Goal: Task Accomplishment & Management: Complete application form

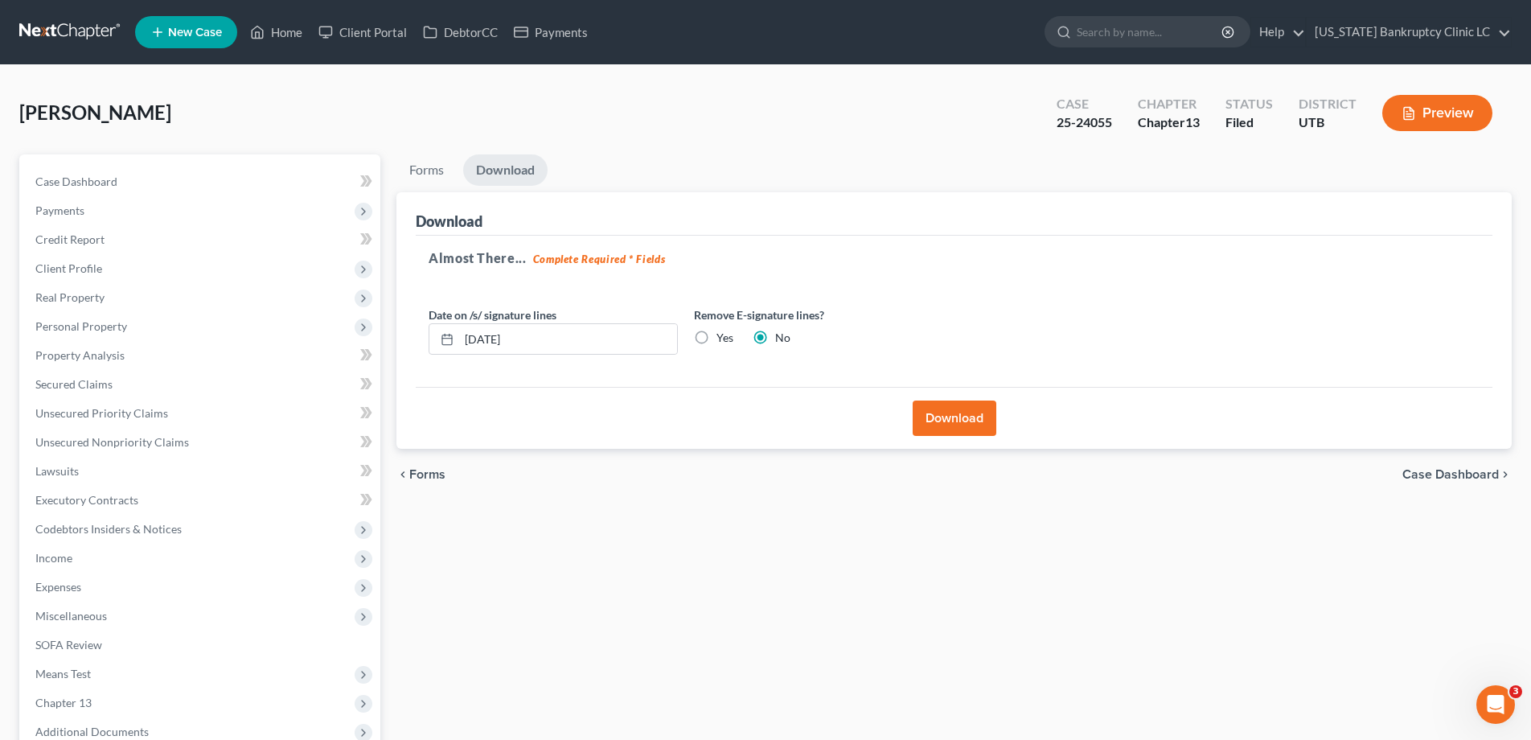
click at [79, 25] on link at bounding box center [70, 32] width 103 height 29
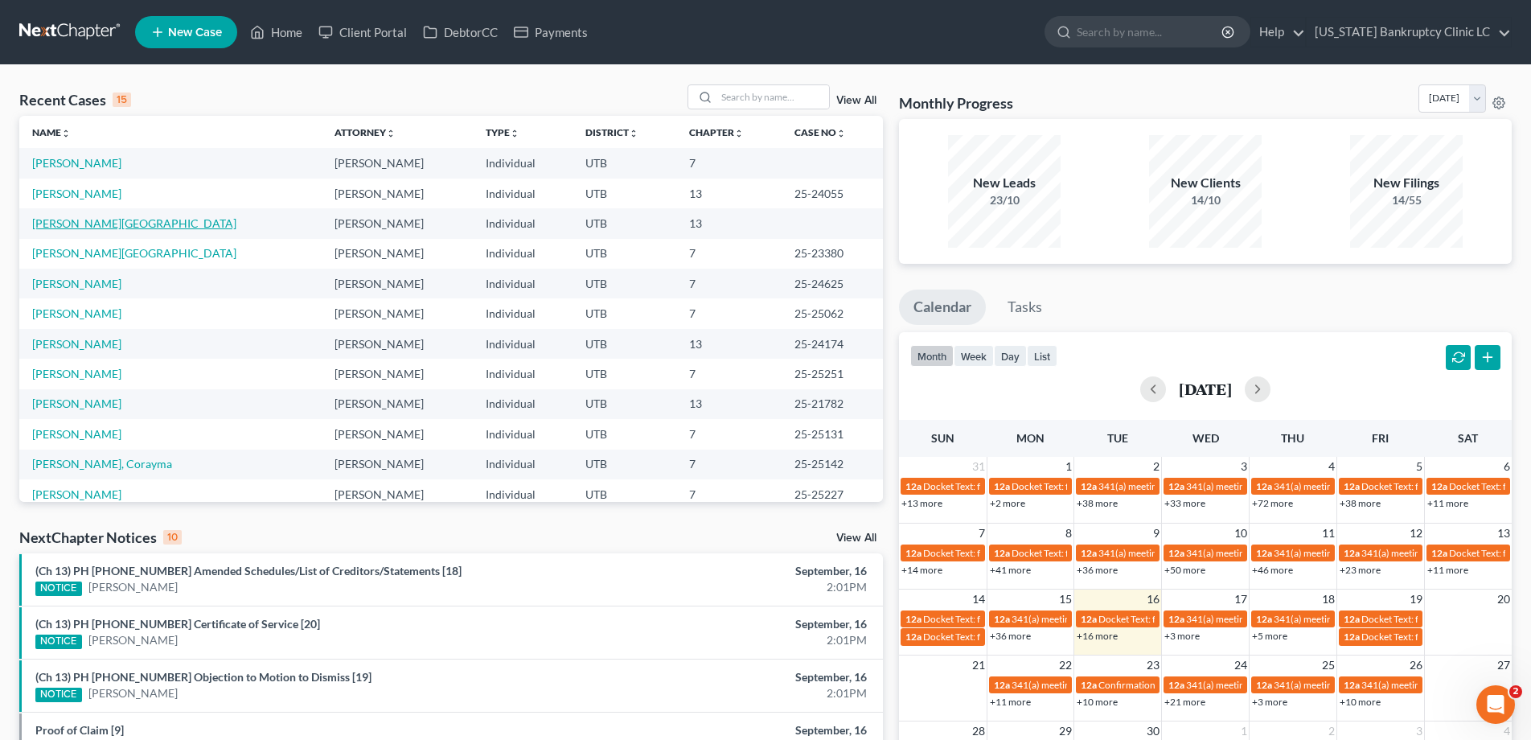
click at [71, 225] on link "[PERSON_NAME][GEOGRAPHIC_DATA]" at bounding box center [134, 223] width 204 height 14
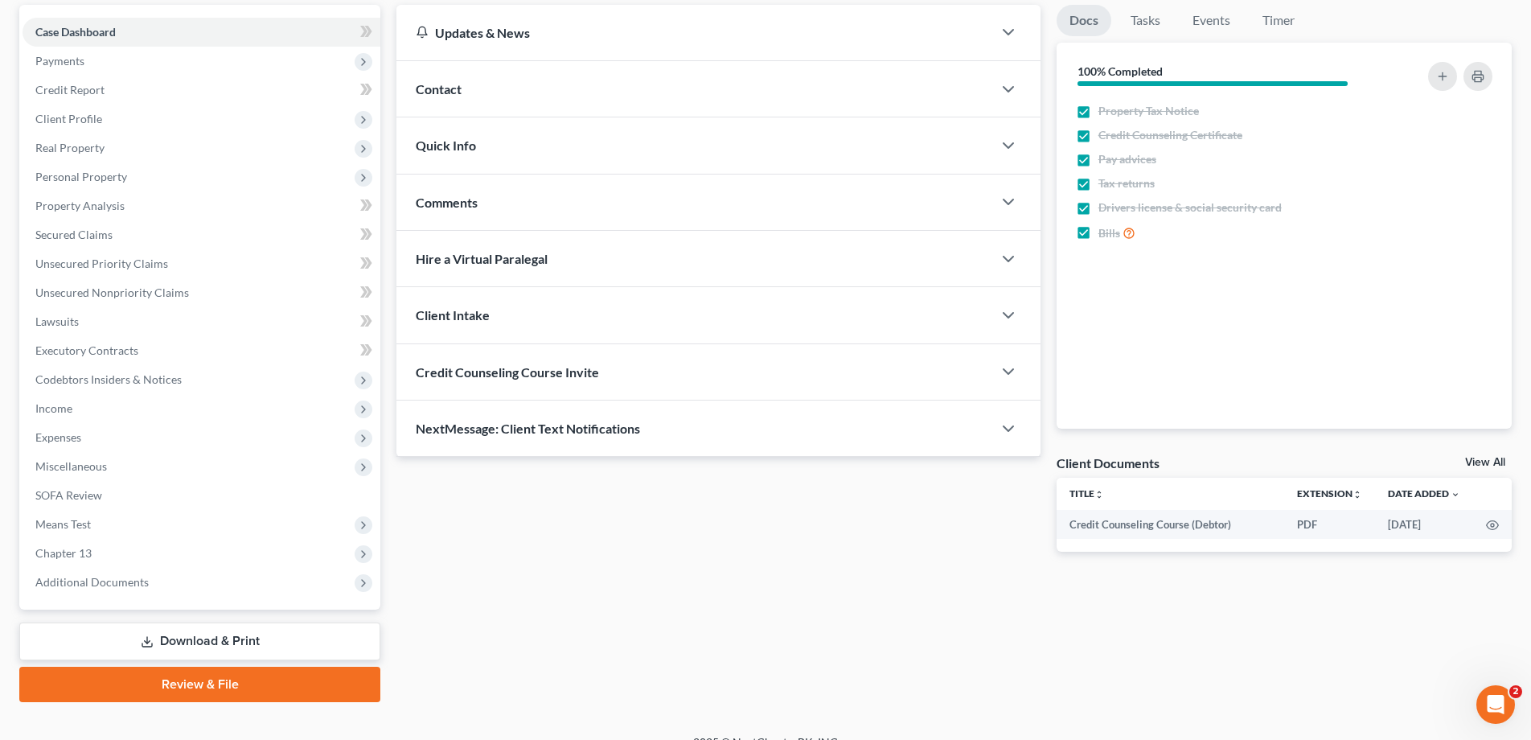
scroll to position [173, 0]
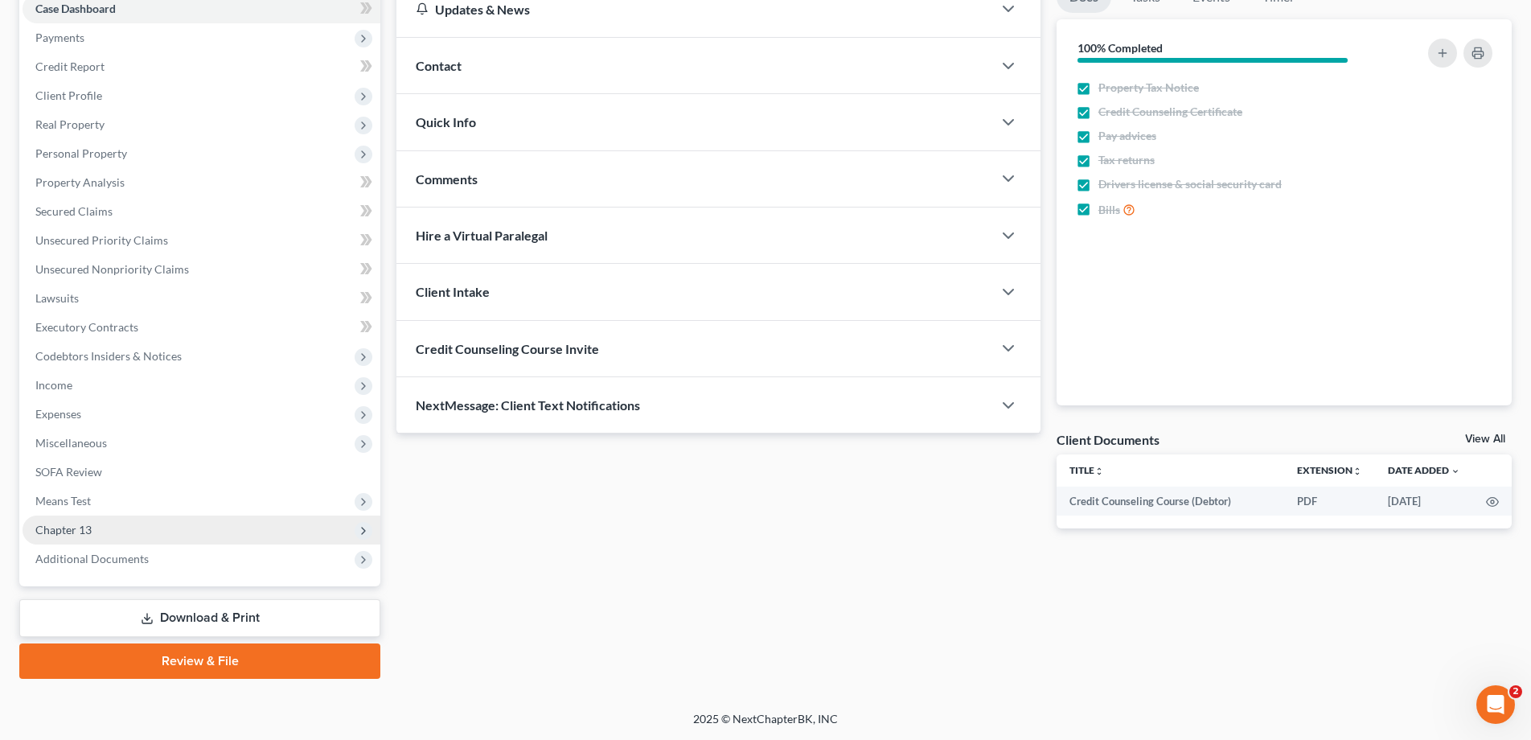
click at [60, 531] on span "Chapter 13" at bounding box center [63, 530] width 56 height 14
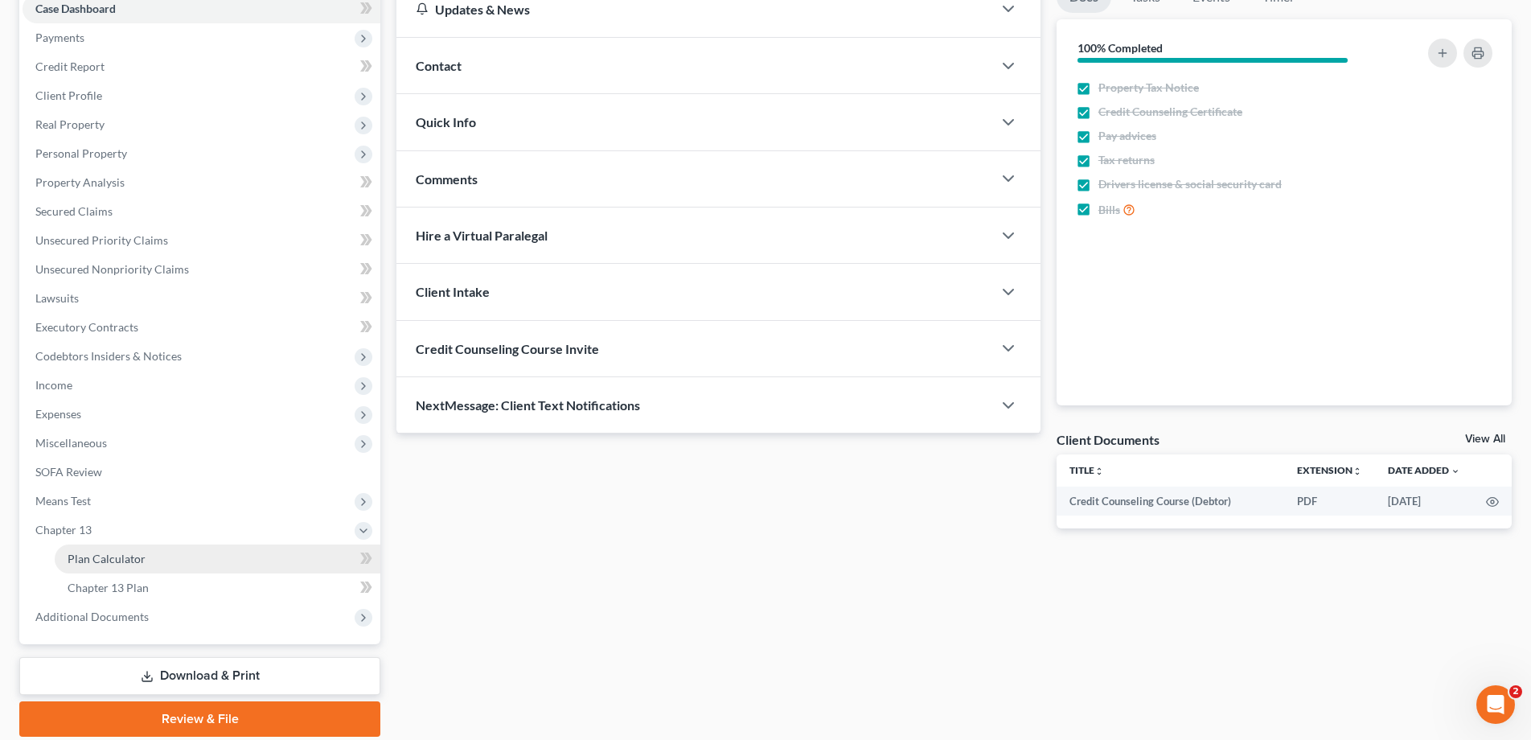
click at [84, 564] on span "Plan Calculator" at bounding box center [107, 559] width 78 height 14
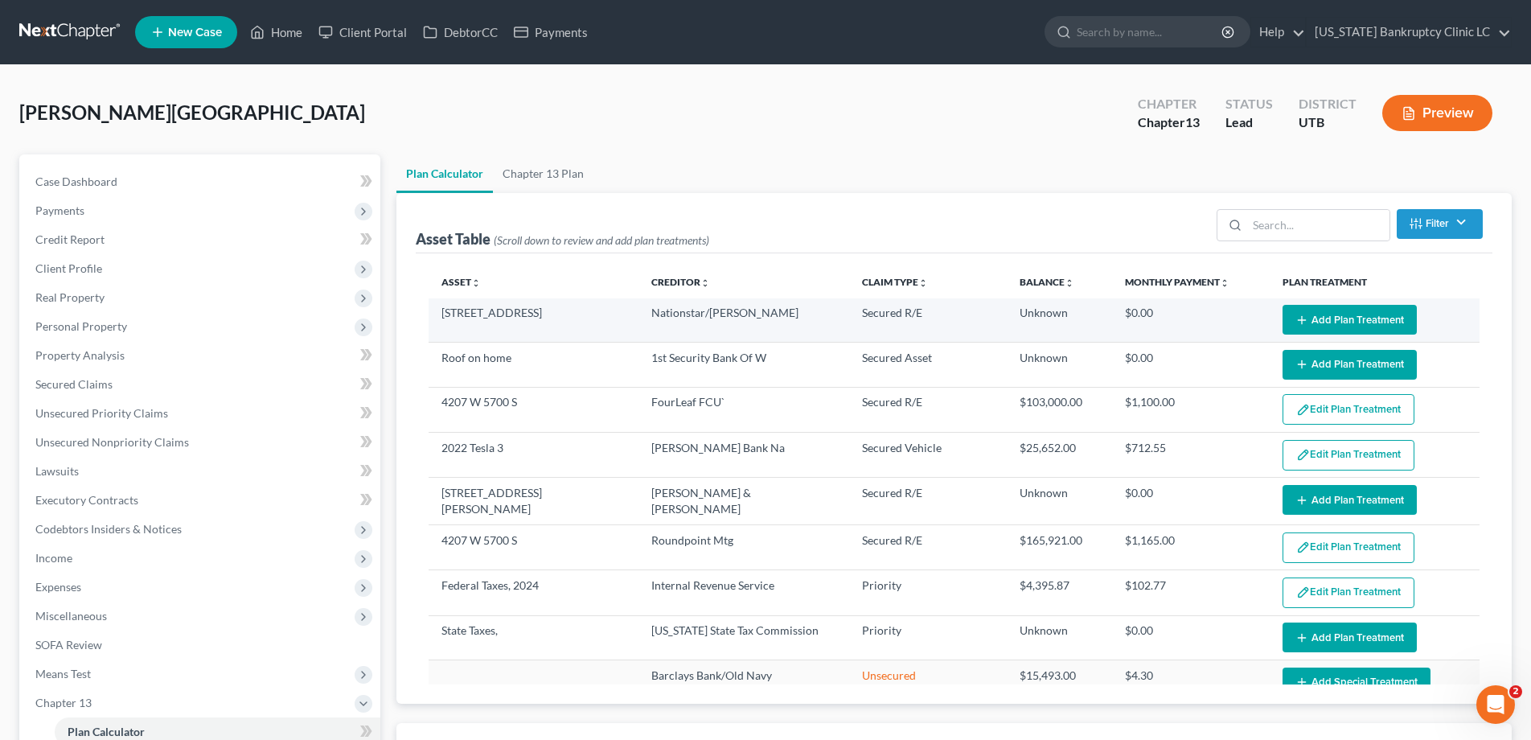
select select "35"
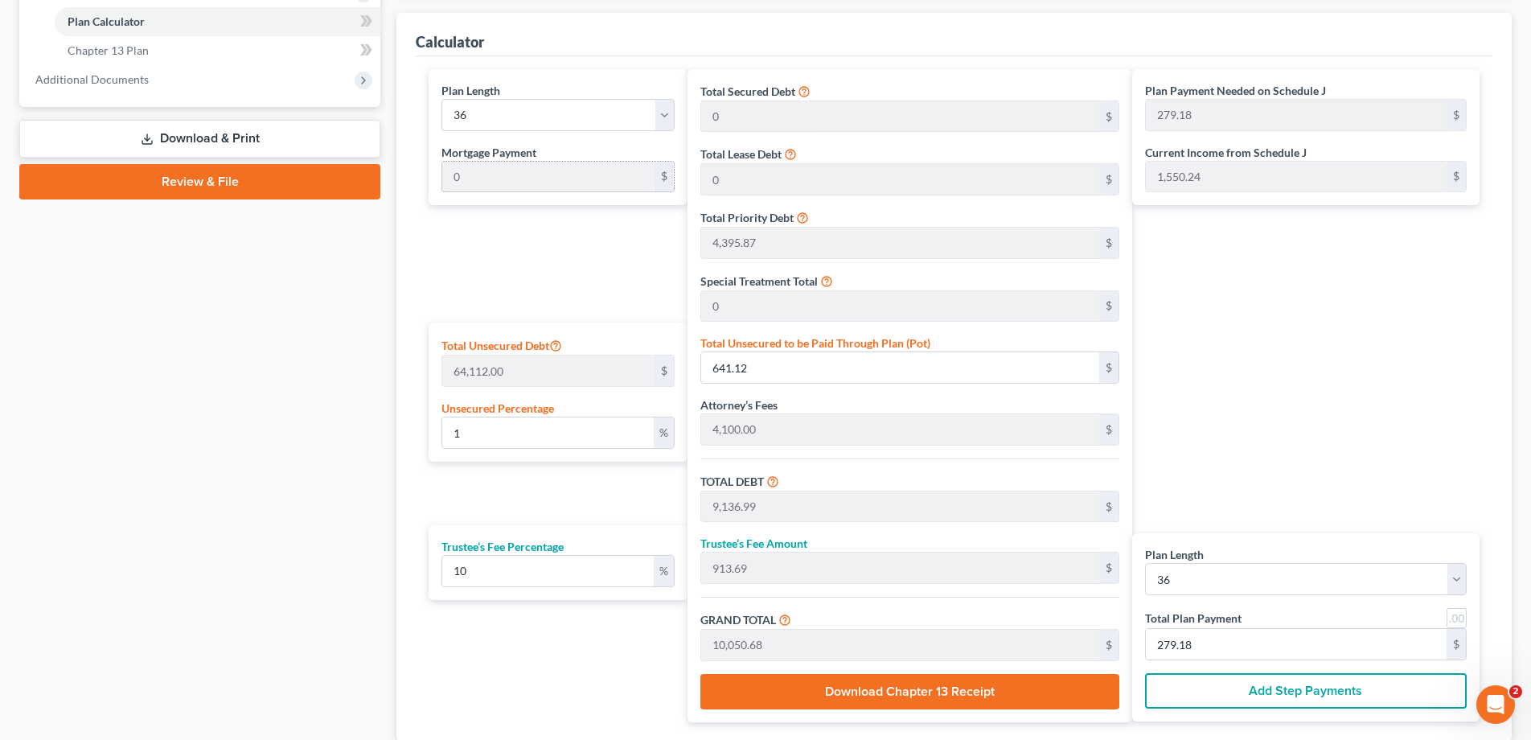
scroll to position [713, 0]
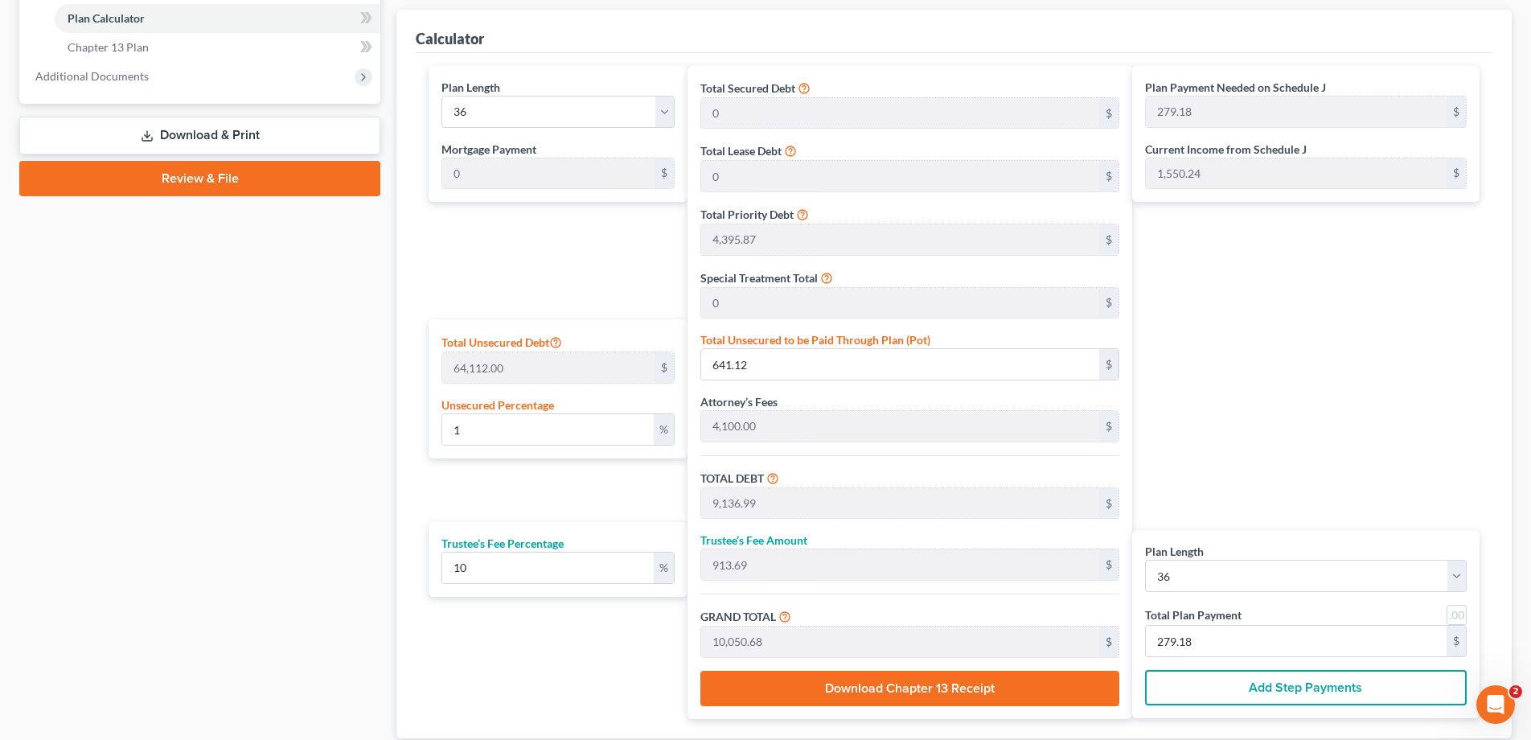
click at [1454, 618] on link at bounding box center [1456, 615] width 20 height 20
type input "279.00"
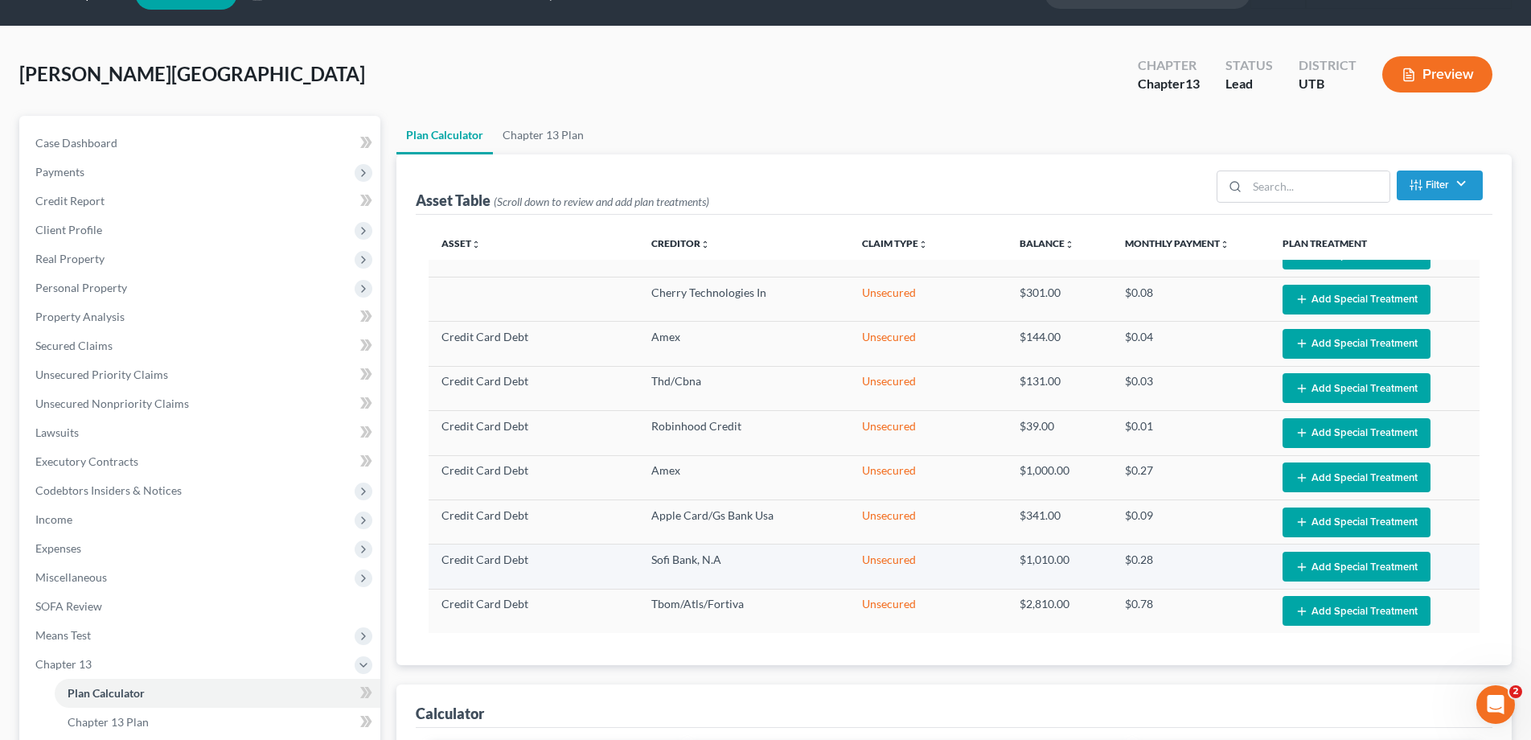
scroll to position [37, 0]
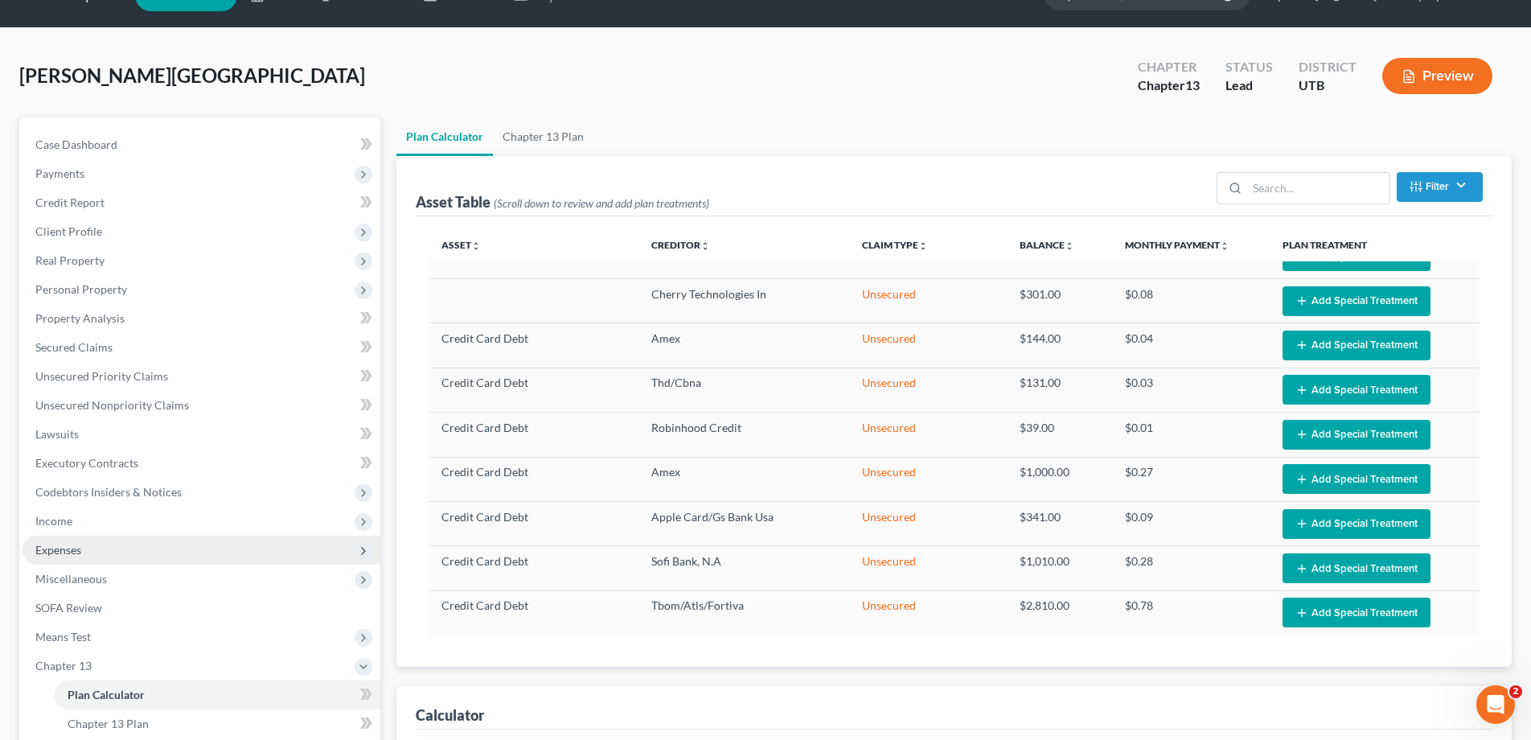
click at [86, 554] on span "Expenses" at bounding box center [202, 549] width 358 height 29
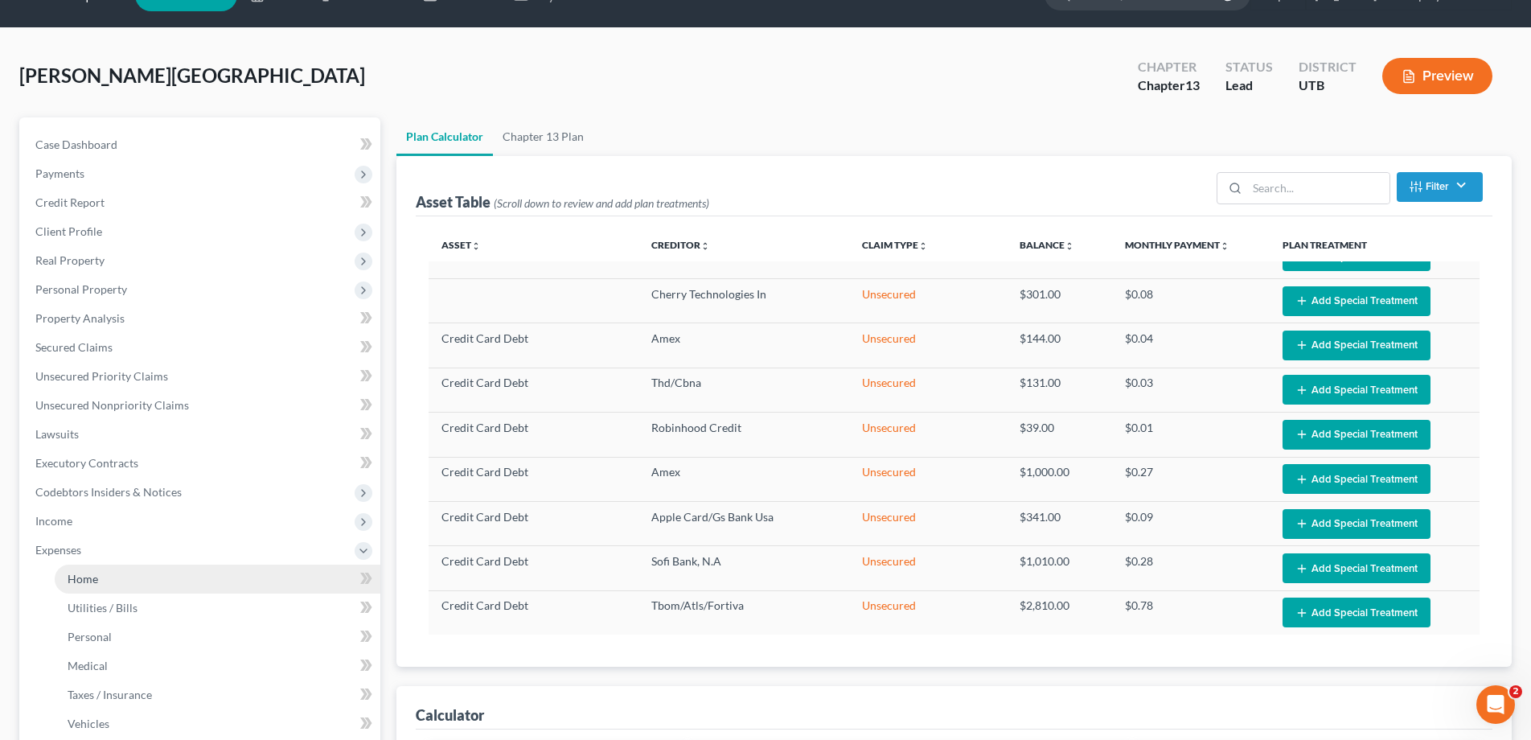
click at [86, 578] on span "Home" at bounding box center [83, 579] width 31 height 14
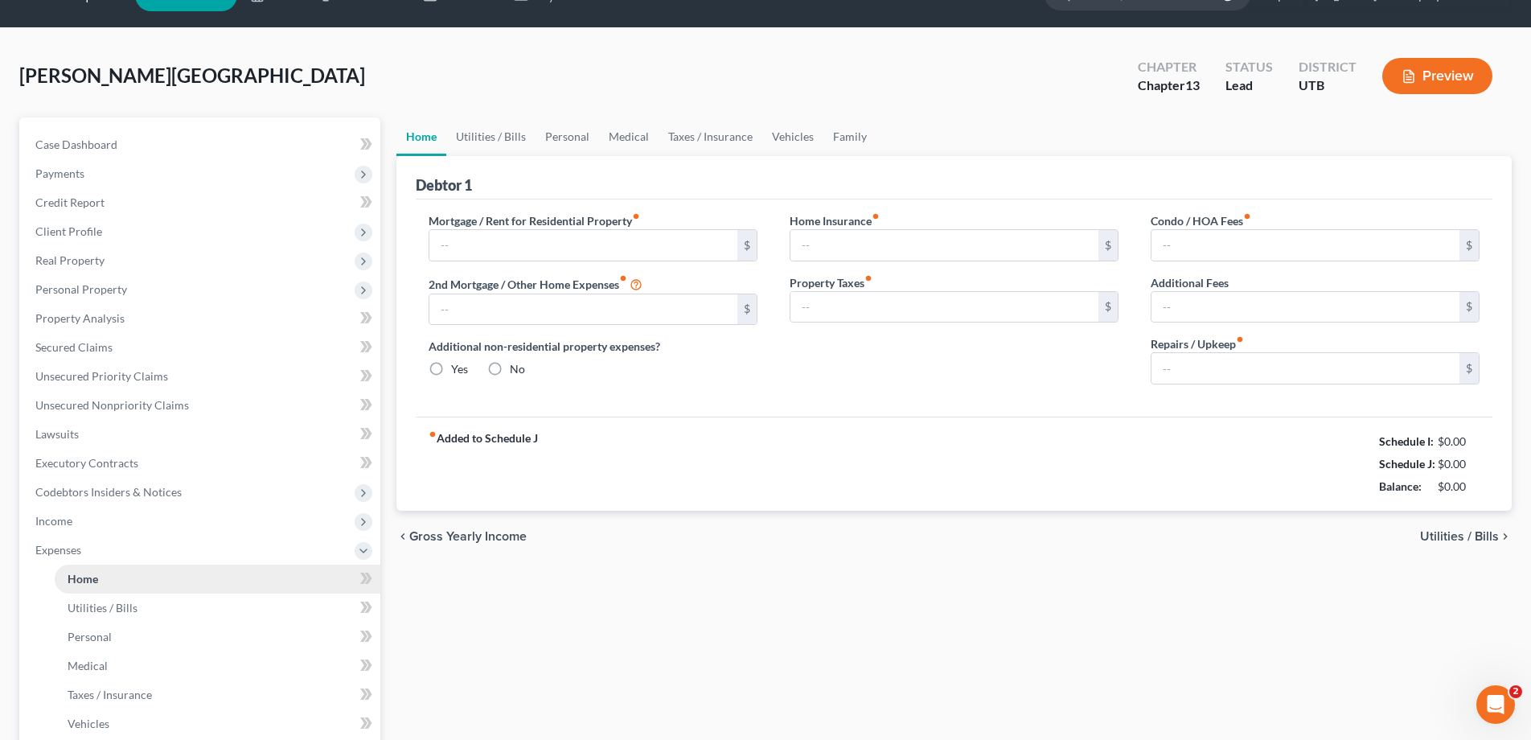
type input "1,165.00"
type input "1,100.00"
radio input "true"
type input "74.17"
type input "0.00"
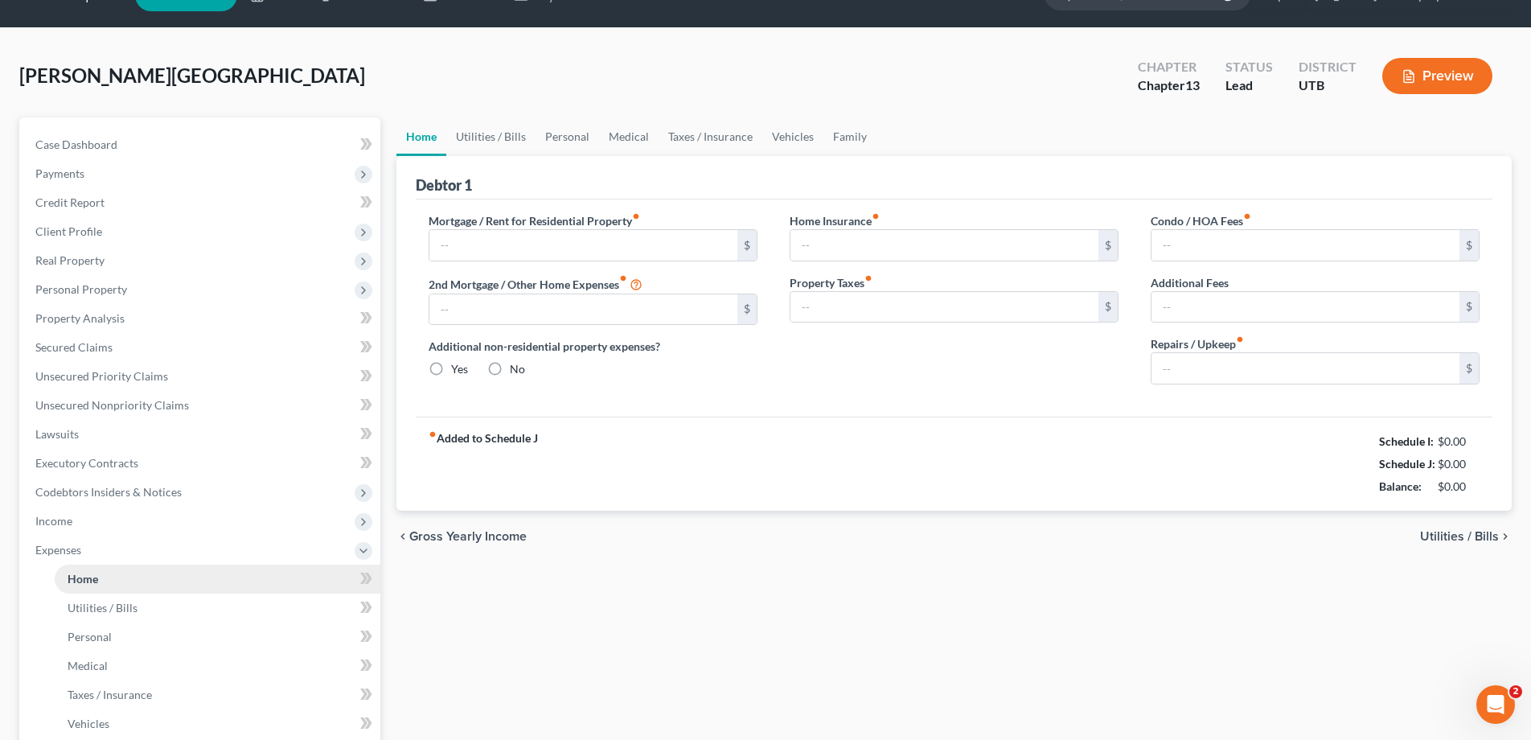
type input "0.00"
type input "150.00"
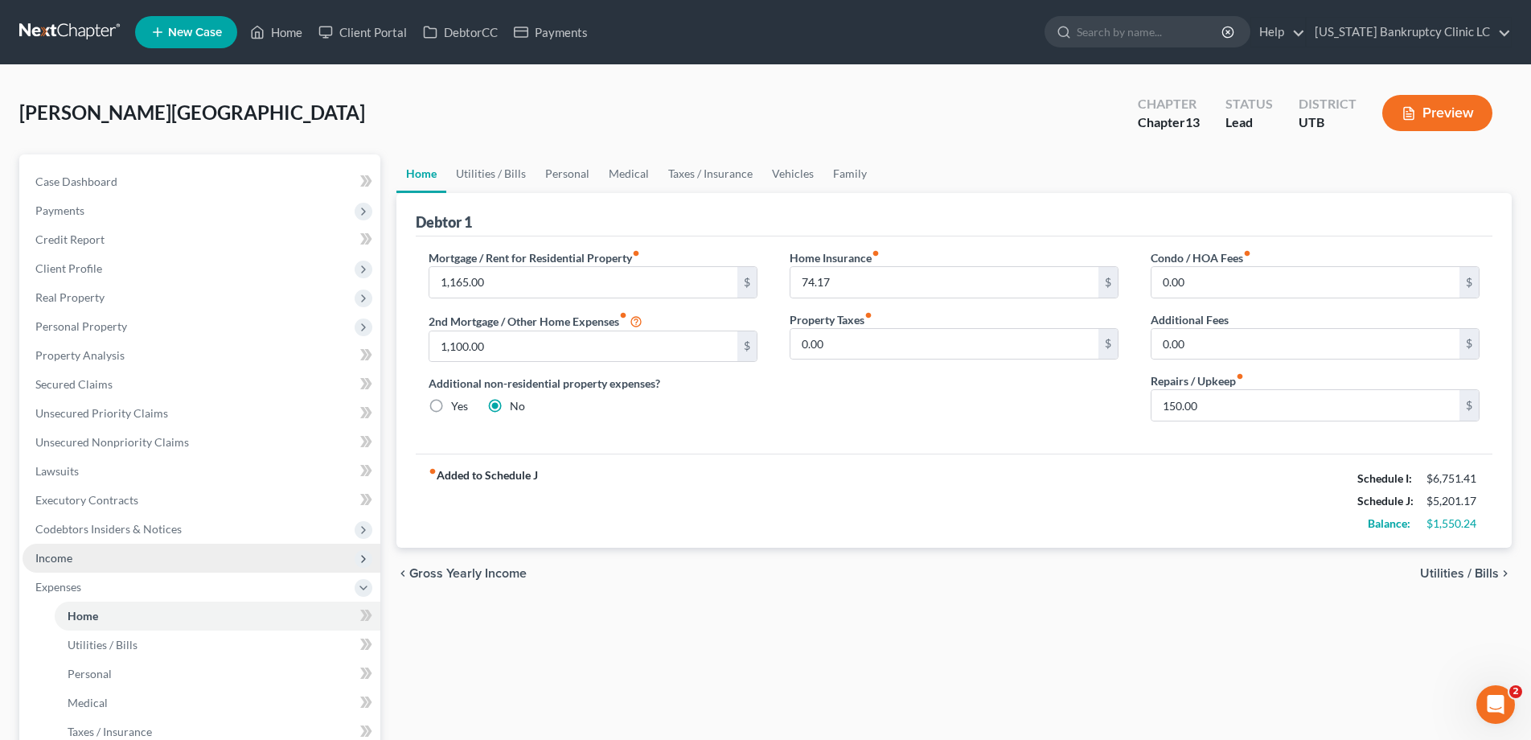
click at [74, 555] on span "Income" at bounding box center [202, 558] width 358 height 29
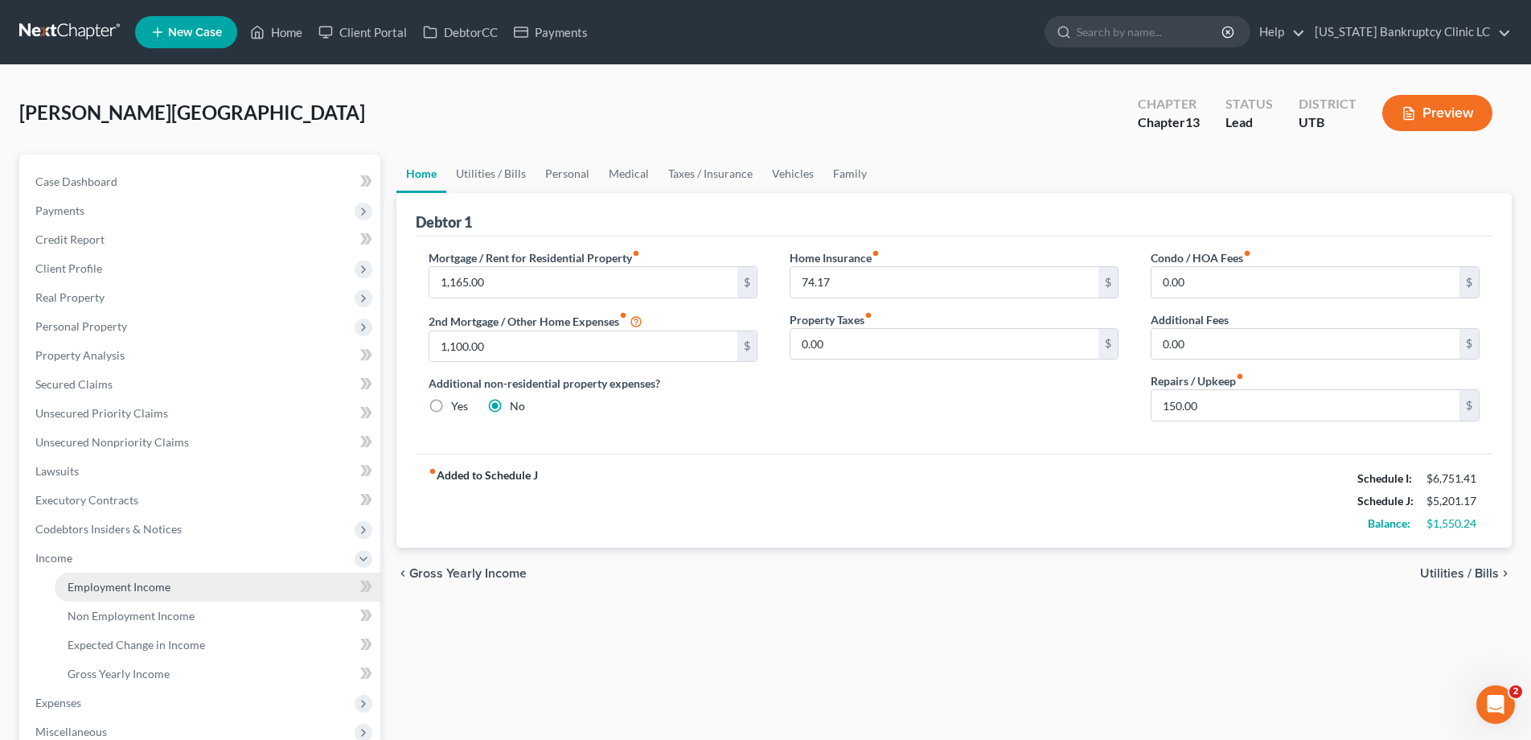
click at [87, 584] on span "Employment Income" at bounding box center [119, 587] width 103 height 14
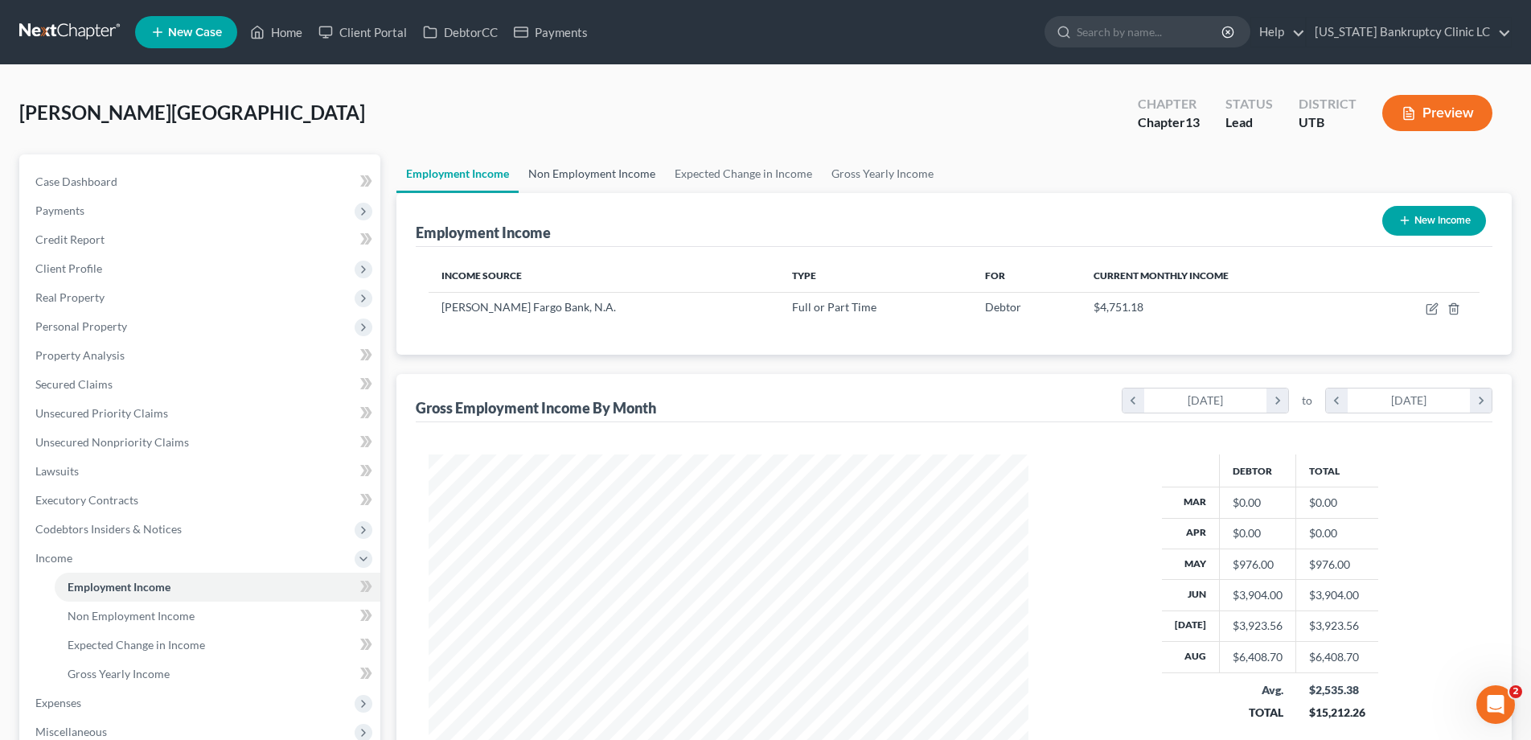
click at [611, 174] on link "Non Employment Income" at bounding box center [592, 173] width 146 height 39
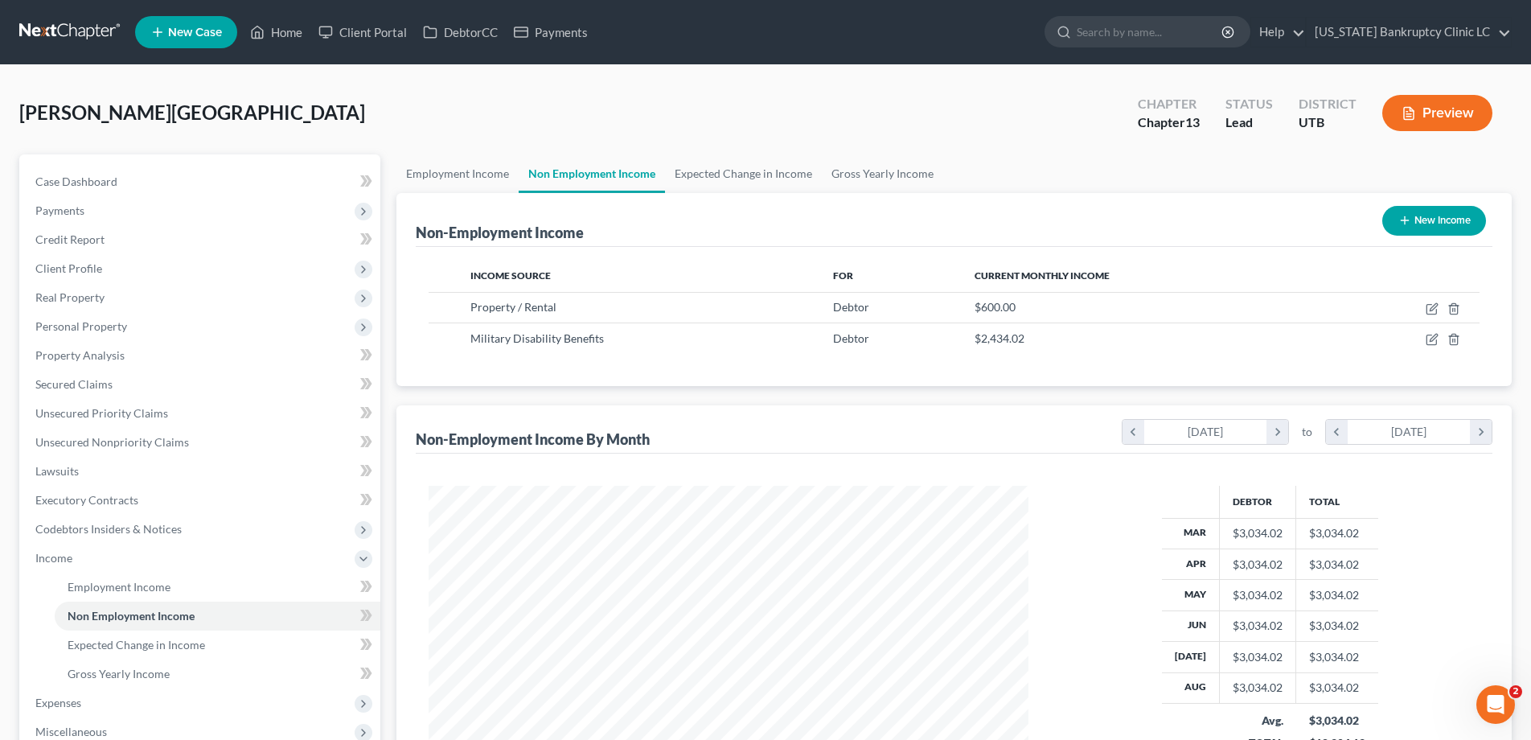
scroll to position [300, 632]
click at [1433, 338] on icon "button" at bounding box center [1432, 339] width 13 height 13
select select "12"
select select "0"
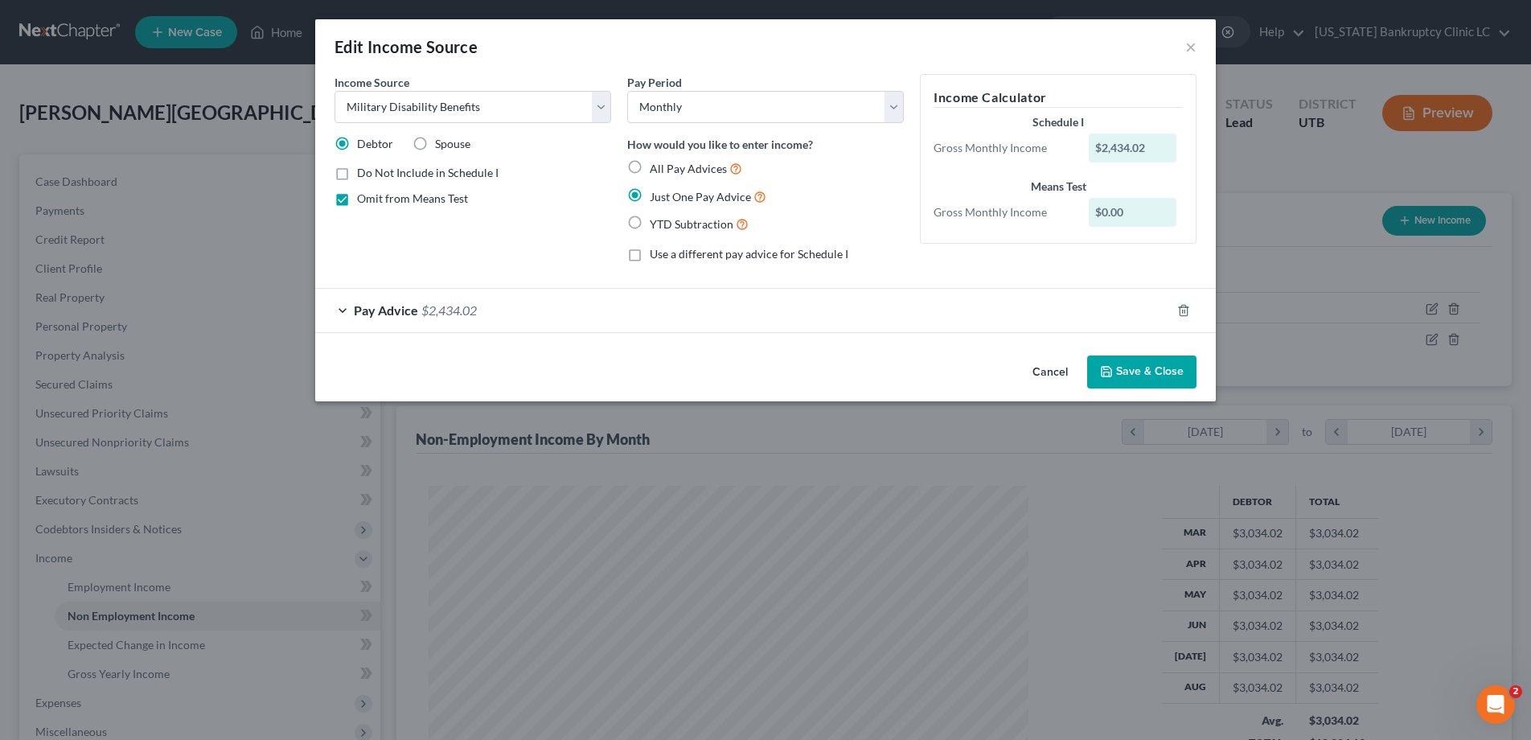
click at [339, 308] on div "Pay Advice $2,434.02" at bounding box center [743, 310] width 856 height 43
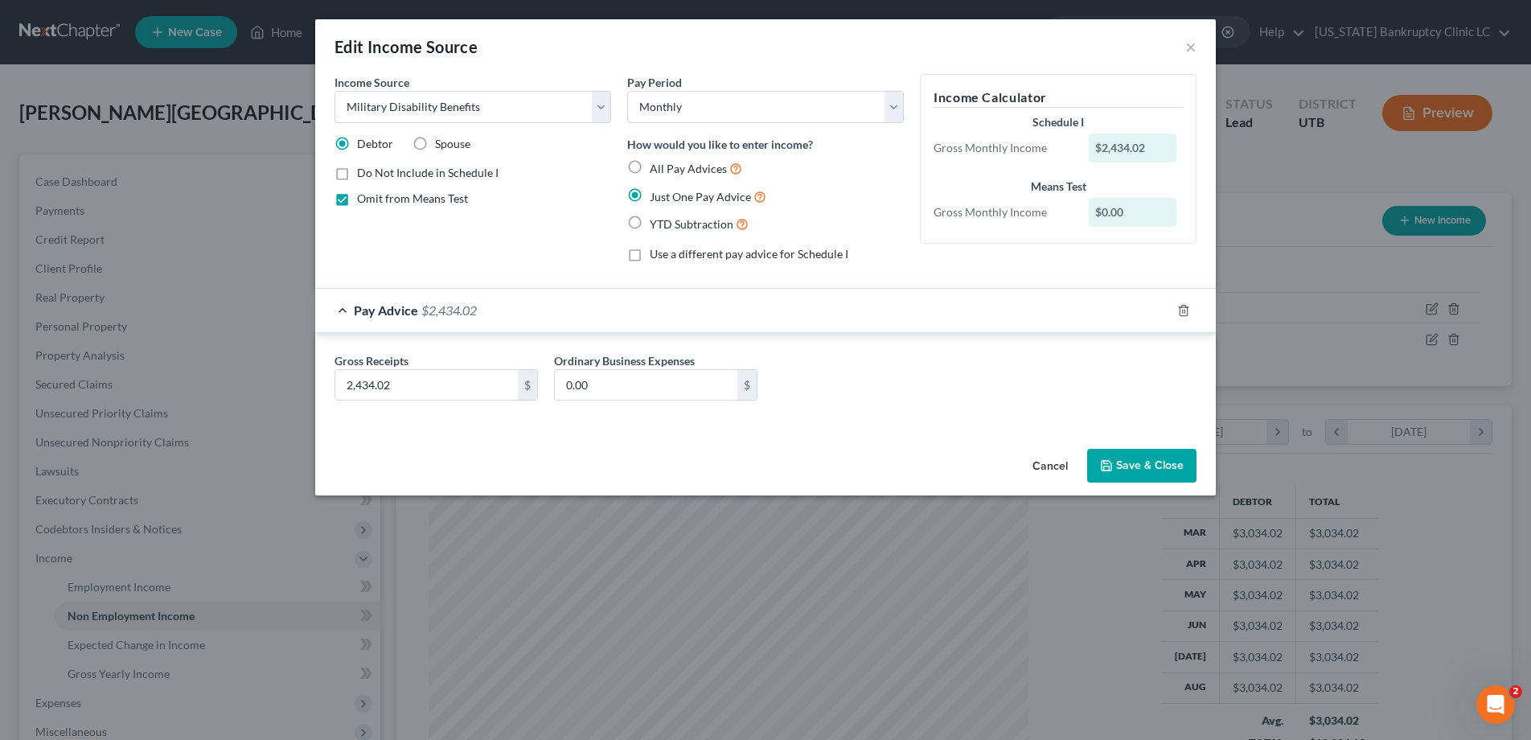
click at [1139, 462] on button "Save & Close" at bounding box center [1141, 466] width 109 height 34
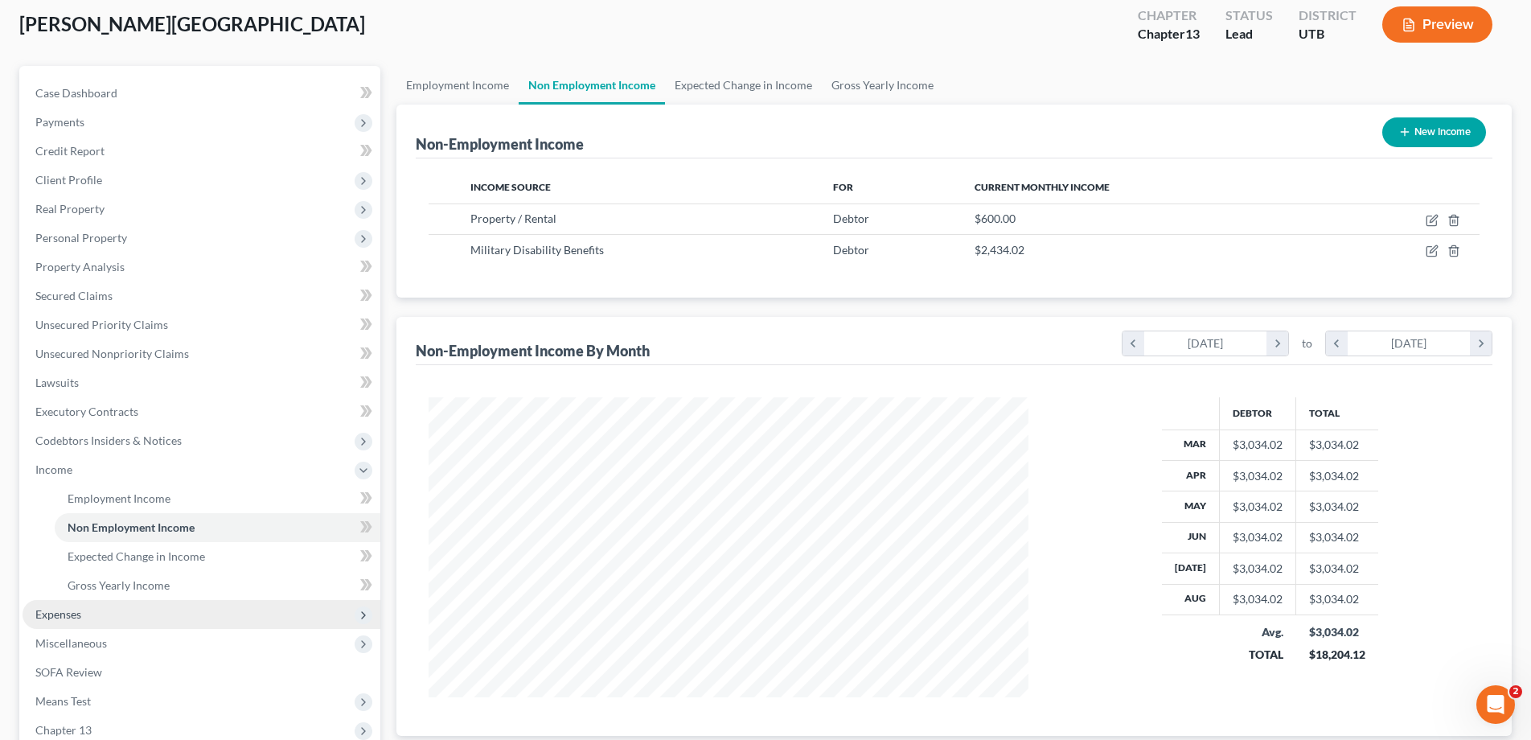
scroll to position [96, 0]
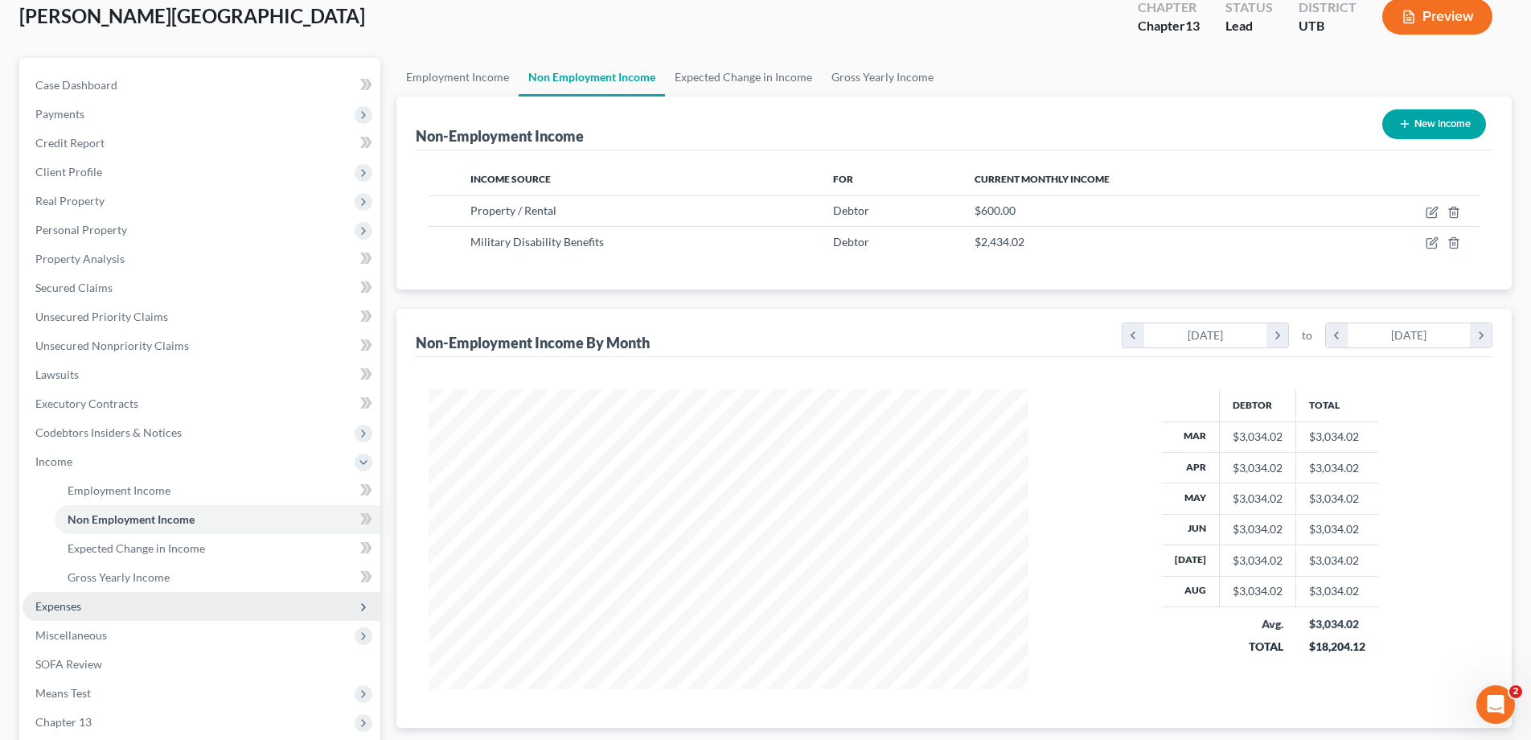
click at [52, 601] on span "Expenses" at bounding box center [58, 606] width 46 height 14
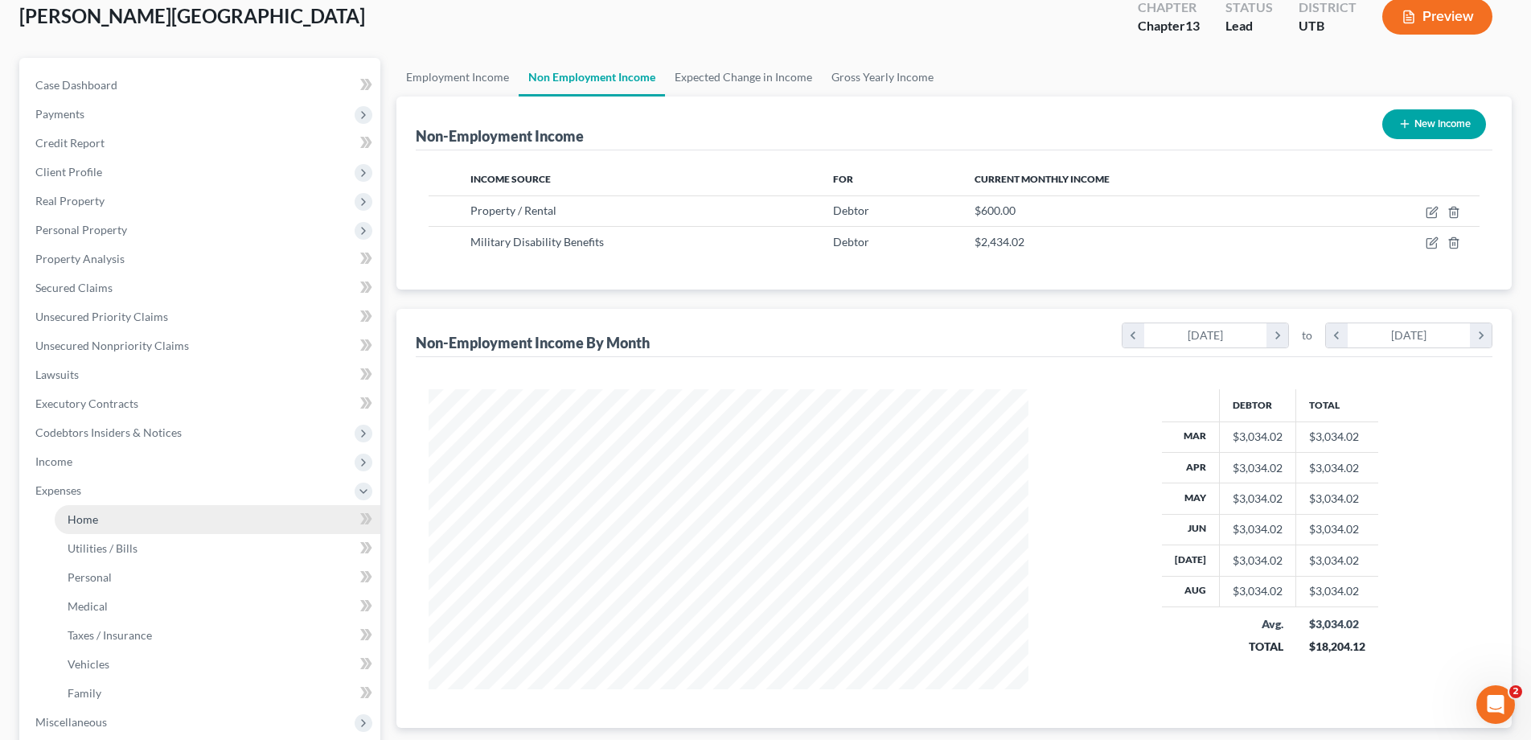
click at [85, 519] on span "Home" at bounding box center [83, 519] width 31 height 14
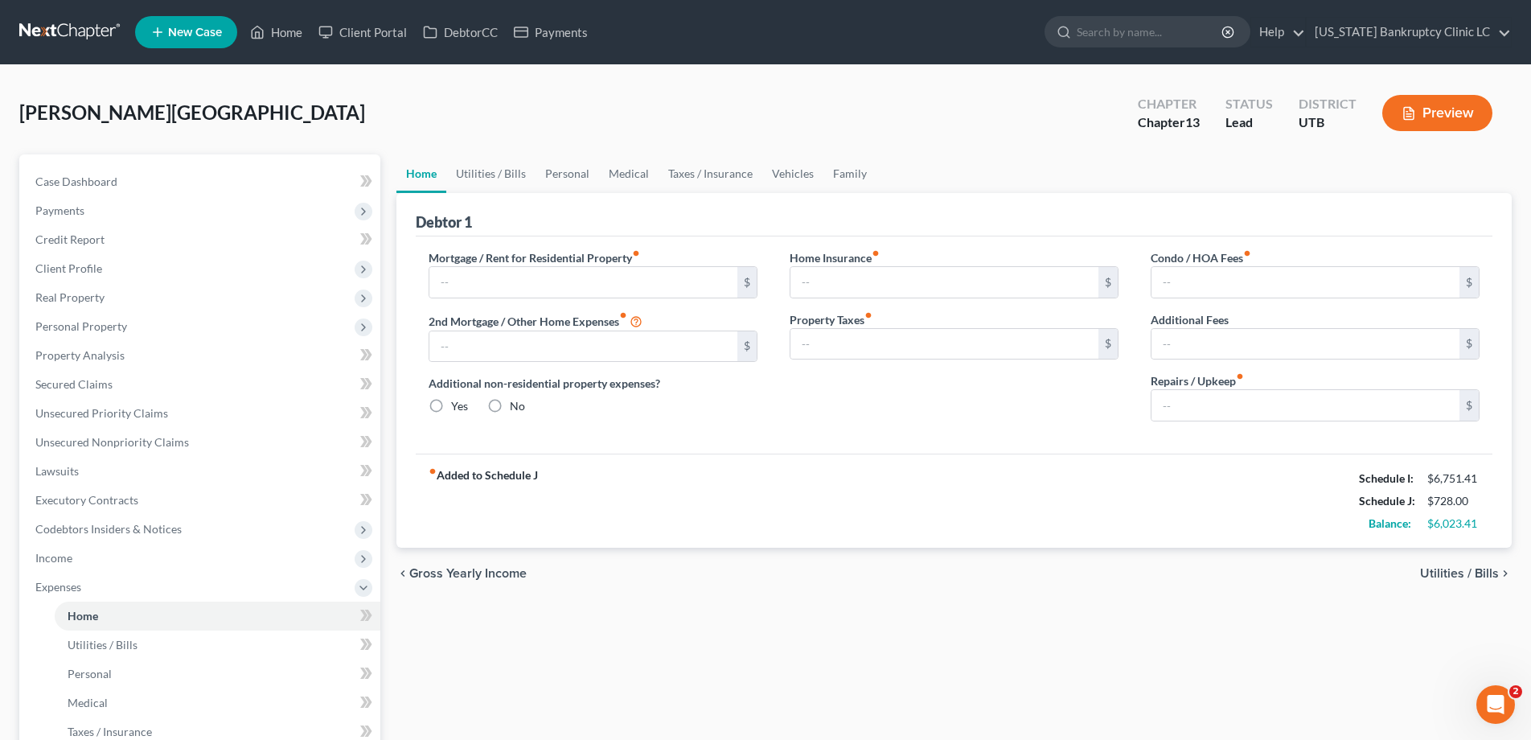
type input "1,165.00"
type input "1,100.00"
radio input "true"
type input "74.17"
type input "0.00"
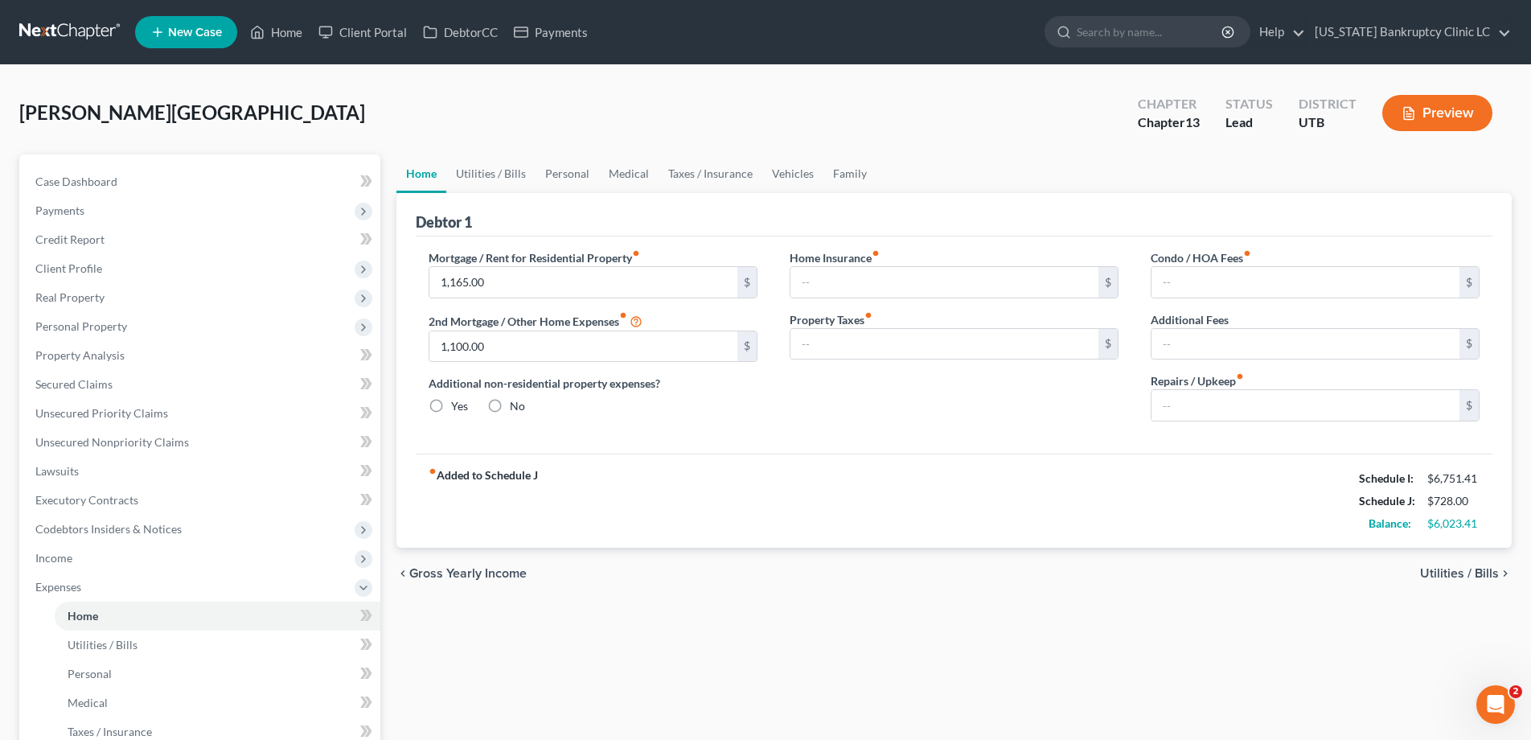
type input "0.00"
type input "150.00"
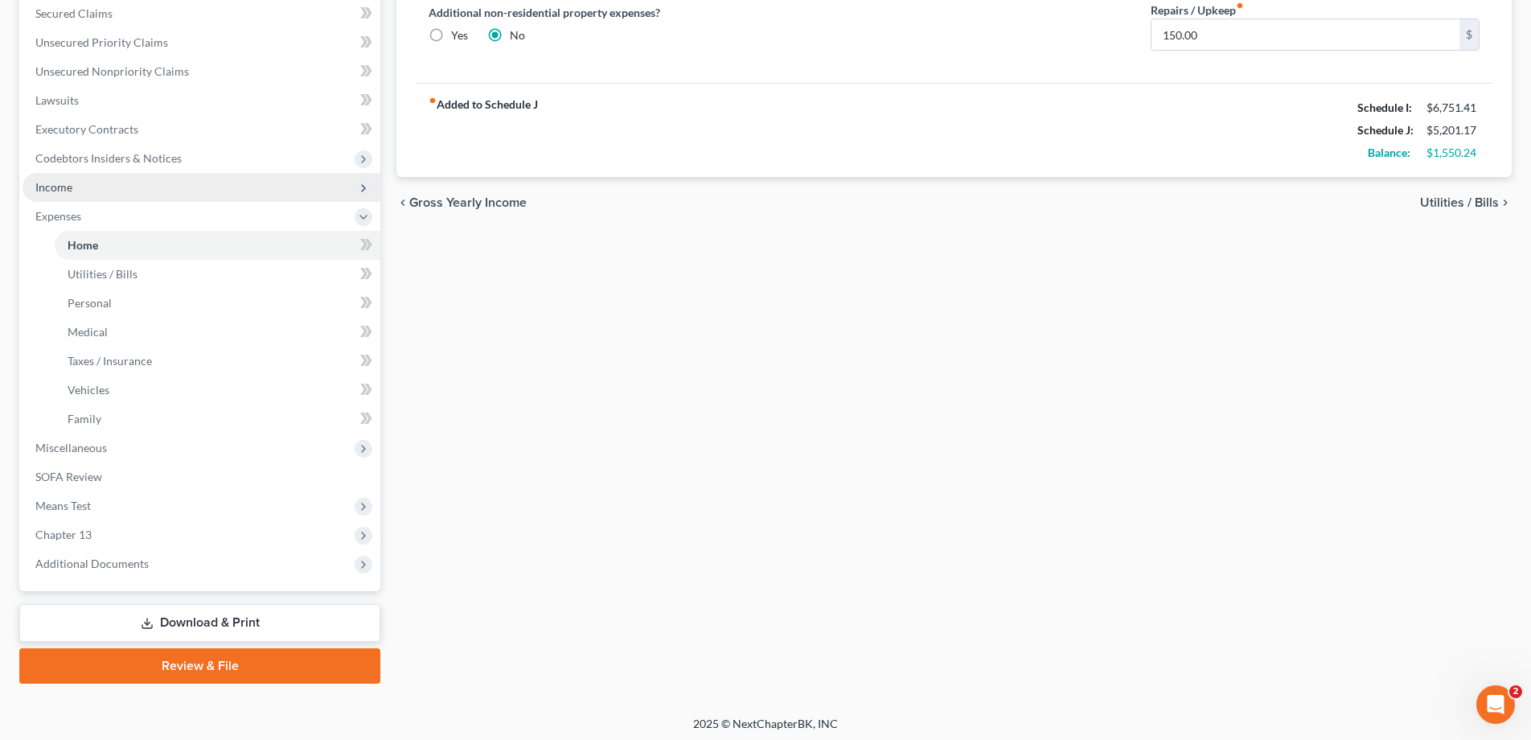
scroll to position [375, 0]
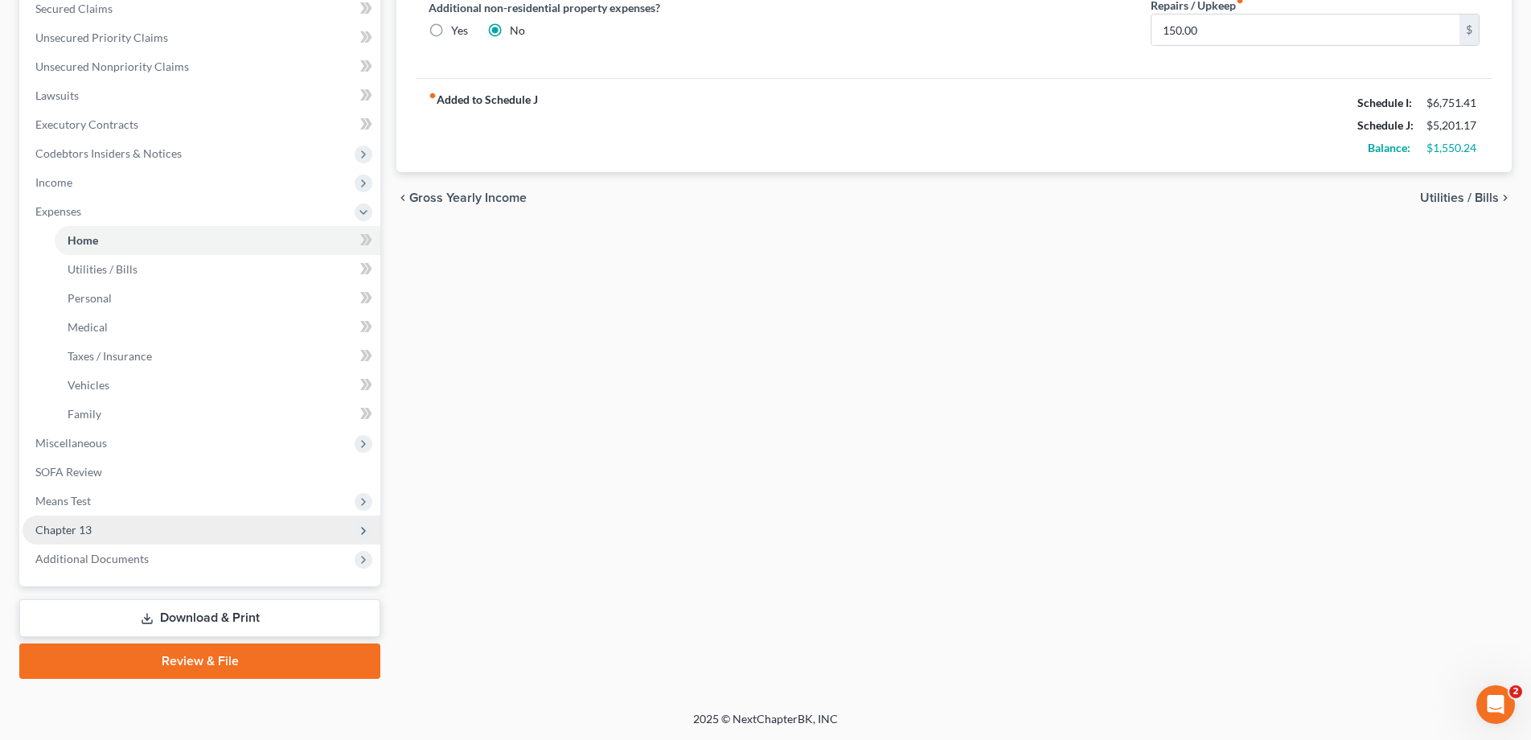
click at [84, 531] on span "Chapter 13" at bounding box center [63, 530] width 56 height 14
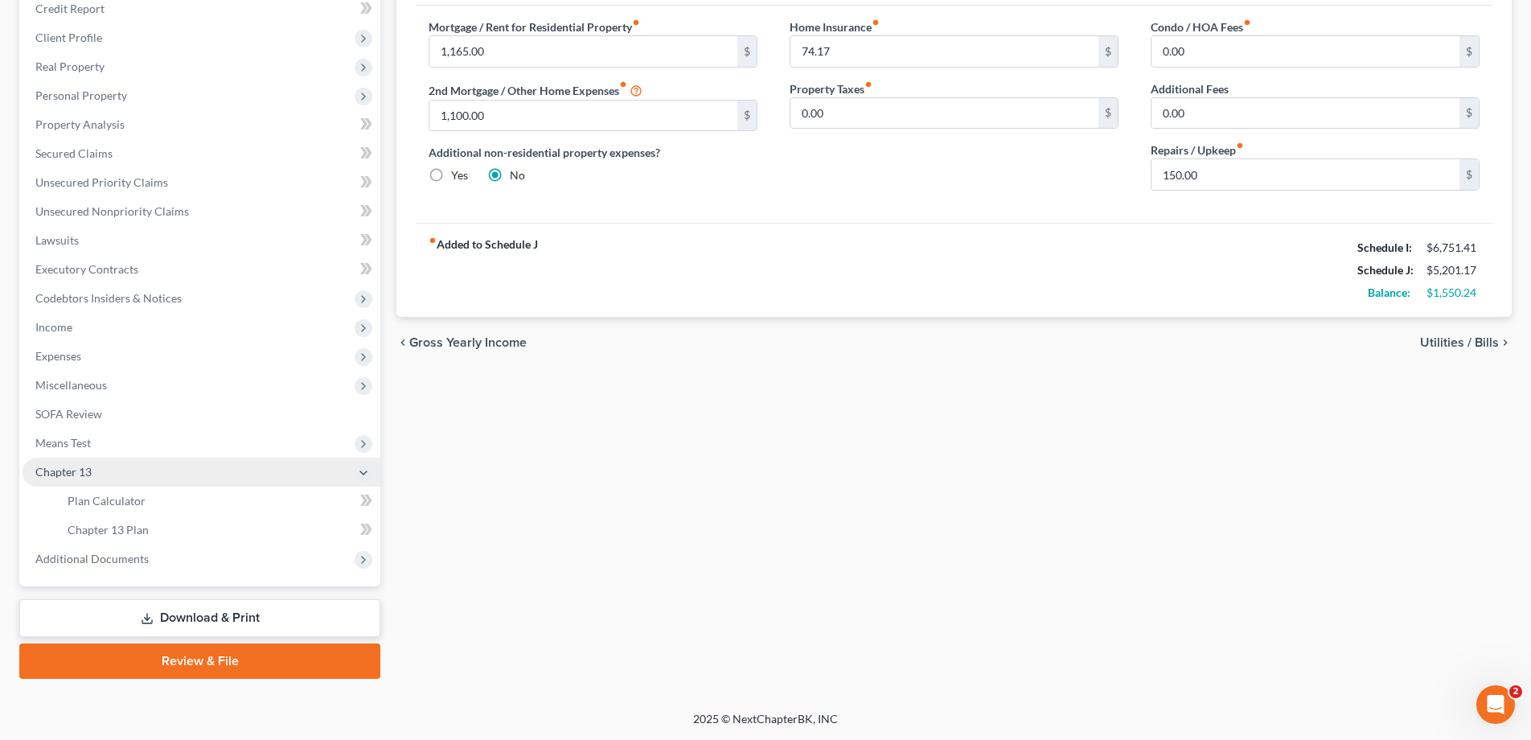
scroll to position [231, 0]
click at [100, 508] on link "Plan Calculator" at bounding box center [218, 500] width 326 height 29
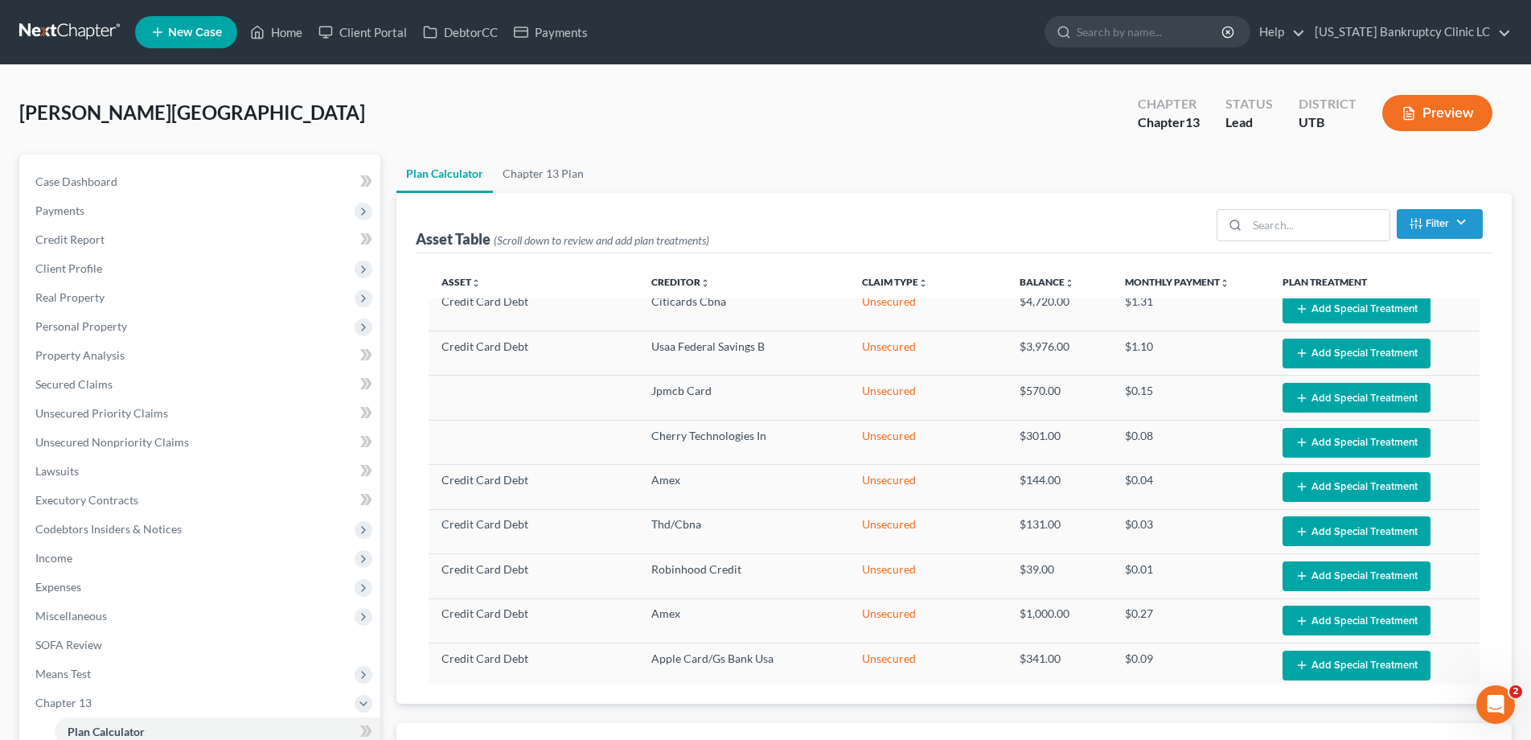
select select "35"
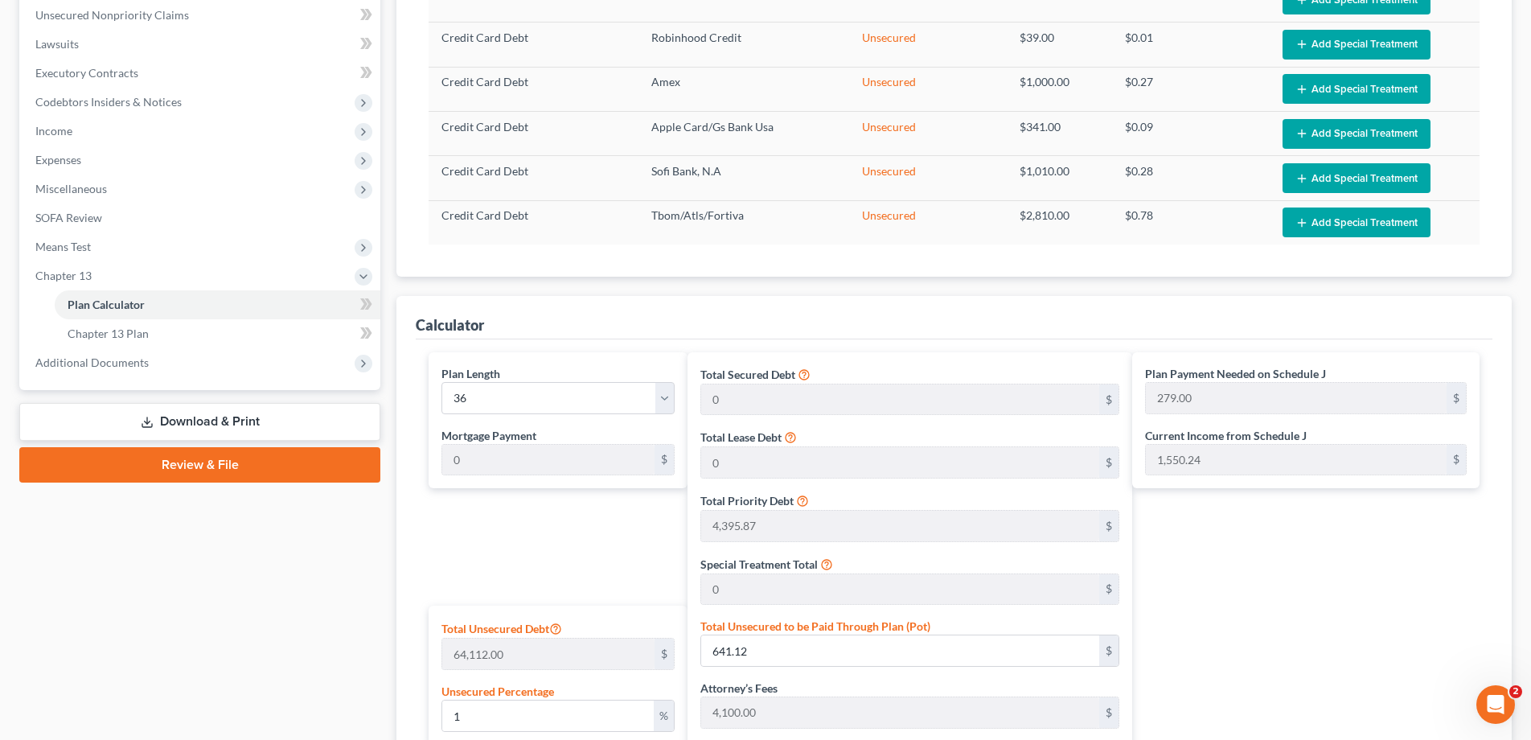
scroll to position [431, 0]
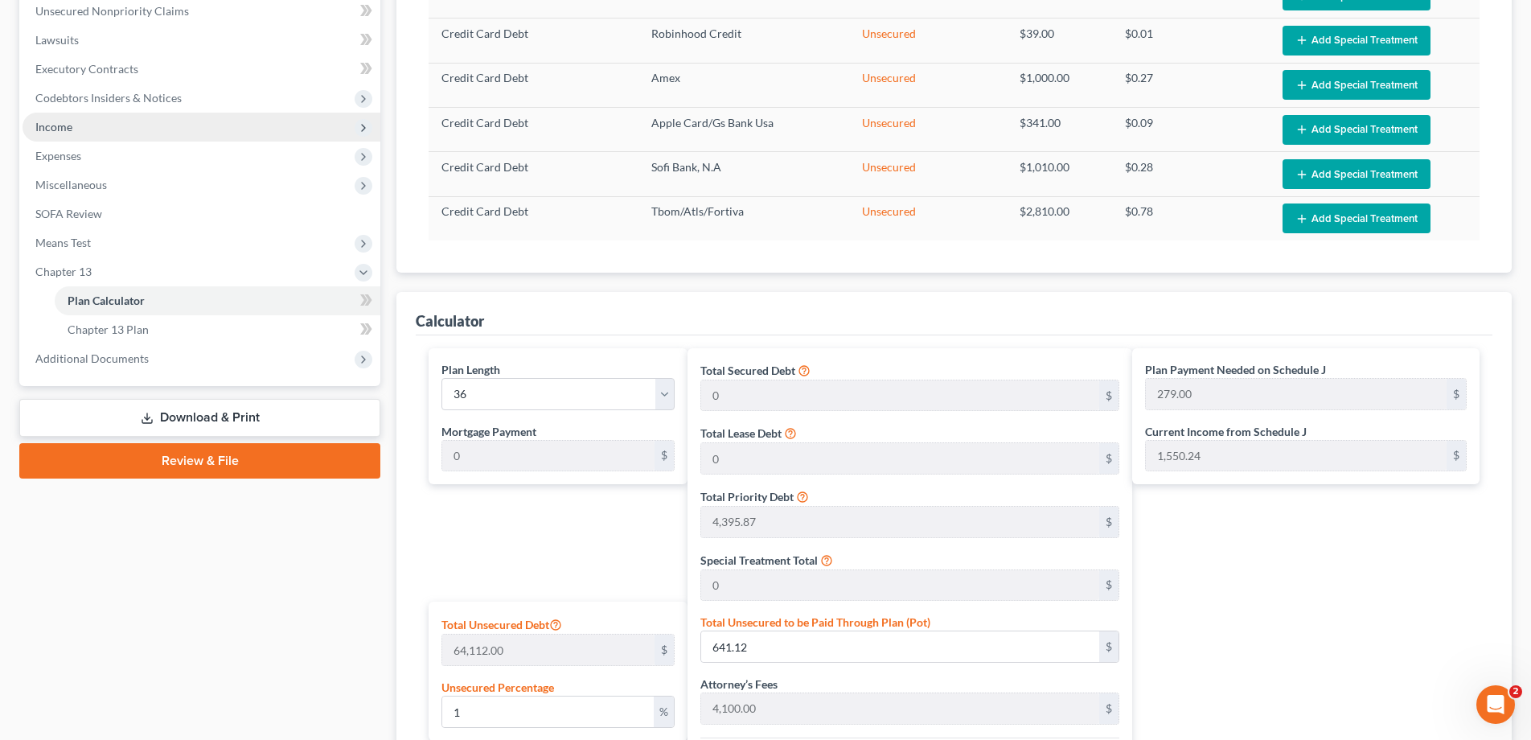
click at [58, 128] on span "Income" at bounding box center [53, 127] width 37 height 14
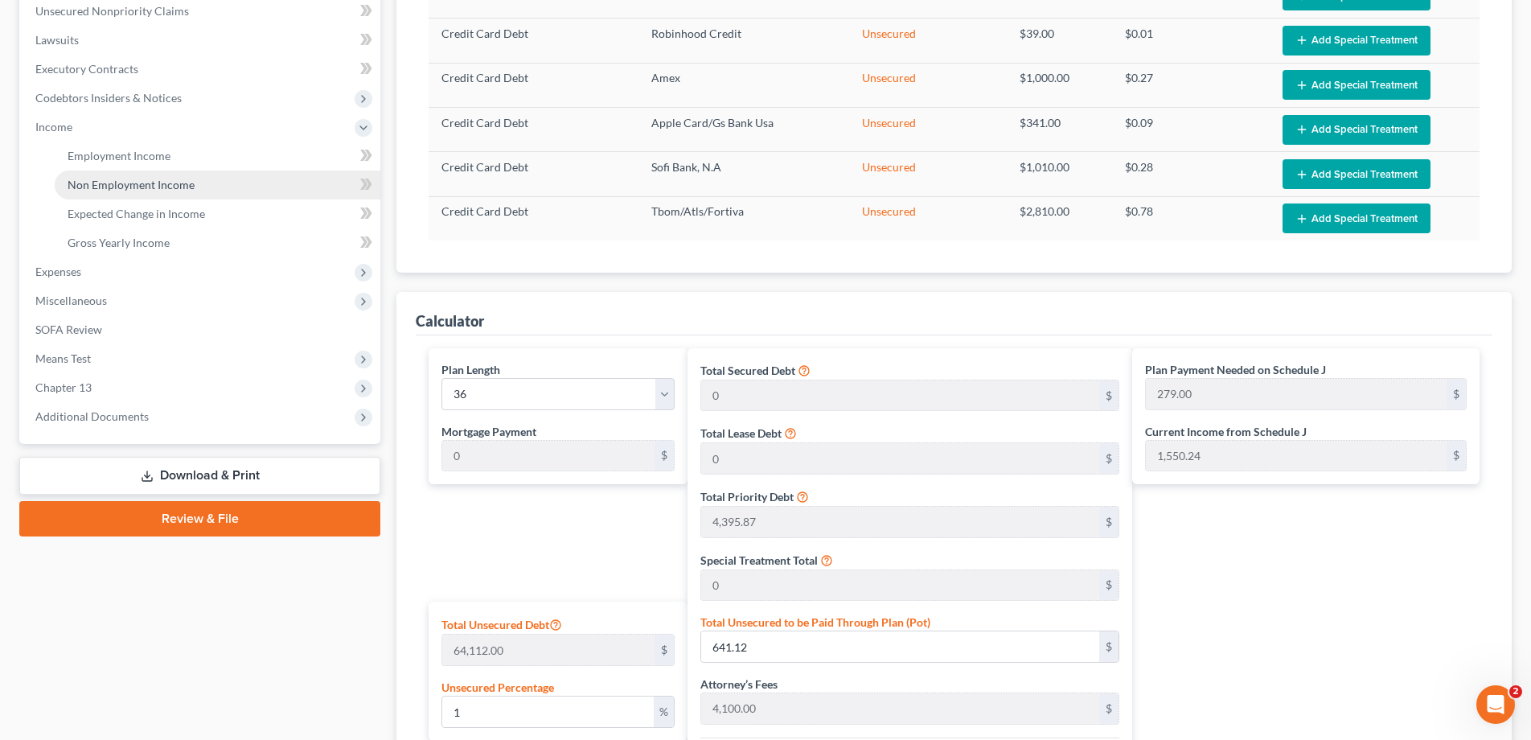
click at [102, 183] on span "Non Employment Income" at bounding box center [131, 185] width 127 height 14
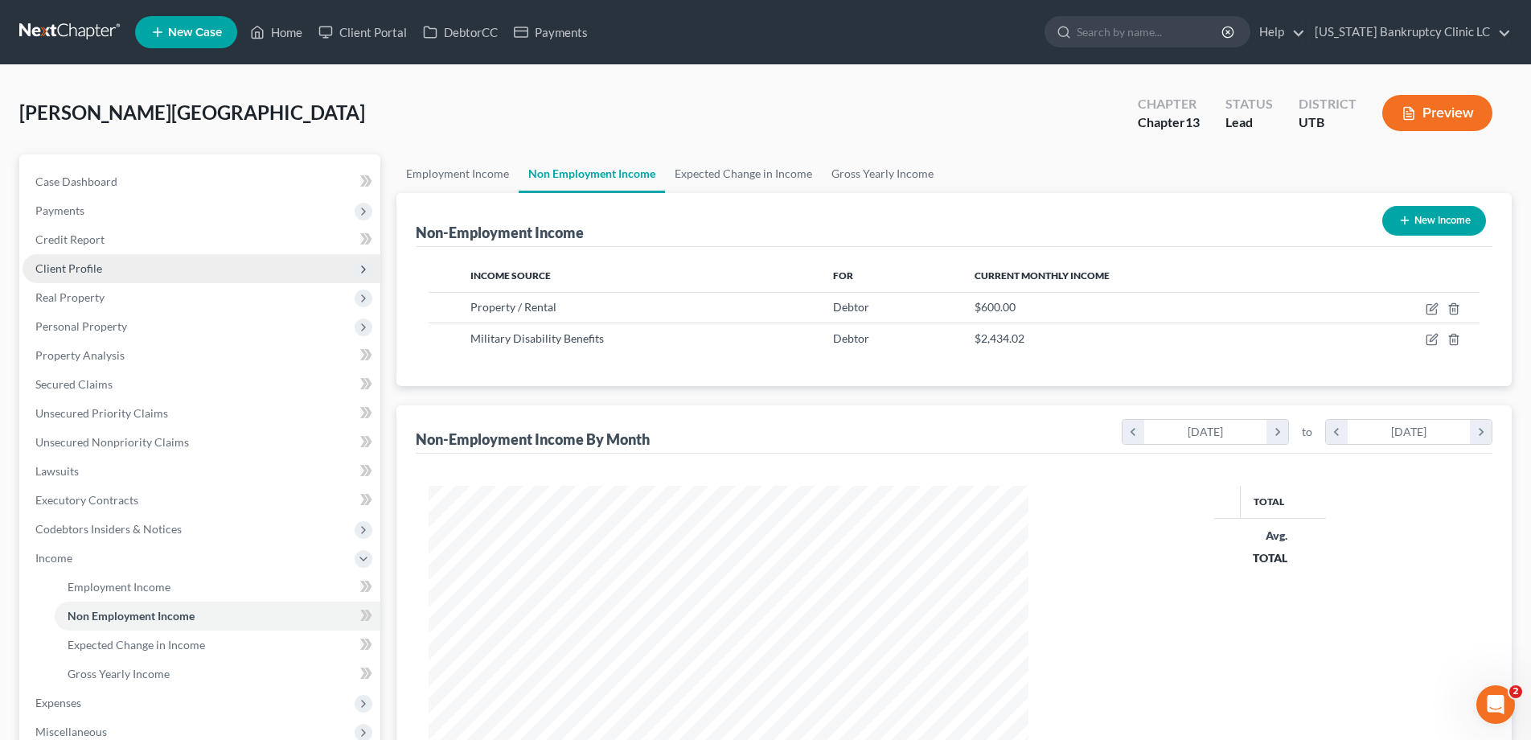
scroll to position [300, 632]
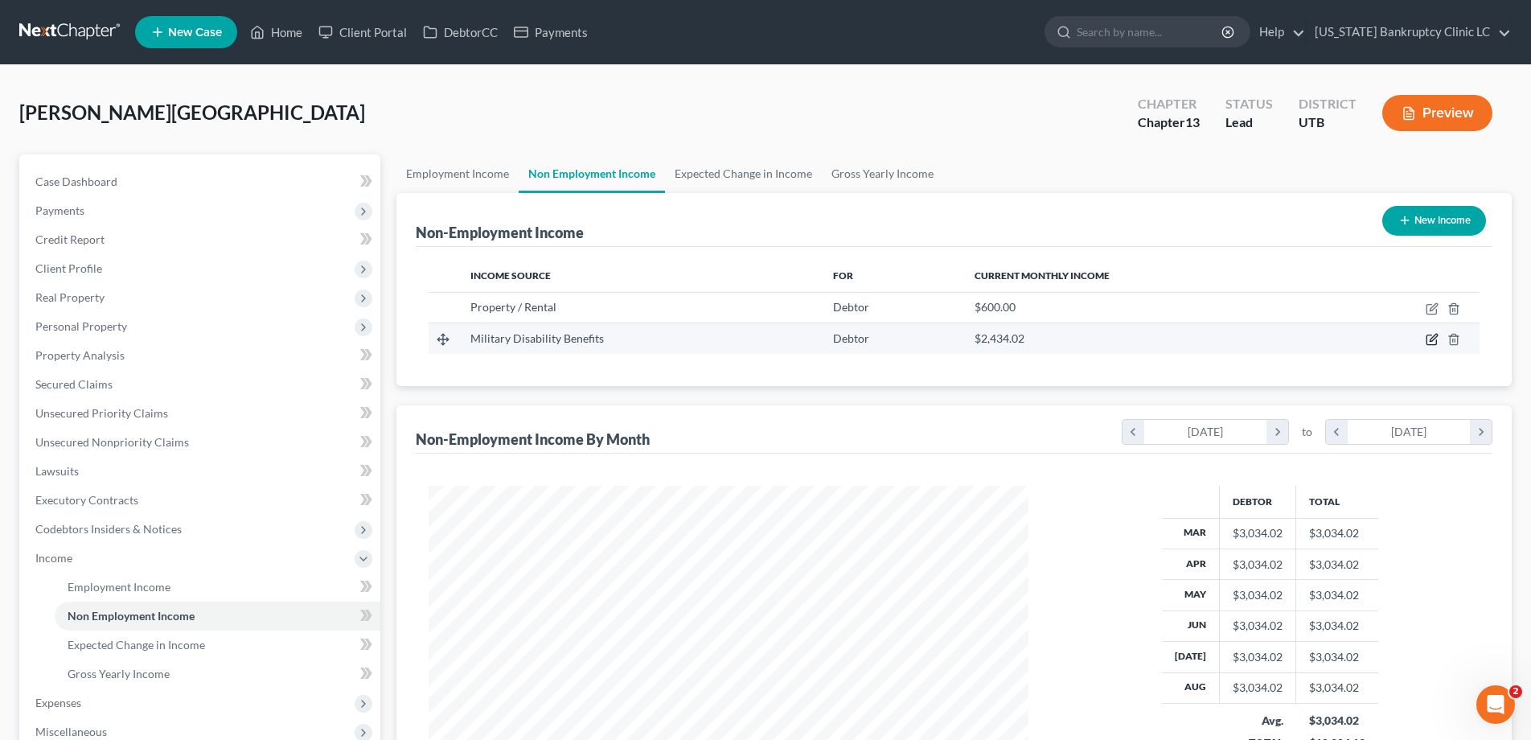
click at [1432, 339] on icon "button" at bounding box center [1432, 339] width 13 height 13
select select "12"
select select "0"
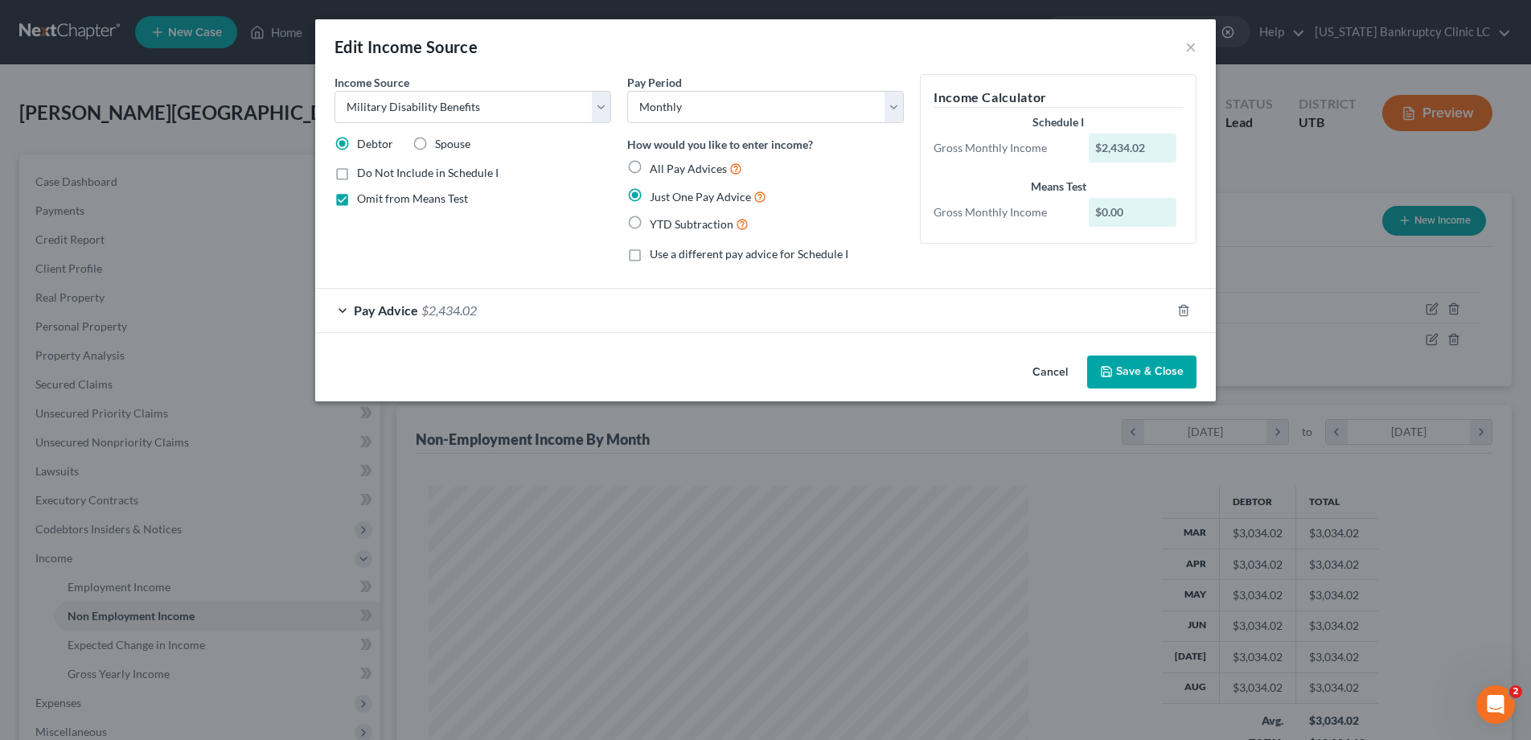
click at [344, 309] on div "Pay Advice $2,434.02" at bounding box center [743, 310] width 856 height 43
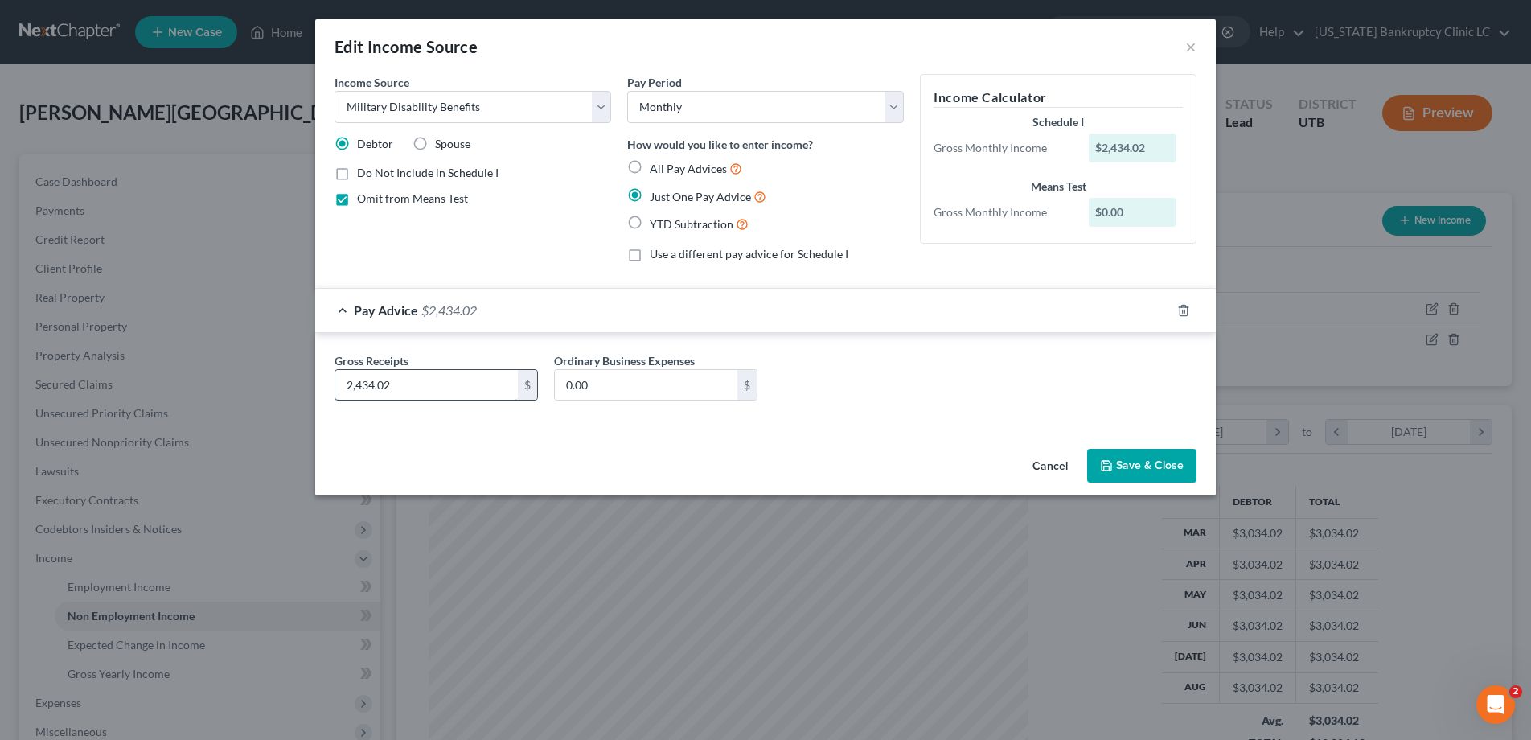
drag, startPoint x: 393, startPoint y: 385, endPoint x: 411, endPoint y: 390, distance: 18.3
click at [411, 390] on input "2,434.02" at bounding box center [426, 385] width 183 height 31
type input "1,162.78"
click at [1133, 463] on button "Save & Close" at bounding box center [1141, 466] width 109 height 34
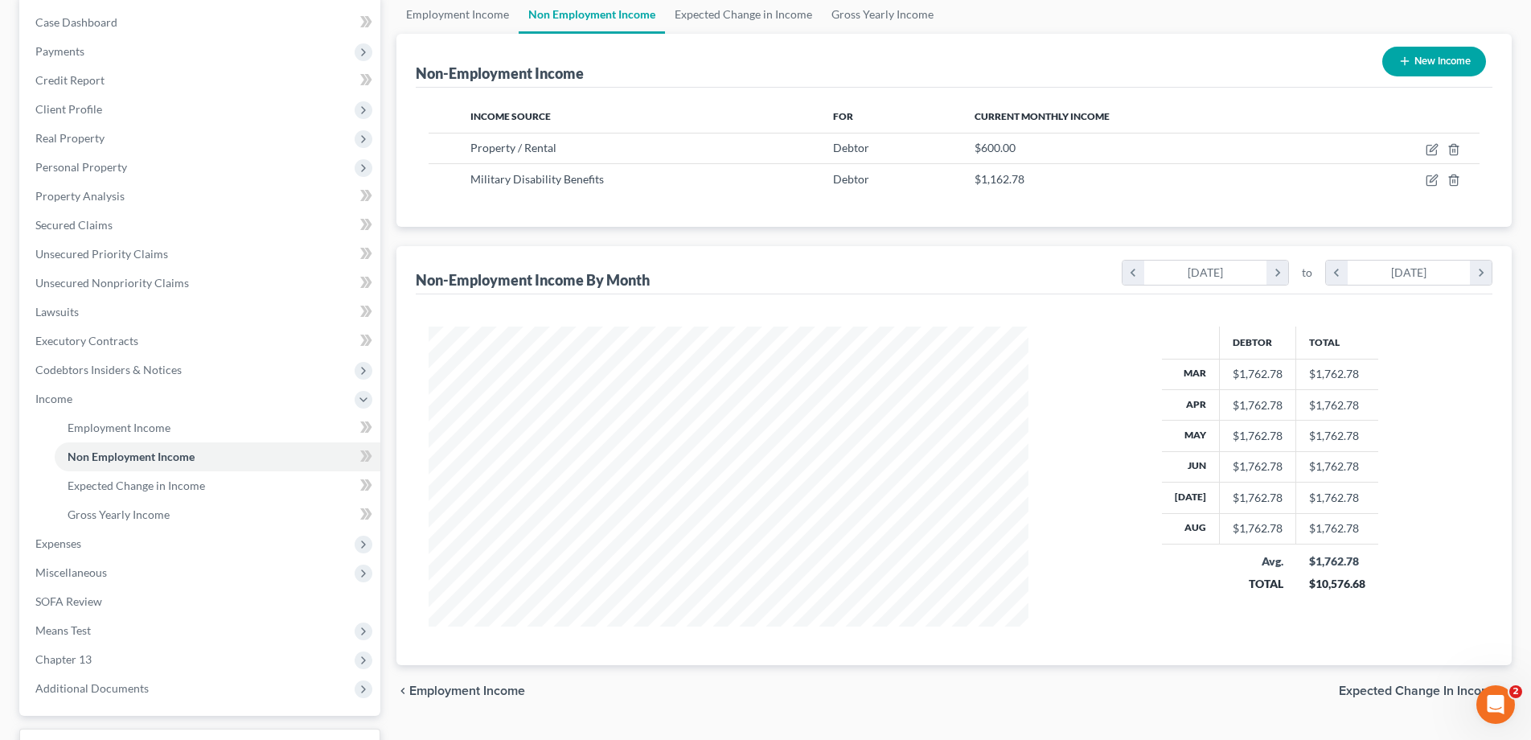
scroll to position [289, 0]
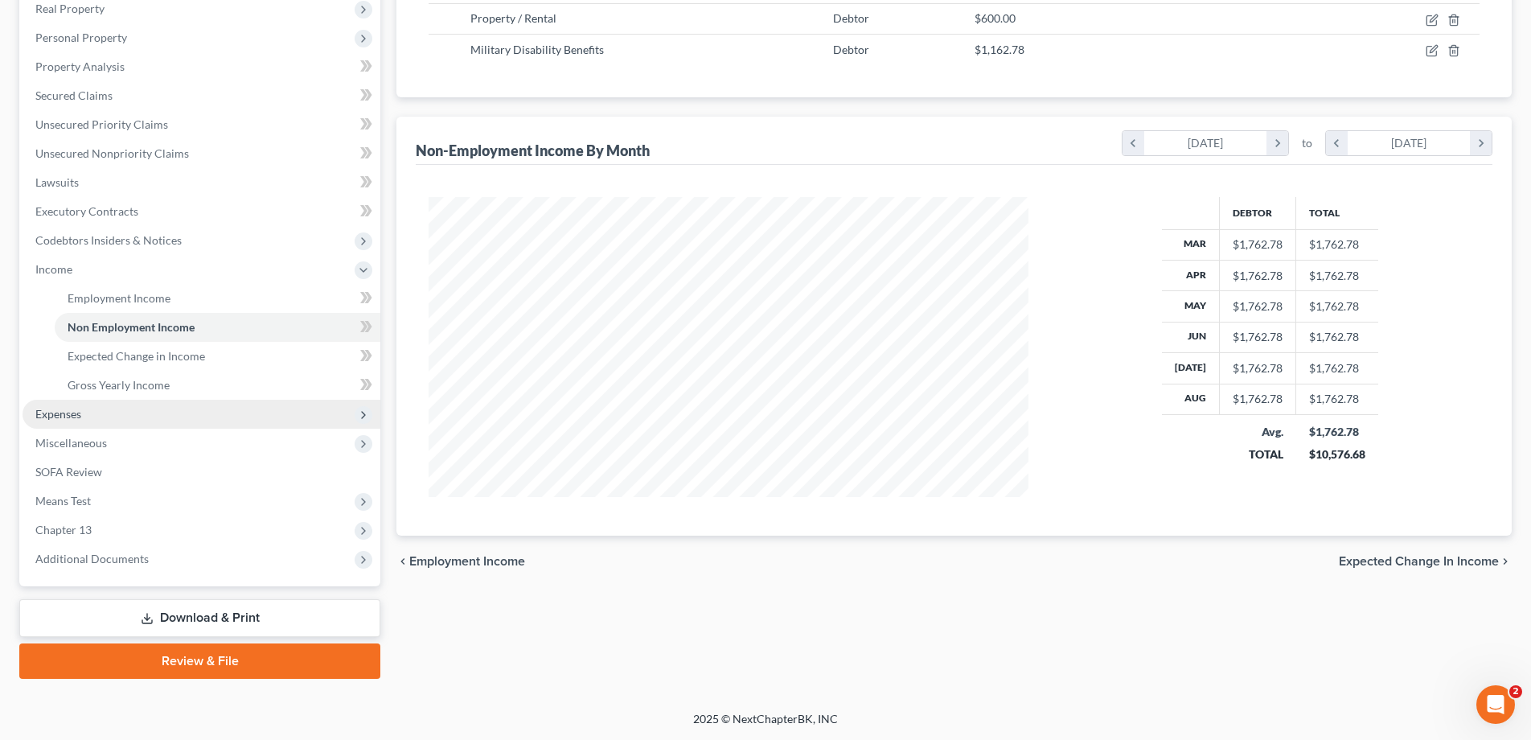
click at [77, 413] on span "Expenses" at bounding box center [58, 414] width 46 height 14
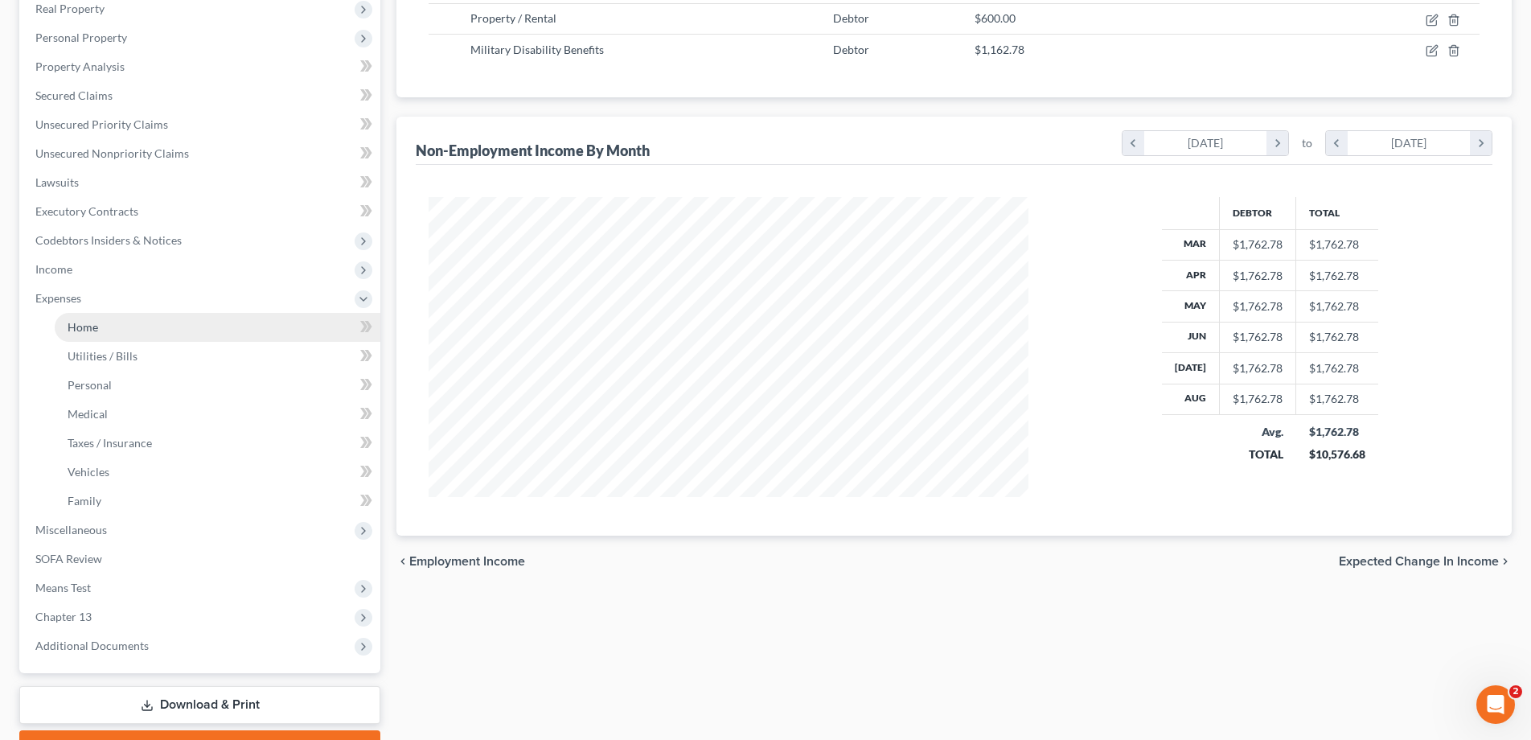
click at [88, 325] on span "Home" at bounding box center [83, 327] width 31 height 14
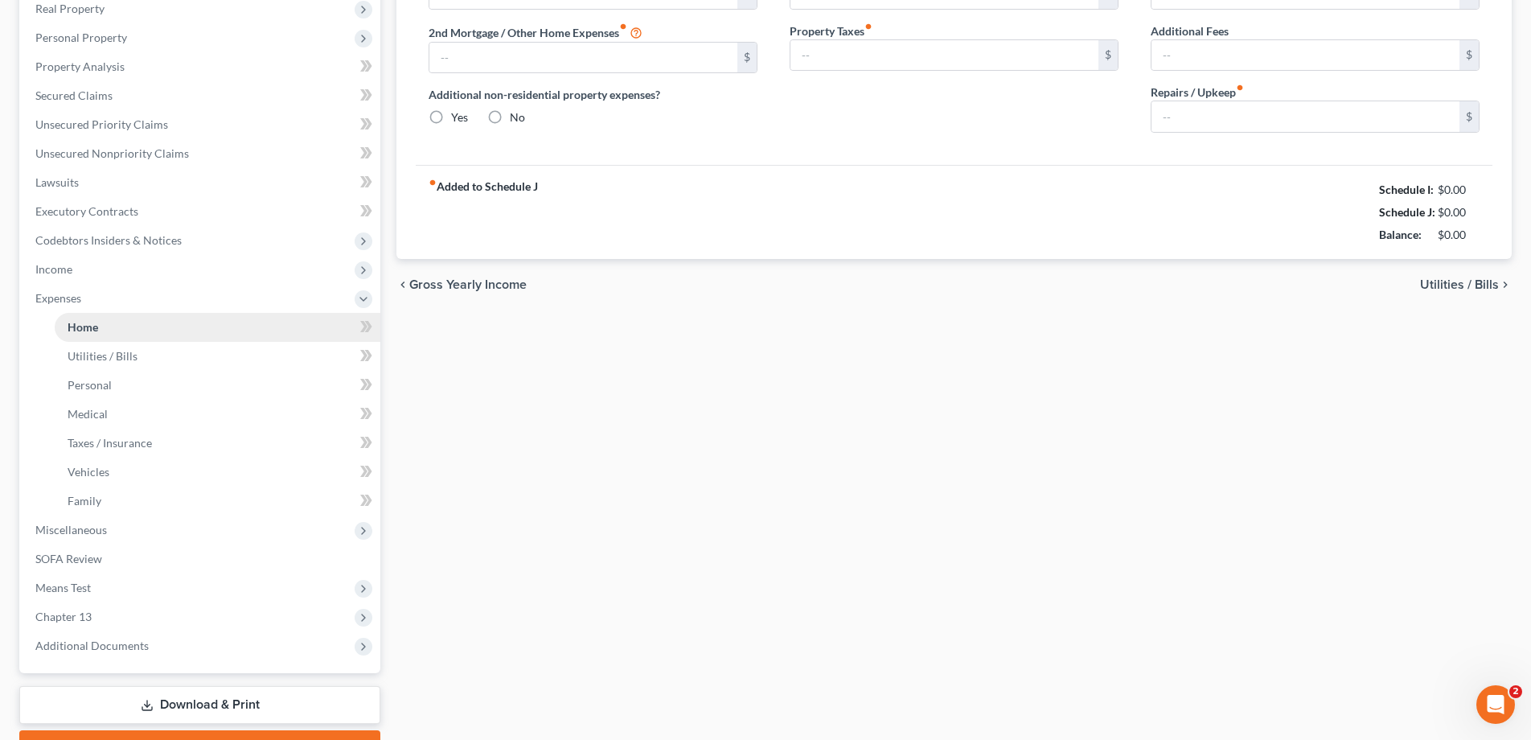
scroll to position [207, 0]
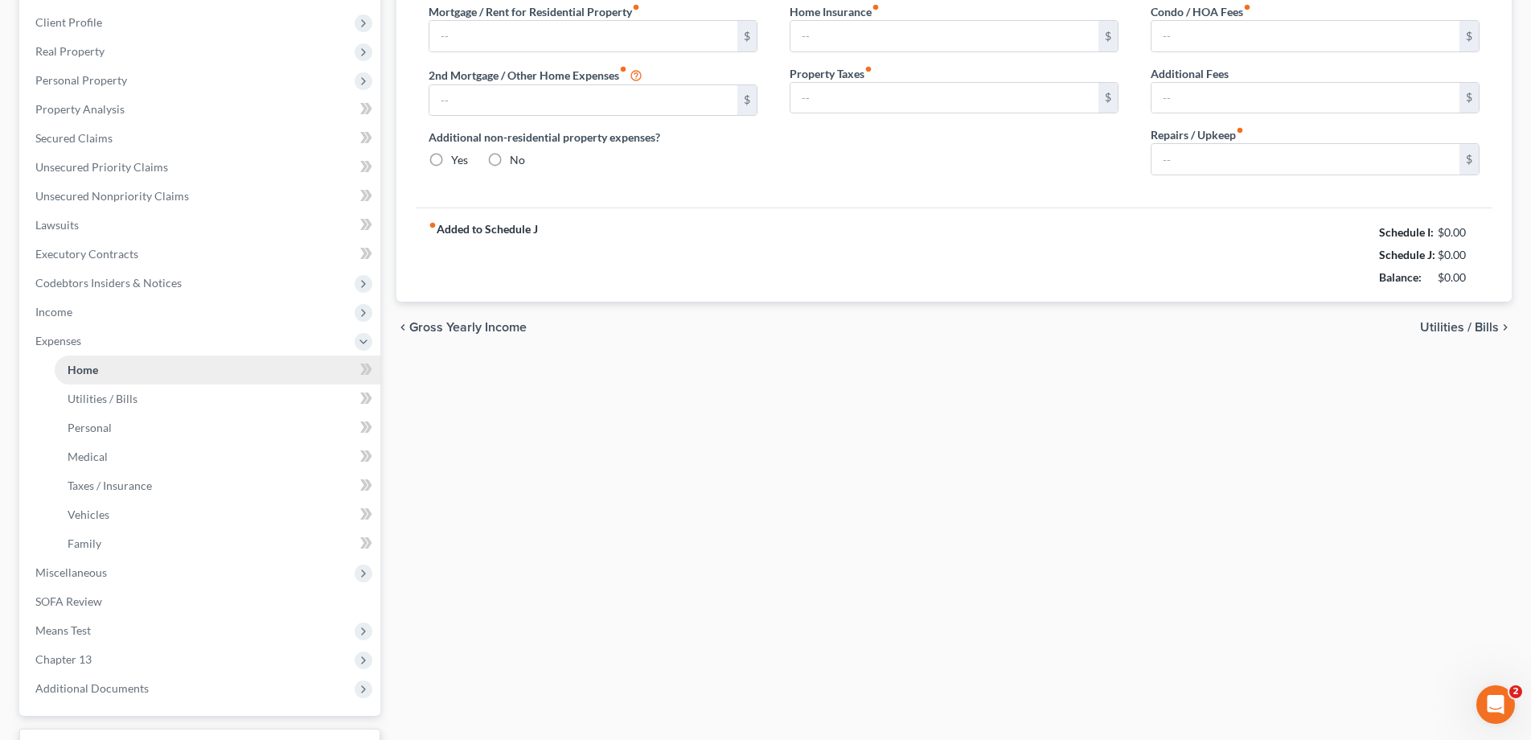
type input "1,165.00"
type input "1,100.00"
radio input "true"
type input "74.17"
type input "0.00"
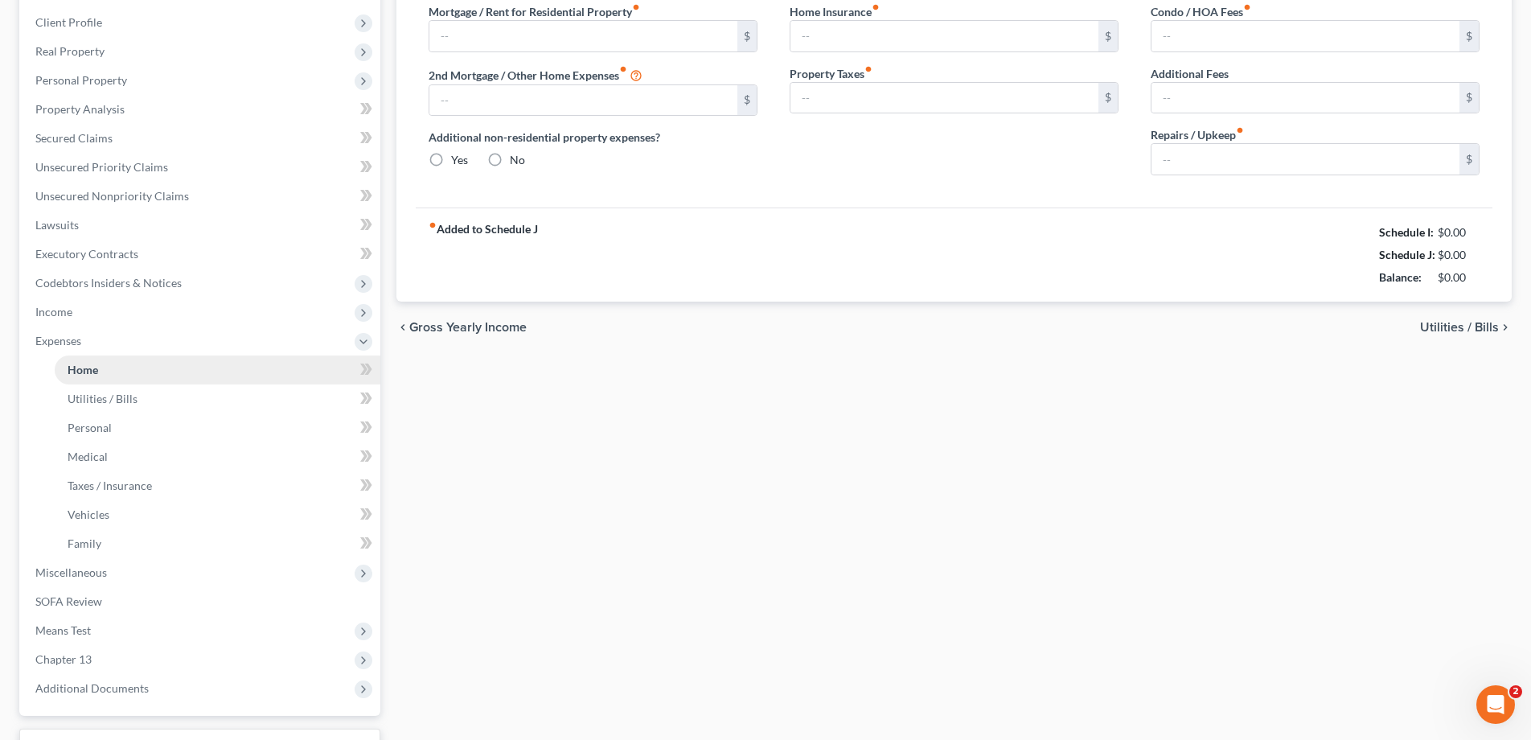
type input "0.00"
type input "150.00"
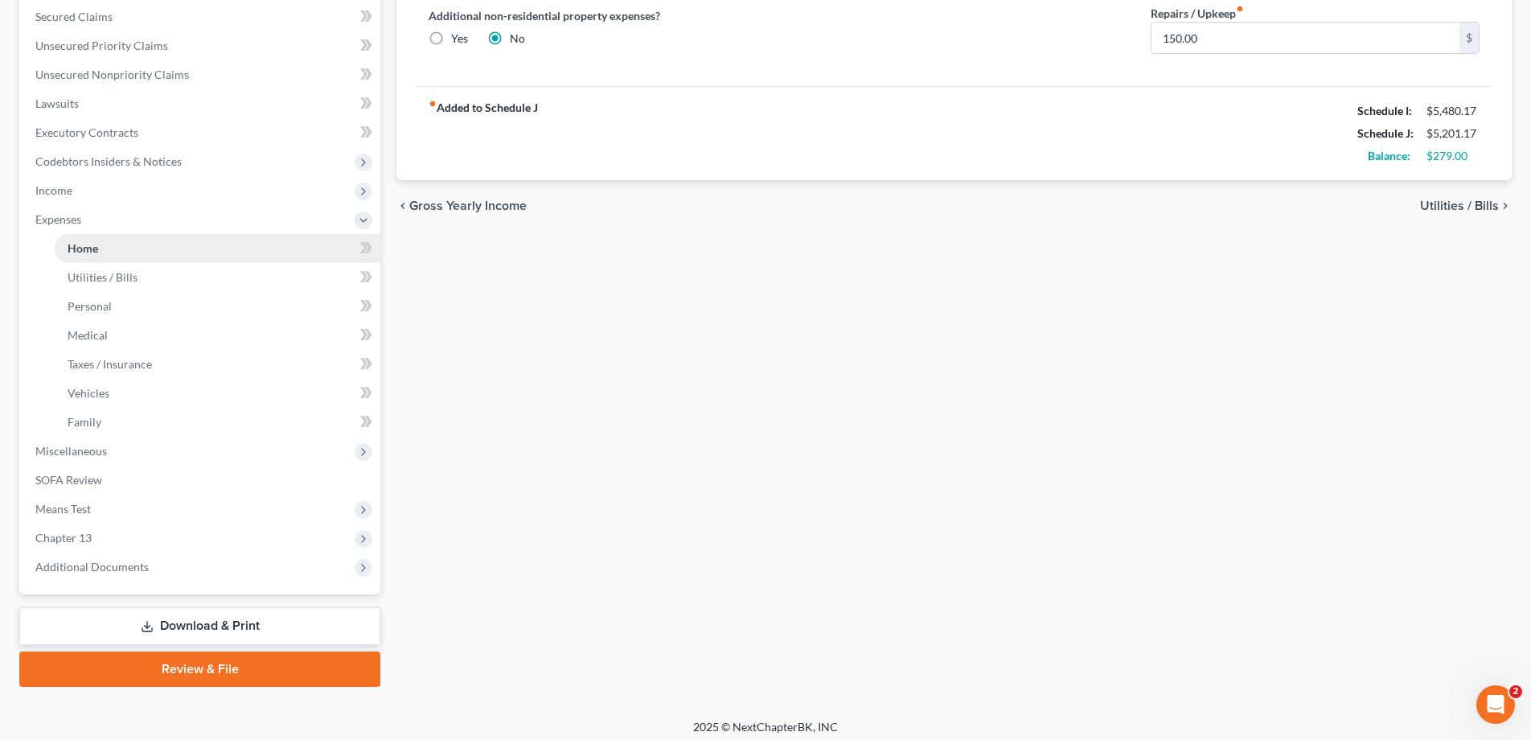
scroll to position [375, 0]
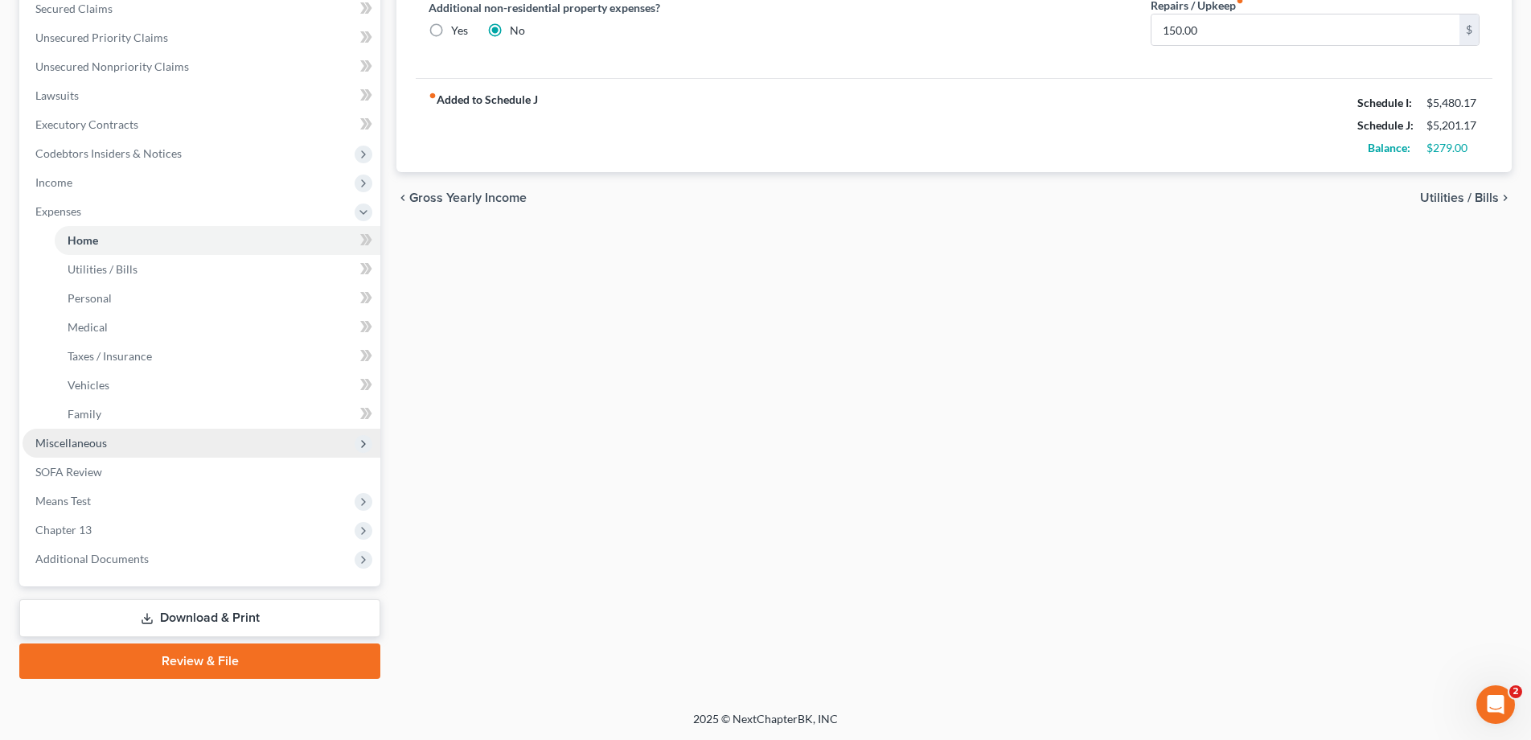
click at [66, 449] on span "Miscellaneous" at bounding box center [71, 443] width 72 height 14
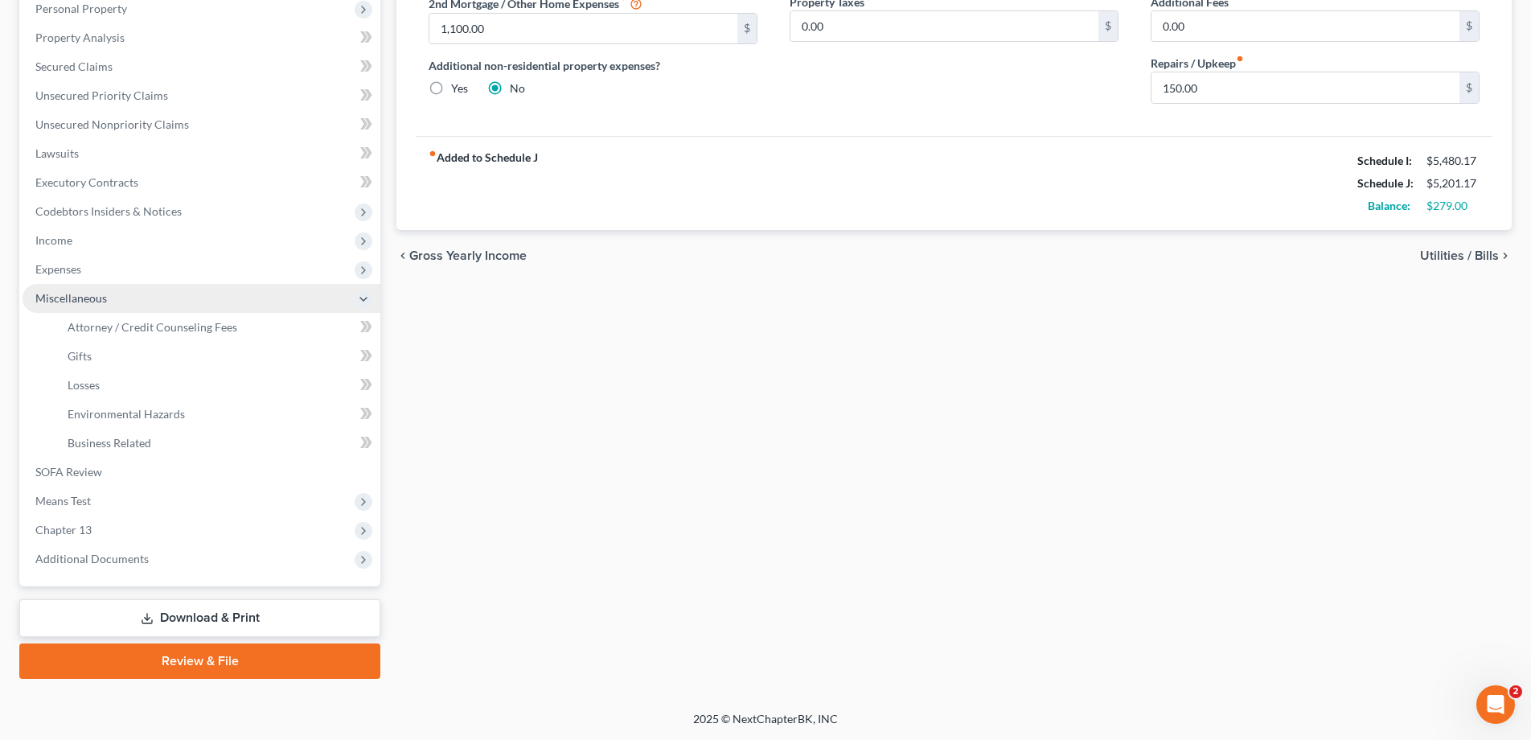
scroll to position [318, 0]
click at [116, 328] on span "Attorney / Credit Counseling Fees" at bounding box center [153, 327] width 170 height 14
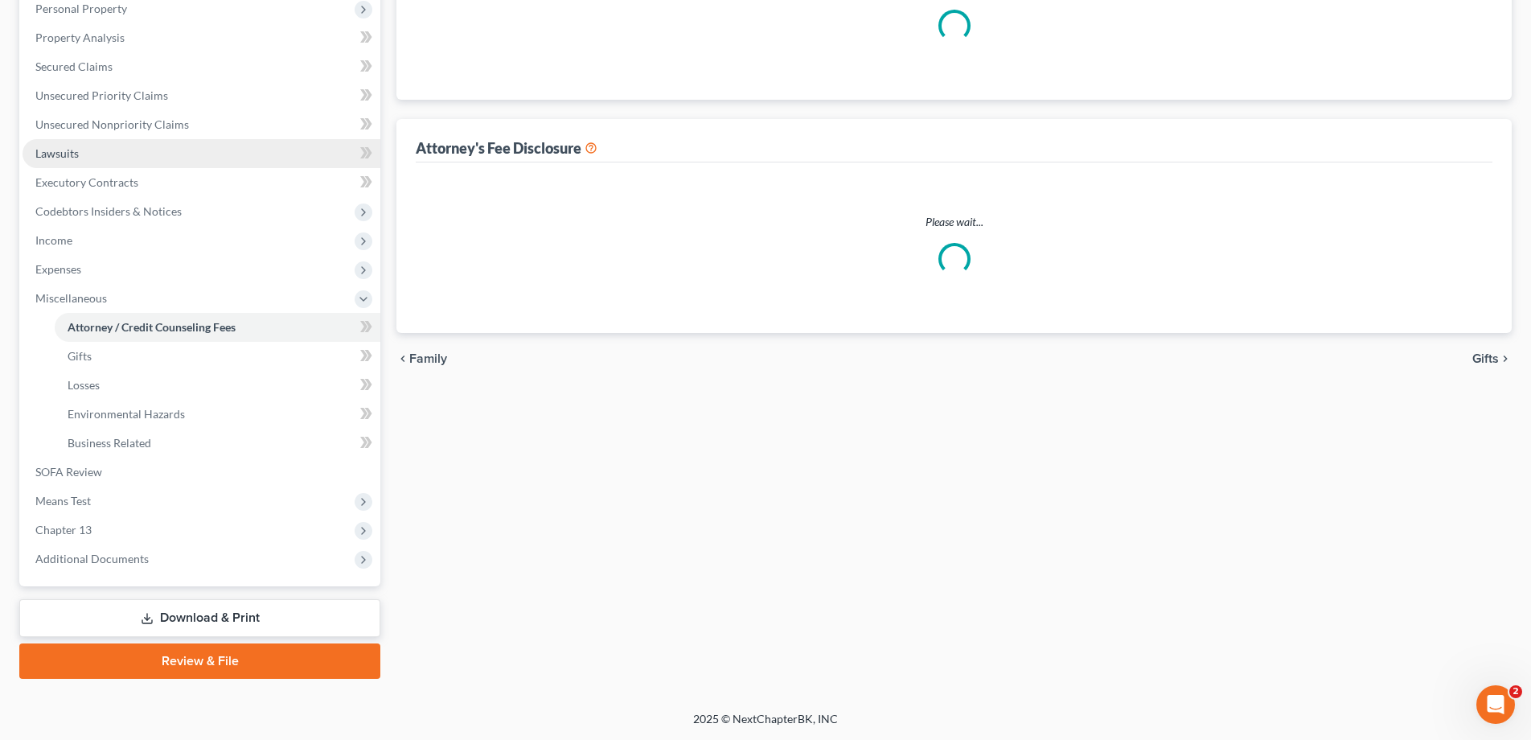
scroll to position [236, 0]
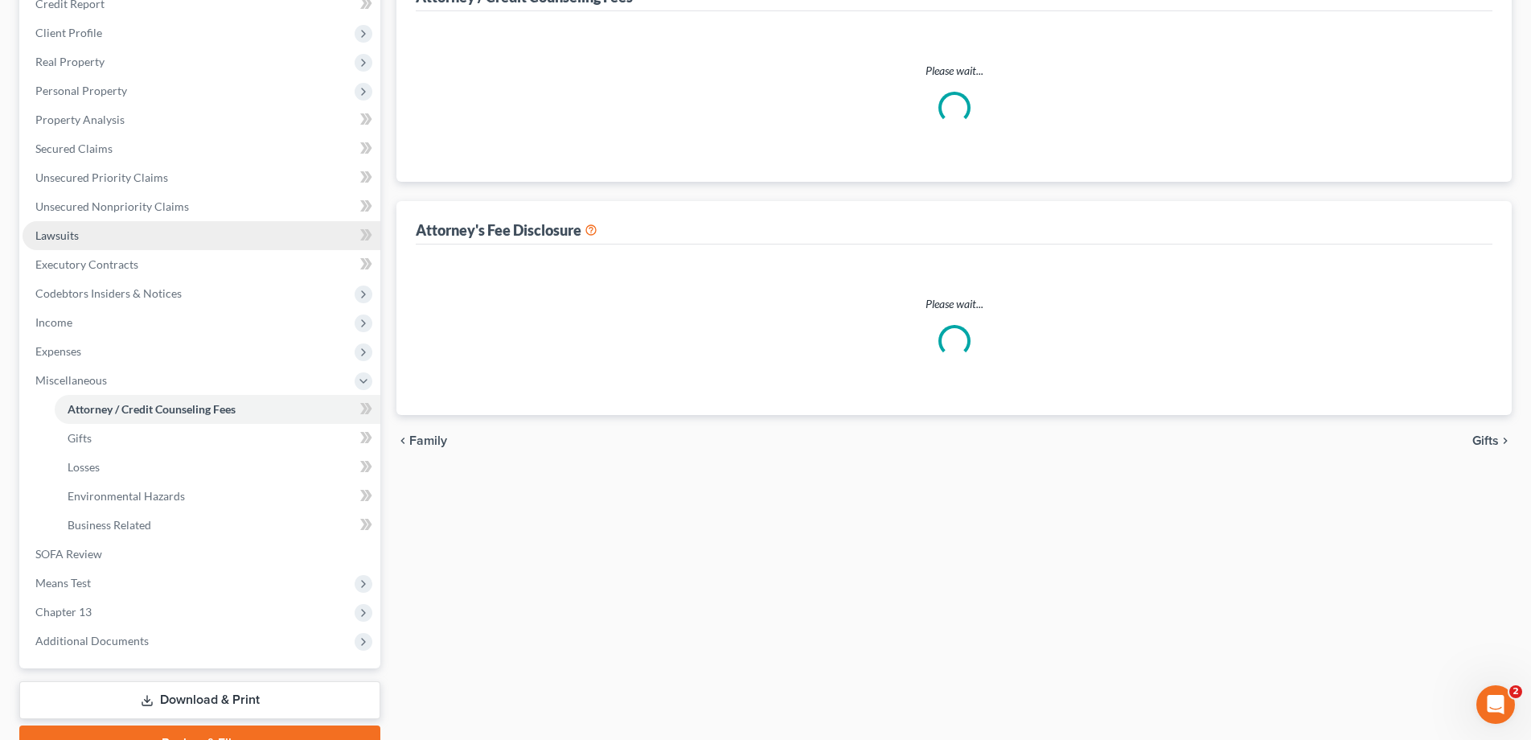
select select "3"
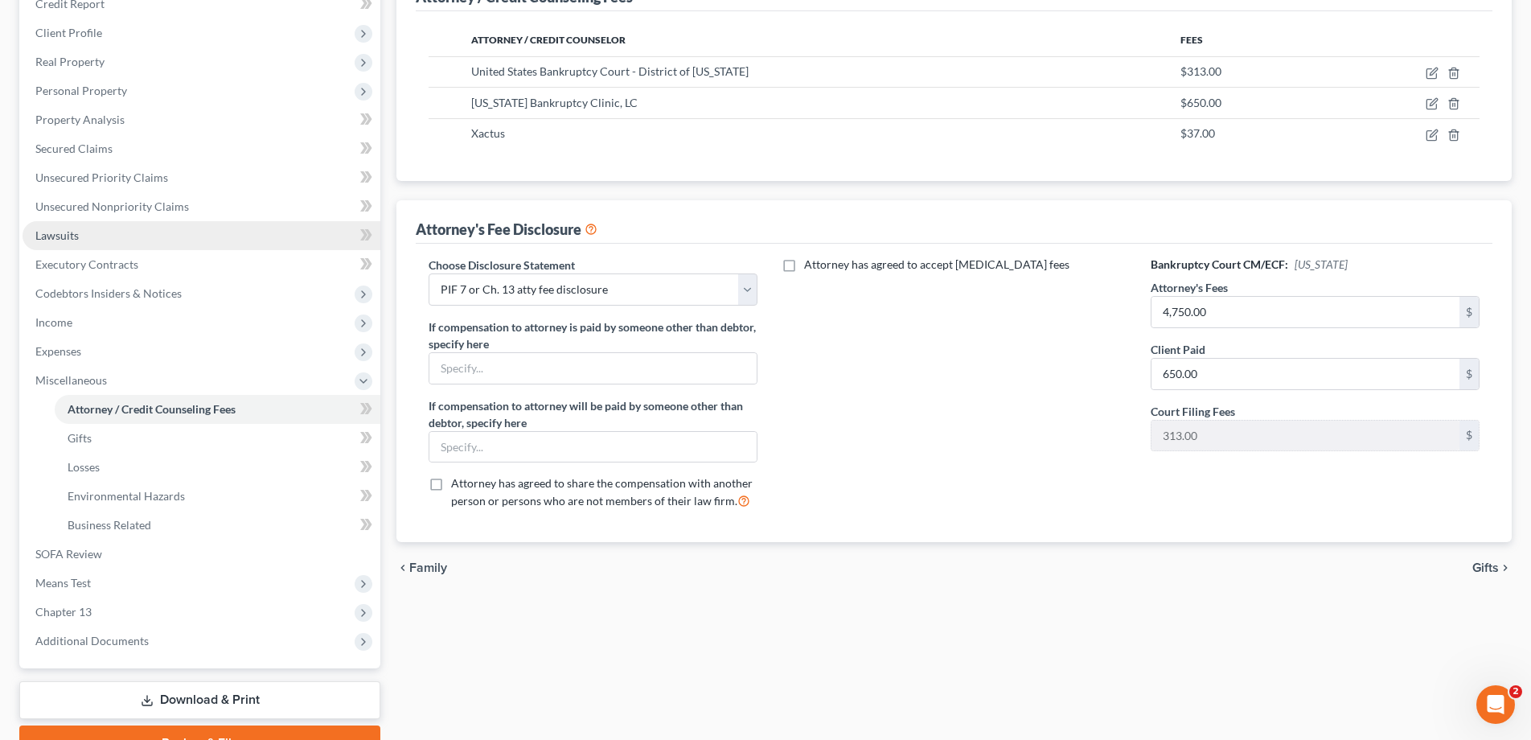
scroll to position [0, 0]
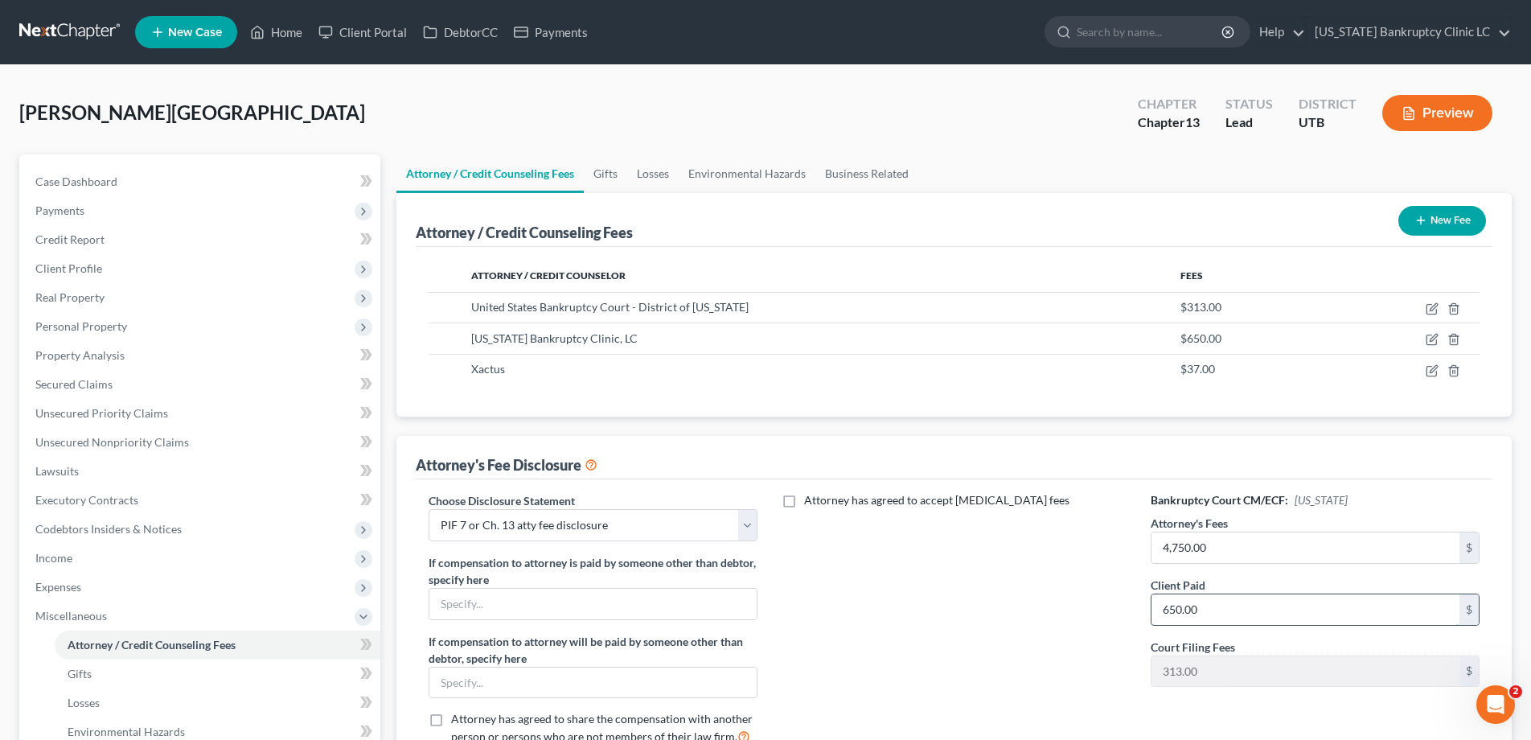
click at [1265, 616] on input "650.00" at bounding box center [1305, 609] width 308 height 31
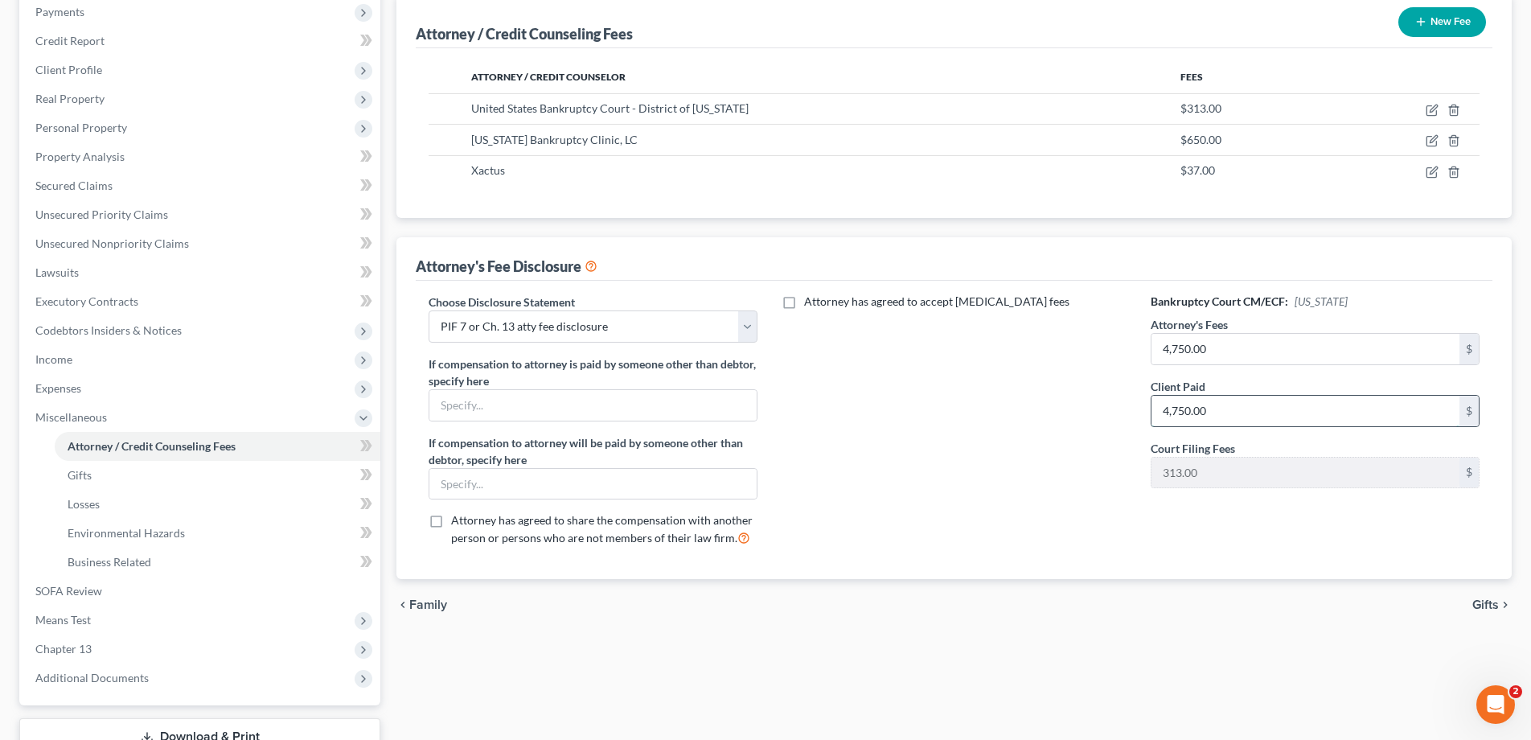
scroll to position [318, 0]
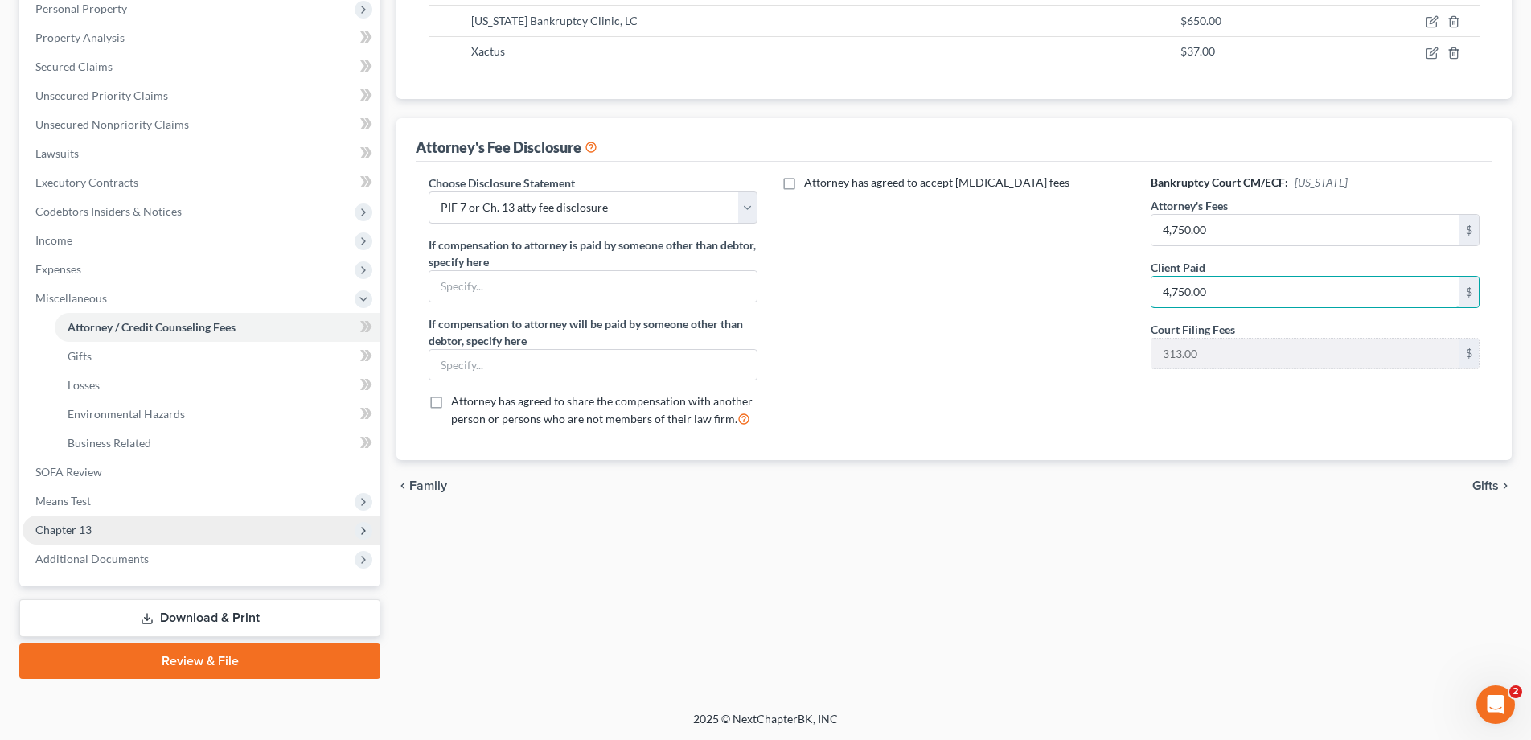
type input "4,750.00"
click at [70, 523] on span "Chapter 13" at bounding box center [63, 530] width 56 height 14
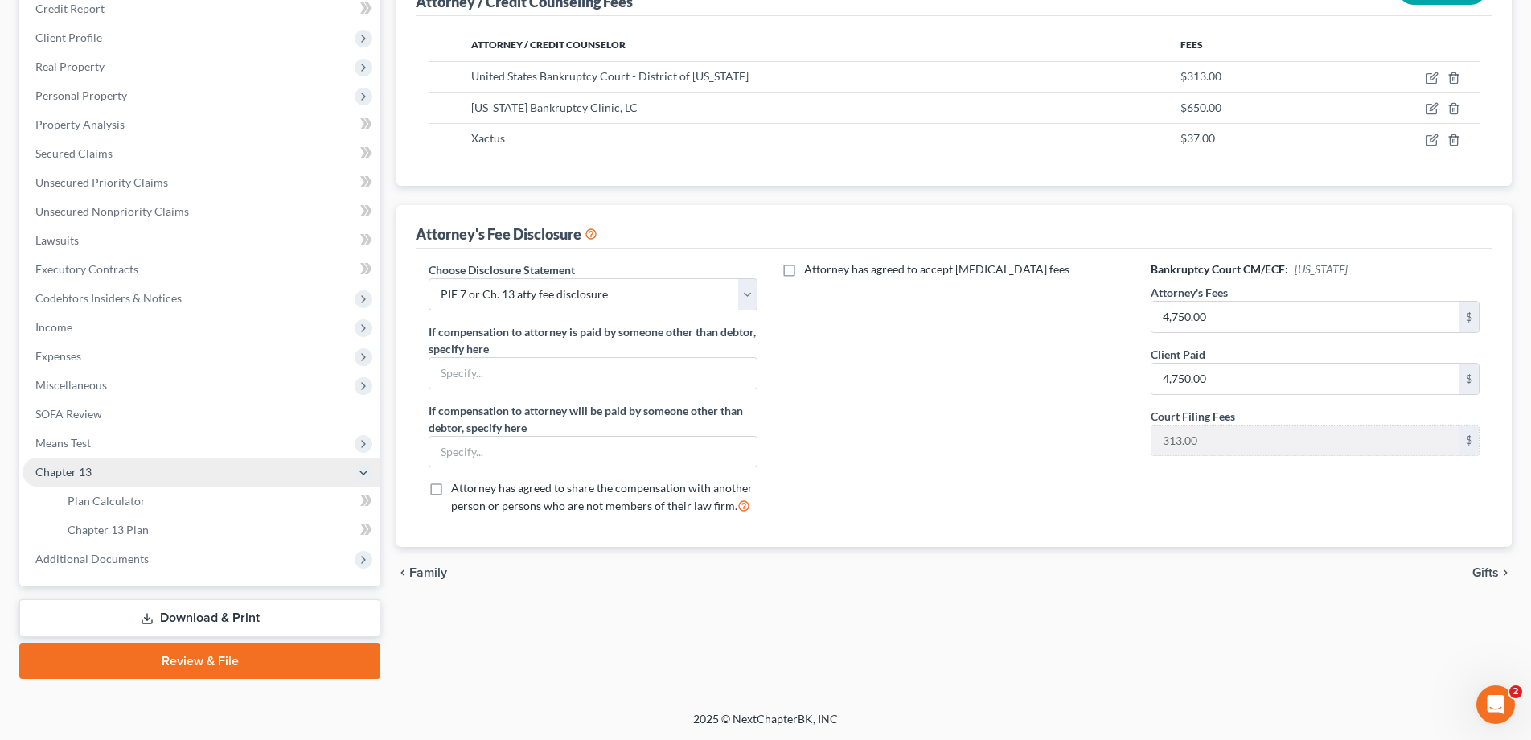
scroll to position [231, 0]
click at [96, 497] on span "Plan Calculator" at bounding box center [107, 501] width 78 height 14
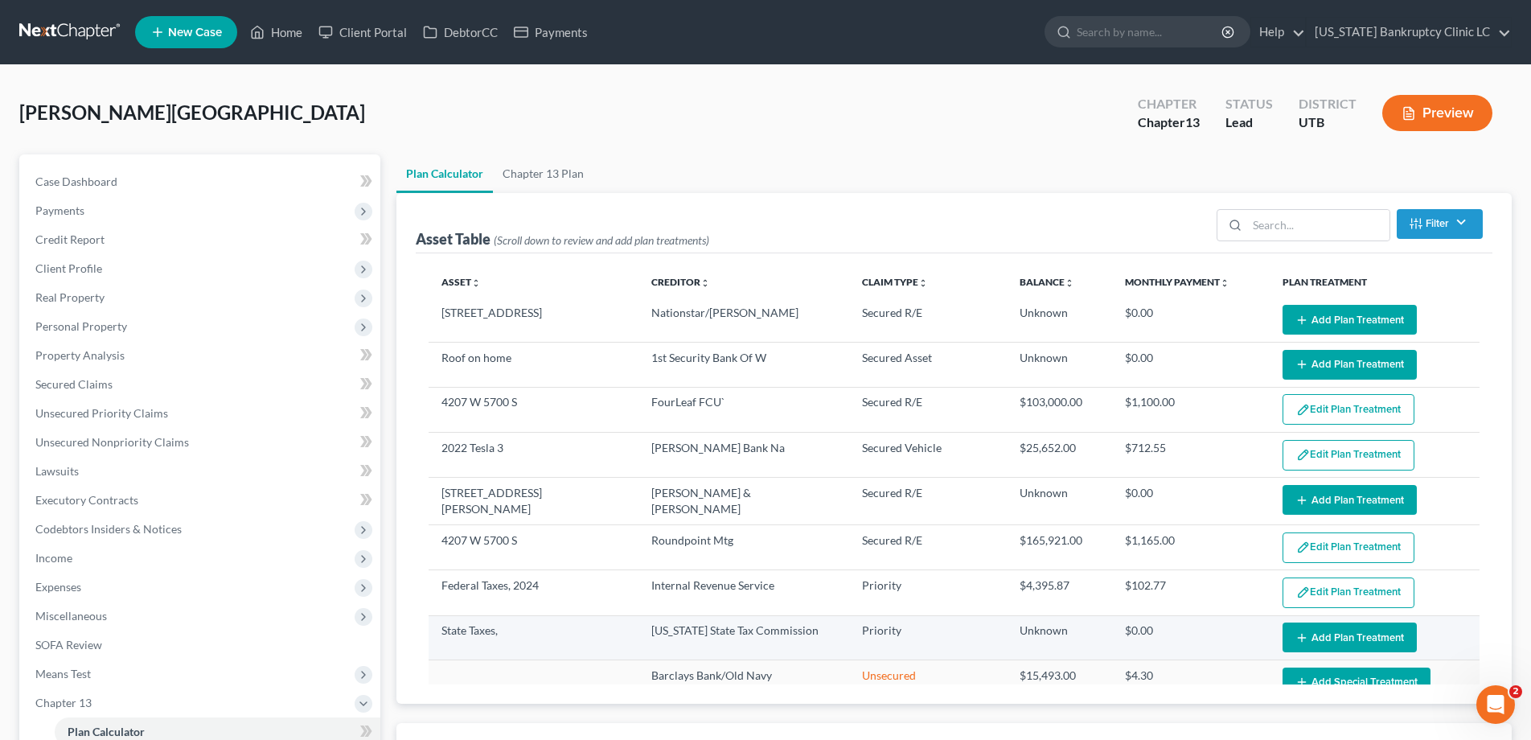
select select "35"
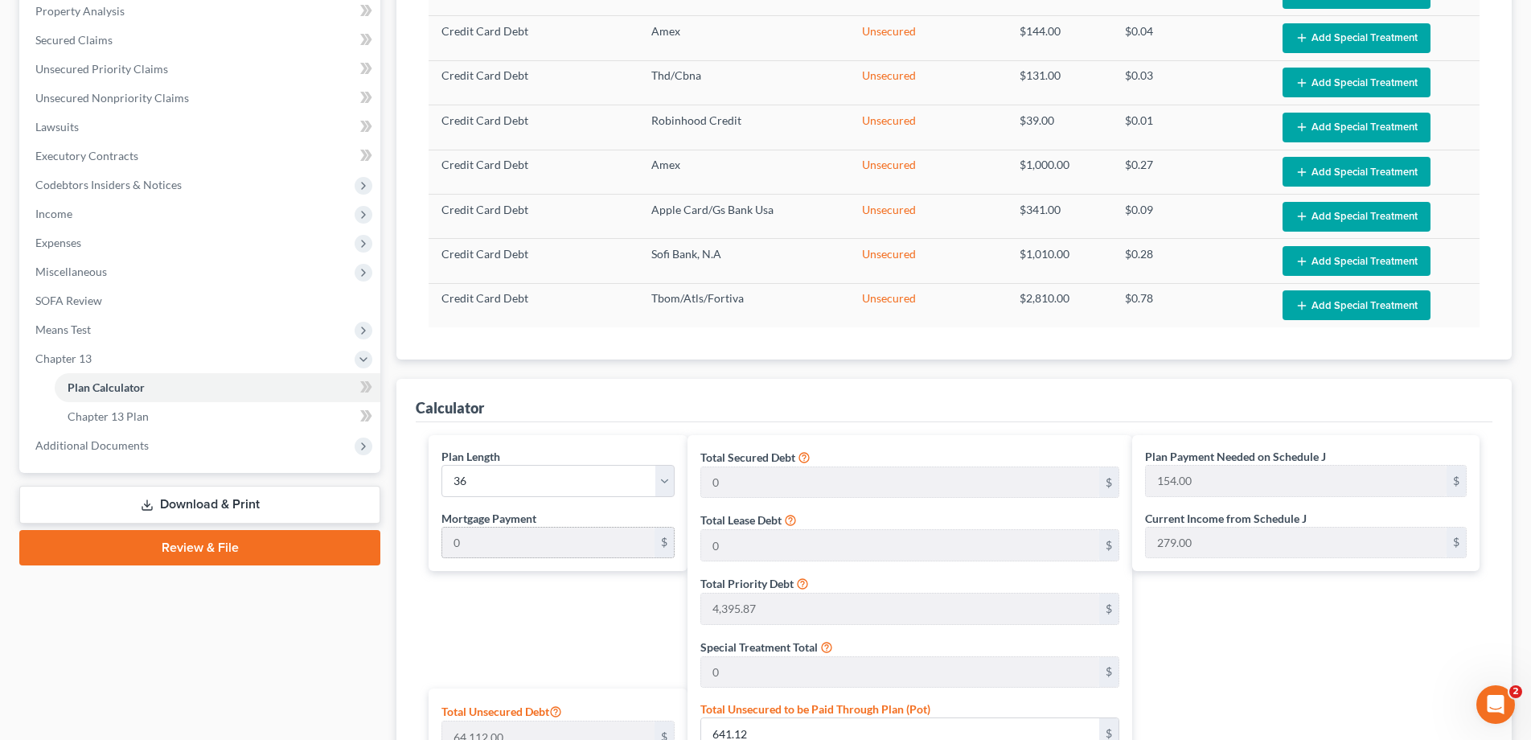
scroll to position [339, 0]
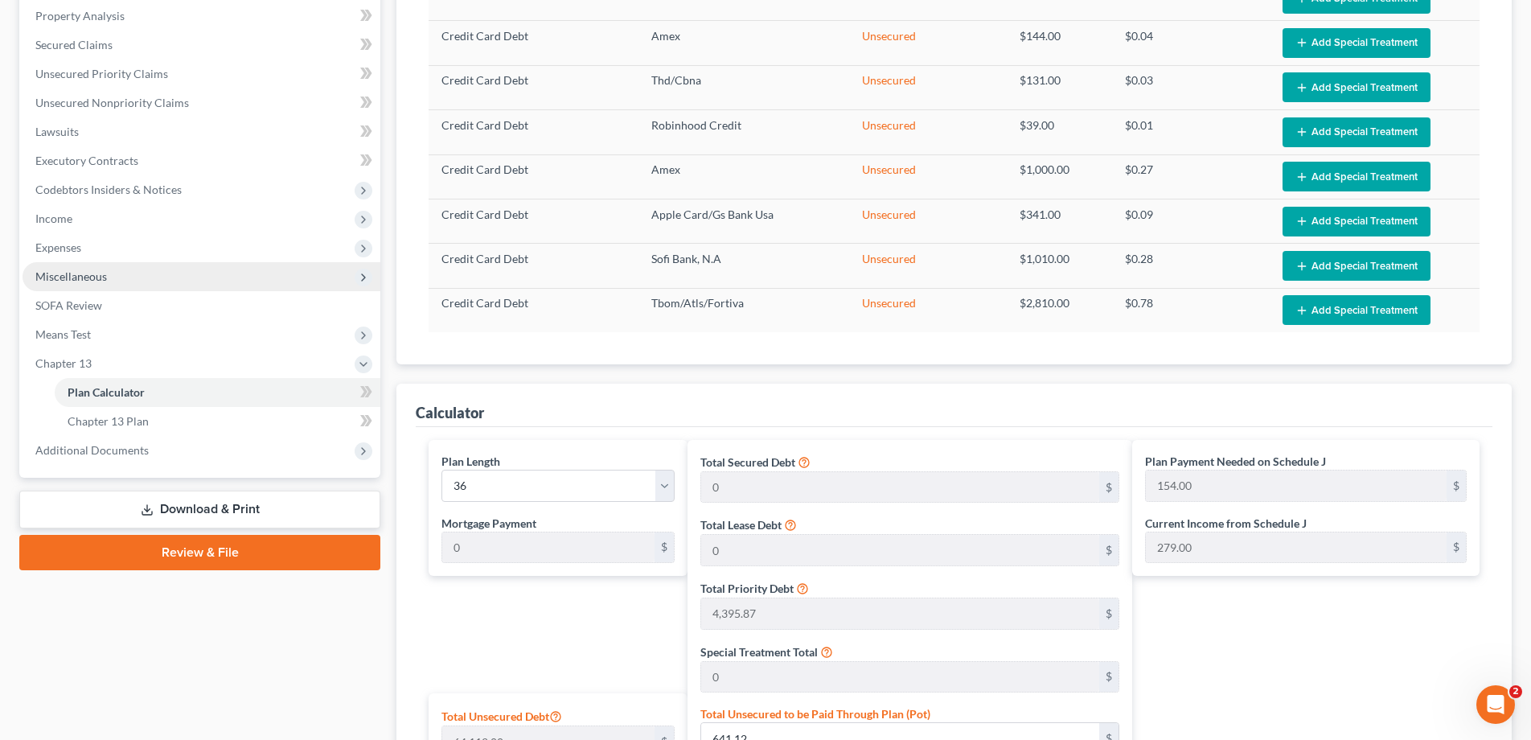
click at [76, 276] on span "Miscellaneous" at bounding box center [71, 276] width 72 height 14
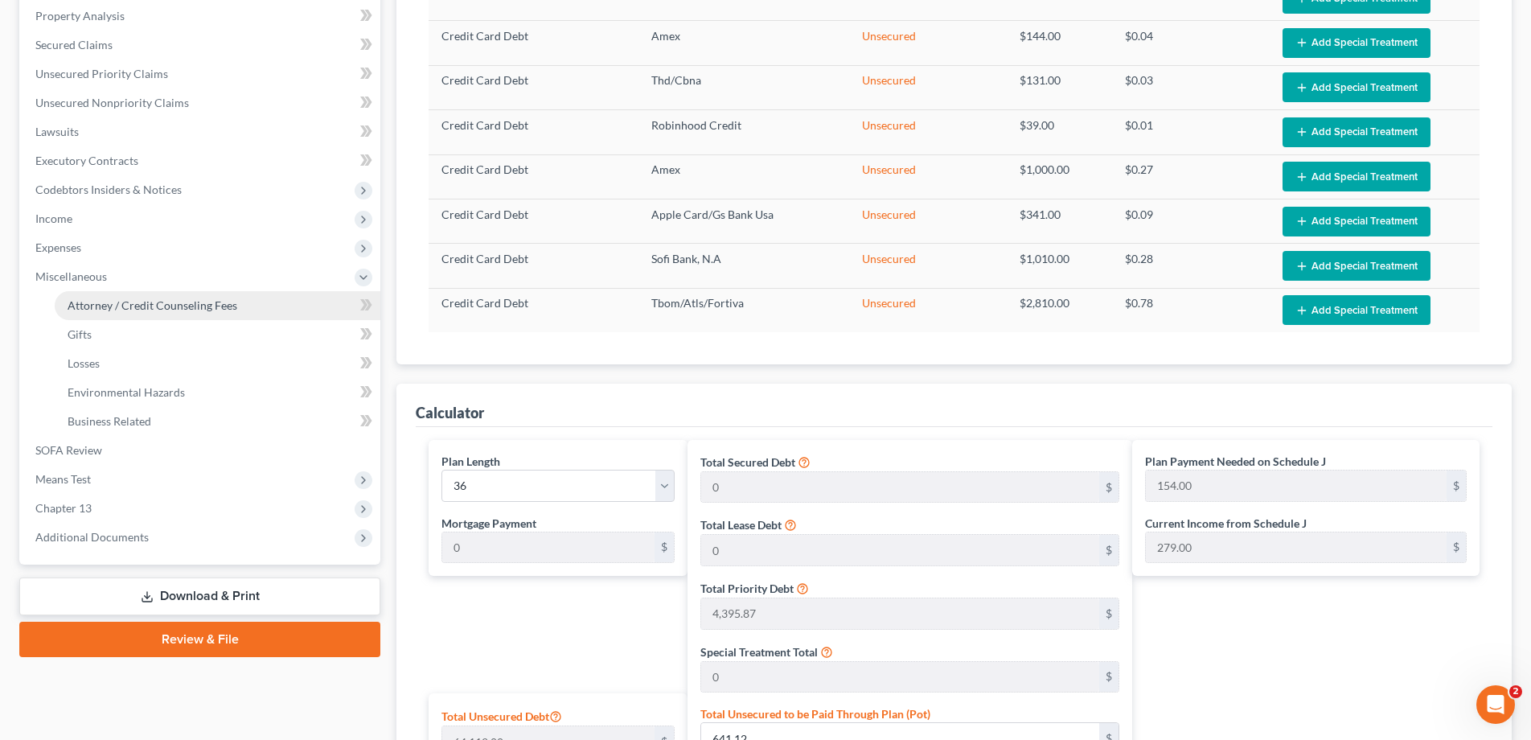
click at [137, 301] on span "Attorney / Credit Counseling Fees" at bounding box center [153, 305] width 170 height 14
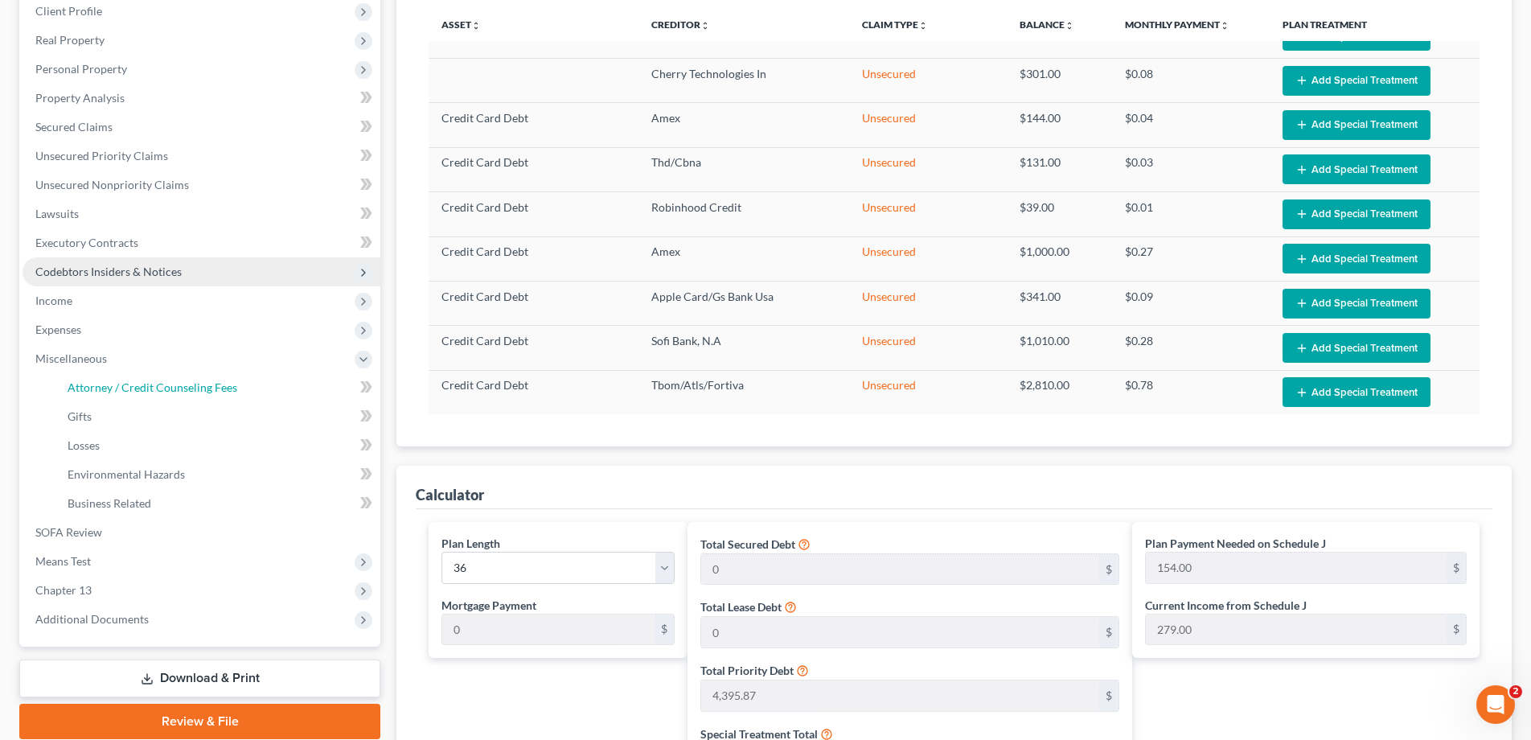
select select "3"
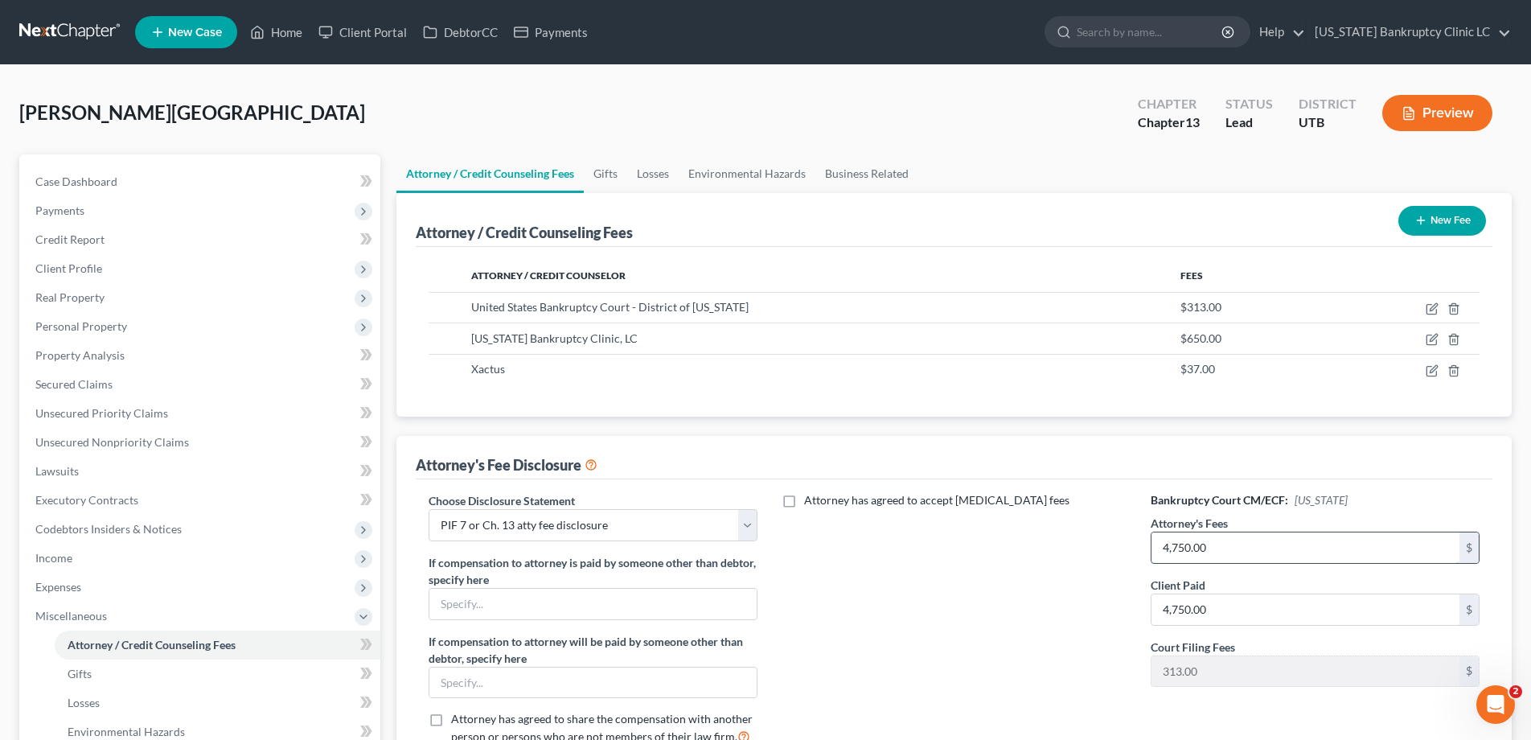
click at [1286, 549] on input "4,750.00" at bounding box center [1305, 547] width 308 height 31
type input "4,500.00"
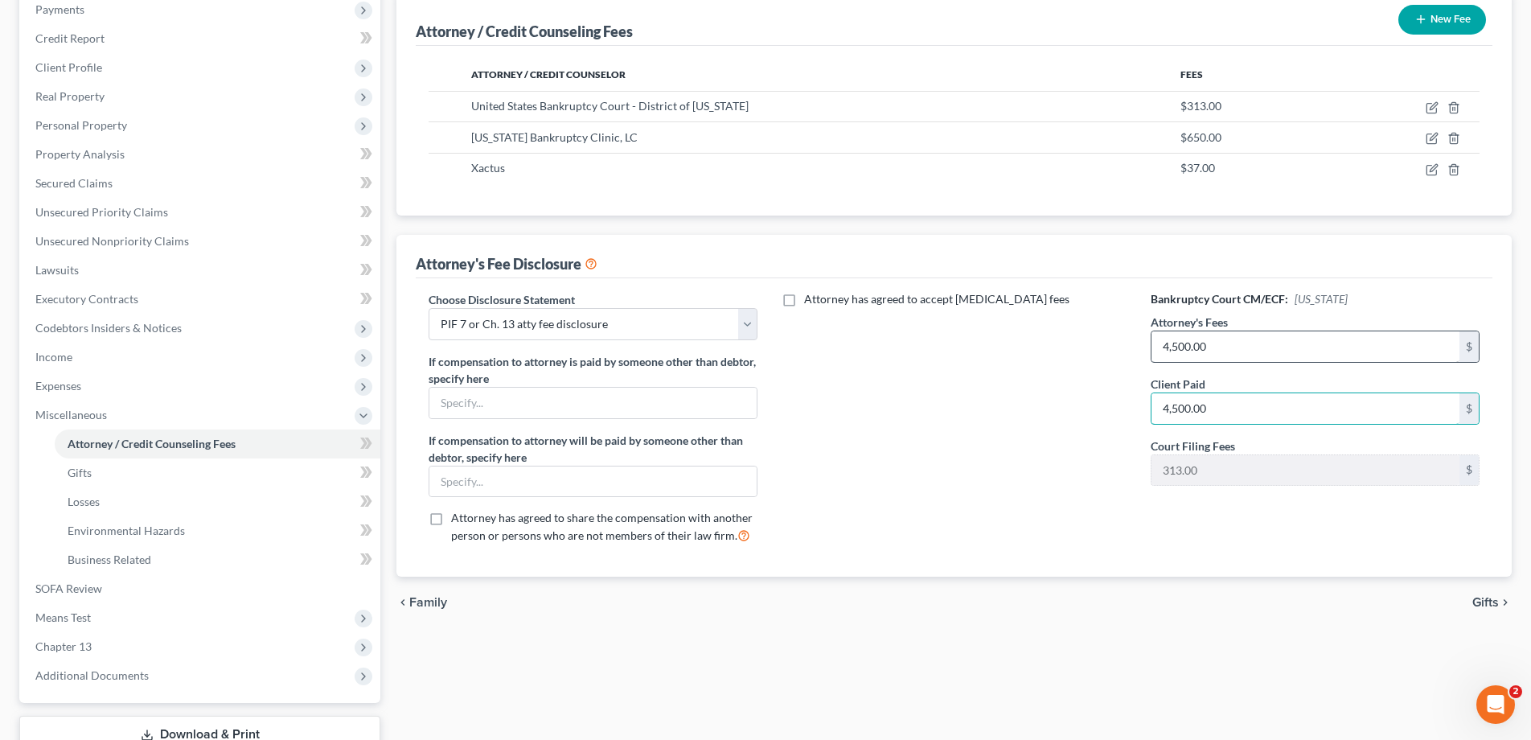
scroll to position [318, 0]
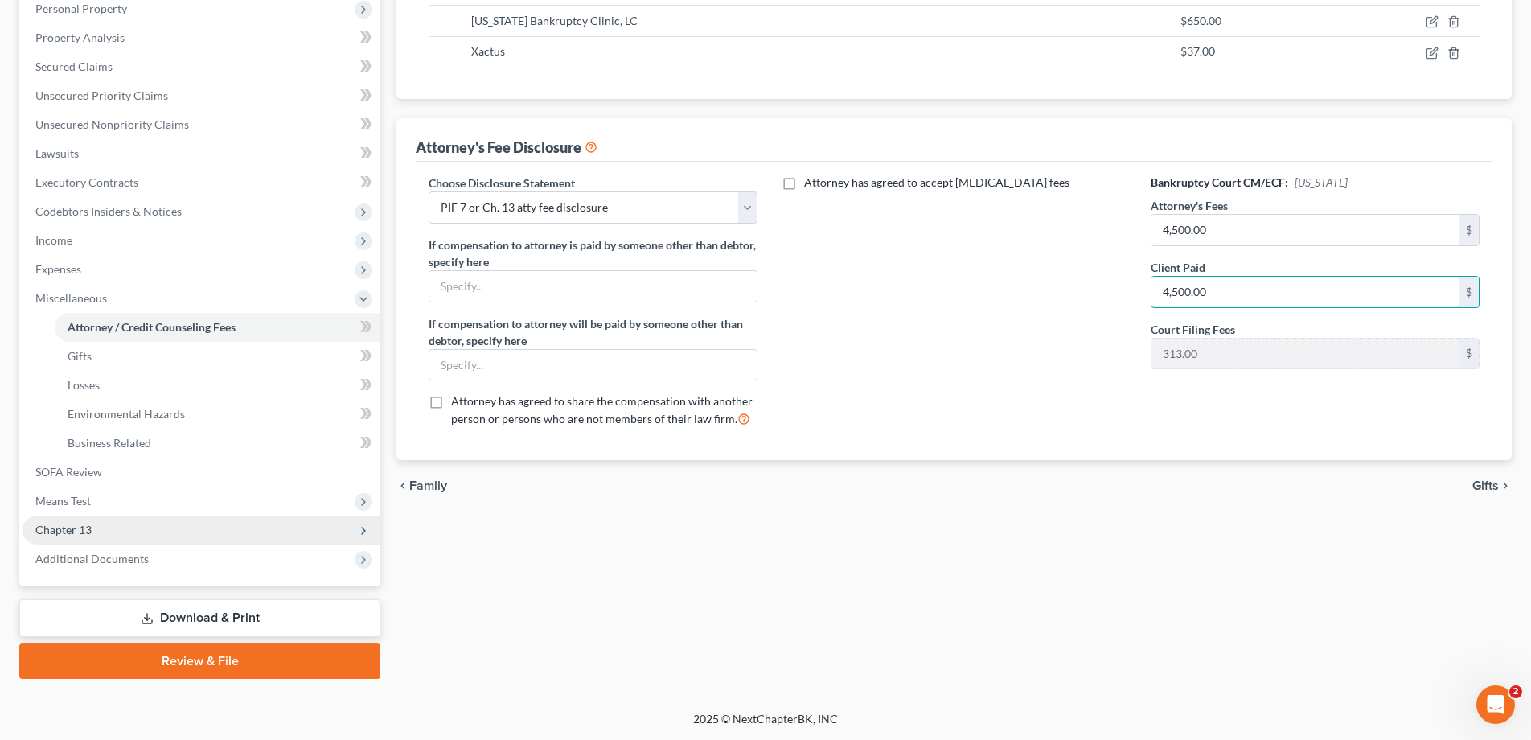
type input "4,500.00"
click at [84, 529] on span "Chapter 13" at bounding box center [63, 530] width 56 height 14
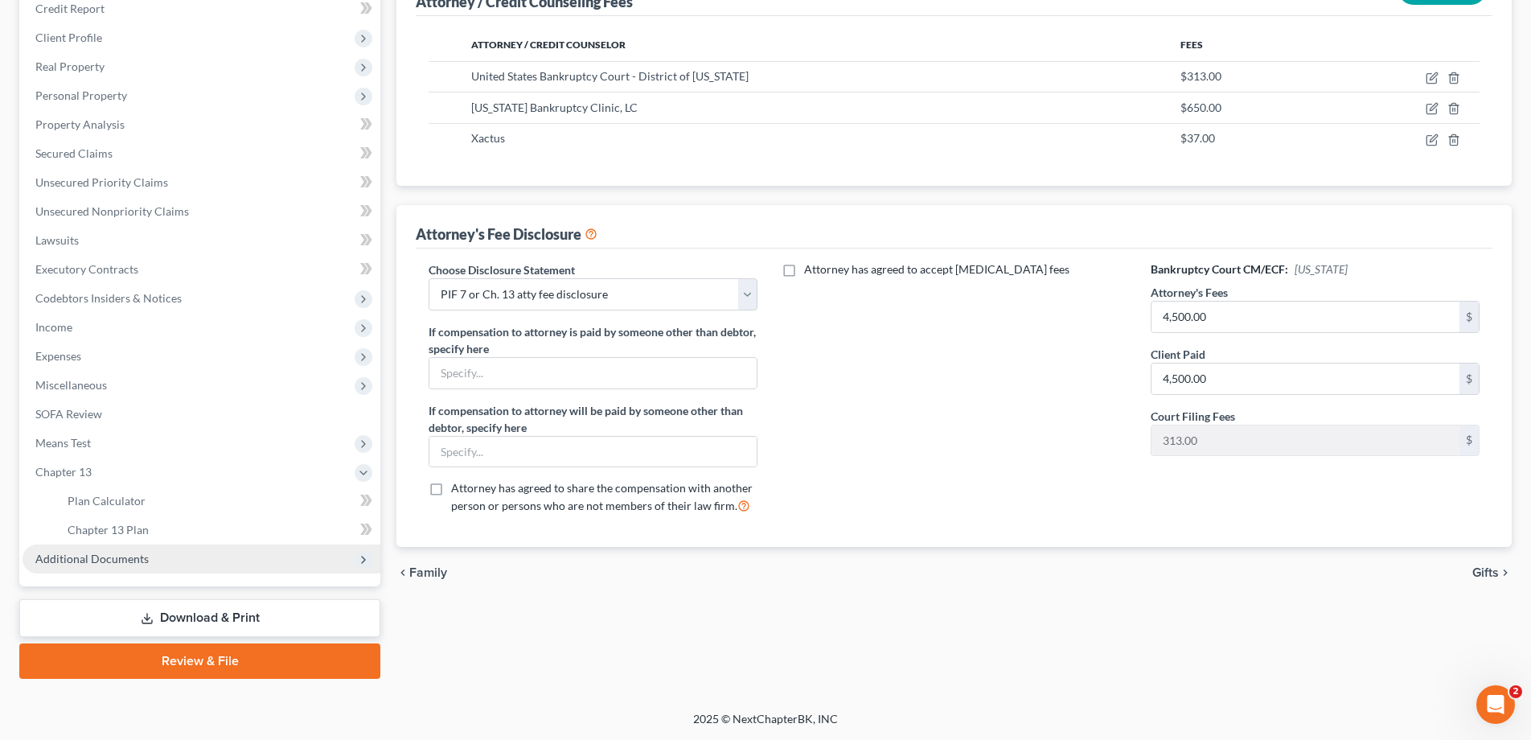
scroll to position [231, 0]
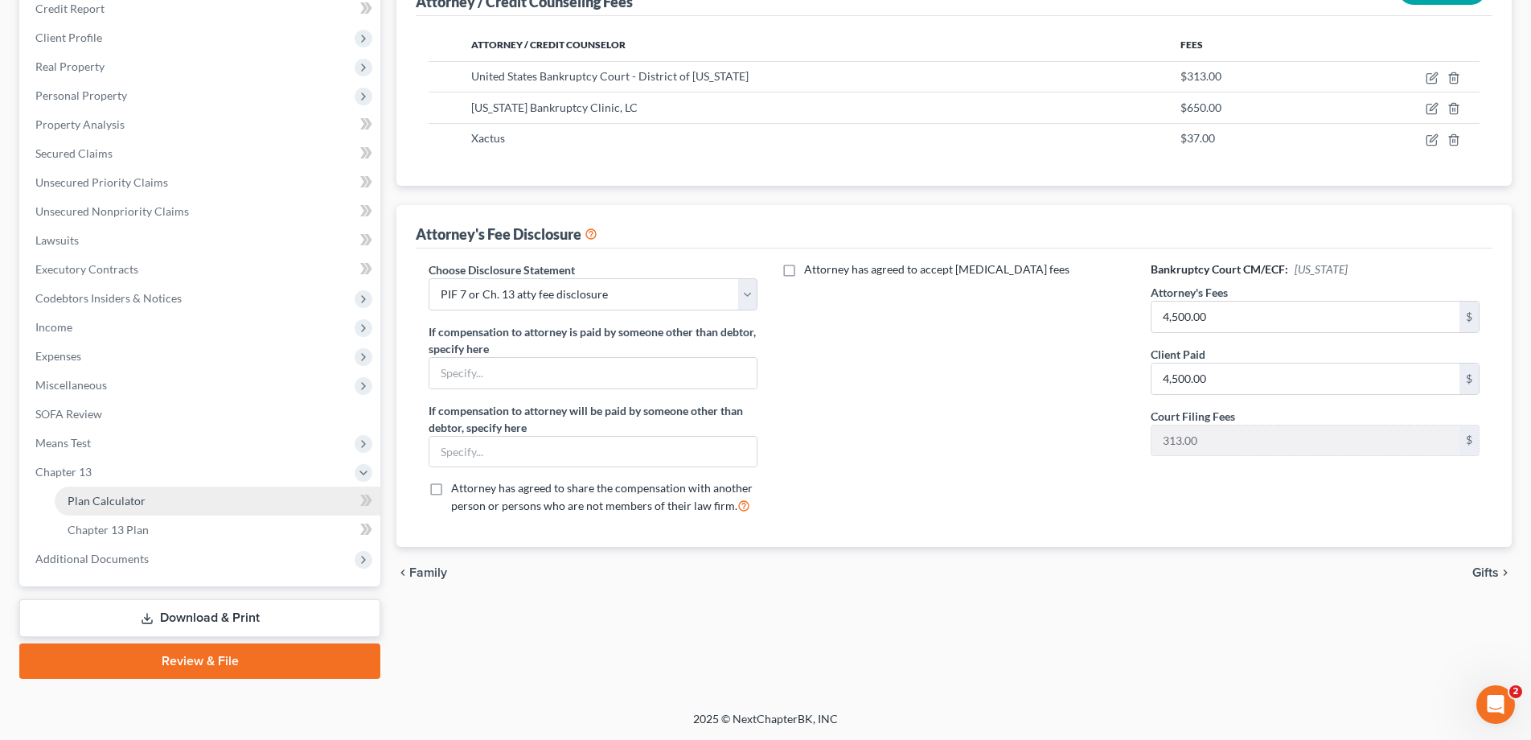
click at [133, 499] on span "Plan Calculator" at bounding box center [107, 501] width 78 height 14
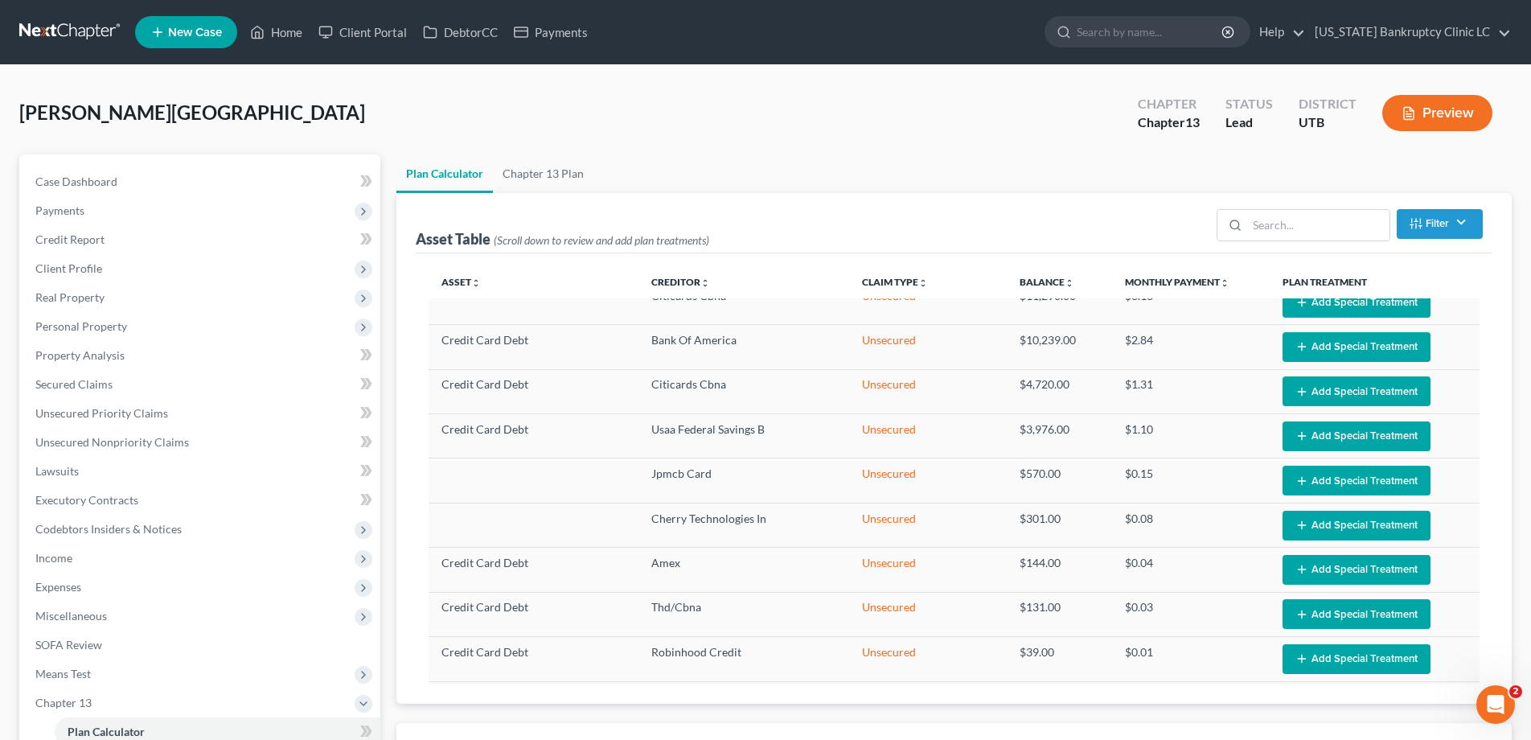
select select "35"
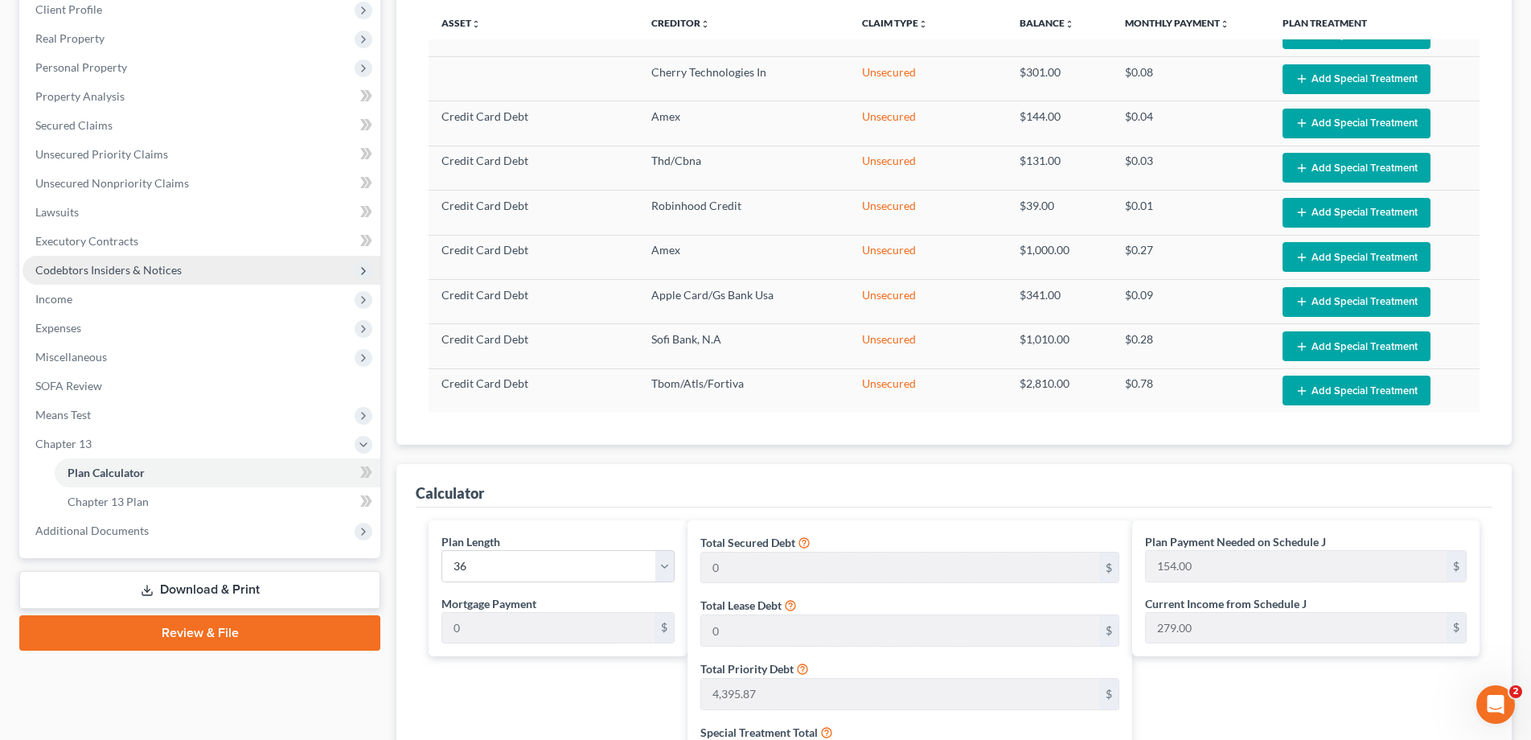
scroll to position [258, 0]
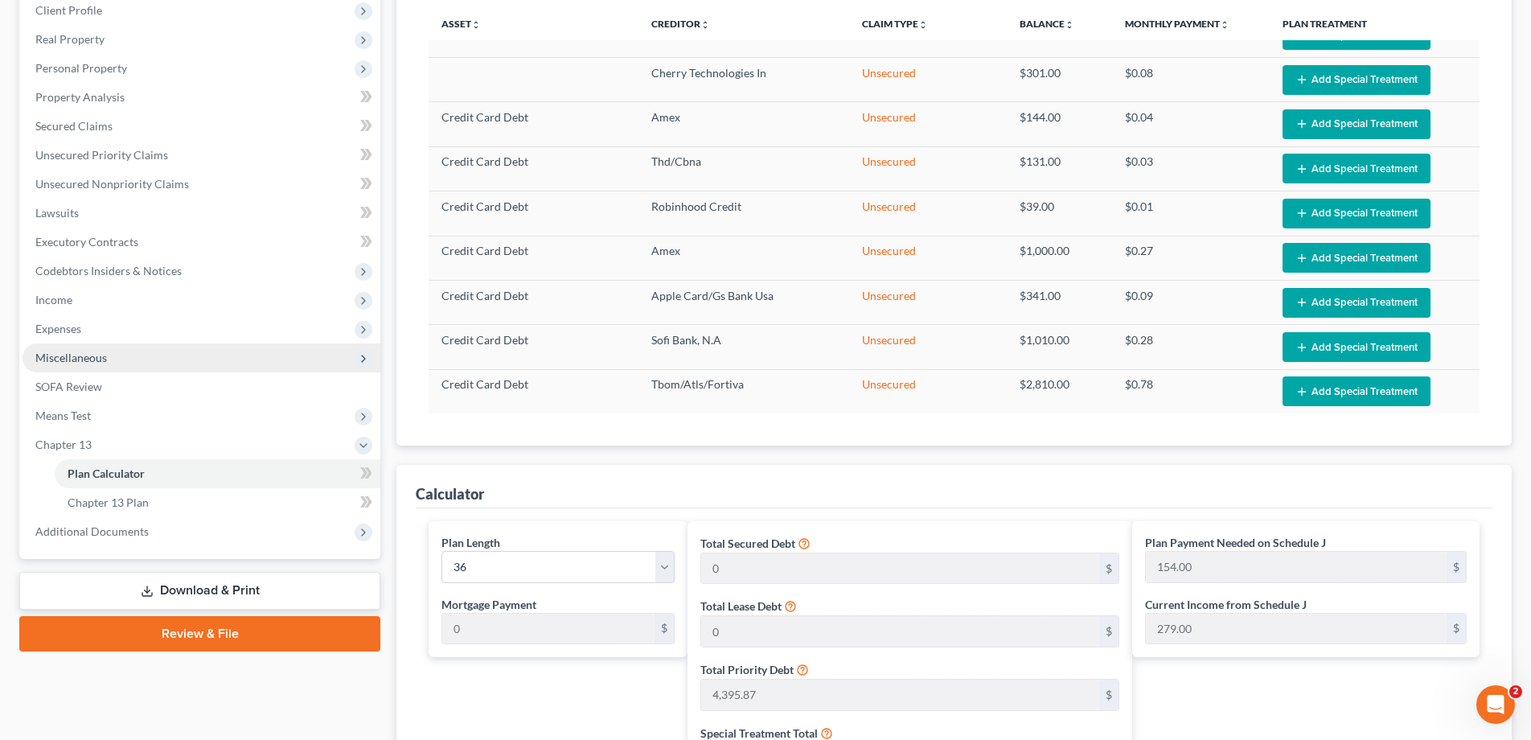
click at [86, 358] on span "Miscellaneous" at bounding box center [71, 358] width 72 height 14
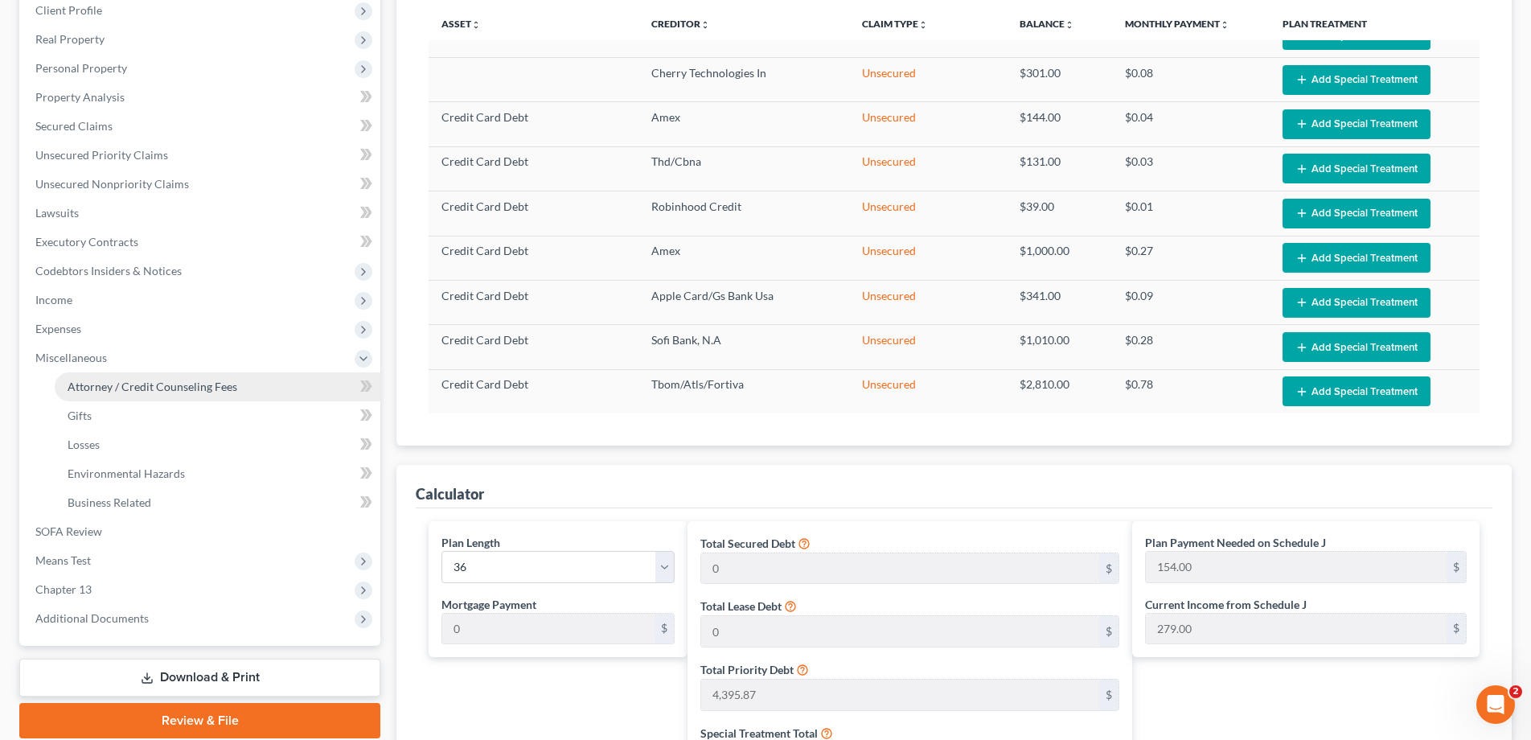
click at [93, 385] on span "Attorney / Credit Counseling Fees" at bounding box center [153, 387] width 170 height 14
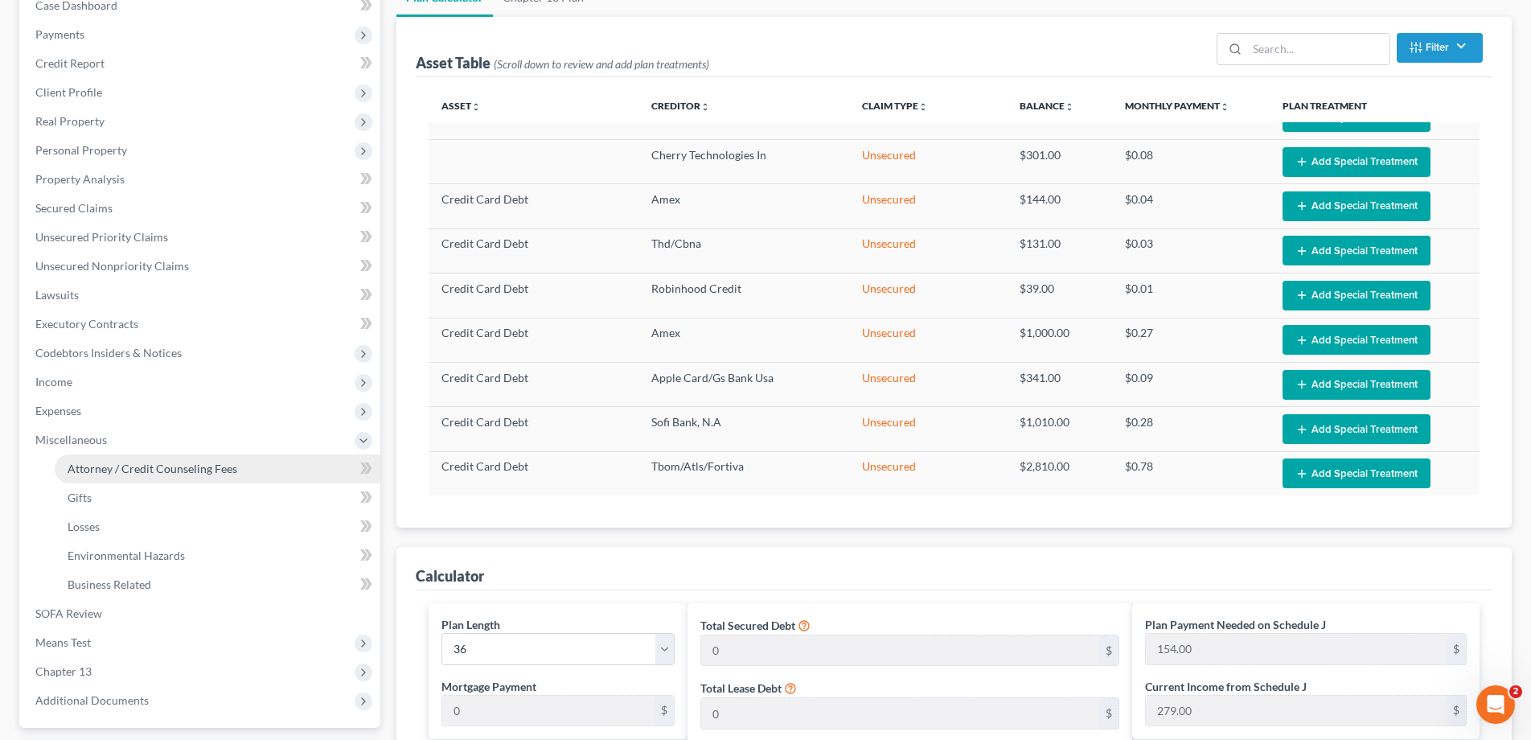
select select "3"
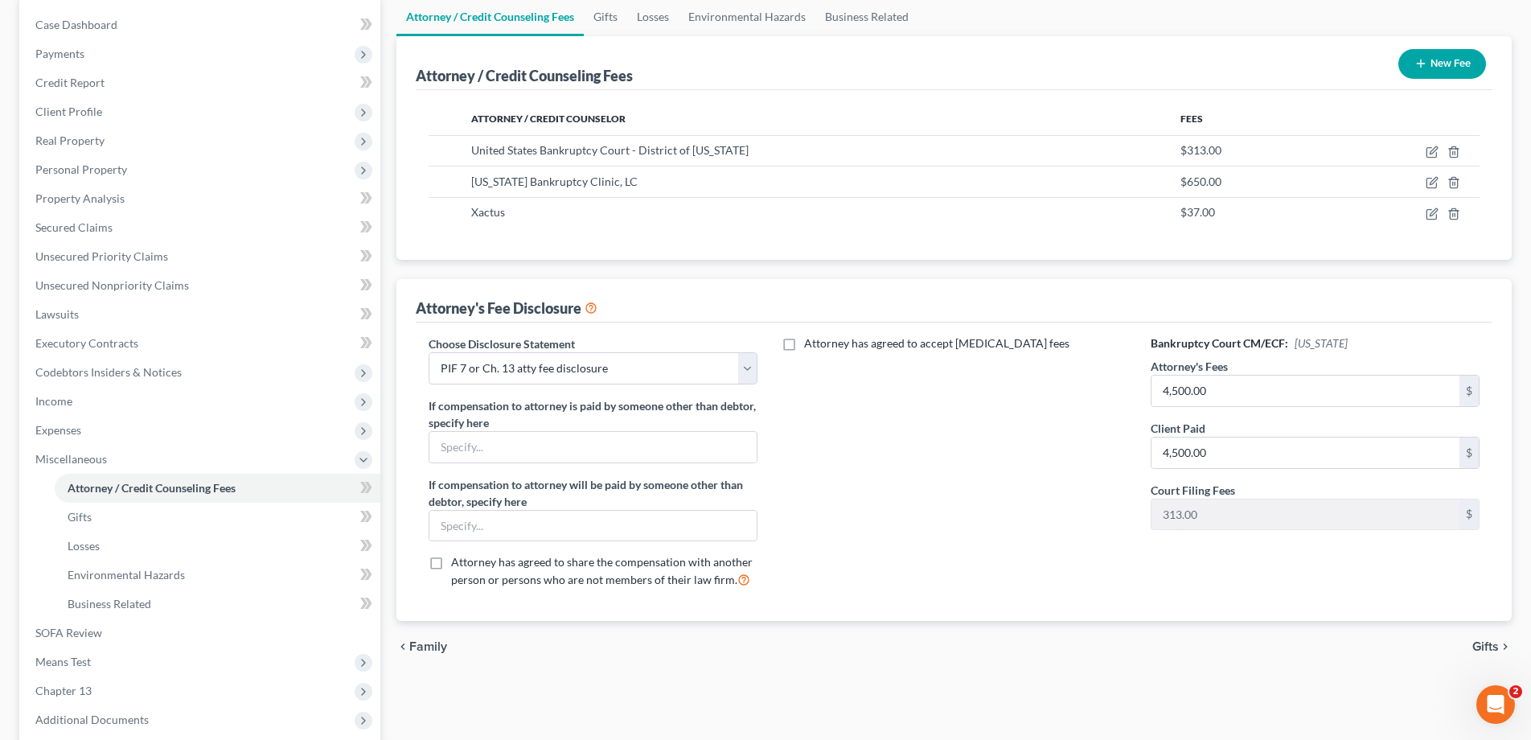
scroll to position [154, 0]
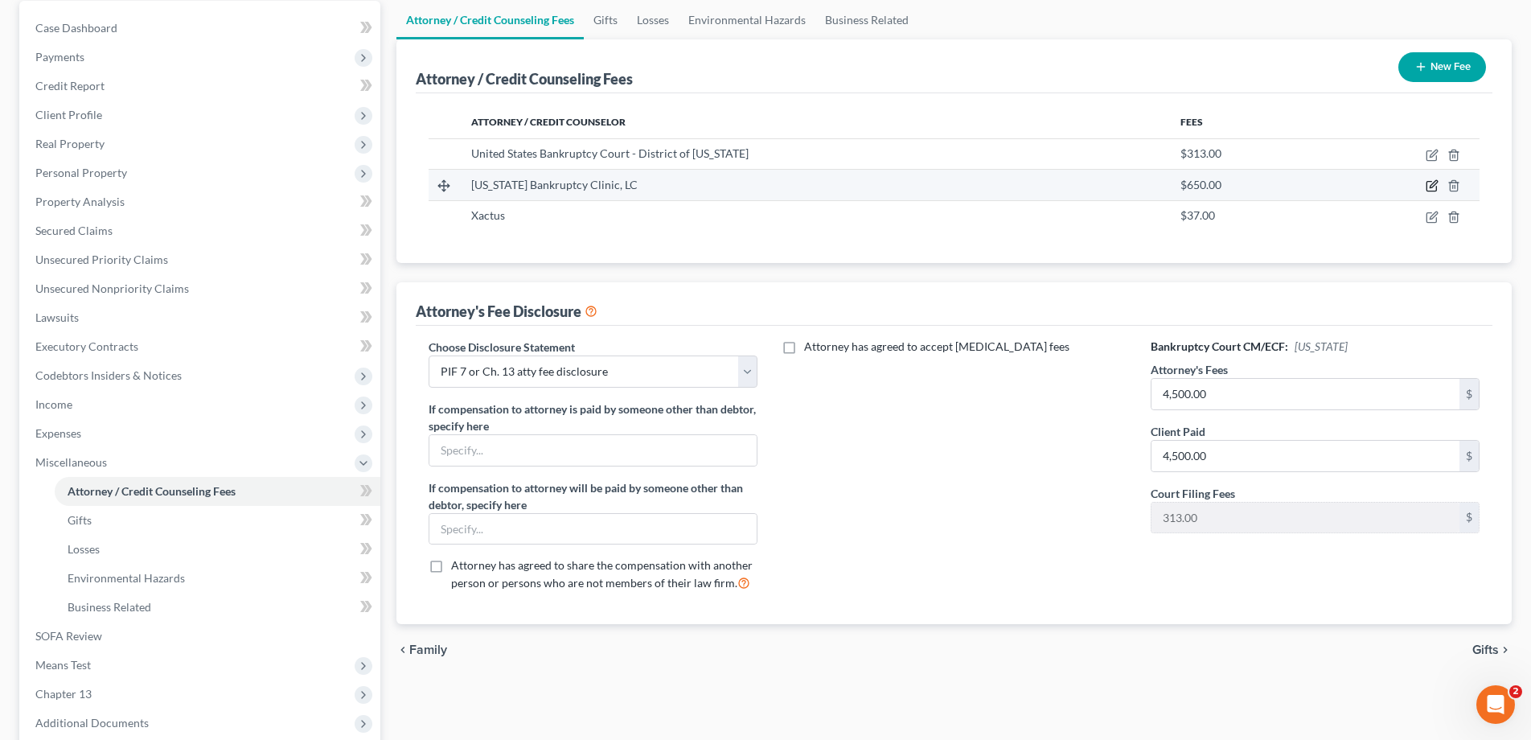
click at [1434, 185] on icon "button" at bounding box center [1433, 184] width 7 height 7
select select "46"
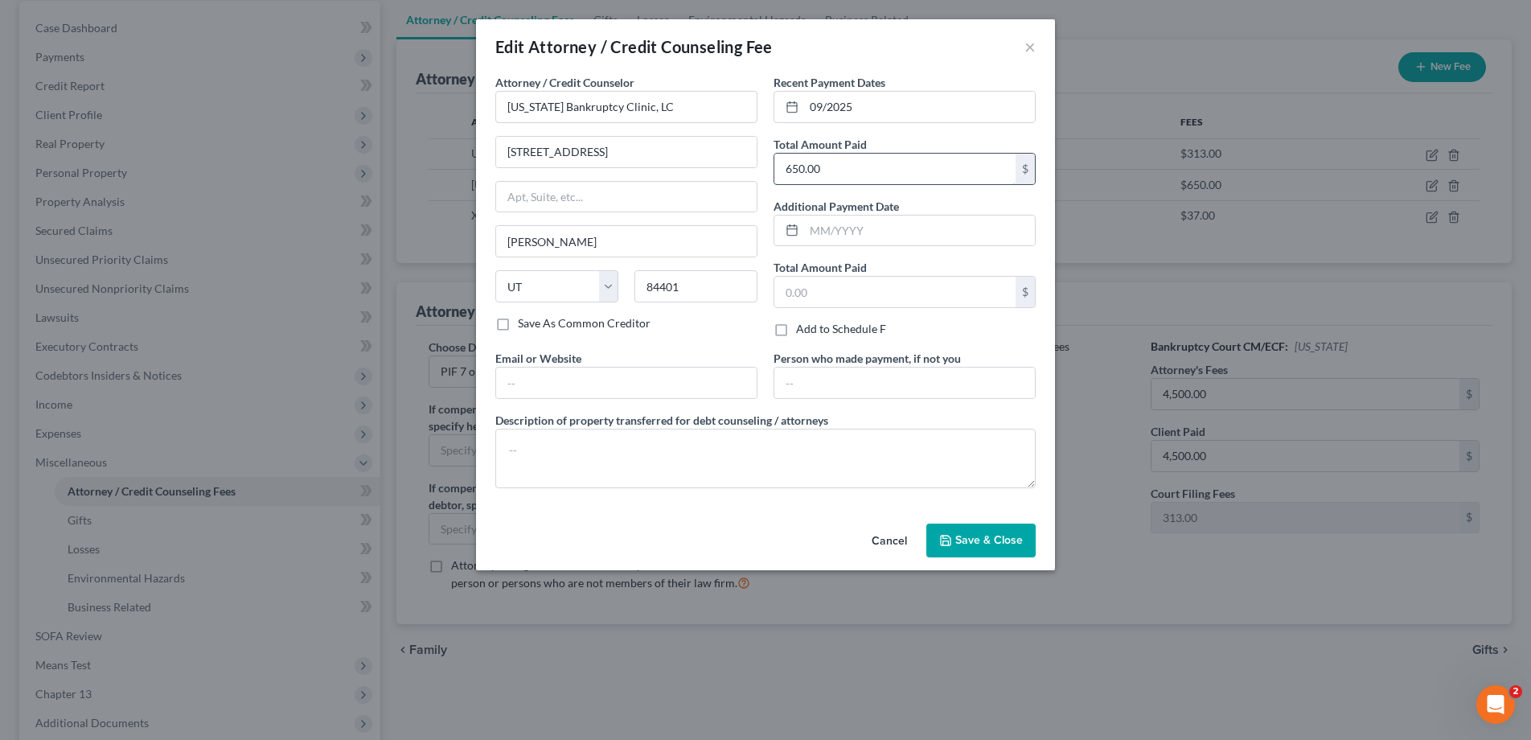
click at [874, 170] on input "650.00" at bounding box center [894, 169] width 241 height 31
type input "4,500.00"
click at [975, 531] on button "Save & Close" at bounding box center [980, 540] width 109 height 34
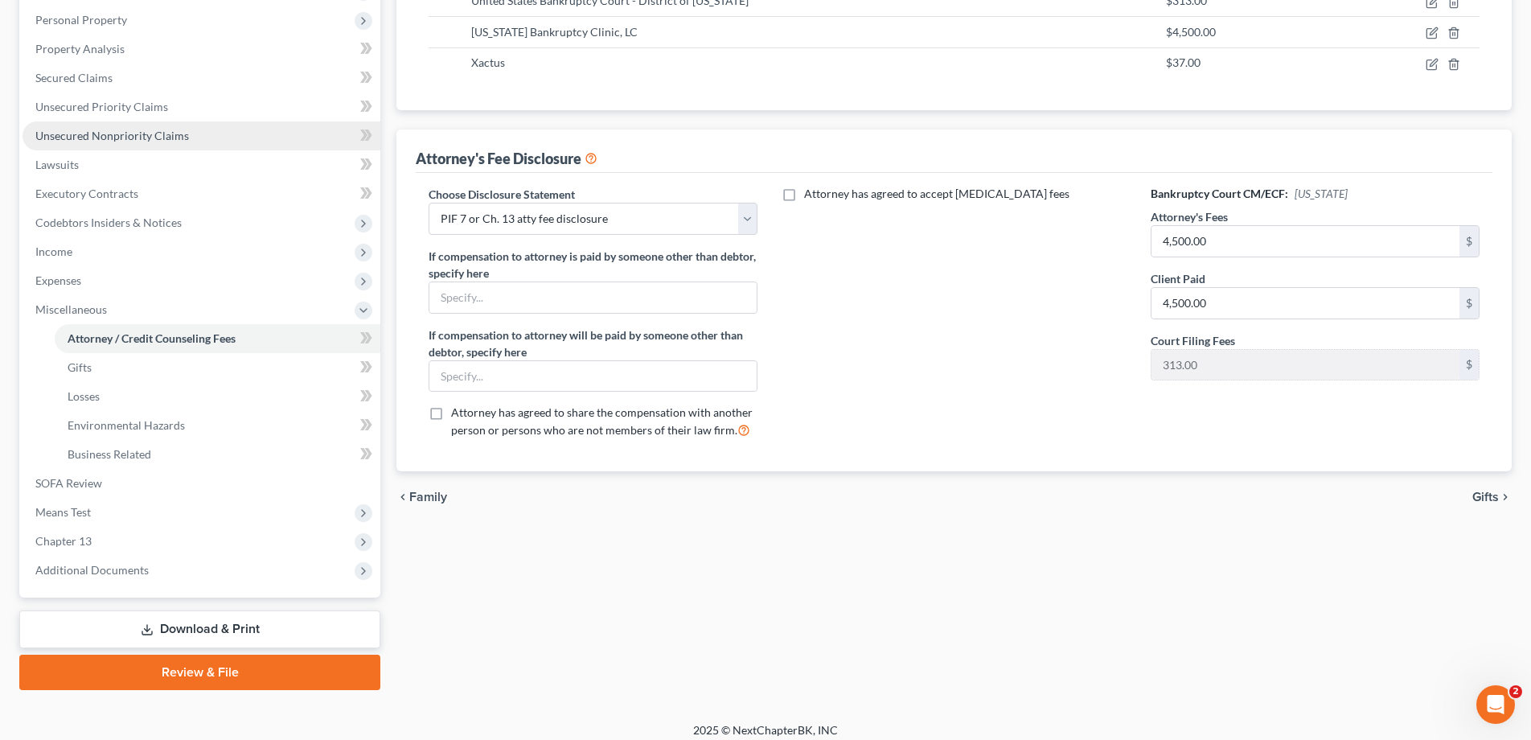
scroll to position [318, 0]
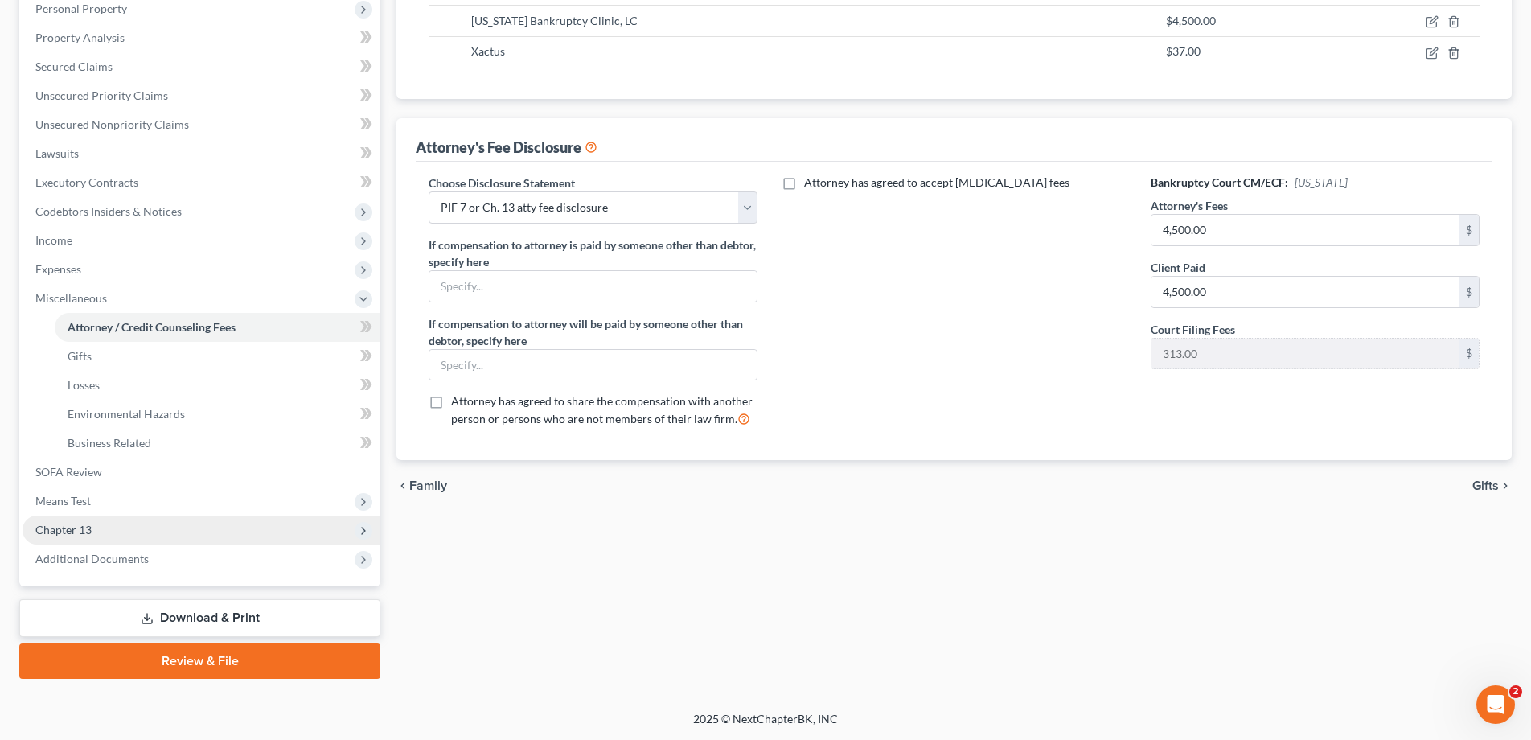
click at [72, 530] on span "Chapter 13" at bounding box center [63, 530] width 56 height 14
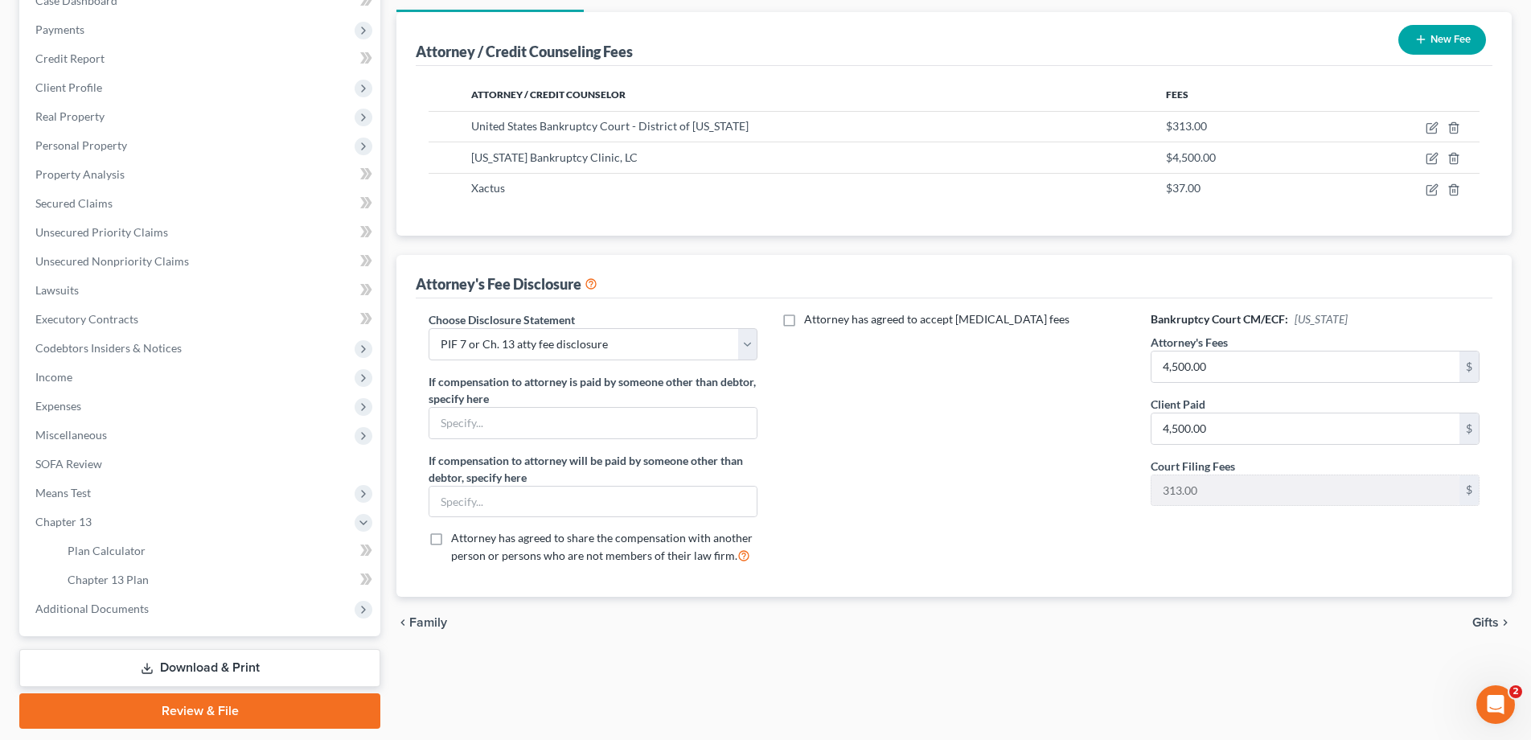
scroll to position [177, 0]
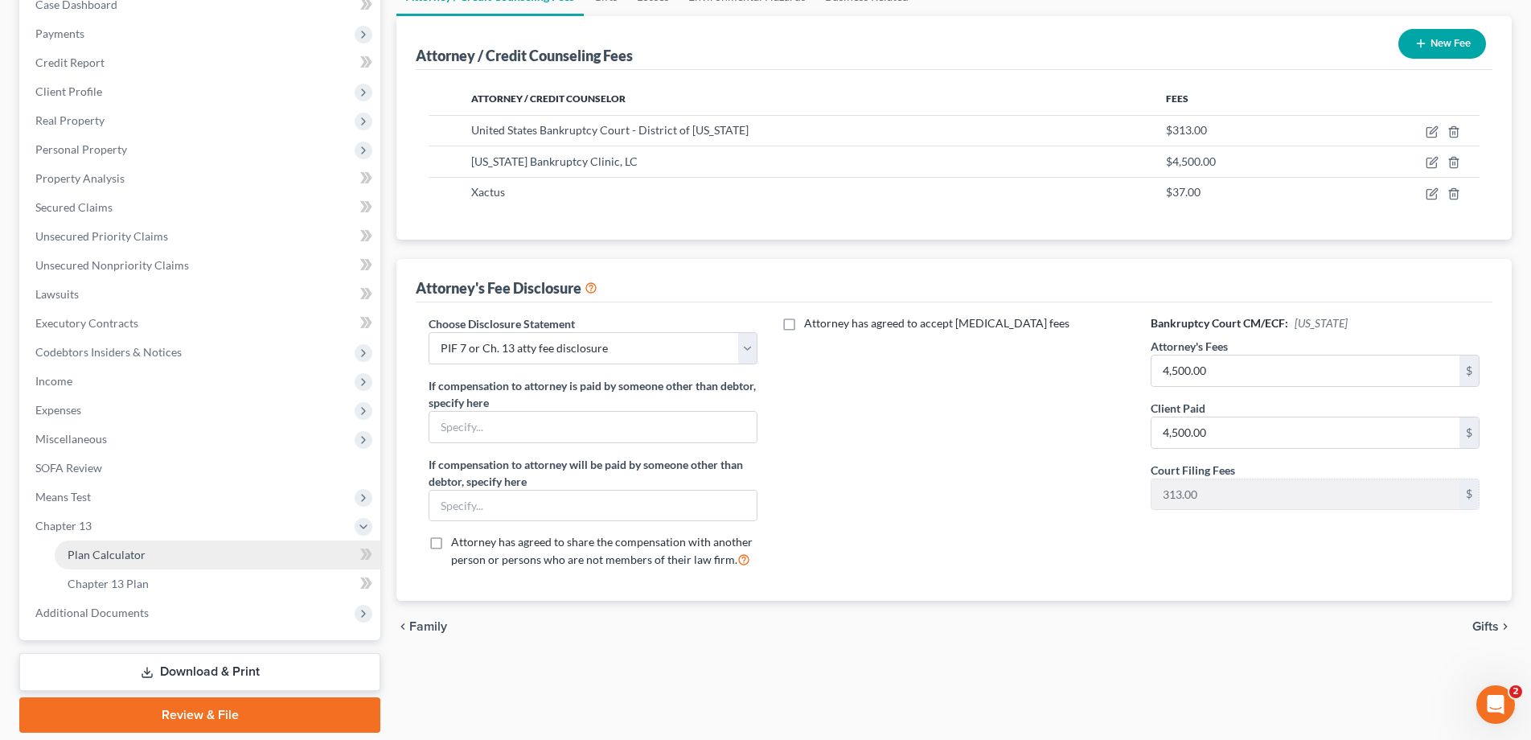
click at [100, 550] on span "Plan Calculator" at bounding box center [107, 555] width 78 height 14
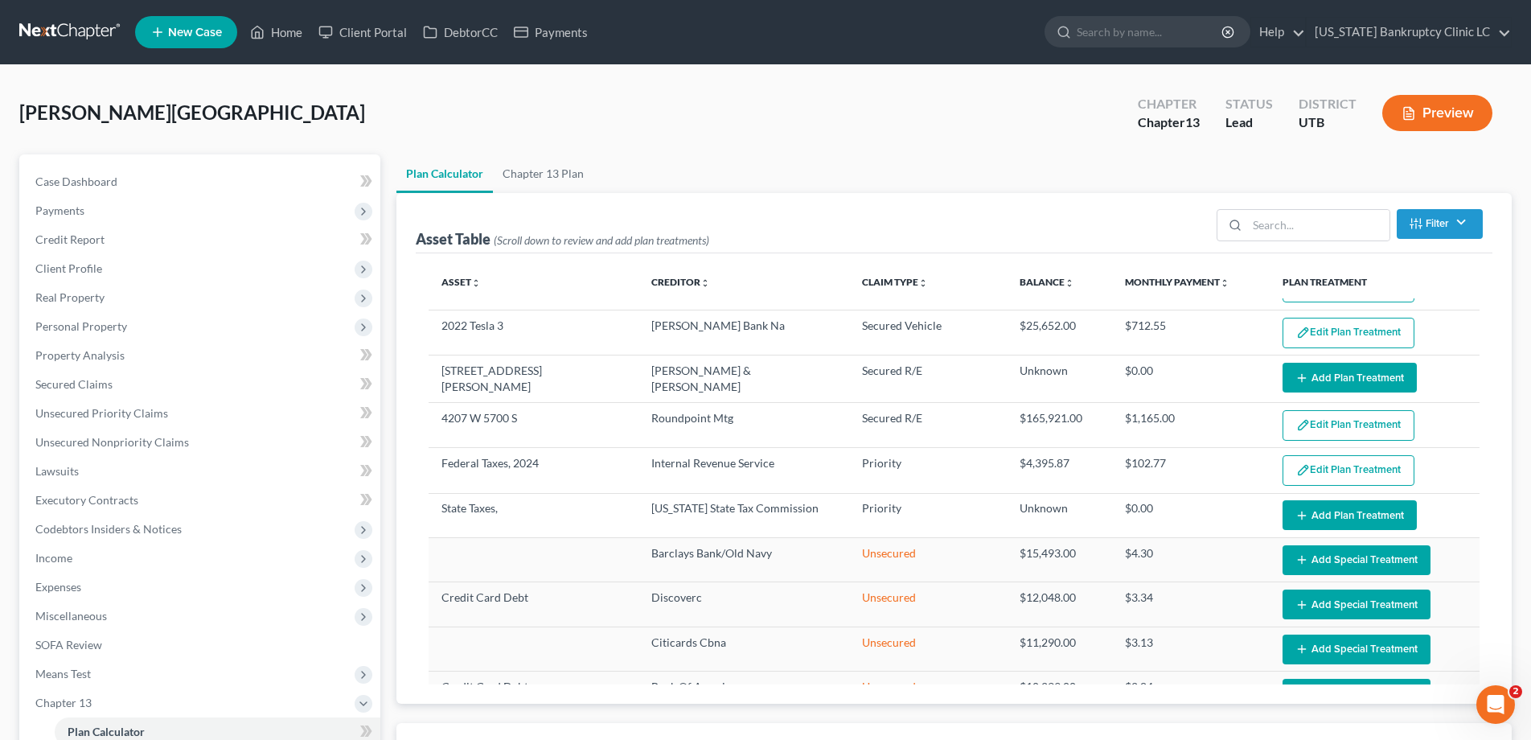
select select "35"
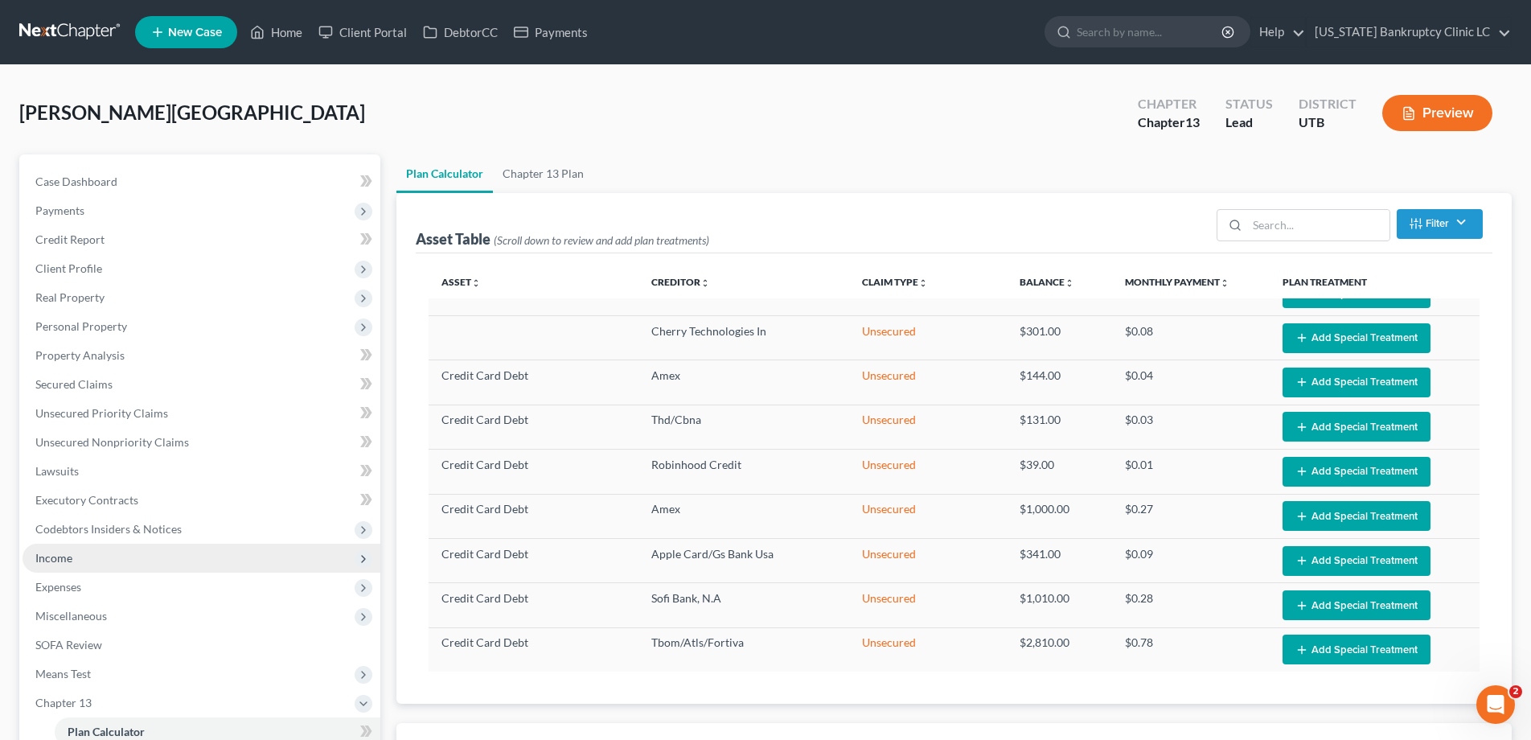
click at [76, 556] on span "Income" at bounding box center [202, 558] width 358 height 29
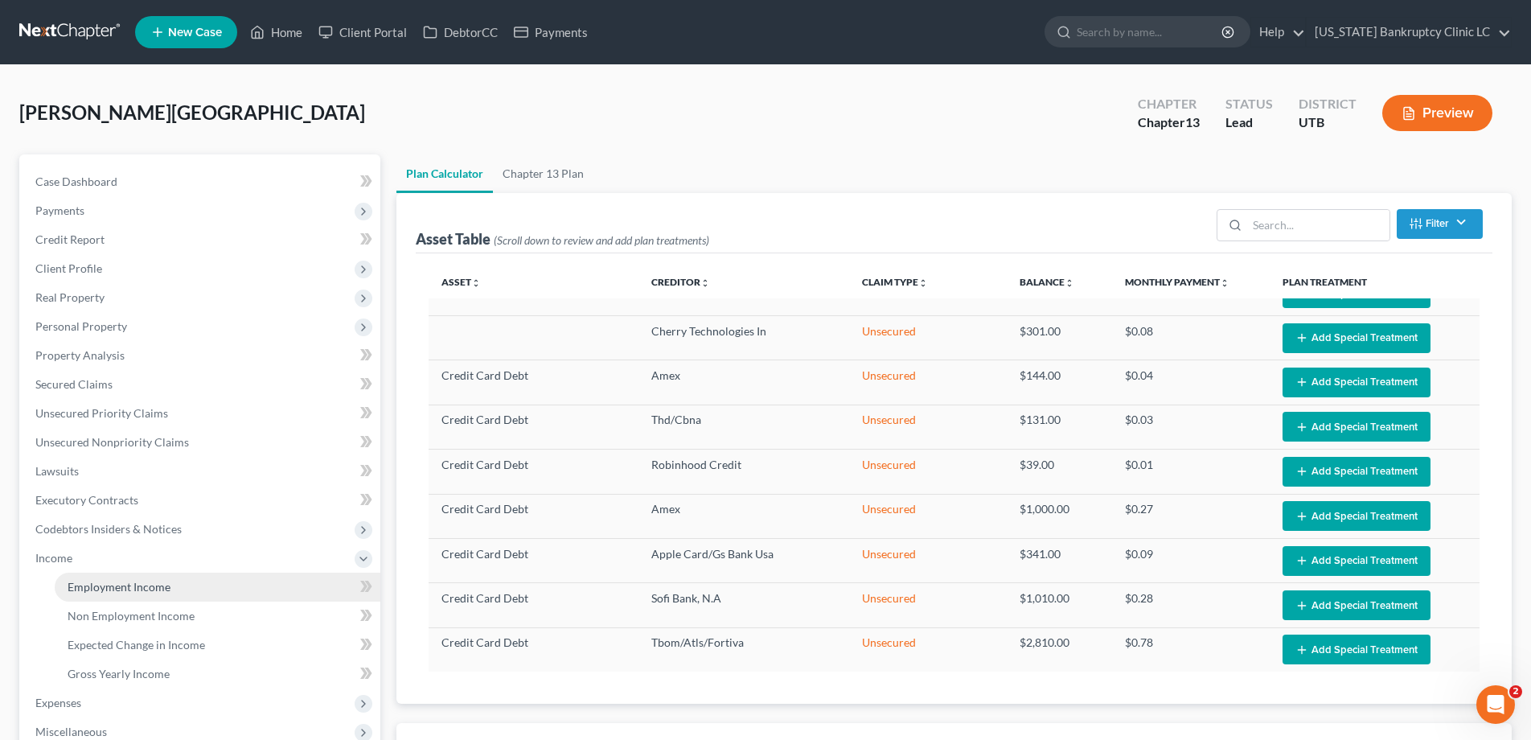
click at [118, 591] on span "Employment Income" at bounding box center [119, 587] width 103 height 14
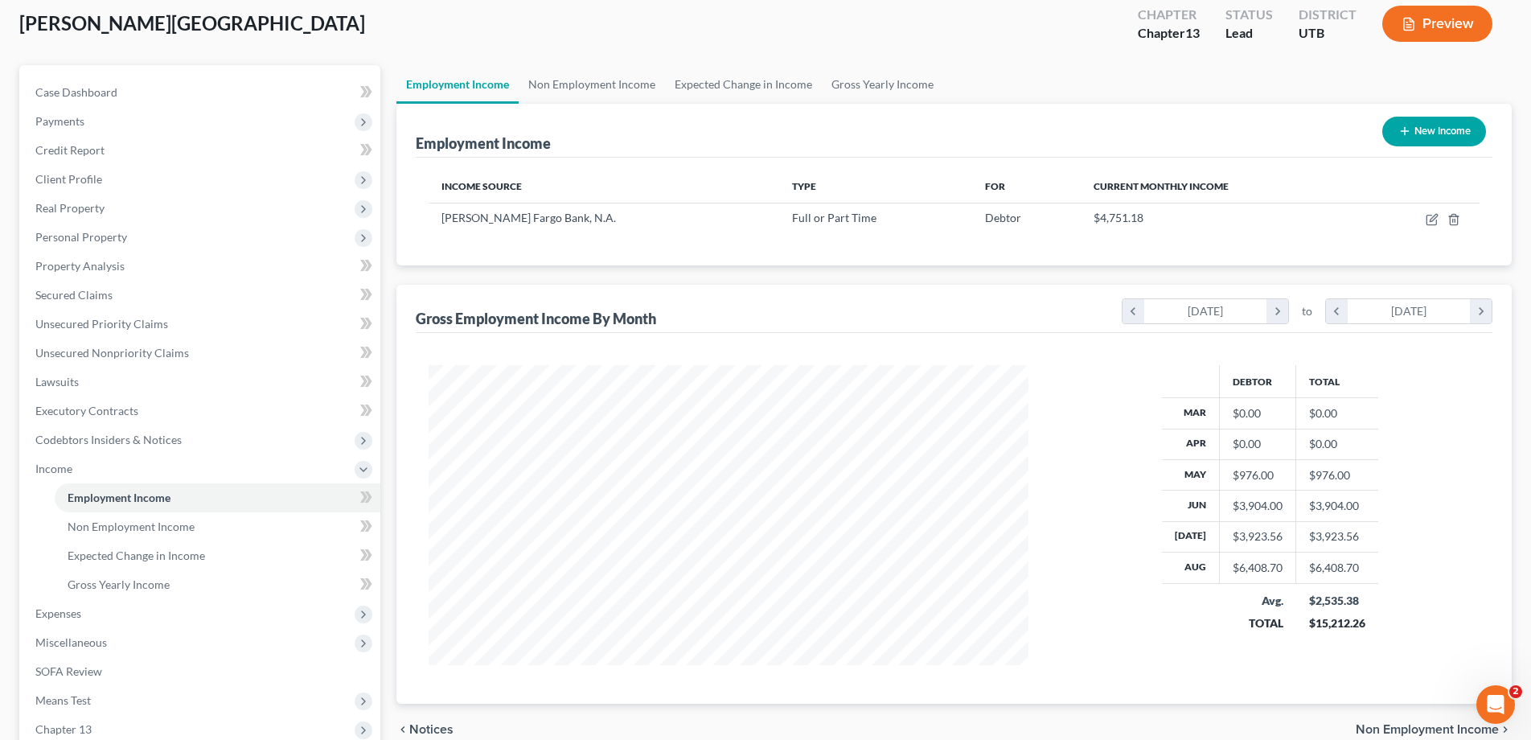
scroll to position [101, 0]
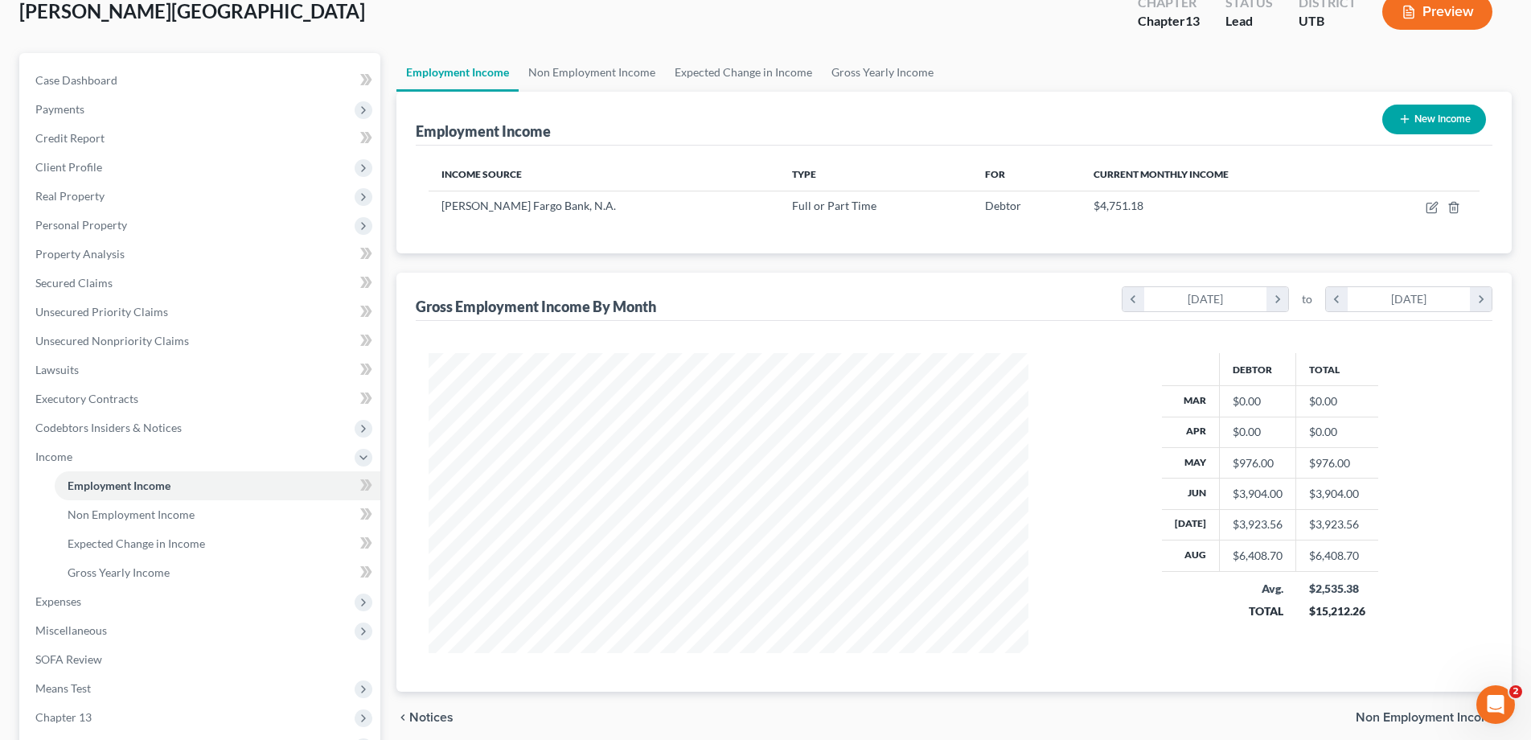
click at [1434, 117] on button "New Income" at bounding box center [1434, 120] width 104 height 30
select select "0"
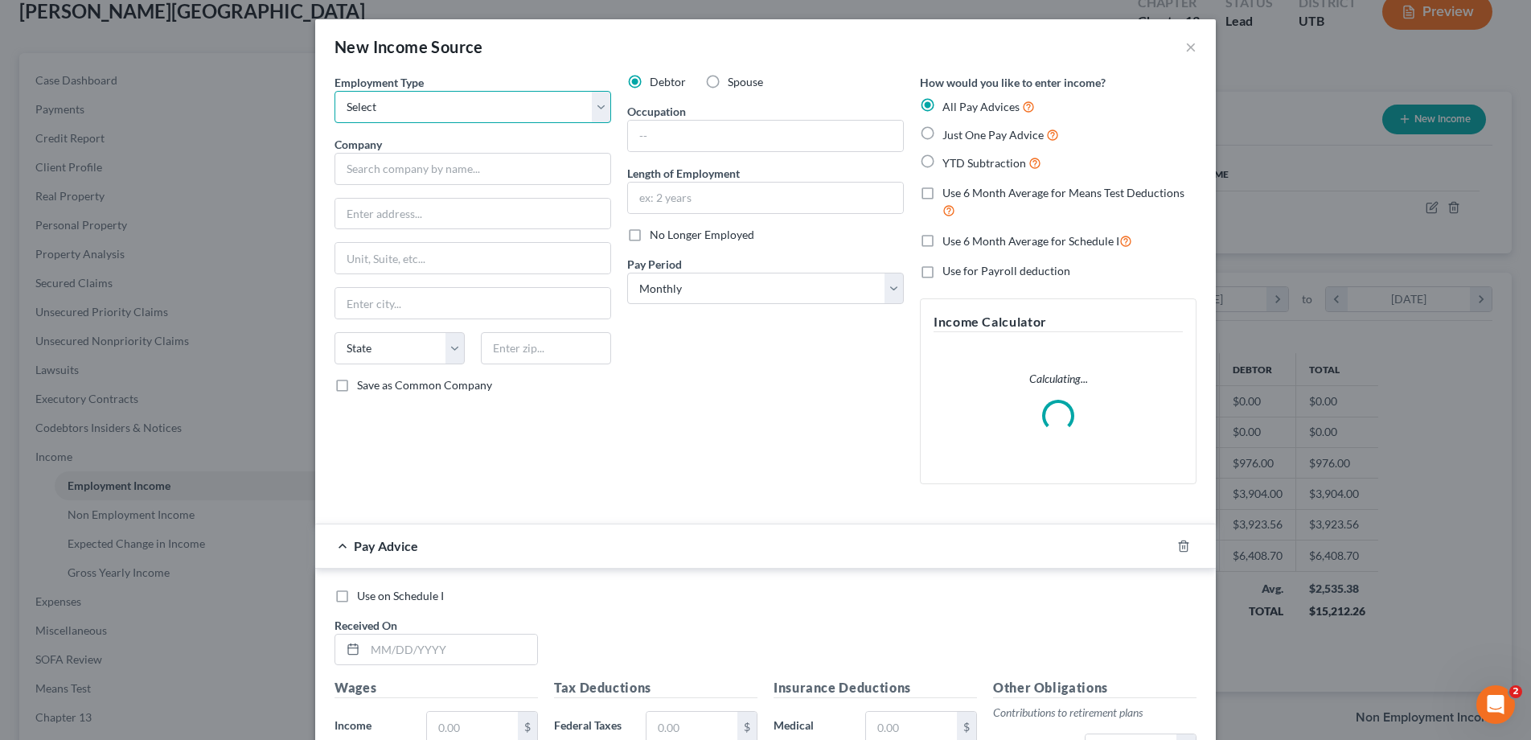
click at [601, 104] on select "Select Full or Part Time Employment Self Employment" at bounding box center [472, 107] width 277 height 32
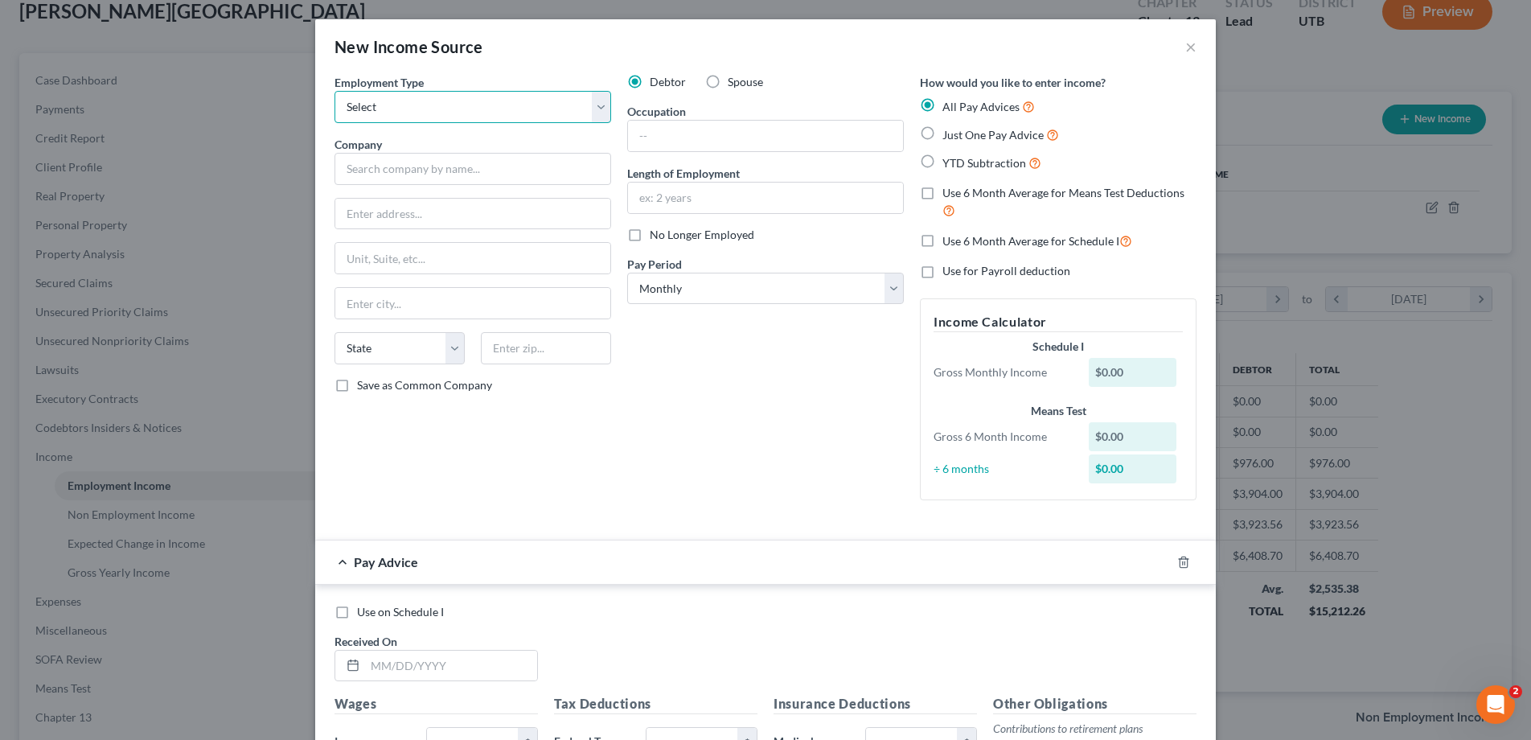
select select "0"
click at [334, 91] on select "Select Full or Part Time Employment Self Employment" at bounding box center [472, 107] width 277 height 32
click at [650, 235] on label "No Longer Employed" at bounding box center [702, 235] width 105 height 16
click at [656, 235] on input "No Longer Employed" at bounding box center [661, 232] width 10 height 10
checkbox input "true"
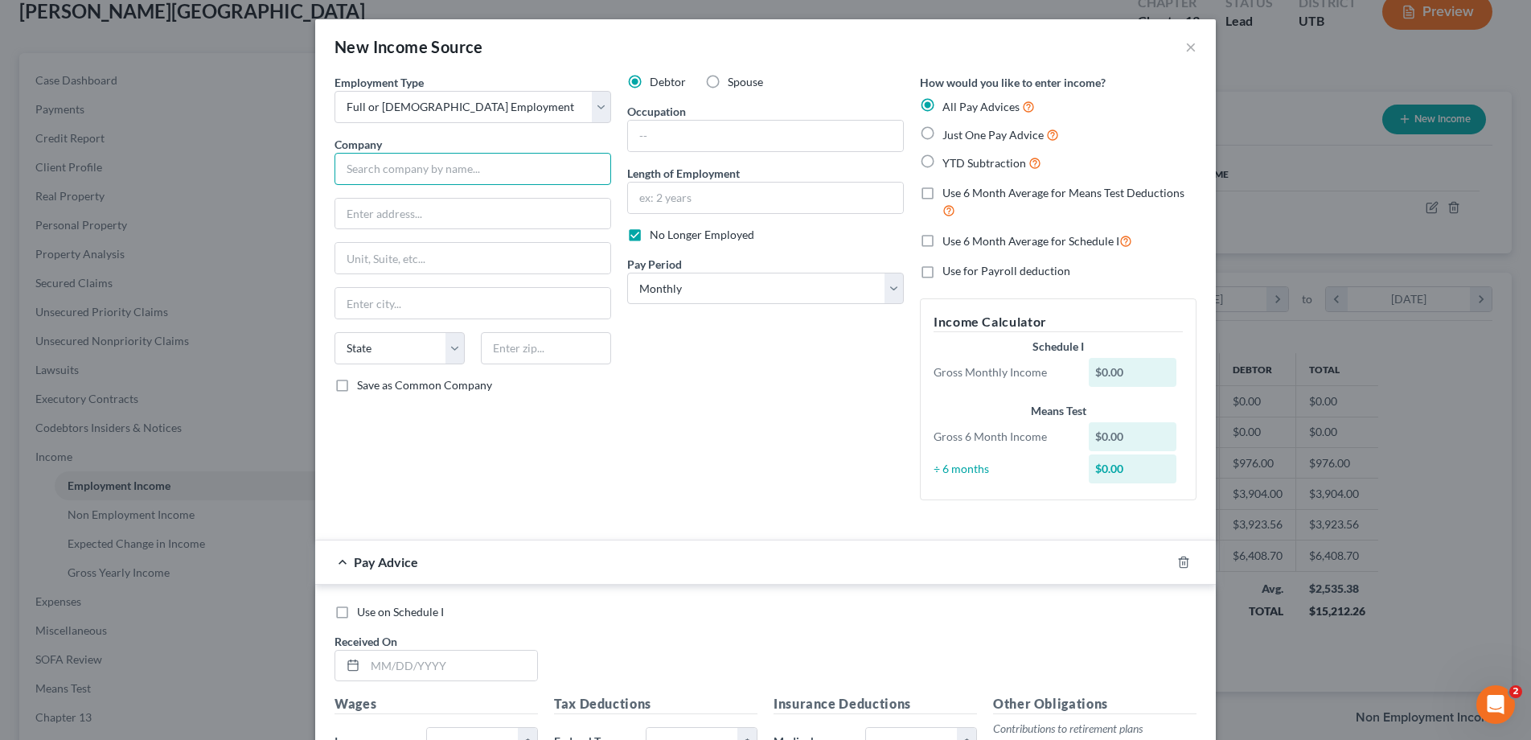
click at [511, 163] on input "text" at bounding box center [472, 169] width 277 height 32
type input "FirstCash"
type input "1600 W 7th Street"
type input "Fort Worth"
select select "45"
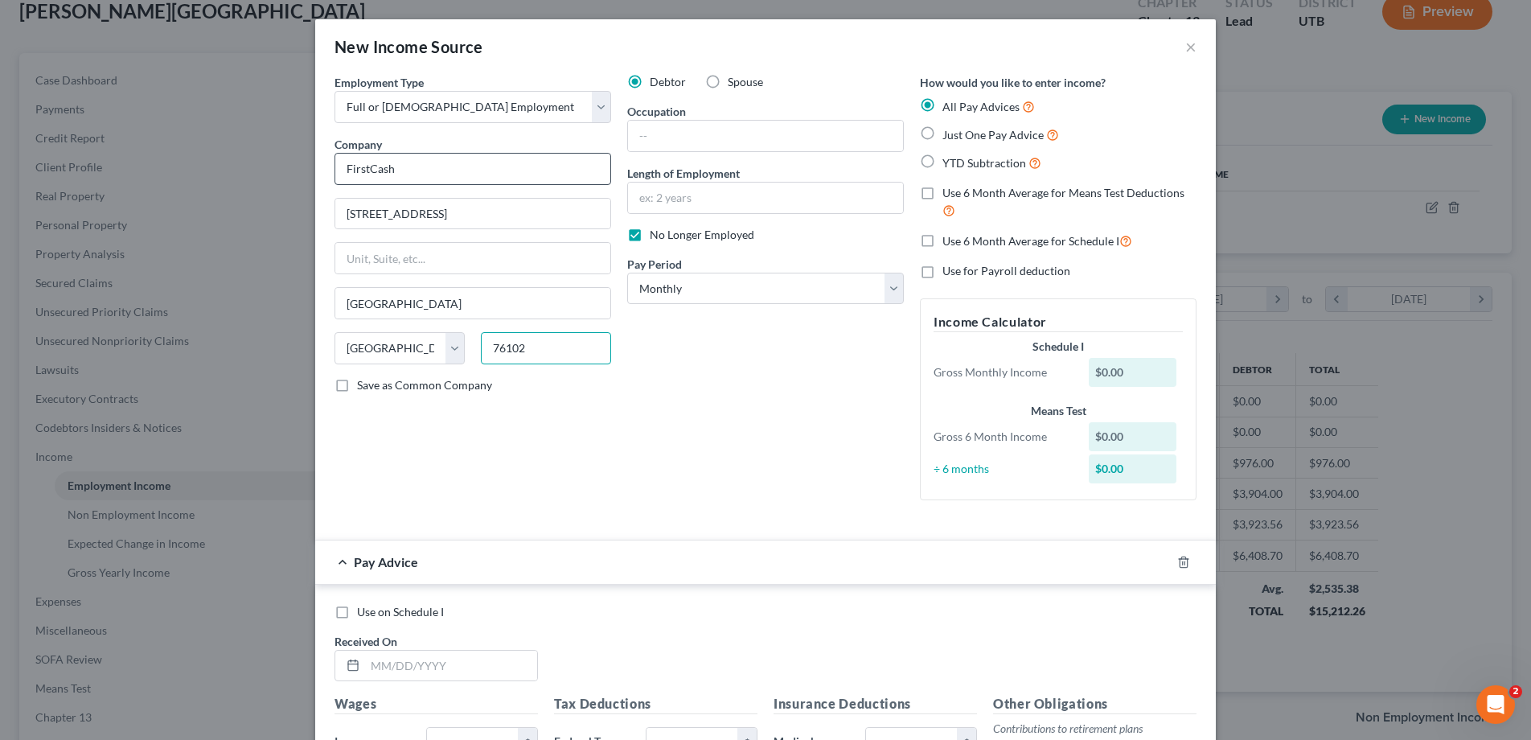
type input "76102"
click at [650, 235] on label "No Longer Employed" at bounding box center [702, 235] width 105 height 16
click at [656, 235] on input "No Longer Employed" at bounding box center [661, 232] width 10 height 10
click at [650, 235] on label "No Longer Employed" at bounding box center [702, 235] width 105 height 16
click at [656, 235] on input "No Longer Employed" at bounding box center [661, 232] width 10 height 10
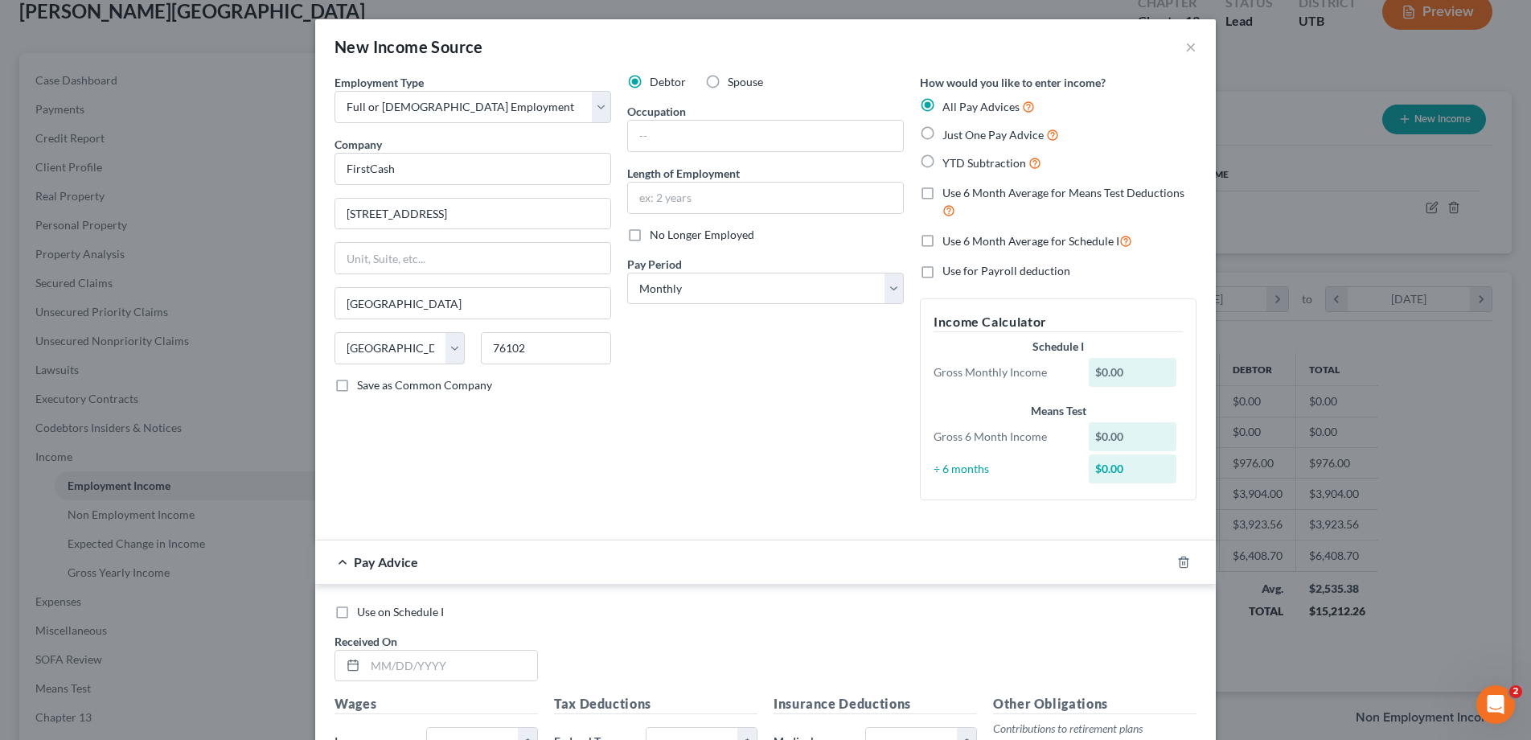
checkbox input "true"
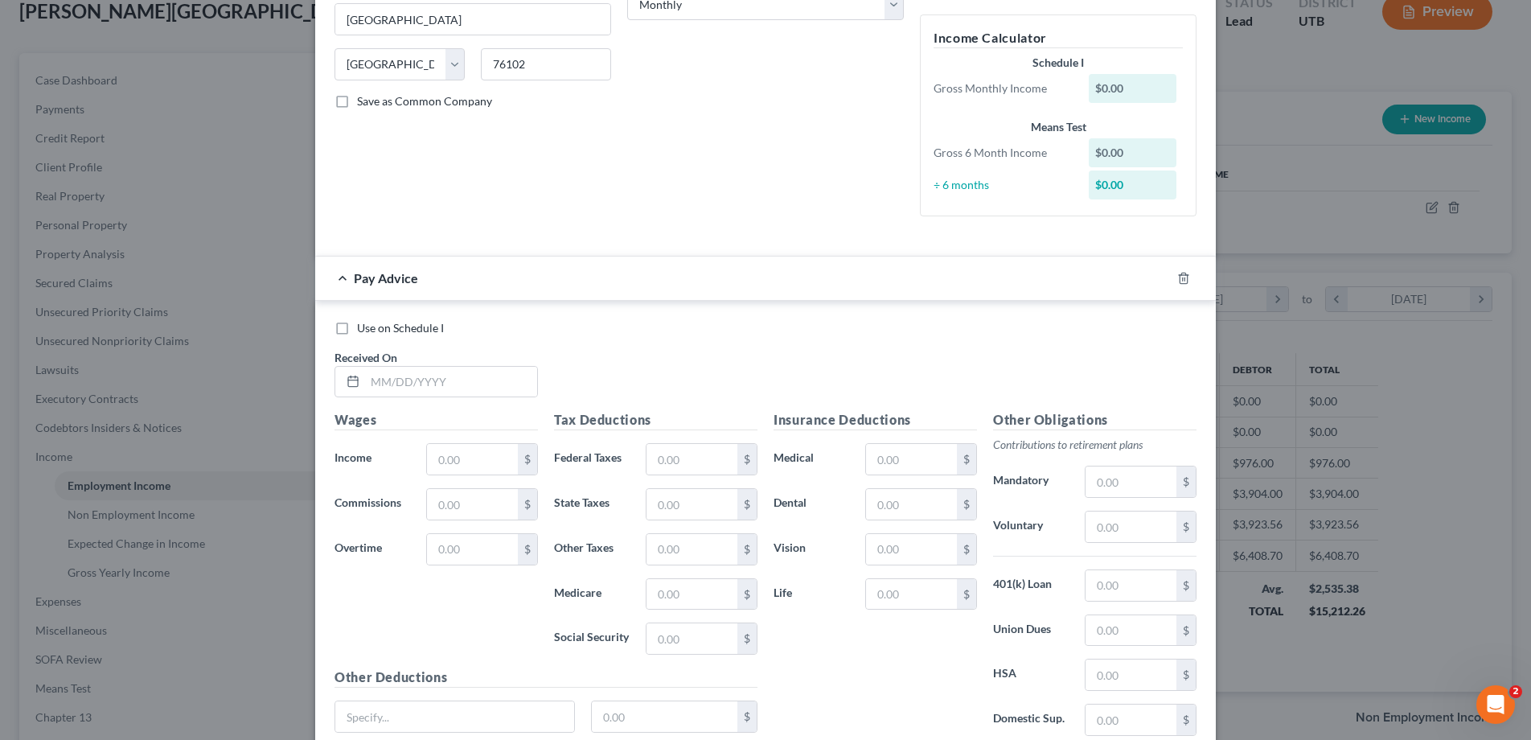
scroll to position [292, 0]
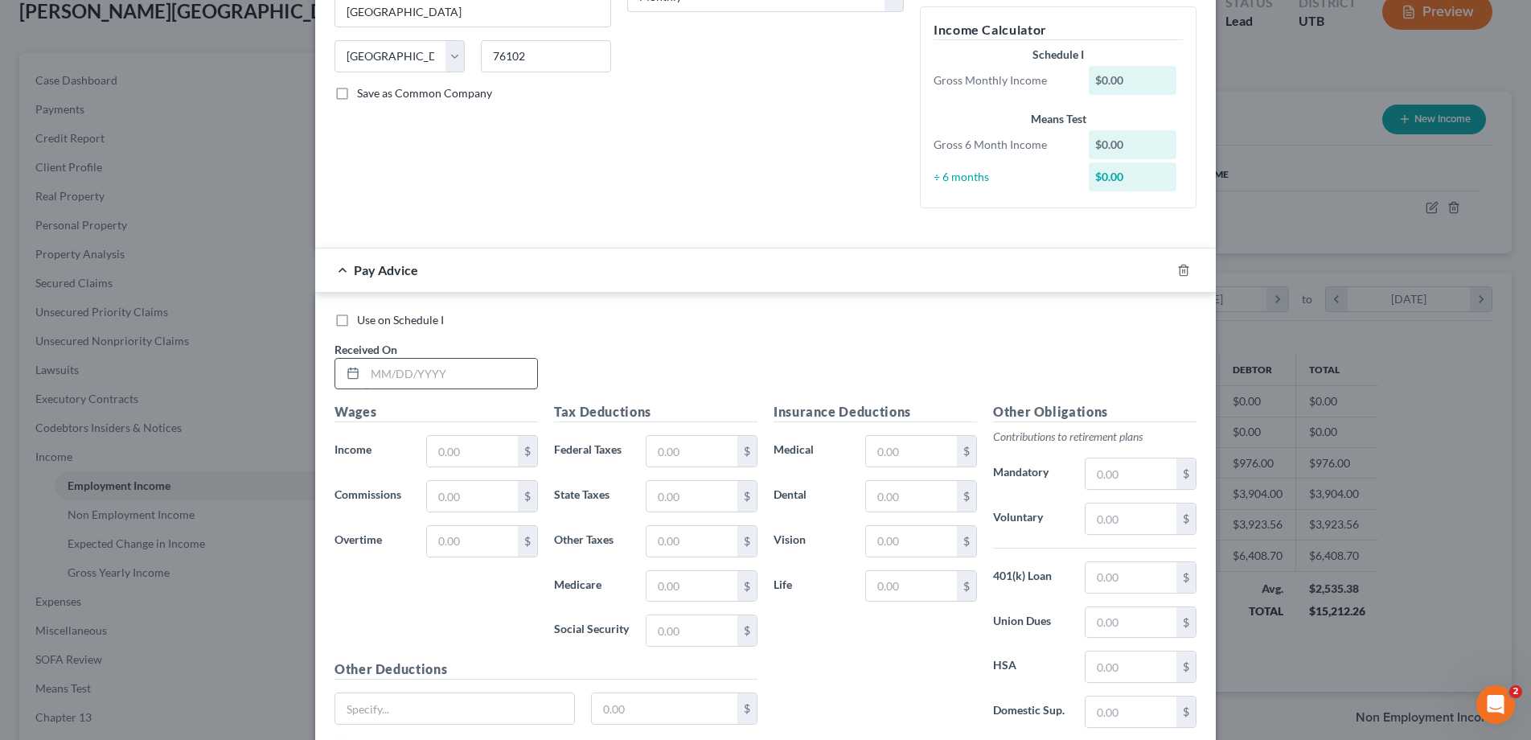
click at [412, 363] on input "text" at bounding box center [451, 374] width 172 height 31
type input "08/29/25"
type input "465.81"
type input "3.80"
type input "6.76"
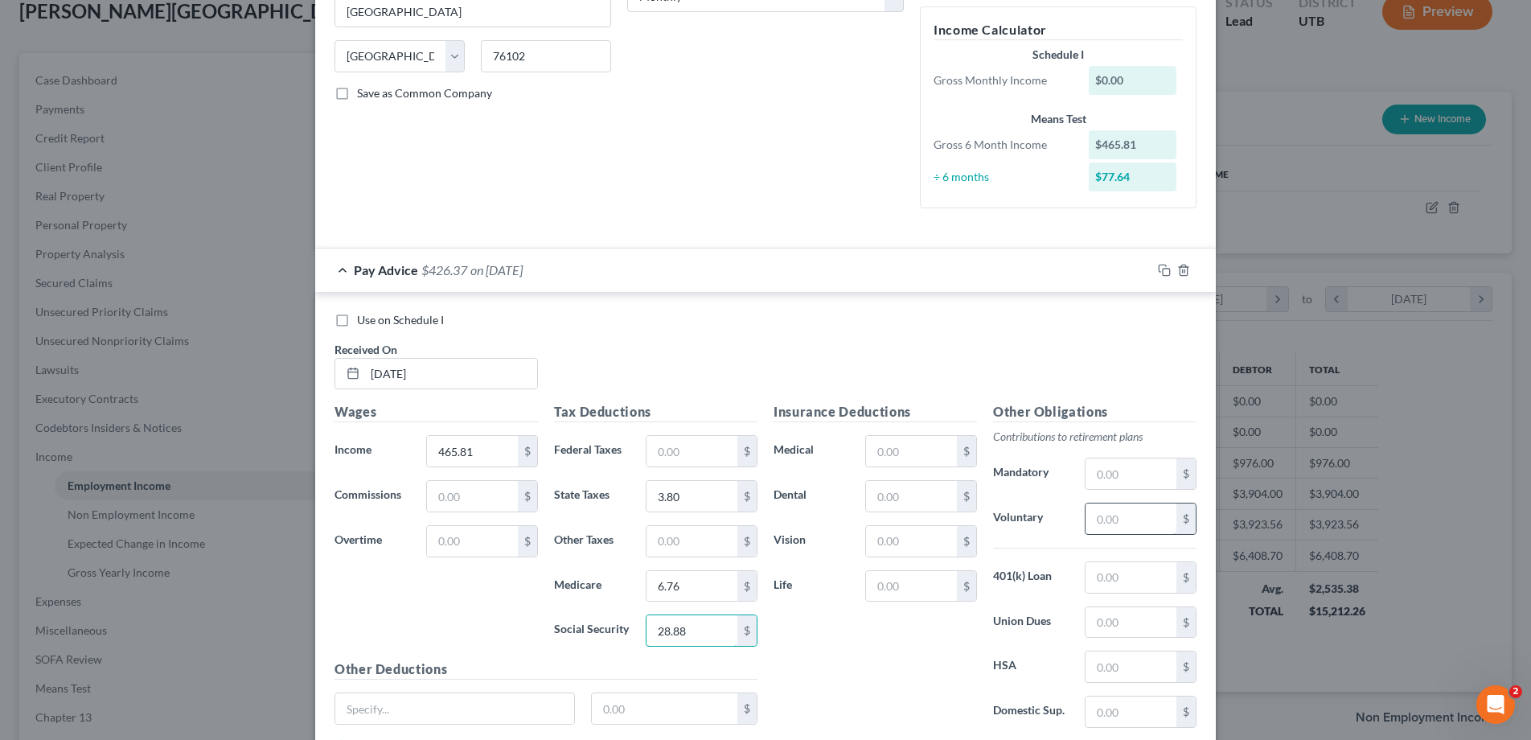
type input "28.88"
click at [1110, 518] on input "text" at bounding box center [1130, 518] width 91 height 31
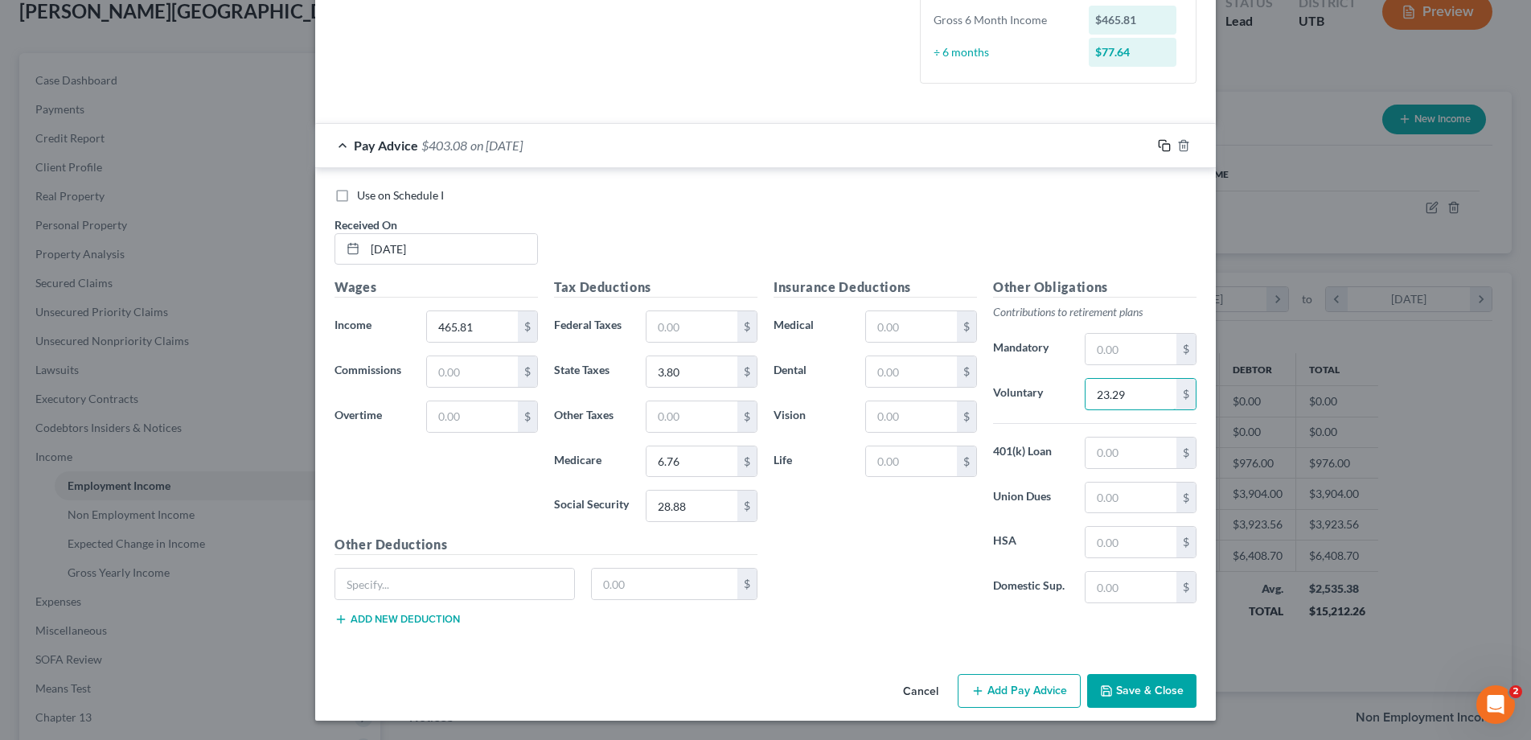
type input "23.29"
click at [1167, 144] on rect "button" at bounding box center [1166, 147] width 7 height 7
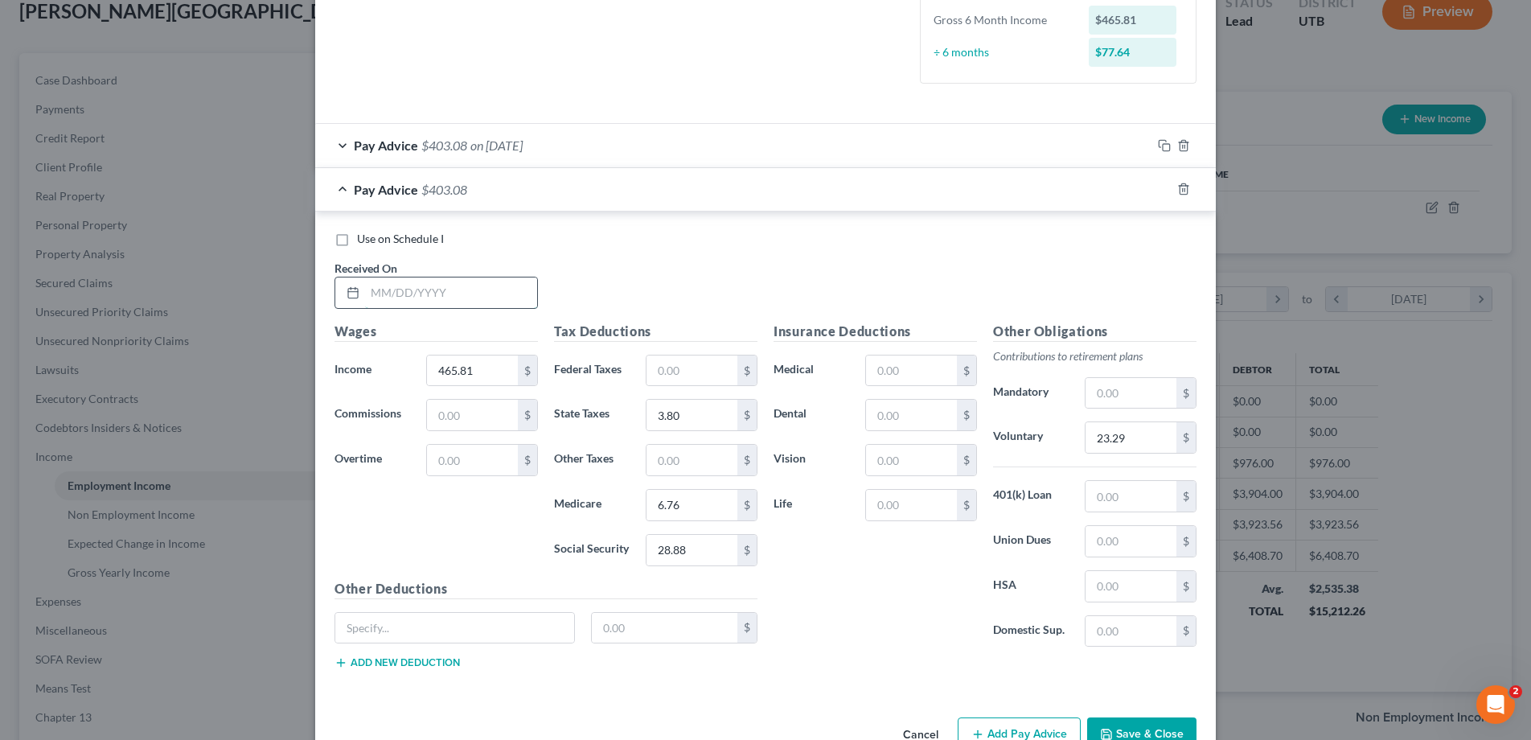
click at [386, 285] on input "text" at bounding box center [451, 292] width 172 height 31
type input "08/15/25"
type input "405.82"
type input "0.50"
type input "5.88"
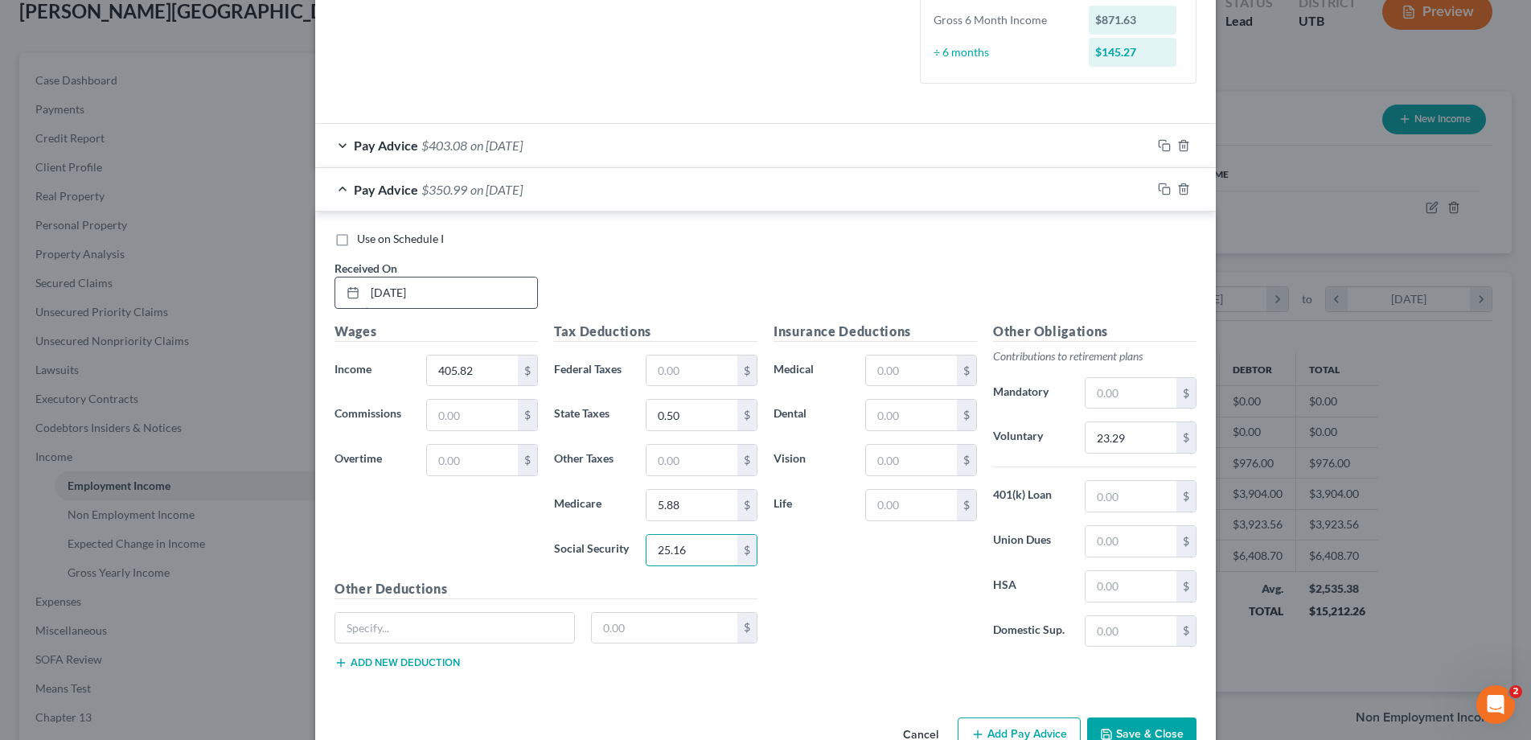
type input "25.16"
click at [1130, 436] on input "23.29" at bounding box center [1130, 437] width 91 height 31
type input "20.29"
click at [1166, 188] on icon "button" at bounding box center [1164, 189] width 13 height 13
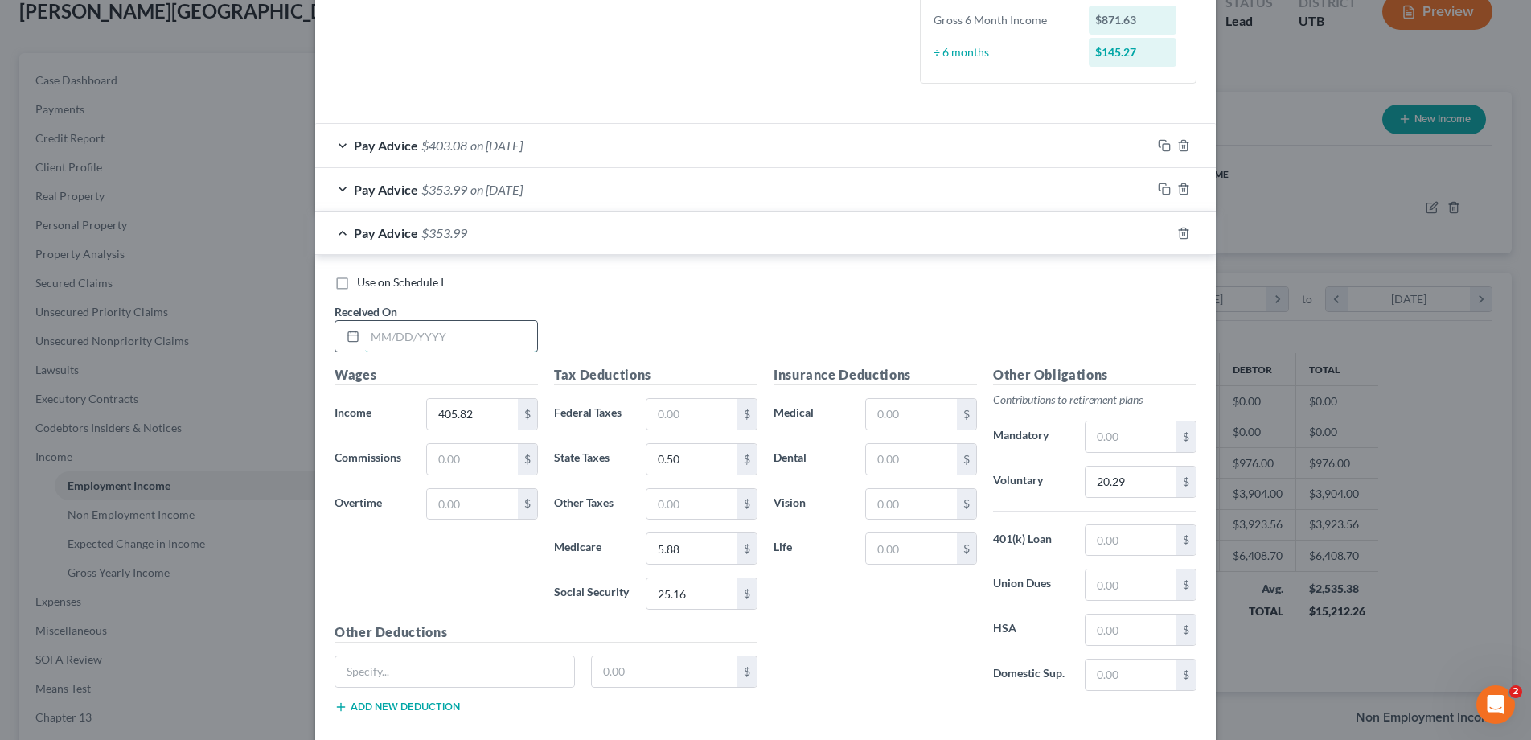
click at [468, 339] on input "text" at bounding box center [451, 336] width 172 height 31
type input "08/01/2025"
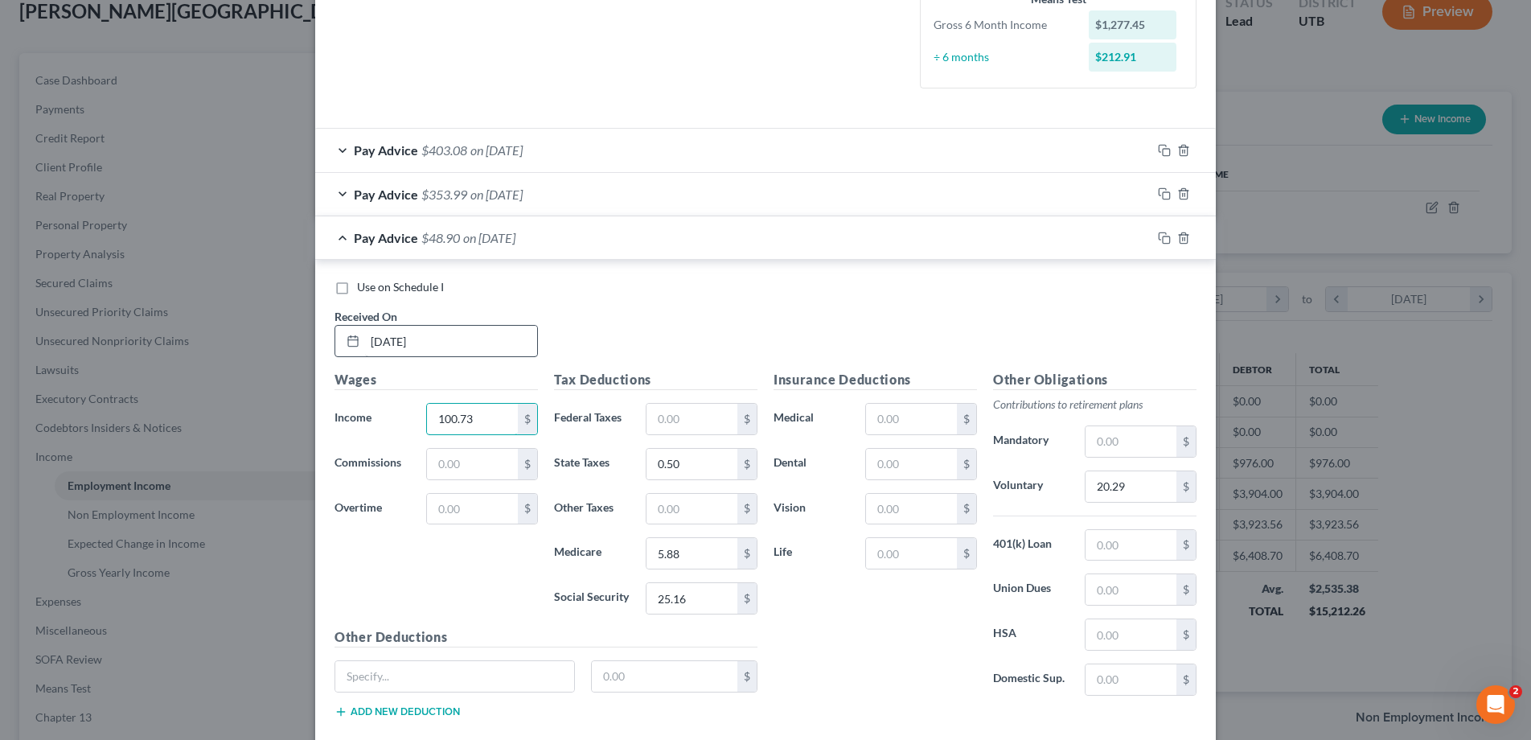
scroll to position [410, 0]
type input "100.73"
type input "0"
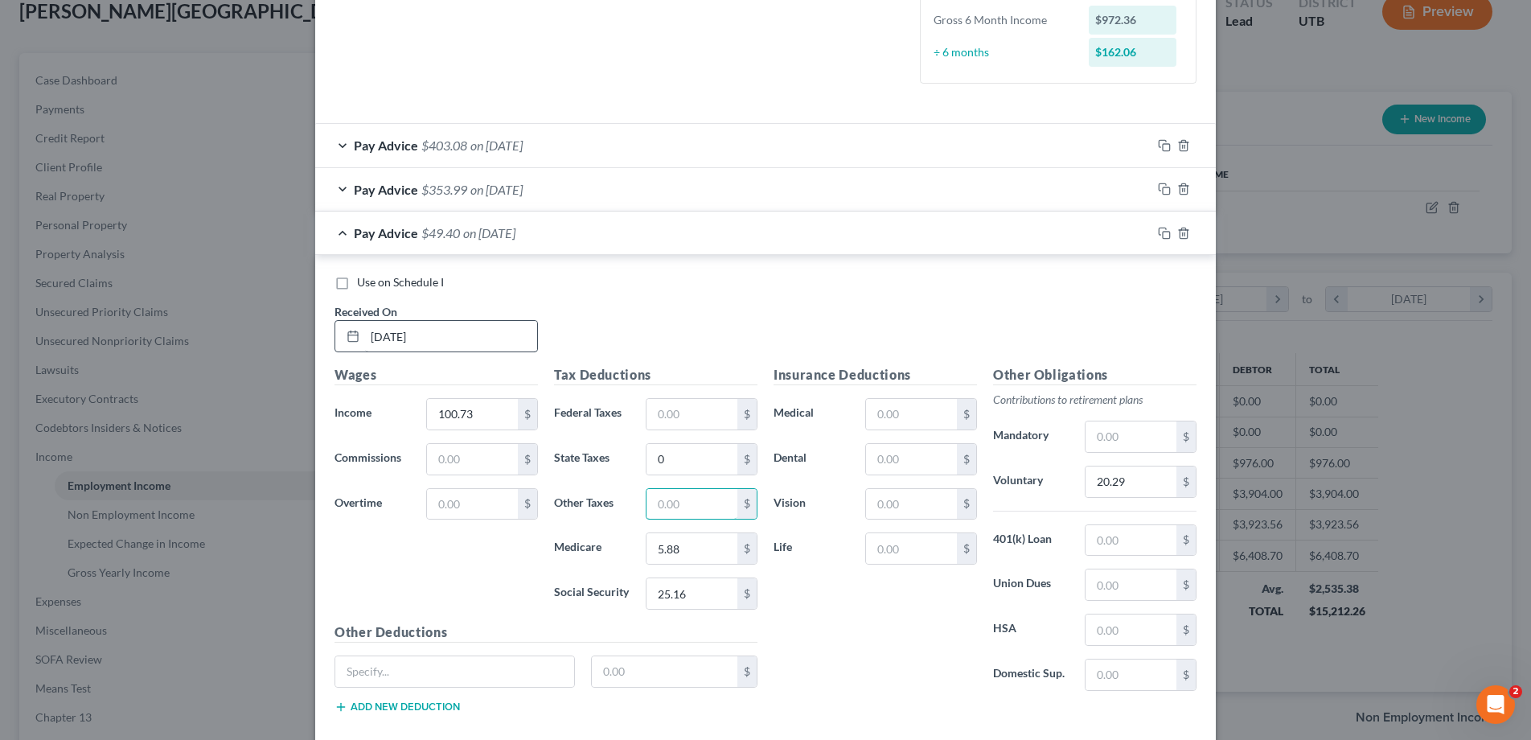
scroll to position [418, 0]
type input "1.46"
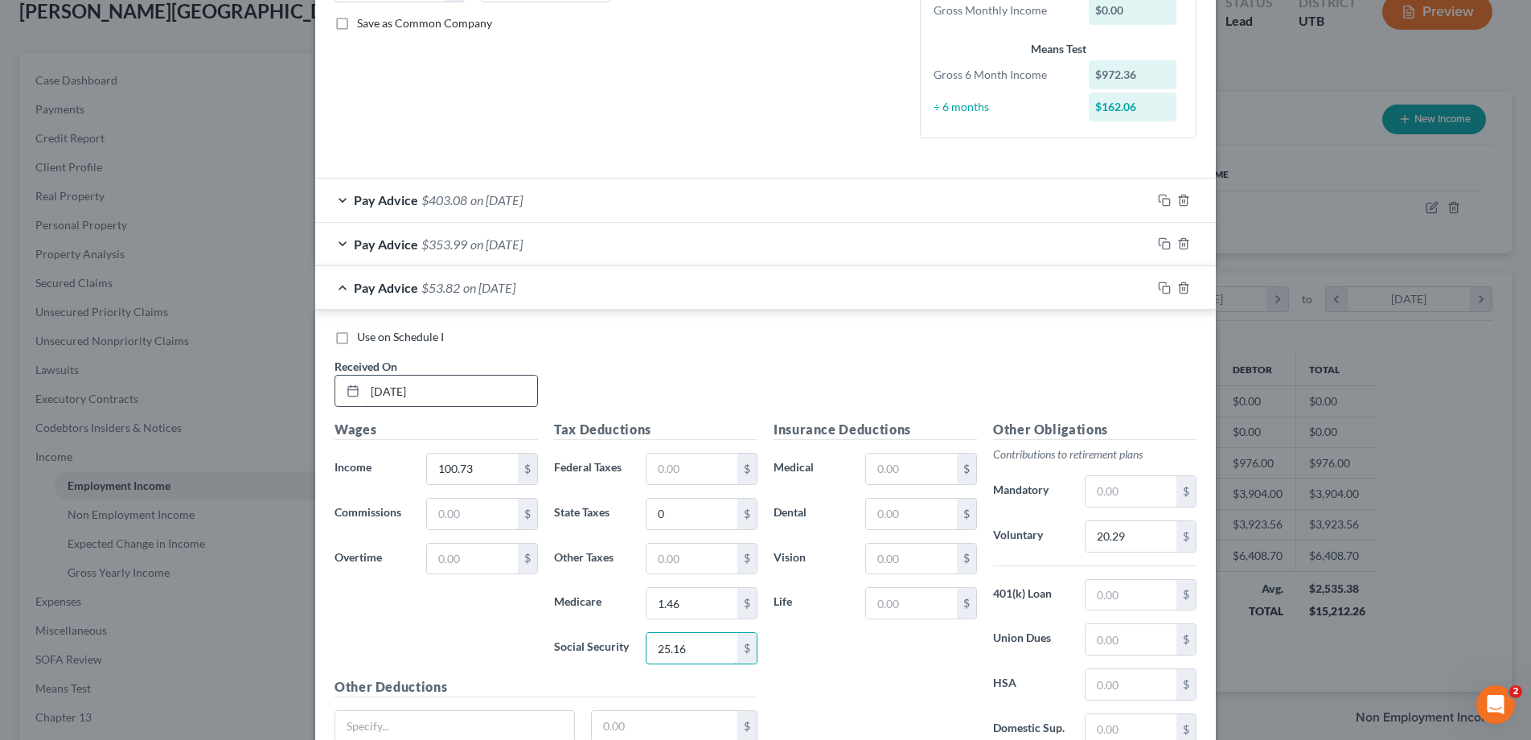
scroll to position [359, 0]
type input "6.25"
click at [1136, 535] on input "20.29" at bounding box center [1130, 534] width 91 height 31
drag, startPoint x: 1162, startPoint y: 286, endPoint x: 957, endPoint y: 281, distance: 205.1
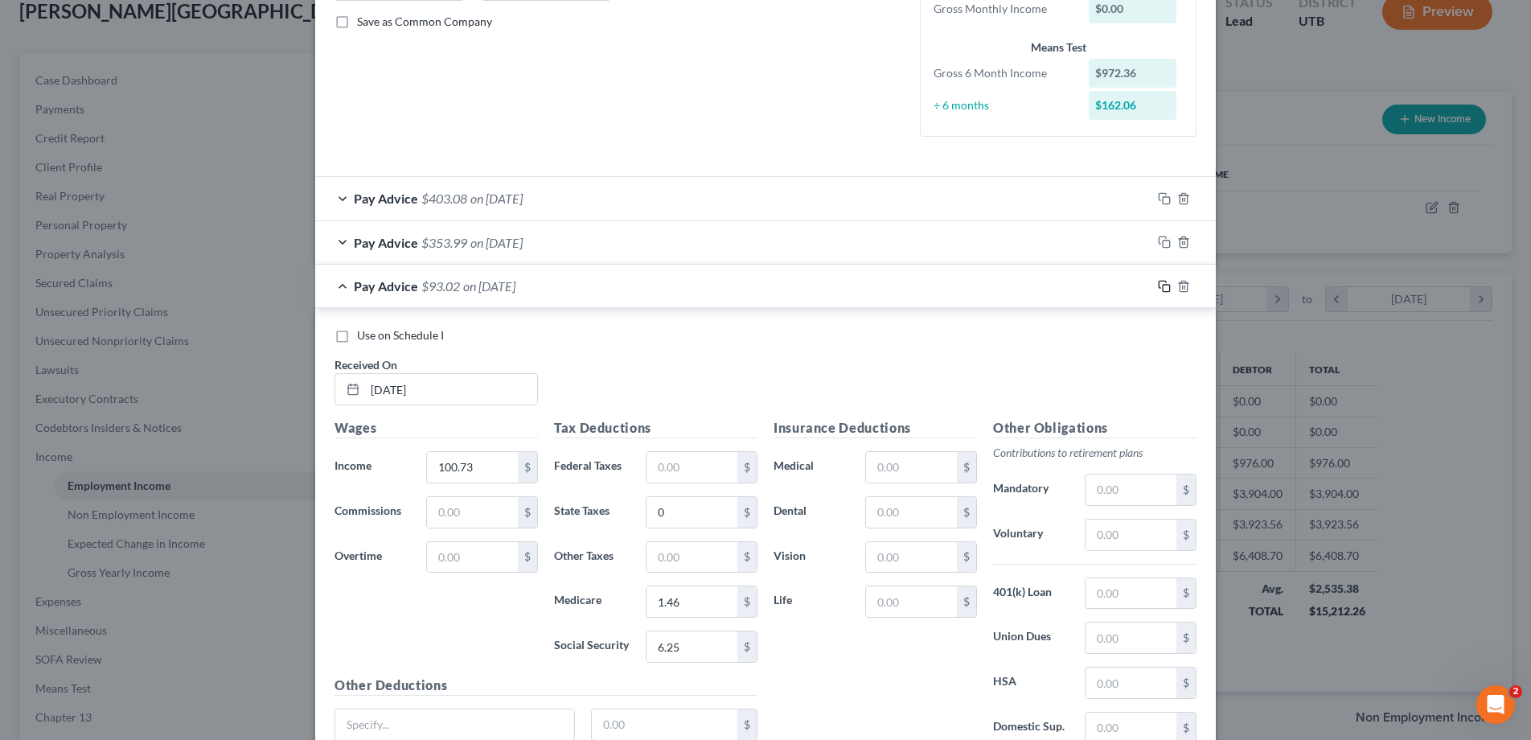
click at [1162, 286] on icon "button" at bounding box center [1164, 286] width 13 height 13
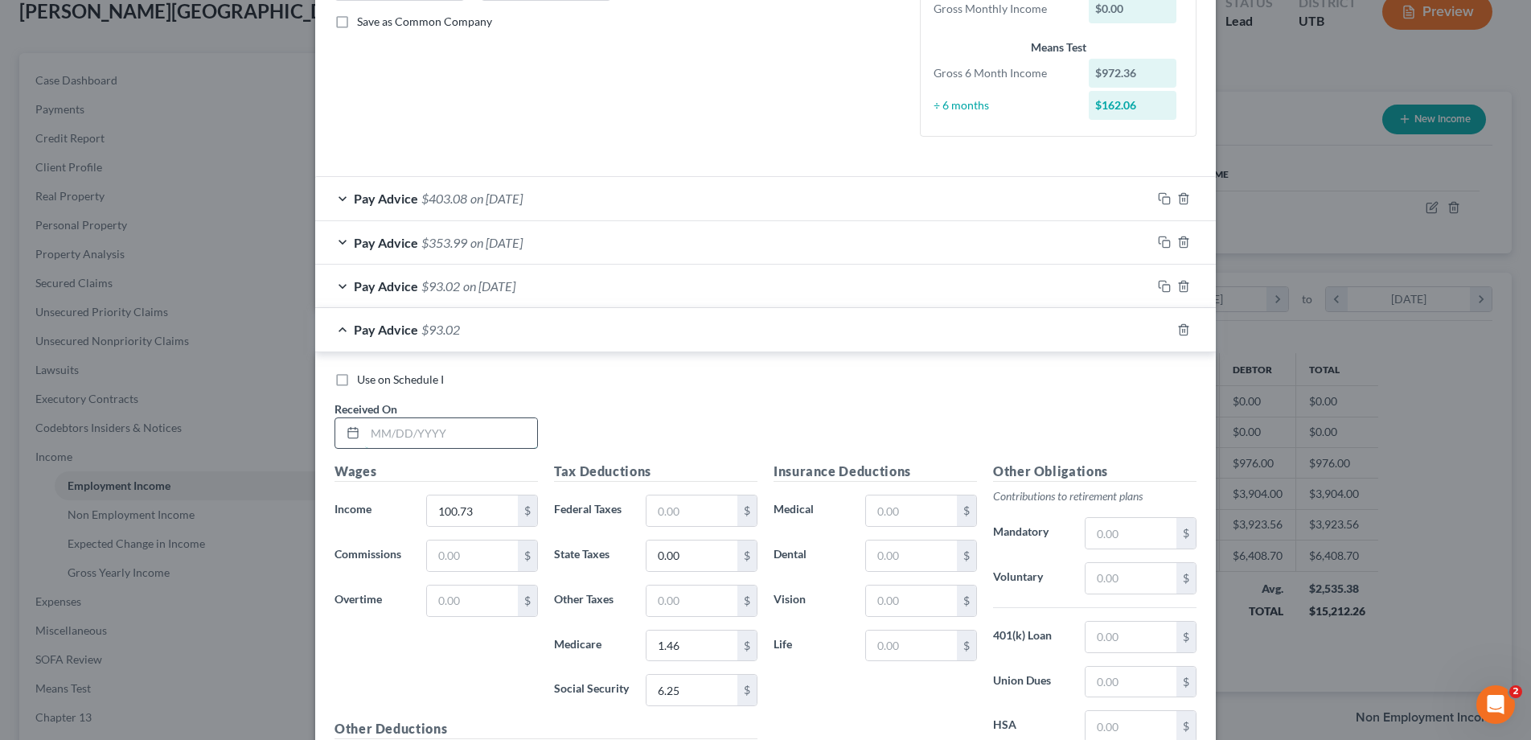
click at [380, 438] on input "text" at bounding box center [451, 433] width 172 height 31
type input "07/18/25"
type input "277.49"
type input "4.03"
type input "17.21"
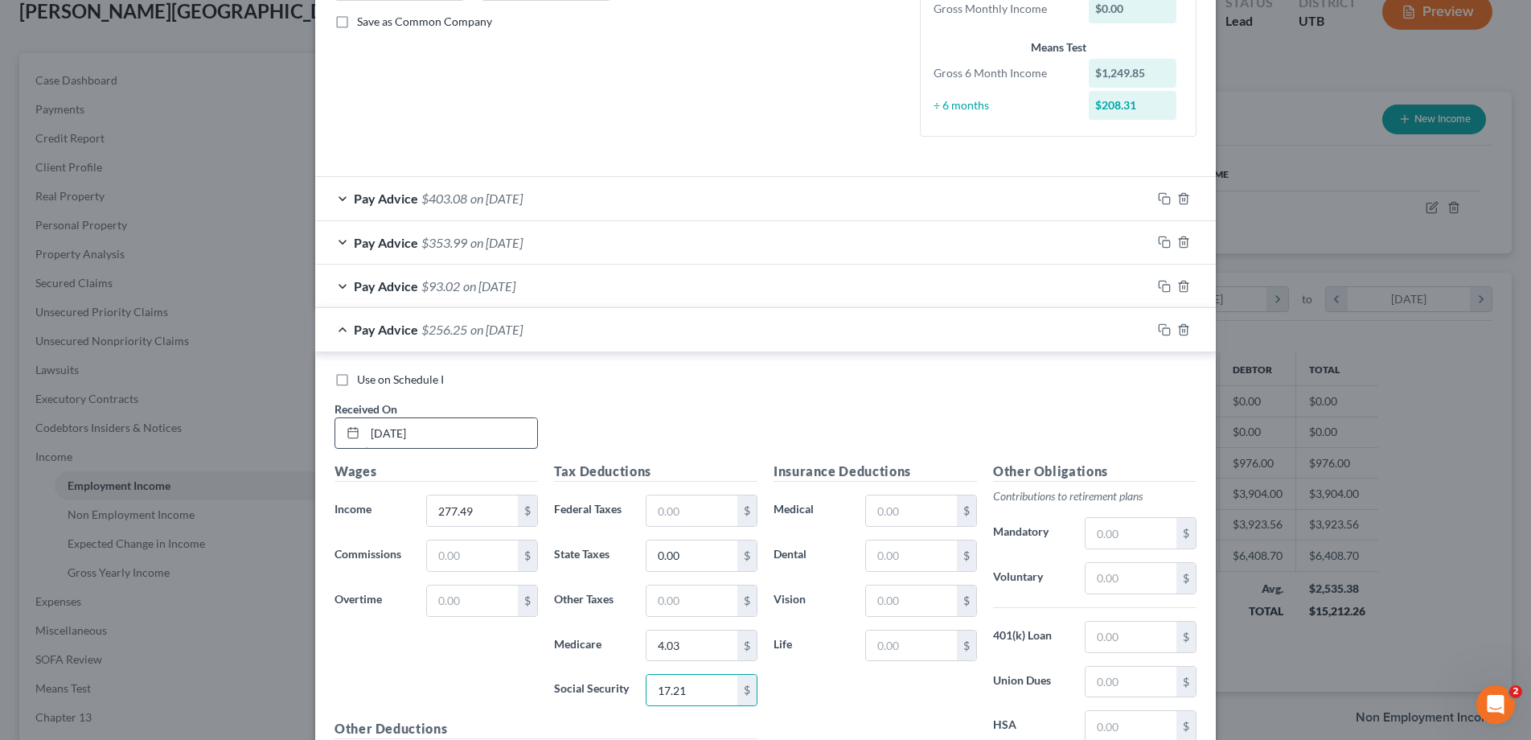
scroll to position [548, 0]
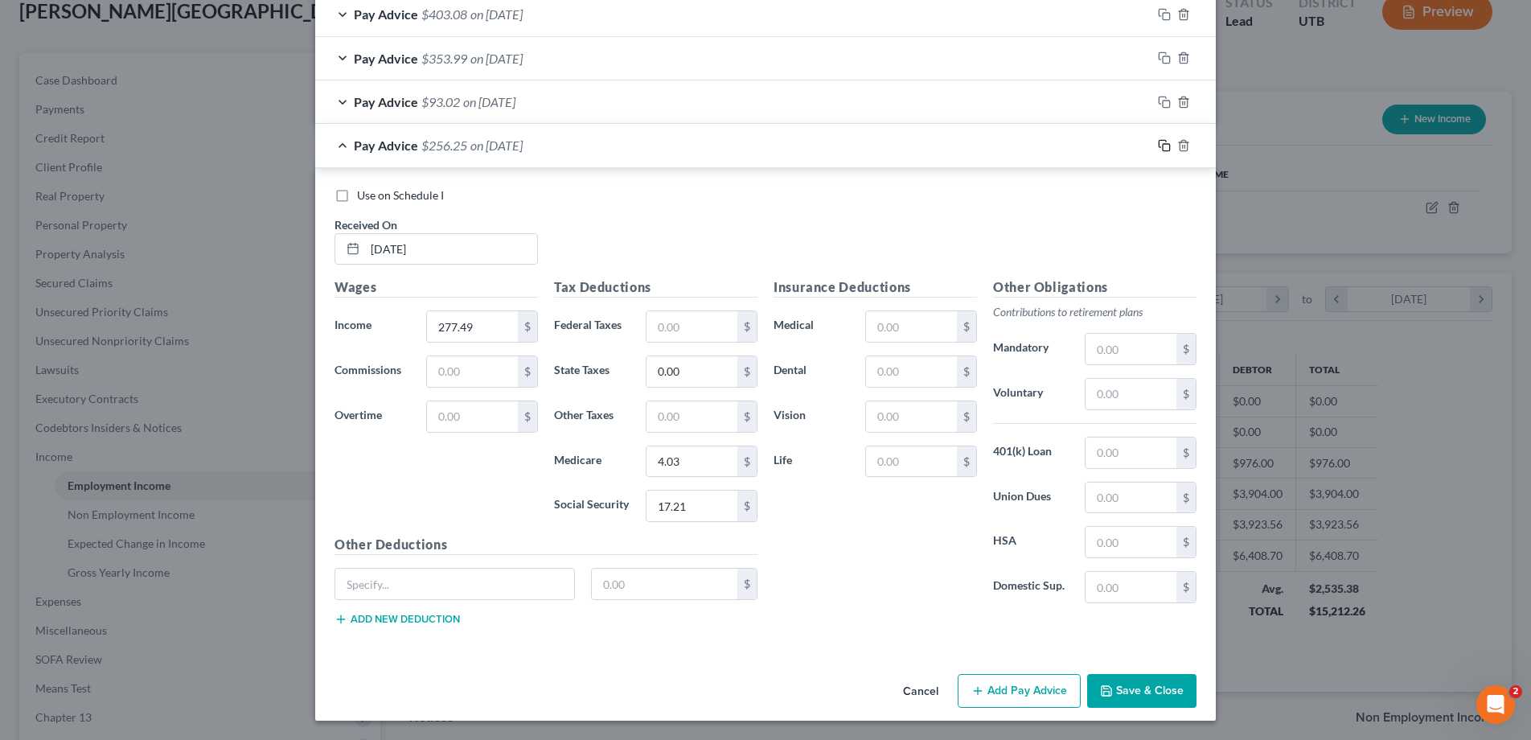
click at [1167, 147] on icon "button" at bounding box center [1164, 145] width 13 height 13
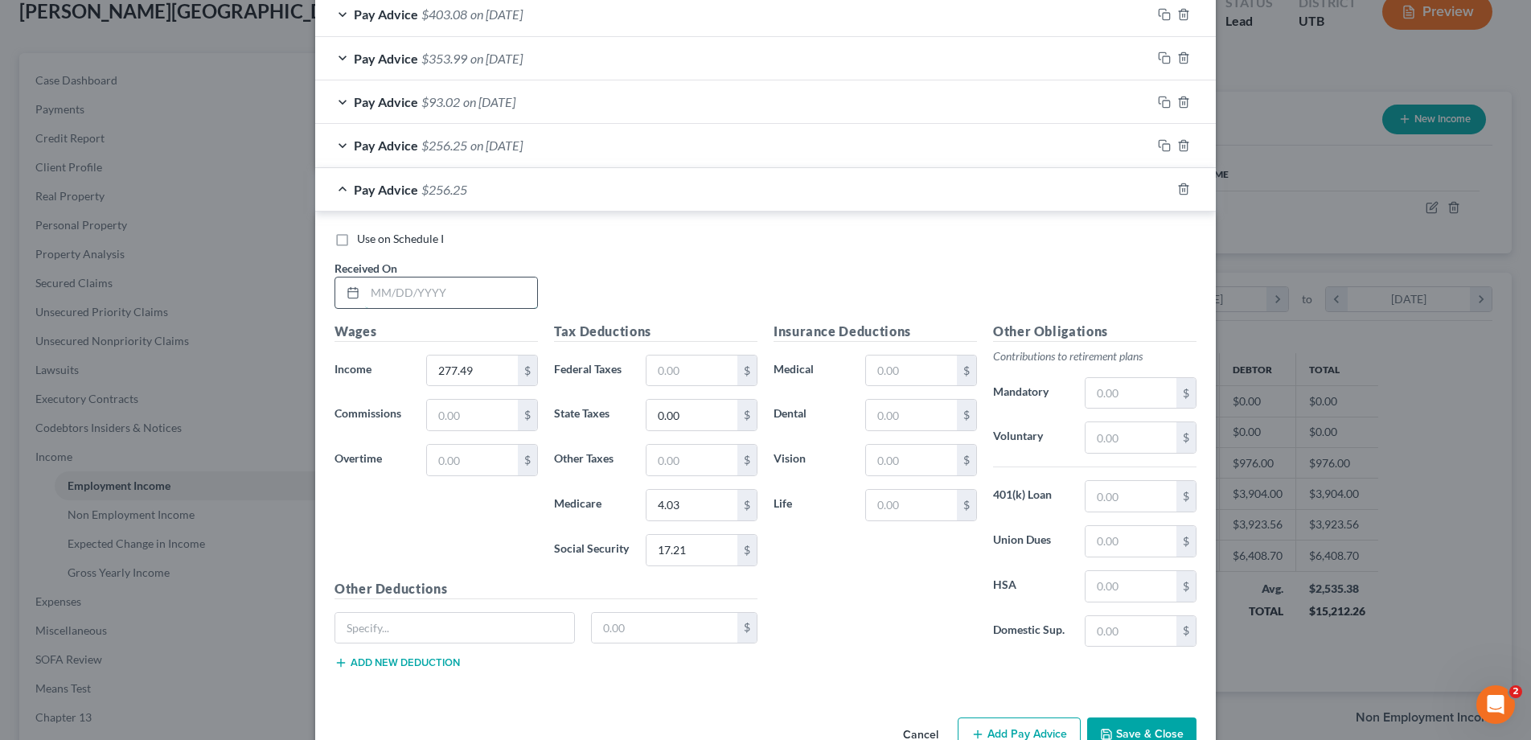
click at [408, 292] on input "text" at bounding box center [451, 292] width 172 height 31
type input "06/20/25"
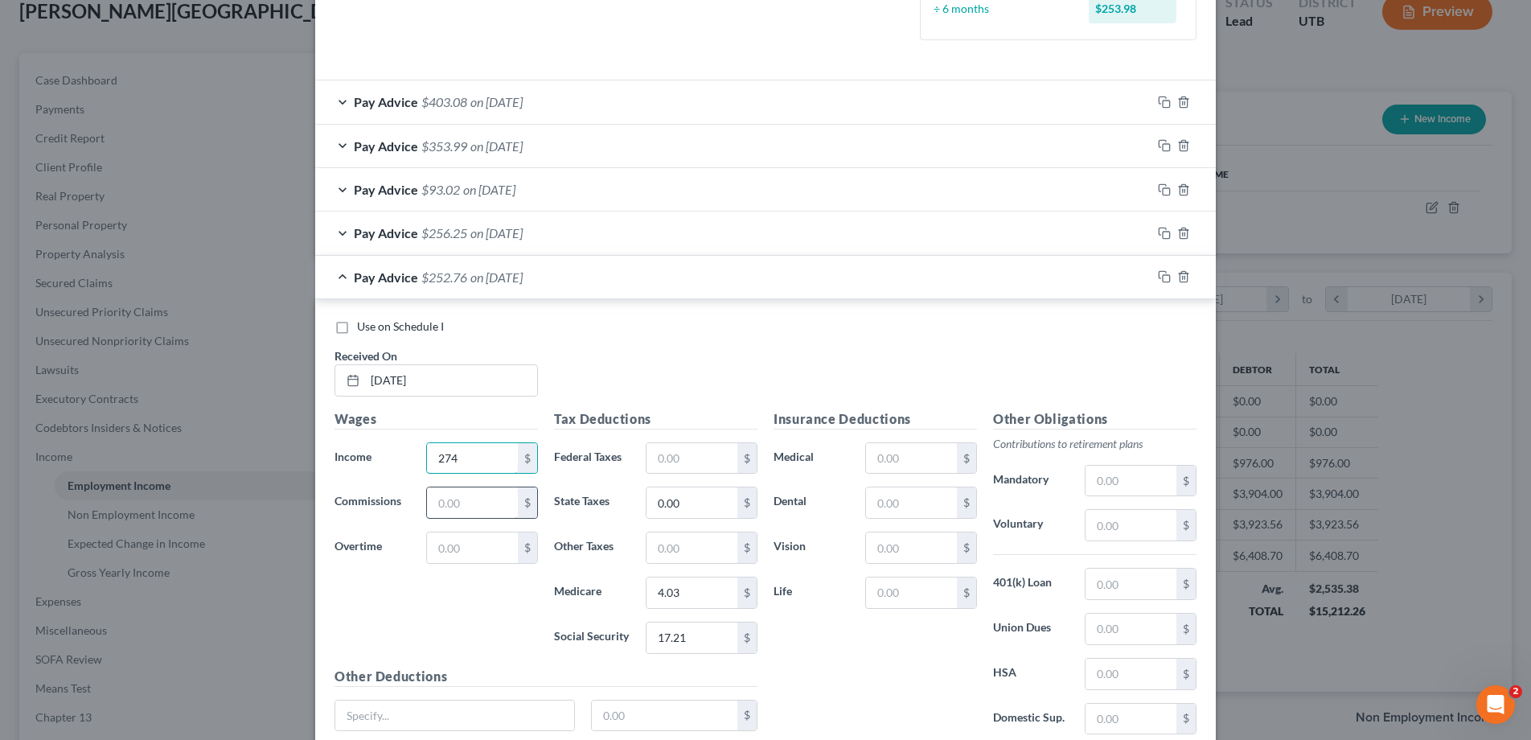
scroll to position [470, 0]
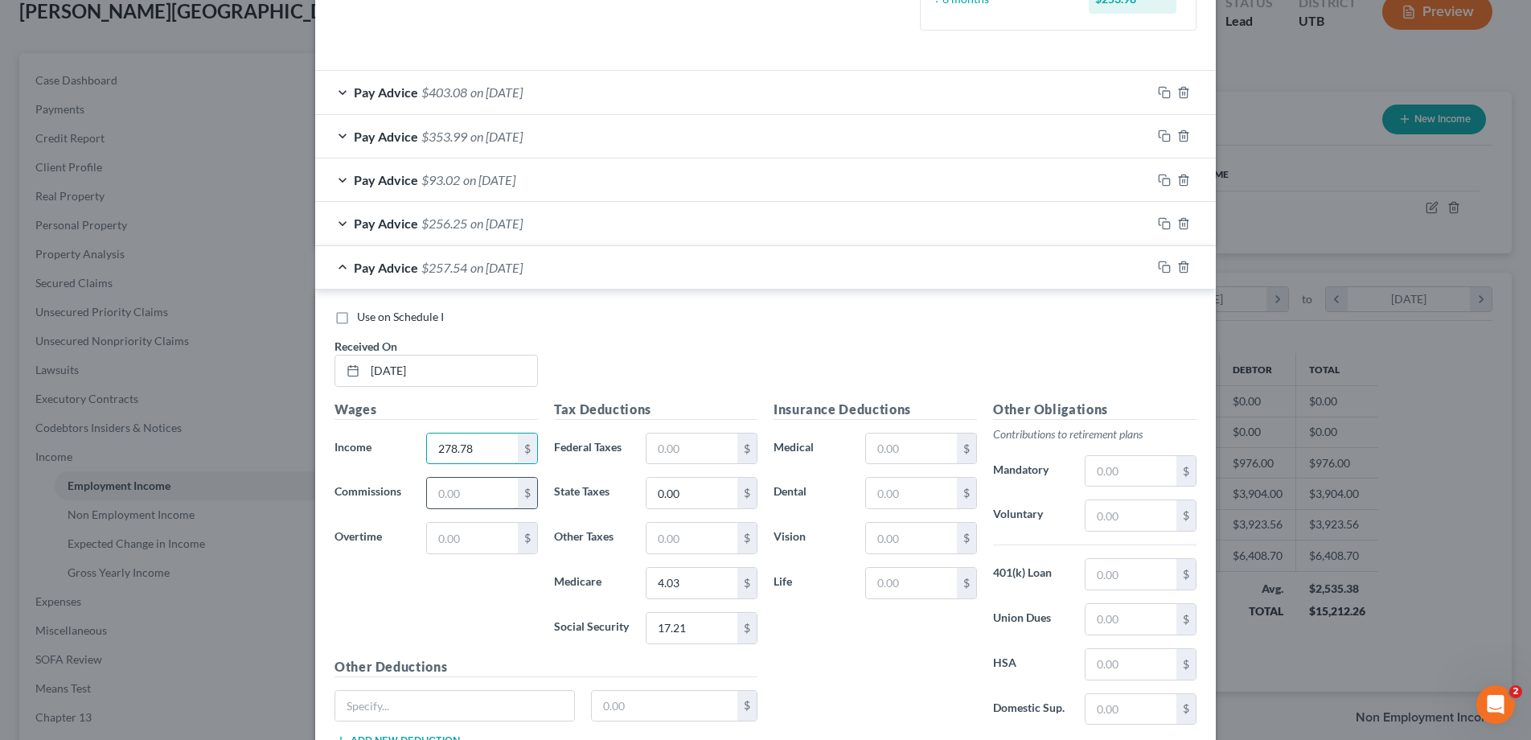
type input "278.78"
type input "4.04"
type input "17.29"
click at [1166, 265] on rect "button" at bounding box center [1166, 268] width 7 height 7
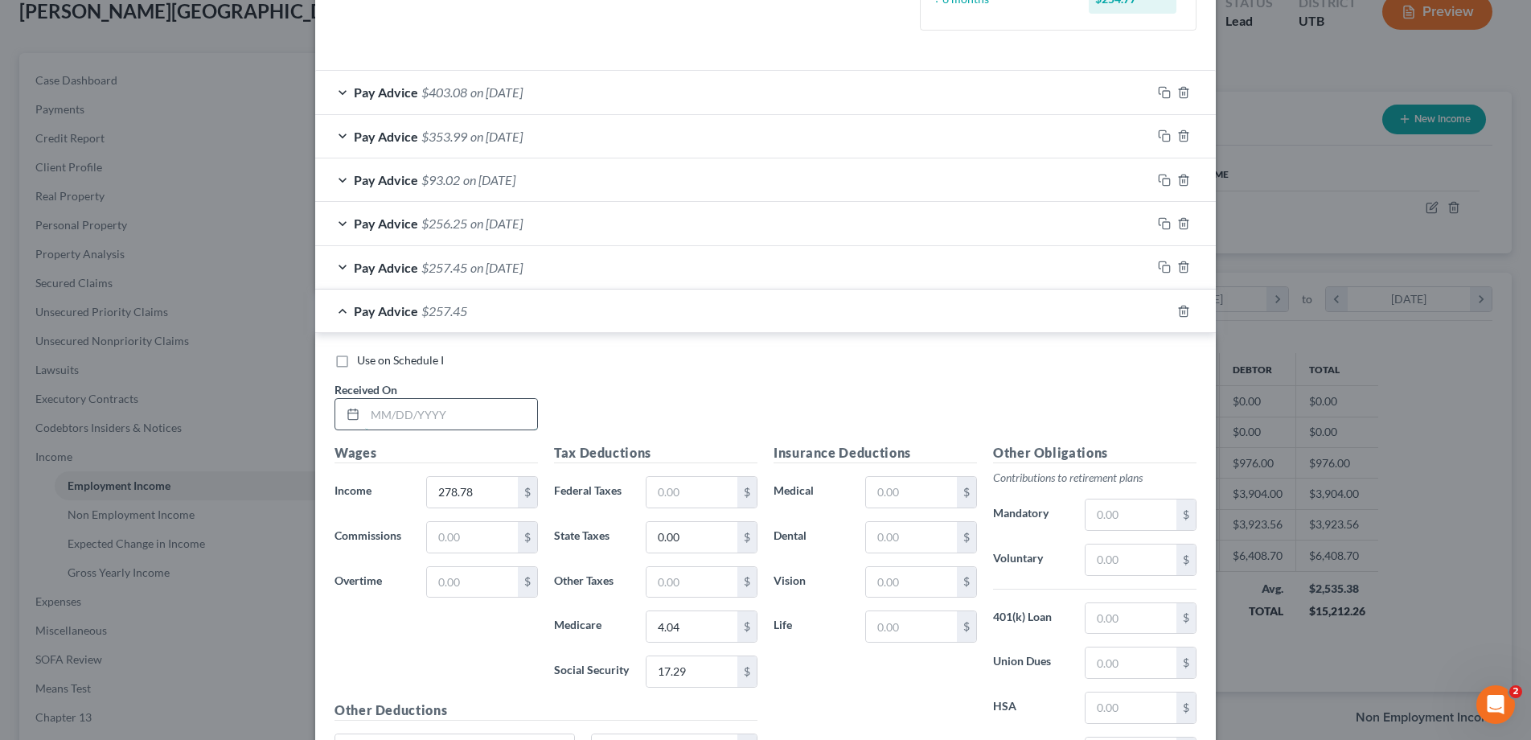
click at [459, 408] on input "text" at bounding box center [451, 414] width 172 height 31
type input "06/06/25"
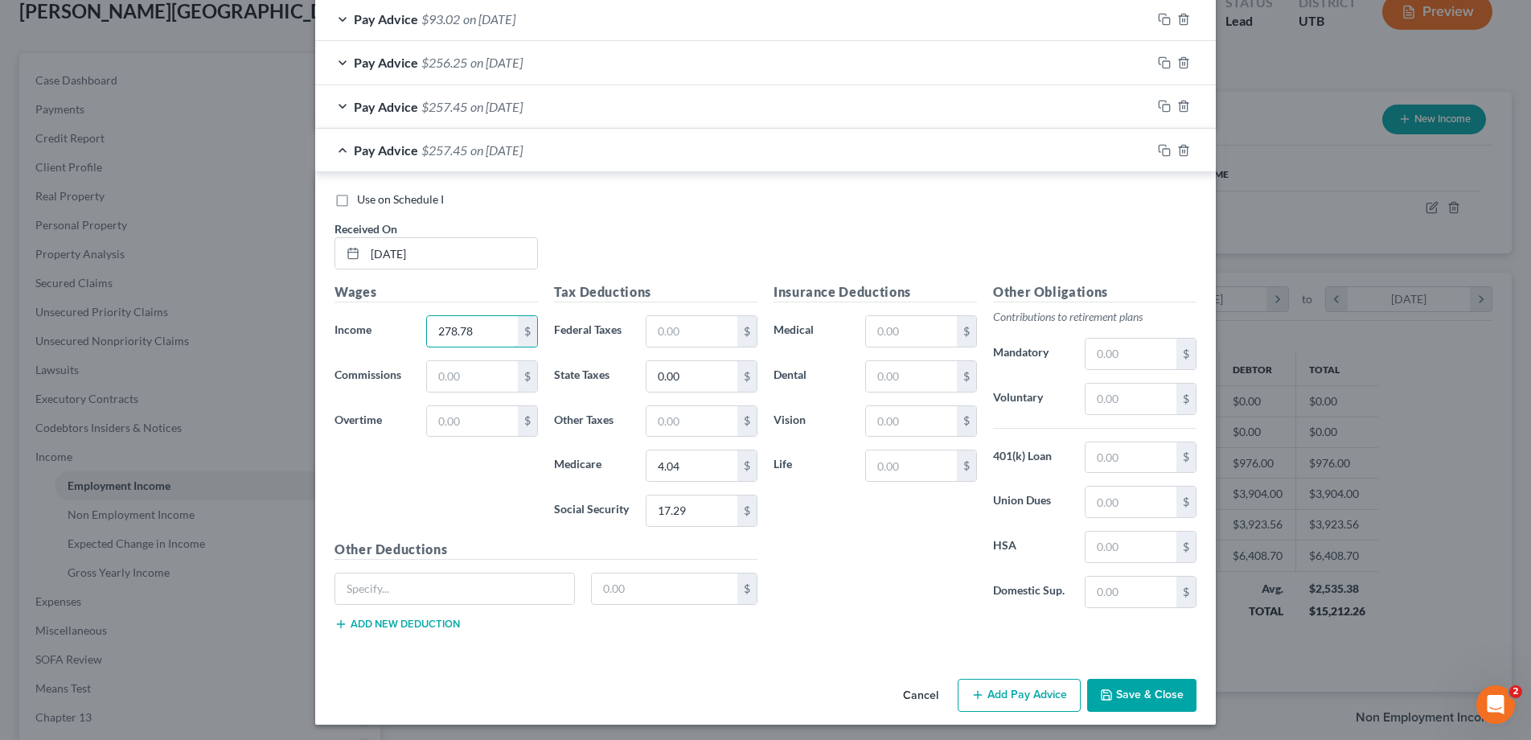
scroll to position [632, 0]
type input "226.20"
type input "3.55"
type input "15.18"
click at [486, 334] on input "226.20" at bounding box center [472, 329] width 91 height 31
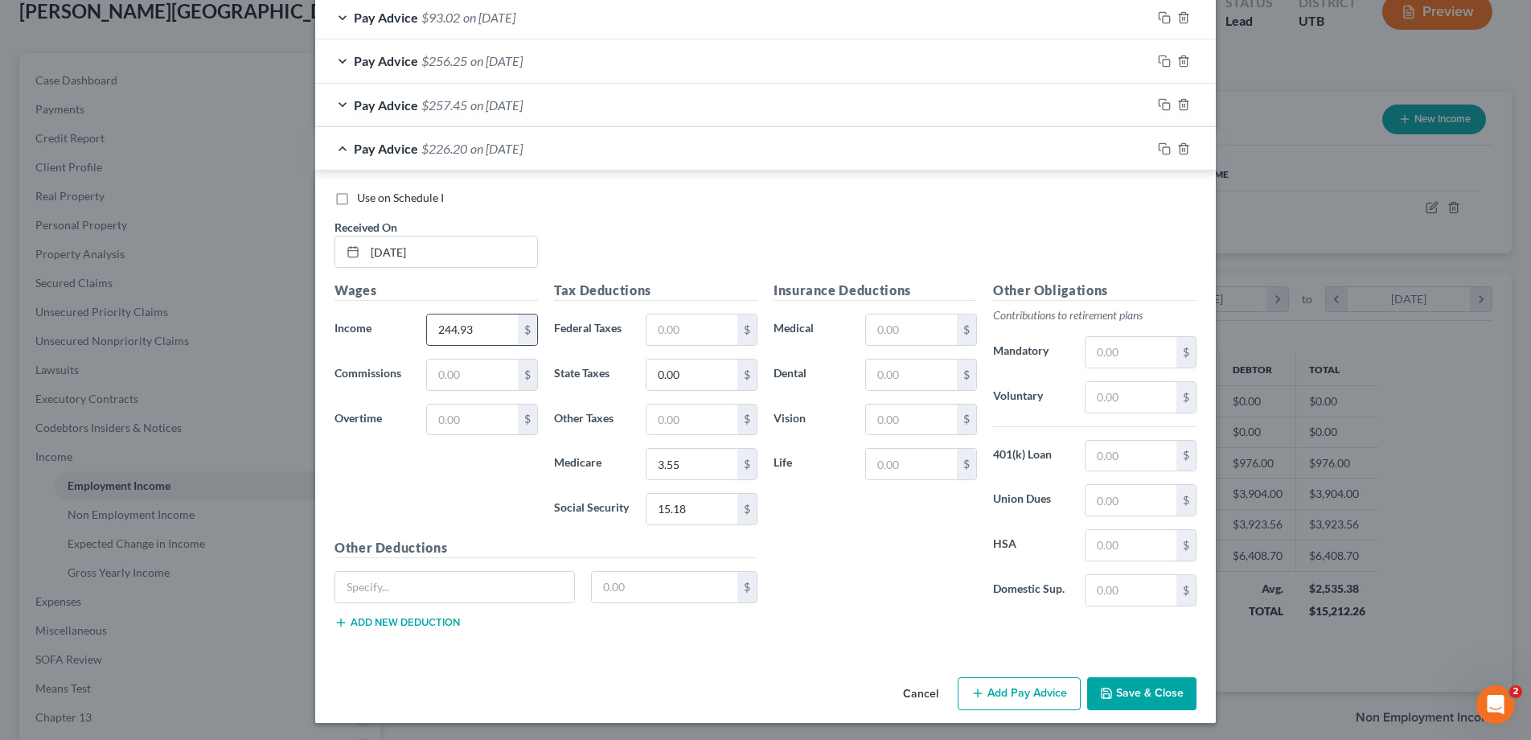
type input "244.93"
click at [1163, 151] on icon "button" at bounding box center [1164, 148] width 13 height 13
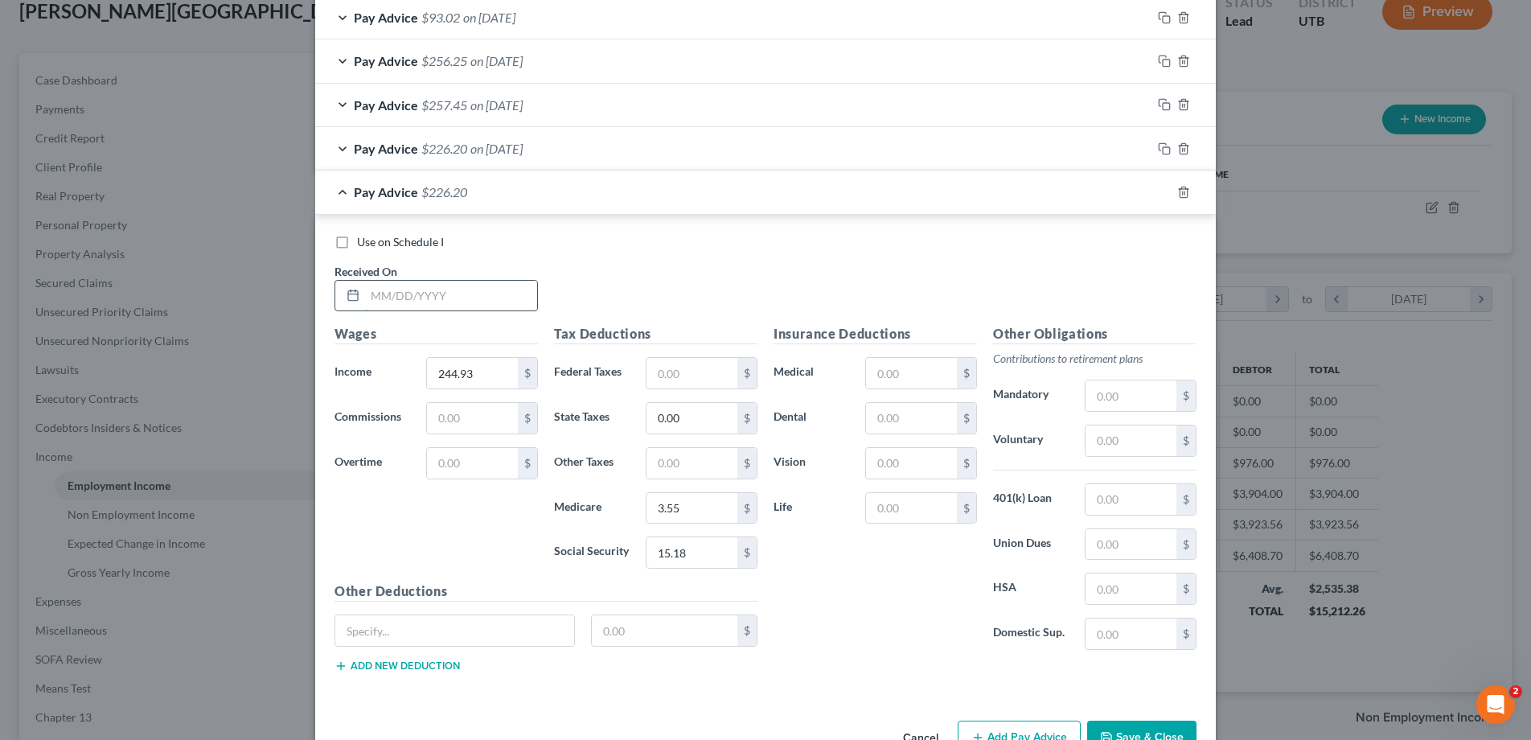
click at [422, 294] on input "text" at bounding box center [451, 296] width 172 height 31
type input "05/23/25"
type input "427.06"
type input "3.65"
type input "6.20"
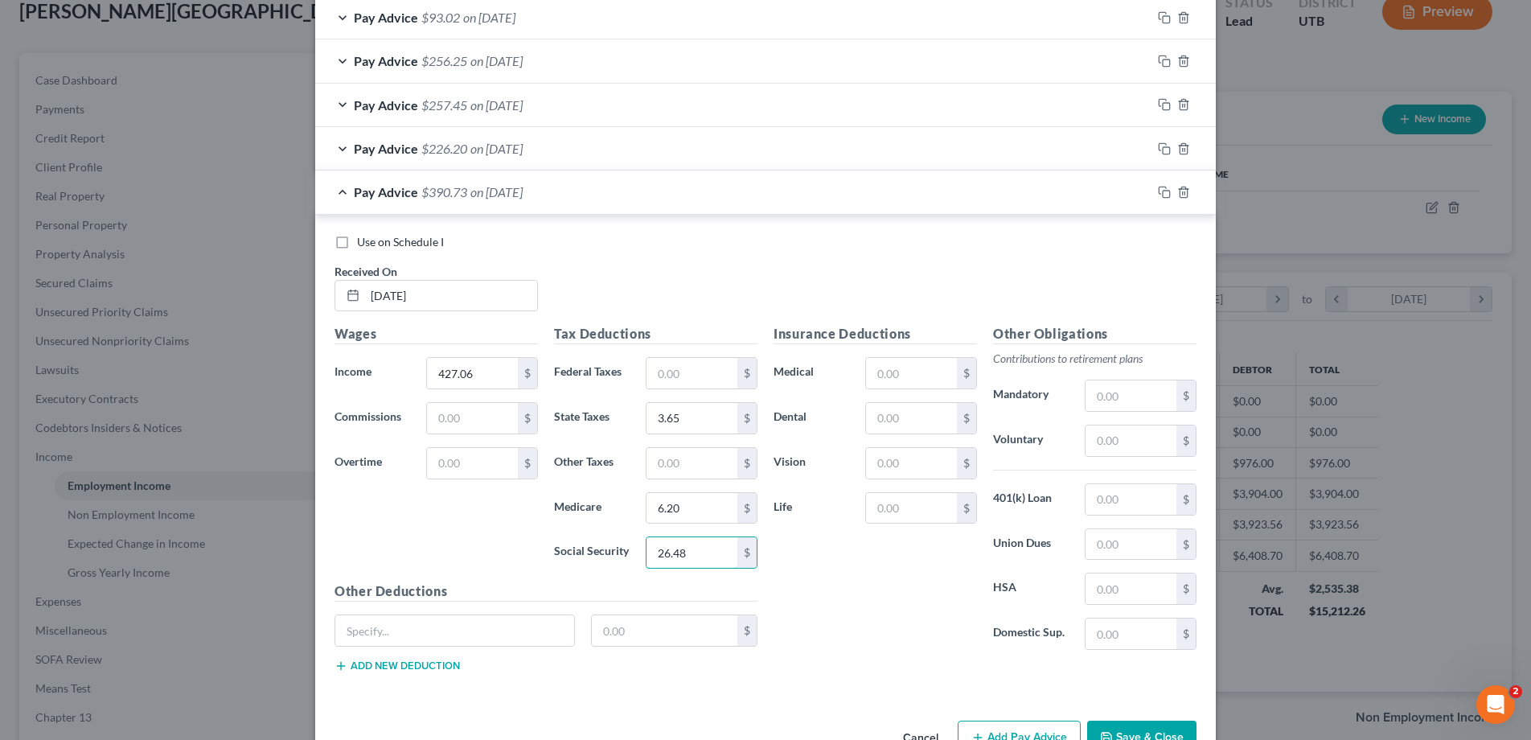
type input "26.48"
click at [1165, 189] on icon "button" at bounding box center [1164, 192] width 13 height 13
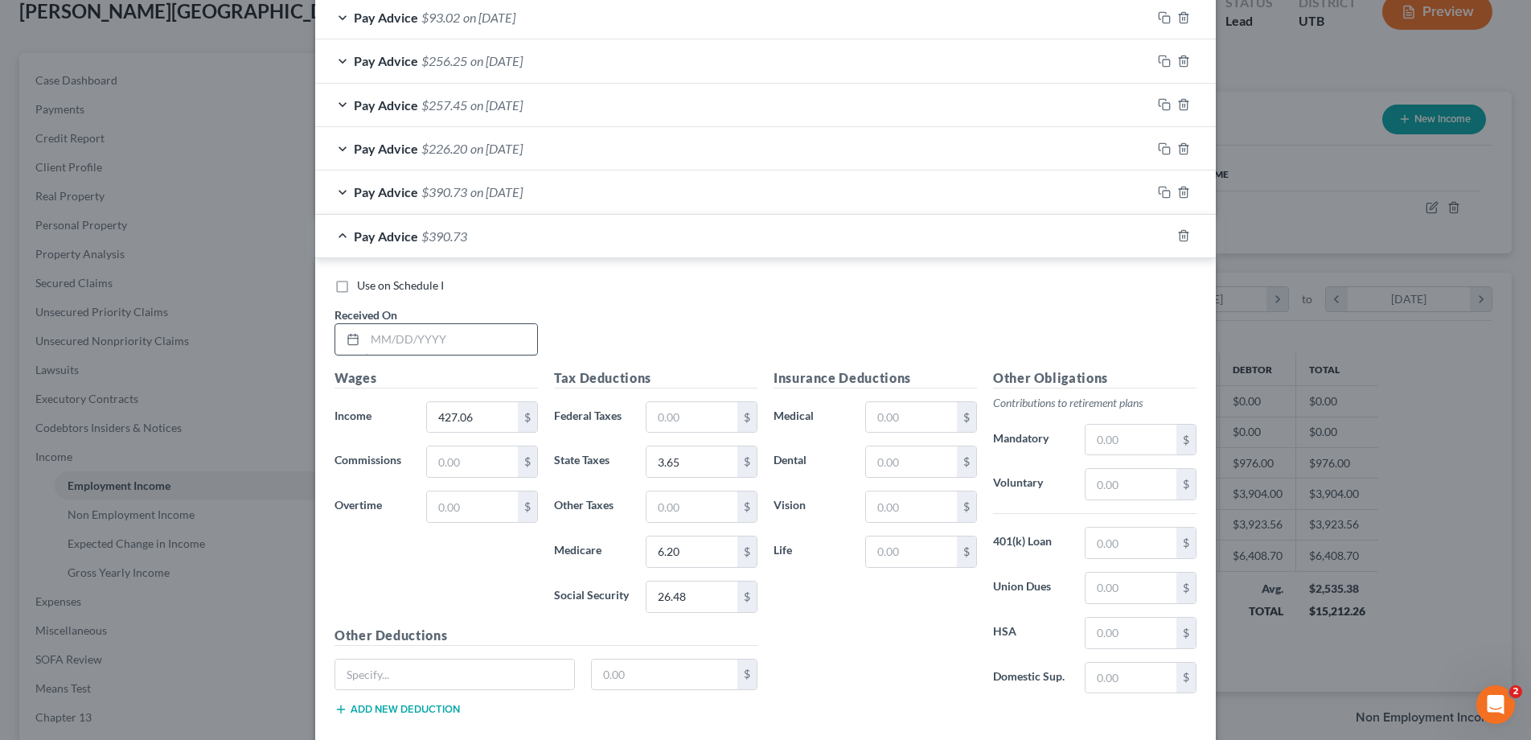
click at [417, 334] on input "text" at bounding box center [451, 339] width 172 height 31
type input "03/14/25"
type input "998.40"
click at [687, 412] on input "text" at bounding box center [691, 417] width 91 height 31
type input "42.15"
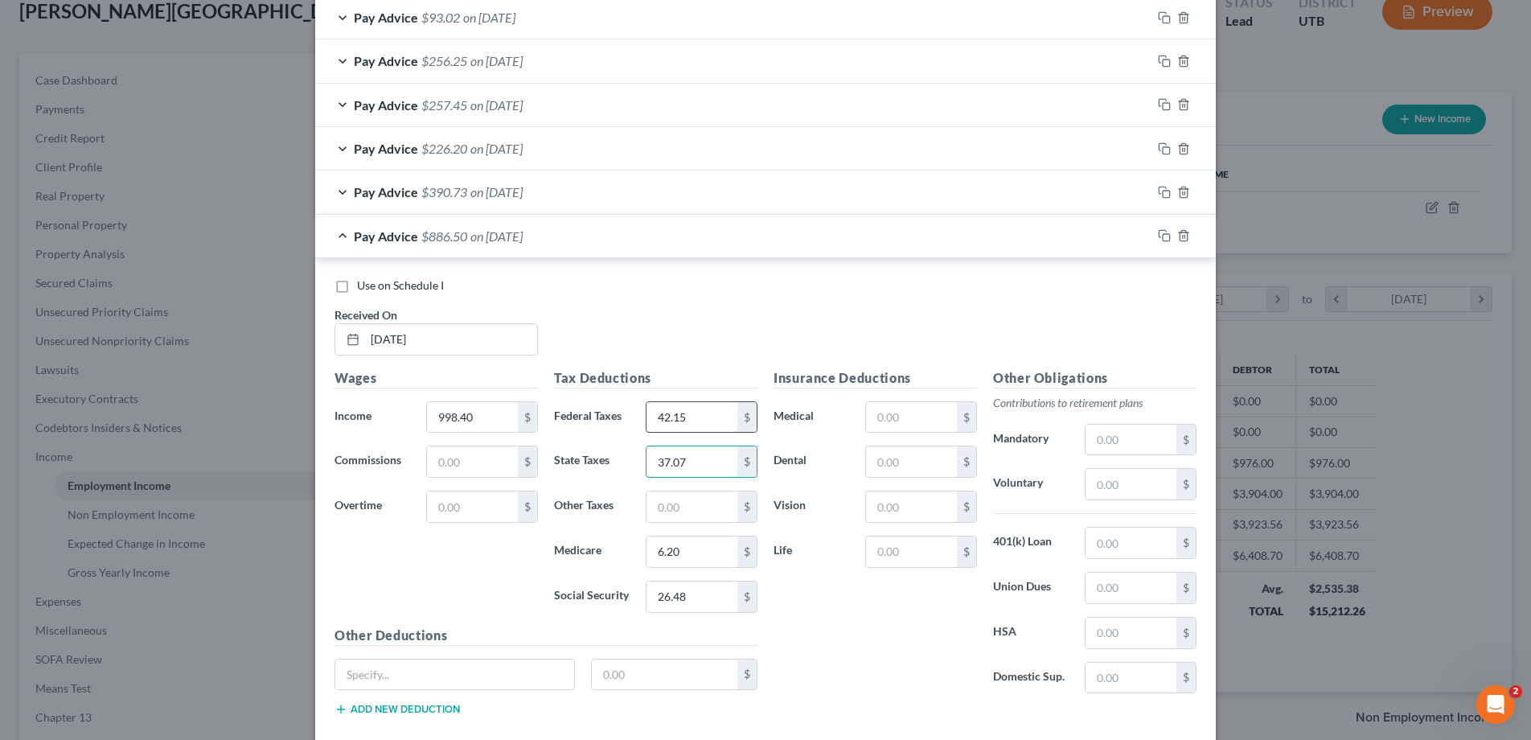
type input "37.07"
type input "14.48"
type input "61.90"
click at [1167, 236] on icon "button" at bounding box center [1164, 235] width 13 height 13
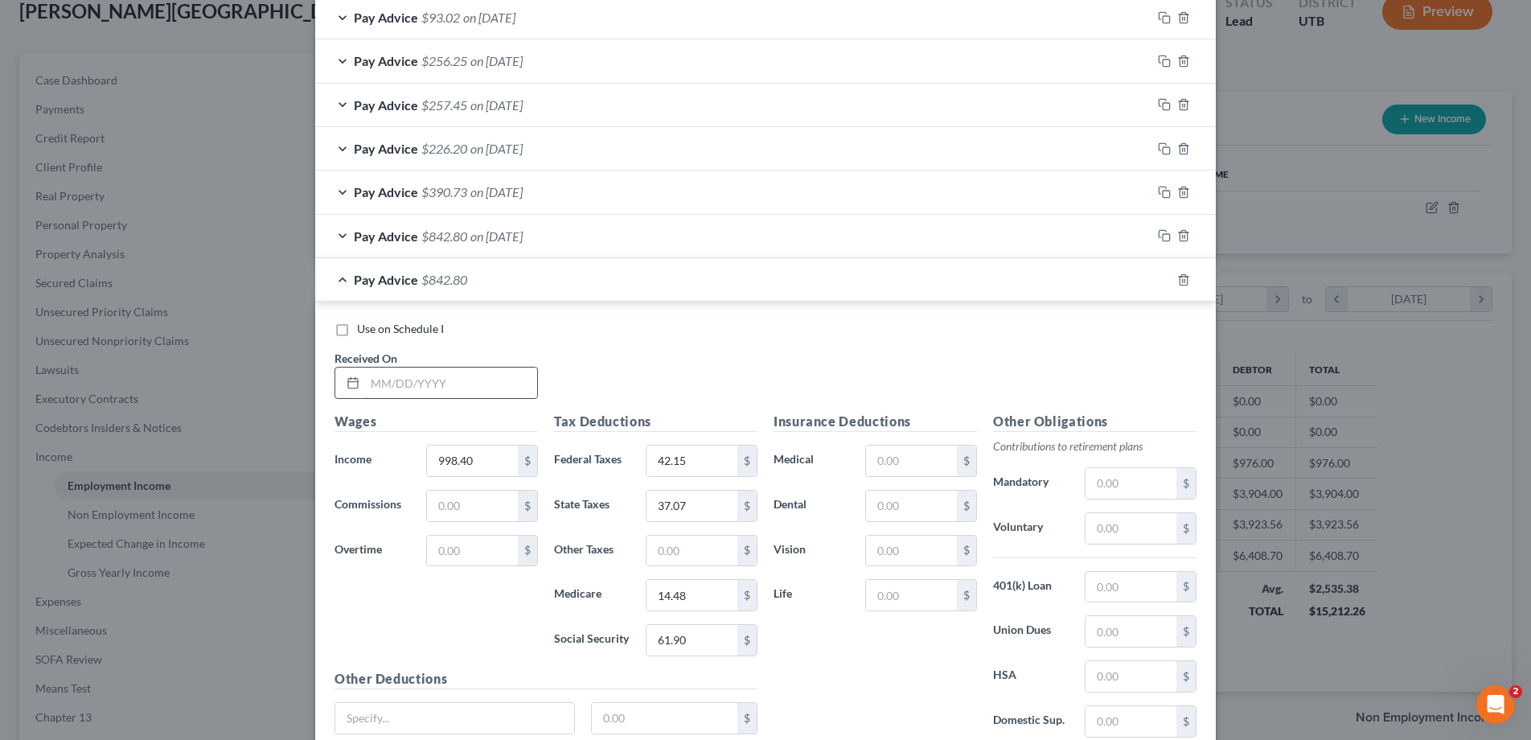
click at [403, 376] on input "text" at bounding box center [451, 382] width 172 height 31
type input "05/09/25"
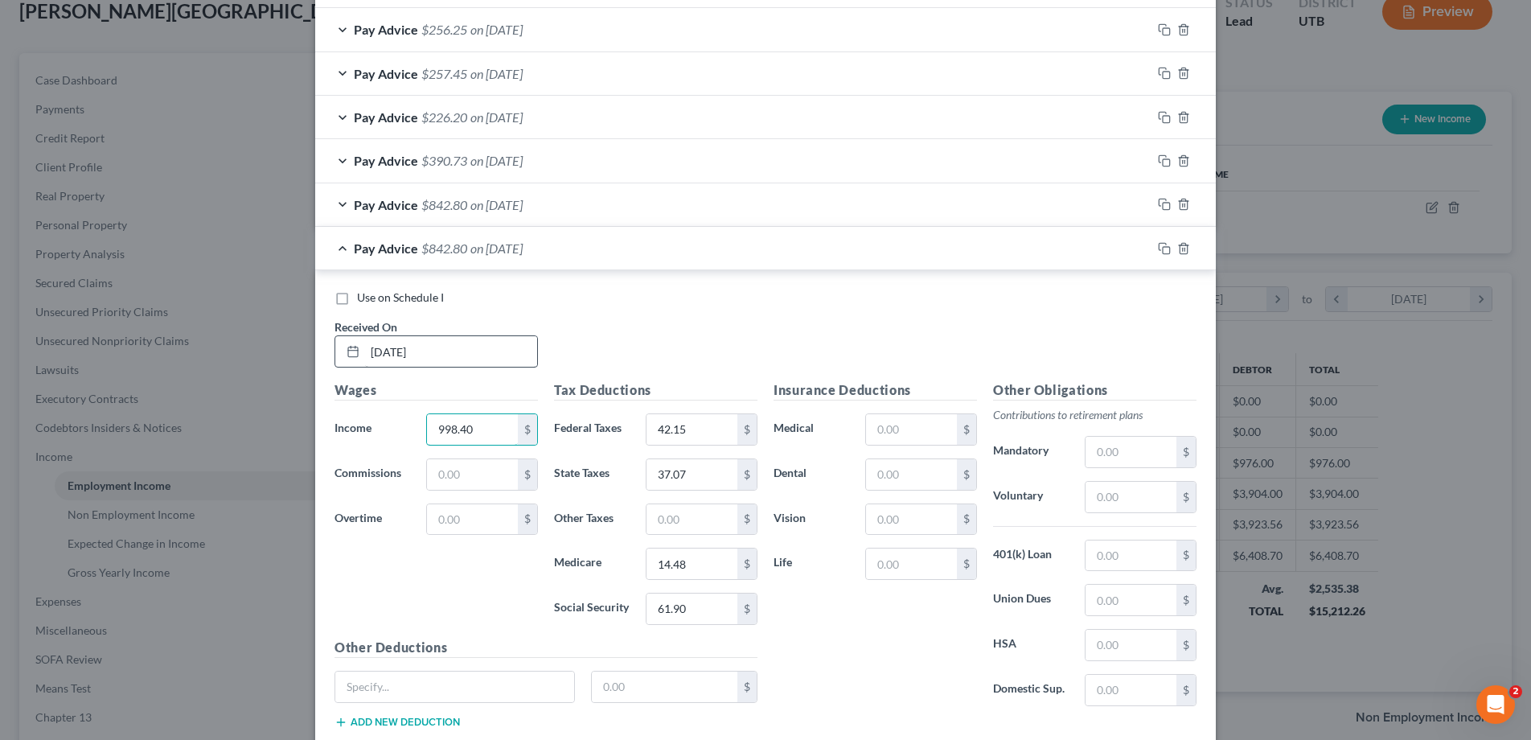
scroll to position [666, 0]
type input "747.30"
type input "17.04"
type input "22.38"
type input "10.83"
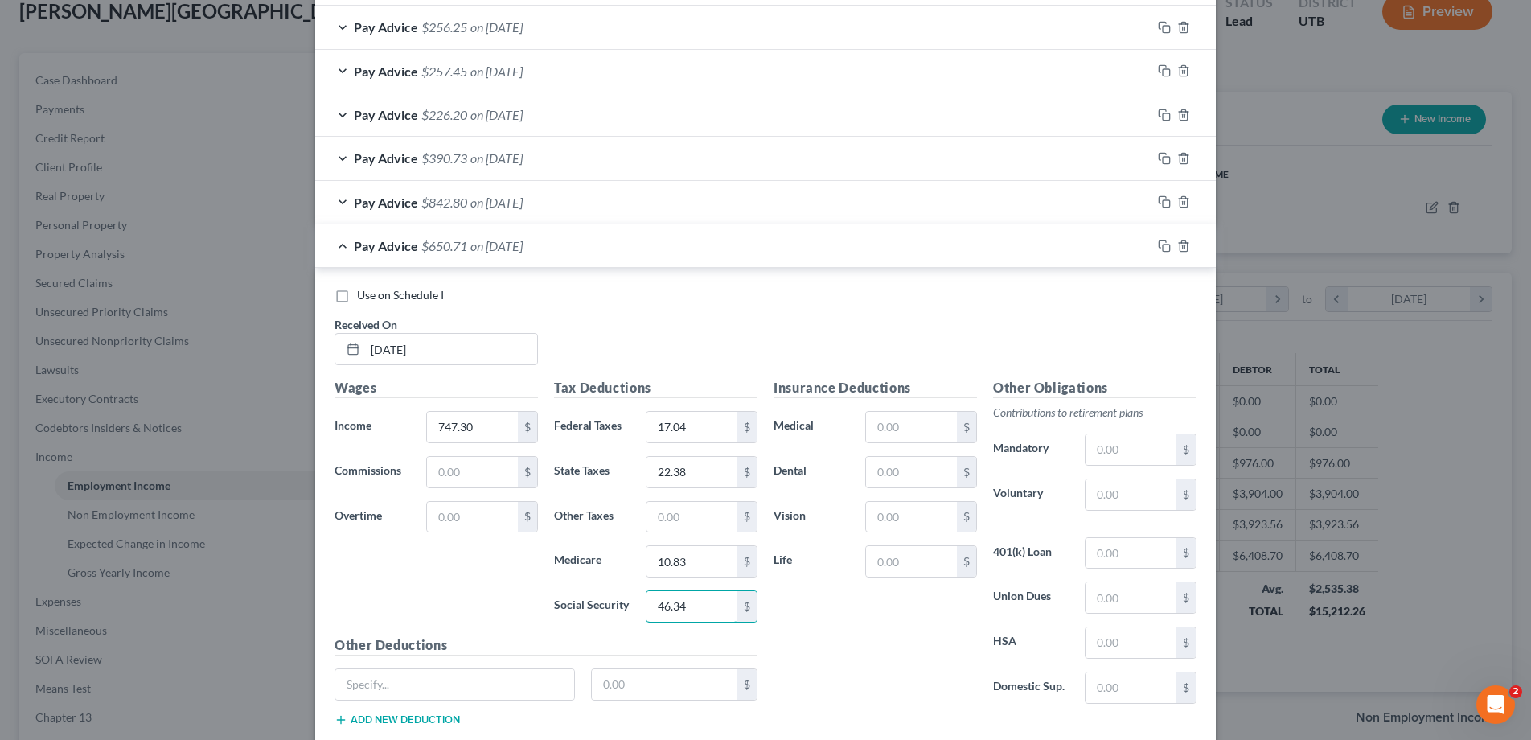
type input "46.34"
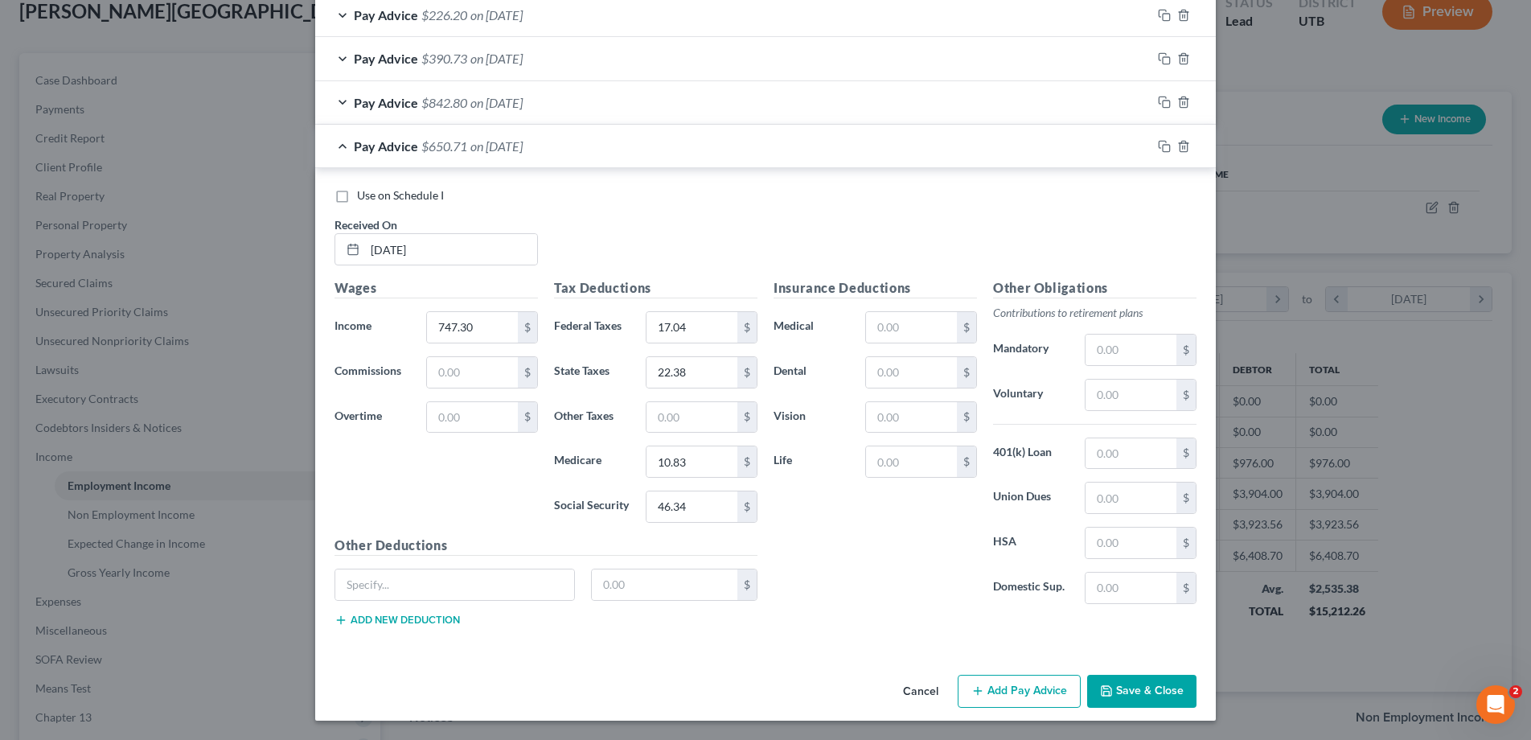
click at [1134, 685] on button "Save & Close" at bounding box center [1141, 692] width 109 height 34
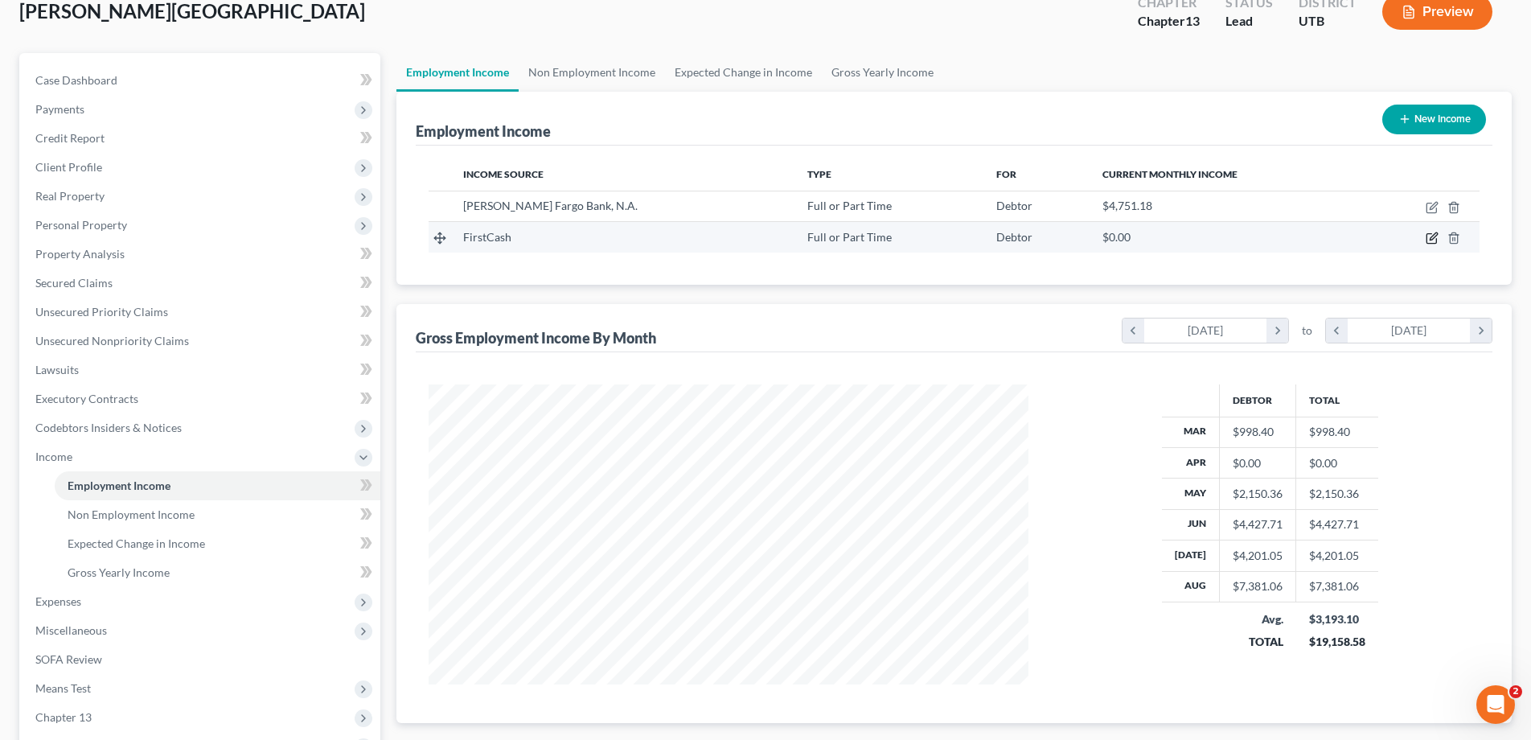
click at [1433, 238] on icon "button" at bounding box center [1432, 238] width 13 height 13
select select "0"
select select "45"
select select "0"
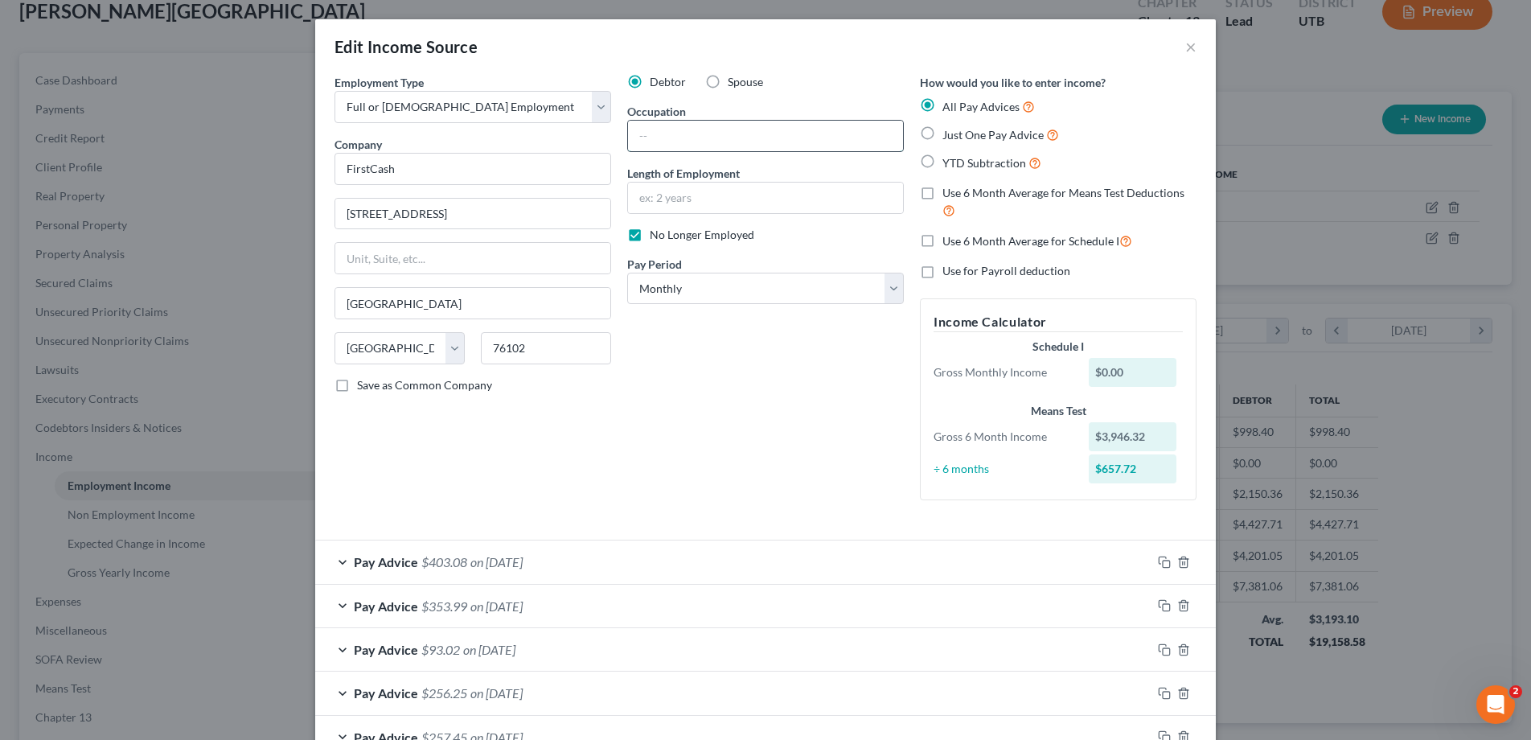
click at [671, 133] on input "text" at bounding box center [765, 136] width 275 height 31
type input "Sales"
type input "6 months"
click at [650, 236] on label "No Longer Employed" at bounding box center [702, 235] width 105 height 16
click at [656, 236] on input "No Longer Employed" at bounding box center [661, 232] width 10 height 10
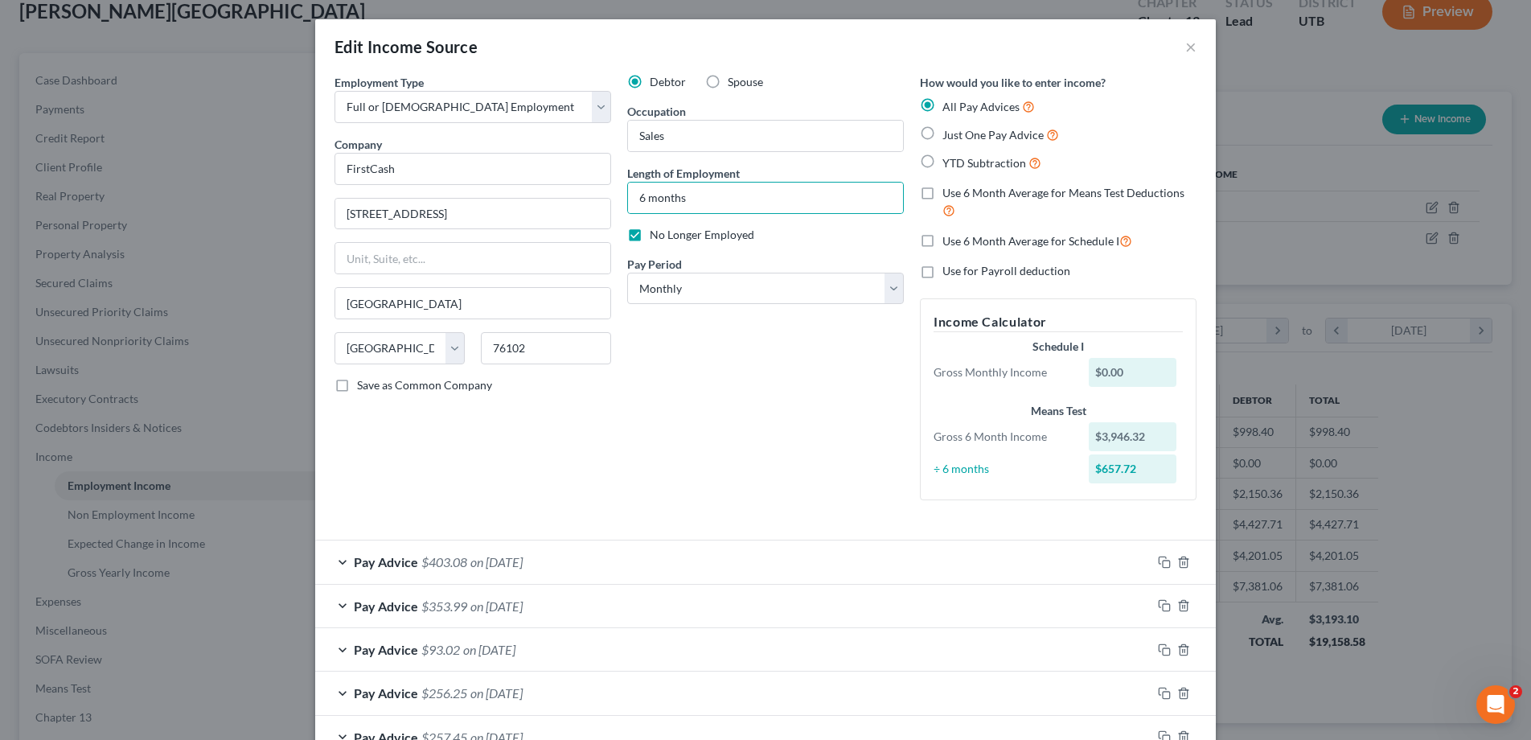
checkbox input "false"
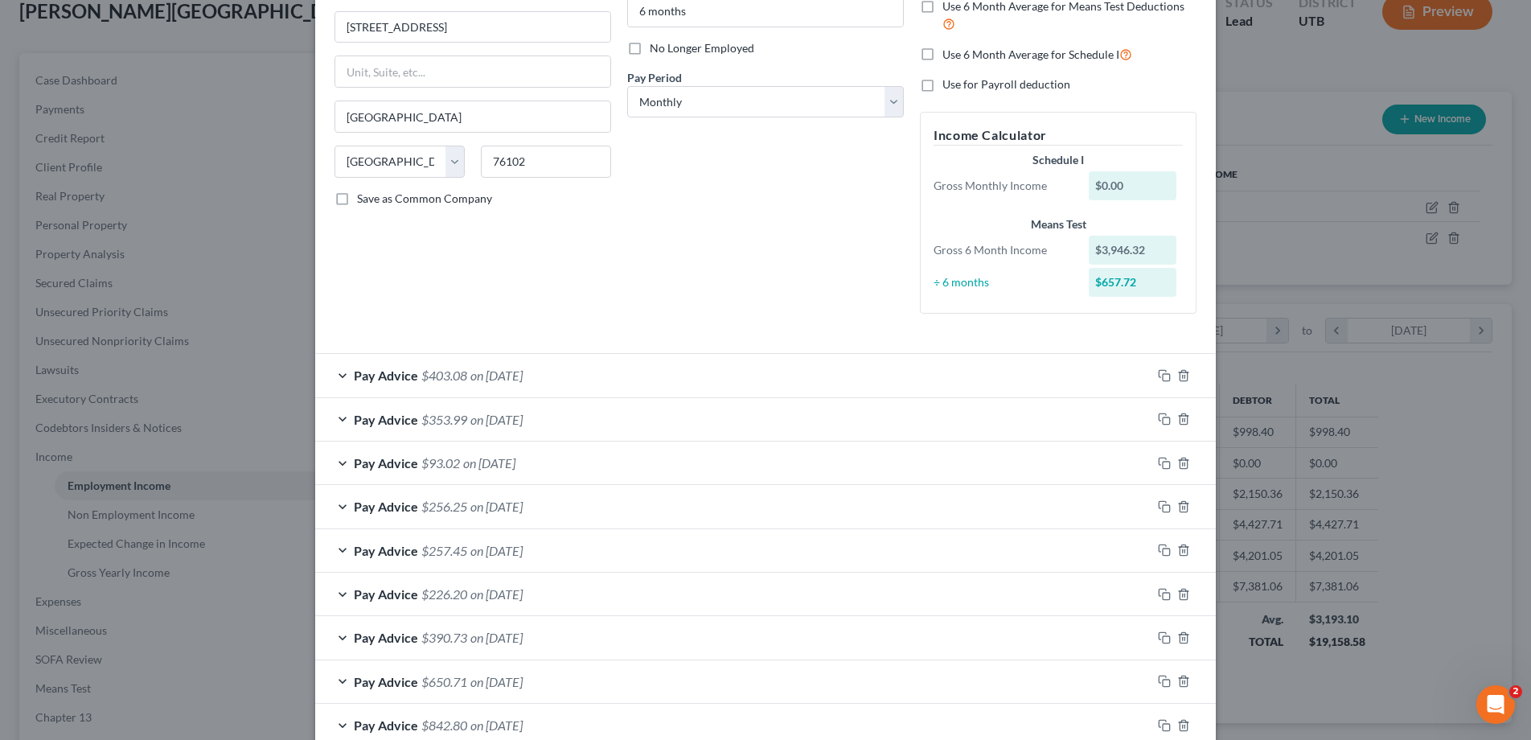
scroll to position [282, 0]
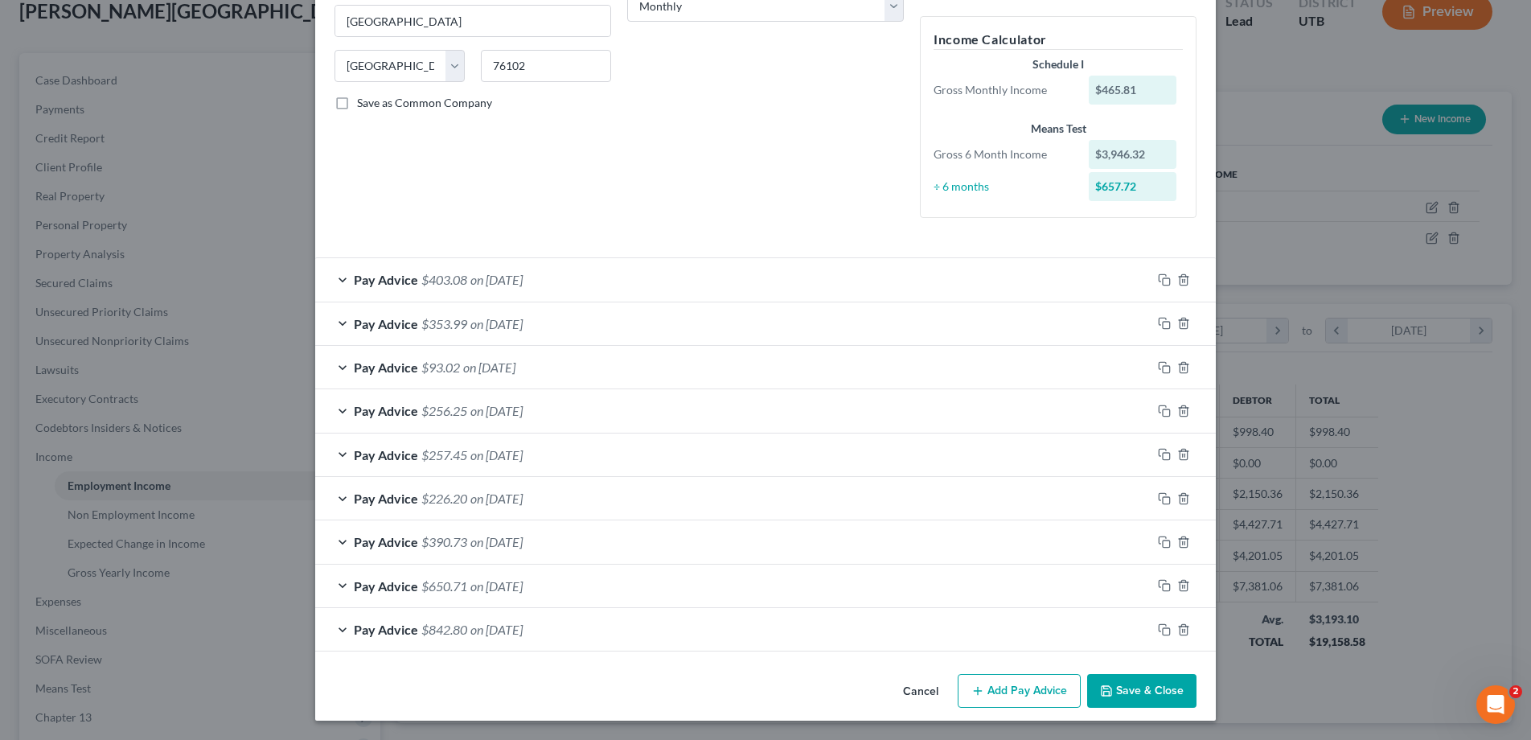
click at [1159, 695] on button "Save & Close" at bounding box center [1141, 691] width 109 height 34
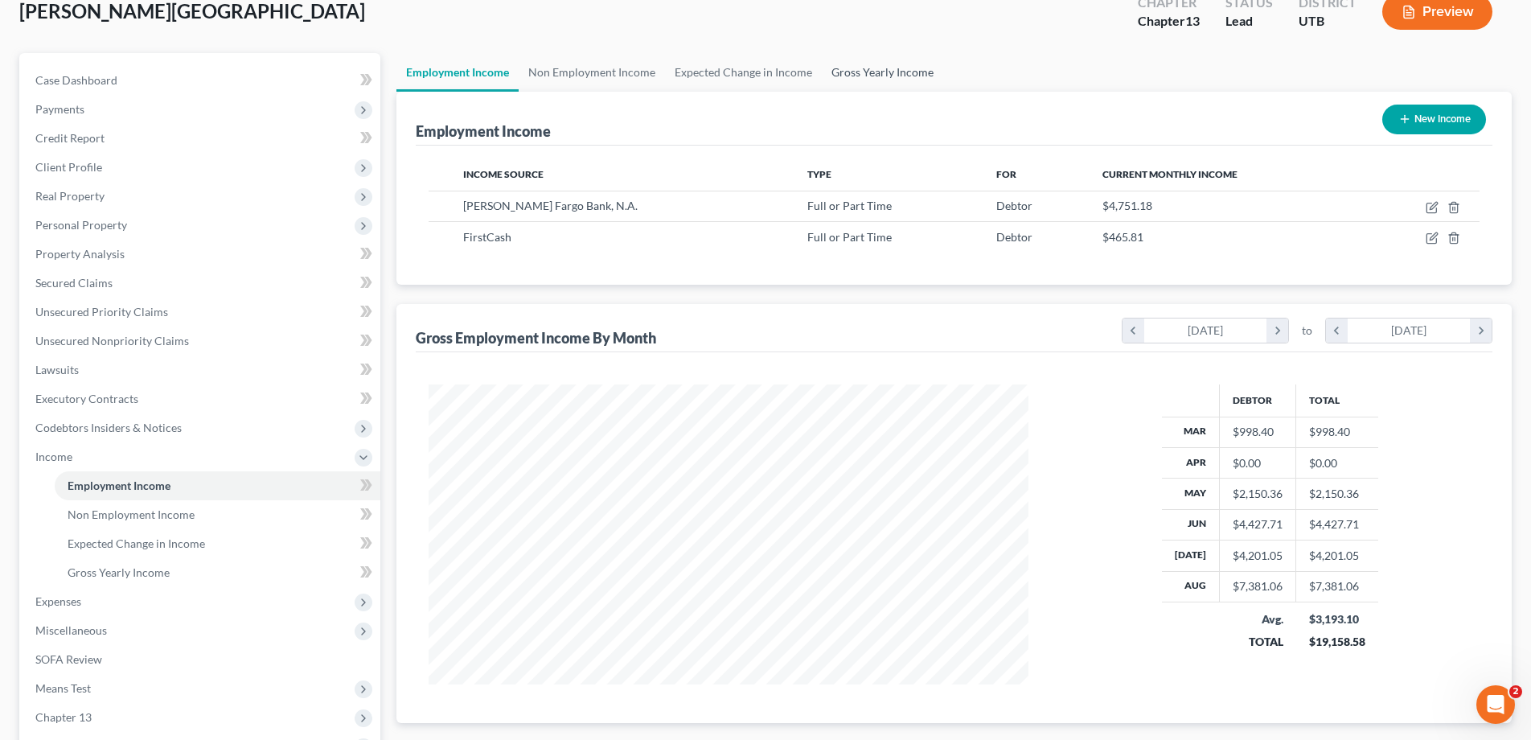
click at [901, 71] on link "Gross Yearly Income" at bounding box center [882, 72] width 121 height 39
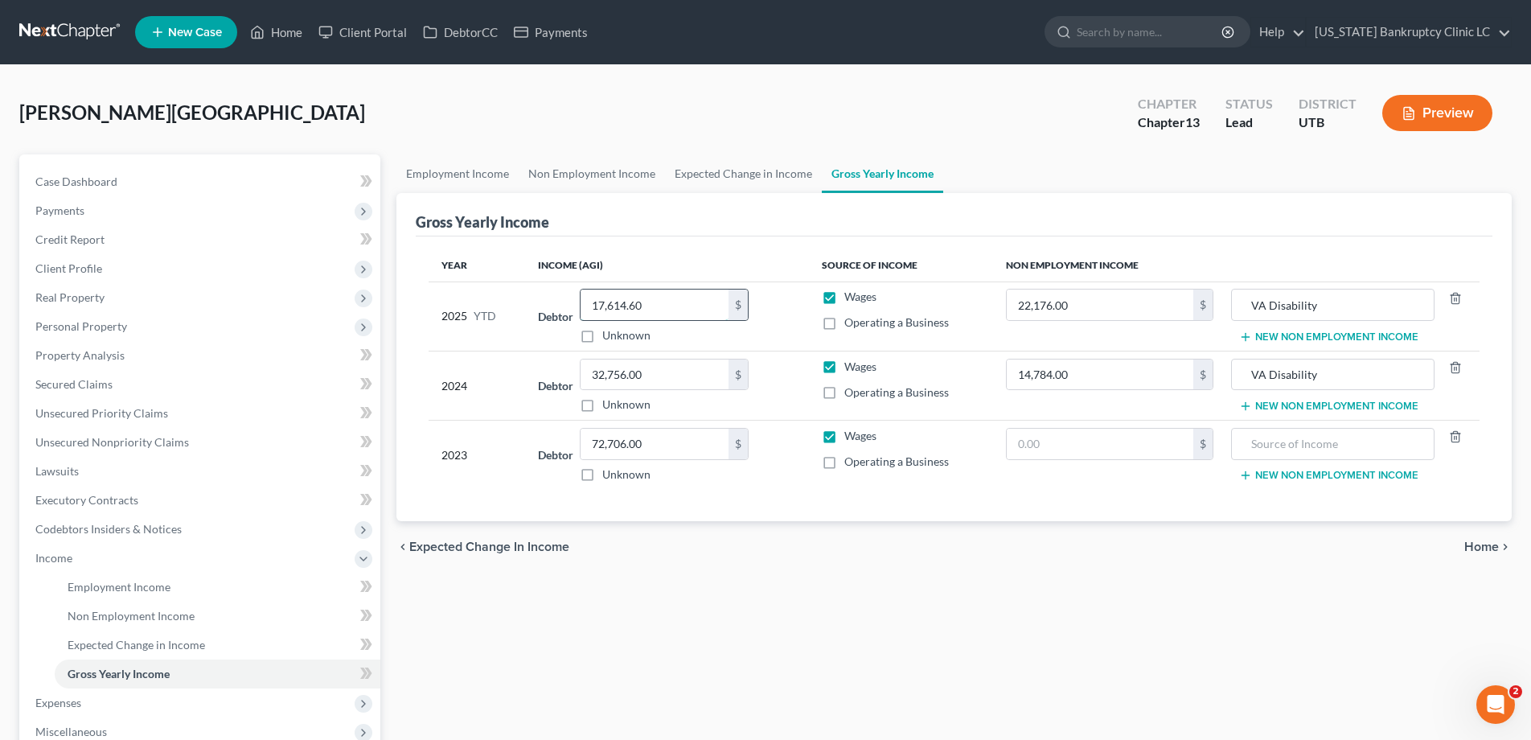
click at [663, 300] on input "17,614.60" at bounding box center [655, 304] width 148 height 31
type input "27,828.80"
click at [88, 581] on span "Employment Income" at bounding box center [119, 587] width 103 height 14
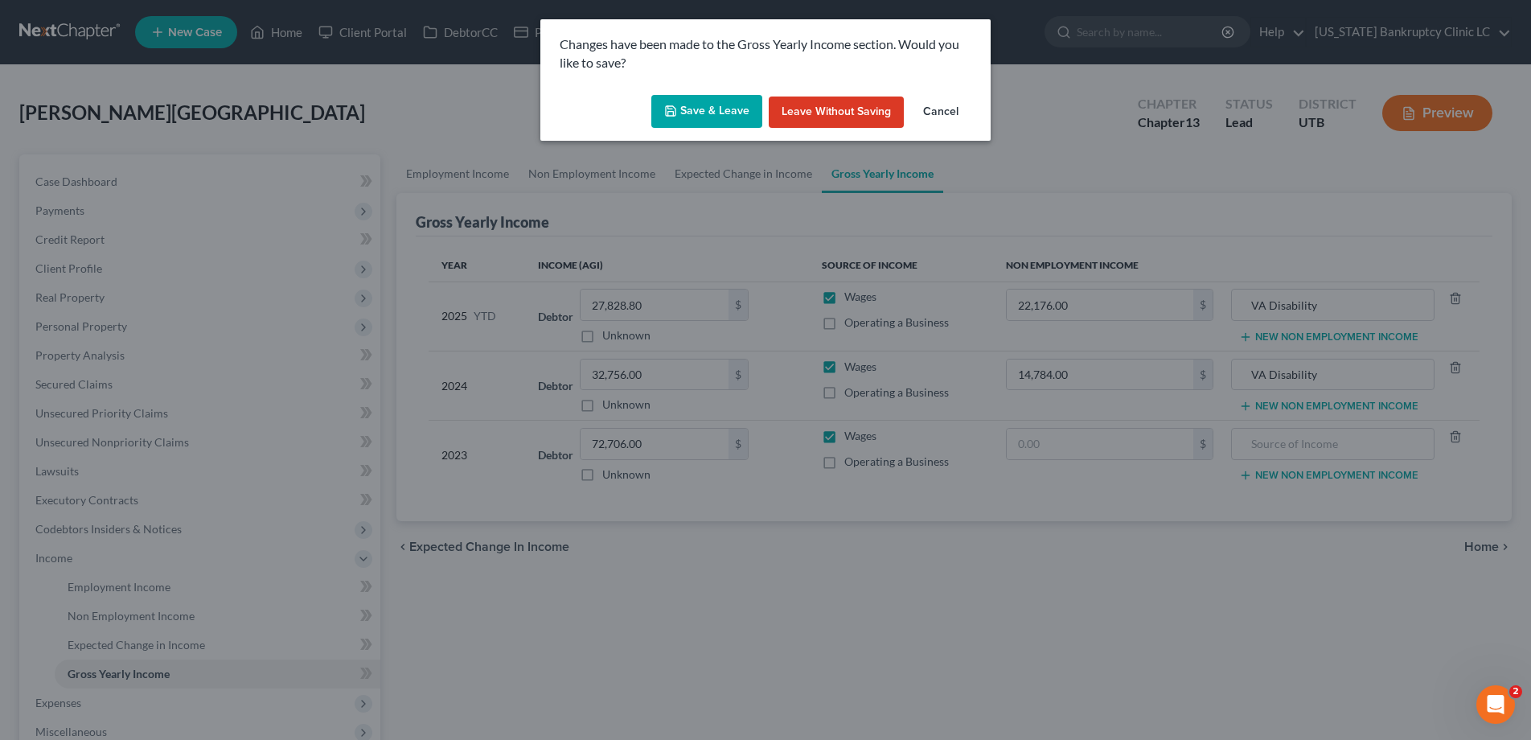
click at [705, 104] on button "Save & Leave" at bounding box center [706, 112] width 111 height 34
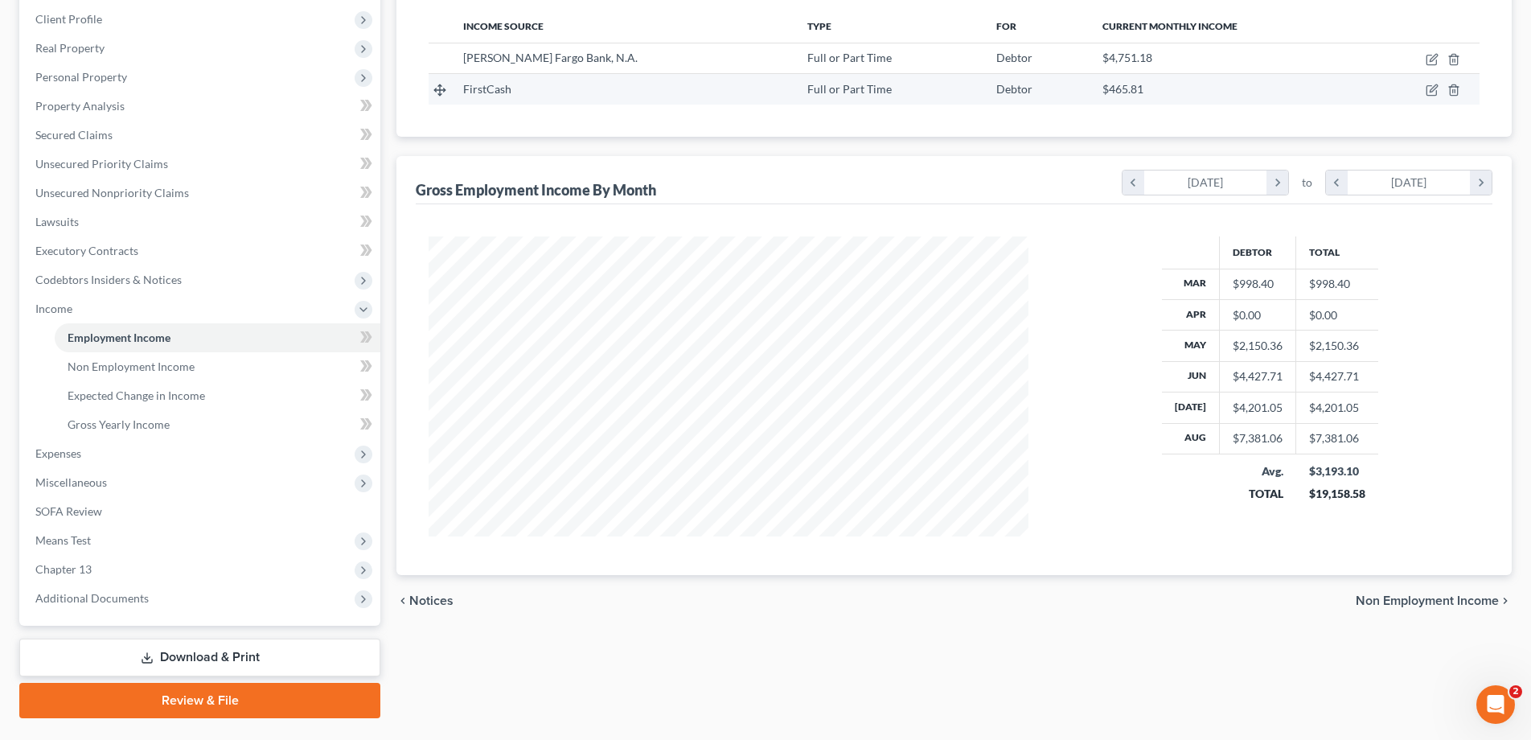
scroll to position [289, 0]
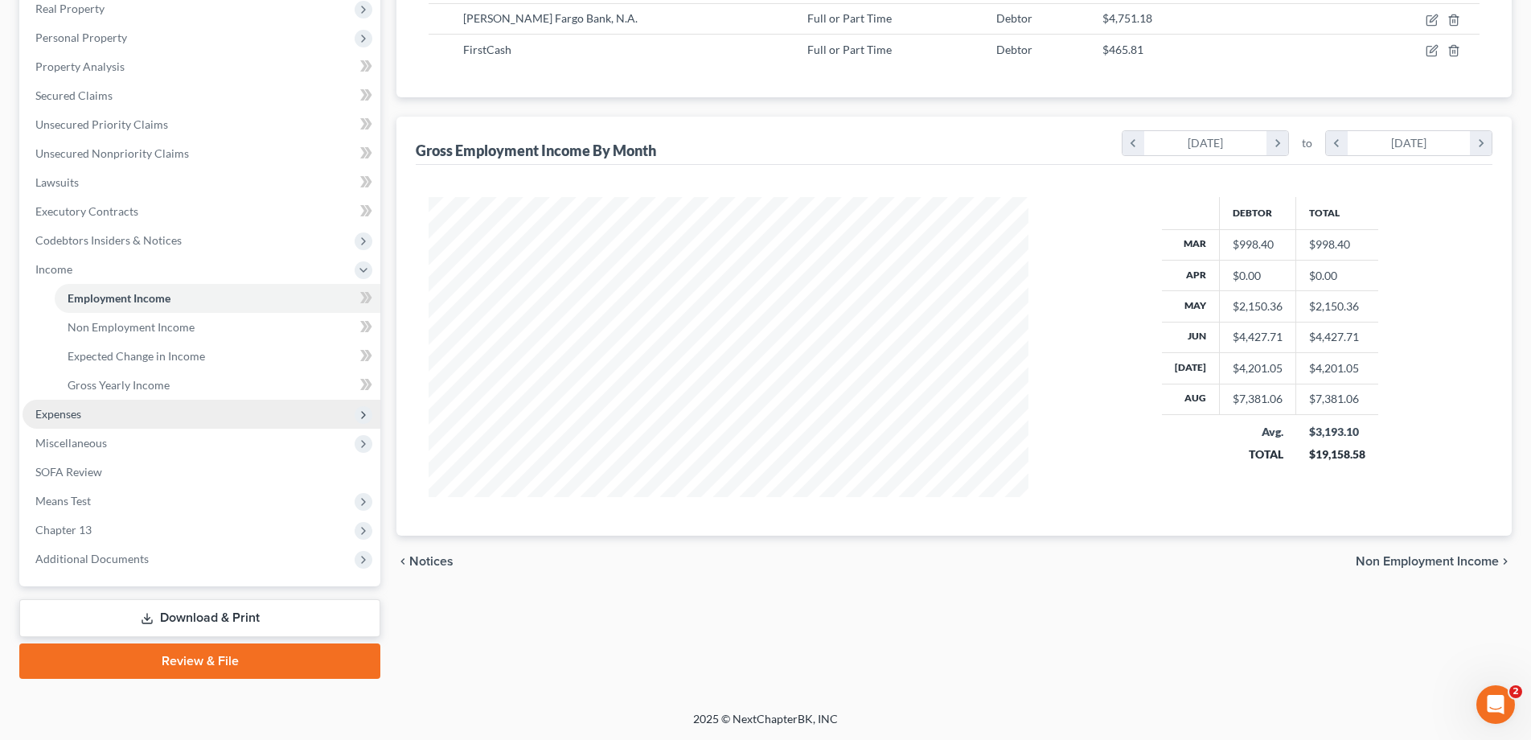
click at [61, 412] on span "Expenses" at bounding box center [58, 414] width 46 height 14
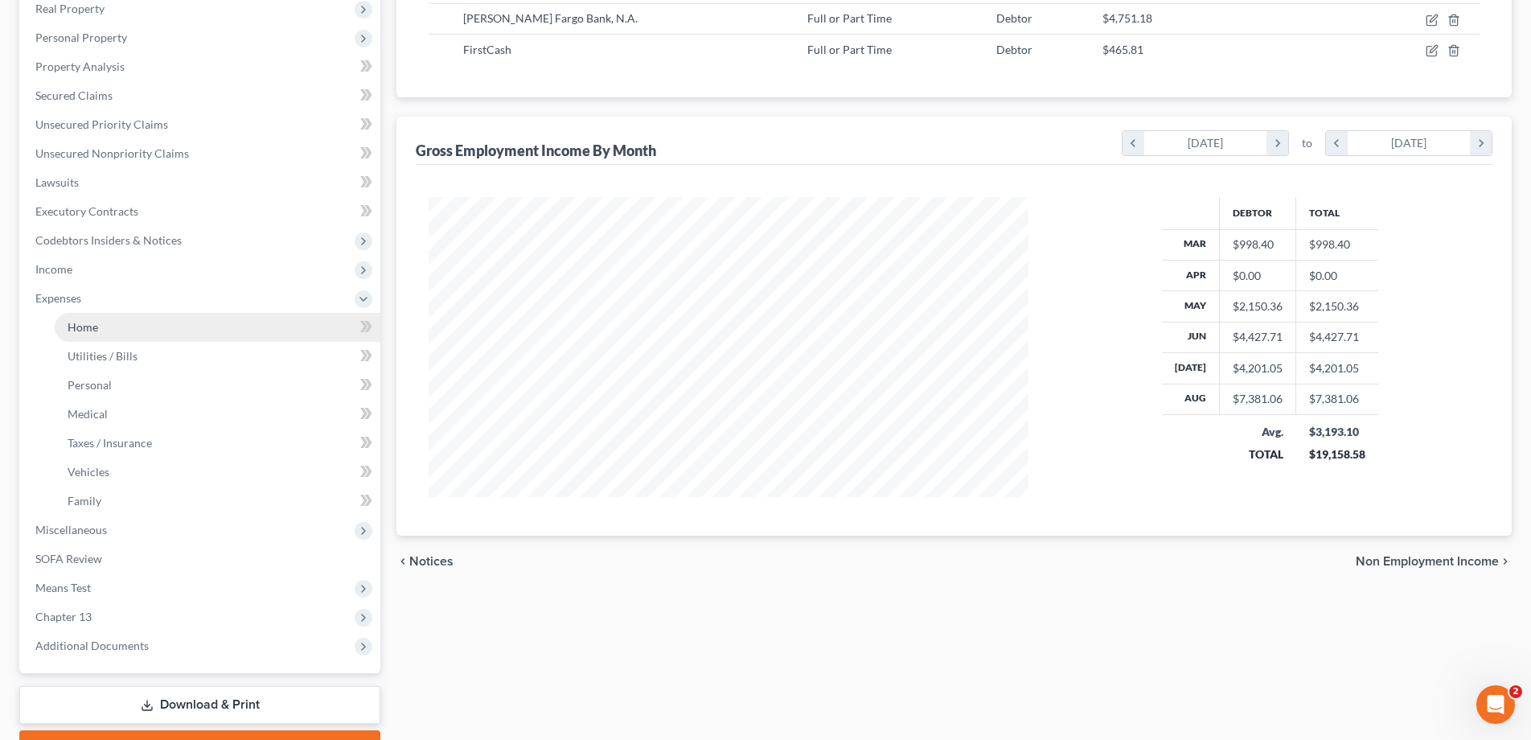
click at [108, 332] on link "Home" at bounding box center [218, 327] width 326 height 29
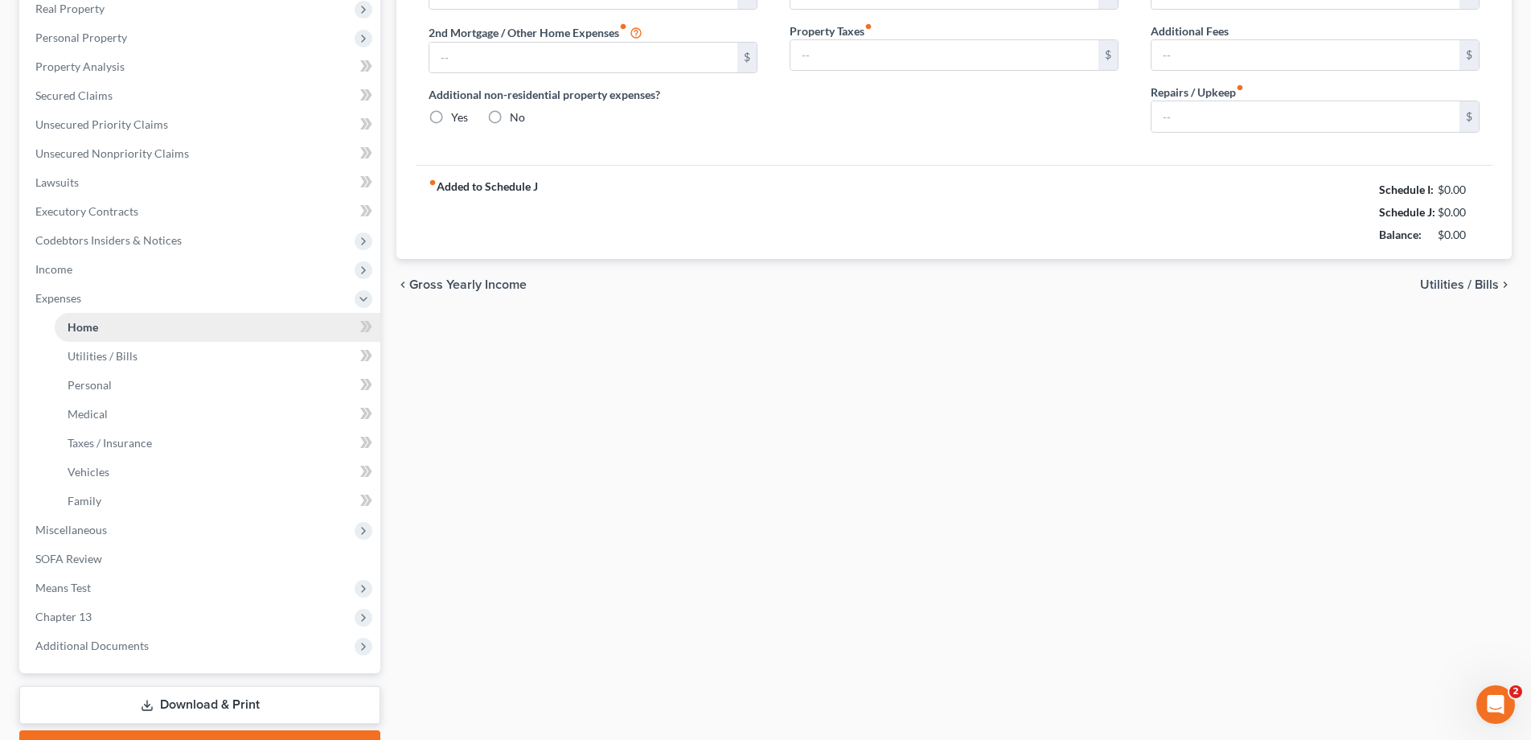
scroll to position [207, 0]
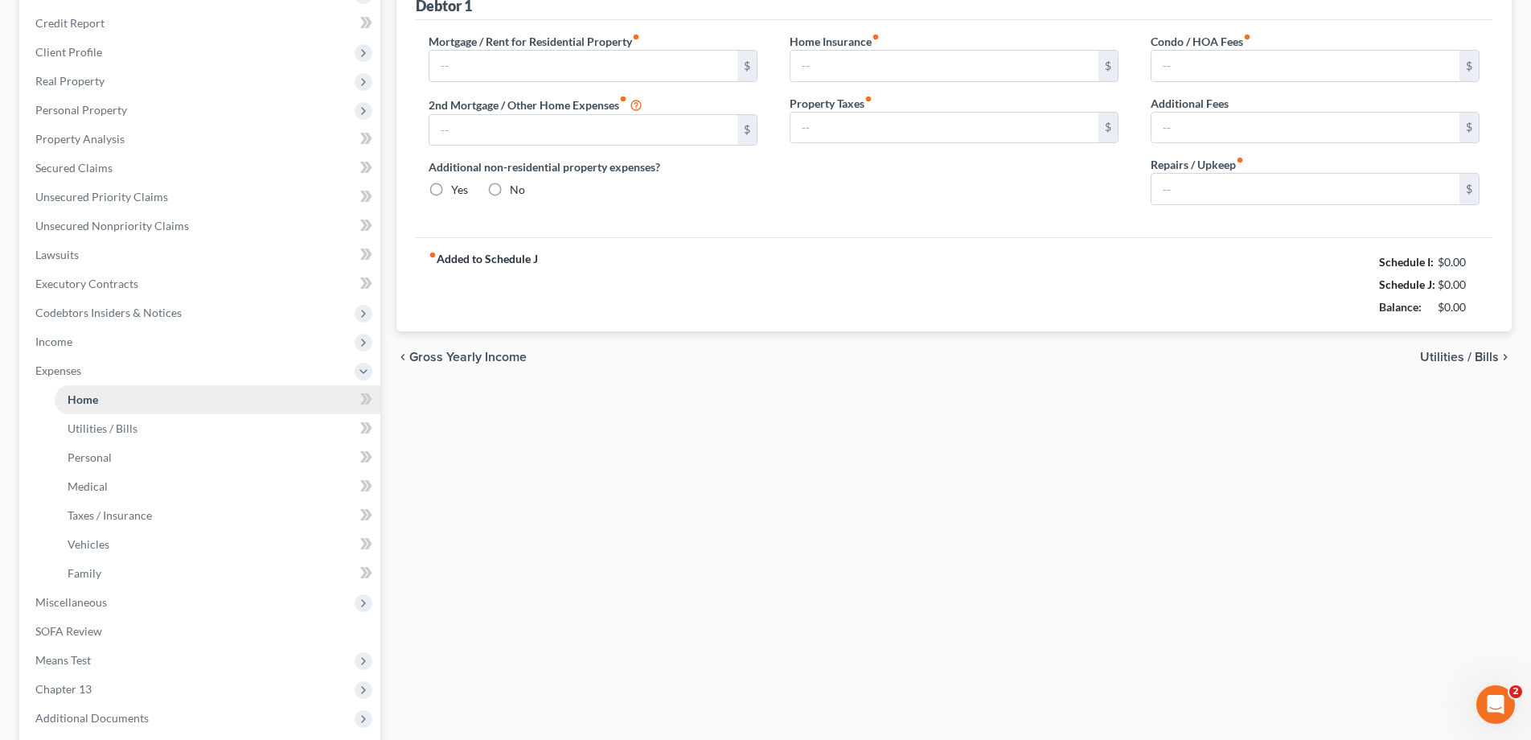
type input "1,165.00"
type input "1,100.00"
radio input "true"
type input "74.17"
type input "0.00"
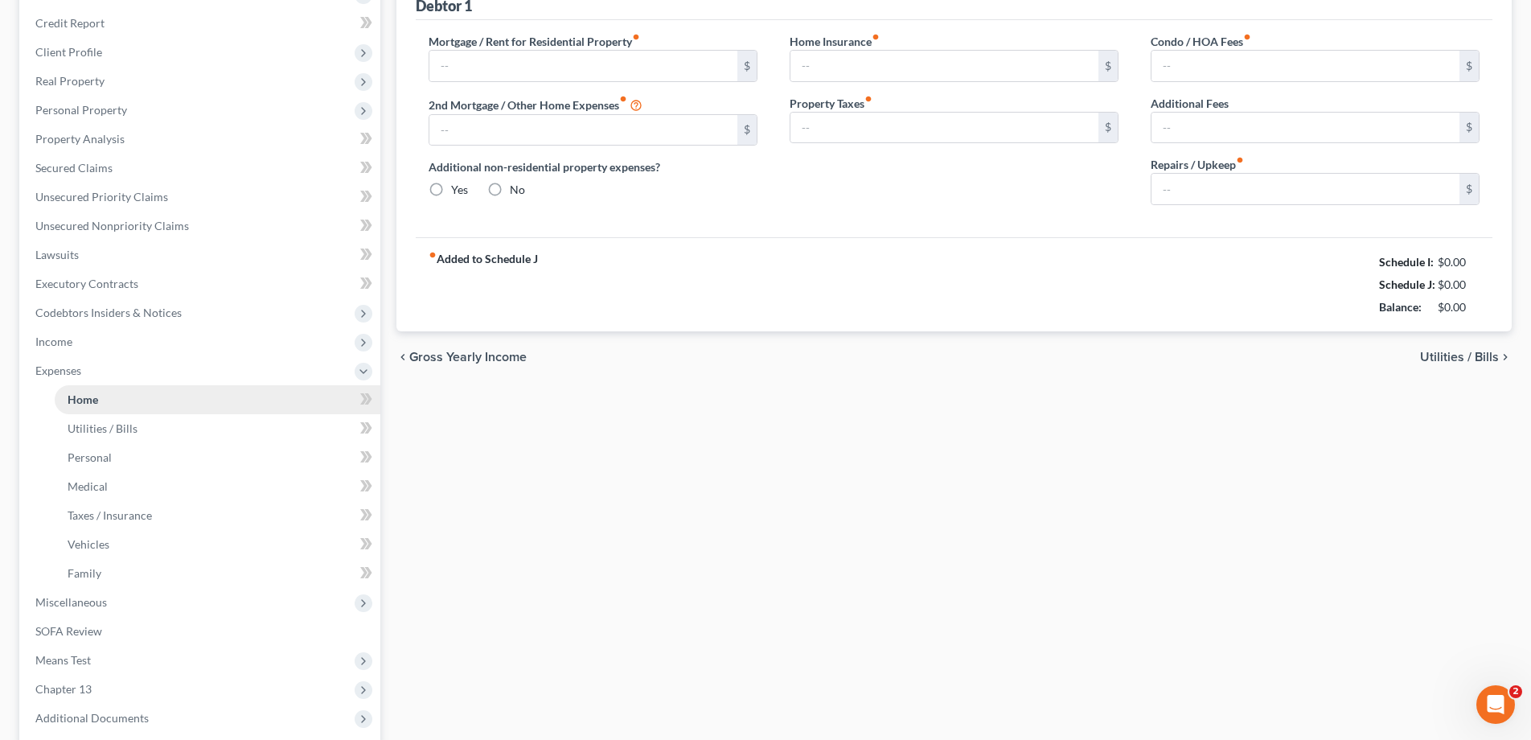
type input "0.00"
type input "150.00"
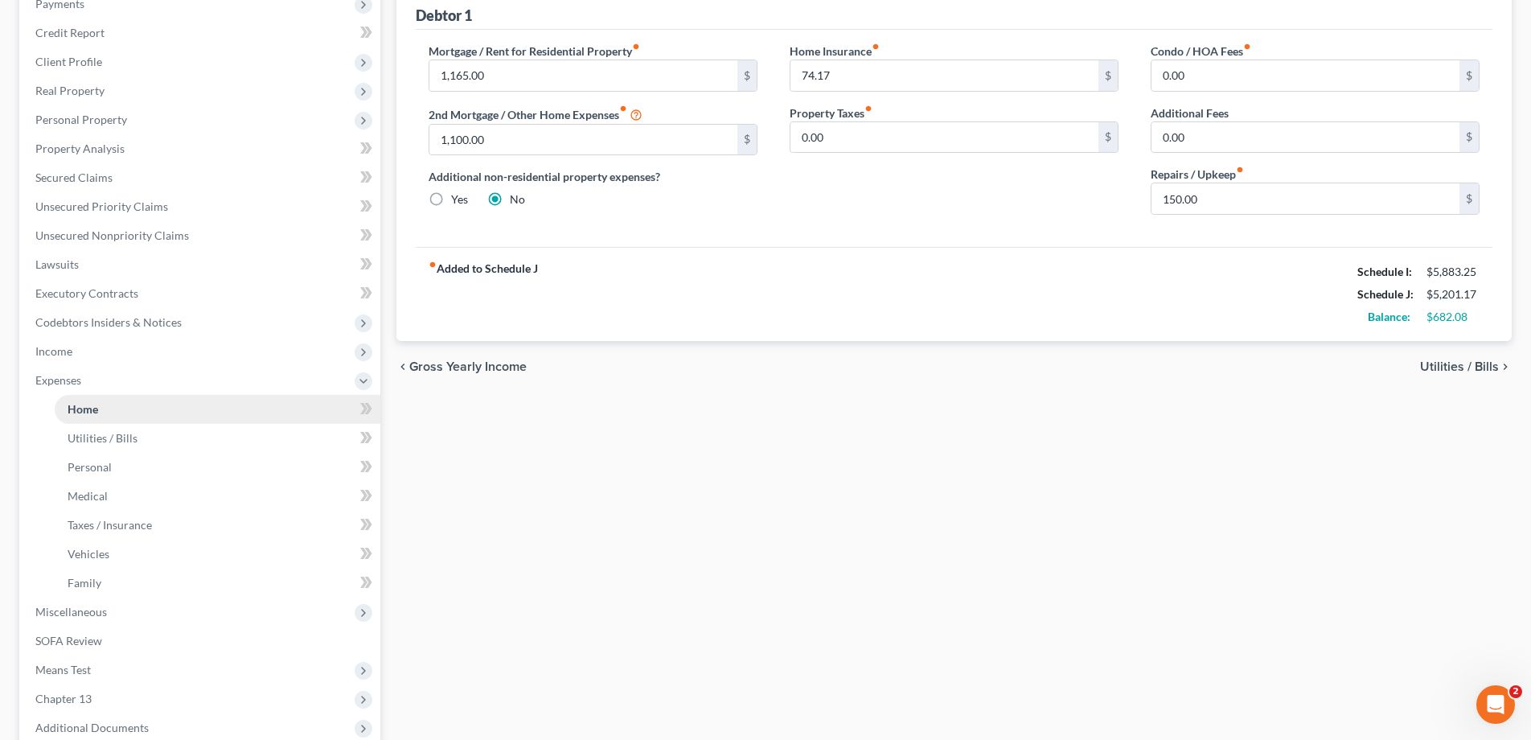
scroll to position [0, 0]
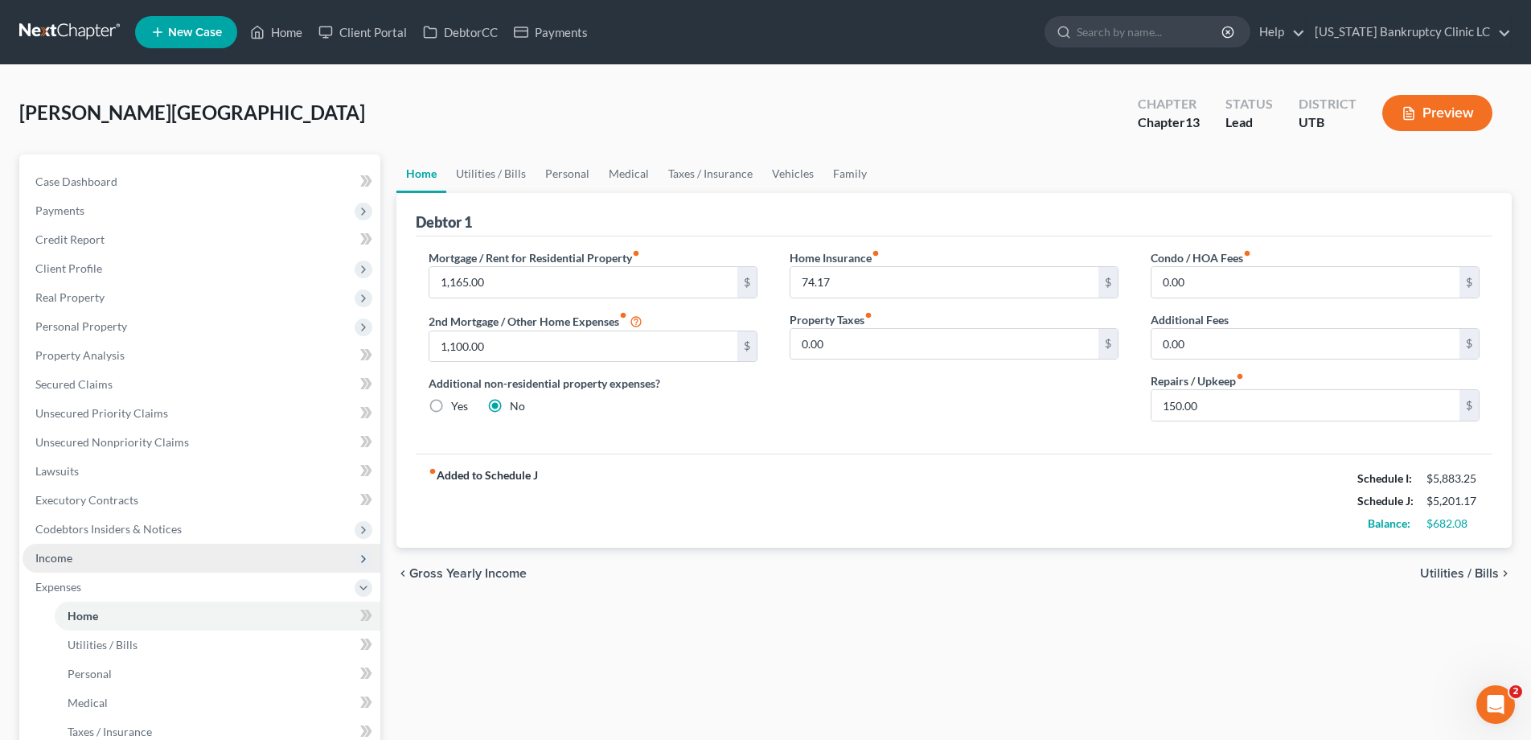
click at [64, 558] on span "Income" at bounding box center [53, 558] width 37 height 14
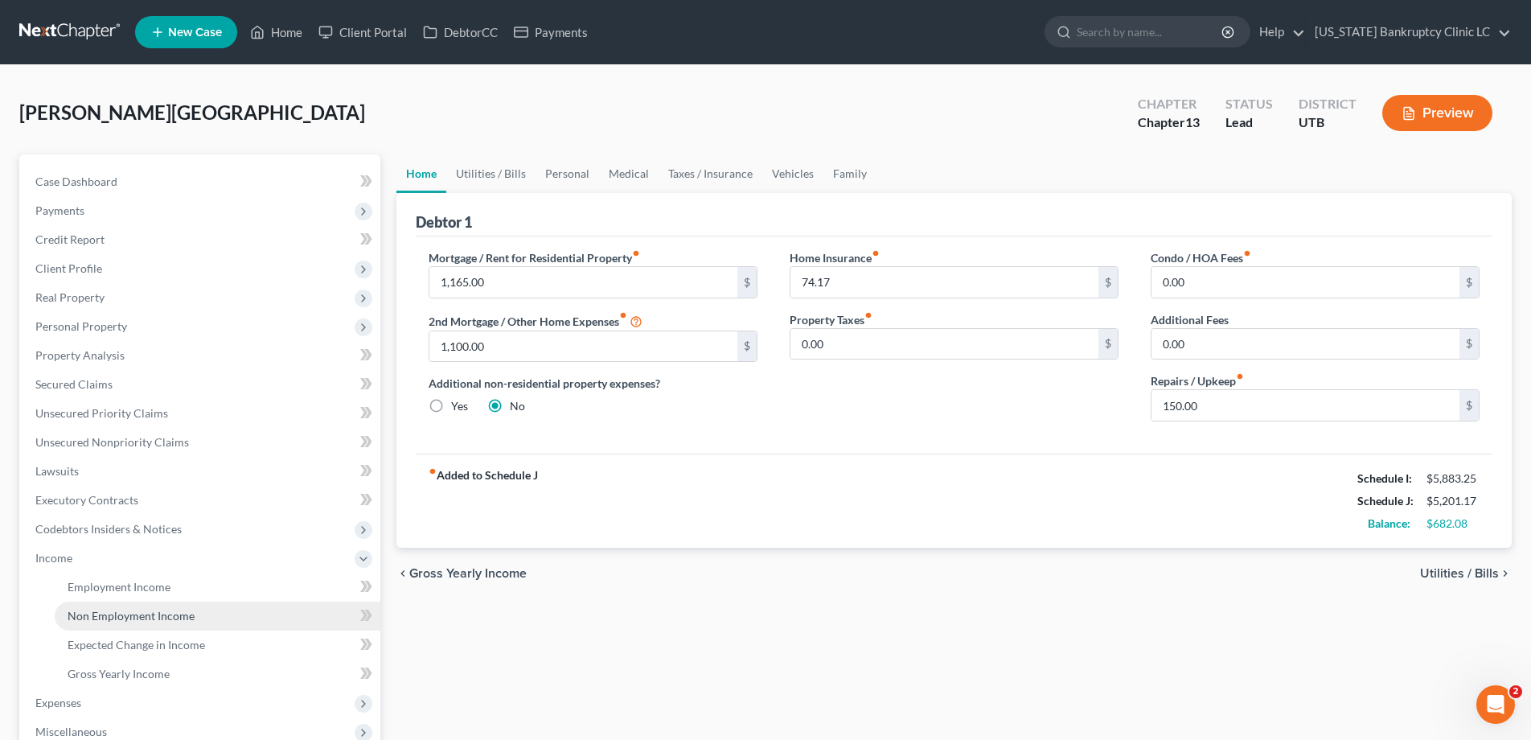
click at [85, 618] on span "Non Employment Income" at bounding box center [131, 616] width 127 height 14
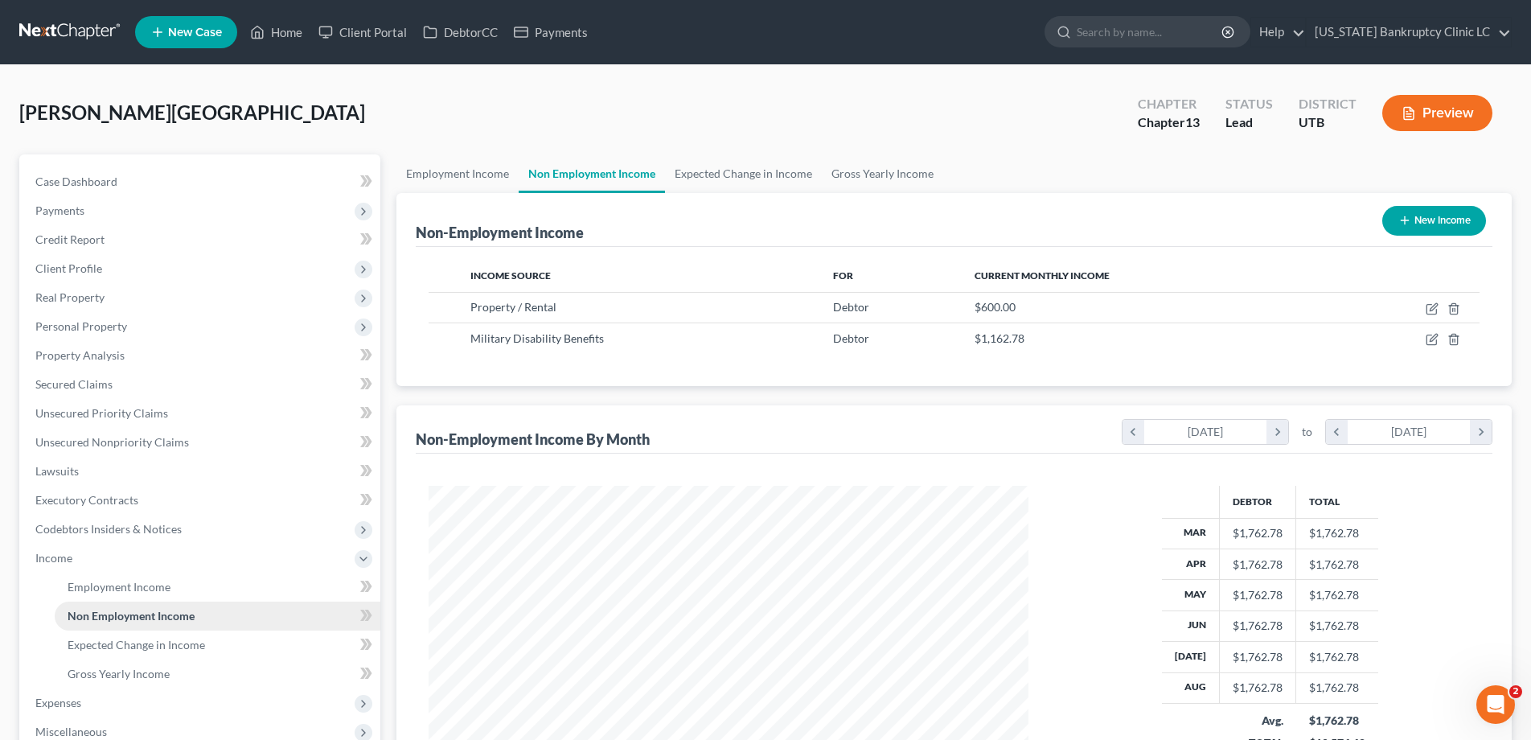
scroll to position [300, 632]
click at [1432, 339] on icon "button" at bounding box center [1432, 339] width 13 height 13
select select "12"
select select "0"
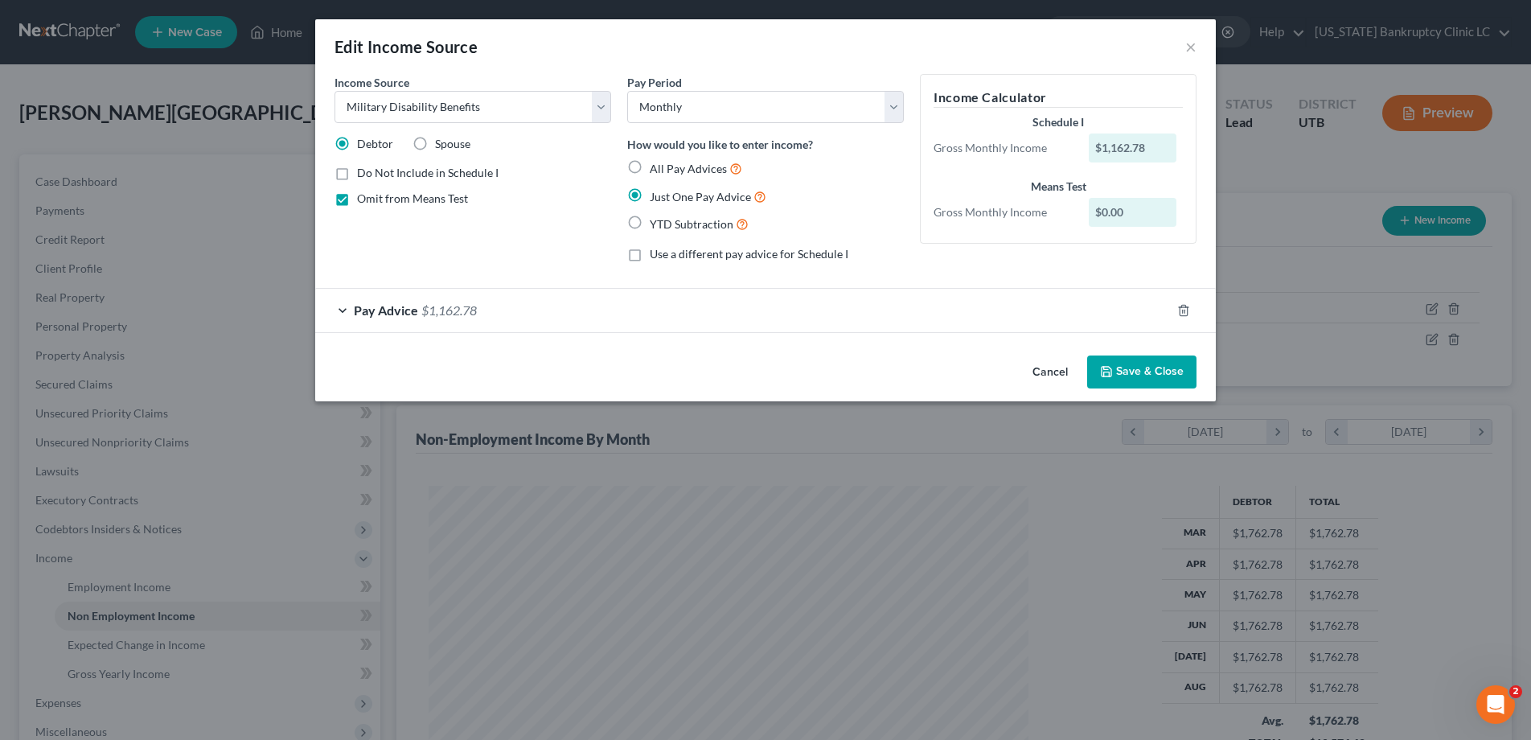
click at [346, 309] on div "Pay Advice $1,162.78" at bounding box center [743, 310] width 856 height 43
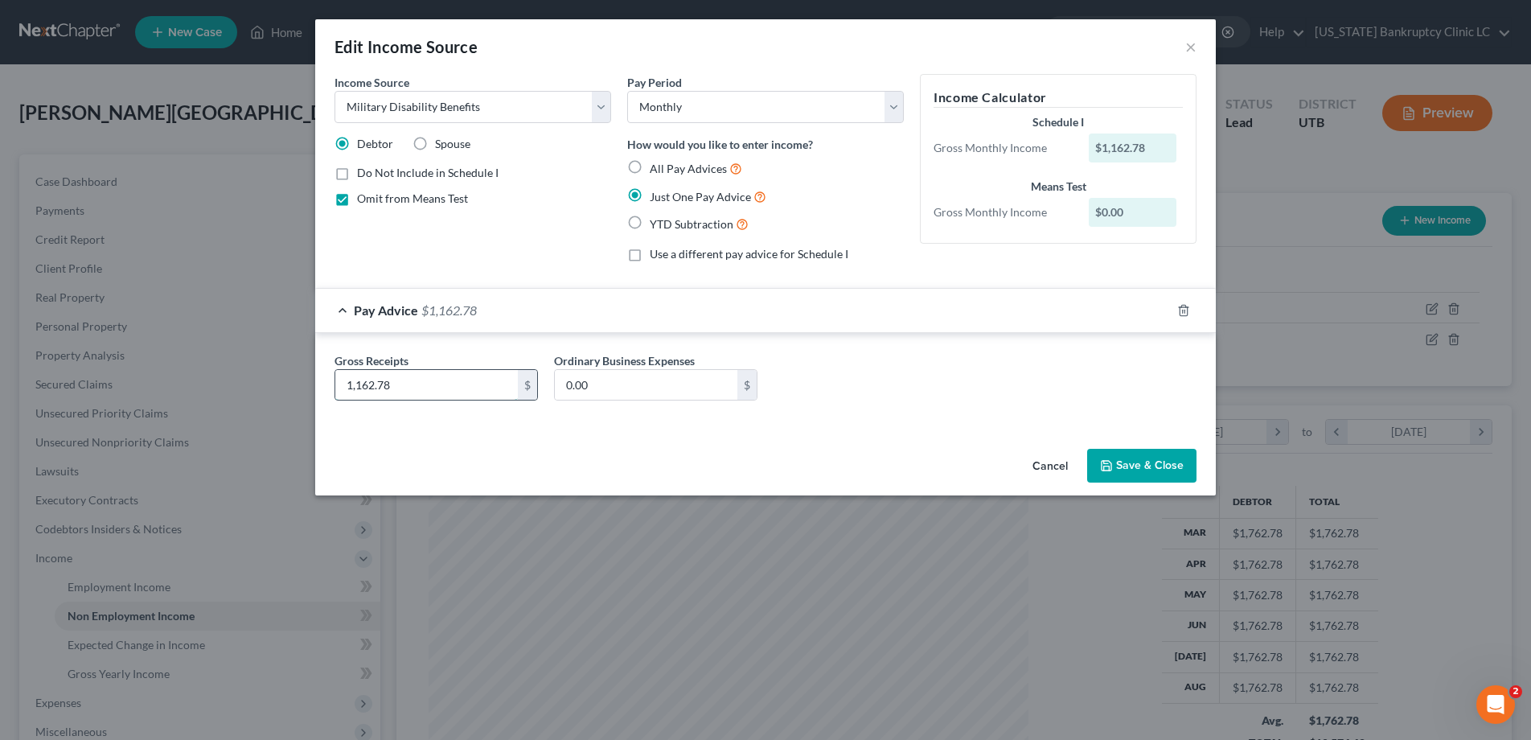
click at [400, 385] on input "1,162.78" at bounding box center [426, 385] width 183 height 31
type input "634.70"
click at [1130, 456] on button "Save & Close" at bounding box center [1141, 466] width 109 height 34
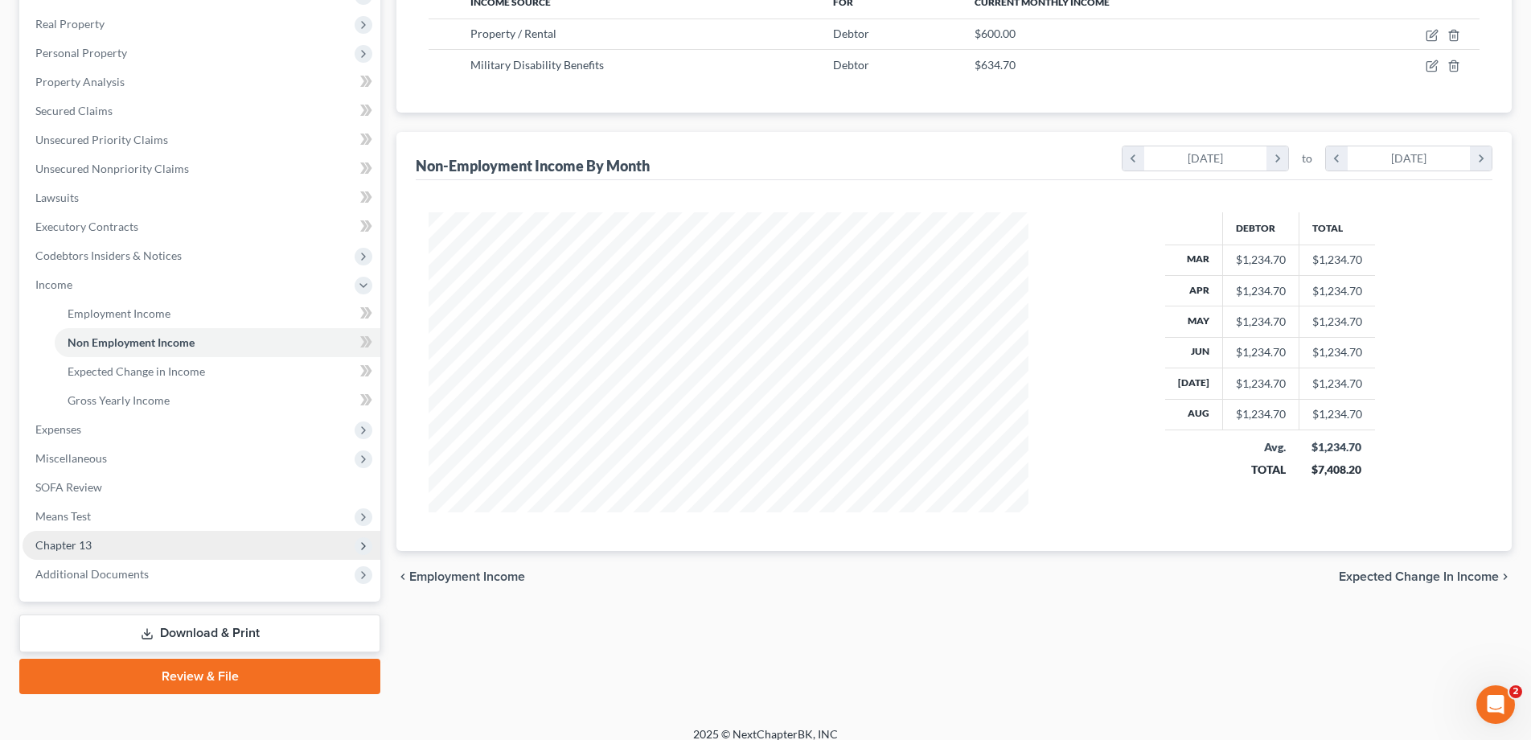
scroll to position [289, 0]
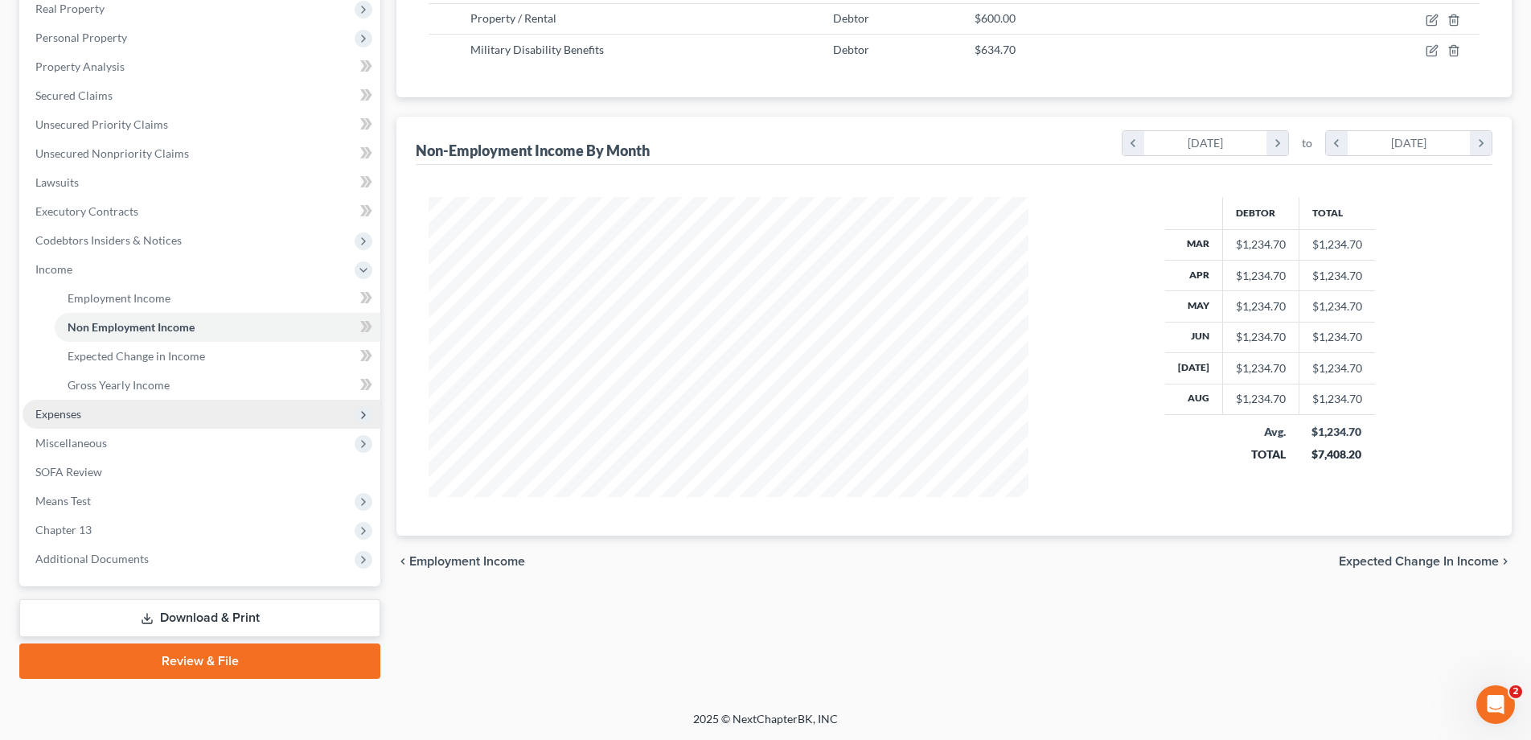
click at [72, 416] on span "Expenses" at bounding box center [58, 414] width 46 height 14
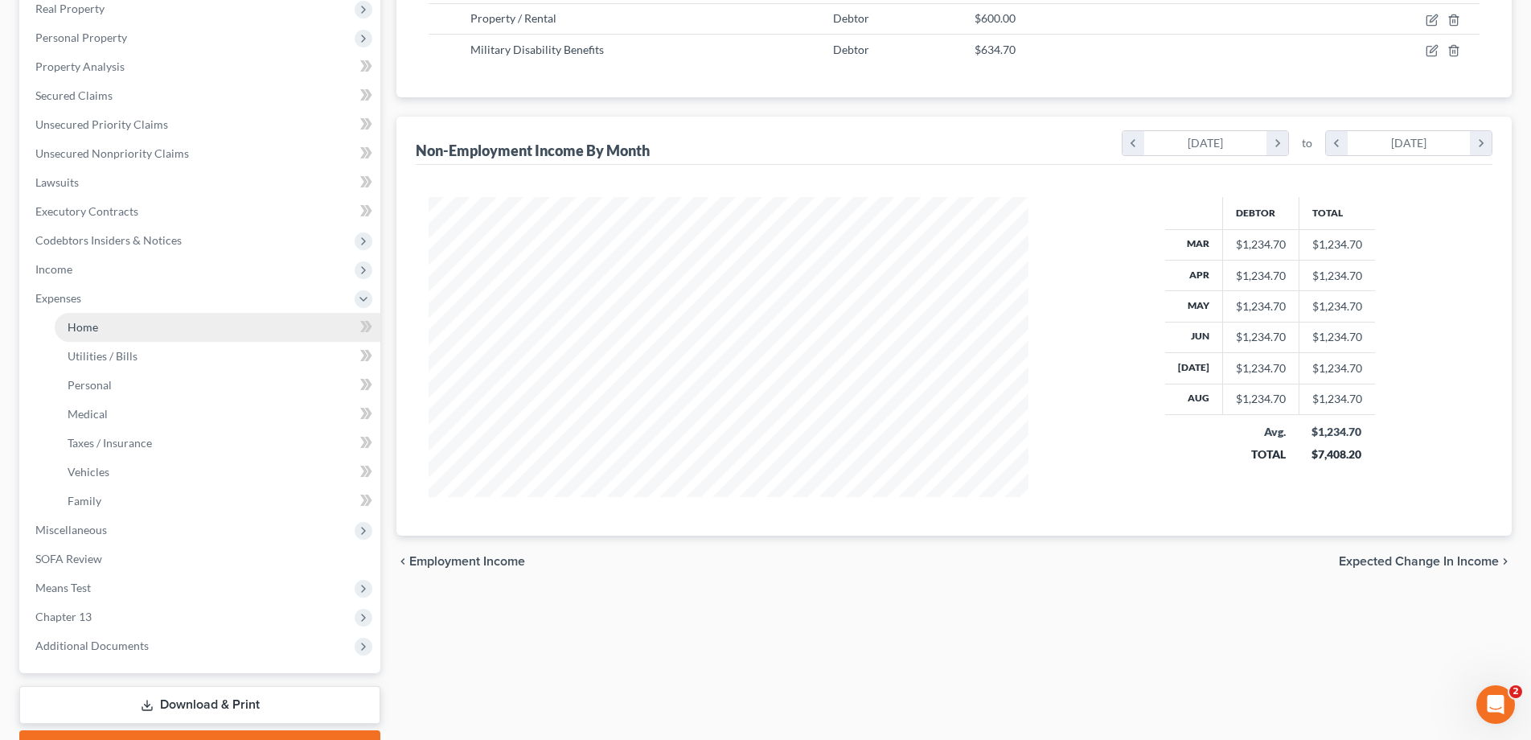
click at [97, 326] on span "Home" at bounding box center [83, 327] width 31 height 14
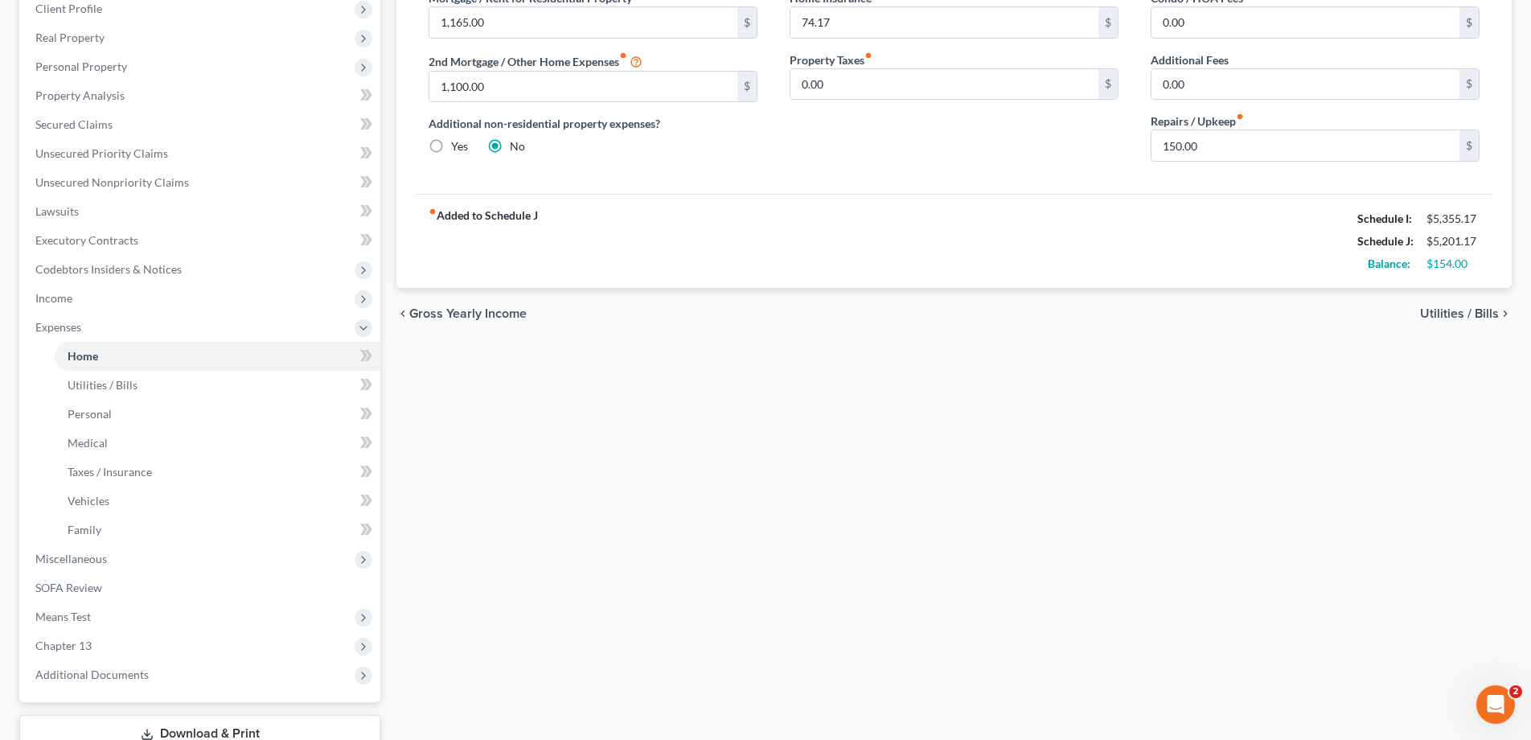
scroll to position [375, 0]
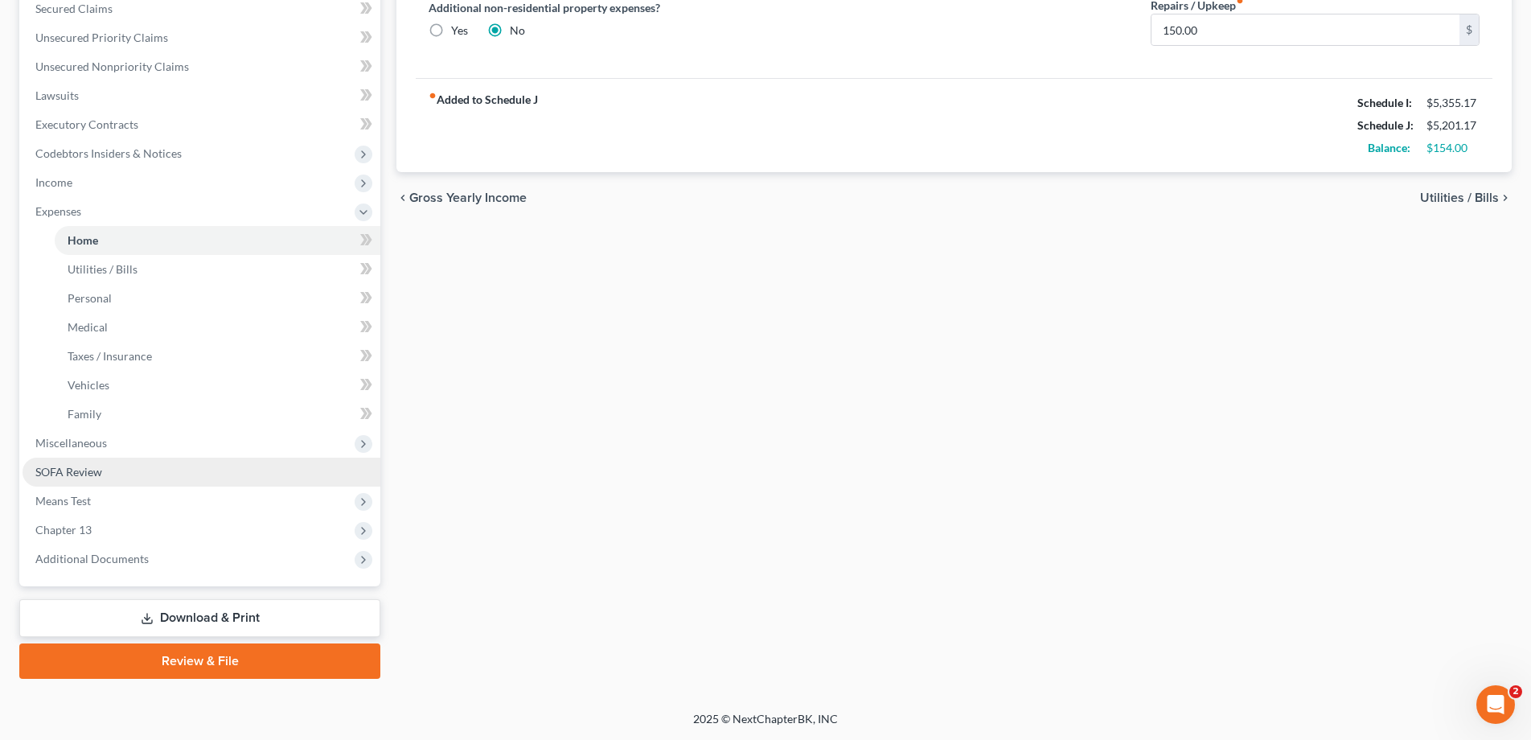
click at [80, 475] on span "SOFA Review" at bounding box center [68, 472] width 67 height 14
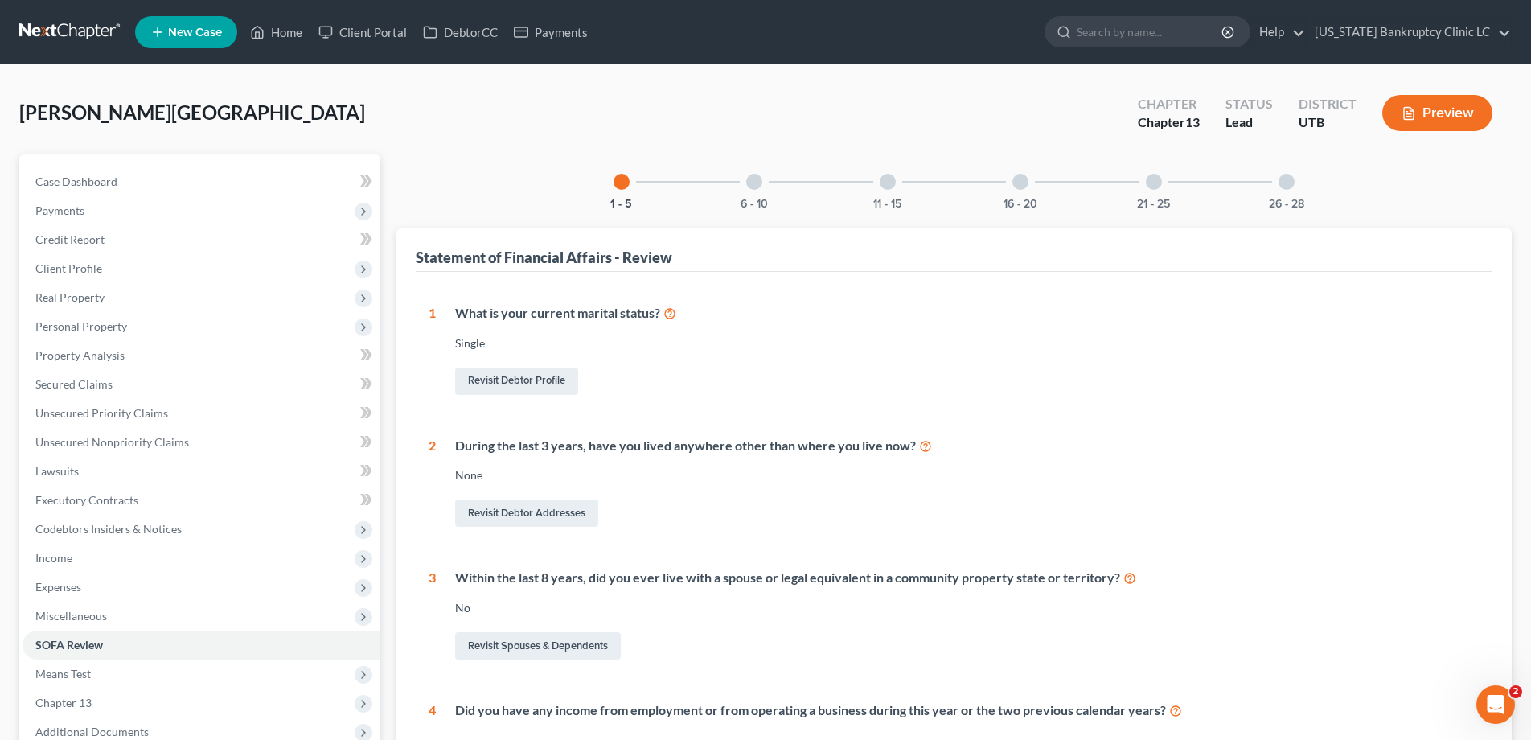
click at [1287, 178] on div at bounding box center [1286, 182] width 16 height 16
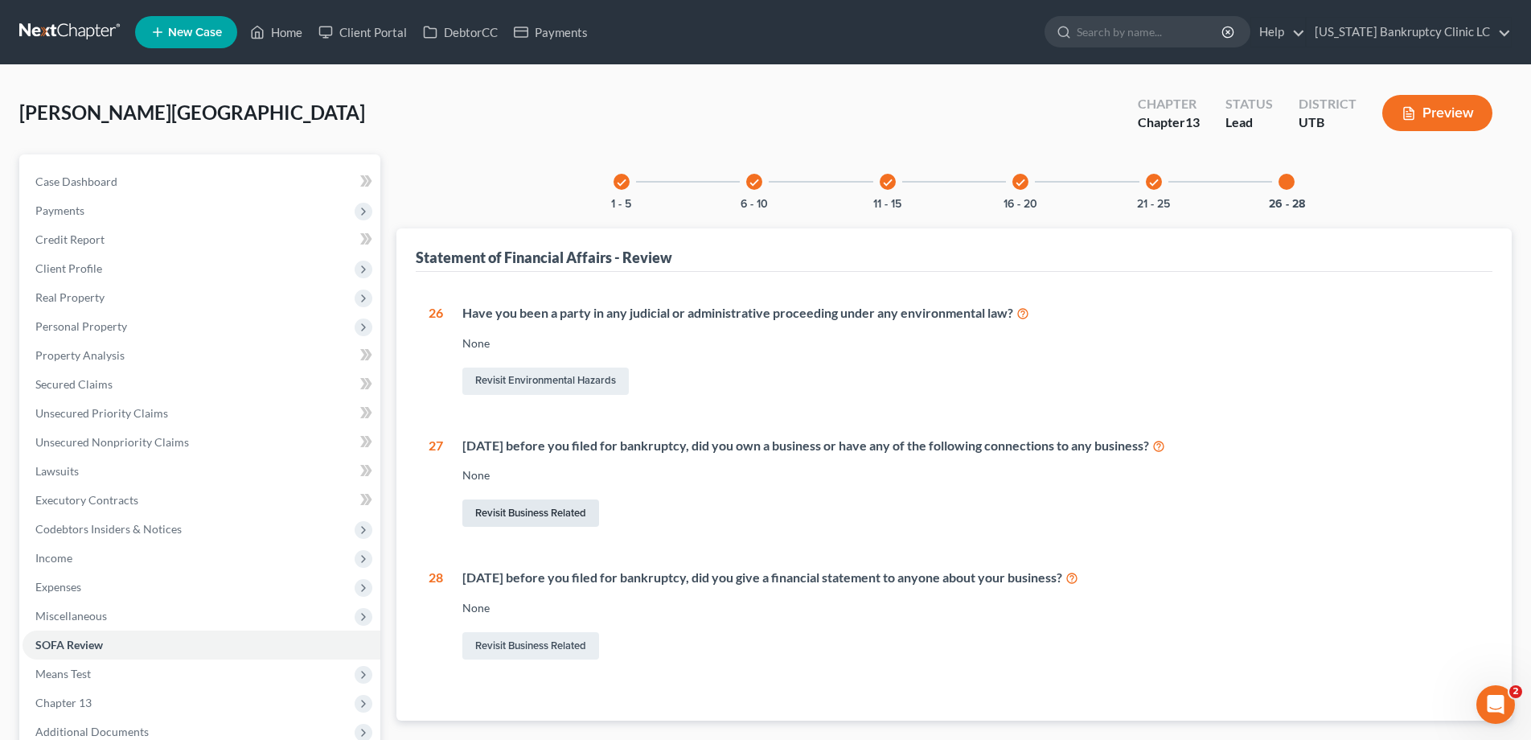
click at [535, 515] on link "Revisit Business Related" at bounding box center [530, 512] width 137 height 27
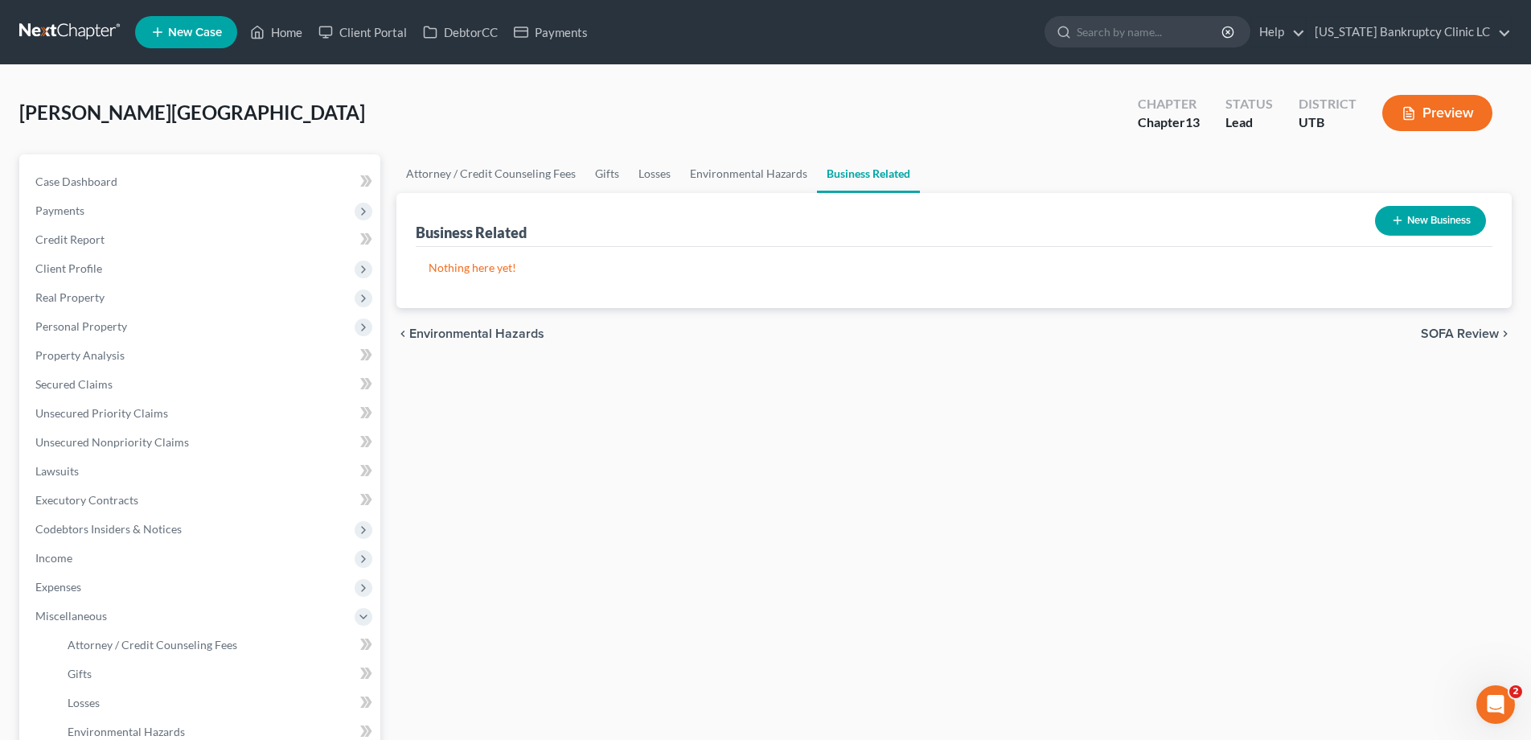
click at [1439, 220] on button "New Business" at bounding box center [1430, 221] width 111 height 30
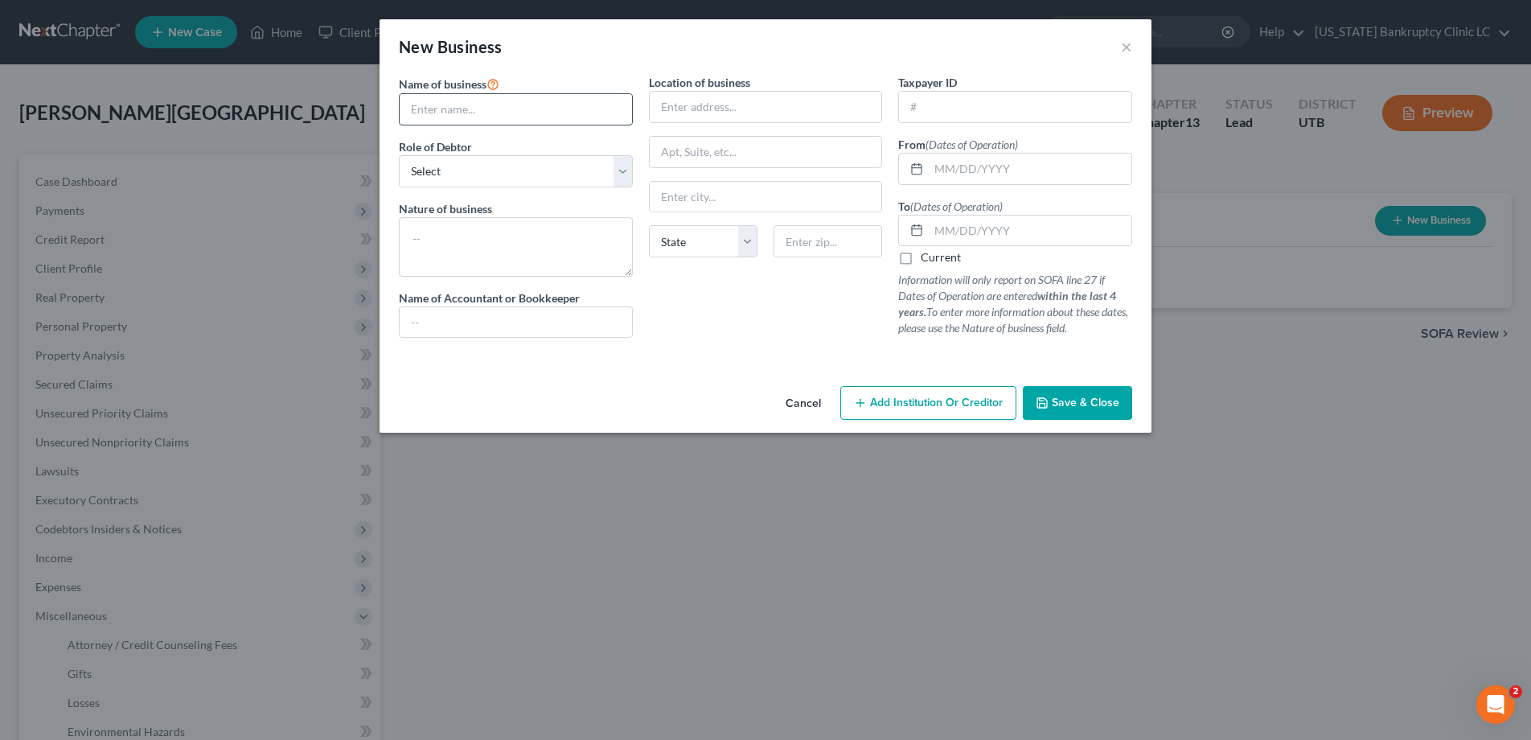
click at [558, 111] on input "text" at bounding box center [516, 109] width 232 height 31
type input "Arguello Inc"
click at [623, 167] on select "Select A member of a limited liability company (LLC) or limited liability partn…" at bounding box center [516, 171] width 234 height 32
click at [399, 155] on select "Select A member of a limited liability company (LLC) or limited liability partn…" at bounding box center [516, 171] width 234 height 32
click at [625, 167] on select "Select A member of a limited liability company (LLC) or limited liability partn…" at bounding box center [516, 171] width 234 height 32
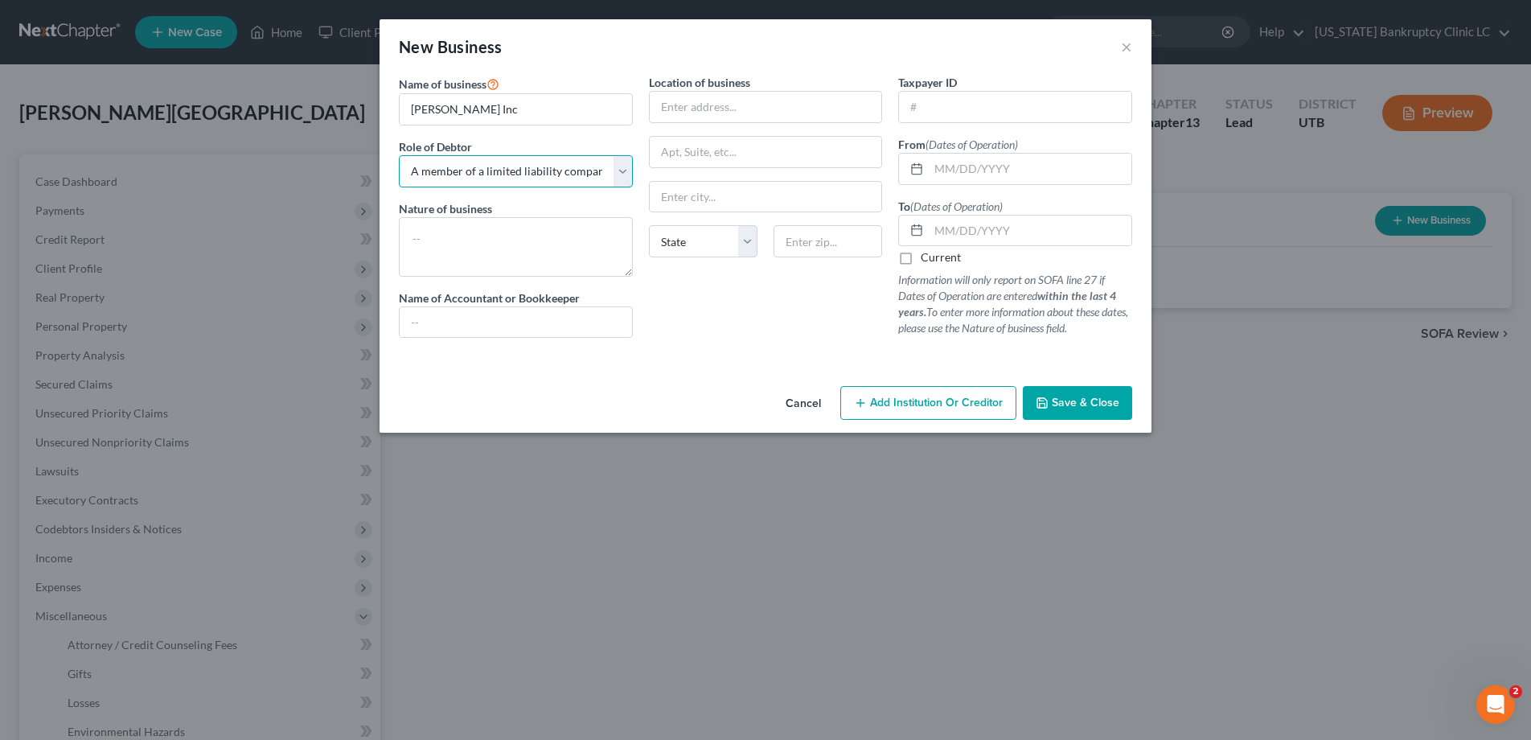
click at [625, 167] on select "Select A member of a limited liability company (LLC) or limited liability partn…" at bounding box center [516, 171] width 234 height 32
select select "officer"
click at [399, 155] on select "Select A member of a limited liability company (LLC) or limited liability partn…" at bounding box center [516, 171] width 234 height 32
click at [693, 105] on input "text" at bounding box center [766, 107] width 232 height 31
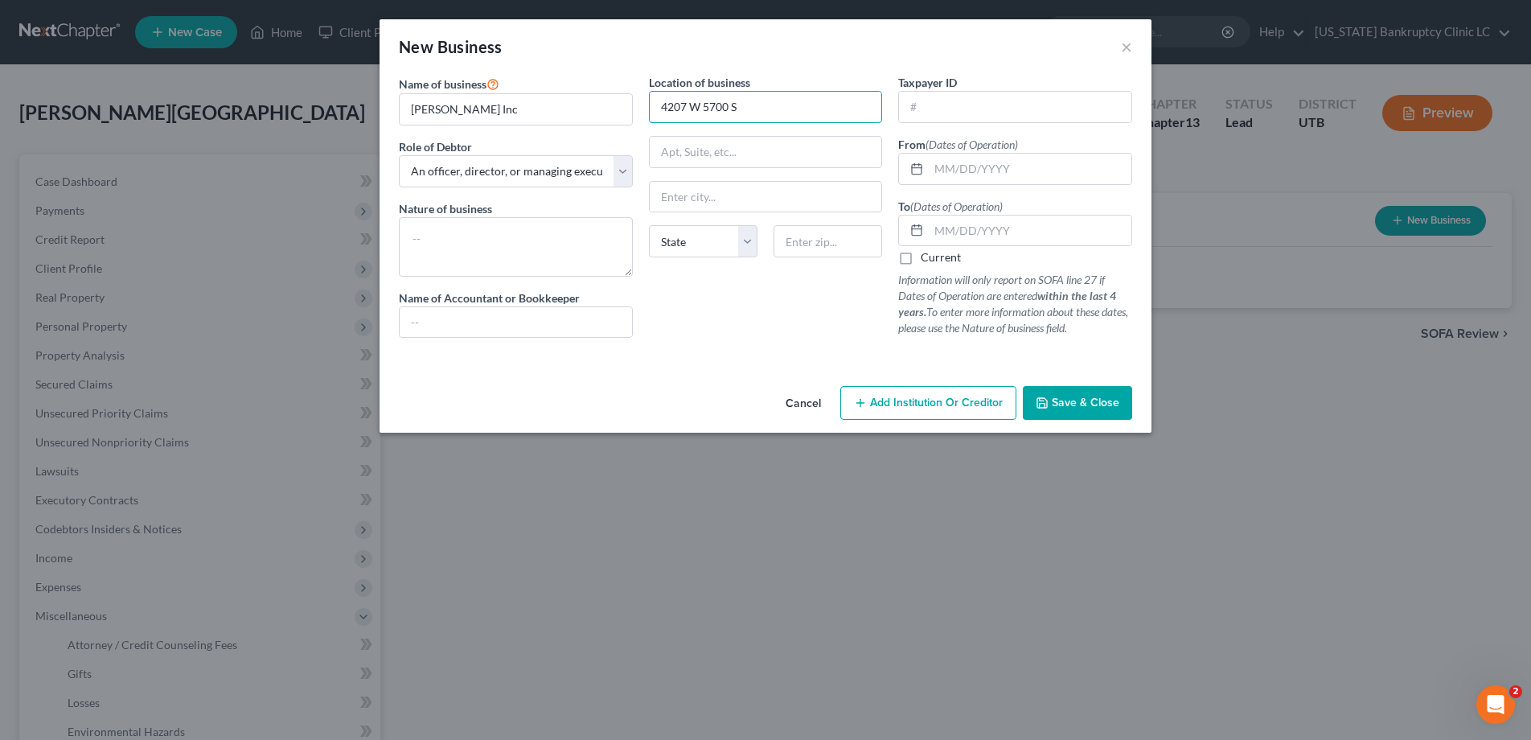
type input "4207 W 5700 S"
type input "[GEOGRAPHIC_DATA]"
select select "46"
type input "84118"
click at [943, 107] on input "text" at bounding box center [1015, 107] width 232 height 31
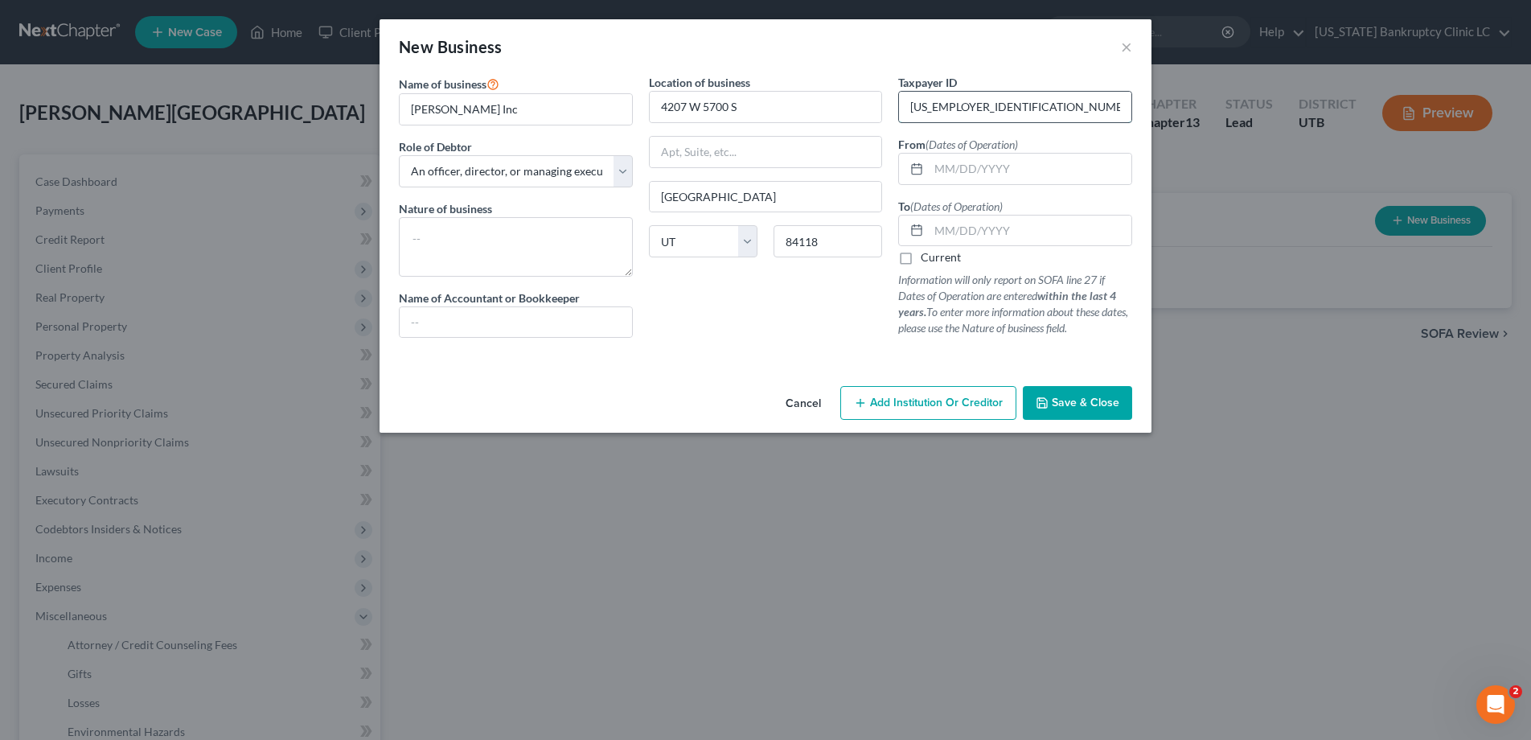
type input "14-5433250"
type input "02/13/2025"
click at [921, 257] on label "Current" at bounding box center [941, 257] width 40 height 16
click at [927, 257] on input "Current" at bounding box center [932, 254] width 10 height 10
checkbox input "true"
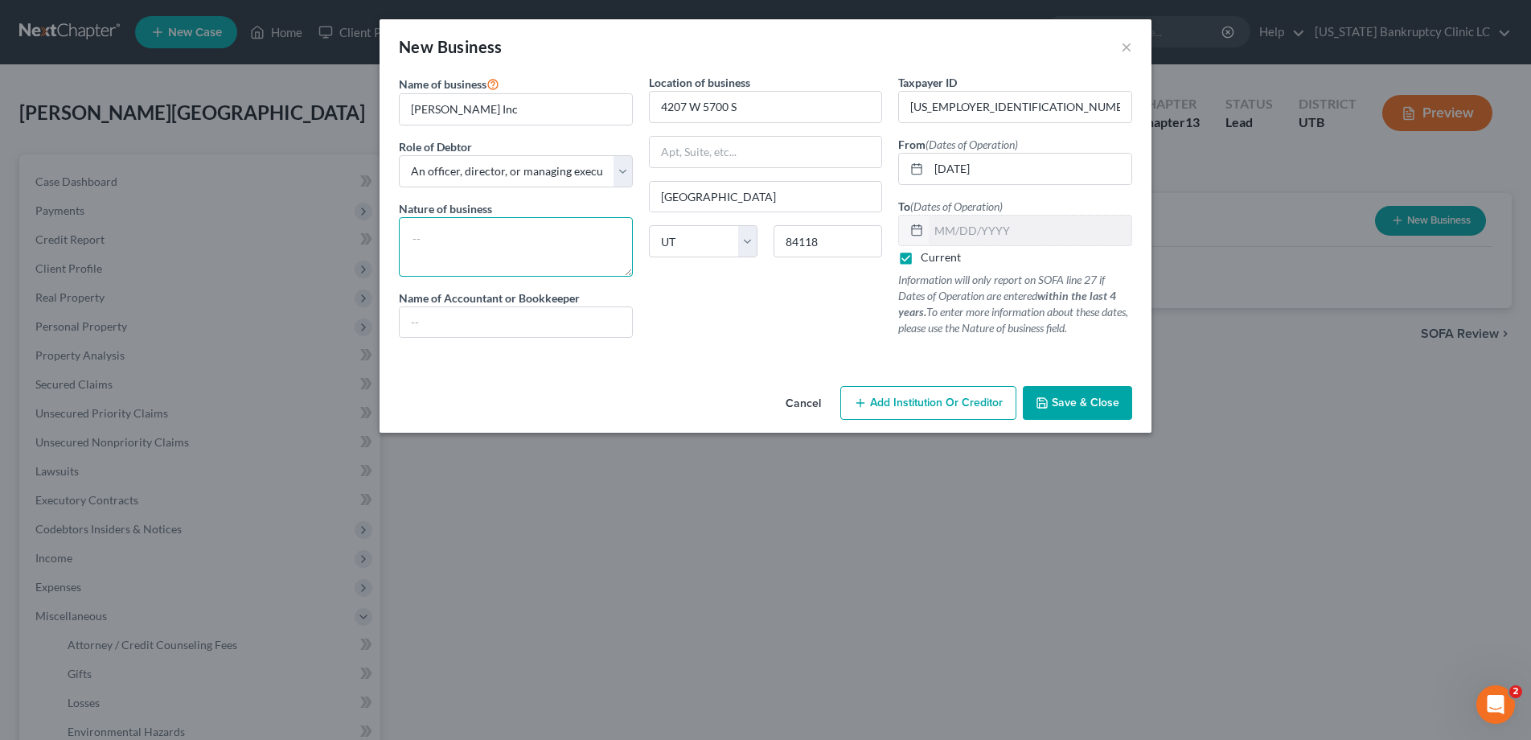
click at [507, 236] on textarea at bounding box center [516, 246] width 234 height 59
click at [518, 238] on textarea "Company created to" at bounding box center [516, 246] width 234 height 59
drag, startPoint x: 517, startPoint y: 237, endPoint x: 400, endPoint y: 228, distance: 116.9
click at [400, 228] on textarea "Company created to" at bounding box center [516, 246] width 234 height 59
type textarea "Real estate holding company"
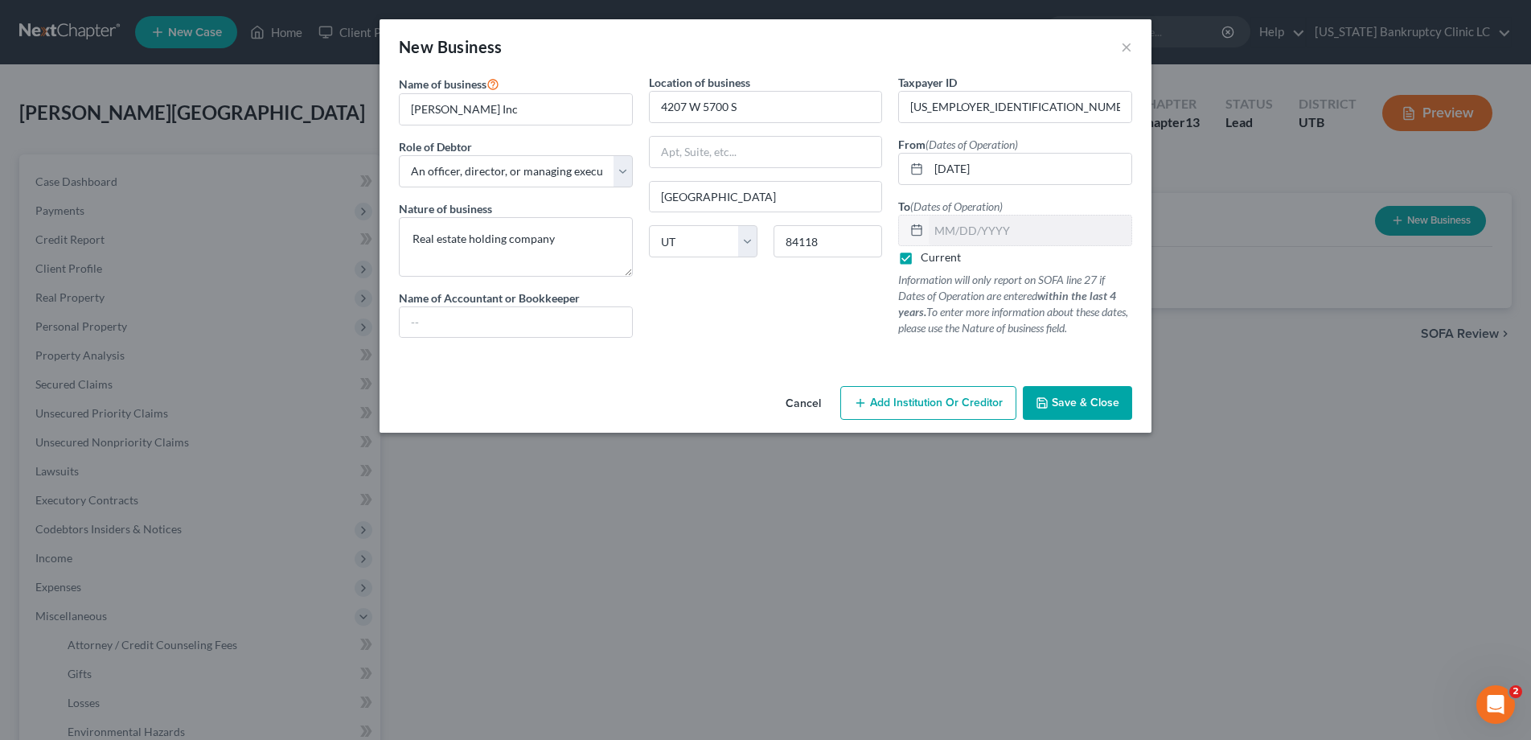
click at [1060, 406] on span "Save & Close" at bounding box center [1086, 403] width 68 height 14
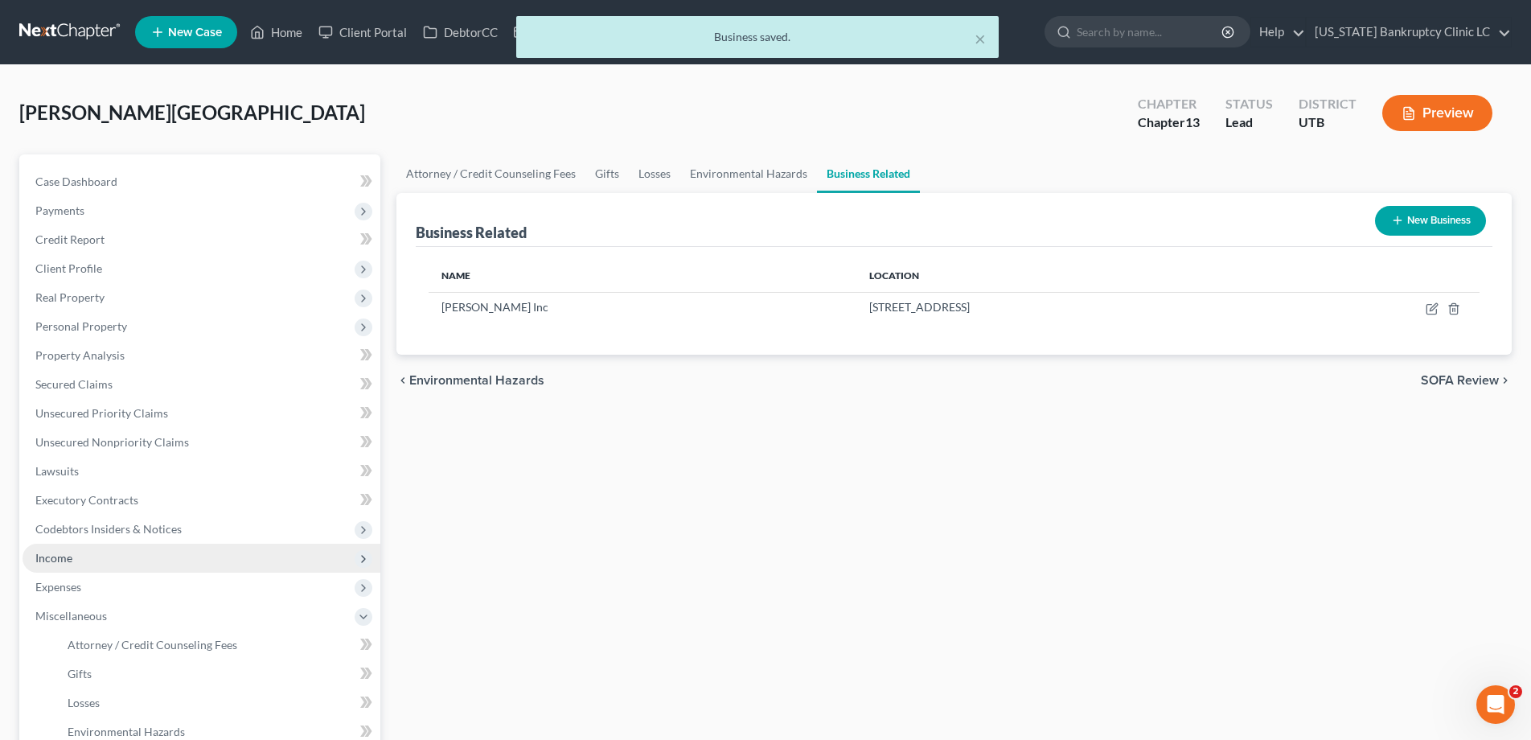
click at [51, 564] on span "Income" at bounding box center [53, 558] width 37 height 14
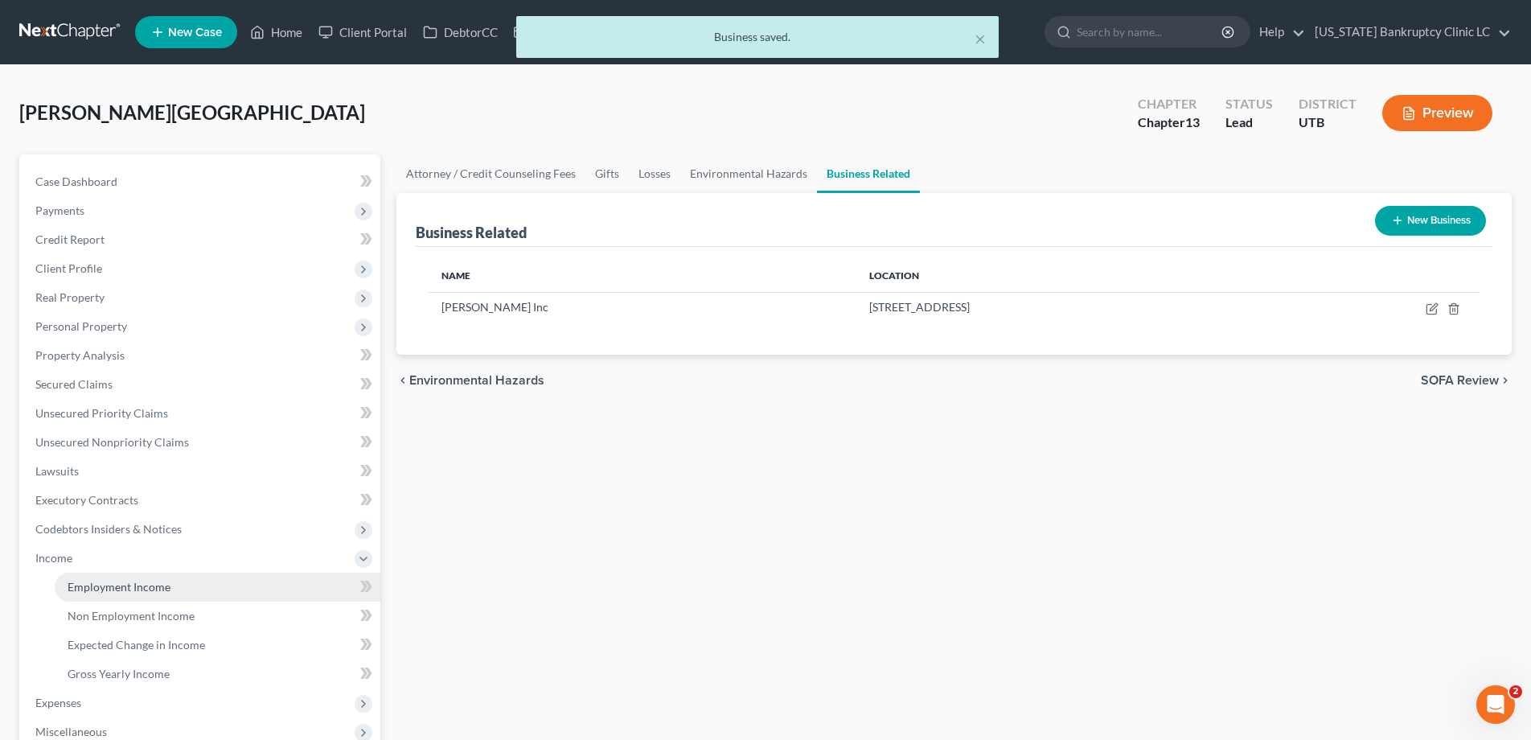
click at [101, 591] on span "Employment Income" at bounding box center [119, 587] width 103 height 14
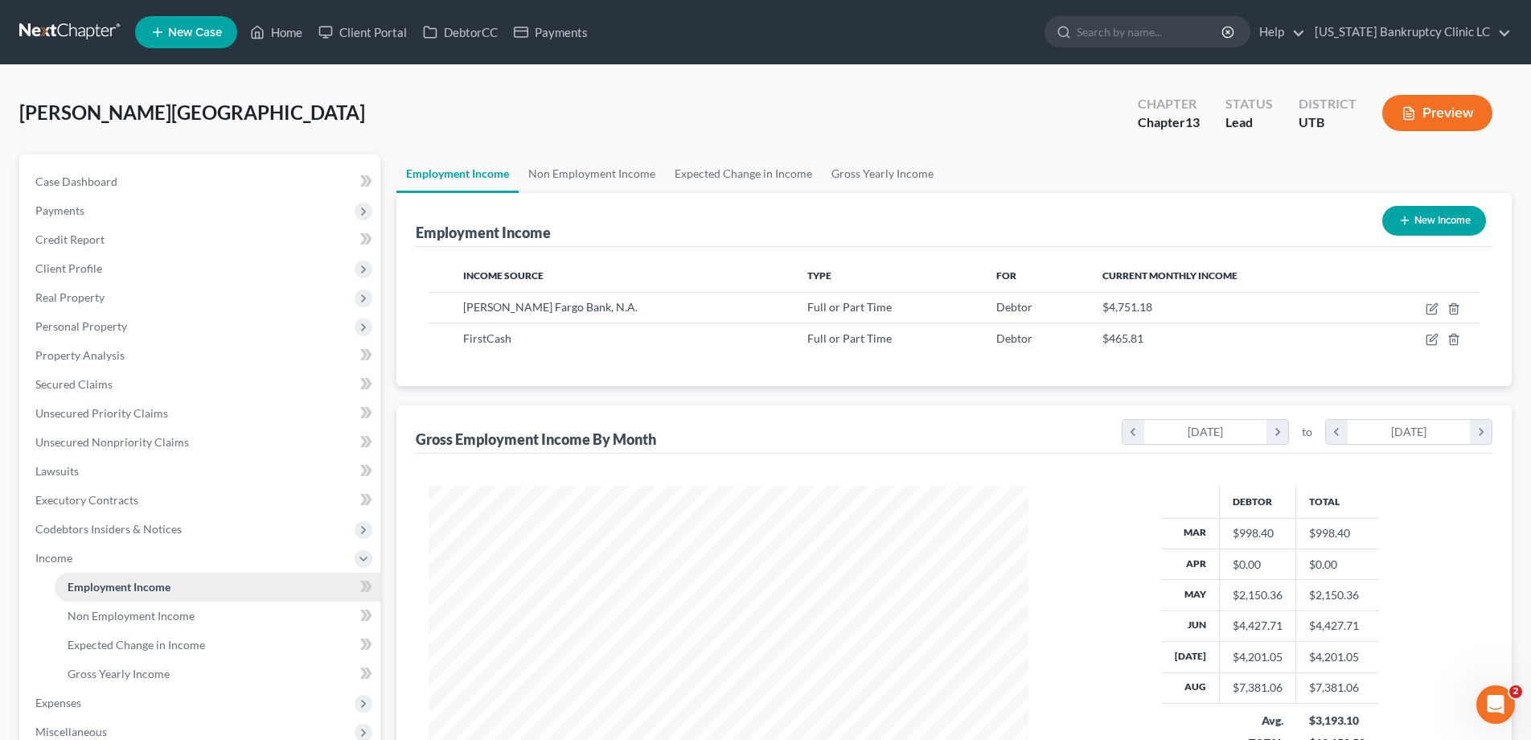
scroll to position [300, 632]
click at [1431, 339] on icon "button" at bounding box center [1433, 337] width 7 height 7
select select "0"
select select "45"
select select "0"
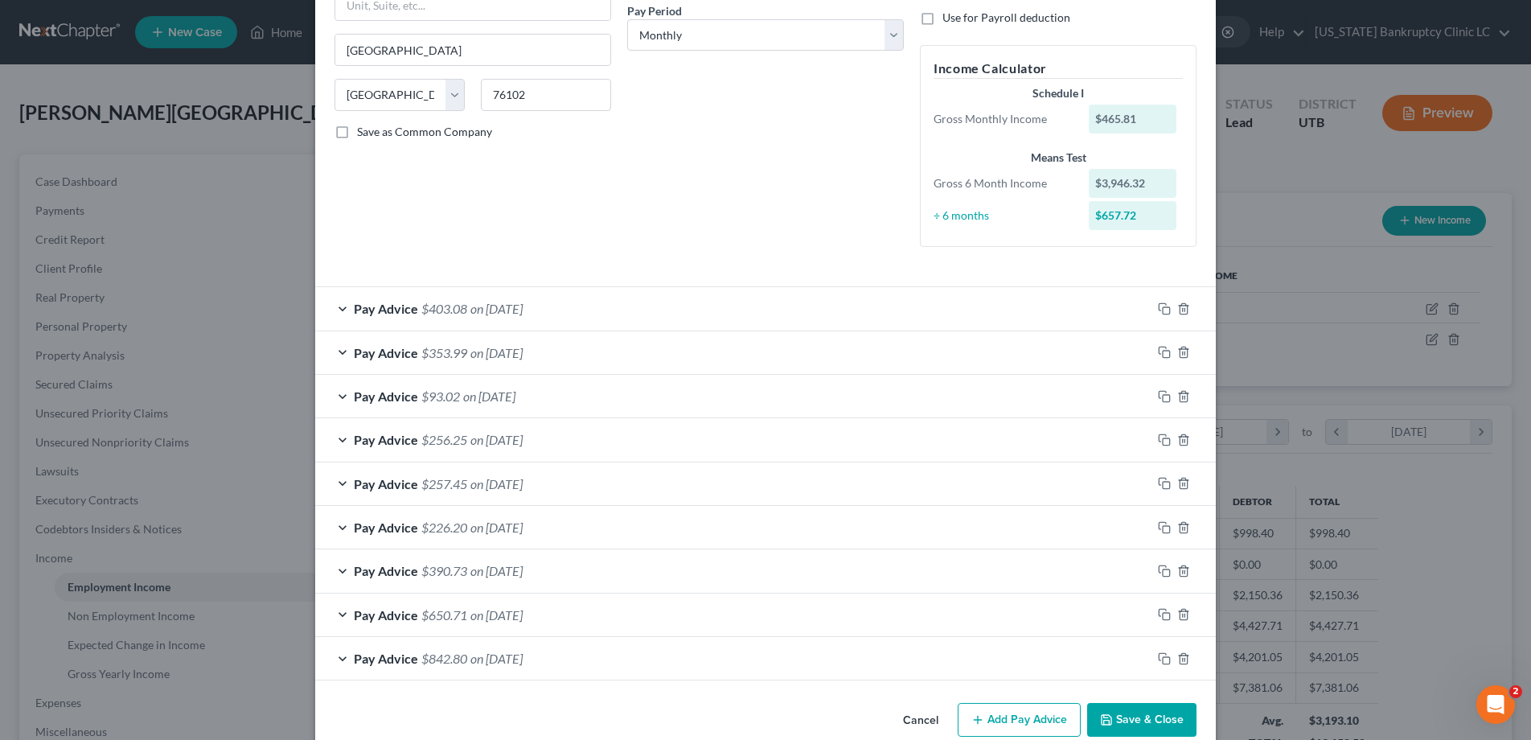
scroll to position [0, 0]
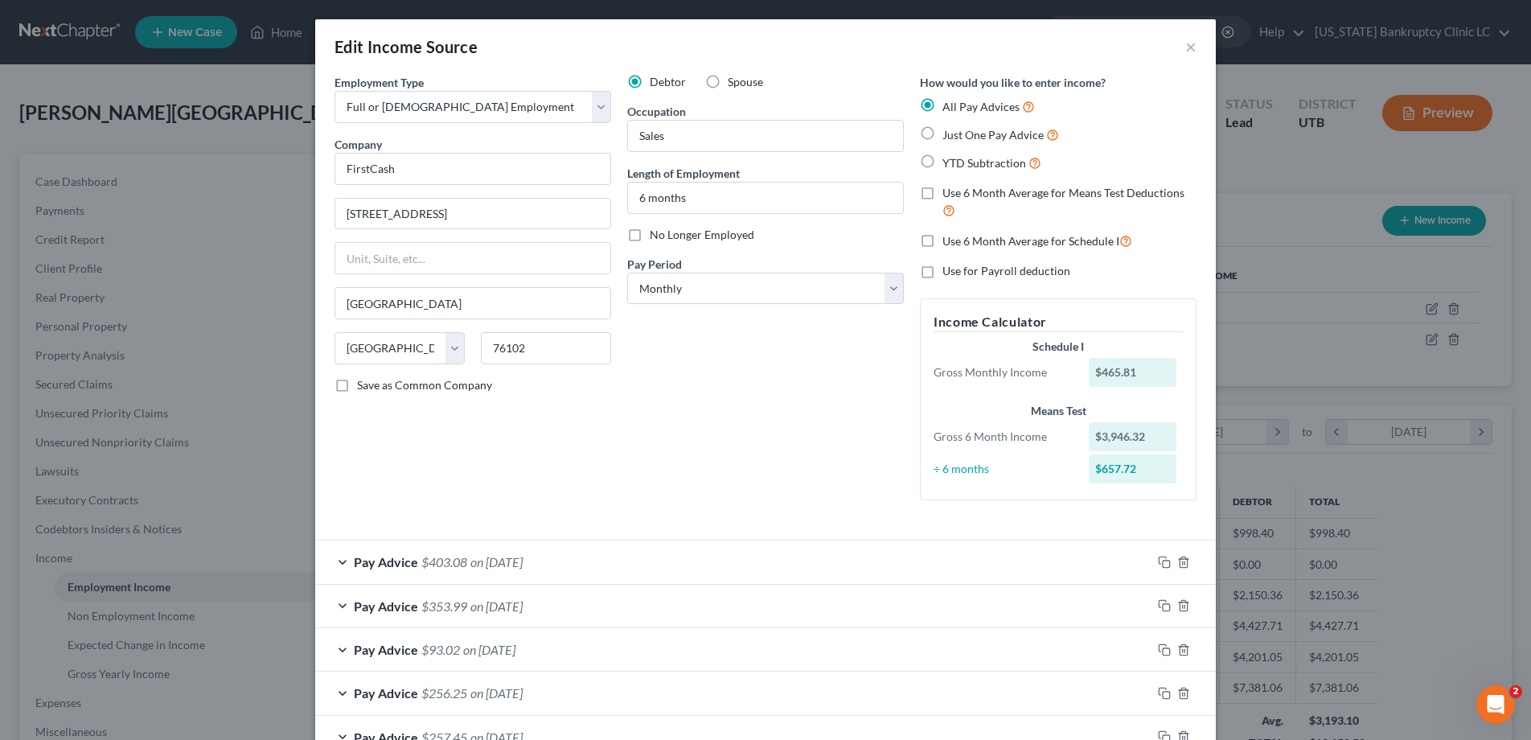
click at [650, 236] on label "No Longer Employed" at bounding box center [702, 235] width 105 height 16
click at [656, 236] on input "No Longer Employed" at bounding box center [661, 232] width 10 height 10
checkbox input "true"
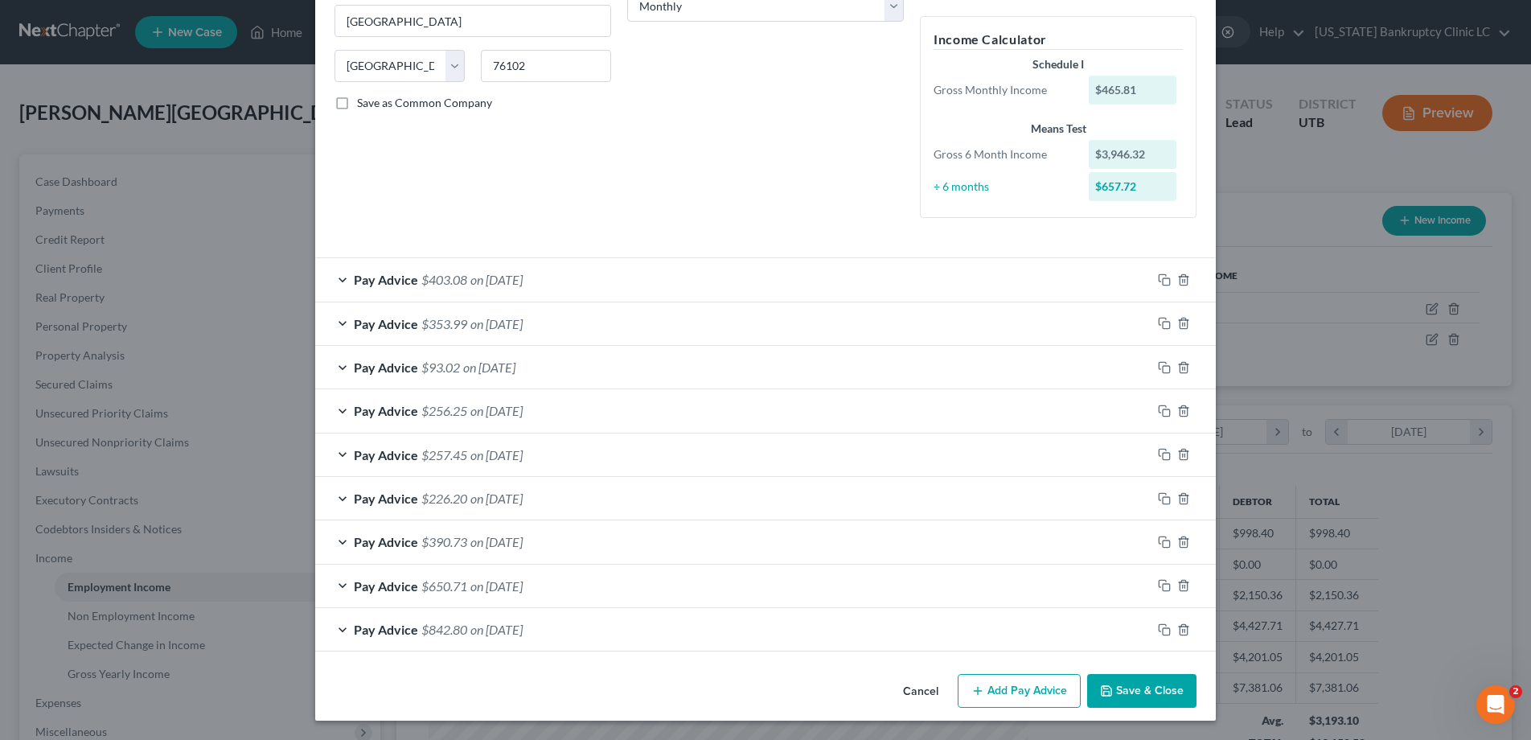
click at [1144, 692] on button "Save & Close" at bounding box center [1141, 691] width 109 height 34
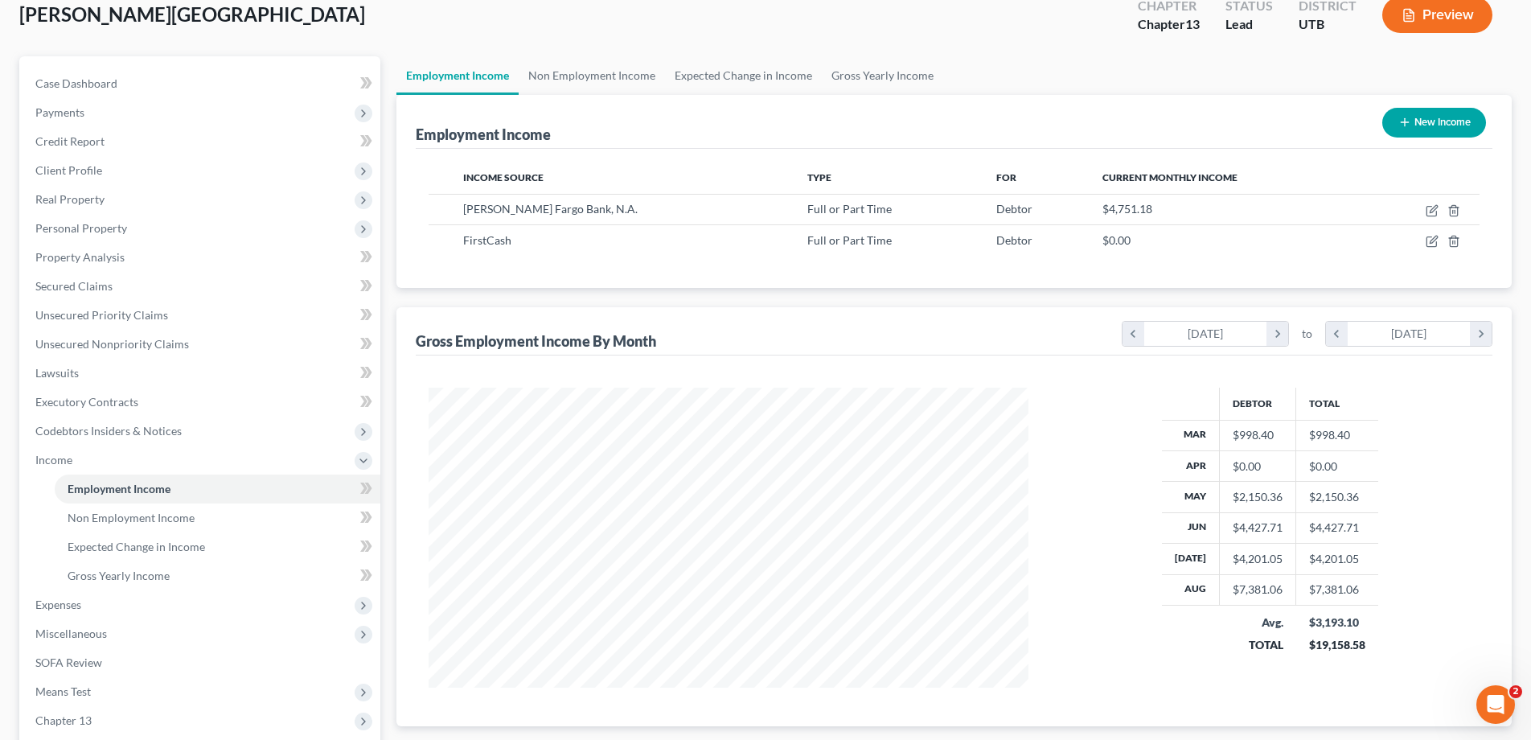
scroll to position [0, 0]
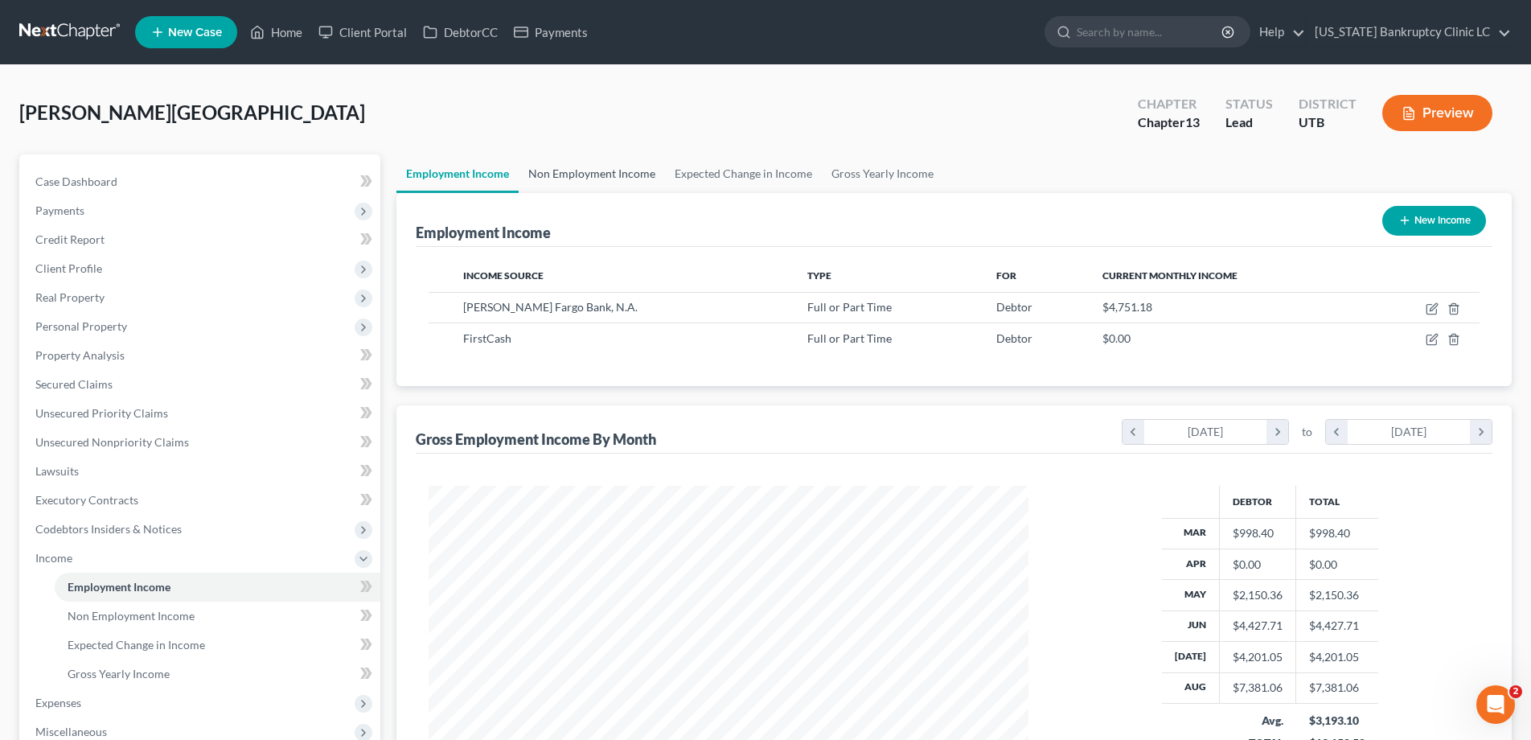
click at [609, 174] on link "Non Employment Income" at bounding box center [592, 173] width 146 height 39
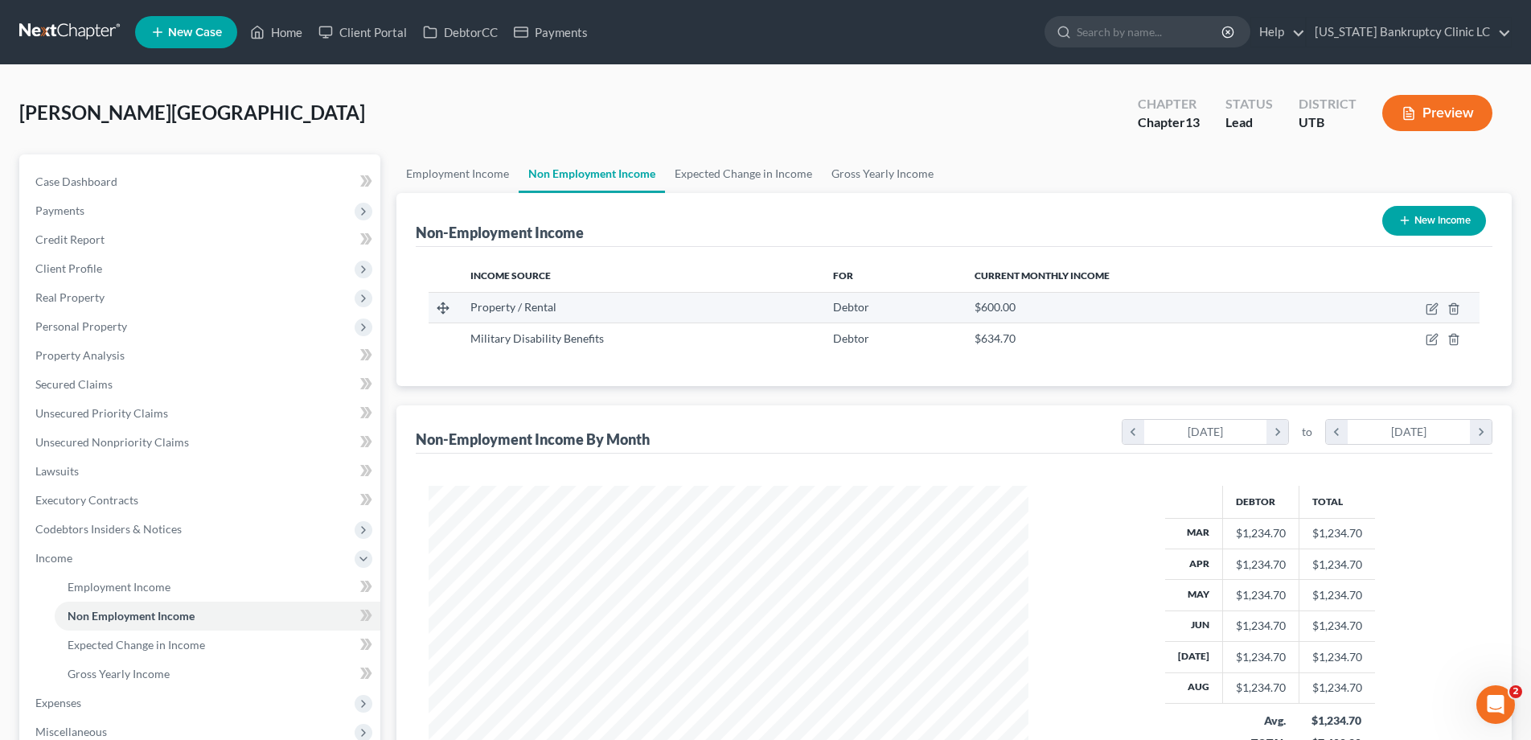
scroll to position [300, 632]
click at [1431, 339] on icon "button" at bounding box center [1433, 337] width 7 height 7
select select "12"
select select "0"
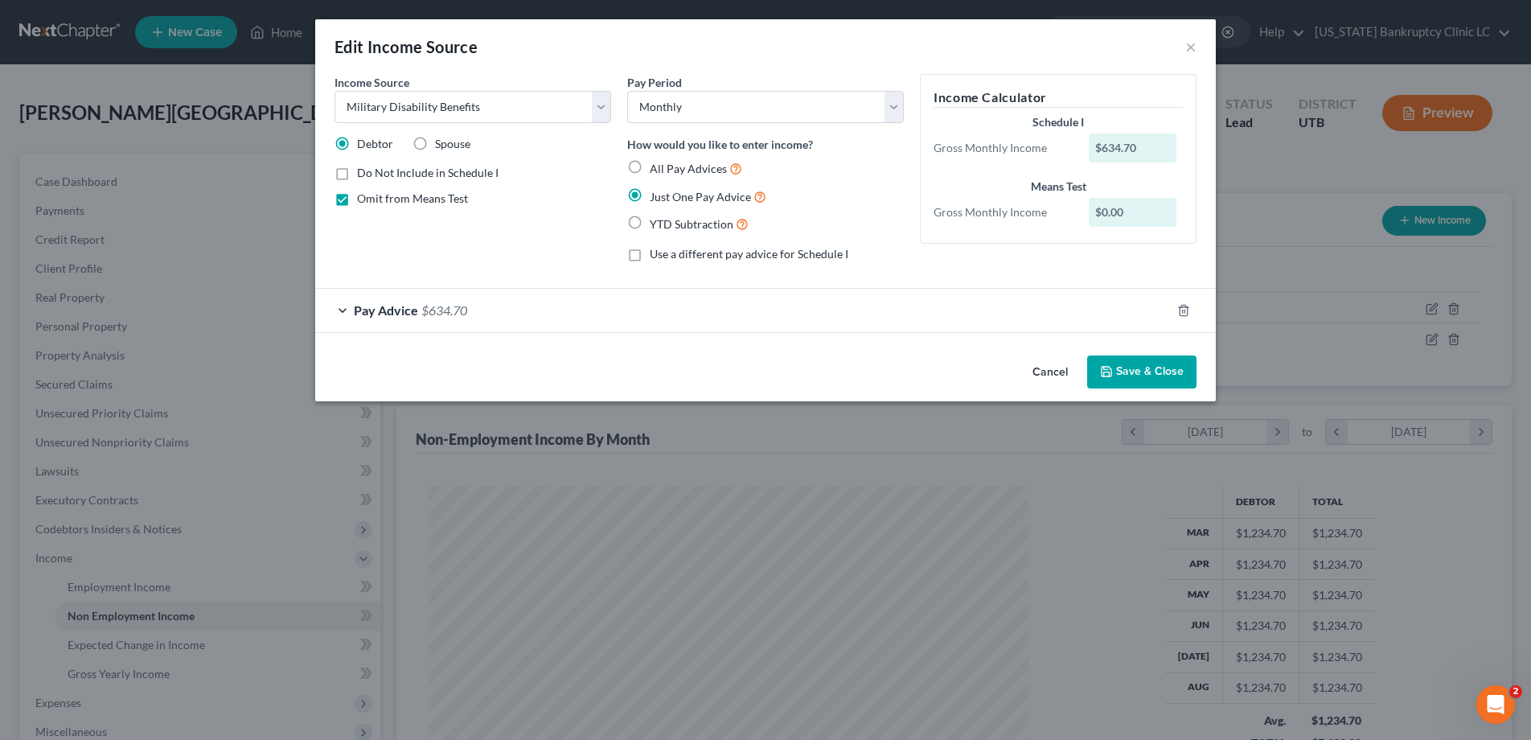
click at [343, 306] on div "Pay Advice $634.70" at bounding box center [743, 310] width 856 height 43
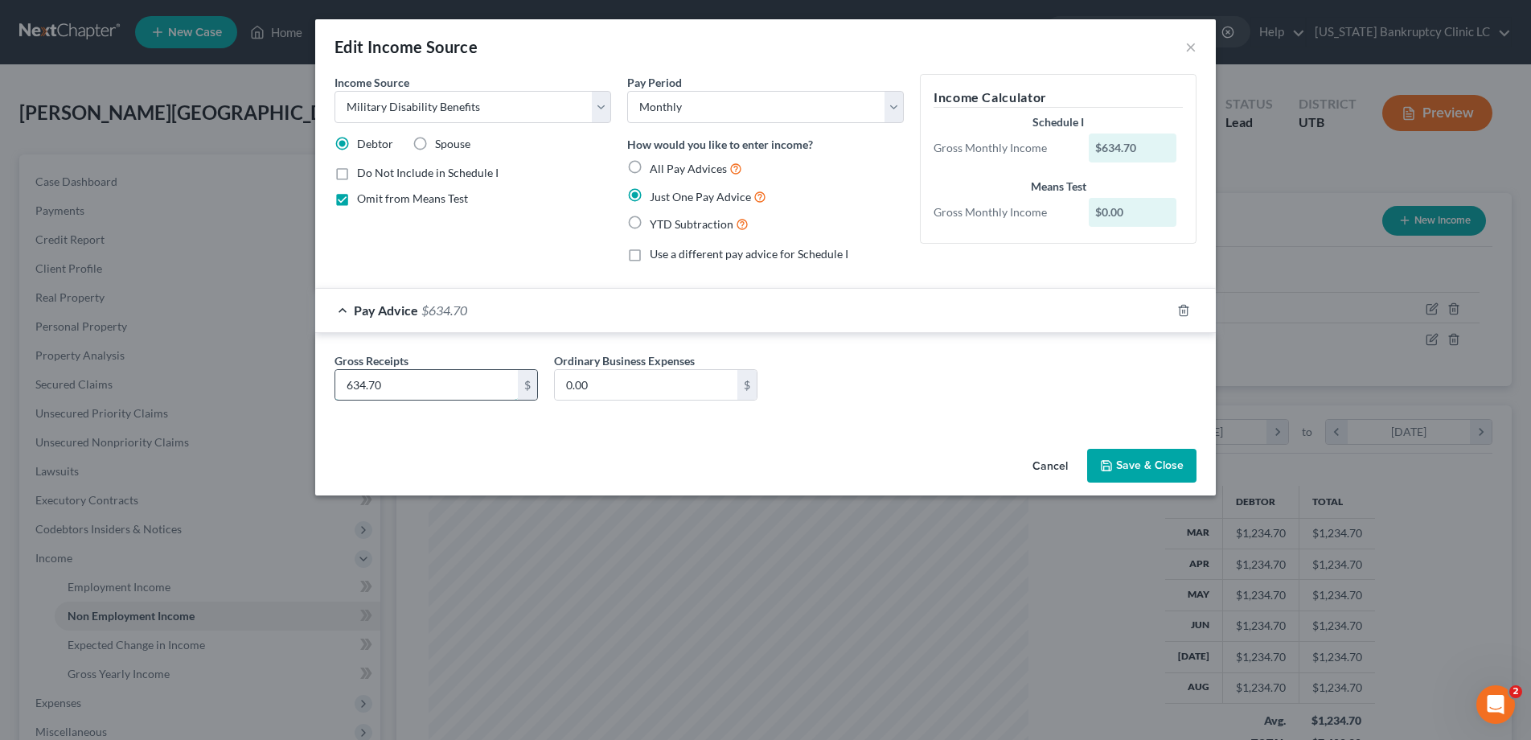
click at [395, 385] on input "634.70" at bounding box center [426, 385] width 183 height 31
type input "1,162.78"
click at [1124, 459] on button "Save & Close" at bounding box center [1141, 466] width 109 height 34
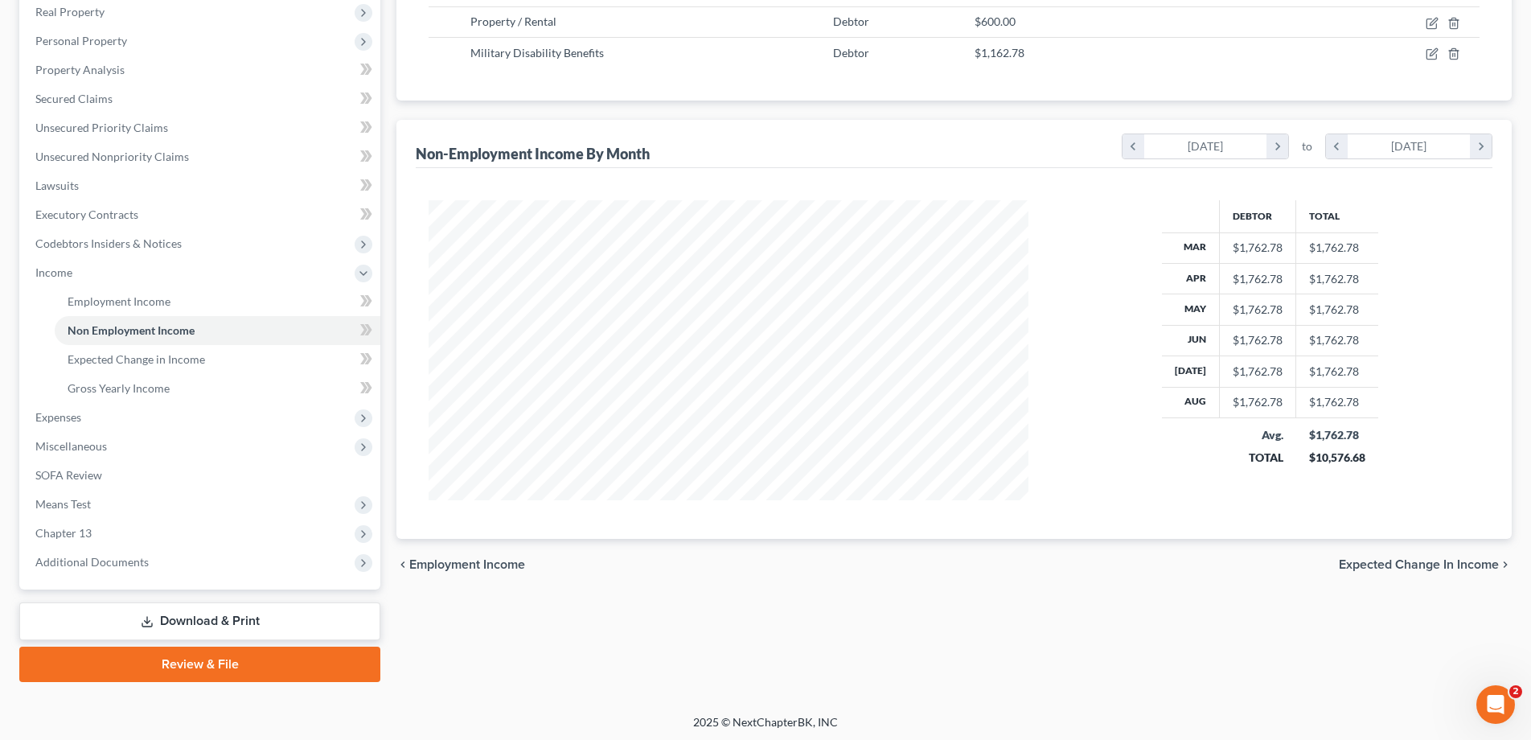
scroll to position [289, 0]
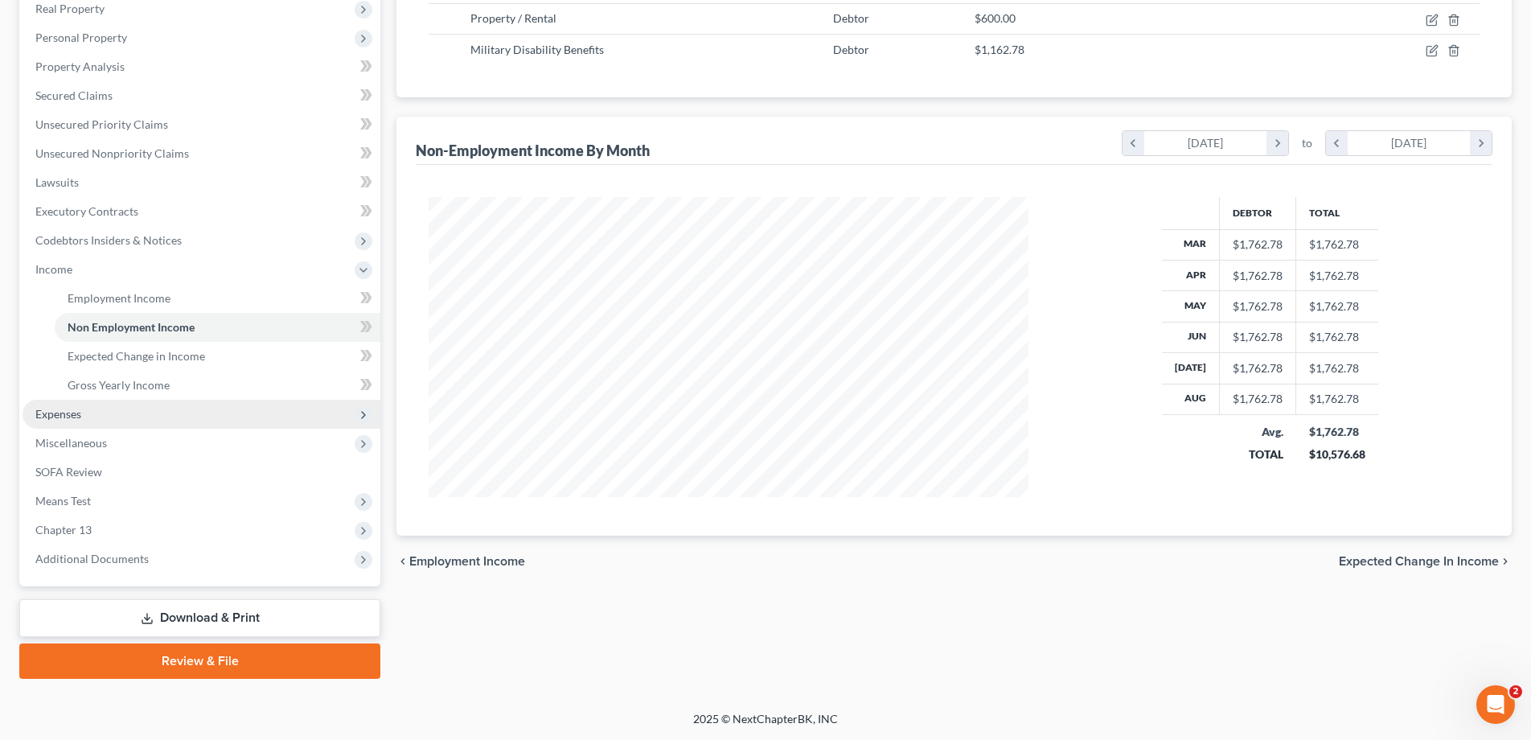
click at [53, 416] on span "Expenses" at bounding box center [58, 414] width 46 height 14
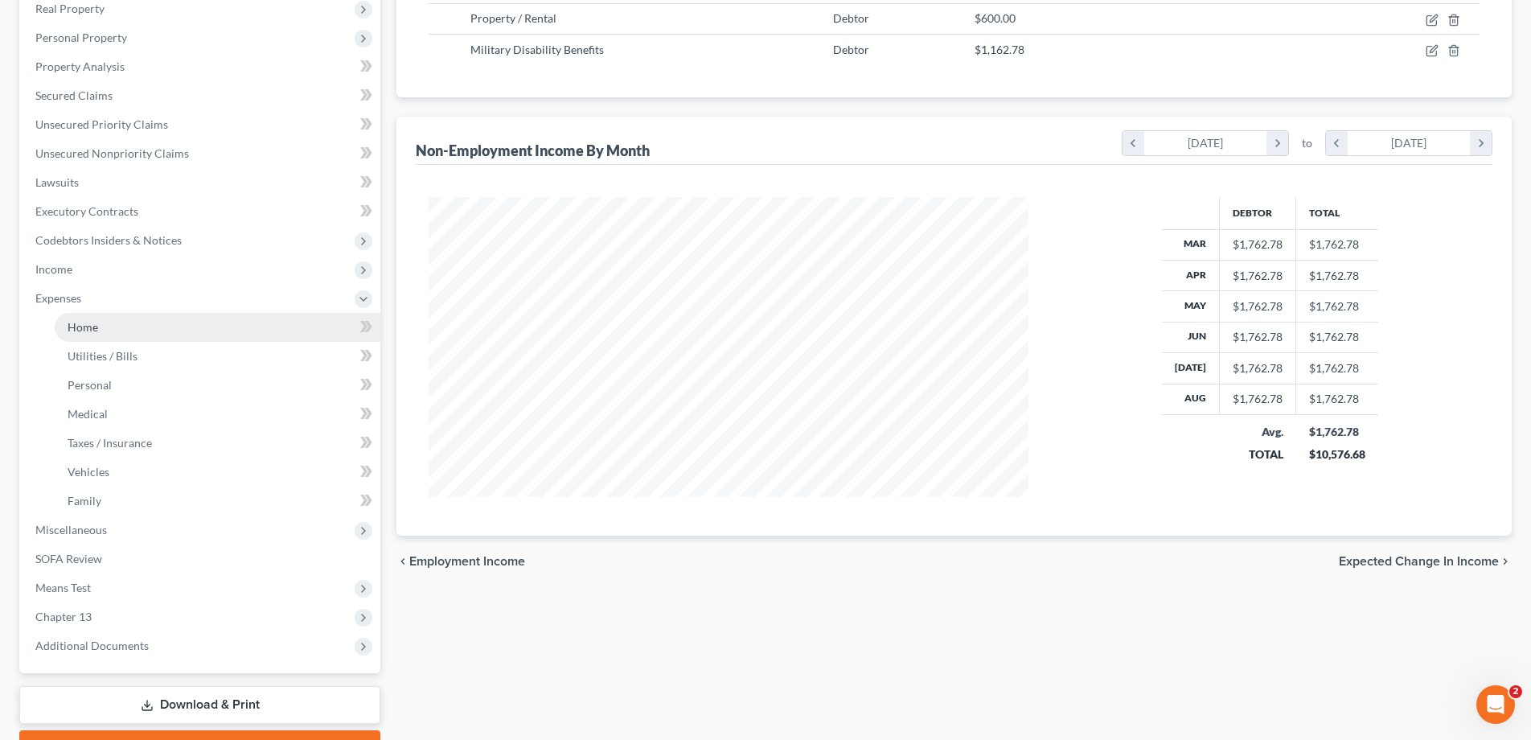
click at [92, 327] on span "Home" at bounding box center [83, 327] width 31 height 14
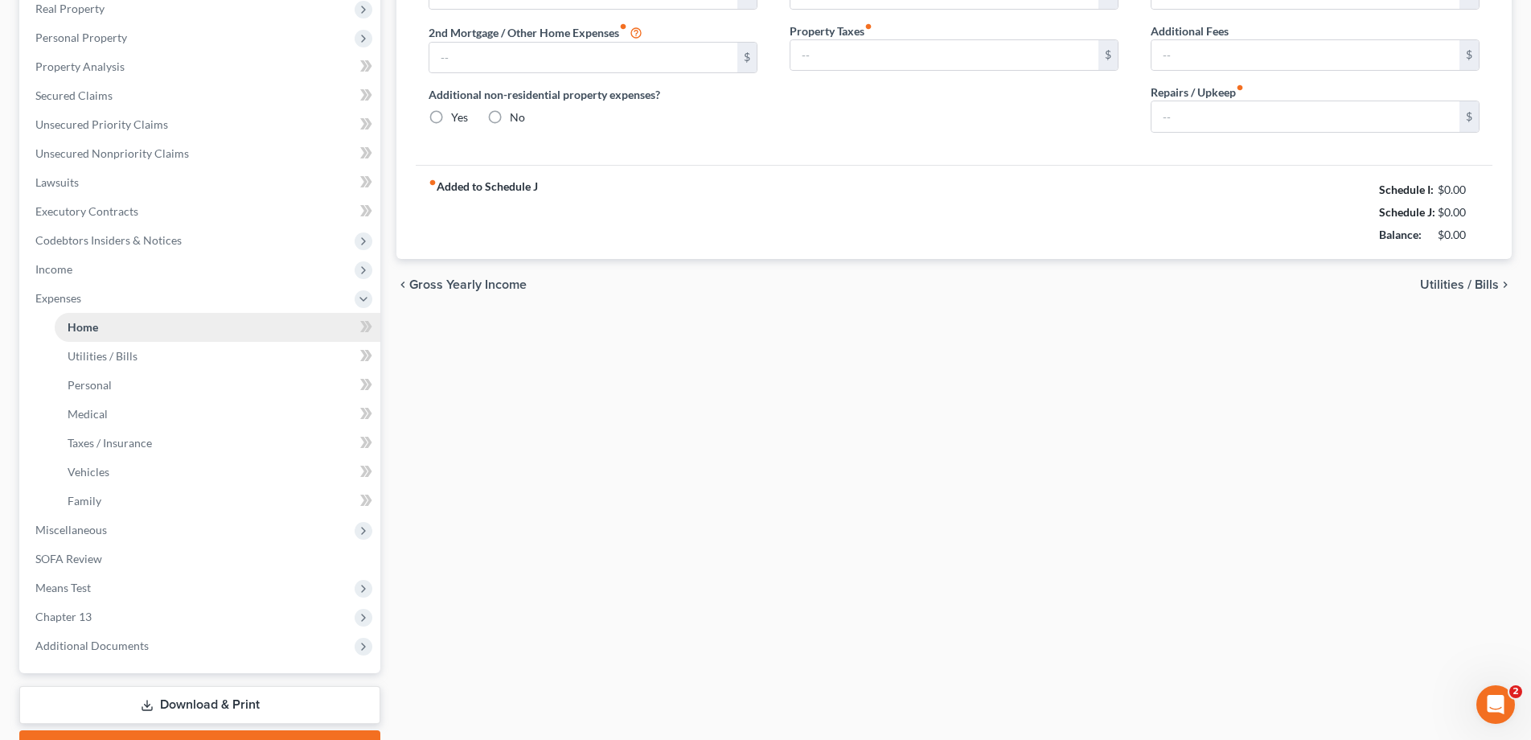
scroll to position [207, 0]
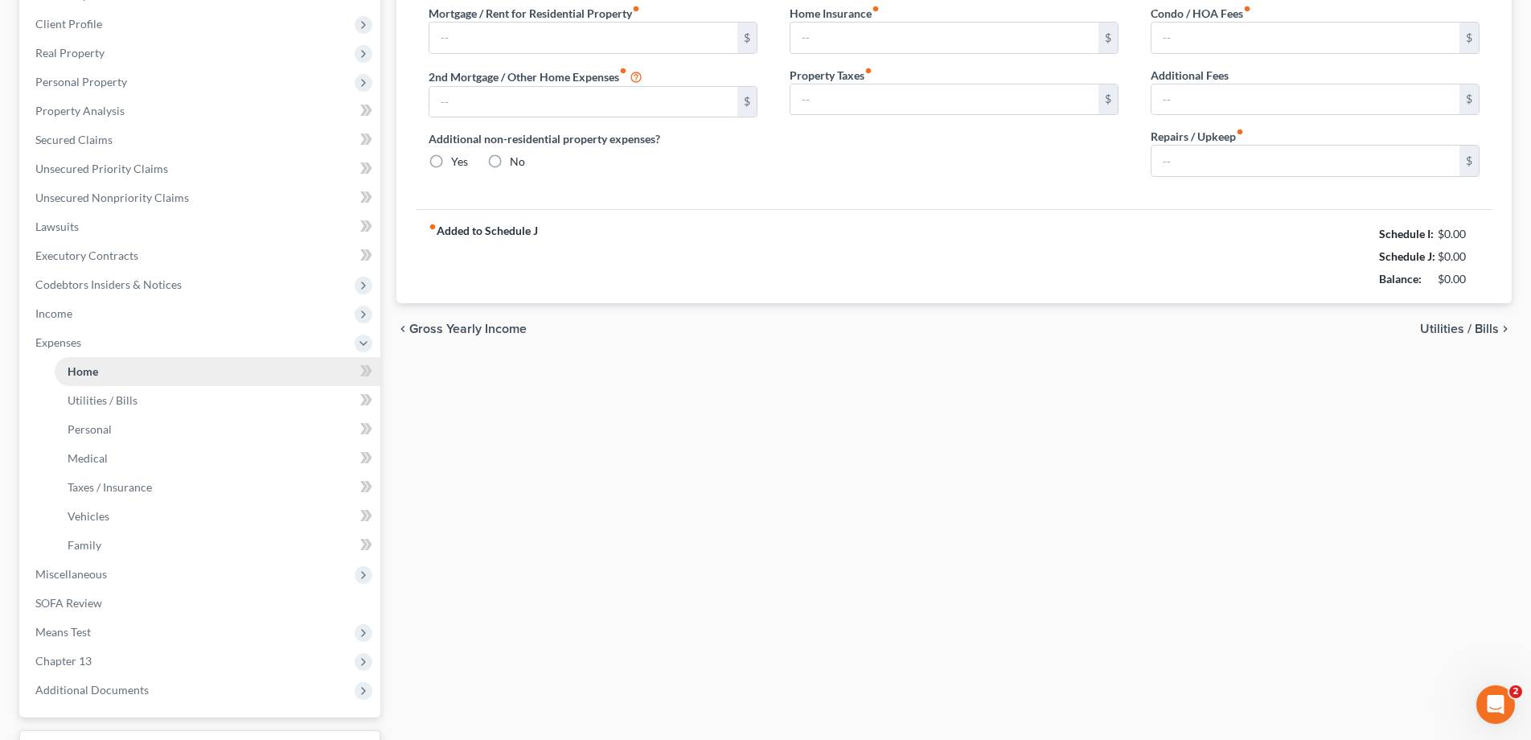
type input "1,165.00"
type input "1,100.00"
radio input "true"
type input "74.17"
type input "0.00"
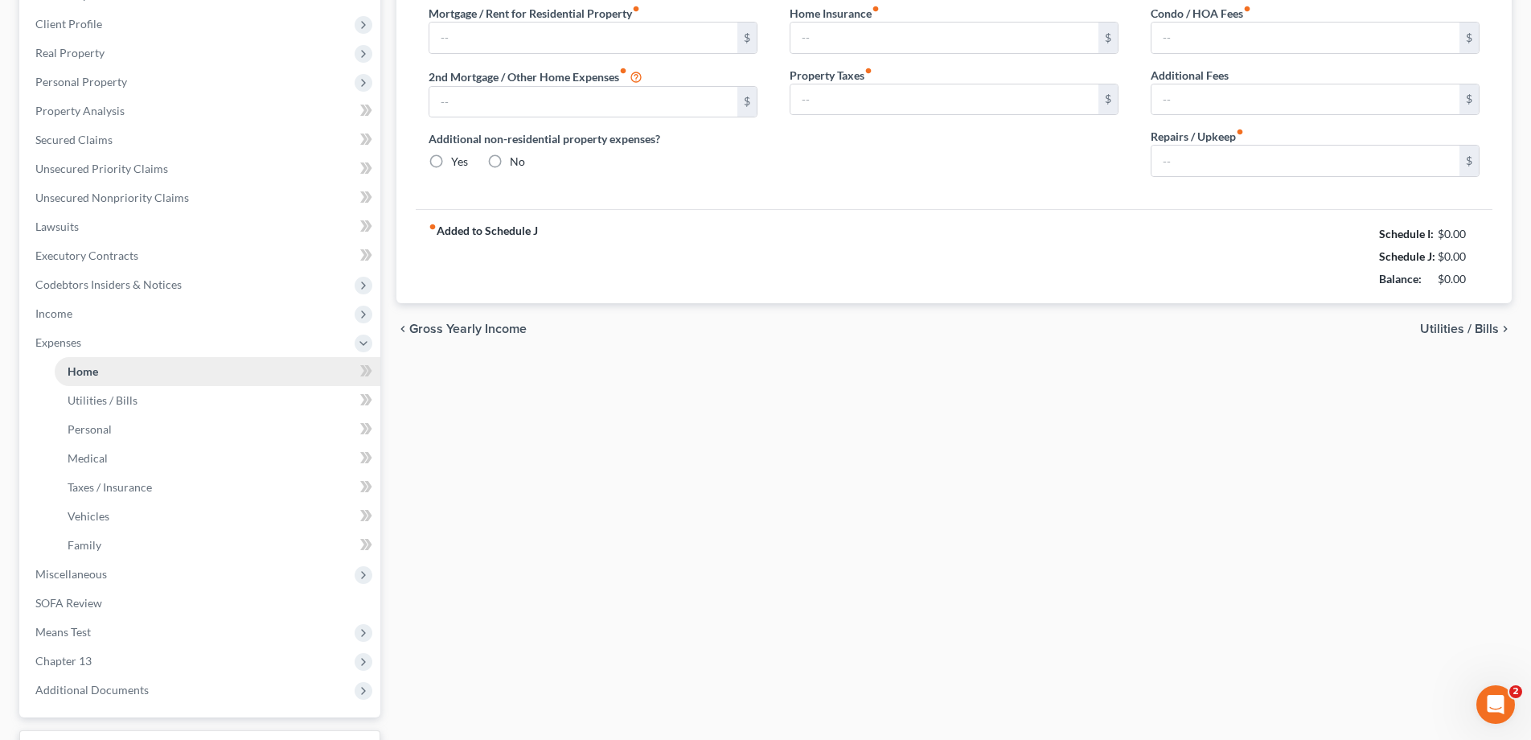
type input "0.00"
type input "150.00"
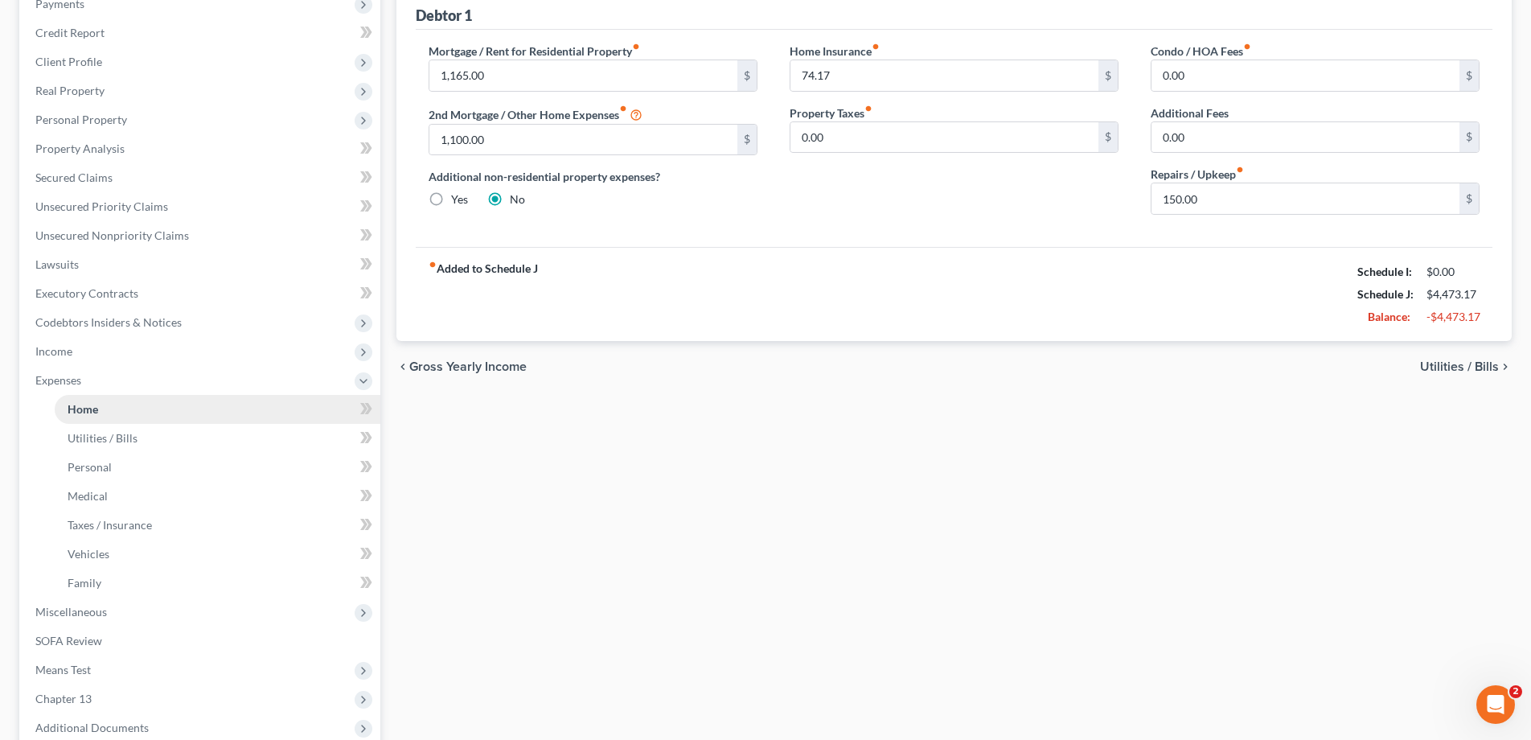
scroll to position [0, 0]
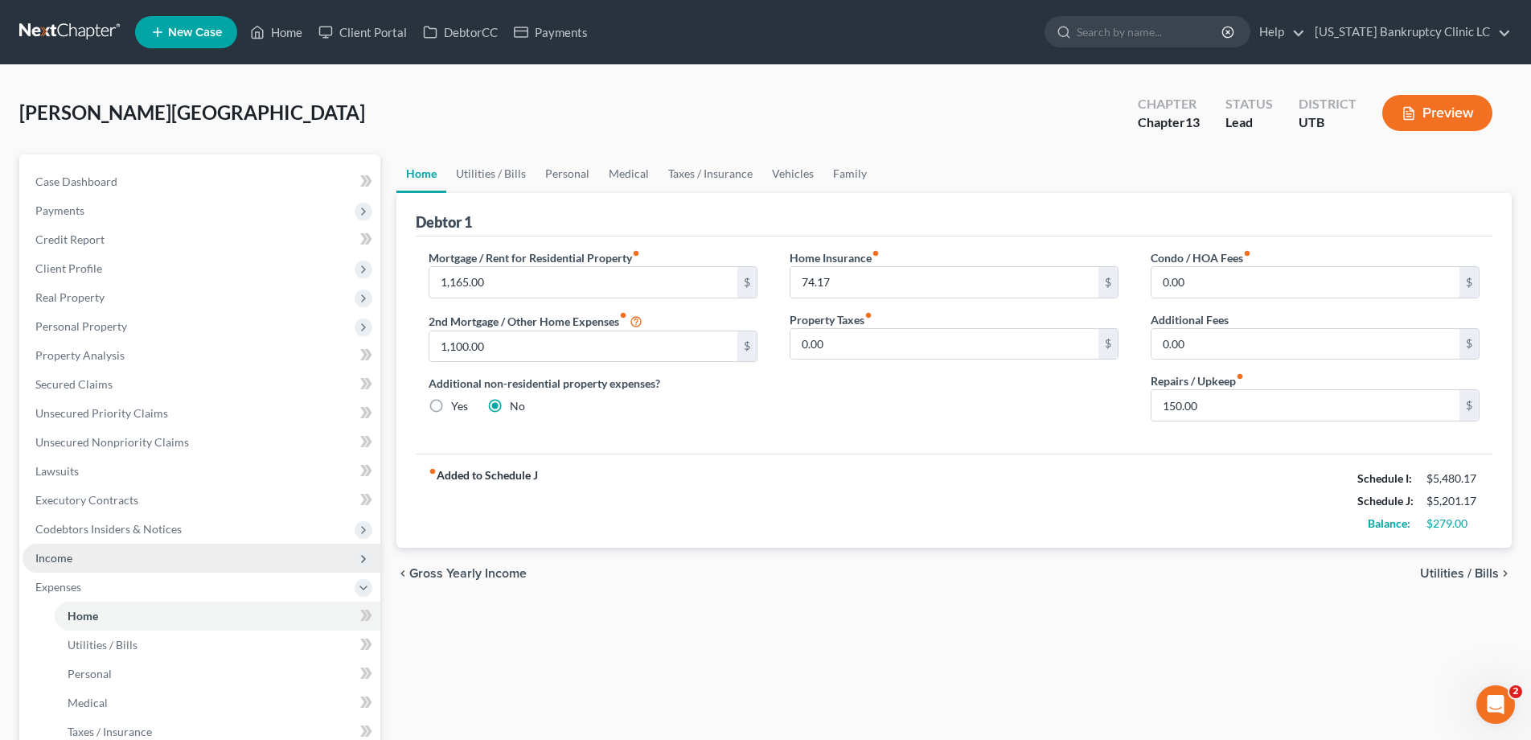
click at [71, 561] on span "Income" at bounding box center [53, 558] width 37 height 14
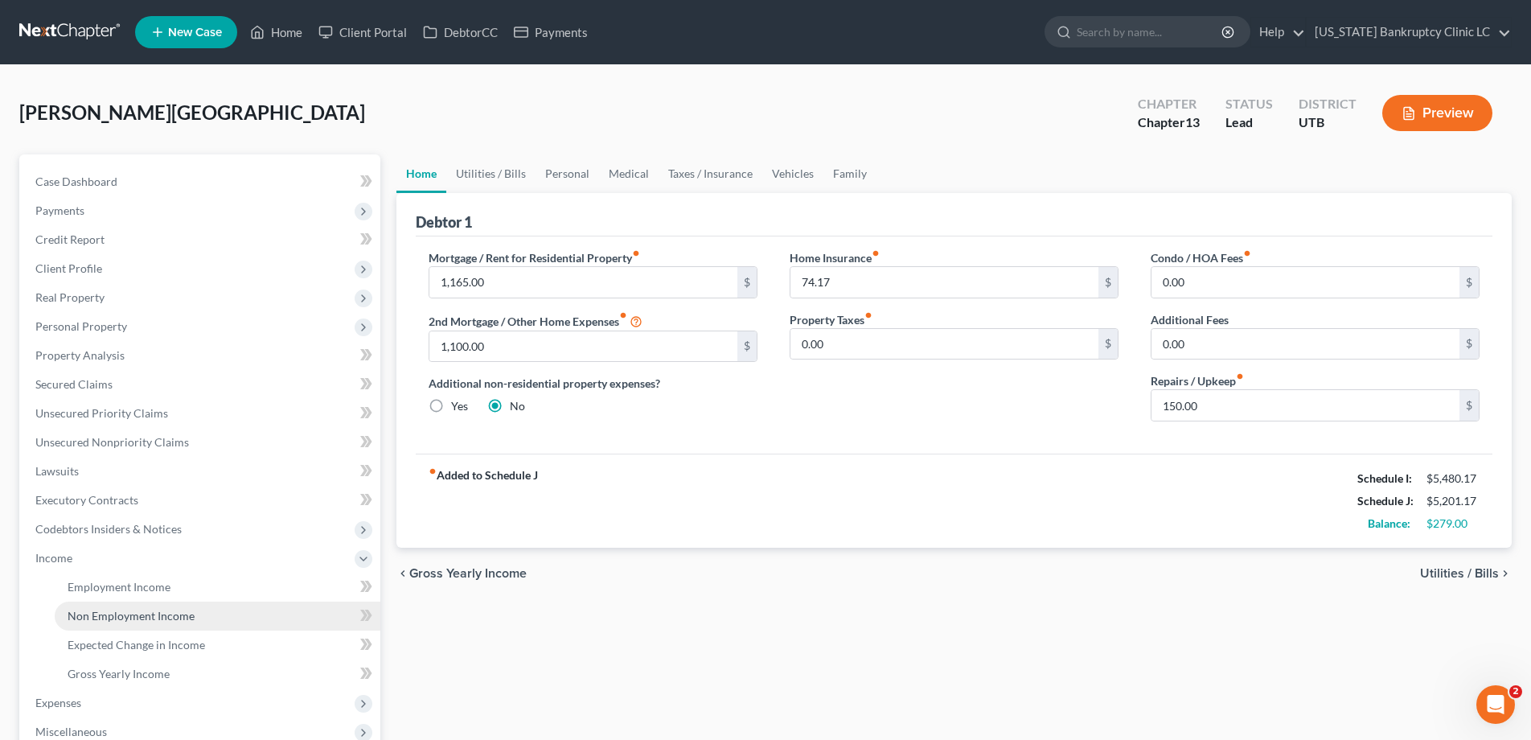
click at [95, 617] on span "Non Employment Income" at bounding box center [131, 616] width 127 height 14
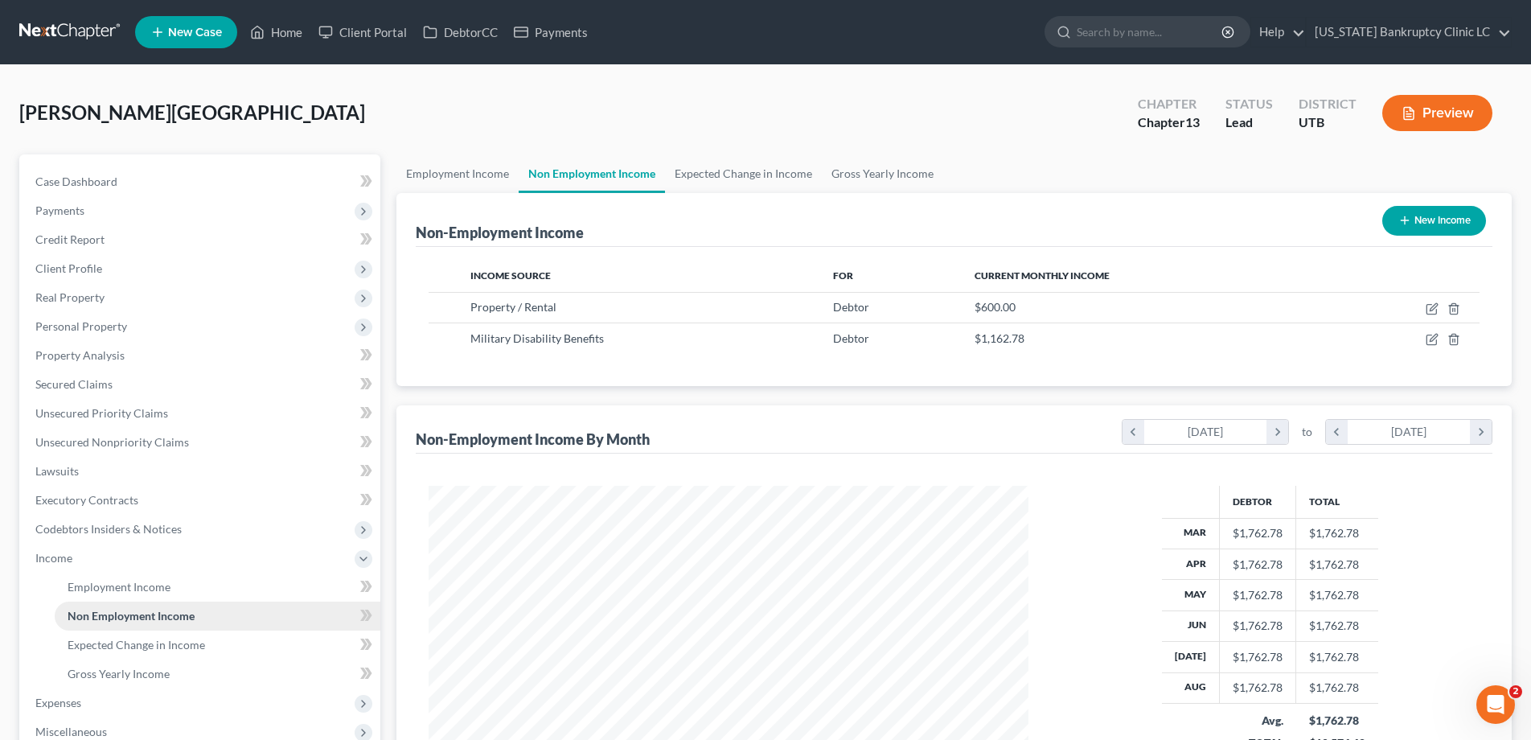
scroll to position [300, 632]
click at [1431, 343] on icon "button" at bounding box center [1432, 339] width 13 height 13
select select "12"
select select "0"
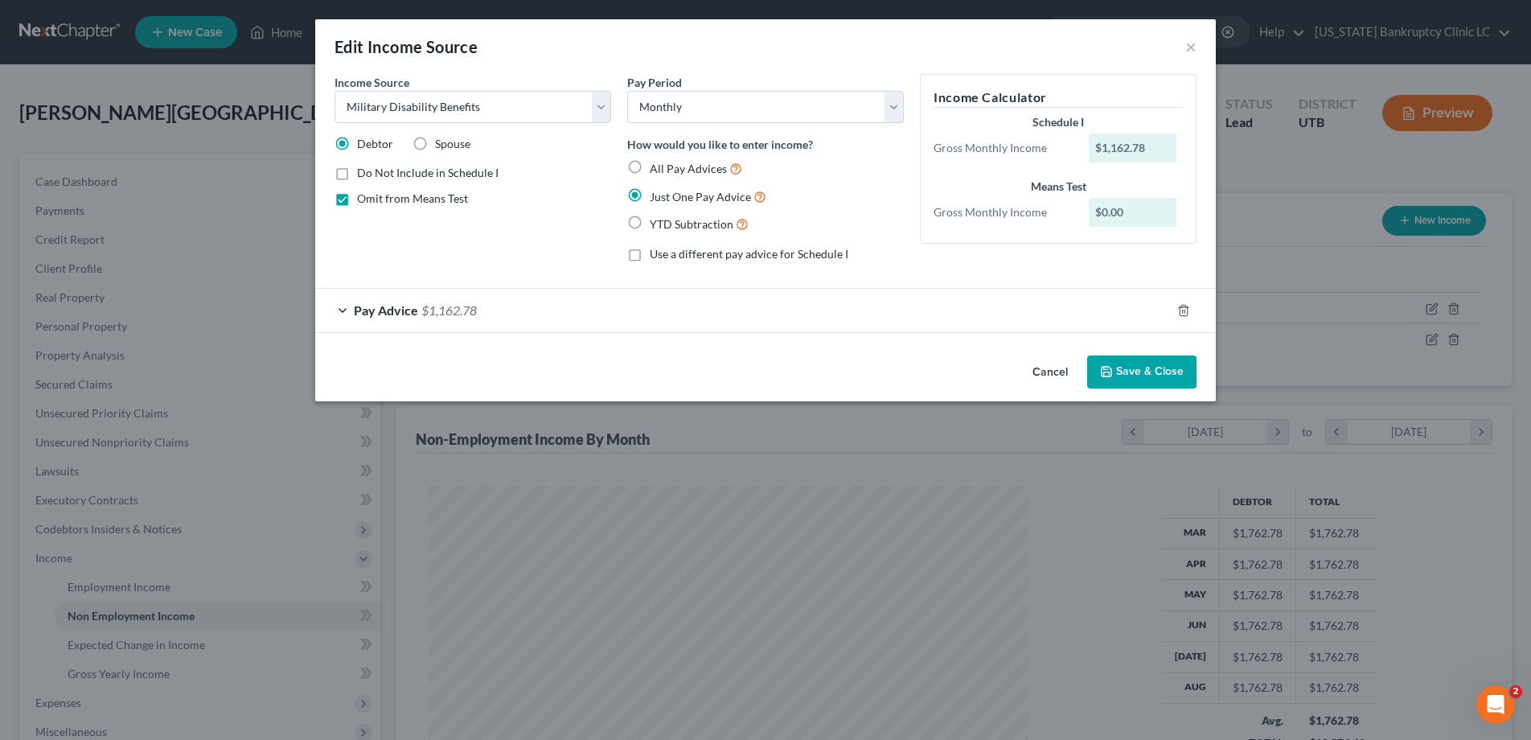
click at [344, 310] on div "Pay Advice $1,162.78" at bounding box center [743, 310] width 856 height 43
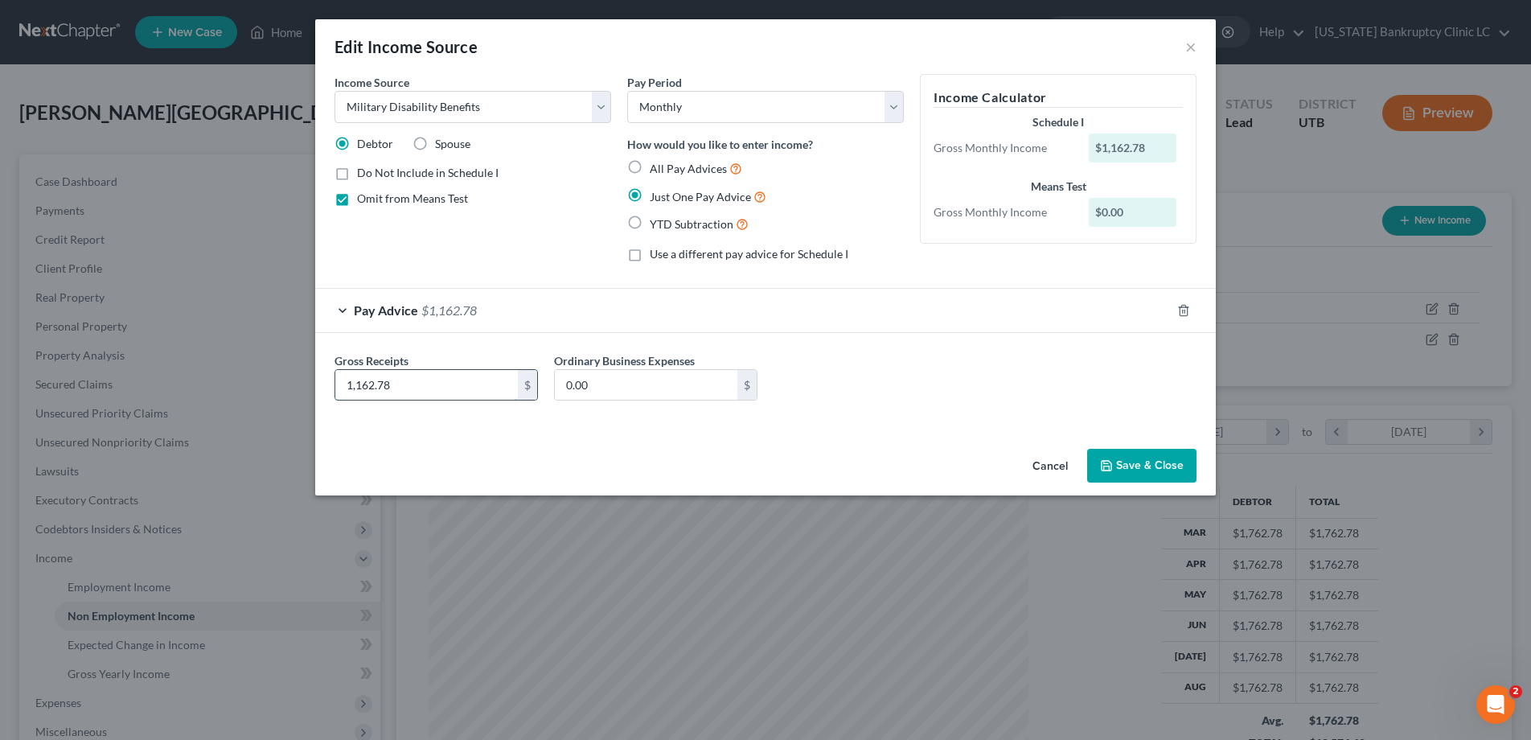
click at [391, 382] on input "1,162.78" at bounding box center [426, 385] width 183 height 31
type input "1,038.78"
click at [1150, 466] on button "Save & Close" at bounding box center [1141, 466] width 109 height 34
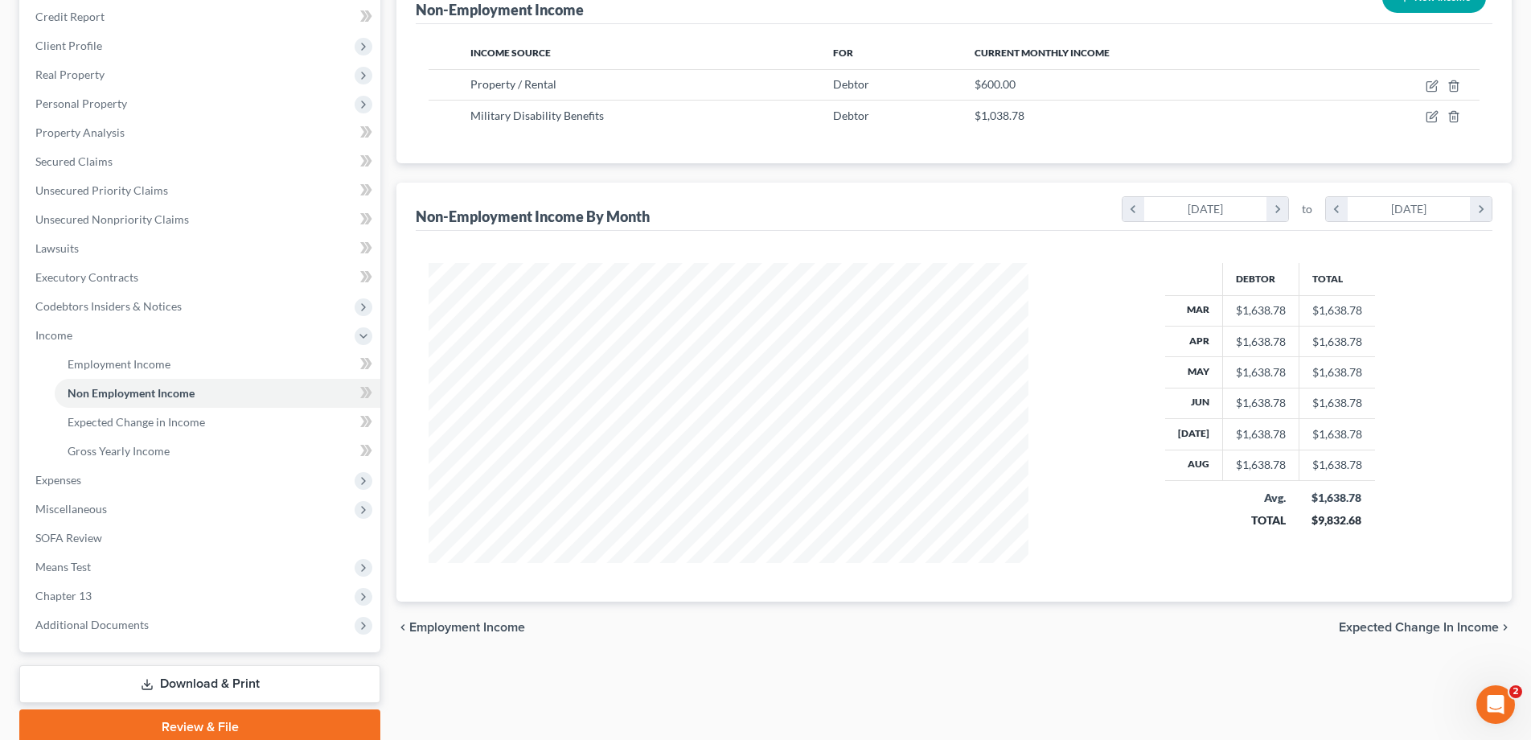
scroll to position [289, 0]
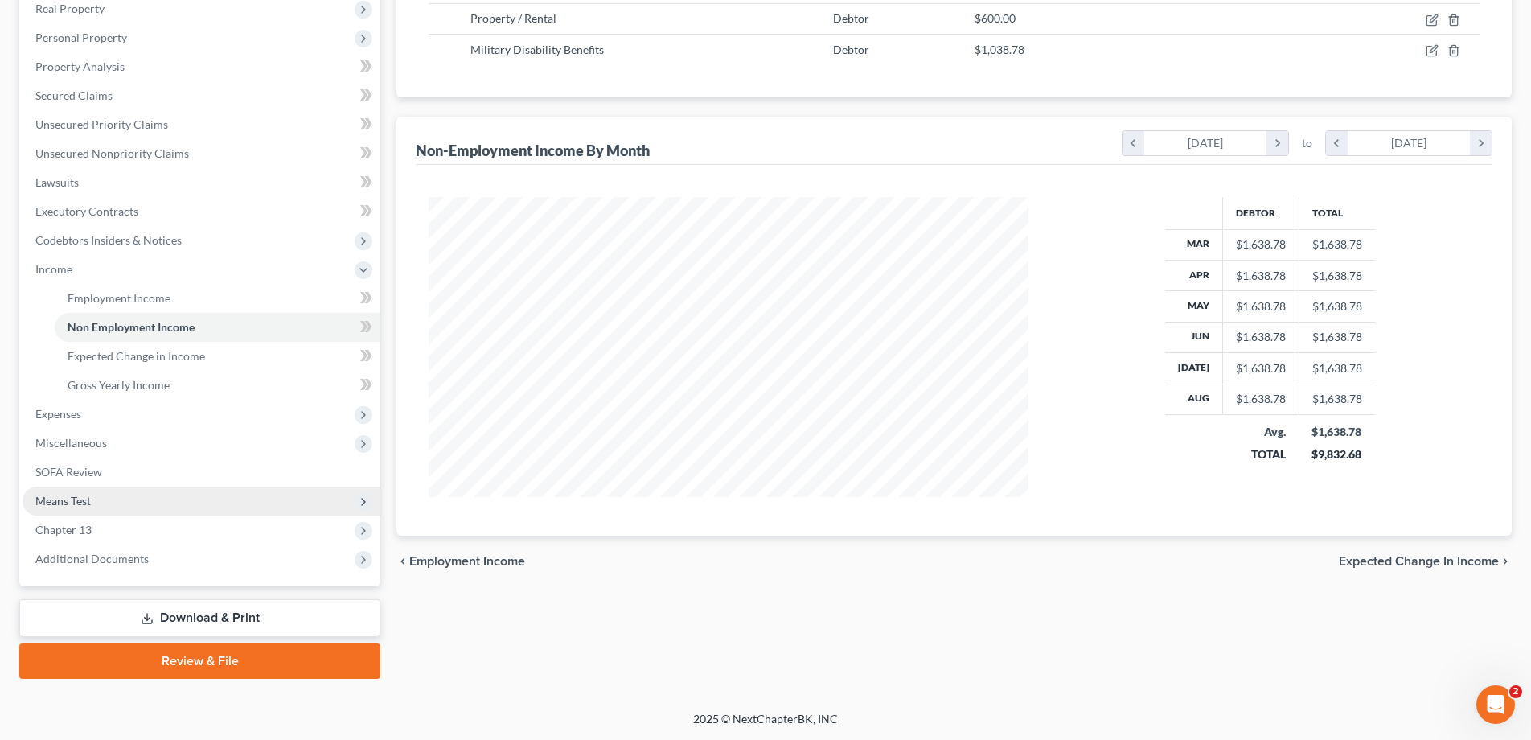
click at [68, 503] on span "Means Test" at bounding box center [62, 501] width 55 height 14
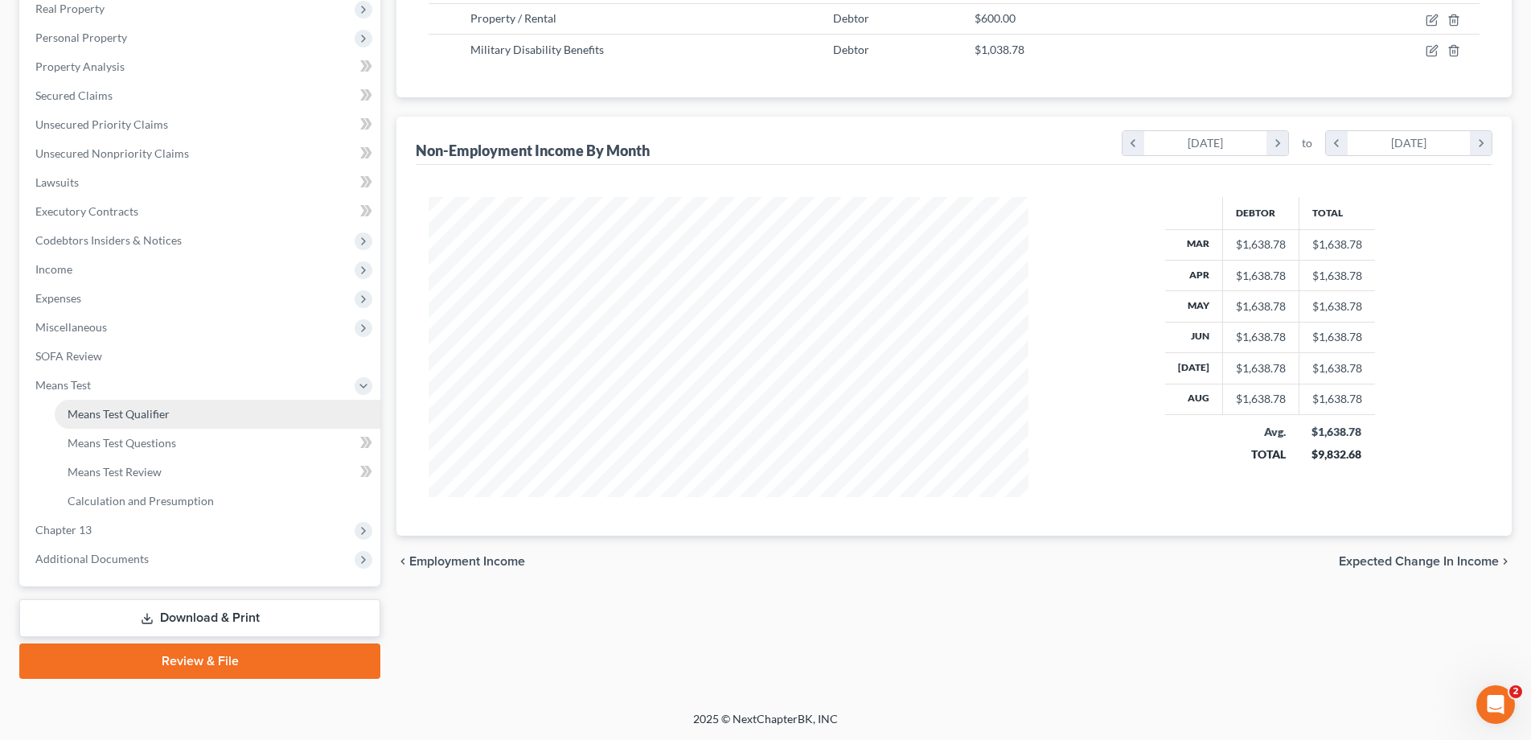
click at [113, 408] on span "Means Test Qualifier" at bounding box center [119, 414] width 102 height 14
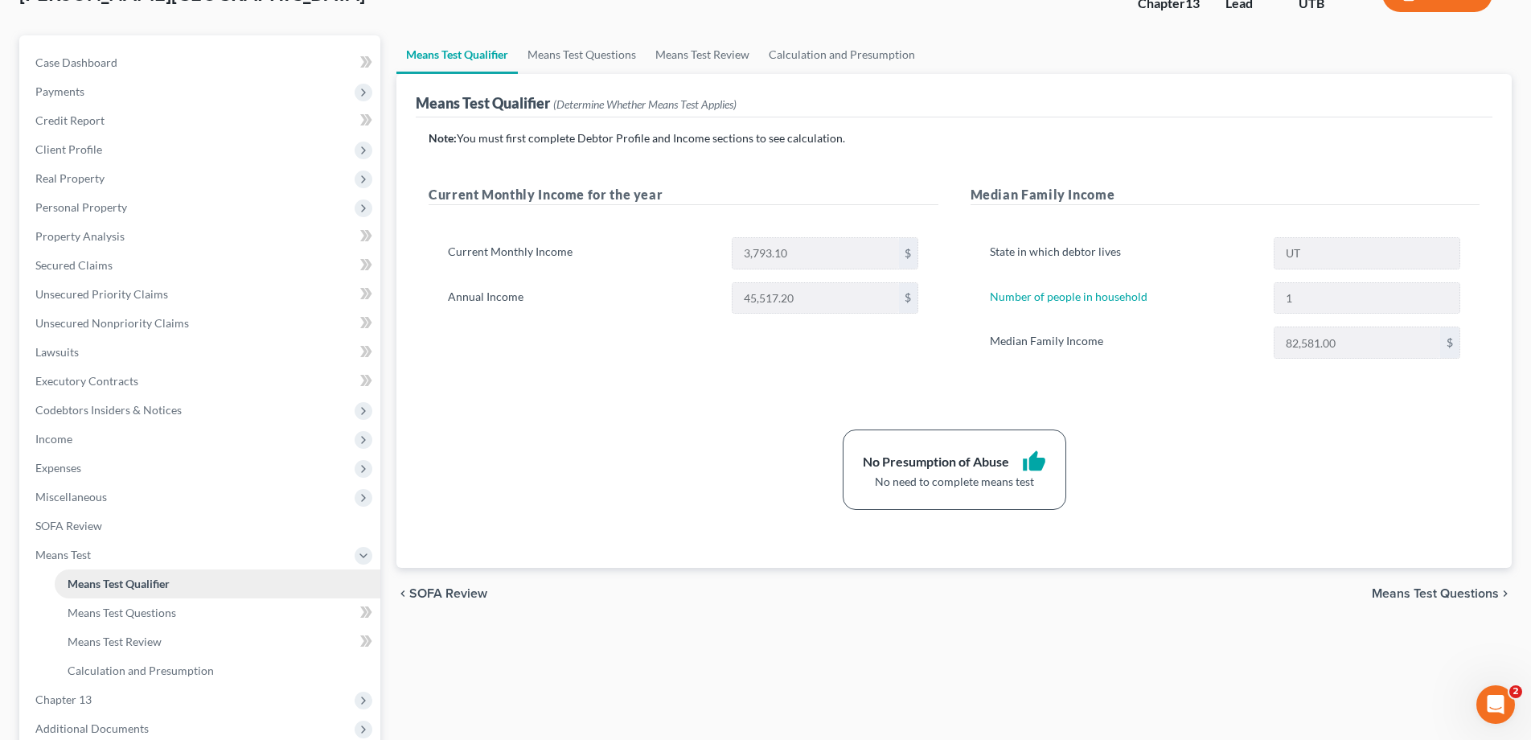
scroll to position [289, 0]
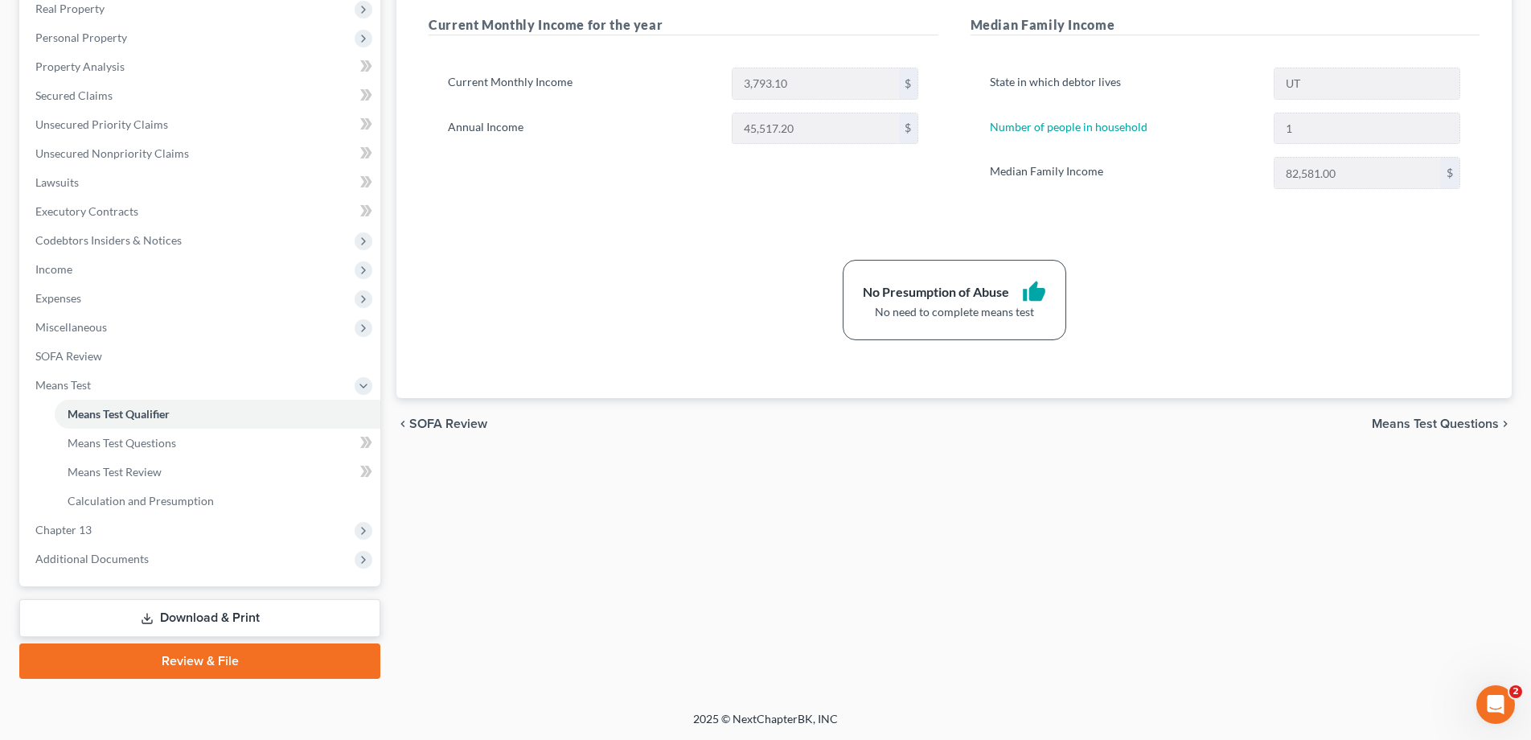
click at [195, 624] on link "Download & Print" at bounding box center [199, 618] width 361 height 38
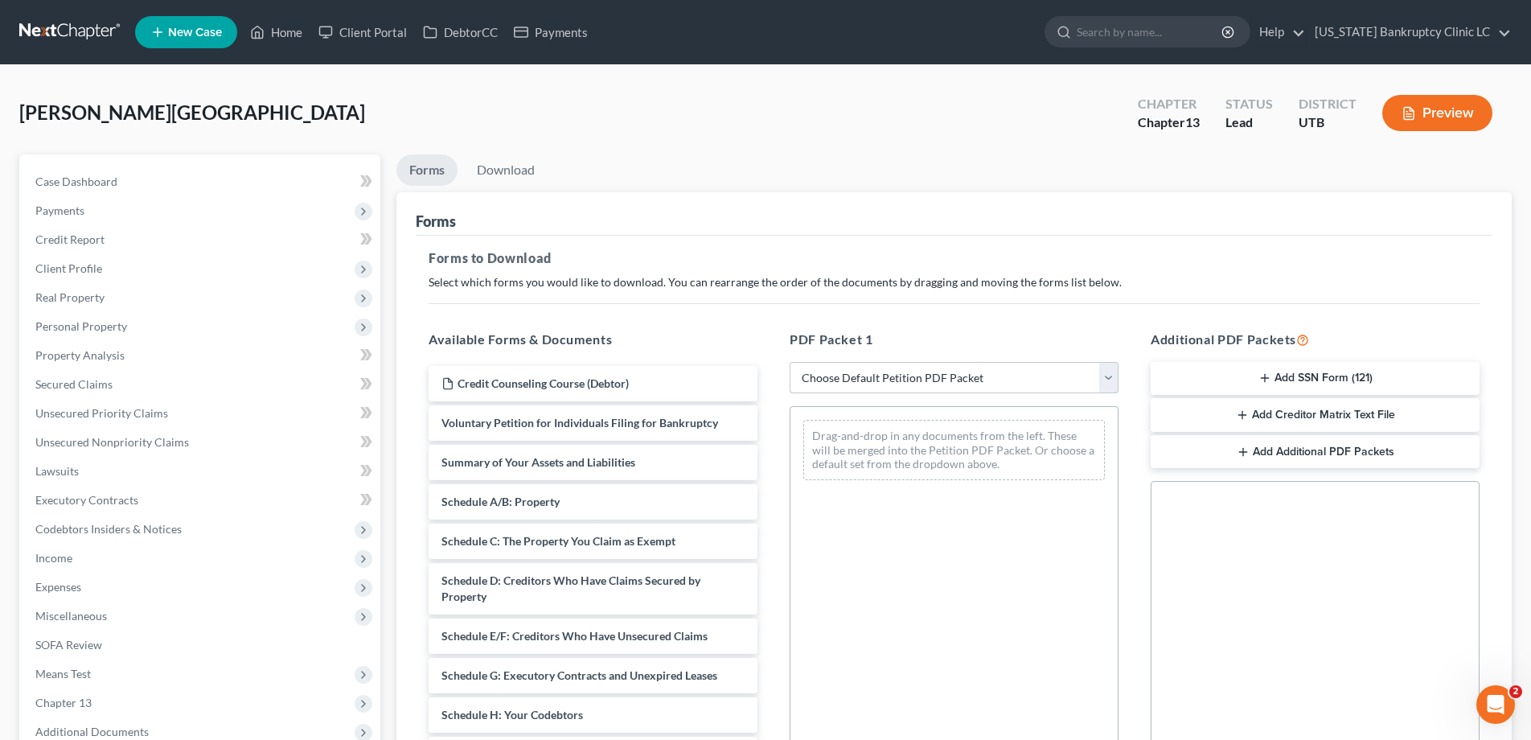
click at [1109, 372] on select "Choose Default Petition PDF Packet Complete Bankruptcy Petition (all forms and …" at bounding box center [954, 378] width 329 height 32
select select "0"
click at [790, 362] on select "Choose Default Petition PDF Packet Complete Bankruptcy Petition (all forms and …" at bounding box center [954, 378] width 329 height 32
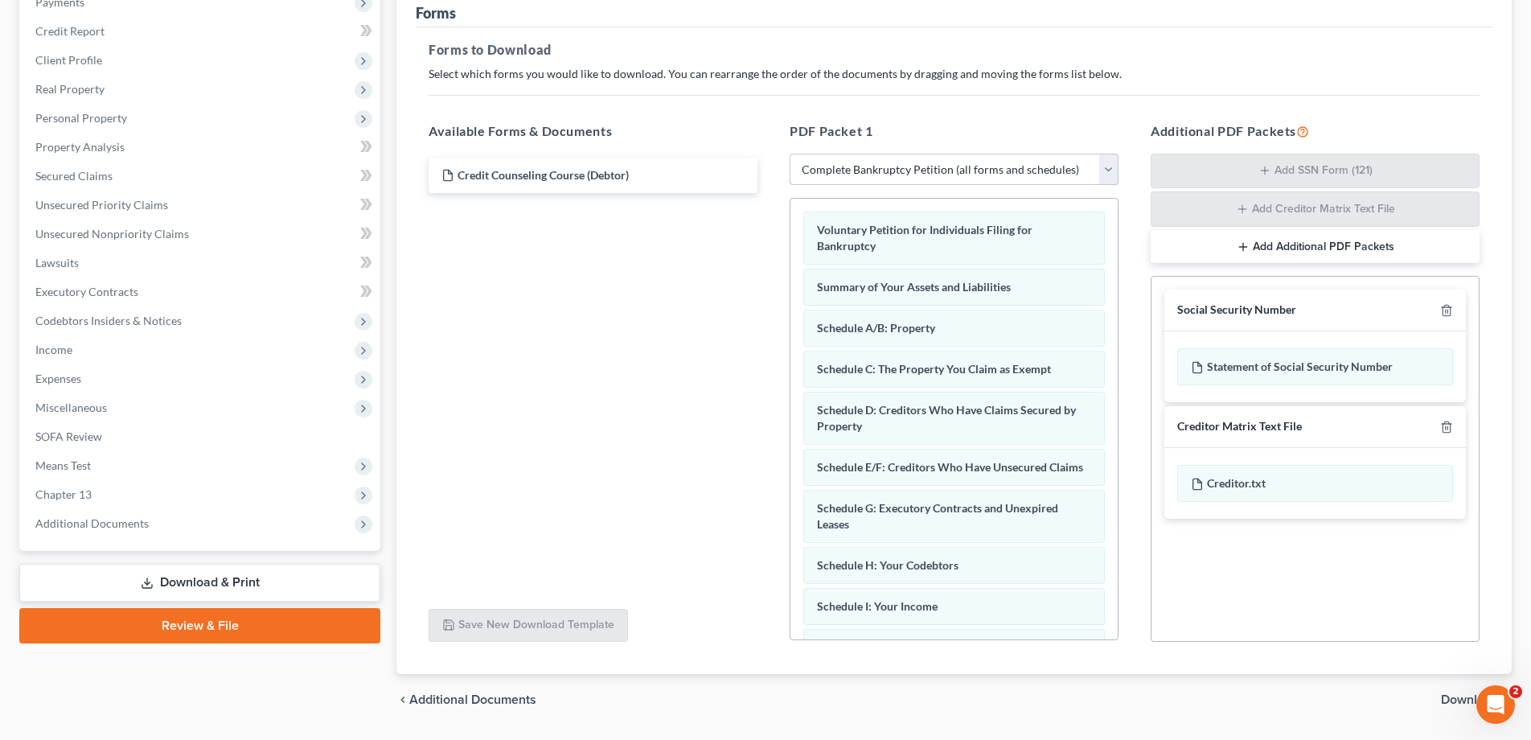
scroll to position [255, 0]
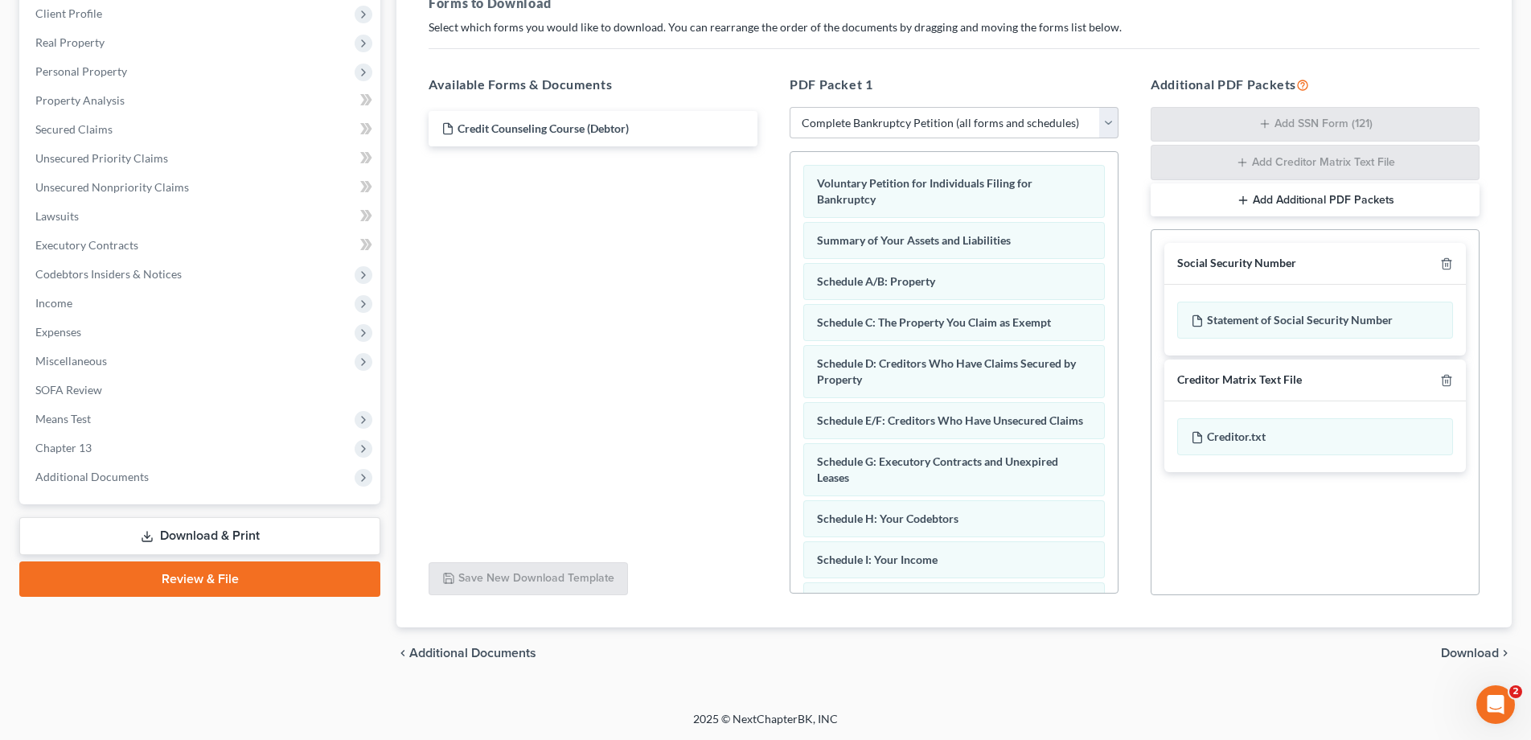
click at [1471, 654] on span "Download" at bounding box center [1470, 652] width 58 height 13
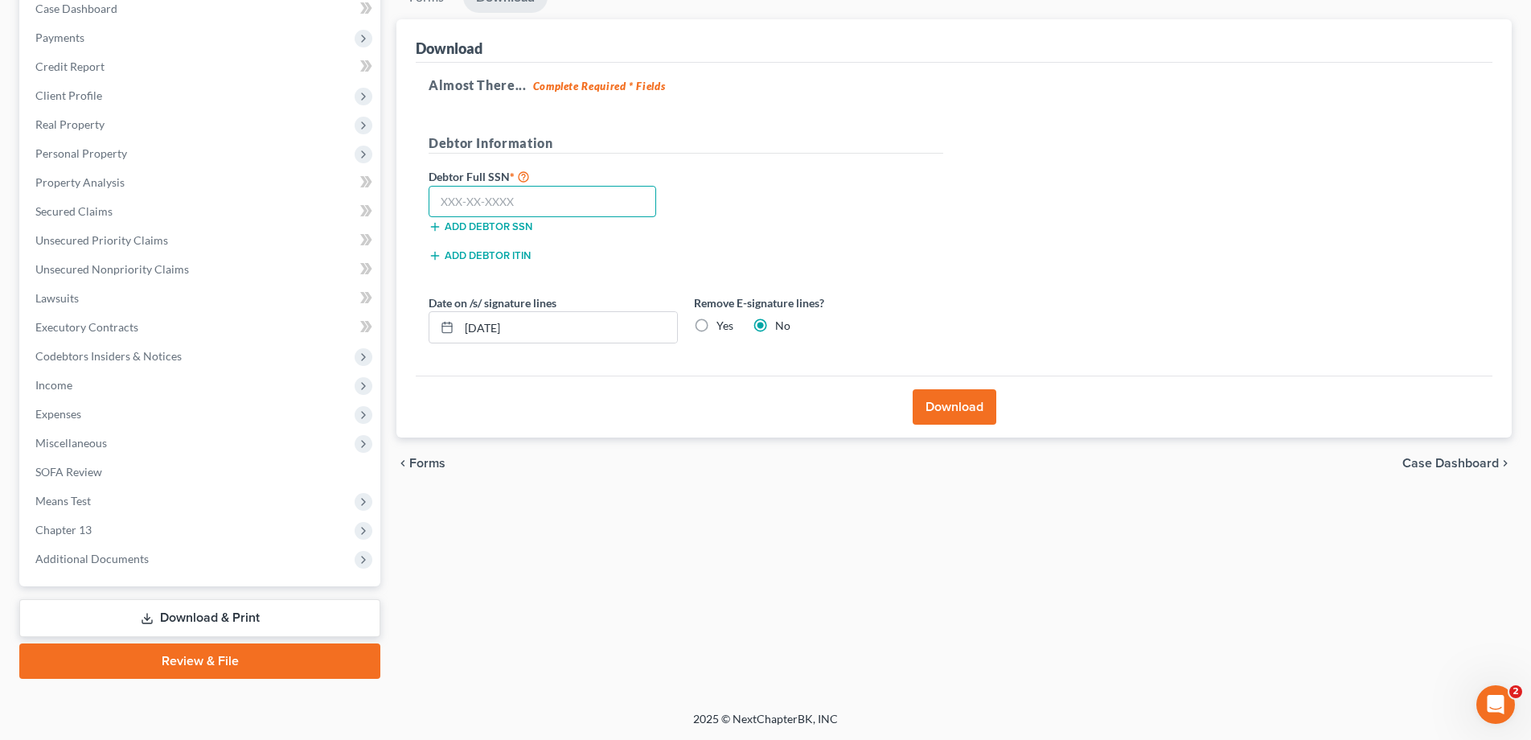
click at [453, 191] on input "text" at bounding box center [543, 202] width 228 height 32
type input "337-79-2438"
click at [946, 409] on button "Download" at bounding box center [955, 406] width 84 height 35
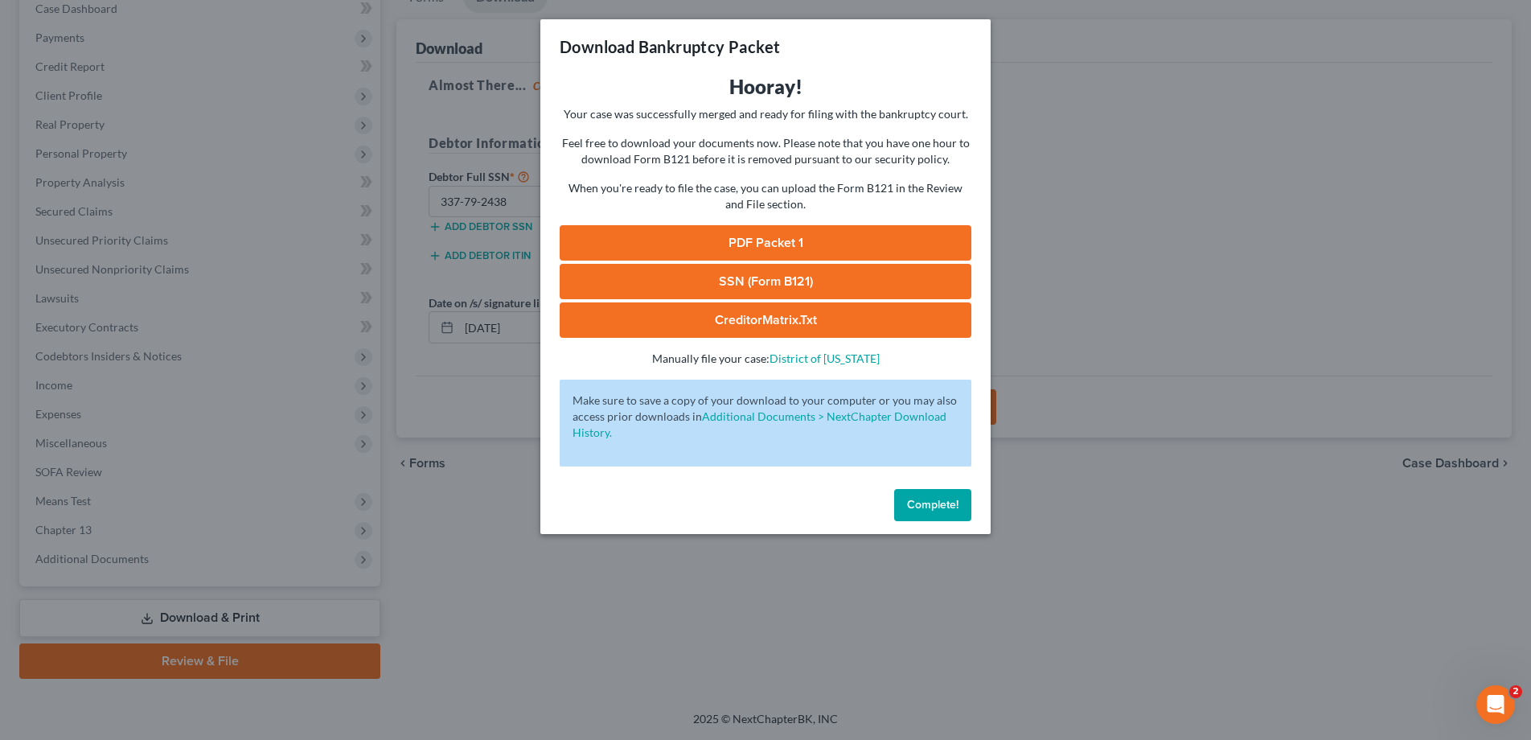
click at [725, 247] on link "PDF Packet 1" at bounding box center [766, 242] width 412 height 35
click at [0, 0] on div "Download Bankruptcy Packet Hooray! Your case was successfully merged and ready …" at bounding box center [765, 370] width 1531 height 740
click at [735, 282] on link "SSN (Form B121)" at bounding box center [766, 281] width 412 height 35
click at [931, 502] on span "Complete!" at bounding box center [932, 505] width 51 height 14
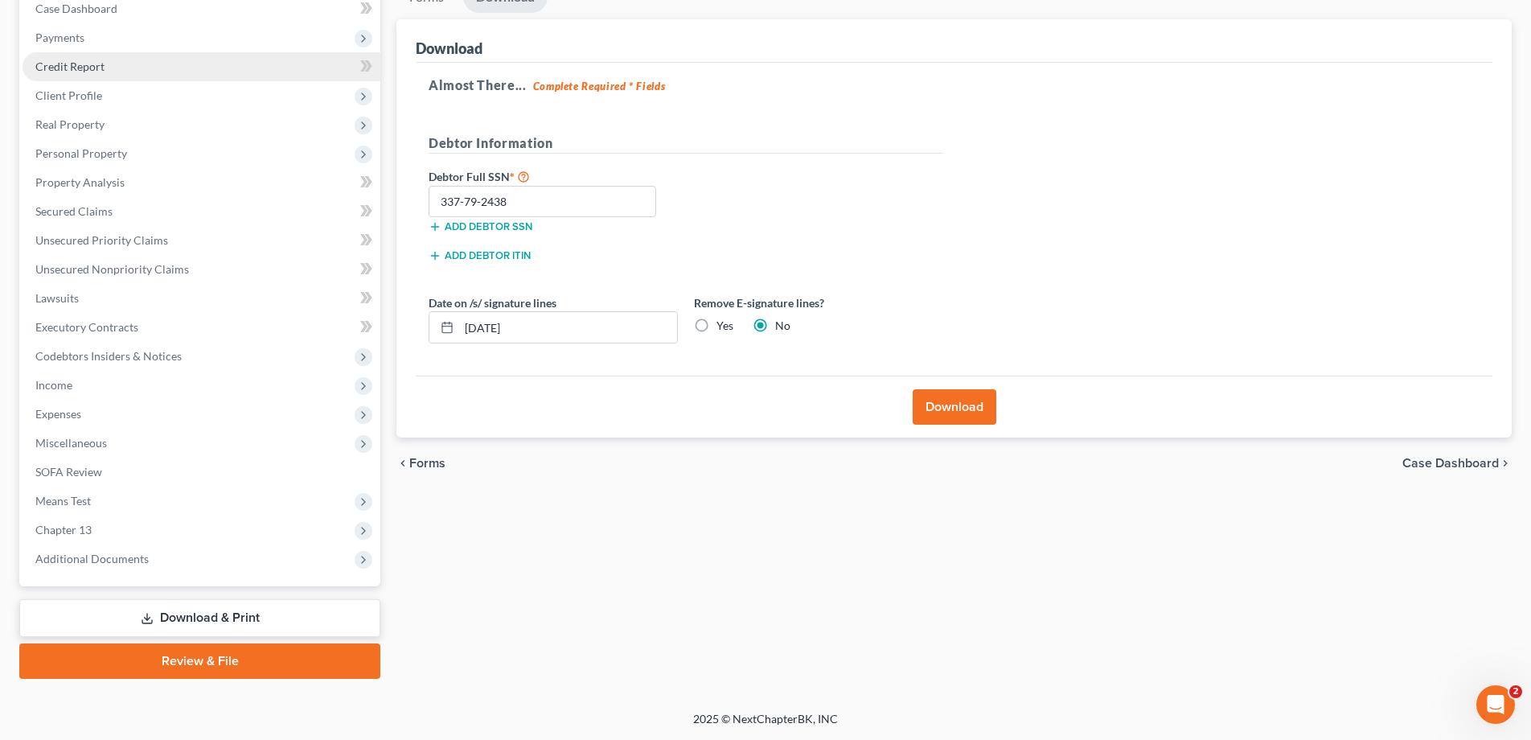
scroll to position [0, 0]
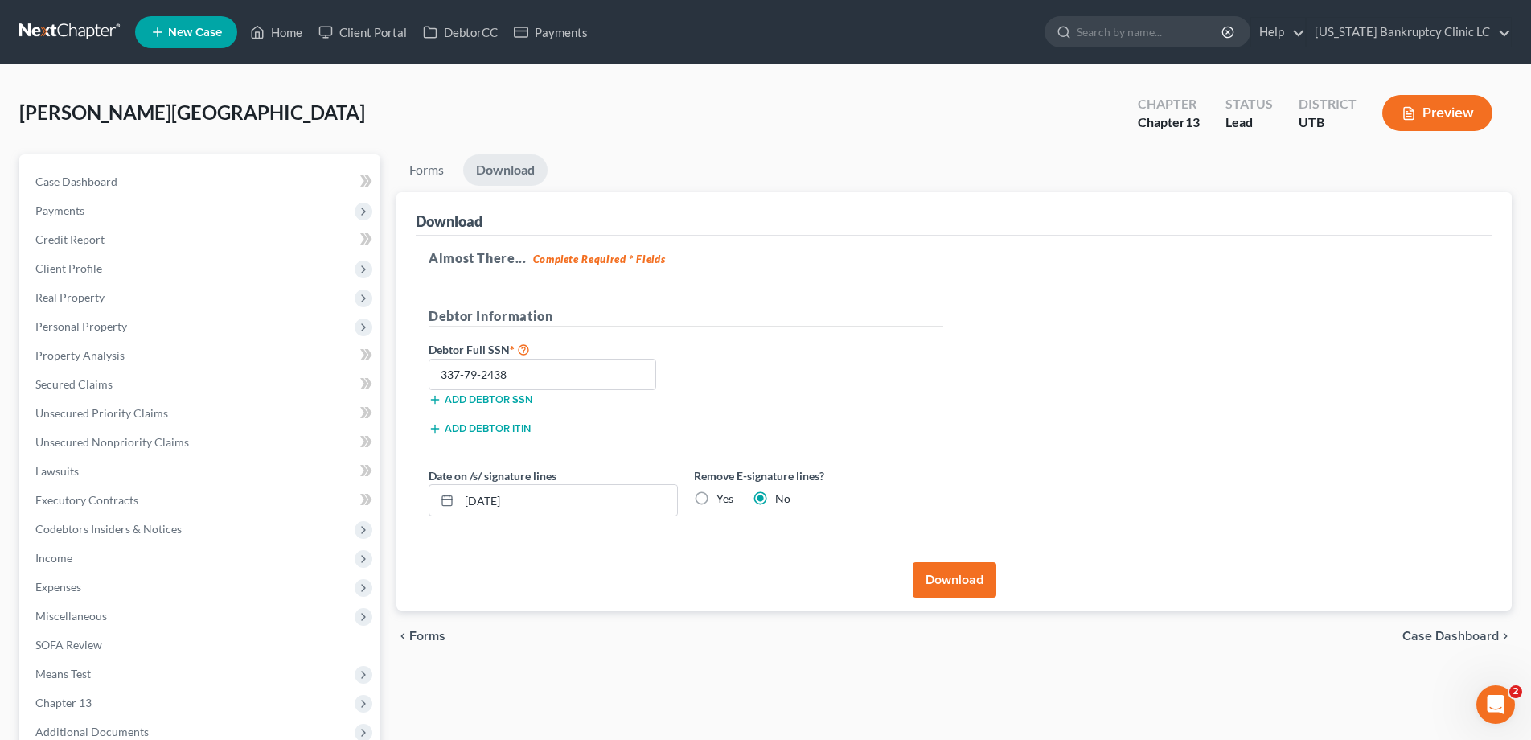
click at [60, 29] on link at bounding box center [70, 32] width 103 height 29
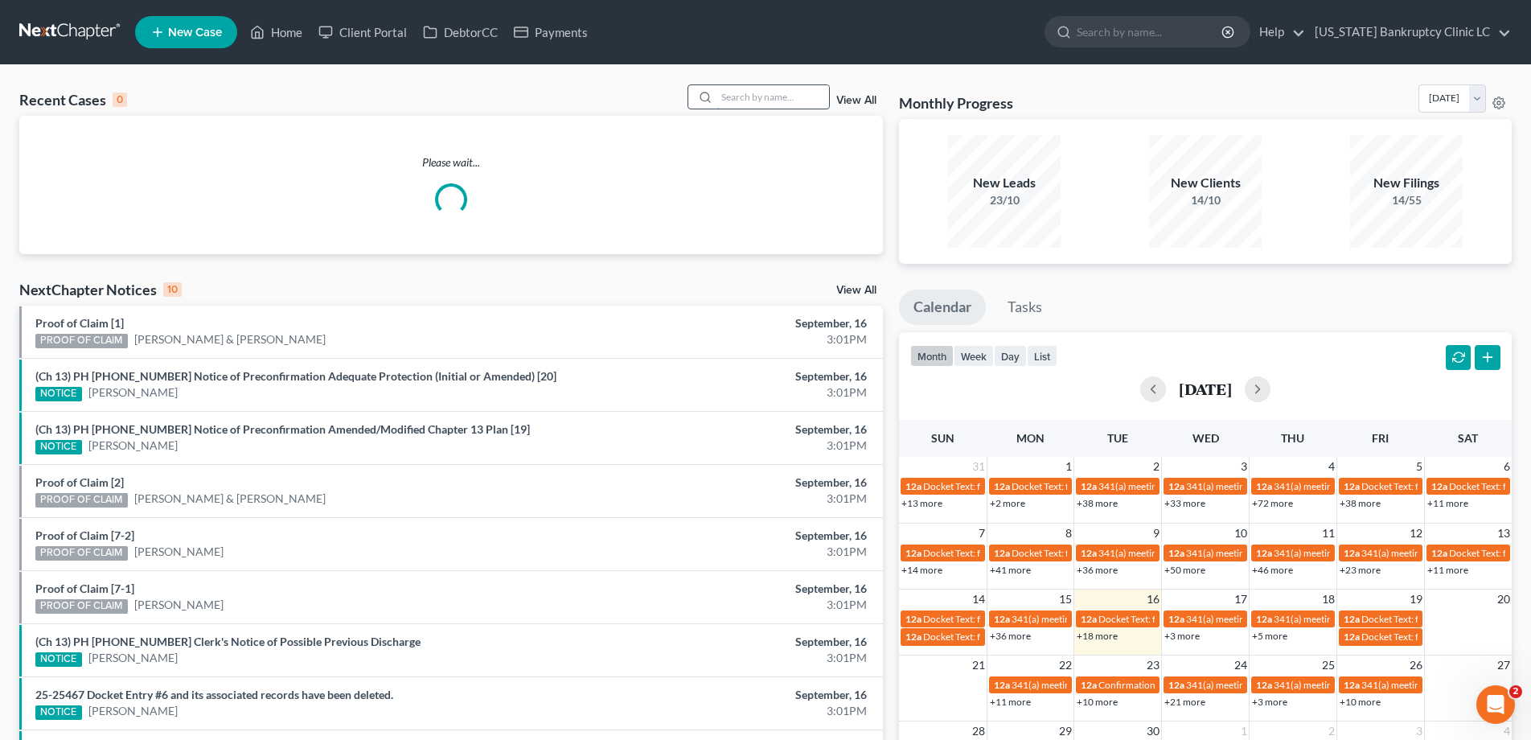
click at [741, 95] on input "search" at bounding box center [772, 96] width 113 height 23
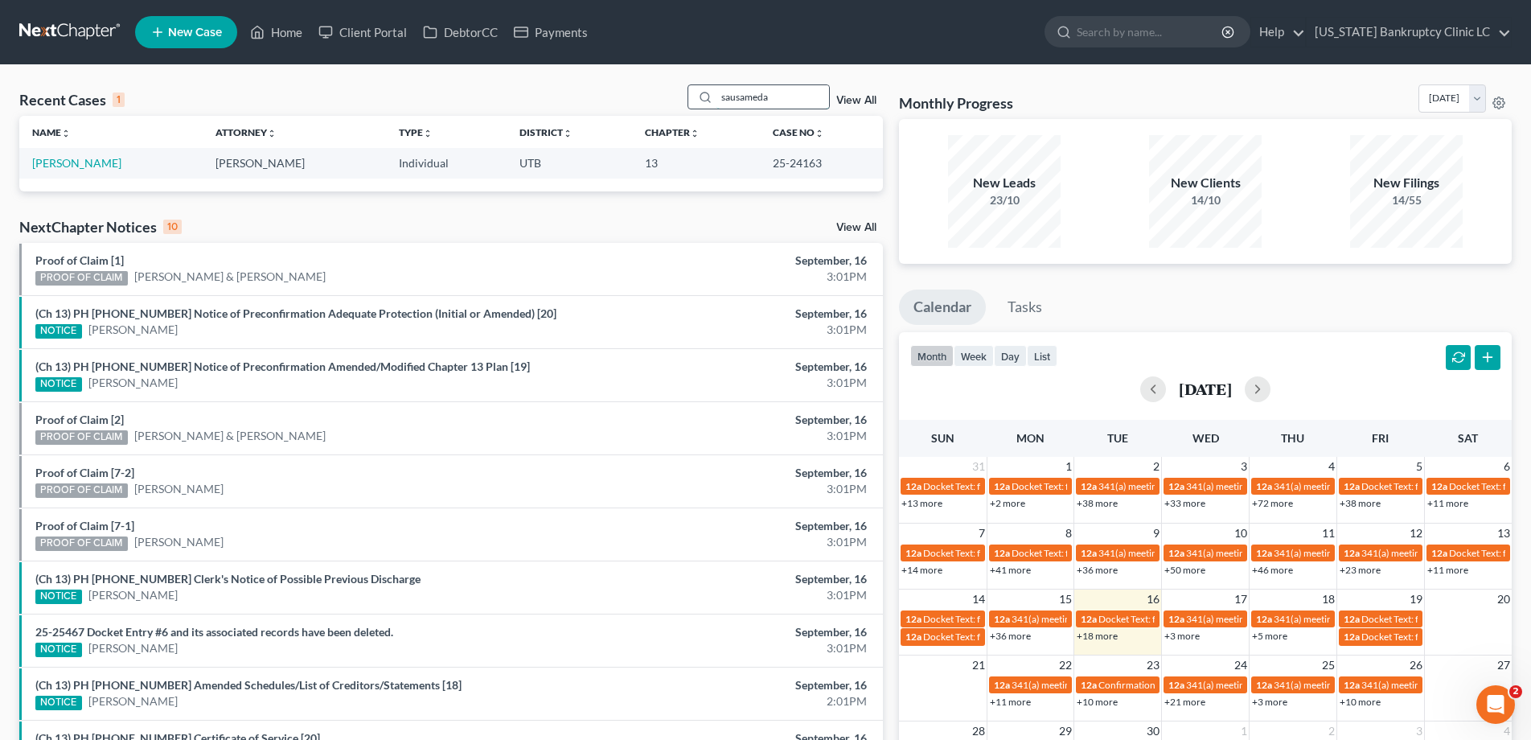
type input "sausameda"
click at [83, 161] on link "[PERSON_NAME]" at bounding box center [76, 163] width 89 height 14
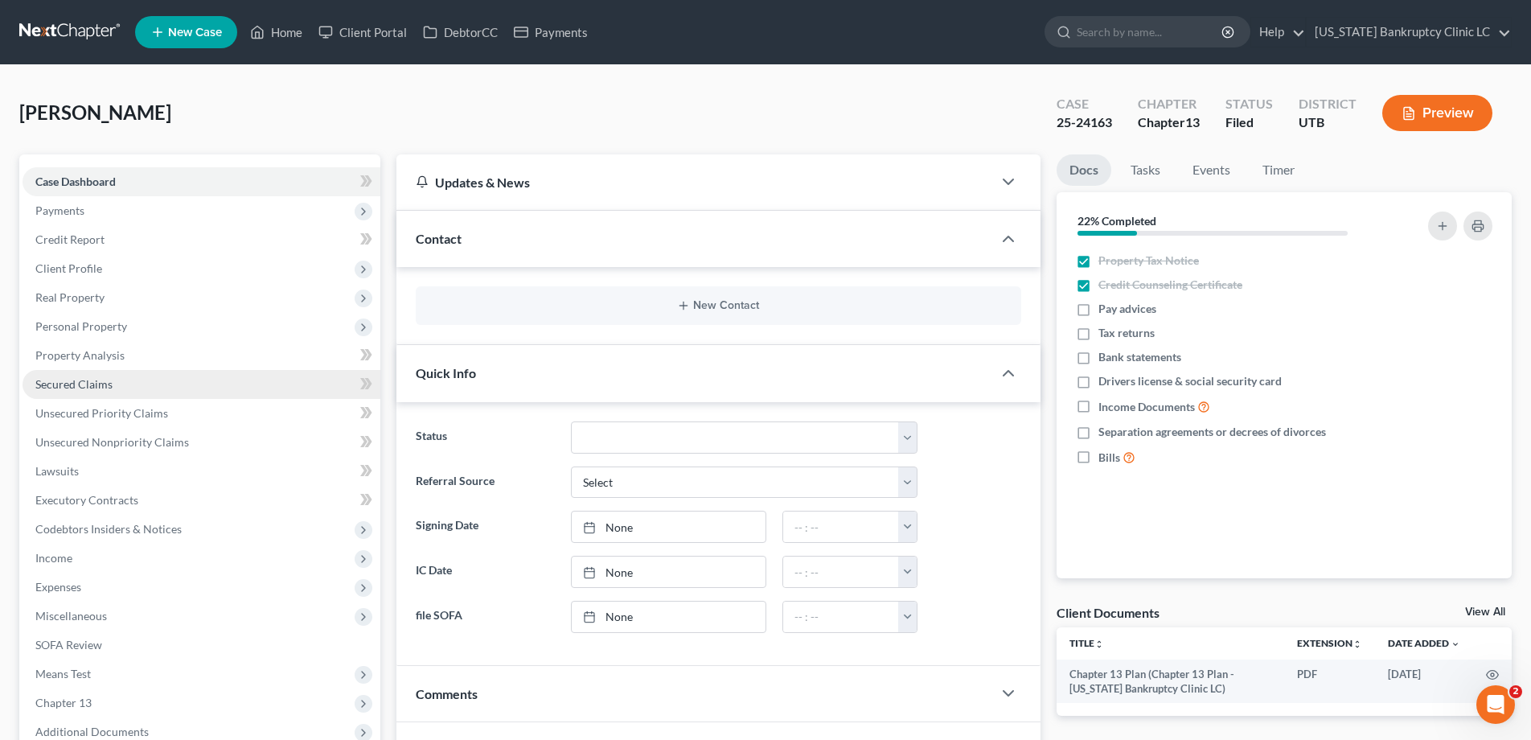
click at [102, 384] on span "Secured Claims" at bounding box center [73, 384] width 77 height 14
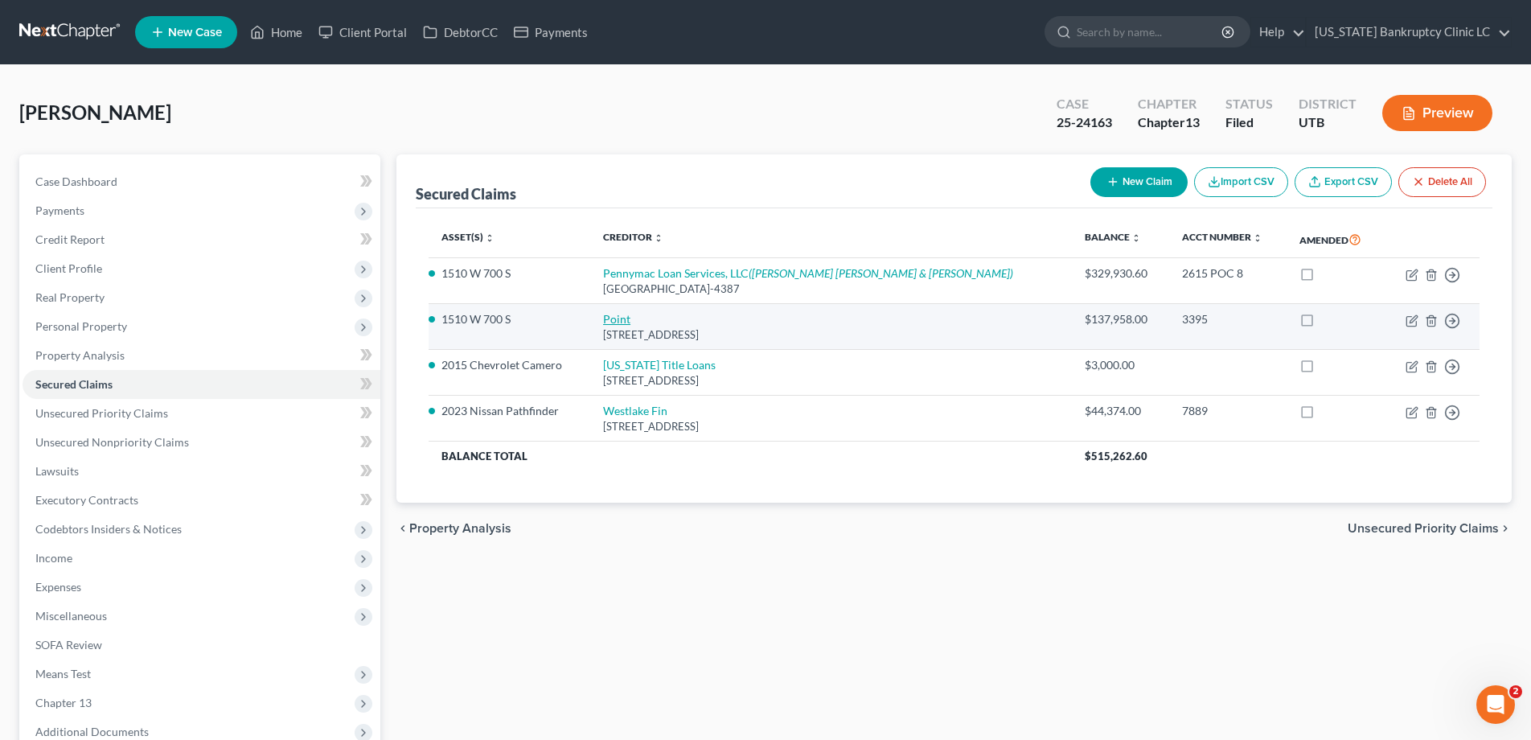
click at [630, 318] on link "Point" at bounding box center [616, 319] width 27 height 14
select select "4"
select select "17"
select select "0"
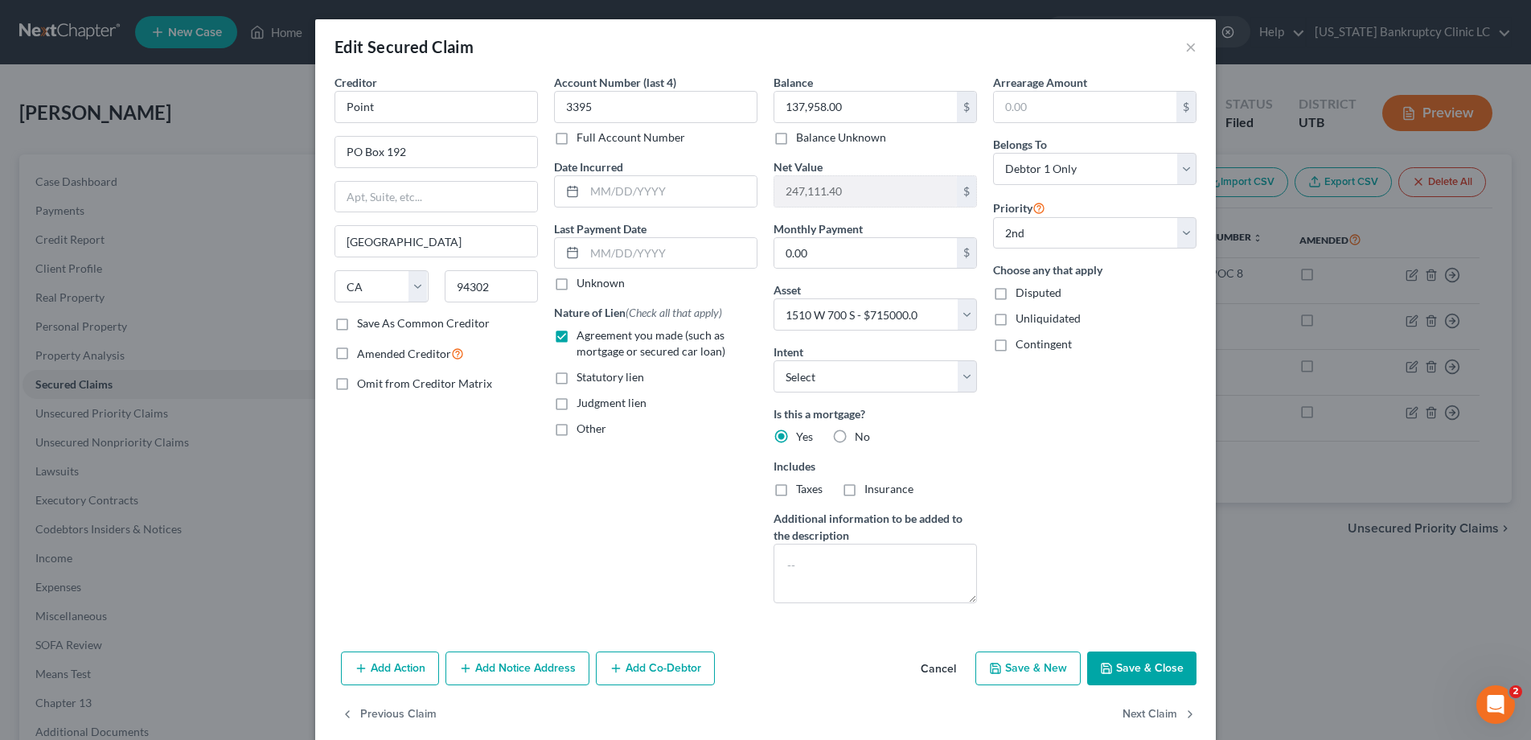
click at [576, 137] on label "Full Account Number" at bounding box center [630, 137] width 109 height 16
click at [583, 137] on input "Full Account Number" at bounding box center [588, 134] width 10 height 10
click at [630, 99] on input "3395" at bounding box center [655, 107] width 203 height 32
type input "3395 POC 13"
type input "146,450.42"
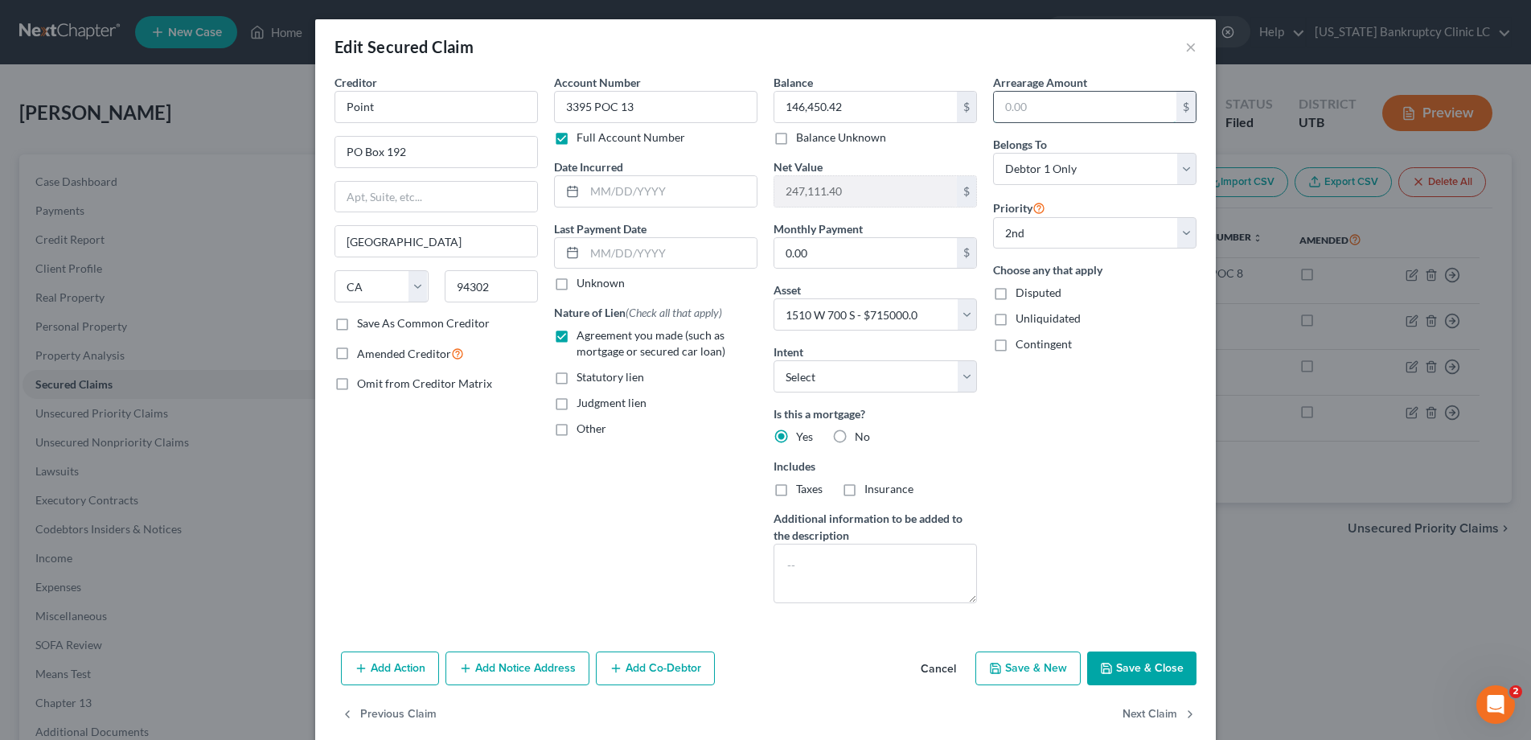
click at [1029, 109] on input "text" at bounding box center [1085, 107] width 183 height 31
type input "1,887.00"
click at [1135, 664] on button "Save & Close" at bounding box center [1141, 668] width 109 height 34
select select
select select "1"
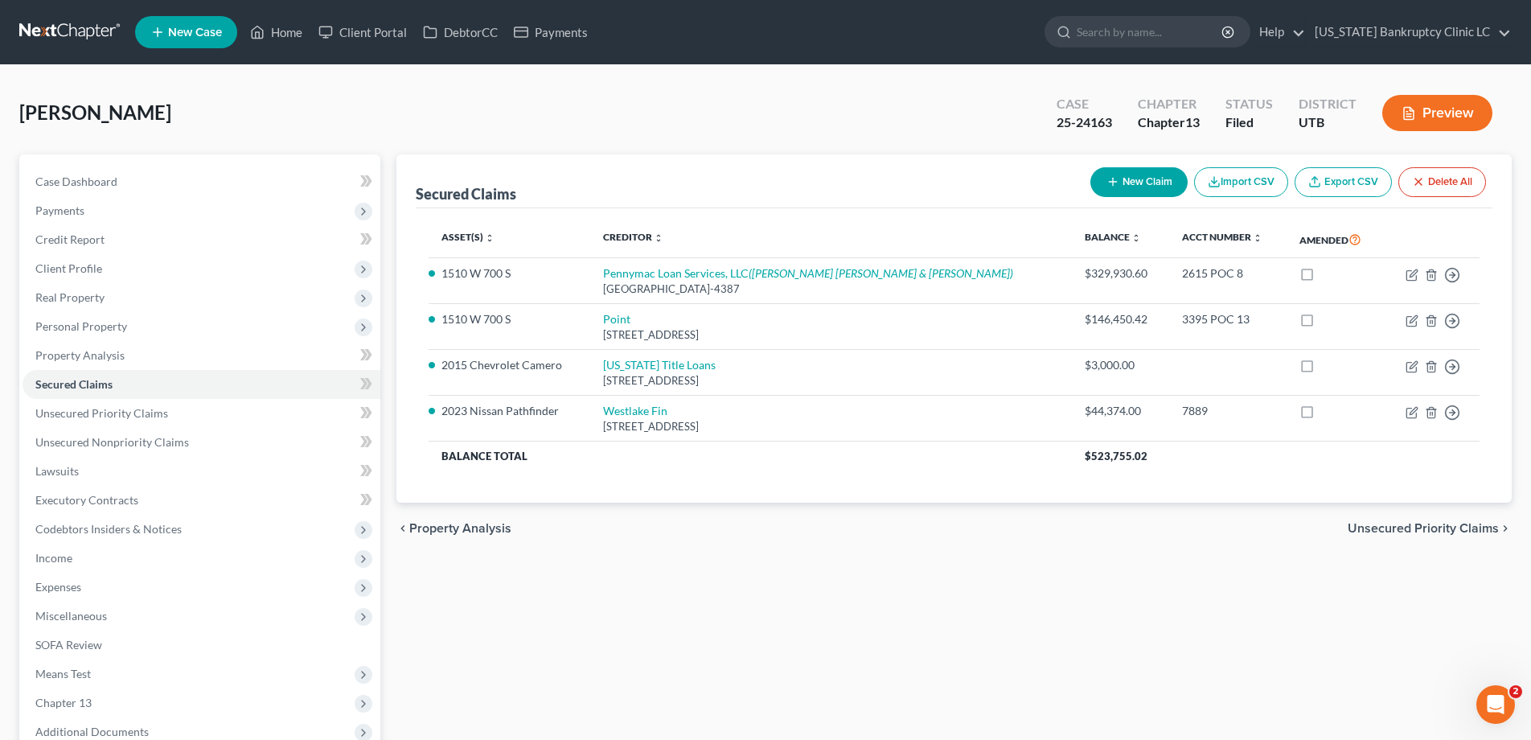
click at [45, 28] on link at bounding box center [70, 32] width 103 height 29
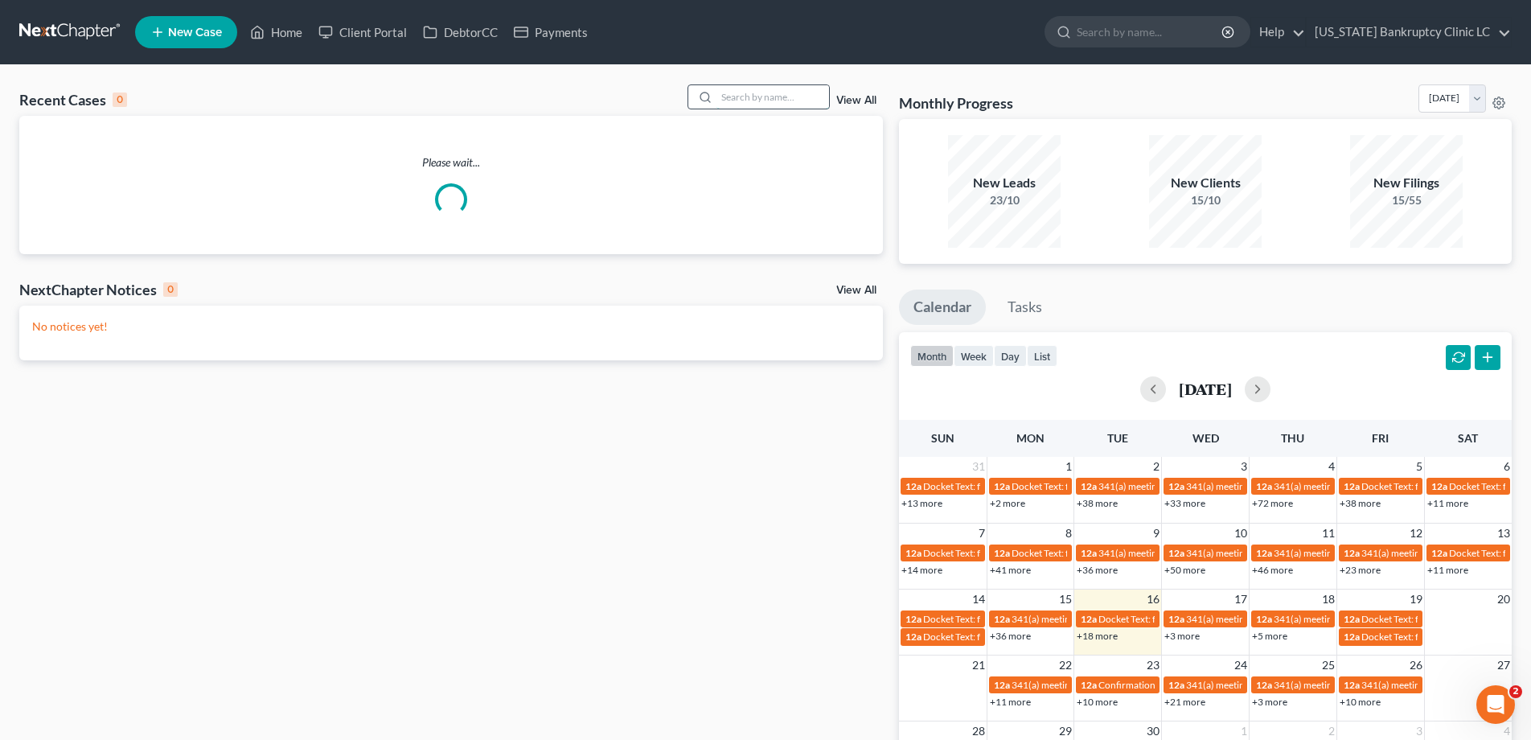
click at [758, 102] on input "search" at bounding box center [772, 96] width 113 height 23
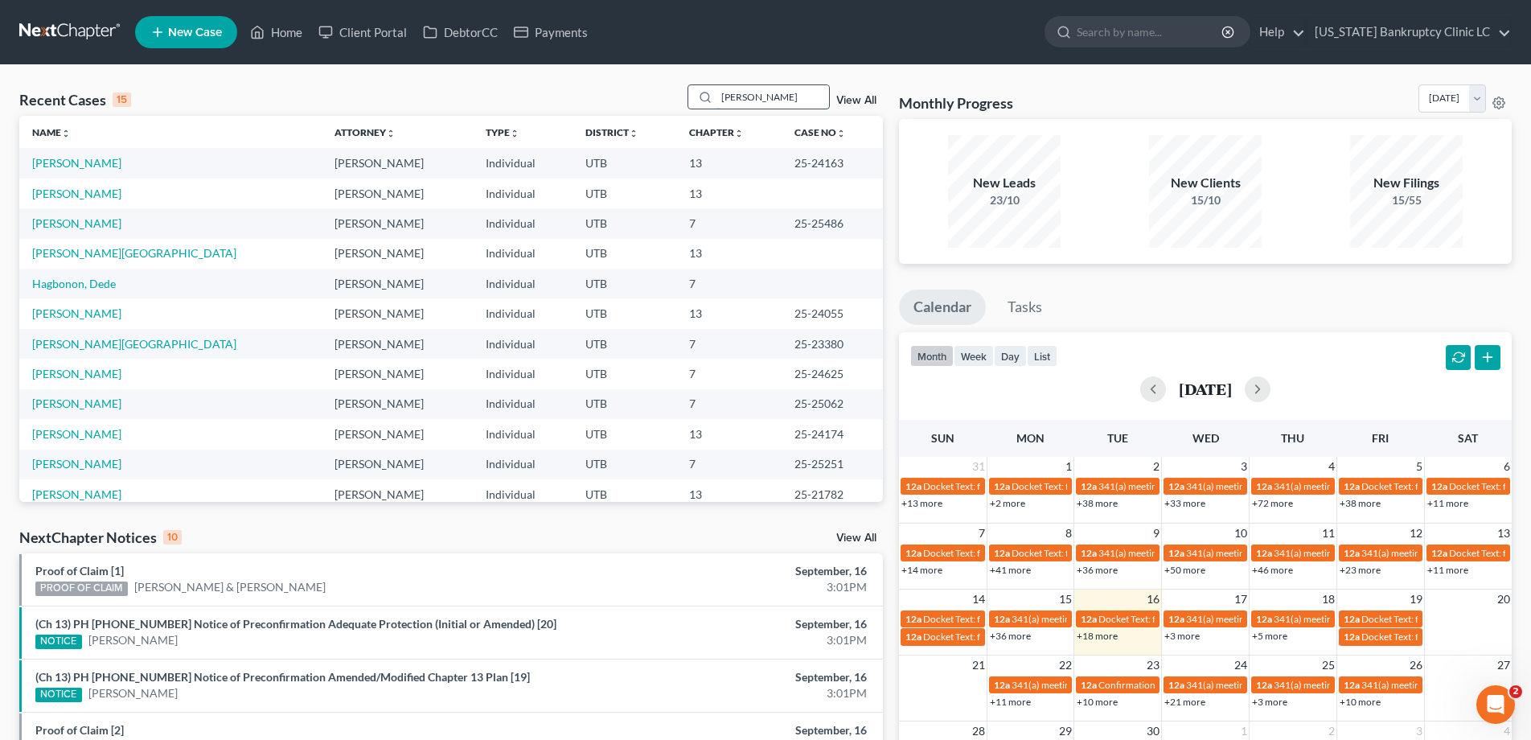
type input "fowler"
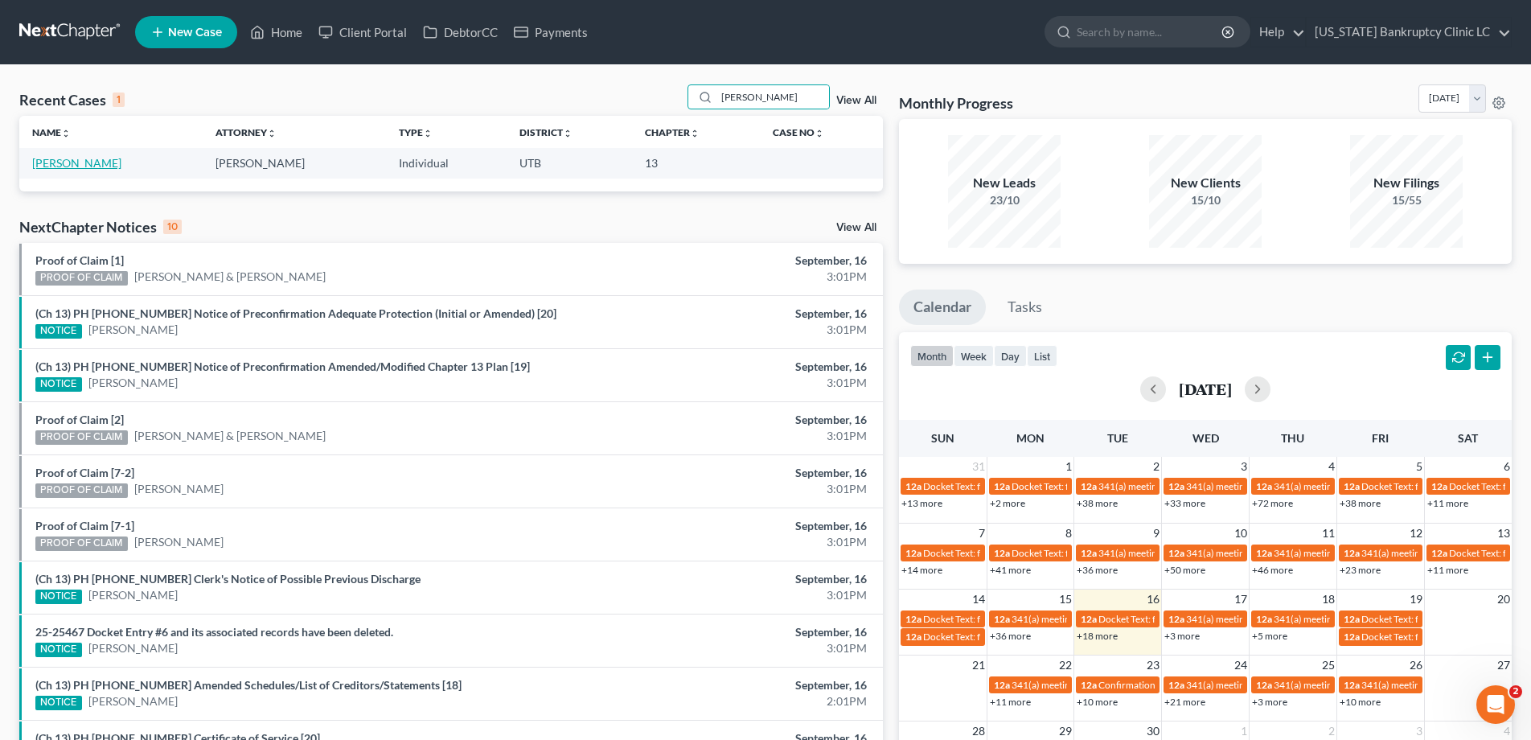
click at [106, 160] on link "Fowler, Mercedez" at bounding box center [76, 163] width 89 height 14
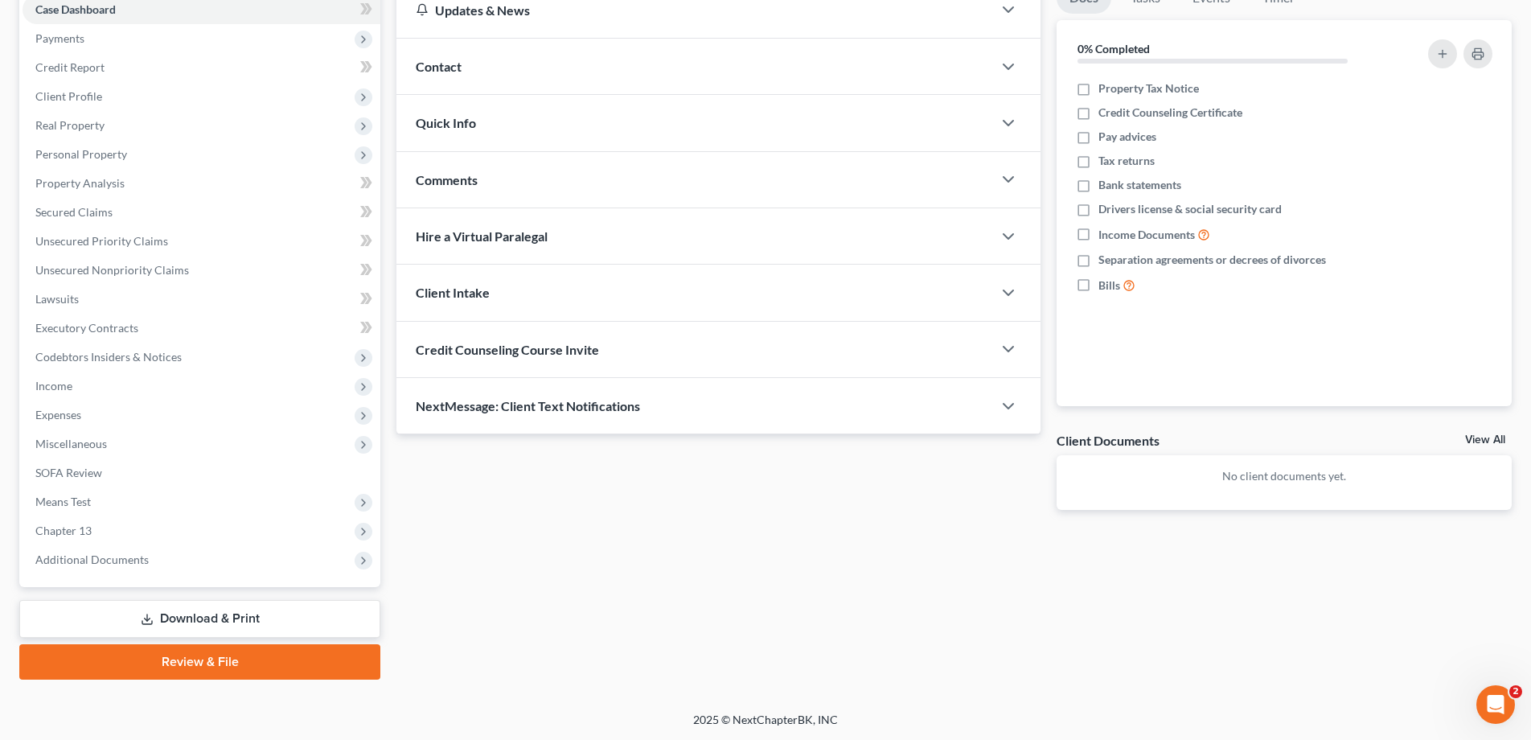
scroll to position [173, 0]
click at [59, 526] on span "Chapter 13" at bounding box center [63, 530] width 56 height 14
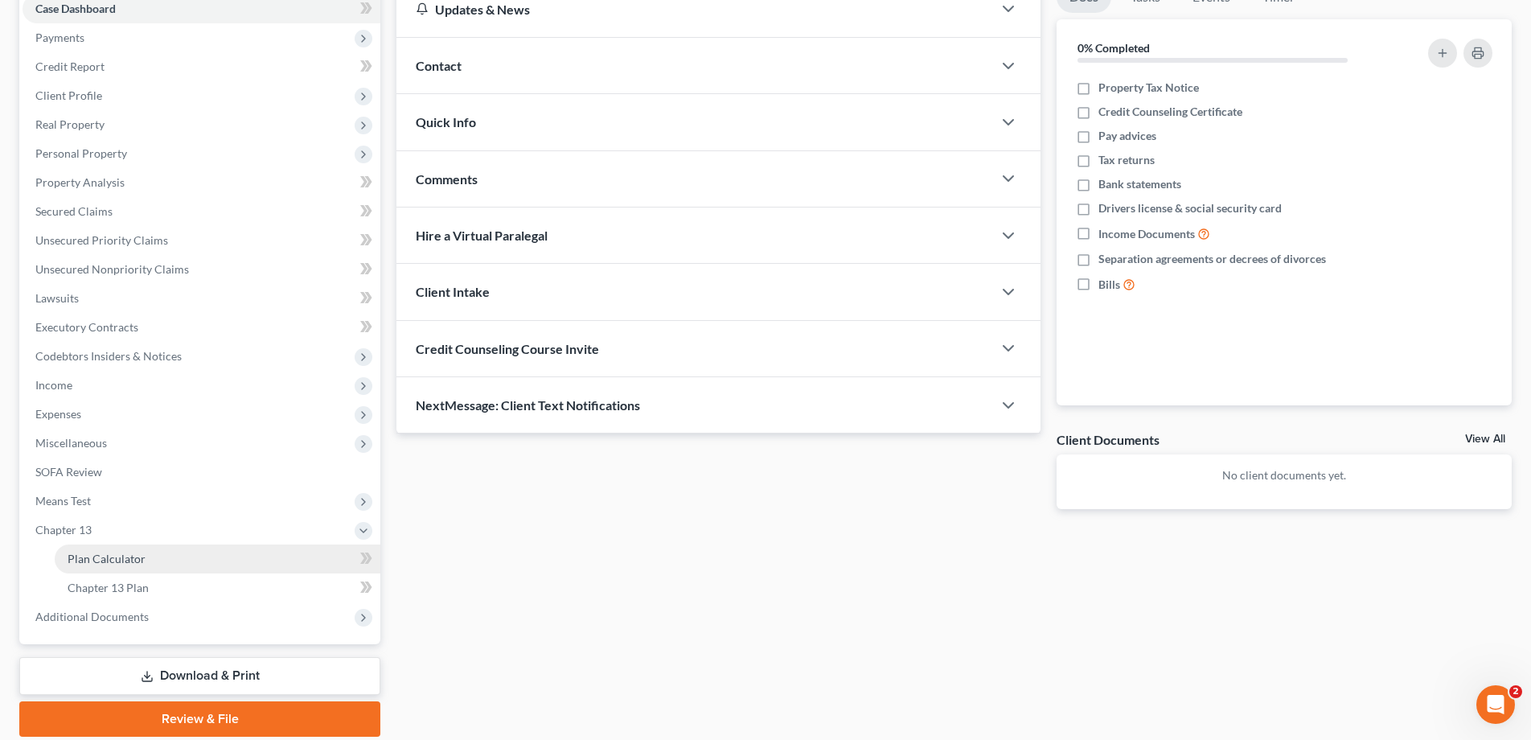
click at [98, 558] on span "Plan Calculator" at bounding box center [107, 559] width 78 height 14
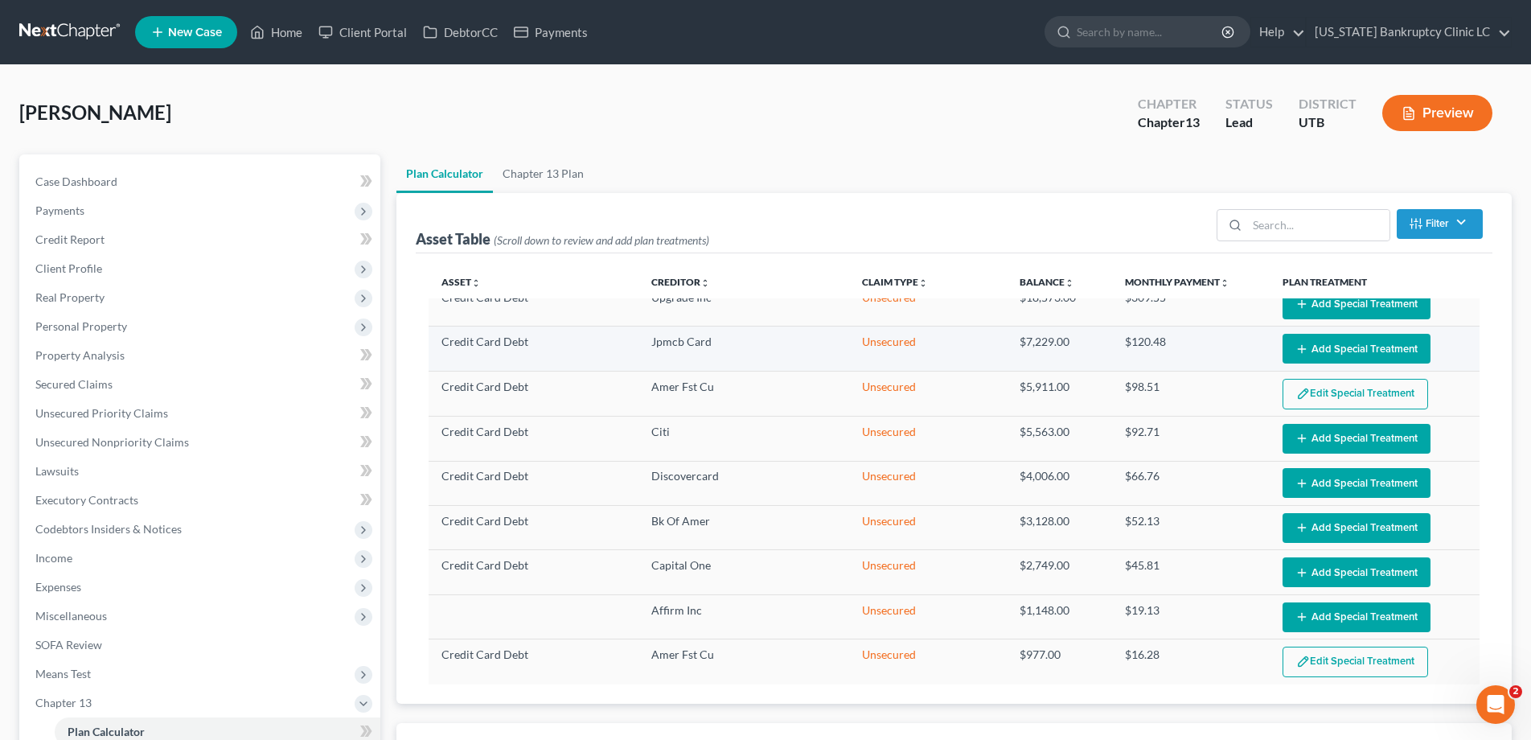
scroll to position [165, 0]
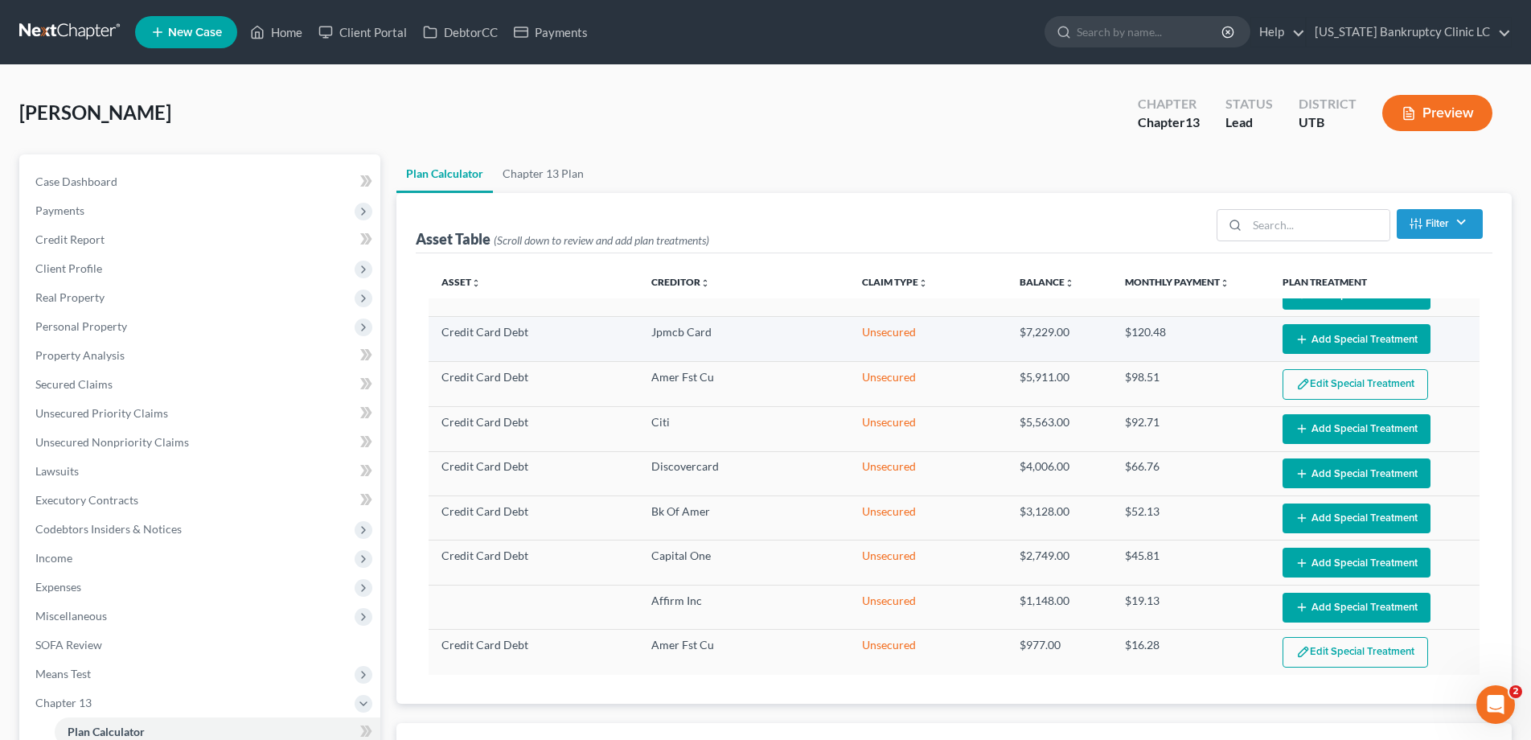
select select "59"
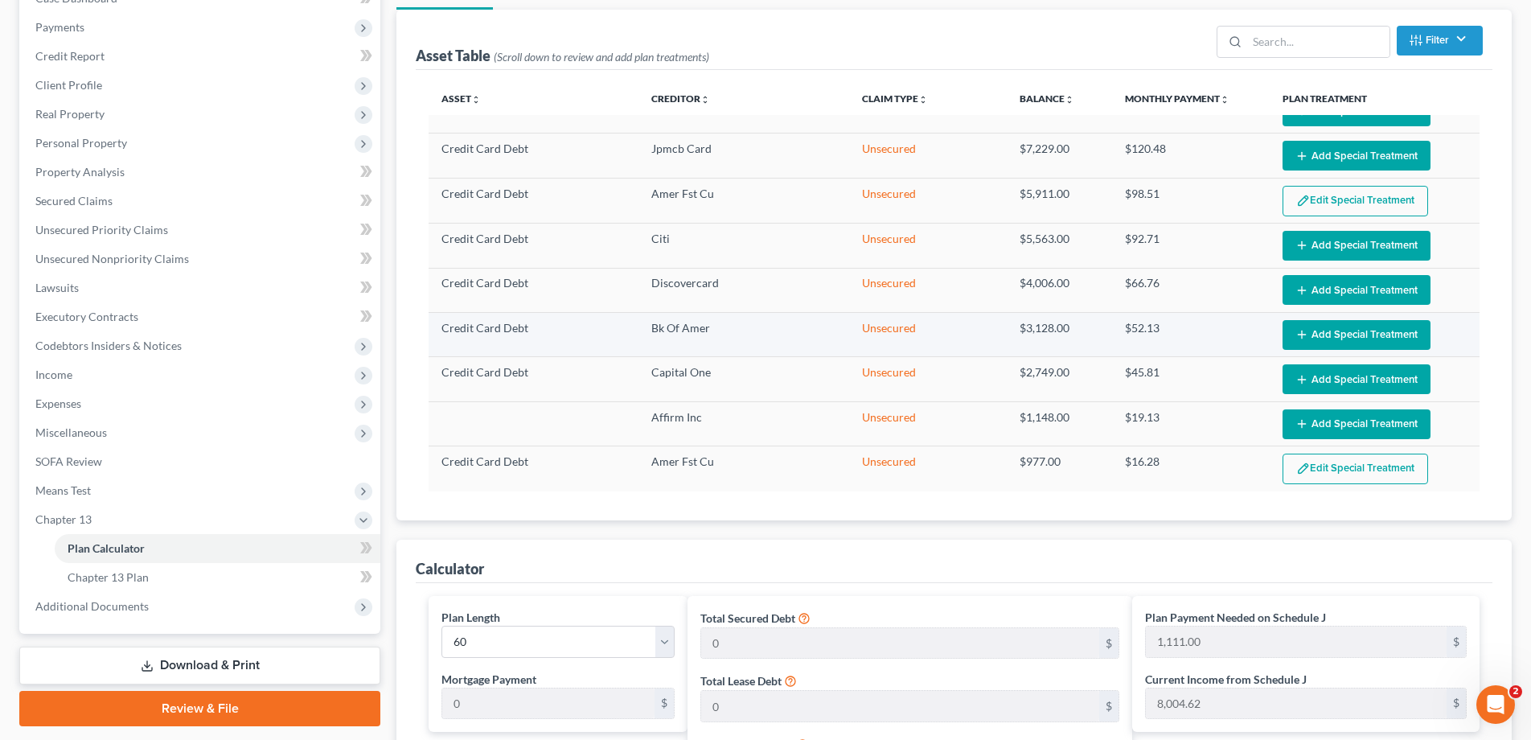
scroll to position [193, 0]
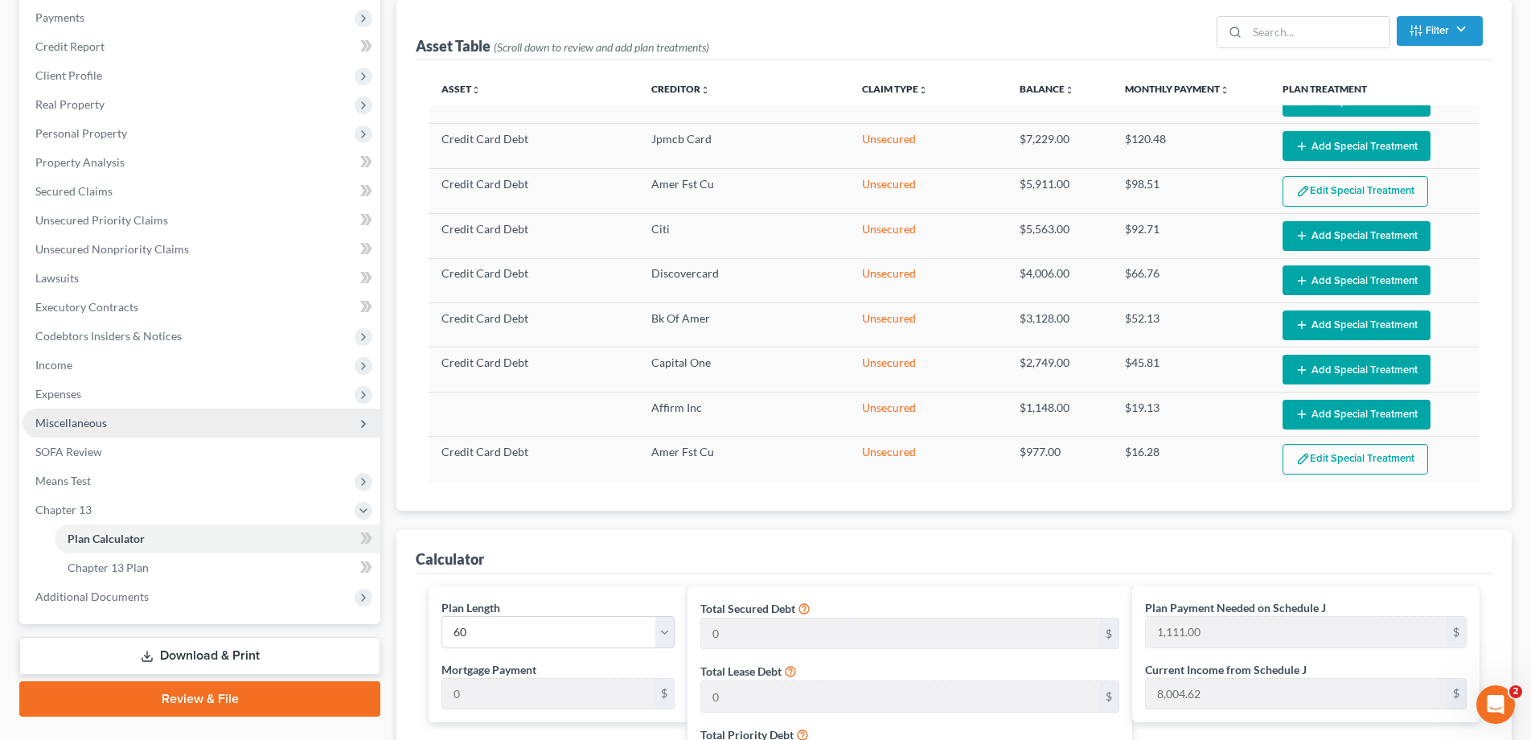
click at [56, 422] on span "Miscellaneous" at bounding box center [71, 423] width 72 height 14
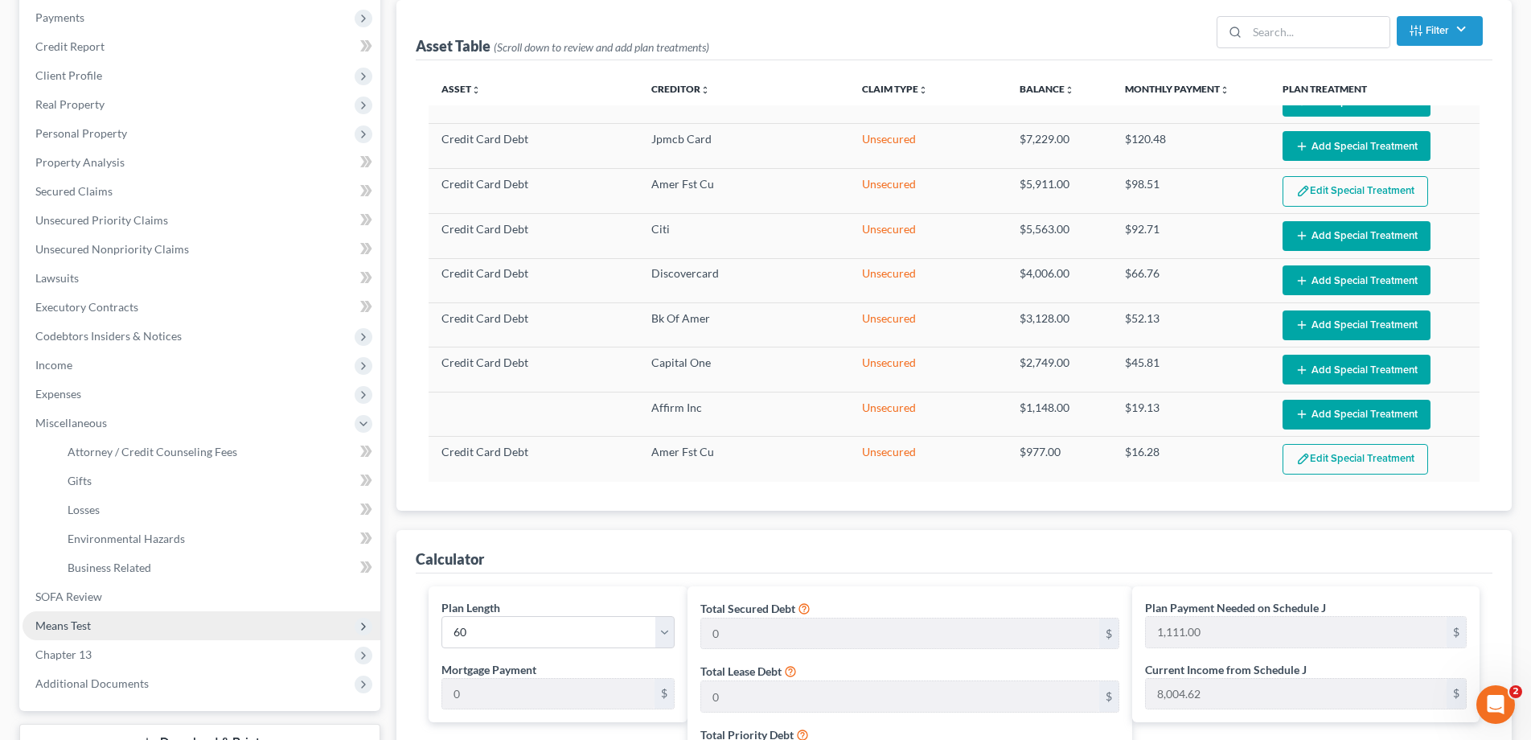
click at [58, 627] on span "Means Test" at bounding box center [62, 625] width 55 height 14
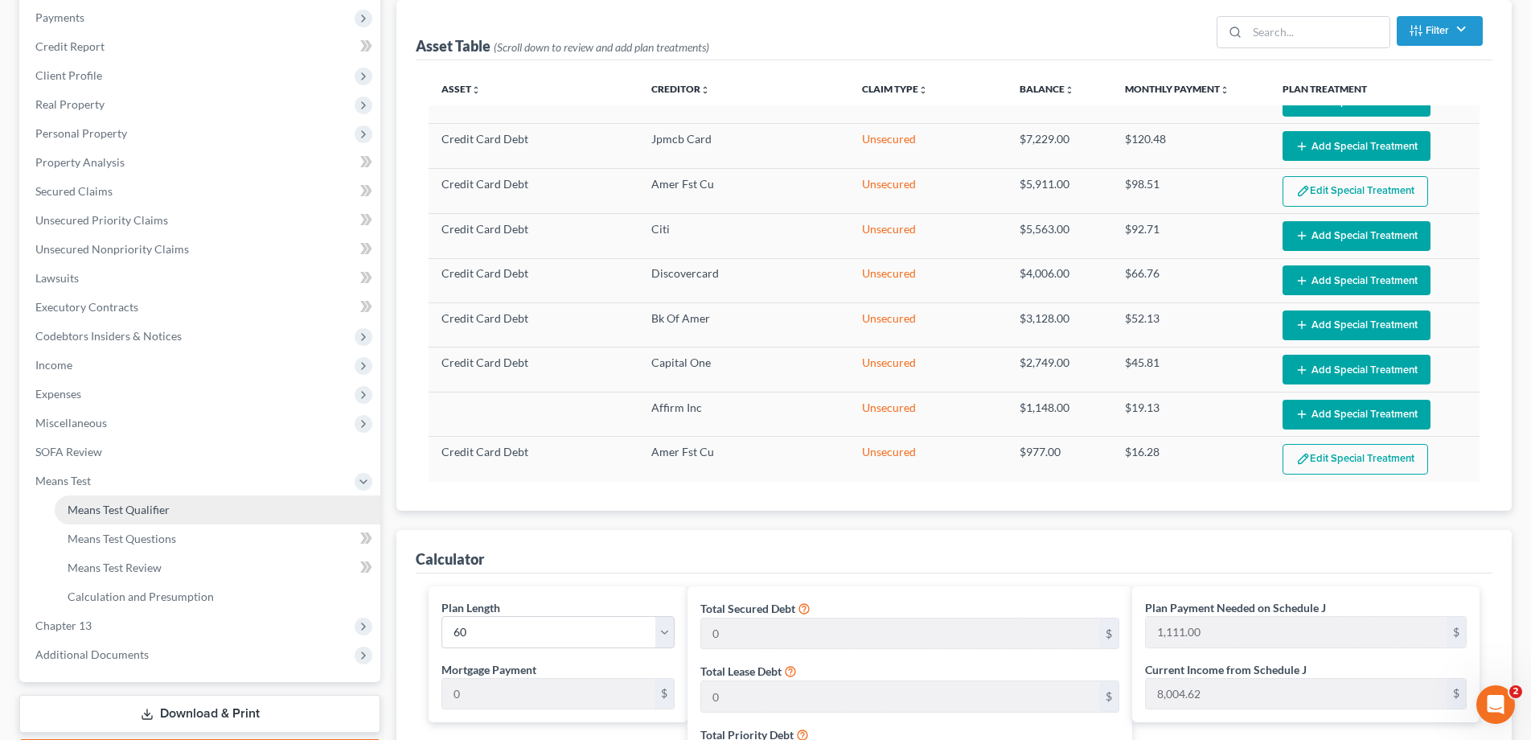
click at [142, 505] on span "Means Test Qualifier" at bounding box center [119, 510] width 102 height 14
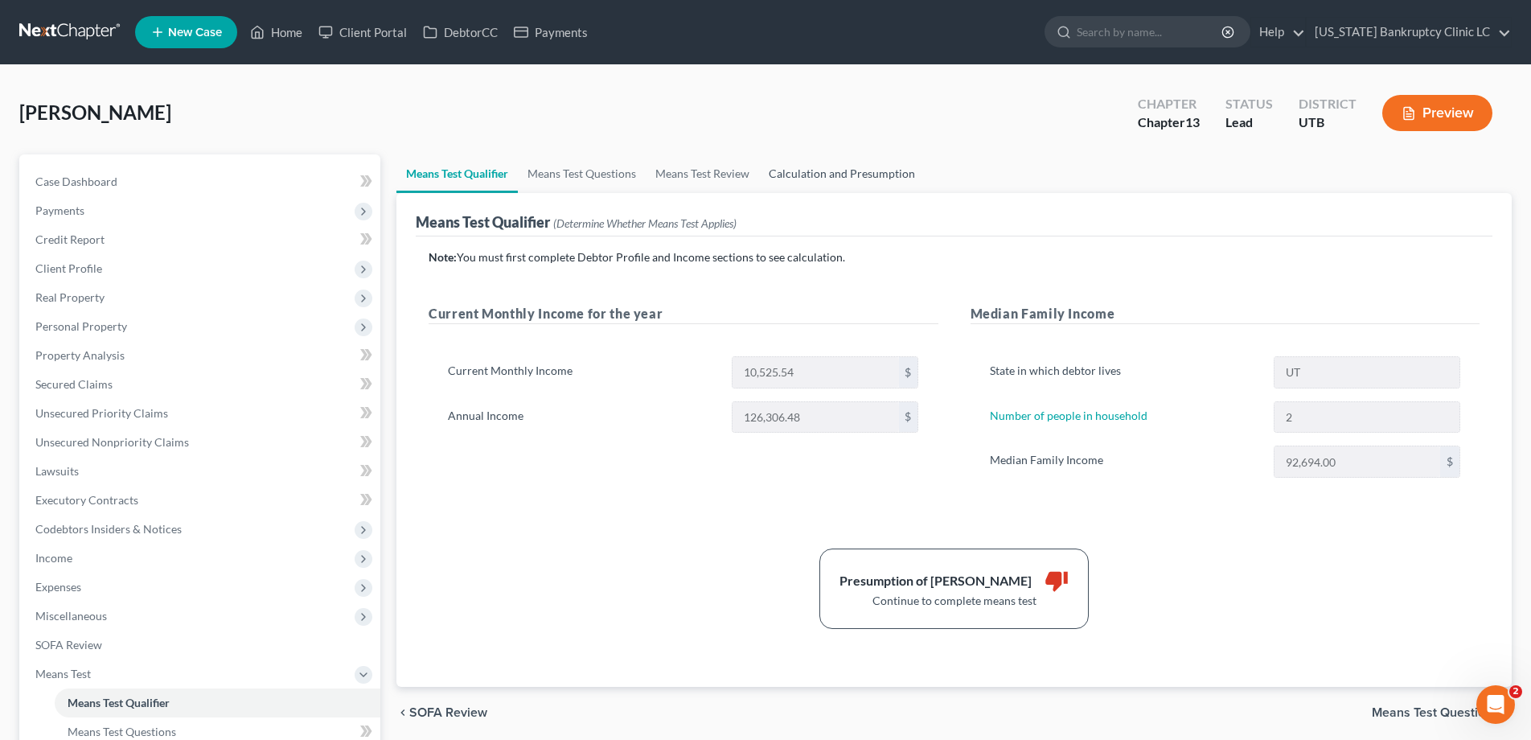
click at [860, 170] on link "Calculation and Presumption" at bounding box center [842, 173] width 166 height 39
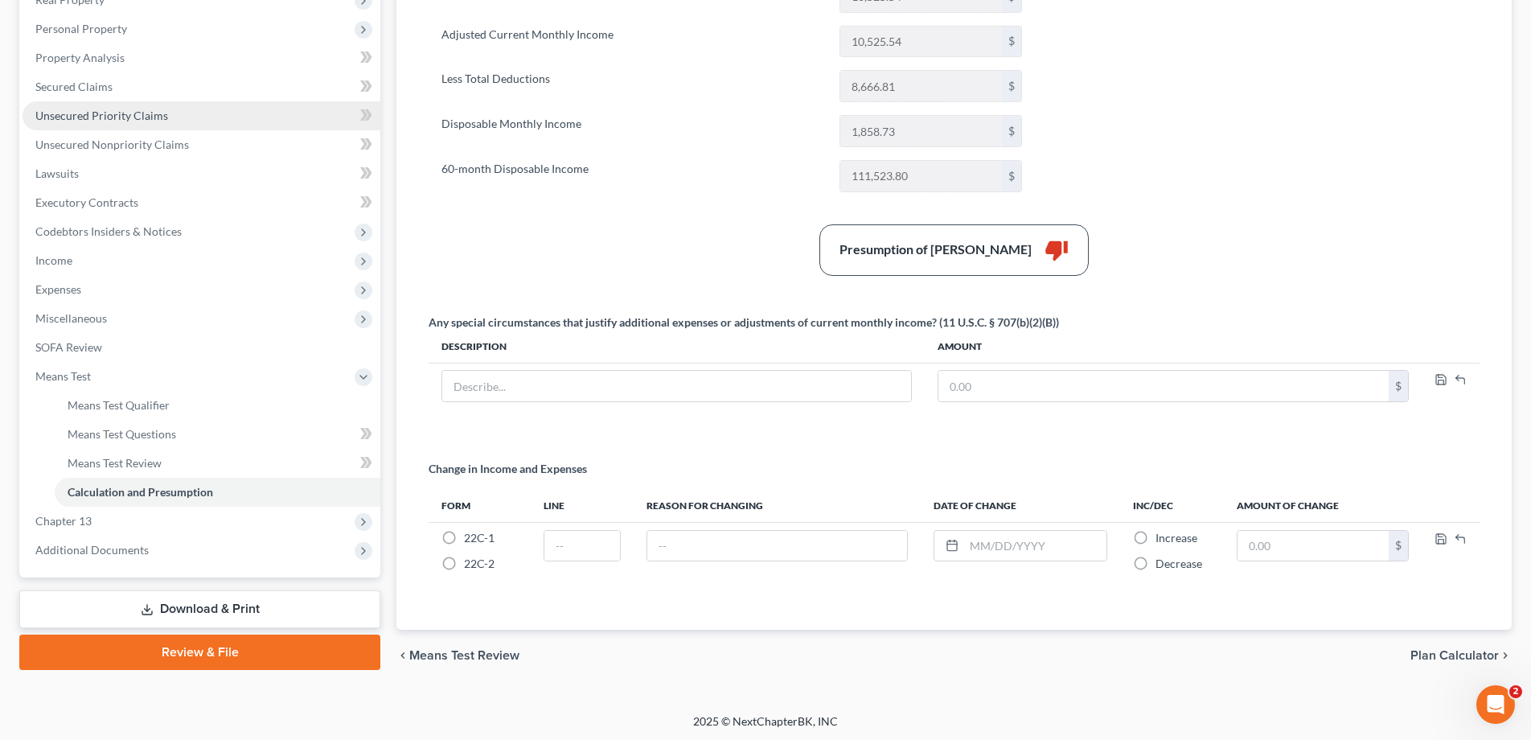
scroll to position [300, 0]
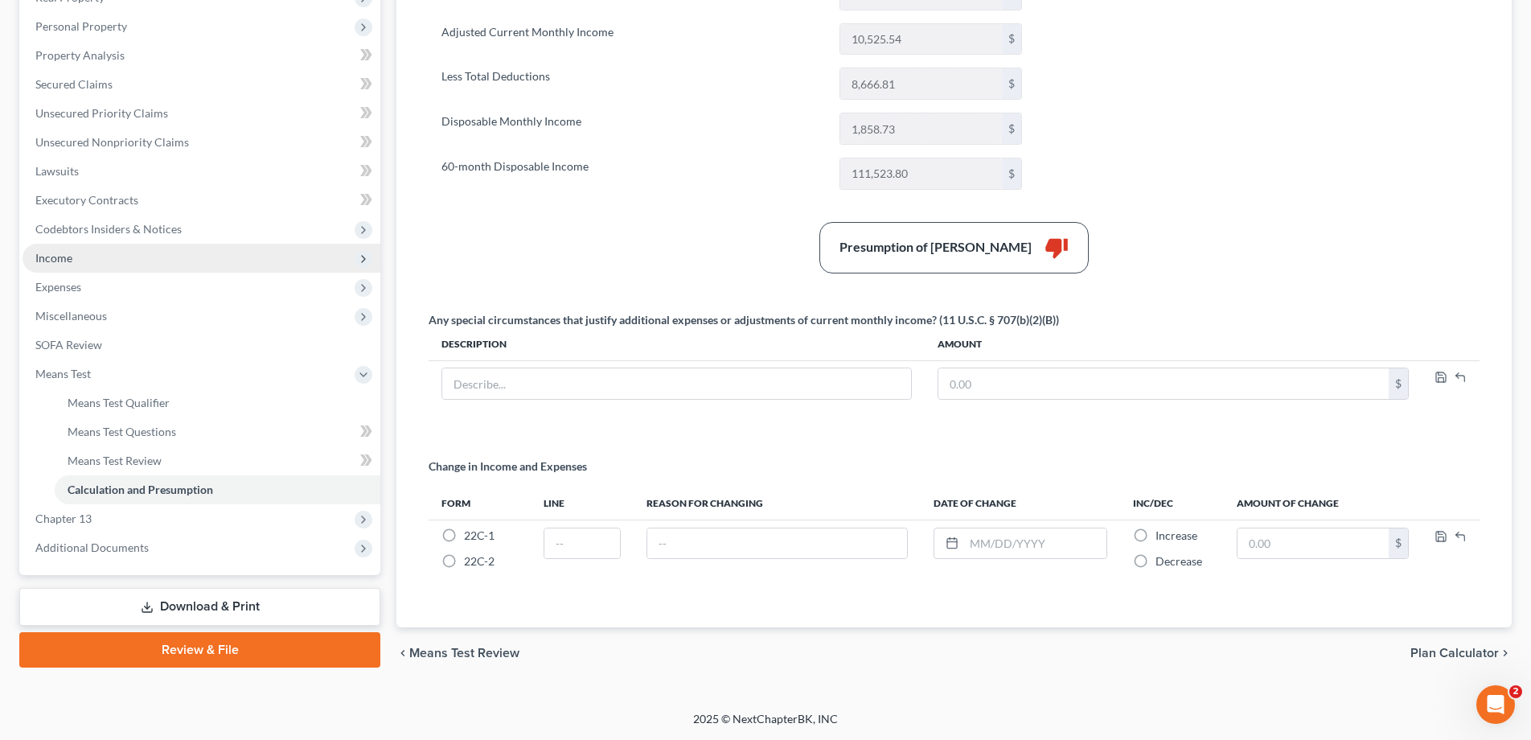
click at [66, 256] on span "Income" at bounding box center [53, 258] width 37 height 14
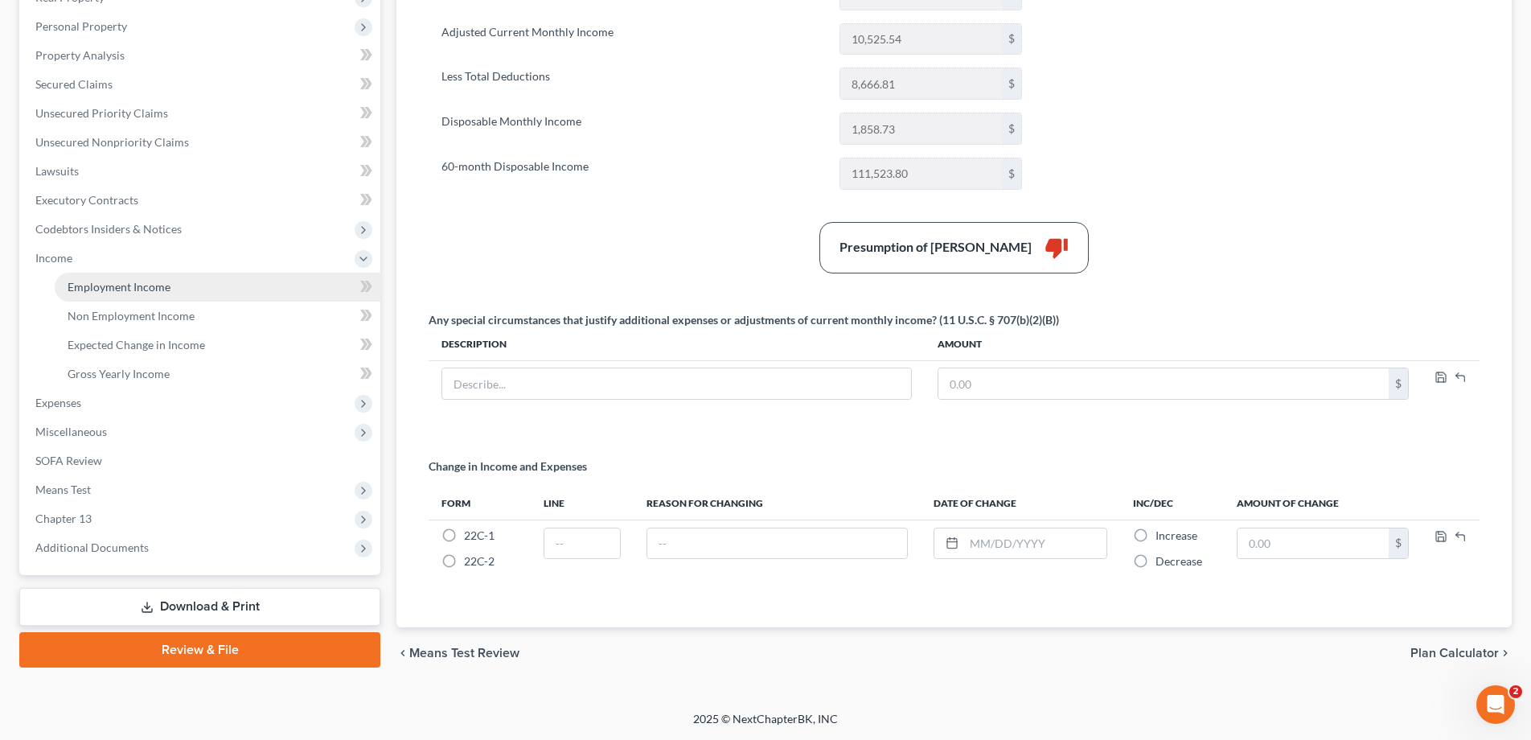
click at [104, 288] on span "Employment Income" at bounding box center [119, 287] width 103 height 14
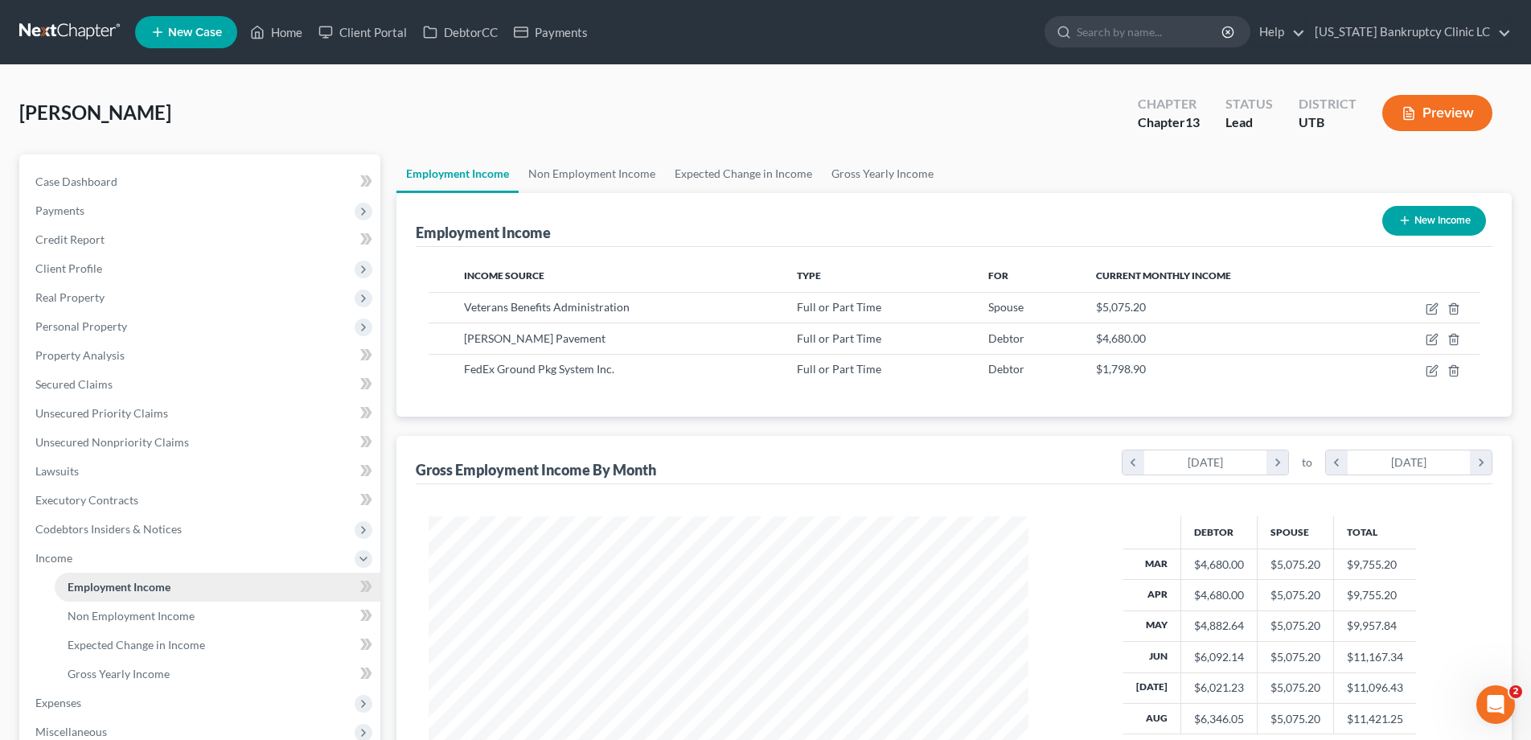
scroll to position [300, 632]
click at [70, 30] on link at bounding box center [70, 32] width 103 height 29
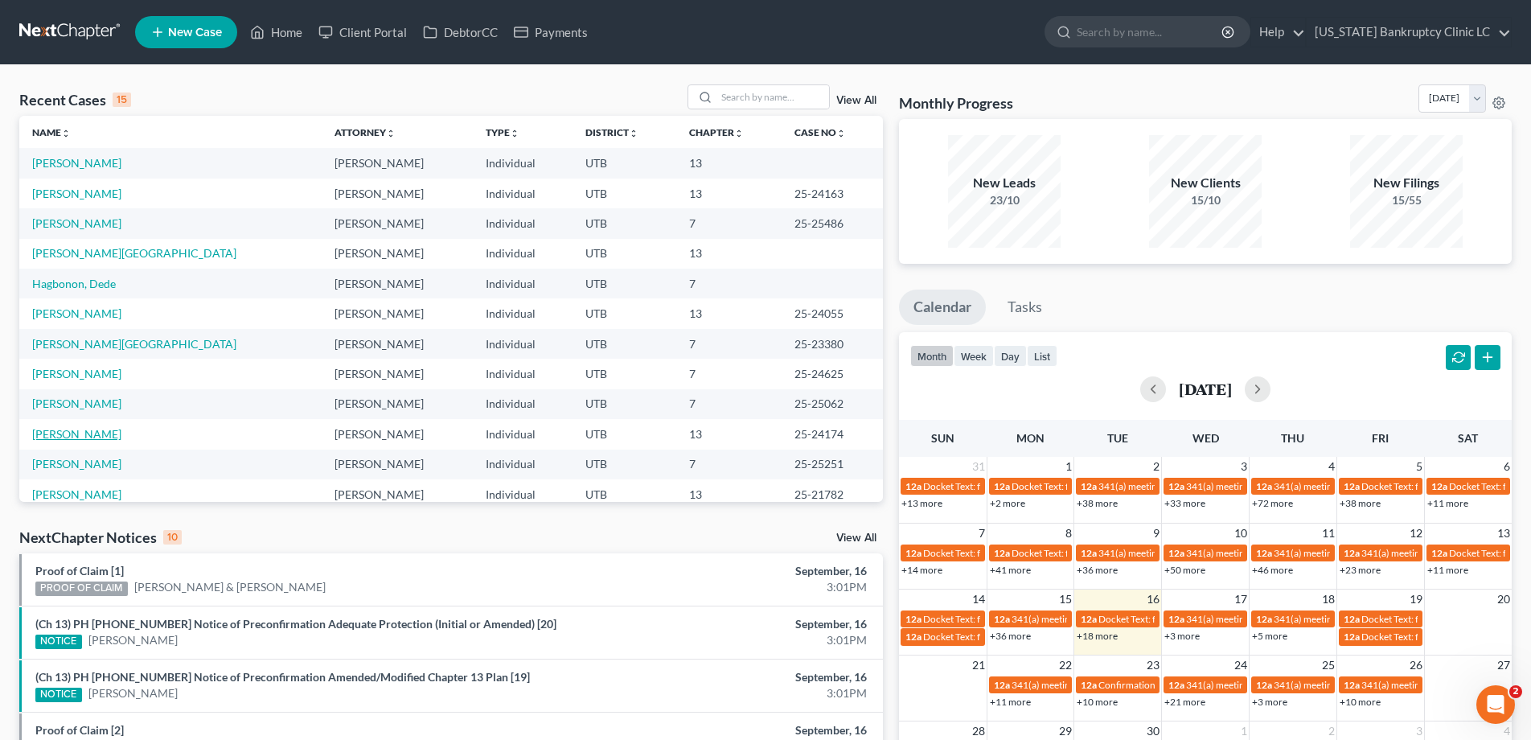
click at [72, 437] on link "[PERSON_NAME]" at bounding box center [76, 434] width 89 height 14
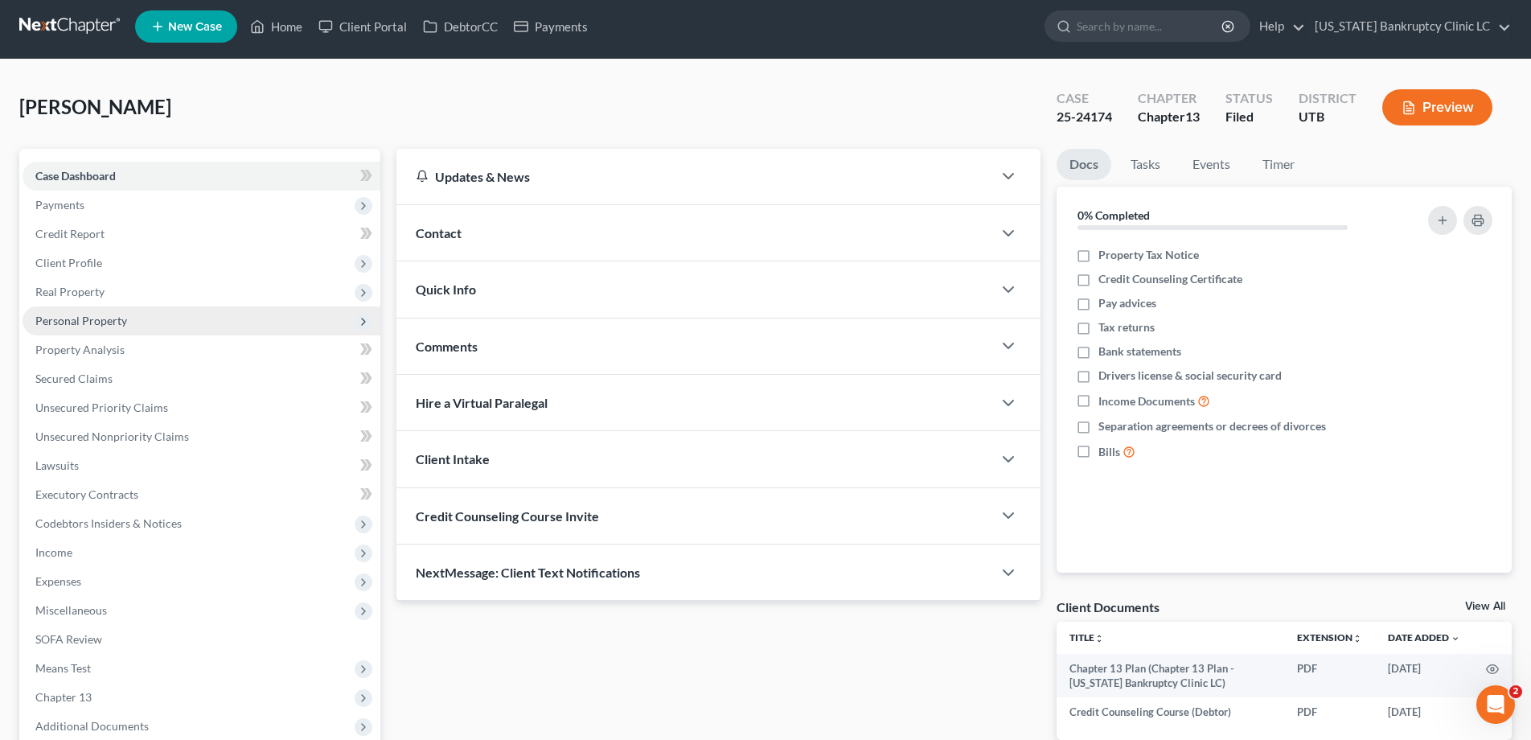
click at [68, 328] on span "Personal Property" at bounding box center [202, 320] width 358 height 29
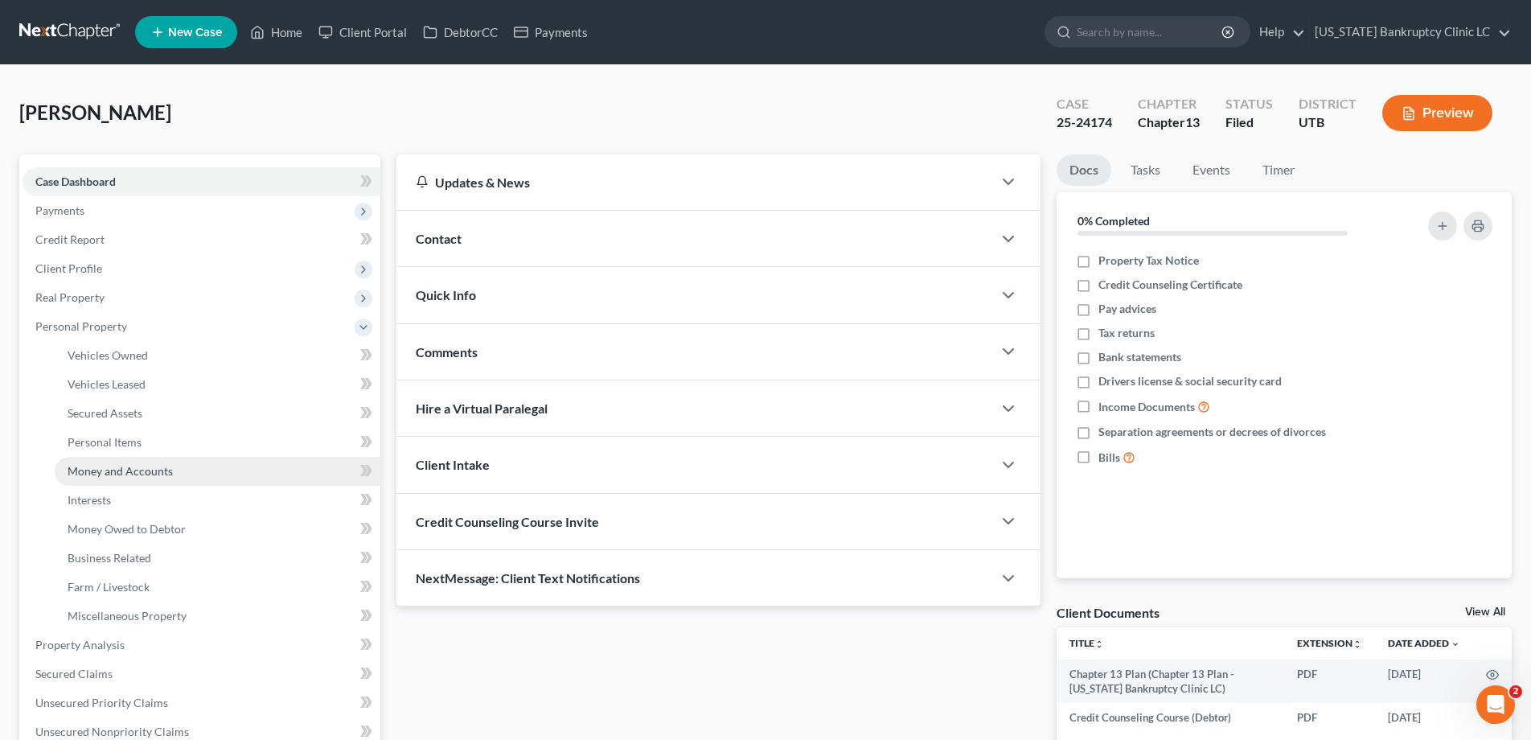
click at [83, 469] on span "Money and Accounts" at bounding box center [120, 471] width 105 height 14
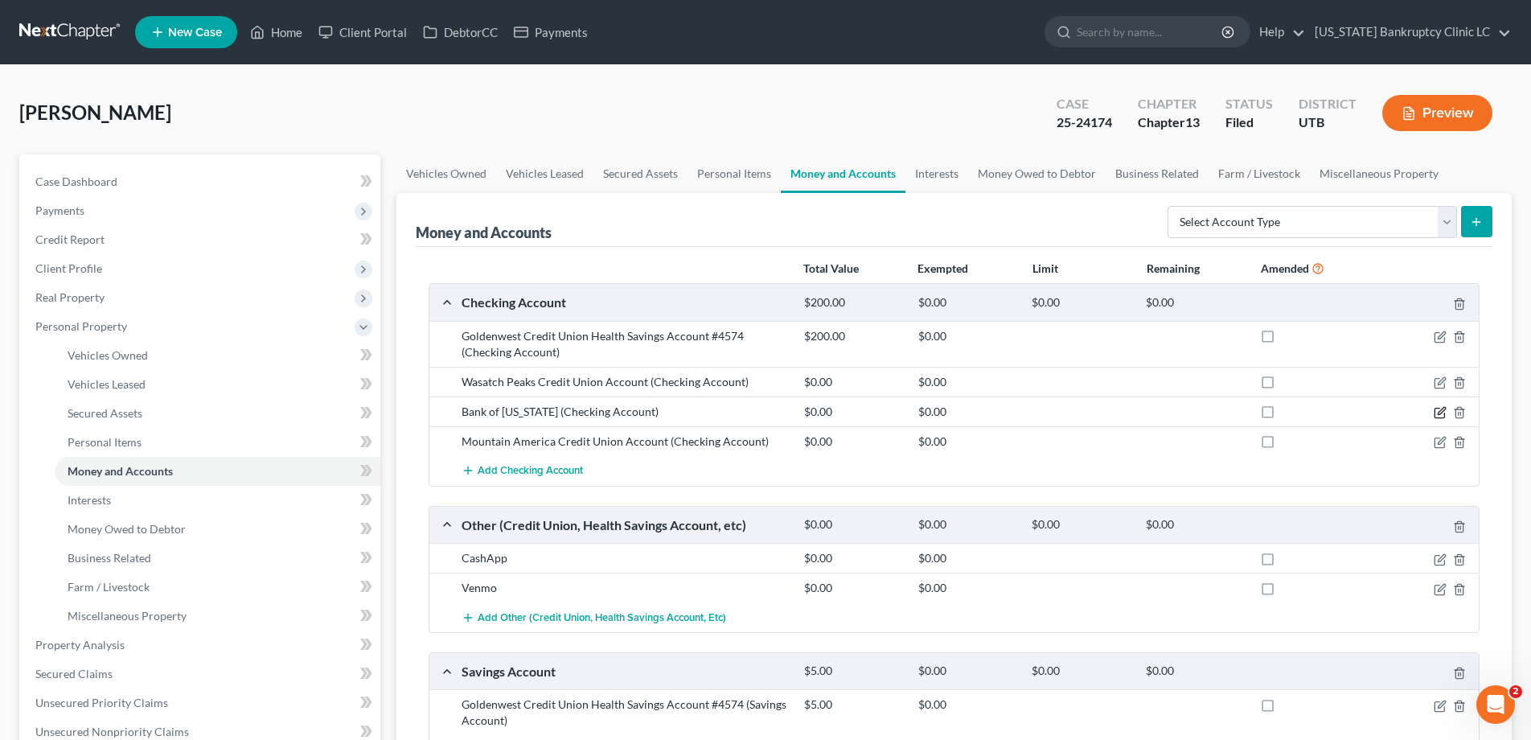
click at [1442, 410] on icon "button" at bounding box center [1440, 412] width 13 height 13
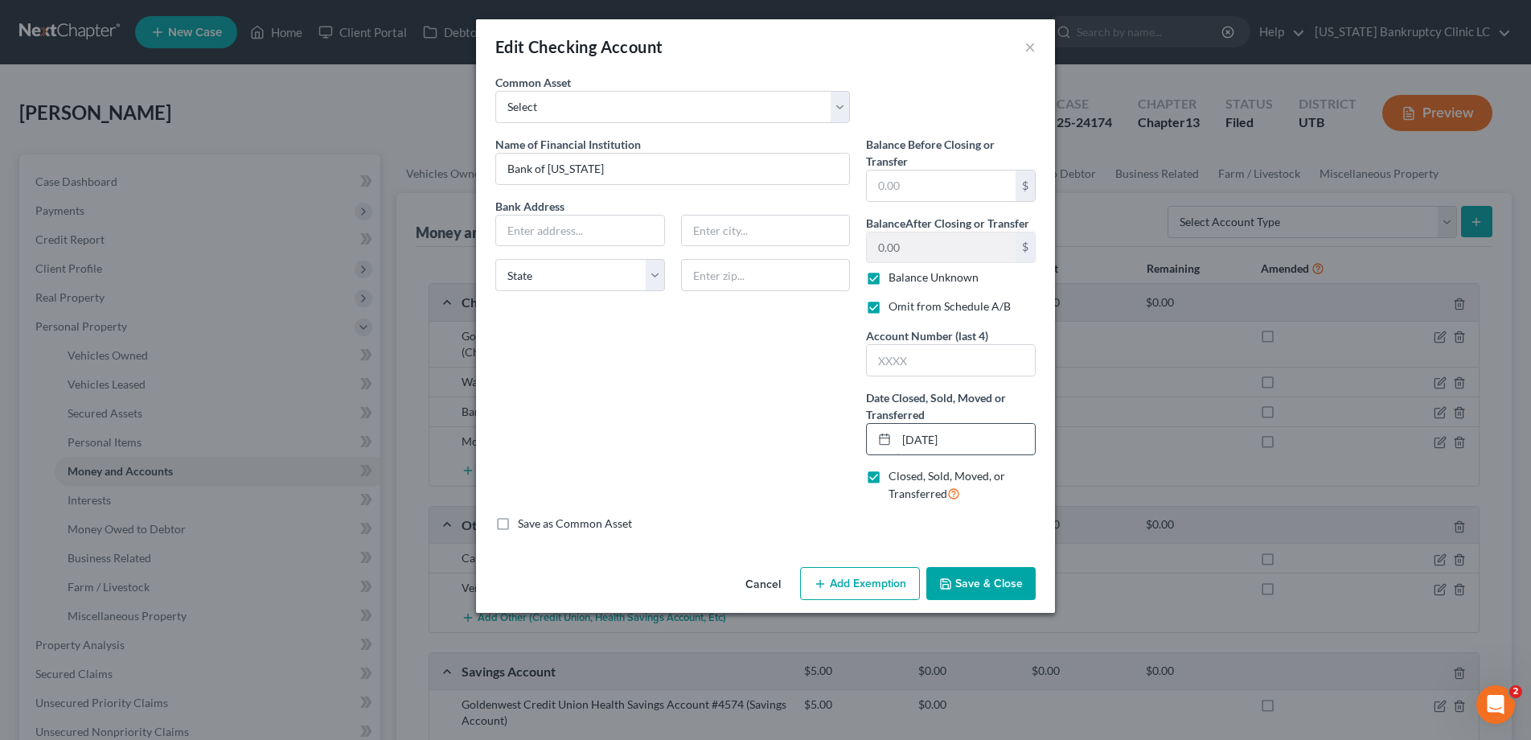
click at [933, 437] on input "[DATE]" at bounding box center [966, 439] width 138 height 31
type input "07//2025"
type input "[DATE]"
type input "07/01/20258"
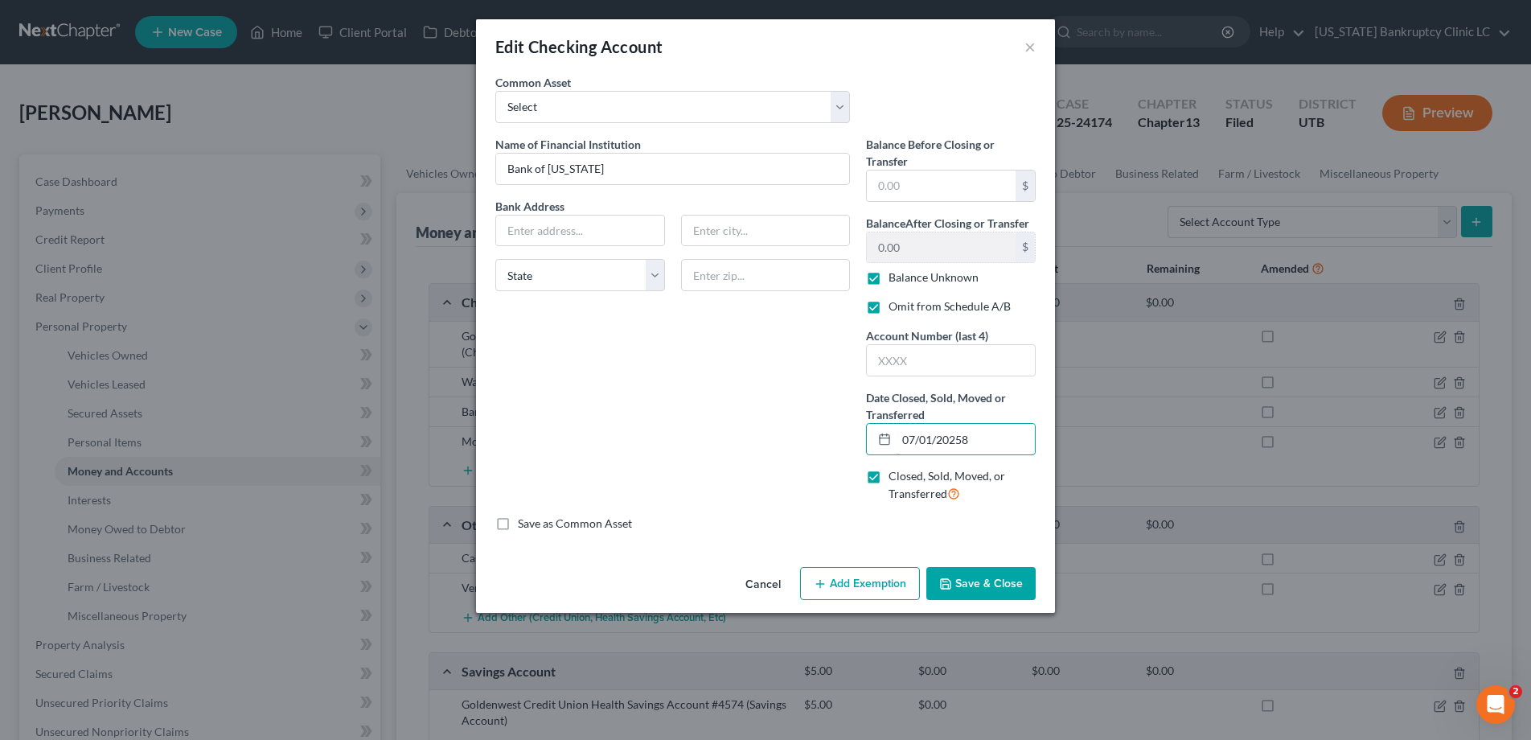
type input "[DATE]"
type input "0"
click at [981, 582] on button "Save & Close" at bounding box center [980, 584] width 109 height 34
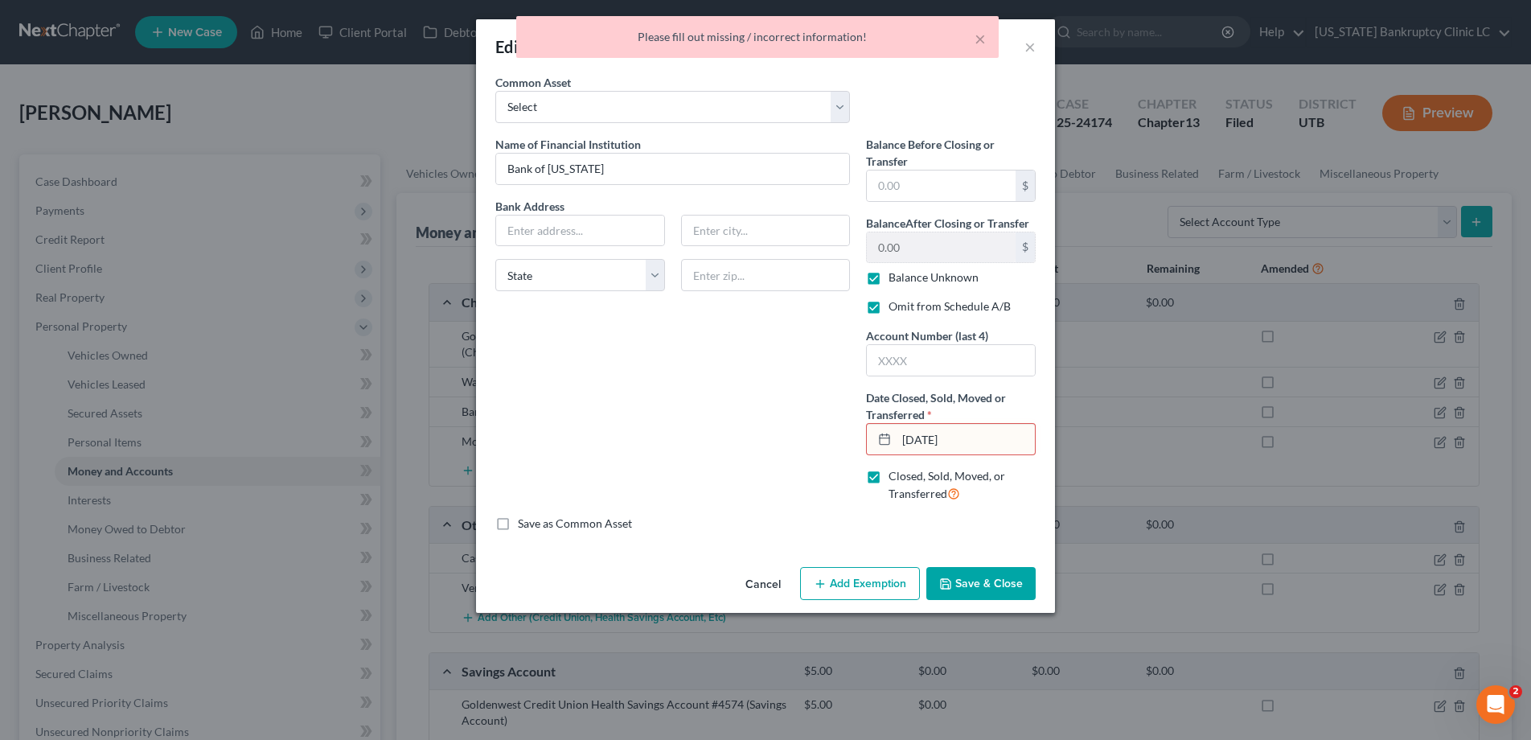
click at [946, 441] on input "07/18/25" at bounding box center [966, 439] width 138 height 31
type input "07/18/205"
type input "07/18/2025"
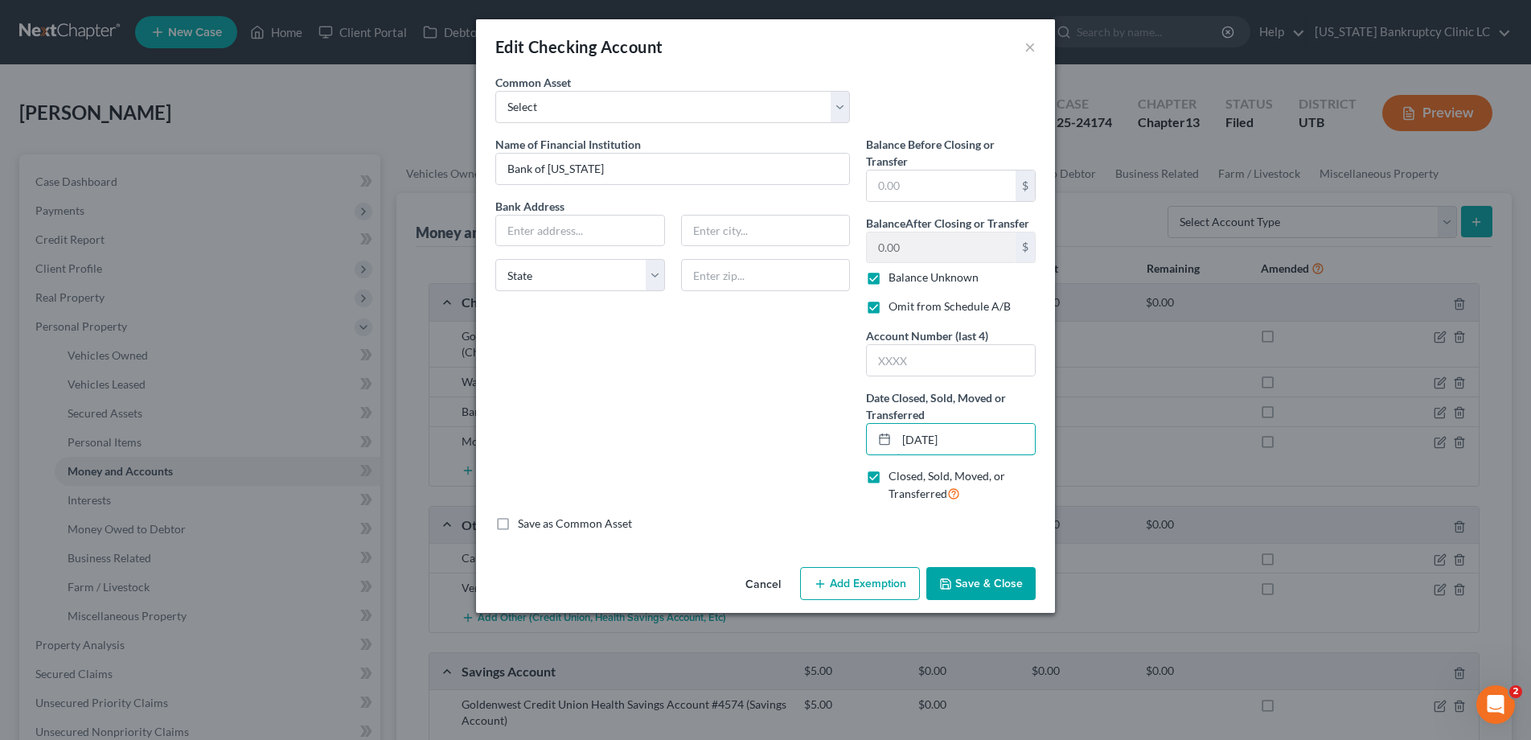
type input "07/18/2025"
click at [989, 581] on button "Save & Close" at bounding box center [980, 584] width 109 height 34
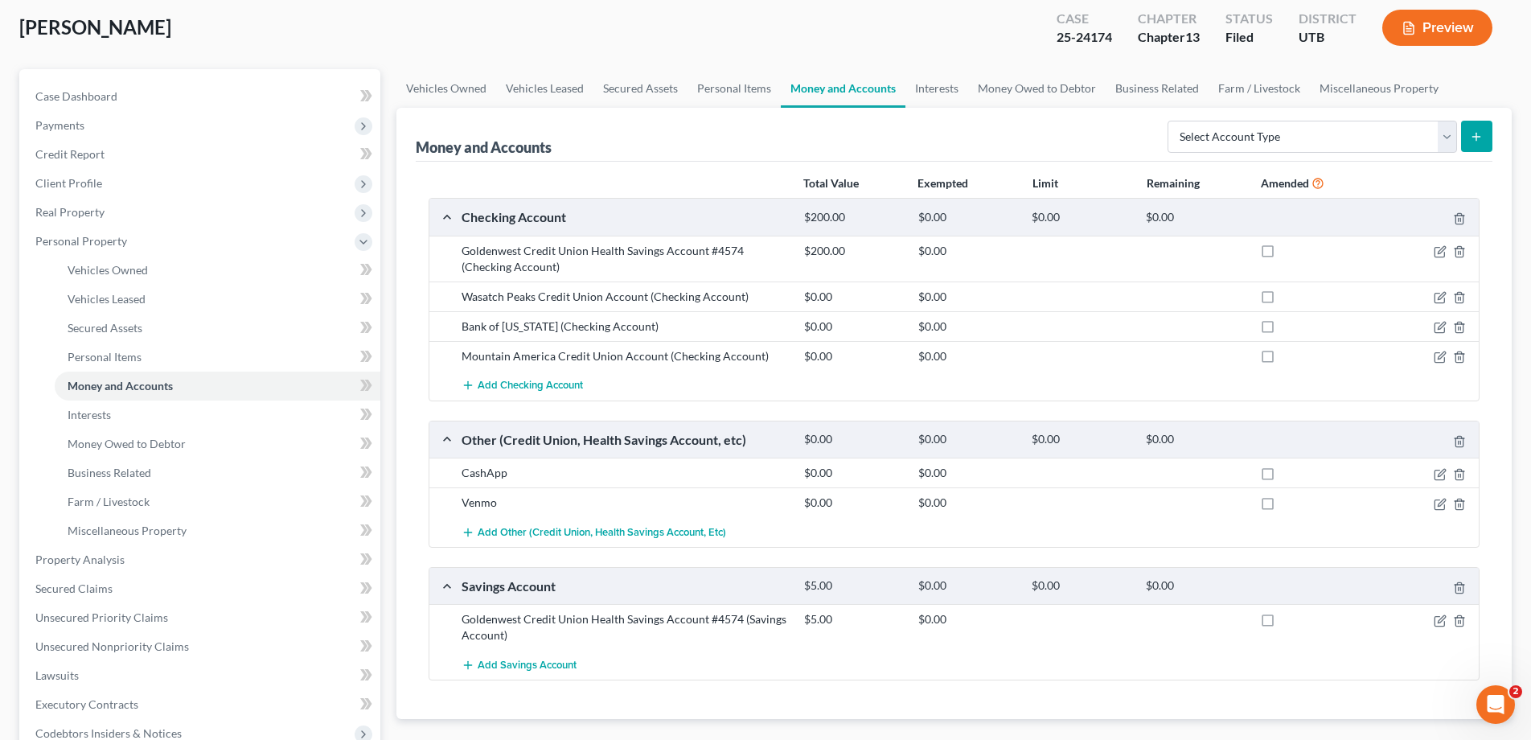
scroll to position [88, 0]
click at [507, 298] on div "Wasatch Peaks Credit Union Account (Checking Account)" at bounding box center [624, 294] width 343 height 16
click at [1437, 293] on icon "button" at bounding box center [1440, 295] width 13 height 13
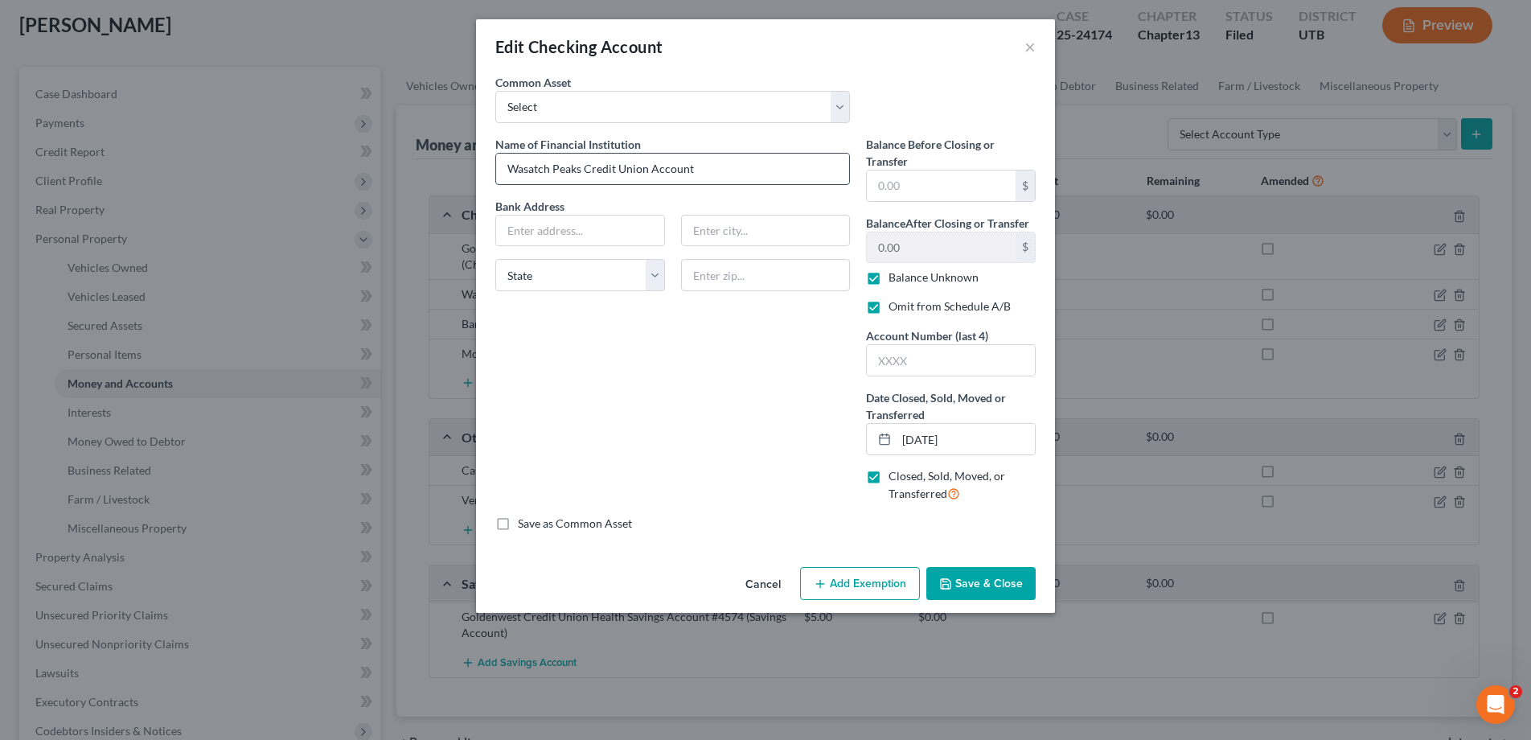
click at [725, 168] on input "Wasatch Peaks Credit Union Account" at bounding box center [672, 169] width 353 height 31
type input "Wasatch Peaks Credit Union Account #2755"
click at [888, 276] on label "Balance Unknown" at bounding box center [933, 277] width 90 height 16
click at [895, 276] on input "Balance Unknown" at bounding box center [900, 274] width 10 height 10
checkbox input "false"
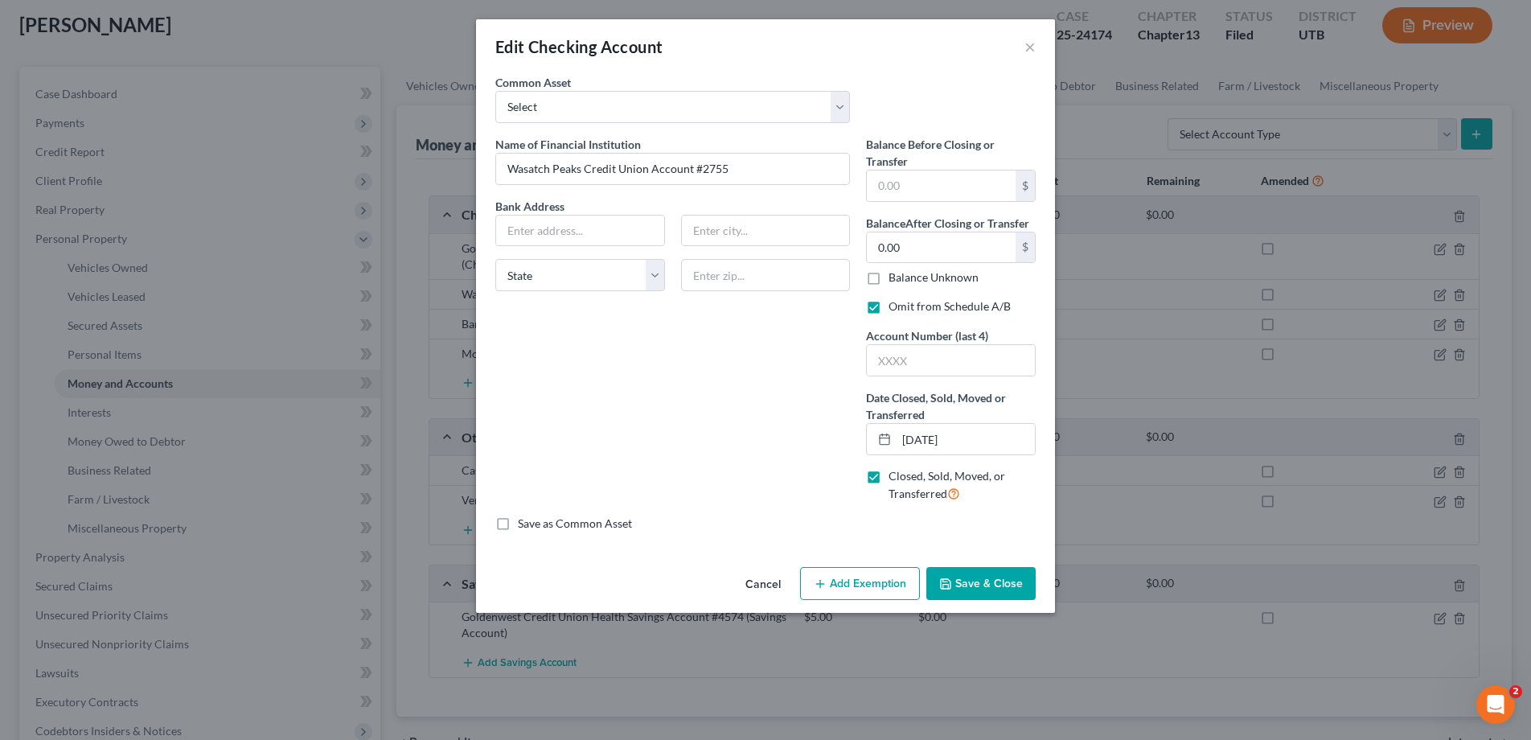
click at [888, 306] on label "Omit from Schedule A/B" at bounding box center [949, 306] width 122 height 16
click at [895, 306] on input "Omit from Schedule A/B" at bounding box center [900, 303] width 10 height 10
checkbox input "false"
click at [888, 477] on label "Closed, Sold, Moved, or Transferred" at bounding box center [961, 485] width 147 height 35
click at [895, 477] on input "Closed, Sold, Moved, or Transferred" at bounding box center [900, 473] width 10 height 10
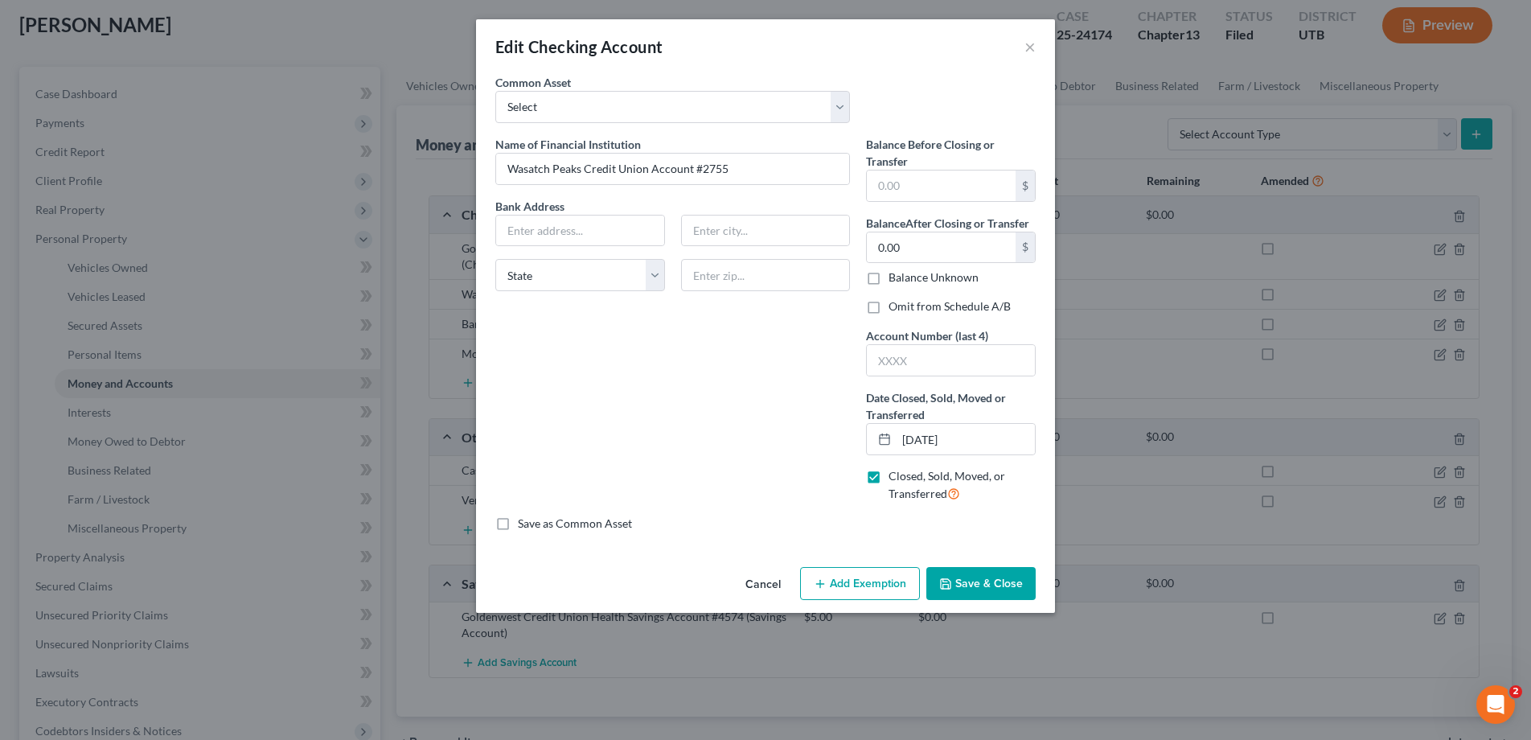
checkbox input "false"
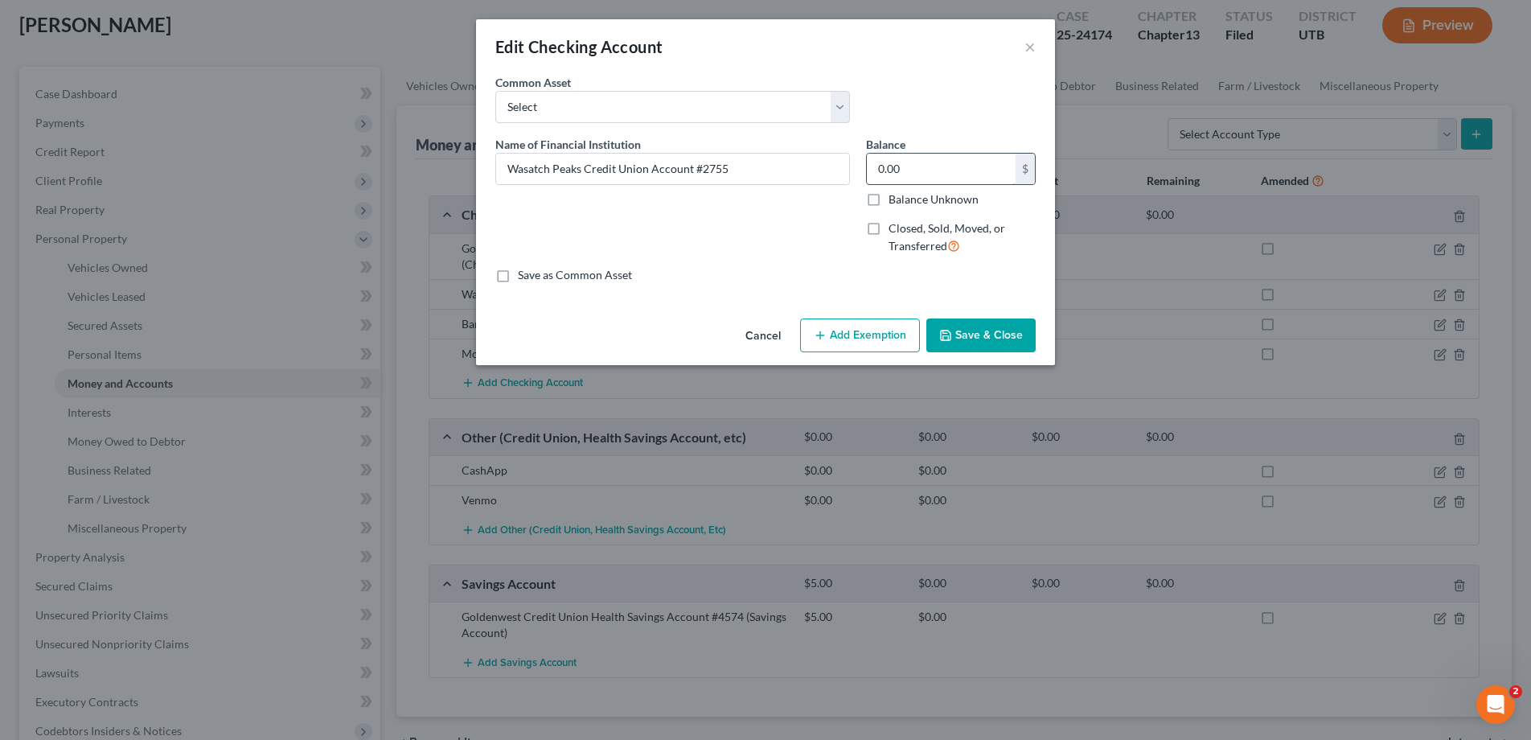
click at [921, 164] on input "0.00" at bounding box center [941, 169] width 149 height 31
click at [1029, 44] on button "×" at bounding box center [1029, 46] width 11 height 19
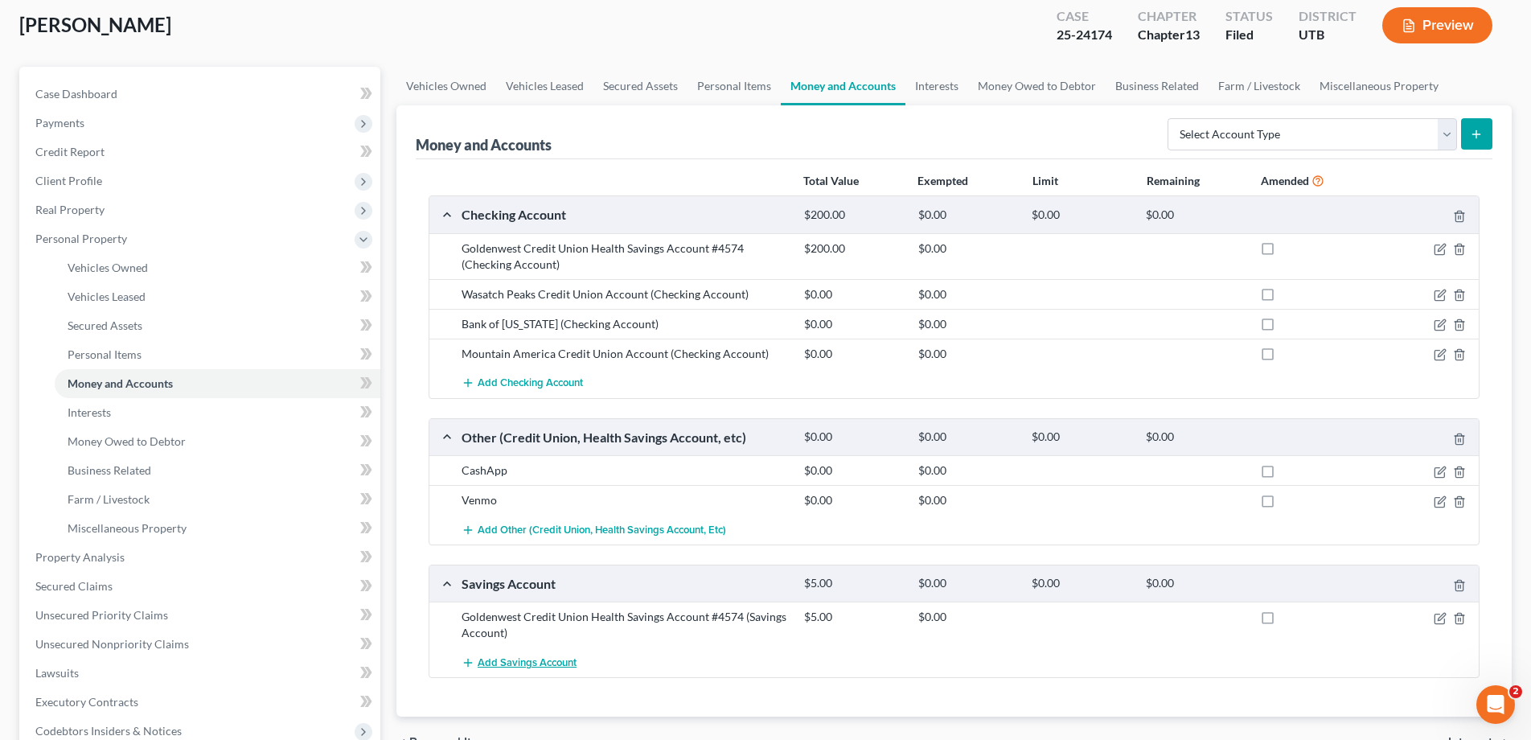
click at [527, 662] on span "Add Savings Account" at bounding box center [527, 662] width 99 height 13
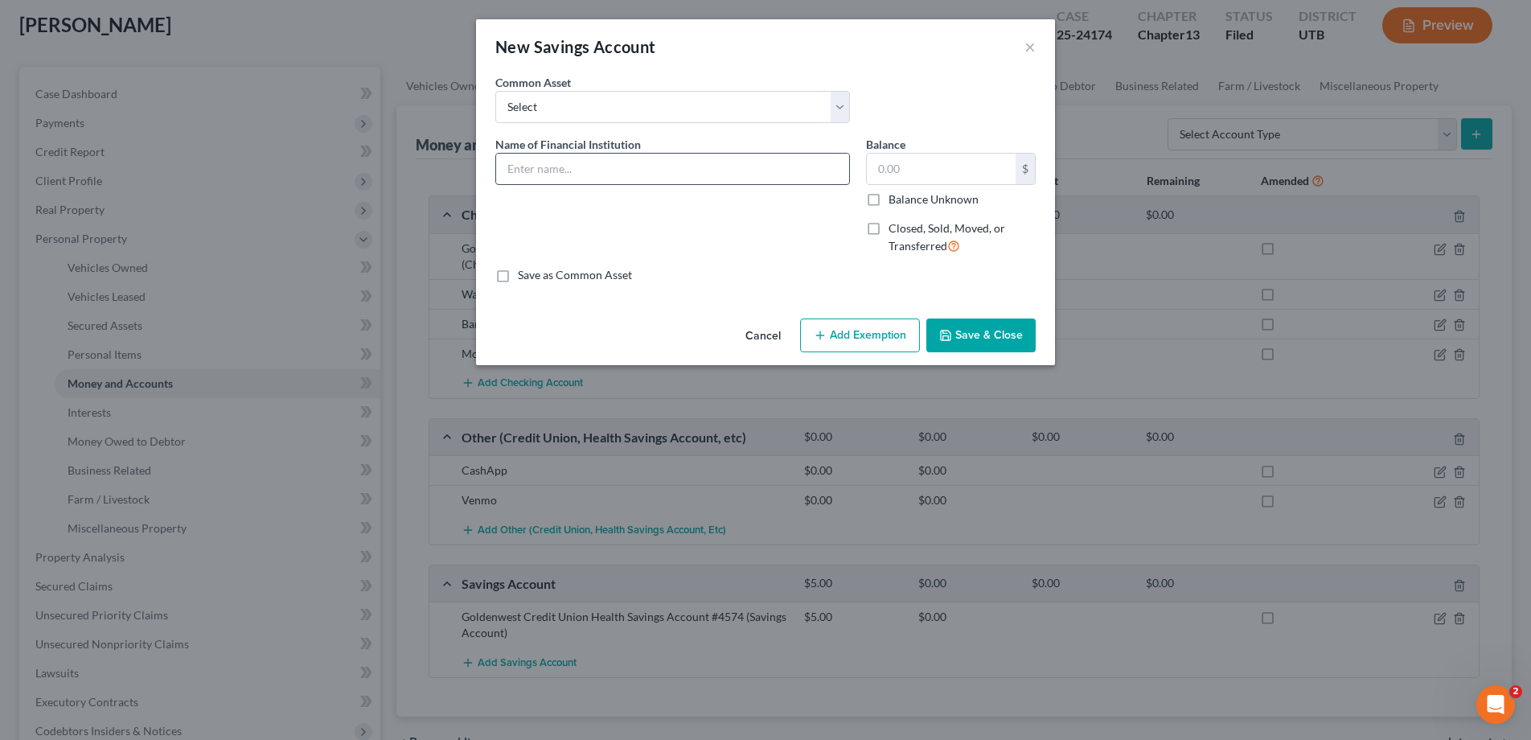
click at [576, 172] on input "text" at bounding box center [672, 169] width 353 height 31
type input "Wasatch Peak Credit Union Account #2755"
type input "0.00"
click at [974, 332] on button "Save & Close" at bounding box center [980, 335] width 109 height 34
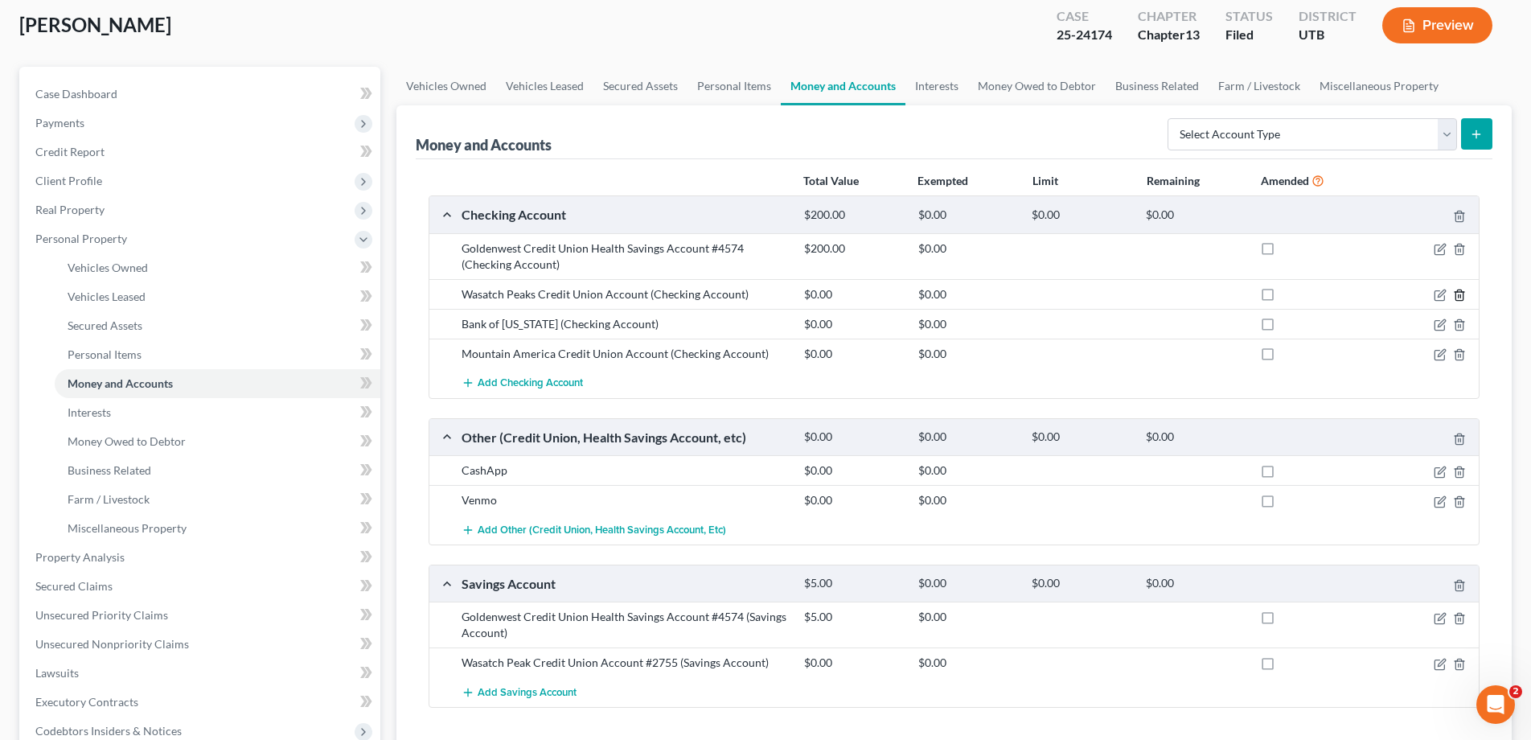
click at [1460, 293] on icon "button" at bounding box center [1459, 295] width 13 height 13
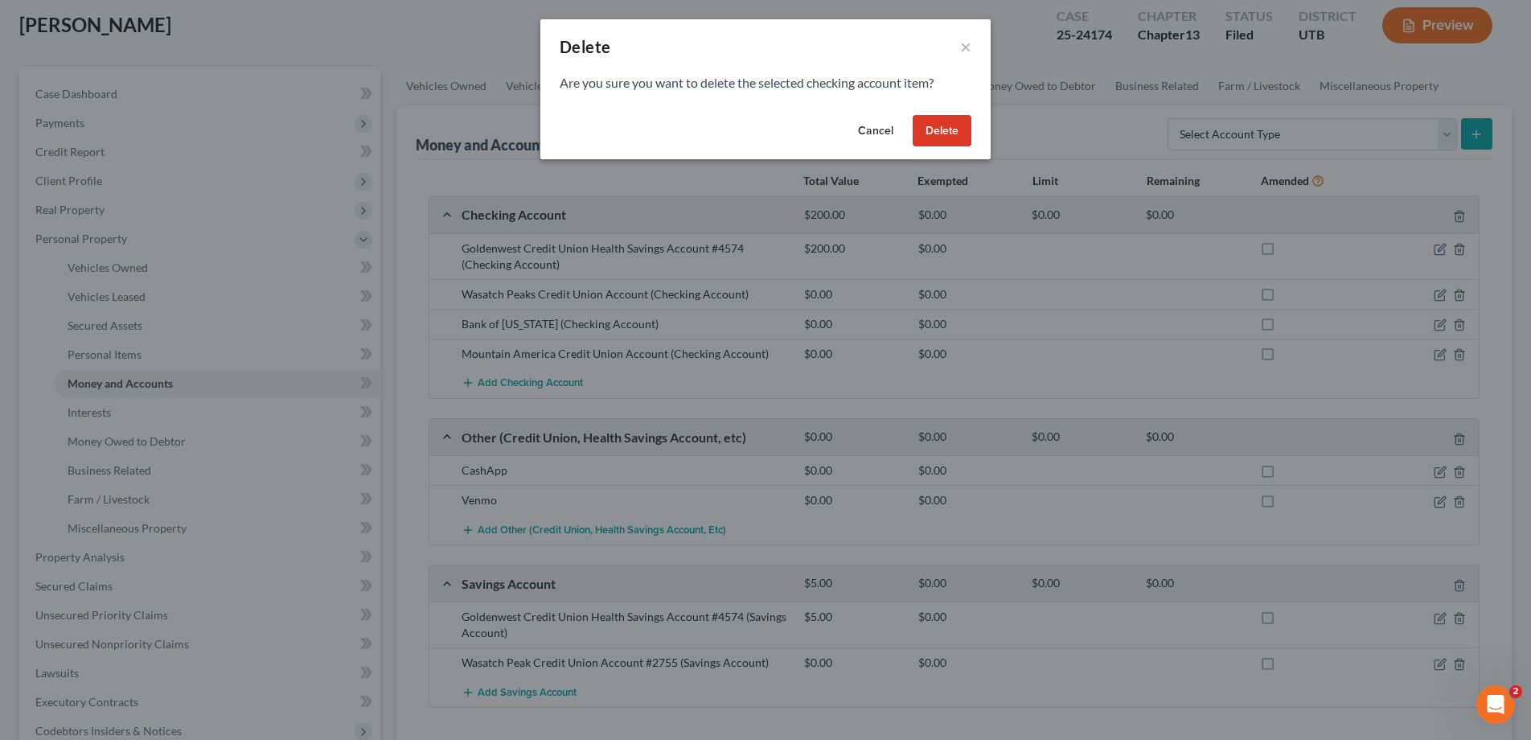
click at [951, 130] on button "Delete" at bounding box center [942, 131] width 59 height 32
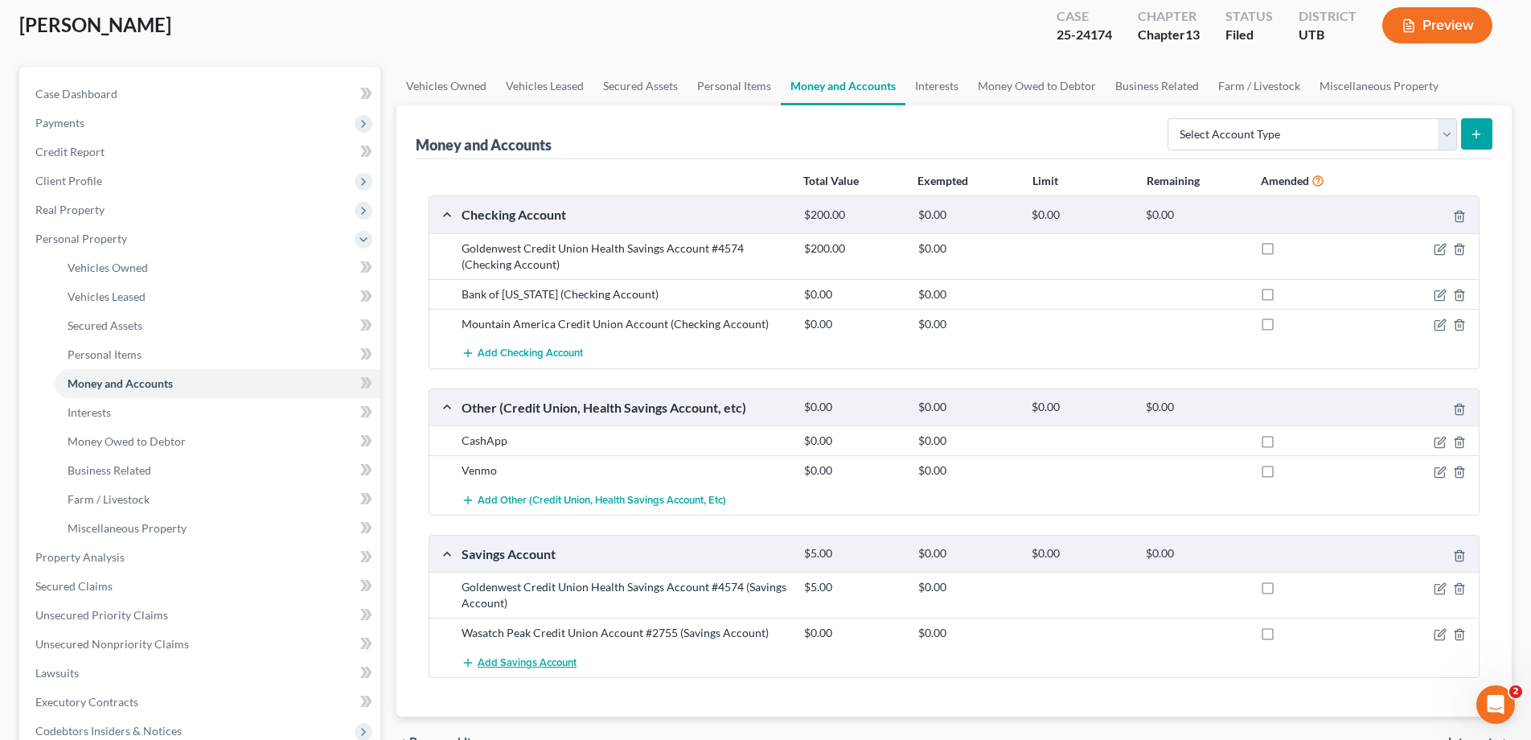
click at [492, 664] on span "Add Savings Account" at bounding box center [527, 662] width 99 height 13
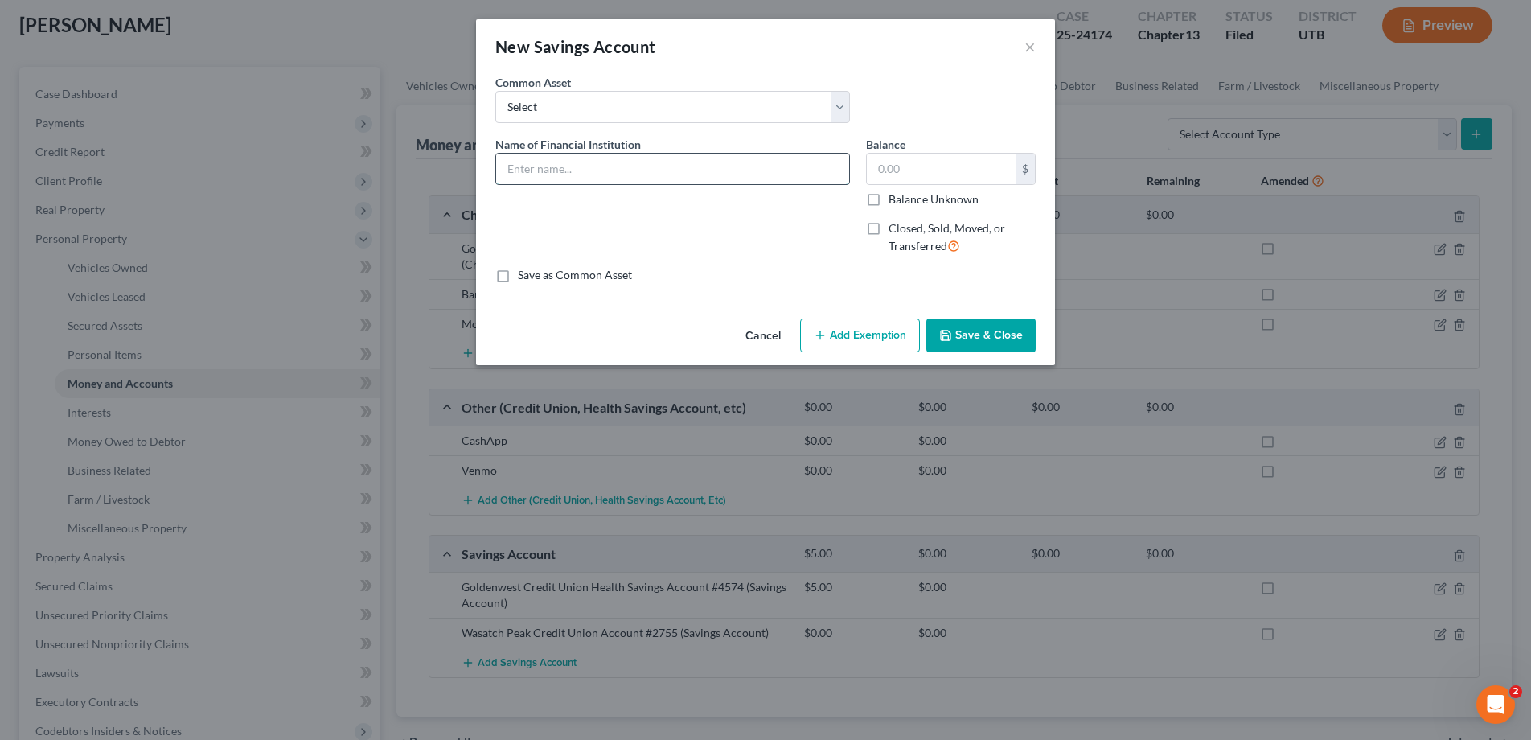
click at [593, 171] on input "text" at bounding box center [672, 169] width 353 height 31
type input "Goldenwest Credit Union Account #4574"
type input "19.00"
click at [1003, 333] on button "Save & Close" at bounding box center [980, 335] width 109 height 34
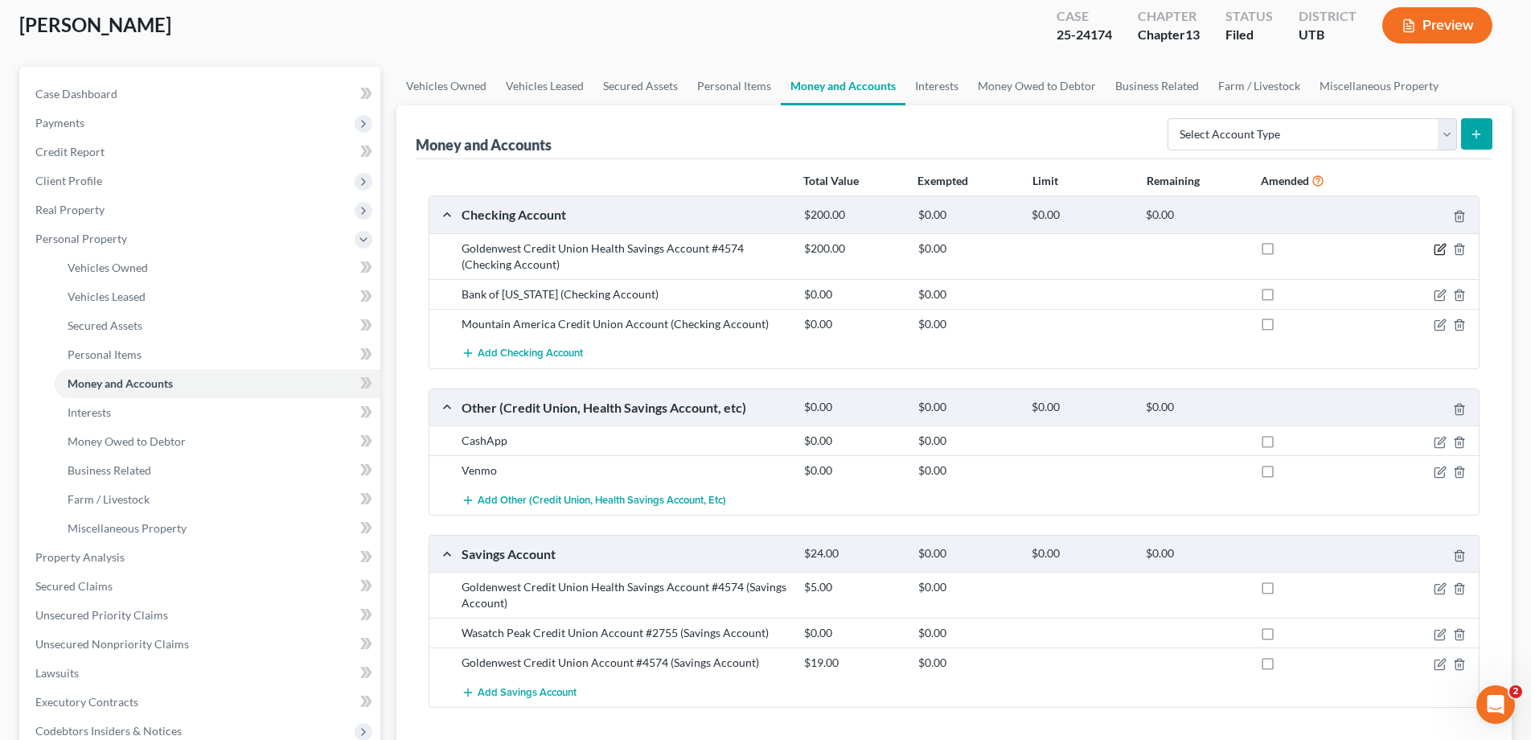
click at [1441, 251] on icon "button" at bounding box center [1440, 249] width 13 height 13
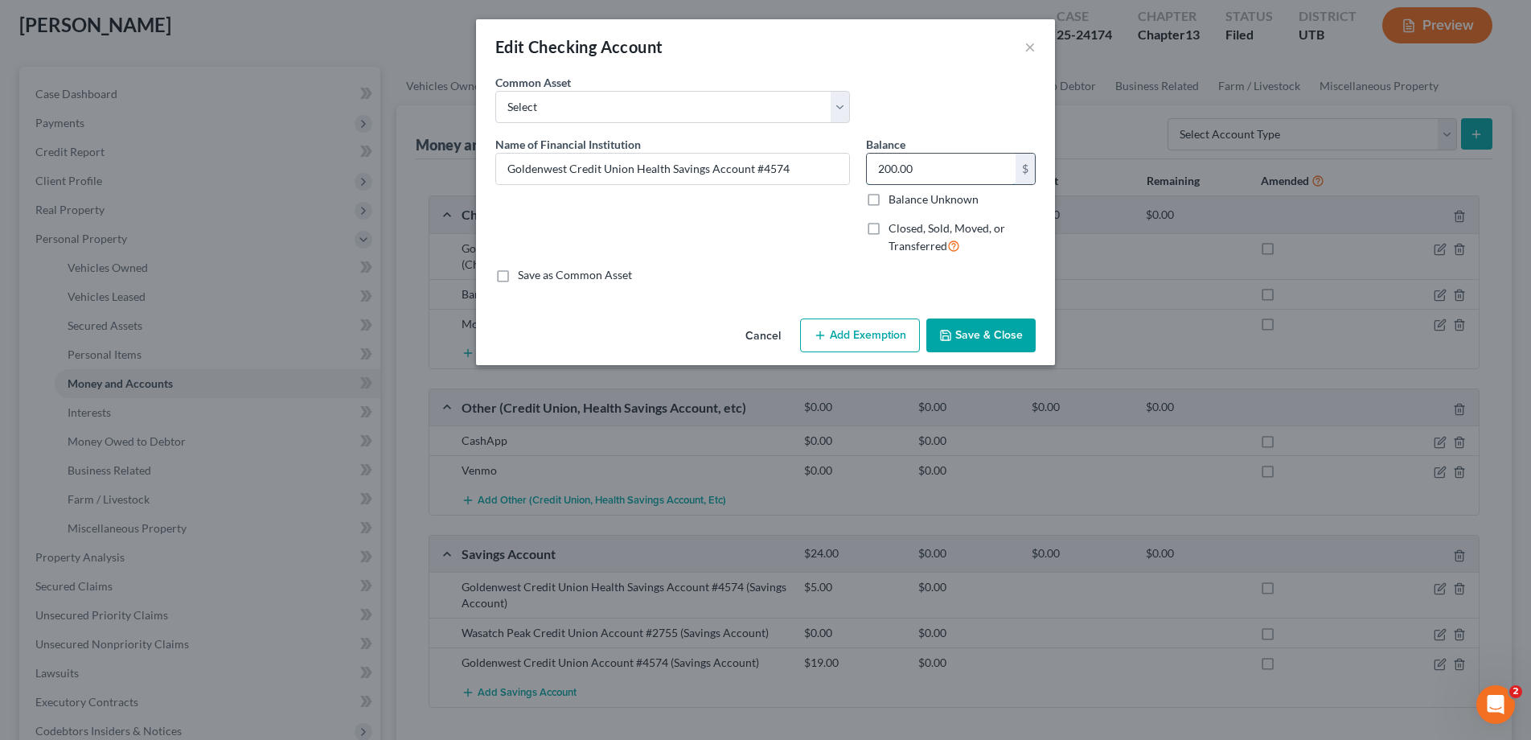
click at [940, 162] on input "200.00" at bounding box center [941, 169] width 149 height 31
type input "56.96"
click at [993, 339] on button "Save & Close" at bounding box center [980, 335] width 109 height 34
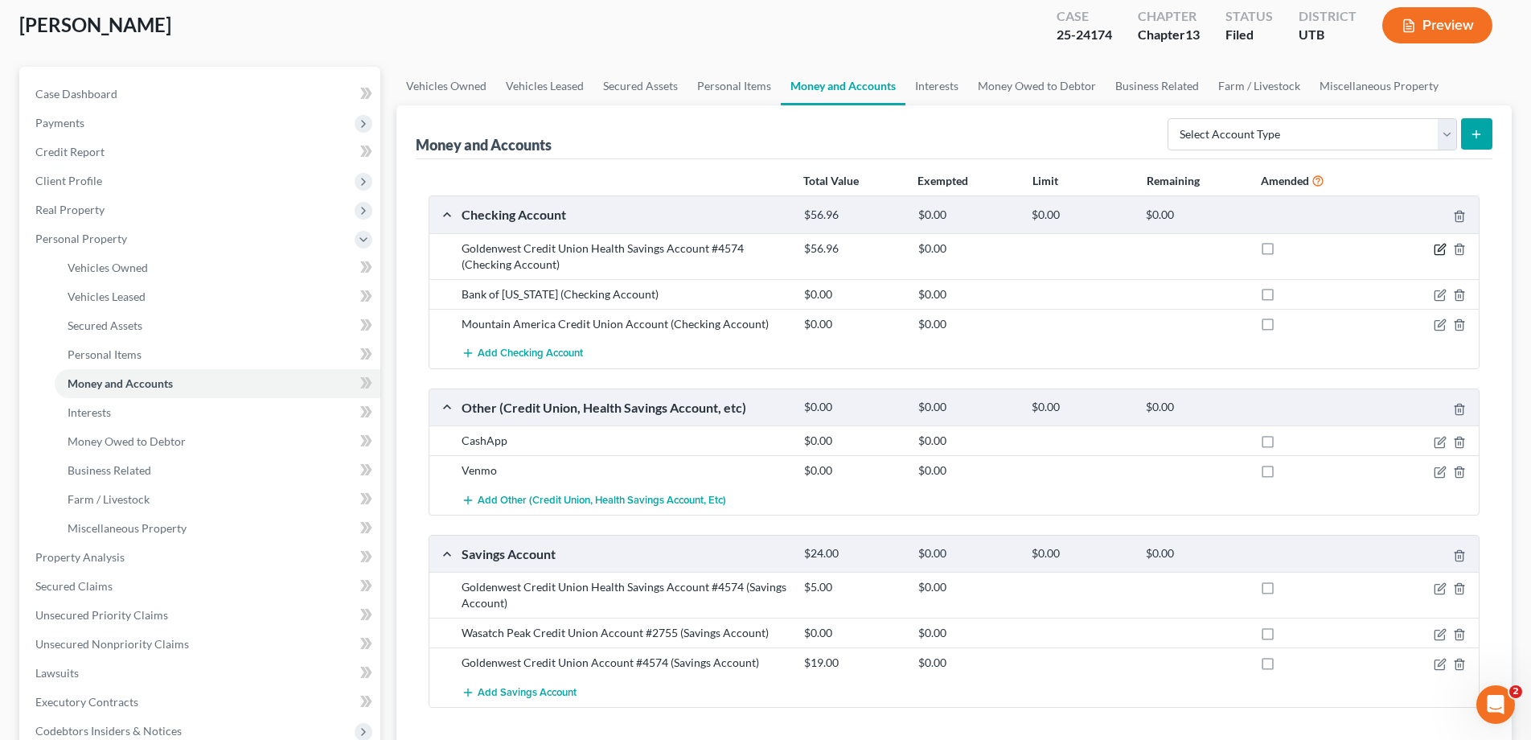
click at [1441, 248] on icon "button" at bounding box center [1440, 249] width 13 height 13
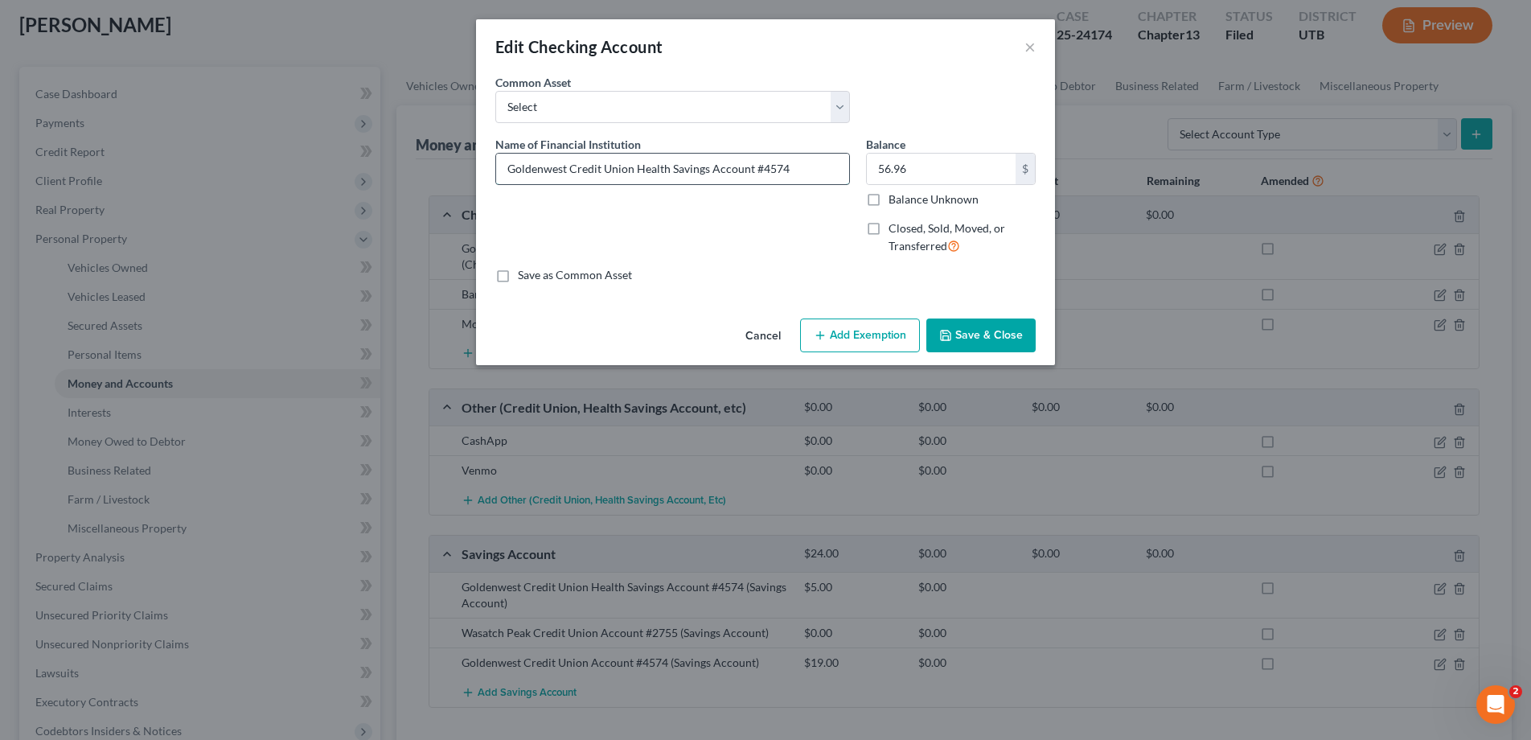
click at [813, 166] on input "Goldenwest Credit Union Health Savings Account #4574" at bounding box center [672, 169] width 353 height 31
type input "Goldenwest Credit Union Health Savings Account #4574"
click at [937, 165] on input "56.96" at bounding box center [941, 169] width 149 height 31
type input "107.99"
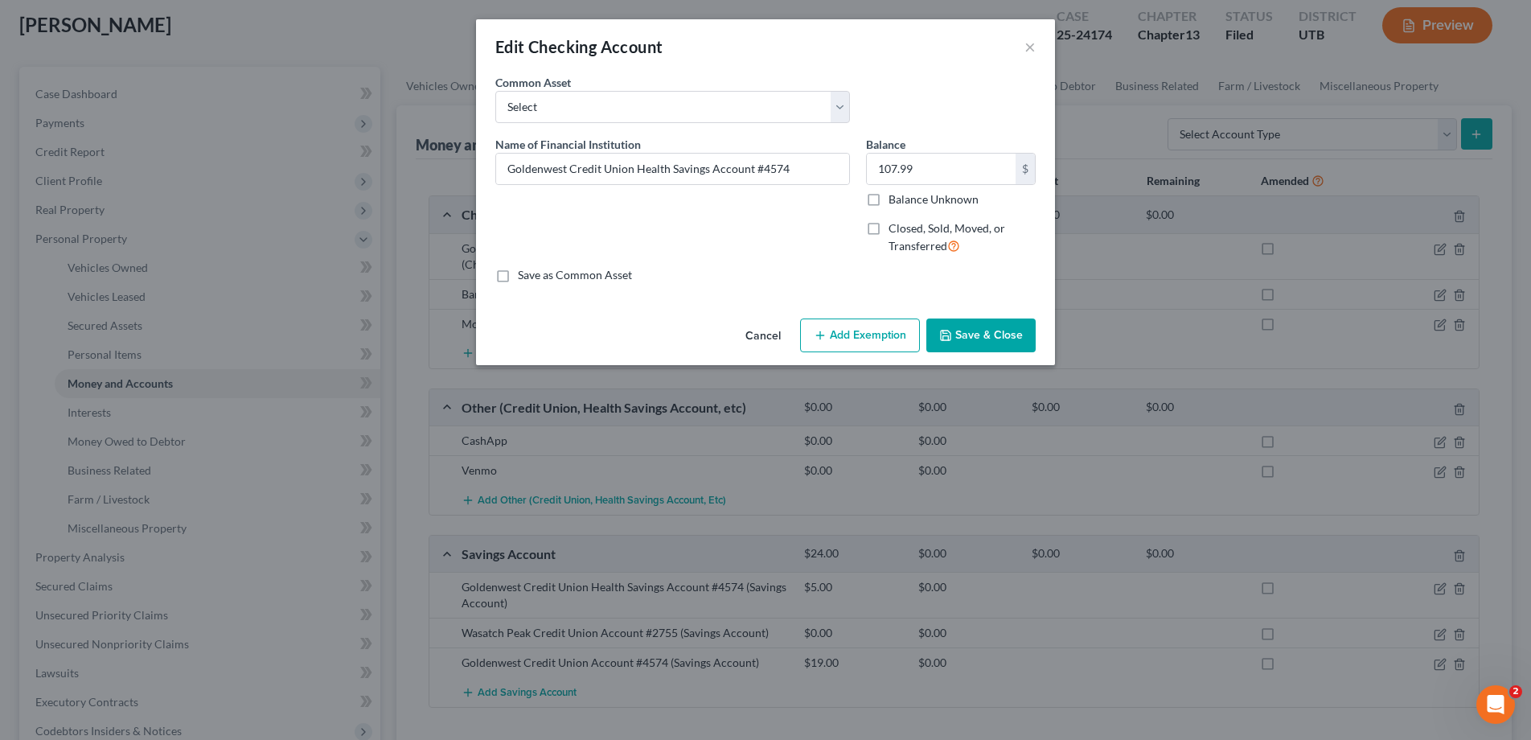
click at [974, 339] on button "Save & Close" at bounding box center [980, 335] width 109 height 34
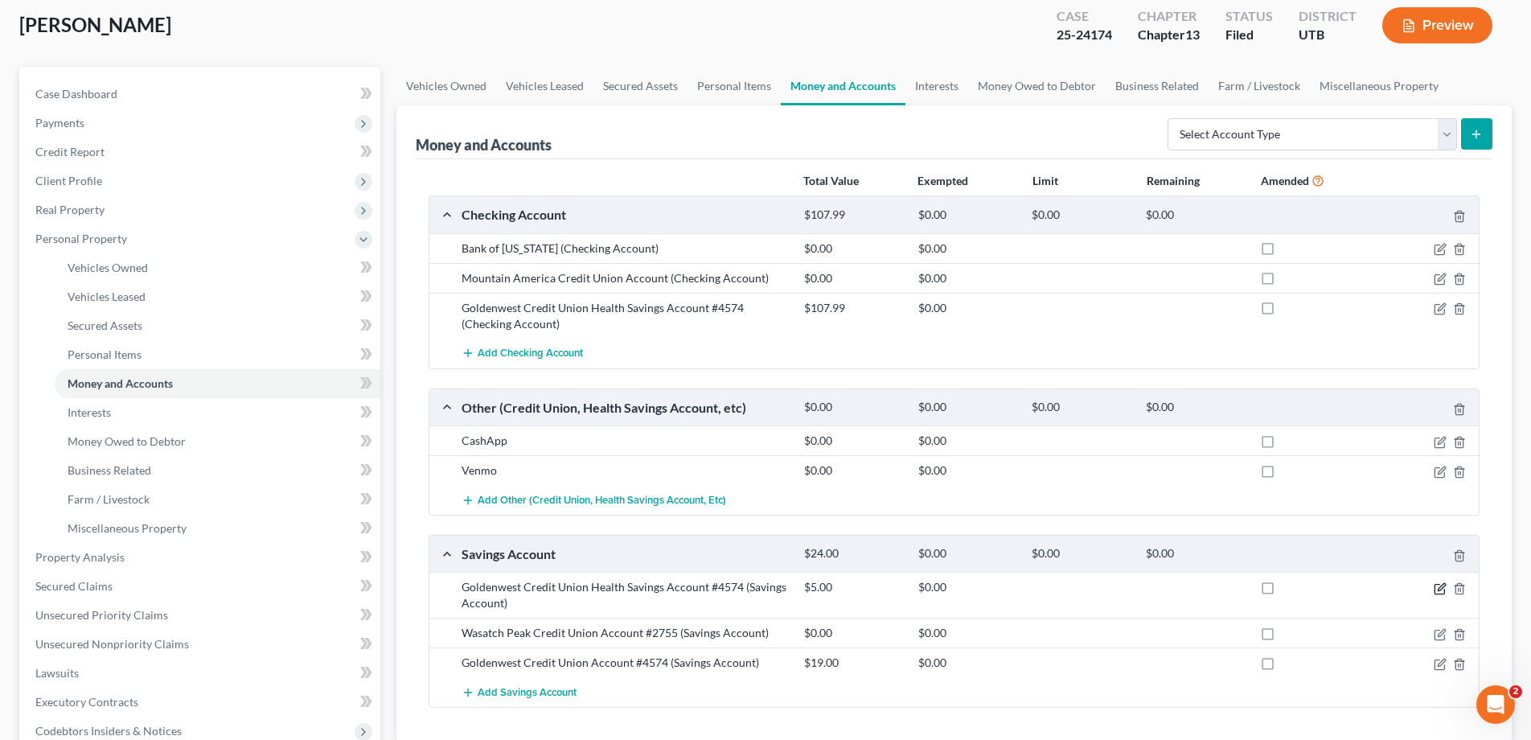
click at [1438, 591] on icon "button" at bounding box center [1440, 588] width 13 height 13
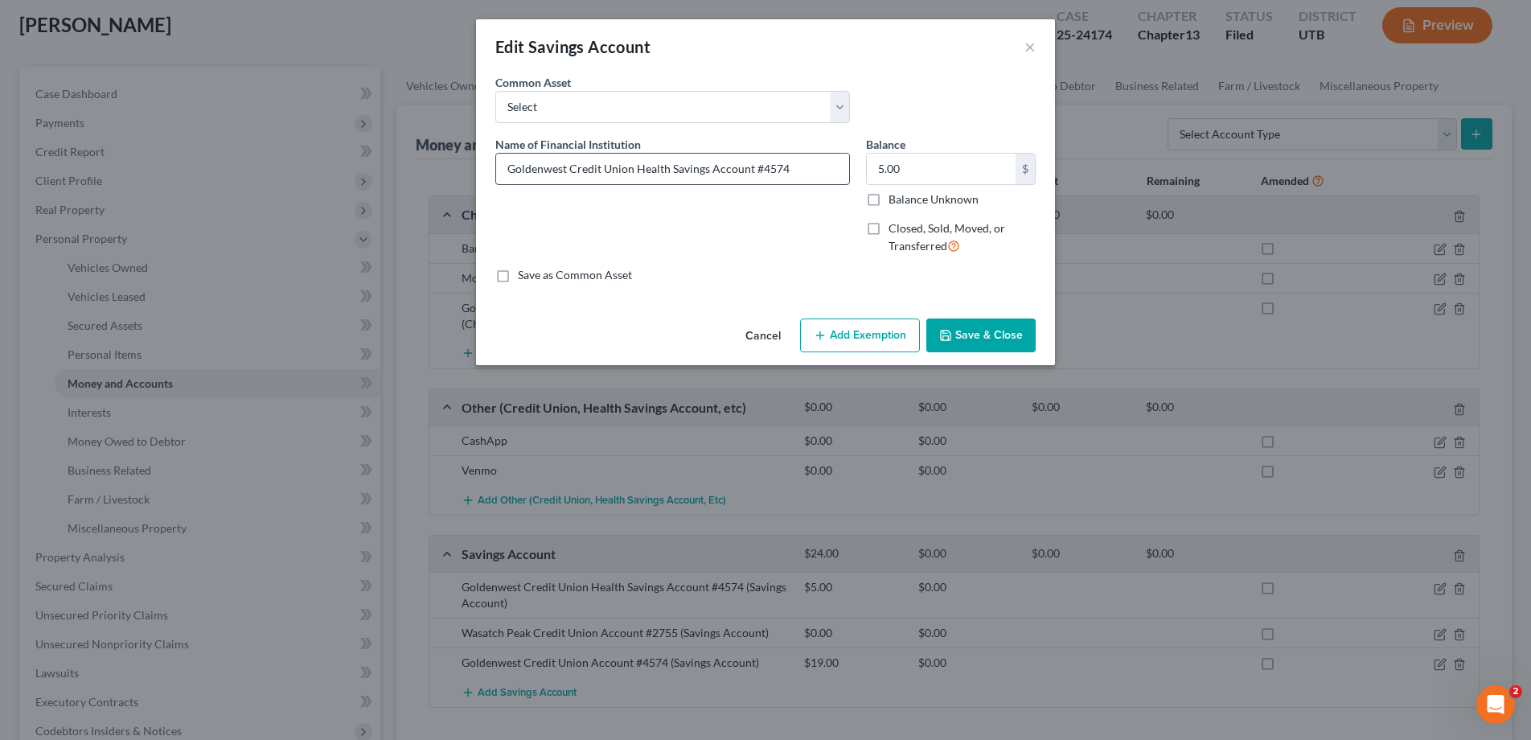
click at [666, 167] on input "Goldenwest Credit Union Health Savings Account #4574" at bounding box center [672, 169] width 353 height 31
type input "Goldenwest Credit Union Gold Savings Account #4574"
click at [918, 167] on input "5.00" at bounding box center [941, 169] width 149 height 31
type input "56.96"
click at [1000, 337] on button "Save & Close" at bounding box center [980, 335] width 109 height 34
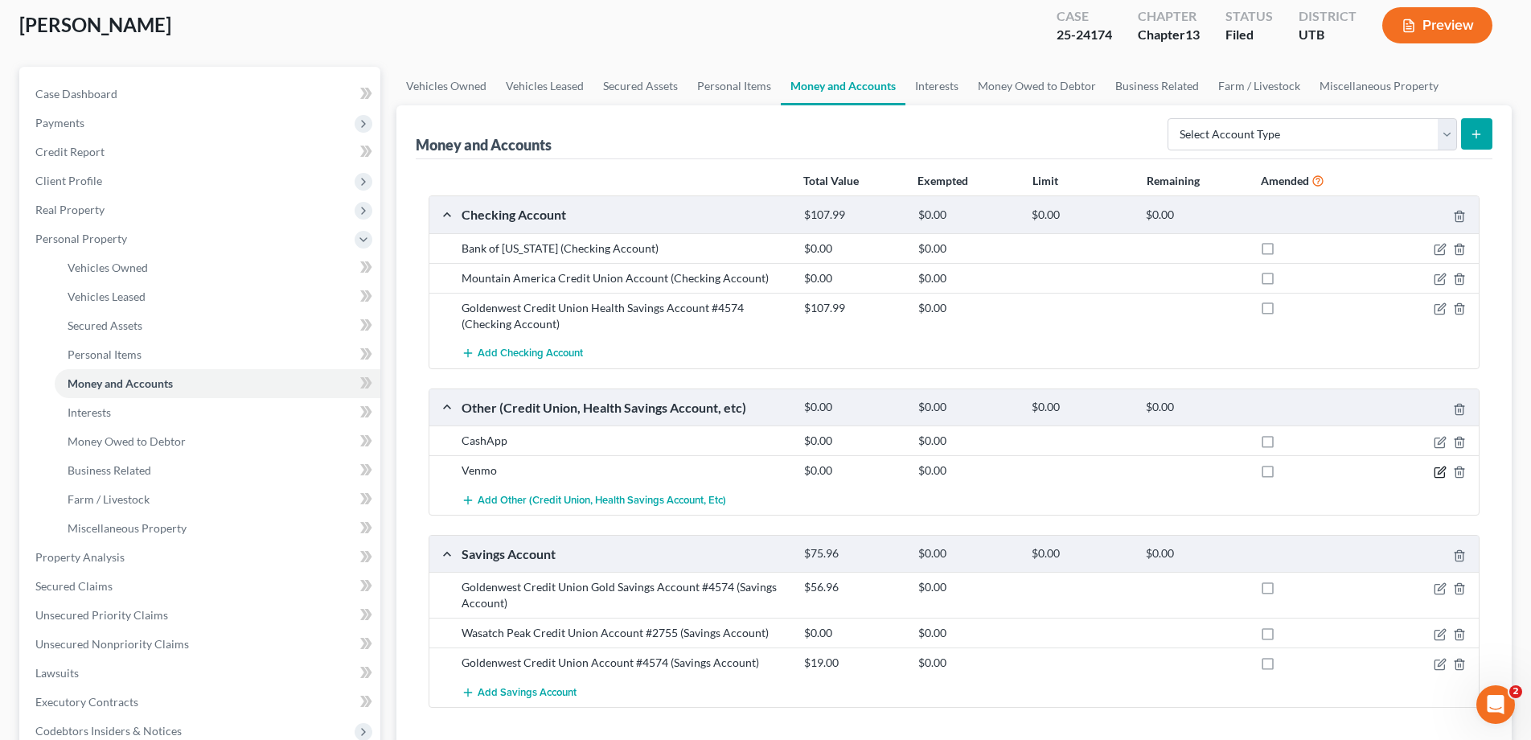
click at [1437, 471] on icon "button" at bounding box center [1440, 472] width 13 height 13
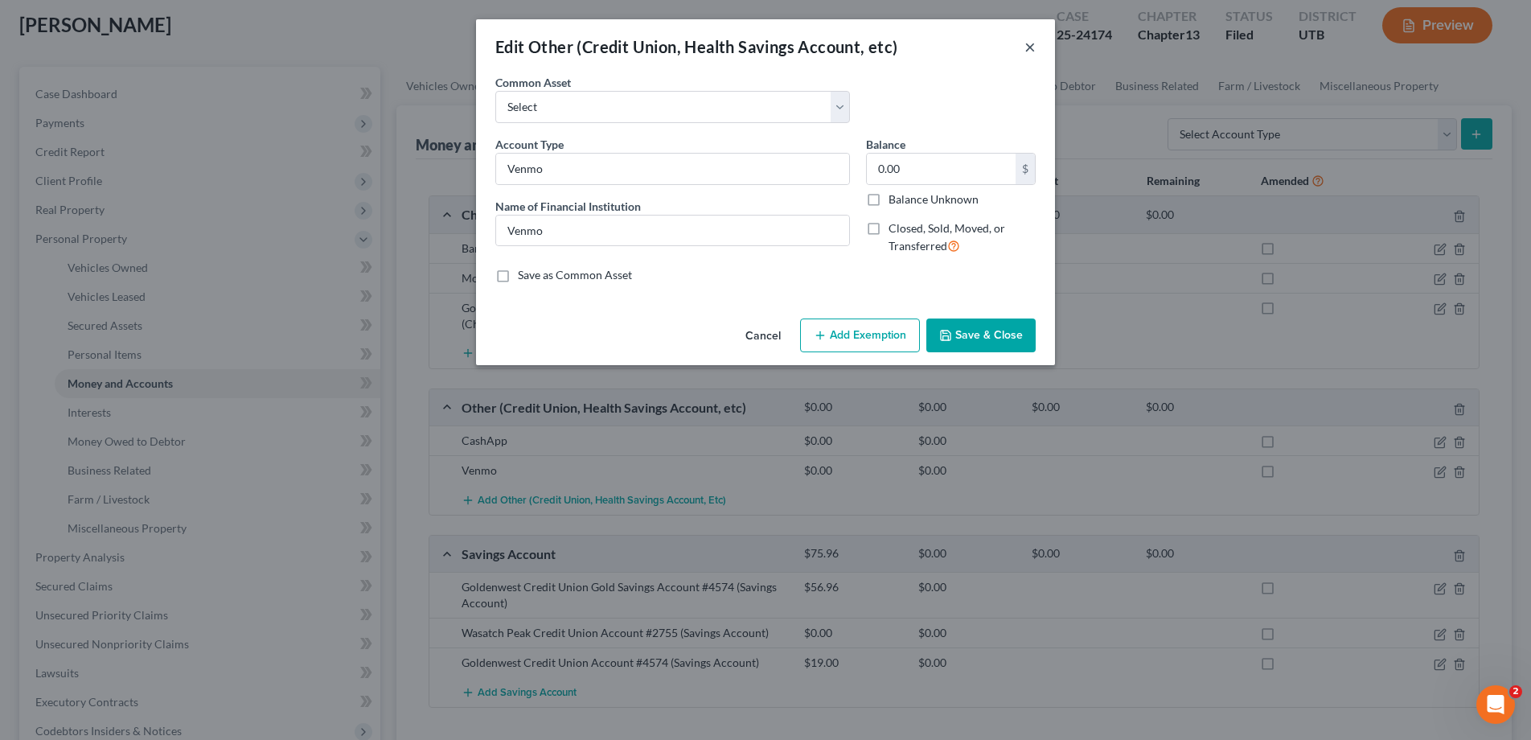
click at [1028, 49] on button "×" at bounding box center [1029, 46] width 11 height 19
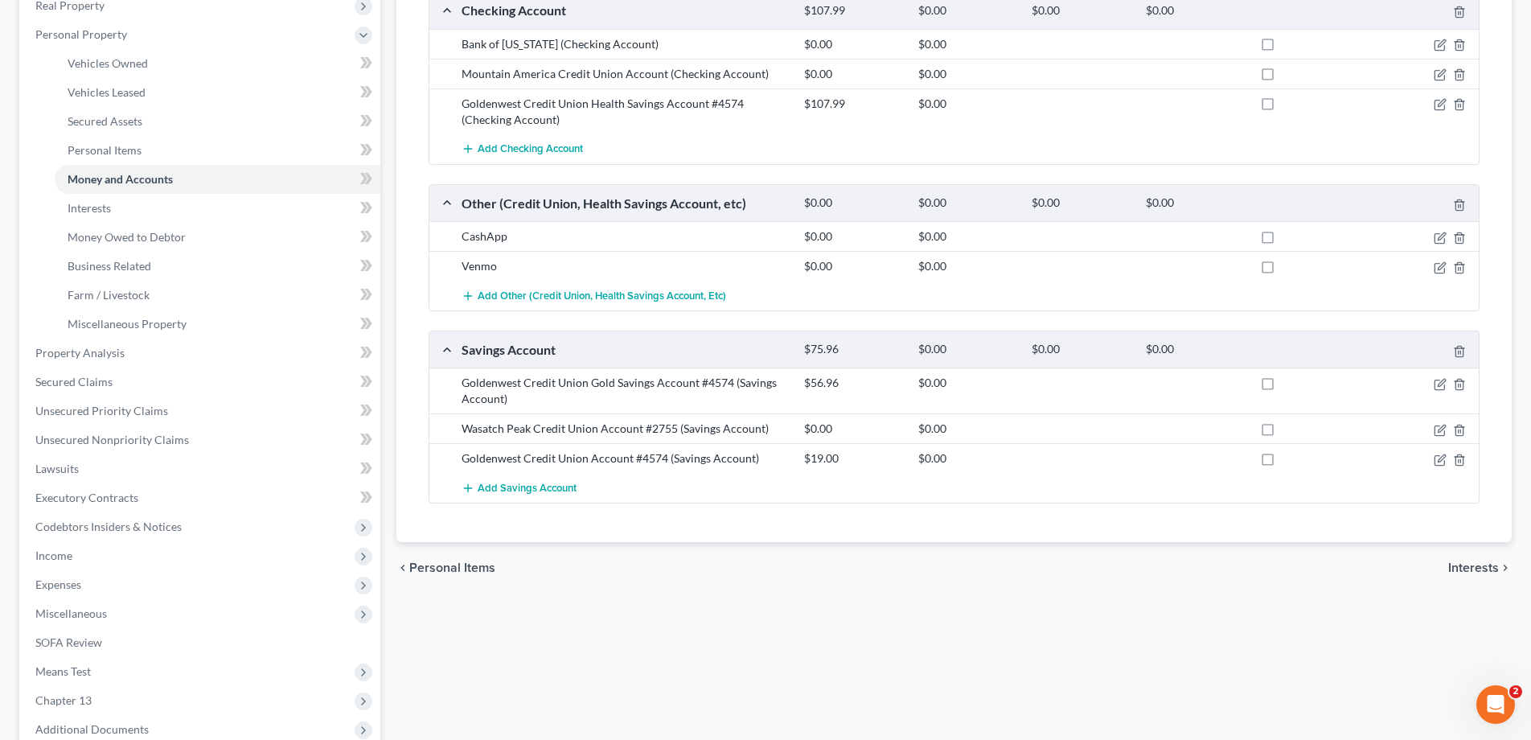
scroll to position [291, 0]
click at [530, 150] on span "Add Checking Account" at bounding box center [530, 150] width 105 height 13
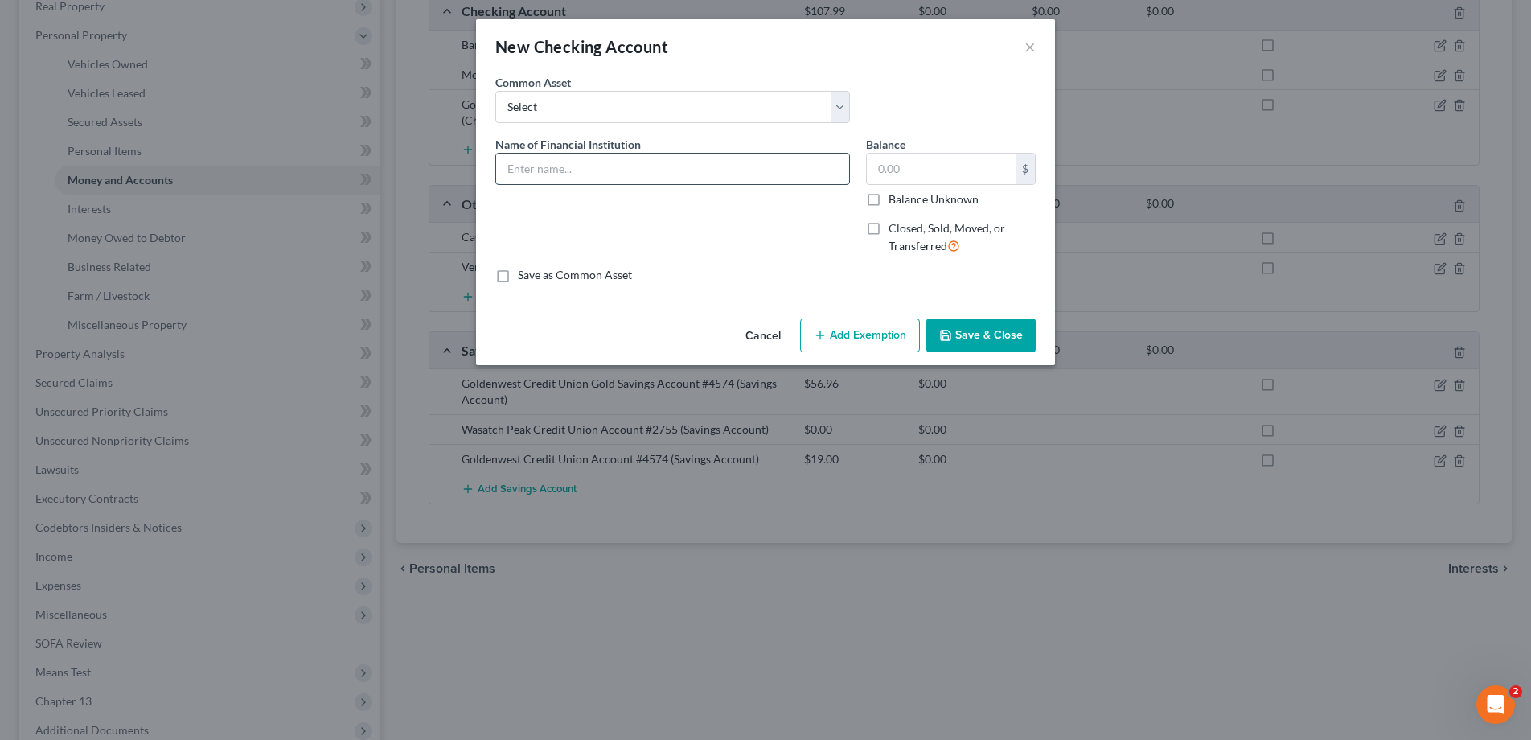
click at [577, 169] on input "text" at bounding box center [672, 169] width 353 height 31
type input "Debtor does not have a US Bank account to list or provide statement for."
click at [979, 339] on button "Save & Close" at bounding box center [980, 335] width 109 height 34
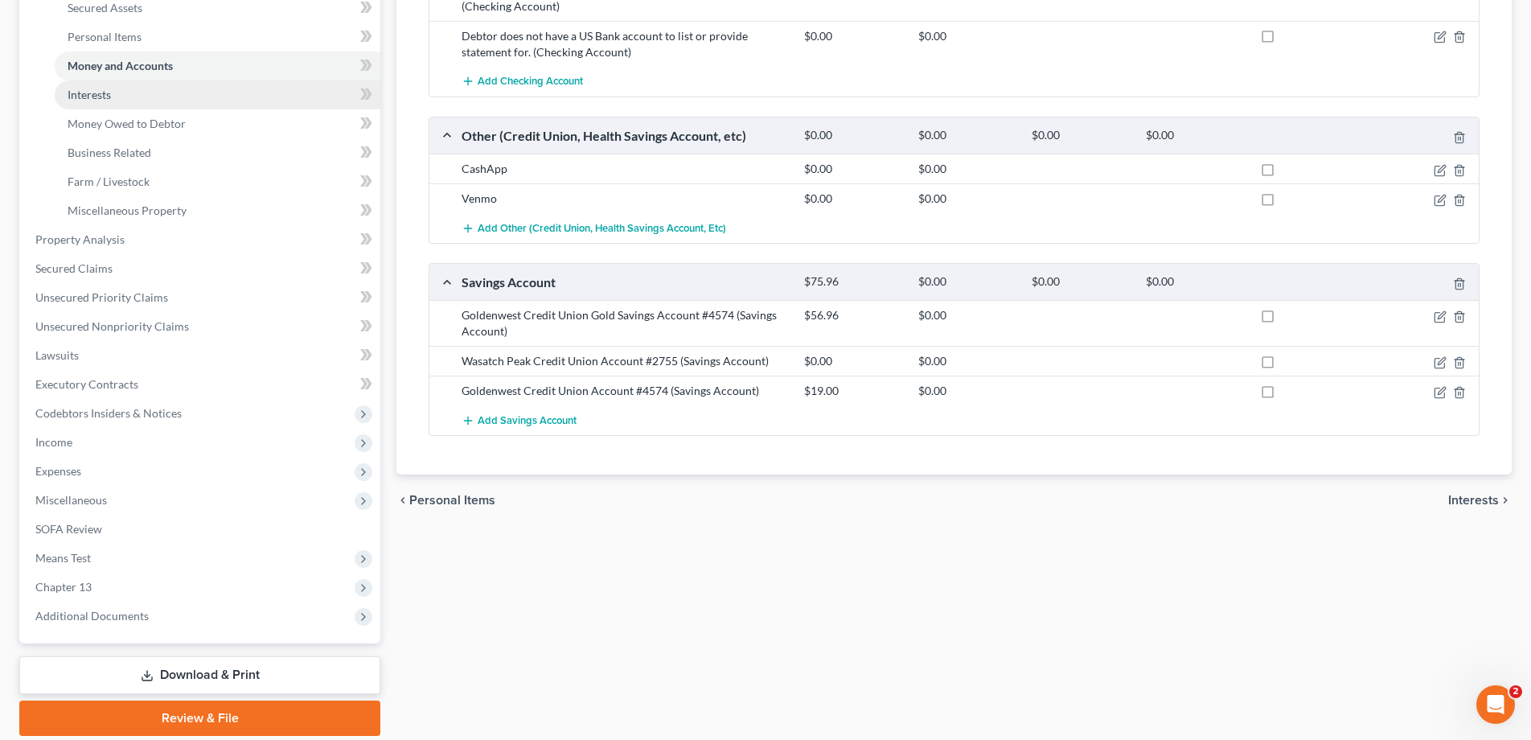
scroll to position [408, 0]
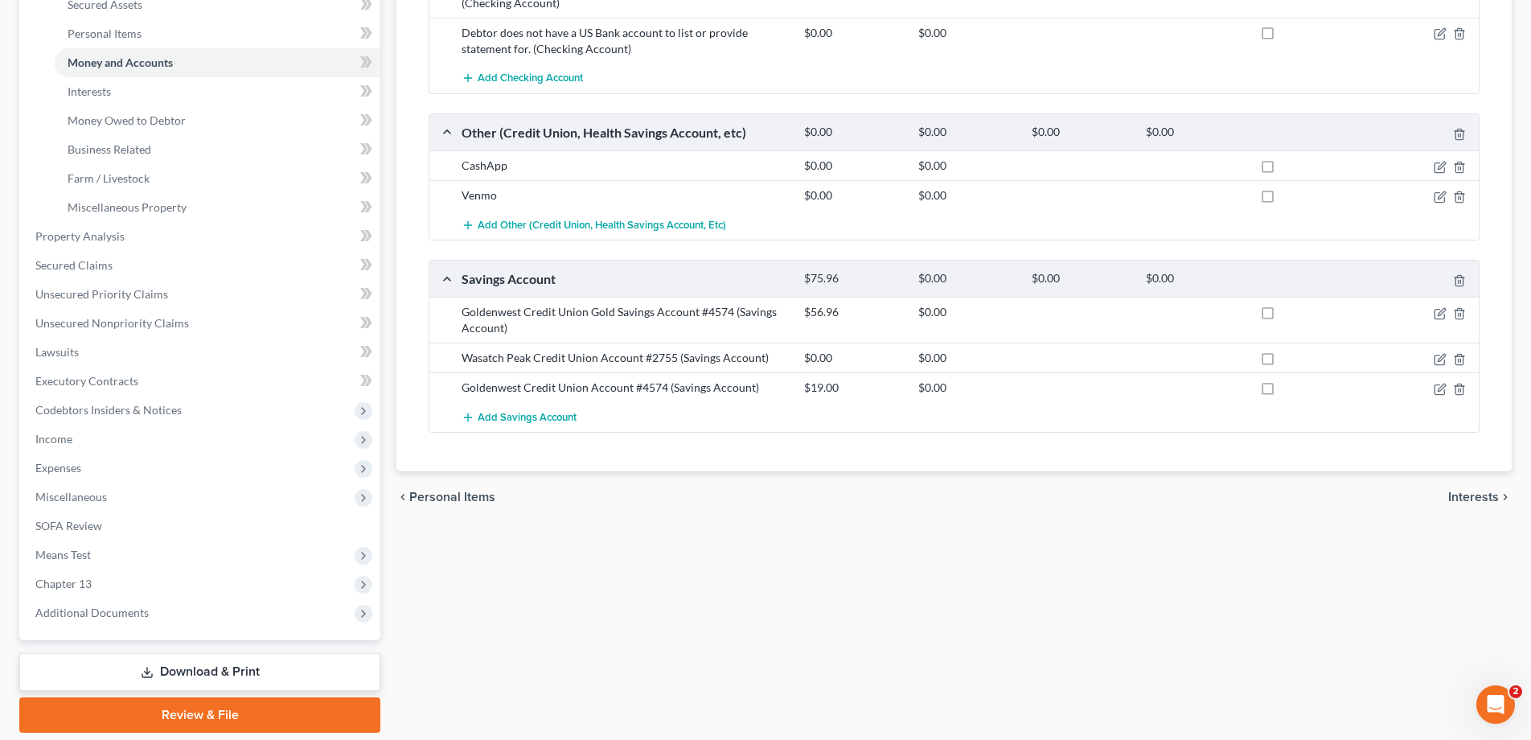
click at [185, 667] on link "Download & Print" at bounding box center [199, 672] width 361 height 38
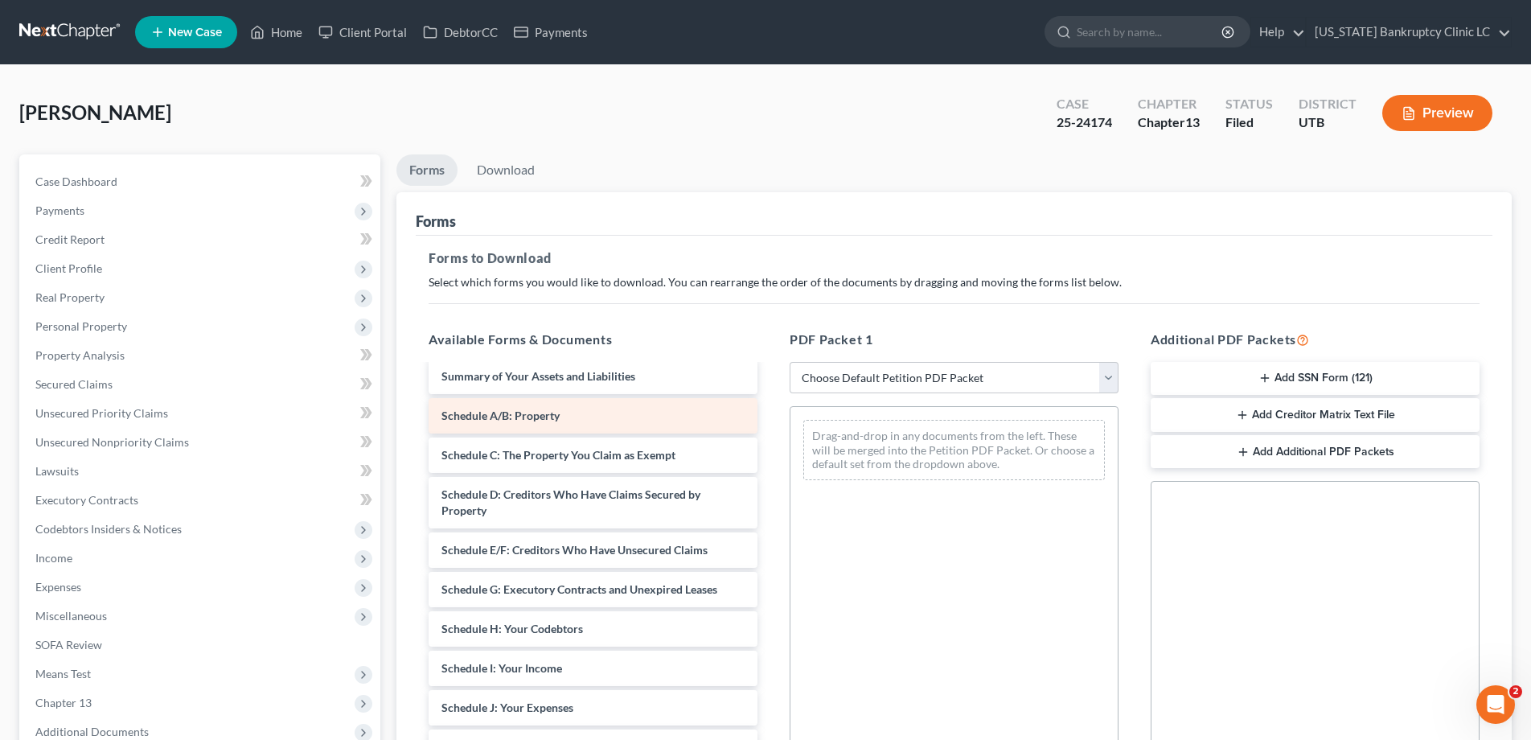
scroll to position [142, 0]
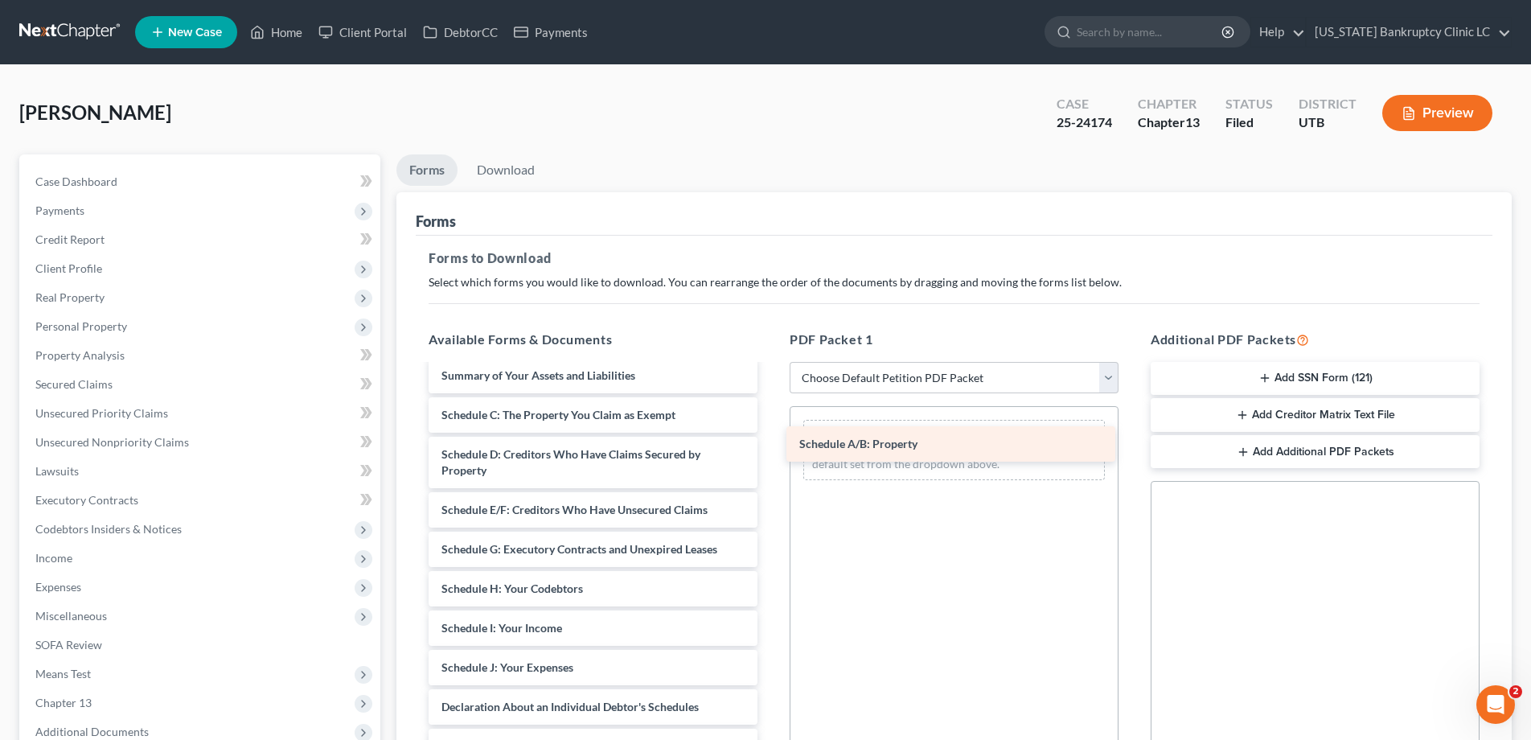
drag, startPoint x: 517, startPoint y: 416, endPoint x: 875, endPoint y: 445, distance: 359.0
click at [770, 445] on div "Schedule A/B: Property Chapter 13 Plan (Chapter 13 Plan - Utah Bankruptcy Clini…" at bounding box center [593, 628] width 355 height 809
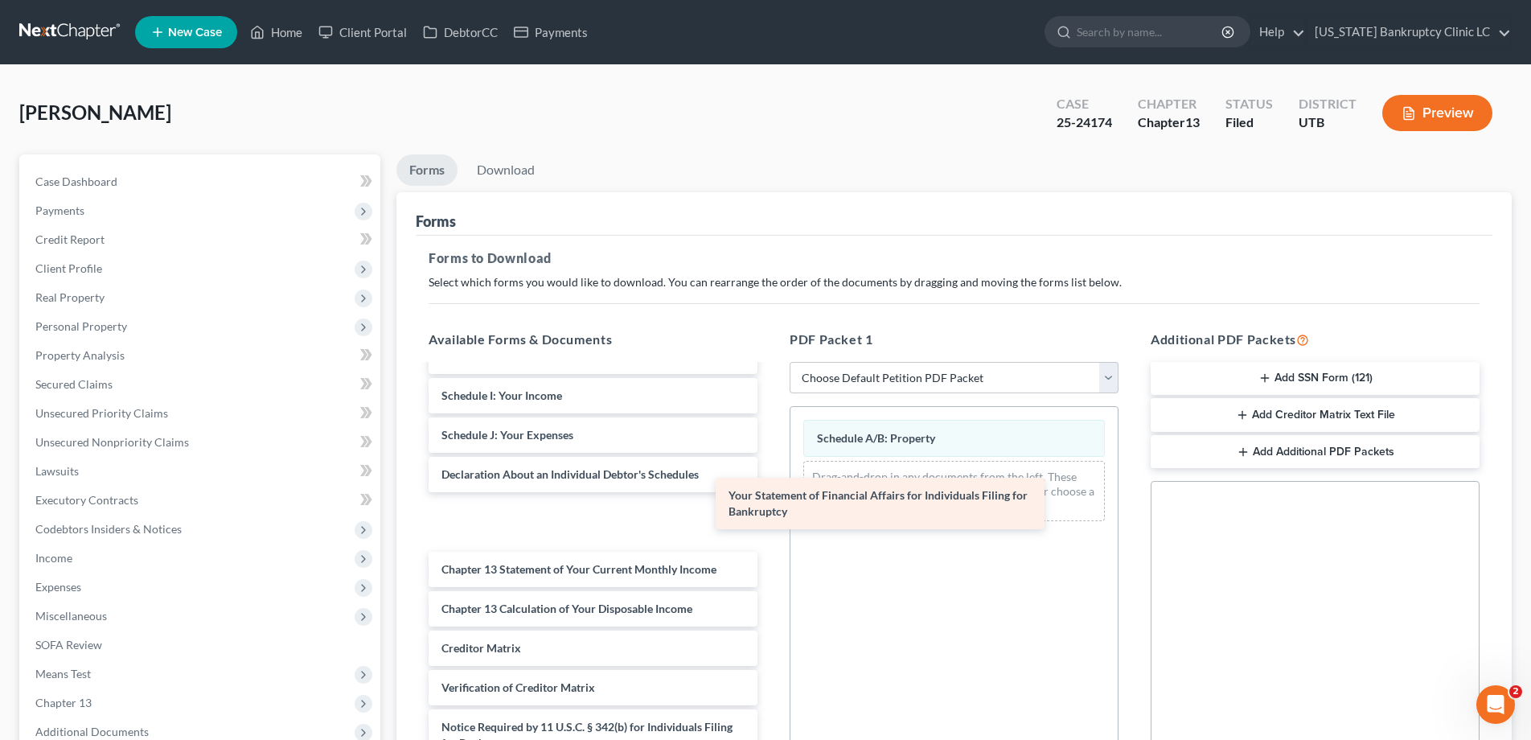
scroll to position [319, 0]
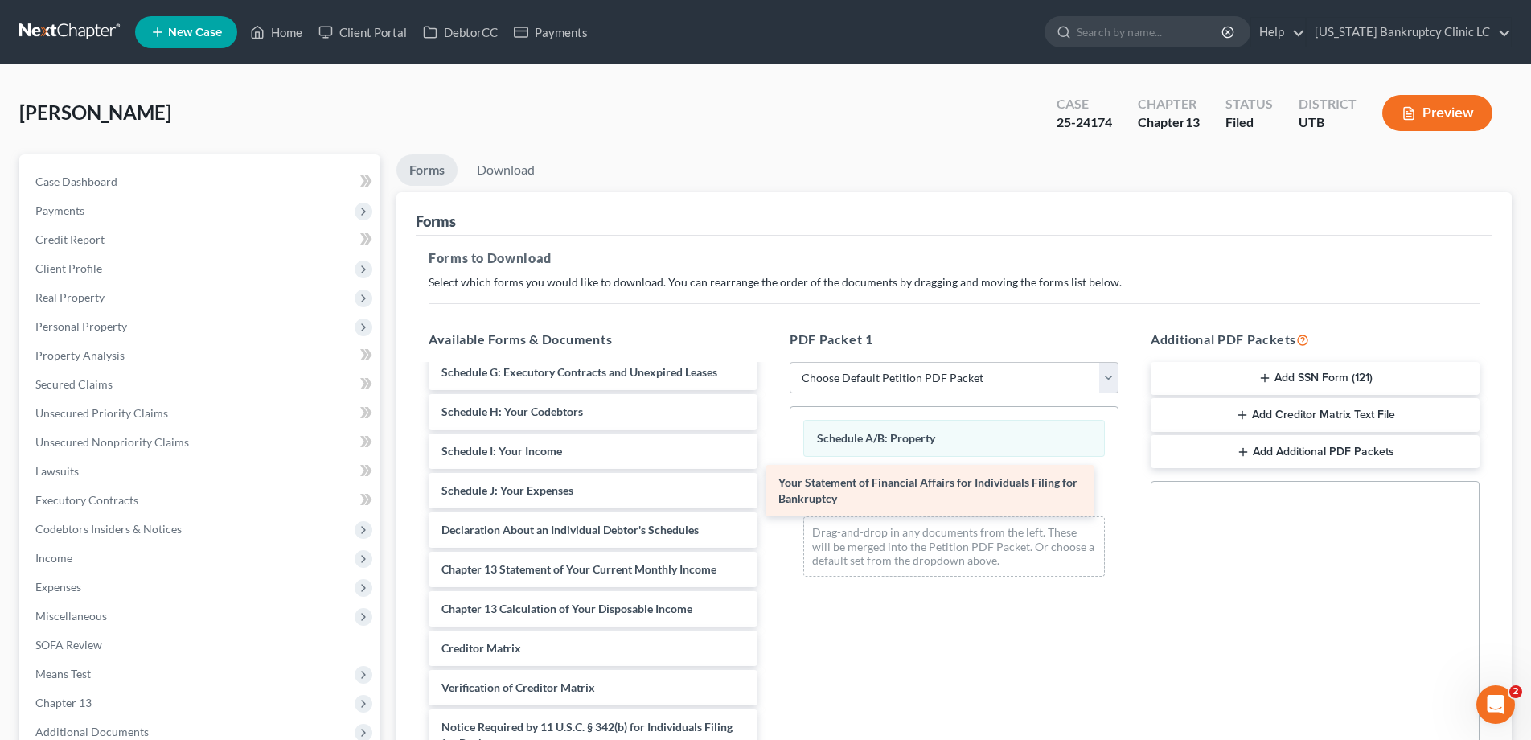
drag, startPoint x: 485, startPoint y: 521, endPoint x: 823, endPoint y: 490, distance: 339.2
click at [770, 490] on div "Your Statement of Financial Affairs for Individuals Filing for Bankruptcy Chapt…" at bounding box center [593, 423] width 355 height 753
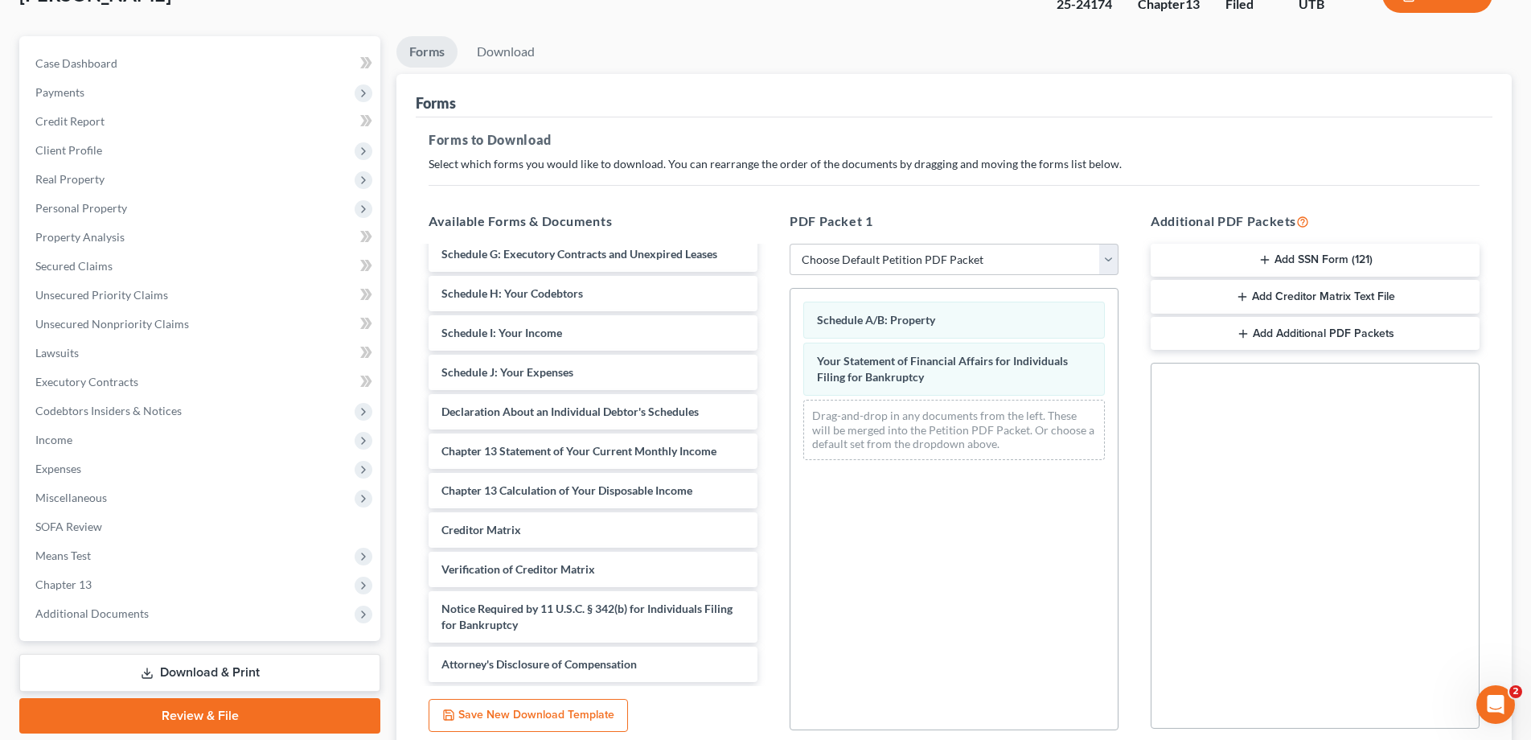
scroll to position [253, 0]
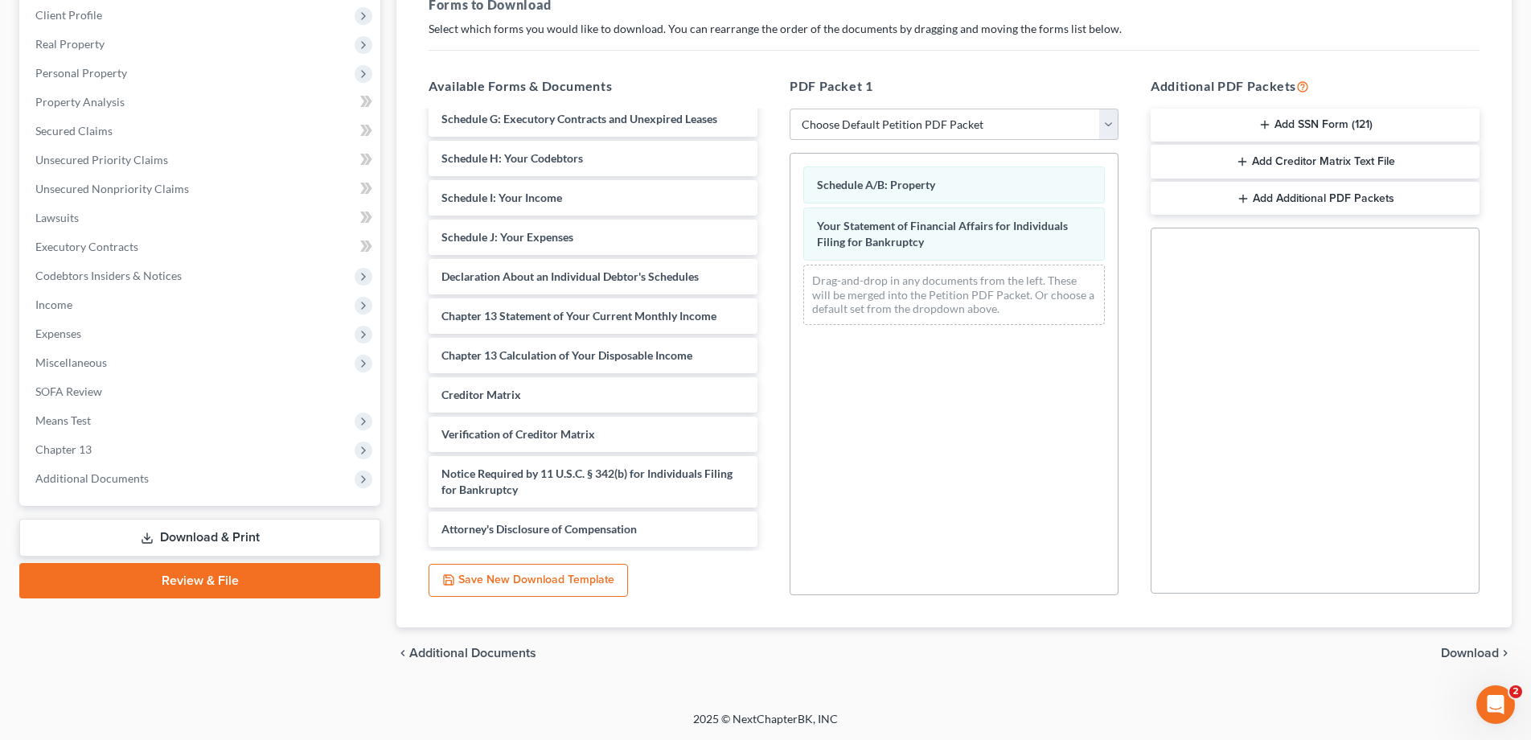
click at [1459, 654] on span "Download" at bounding box center [1470, 652] width 58 height 13
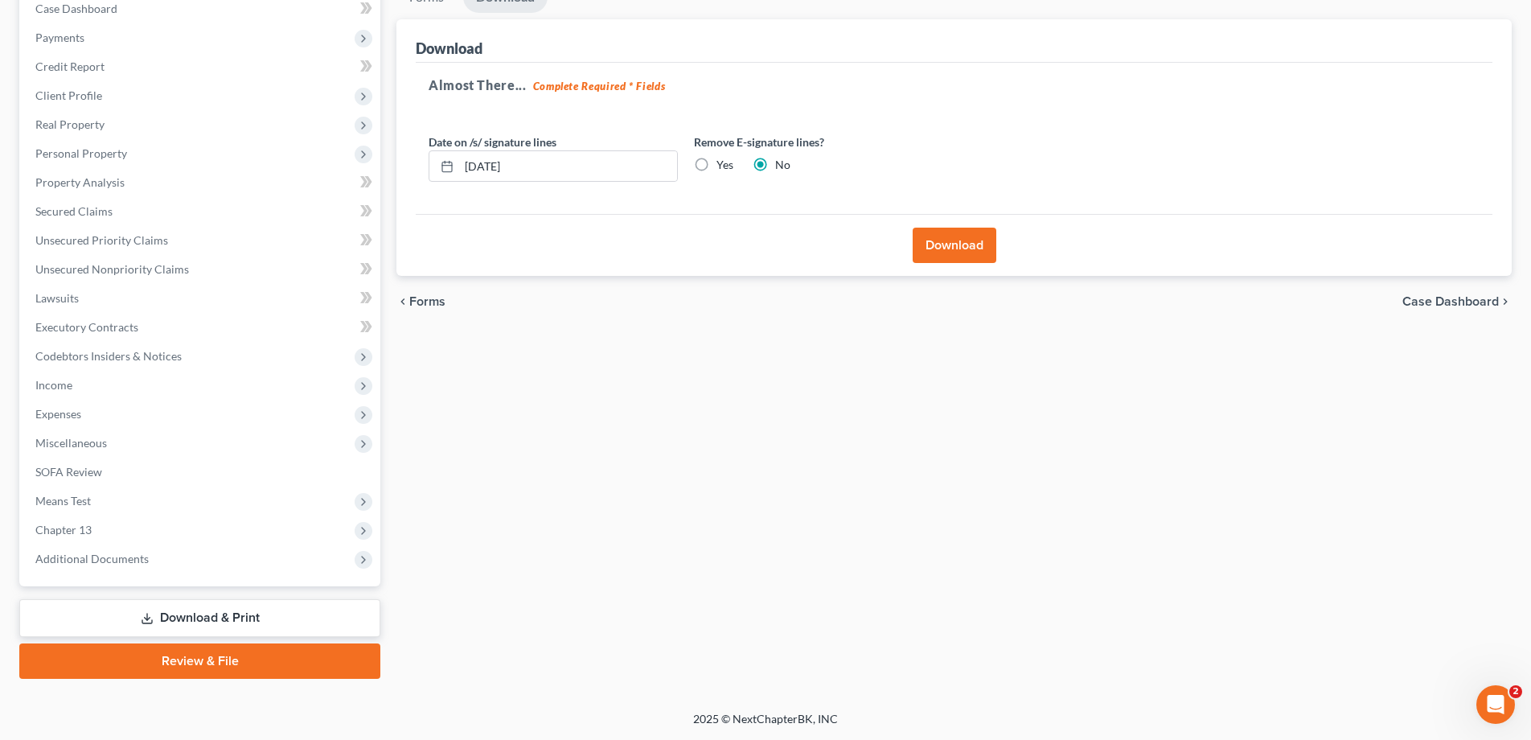
click at [968, 252] on button "Download" at bounding box center [955, 245] width 84 height 35
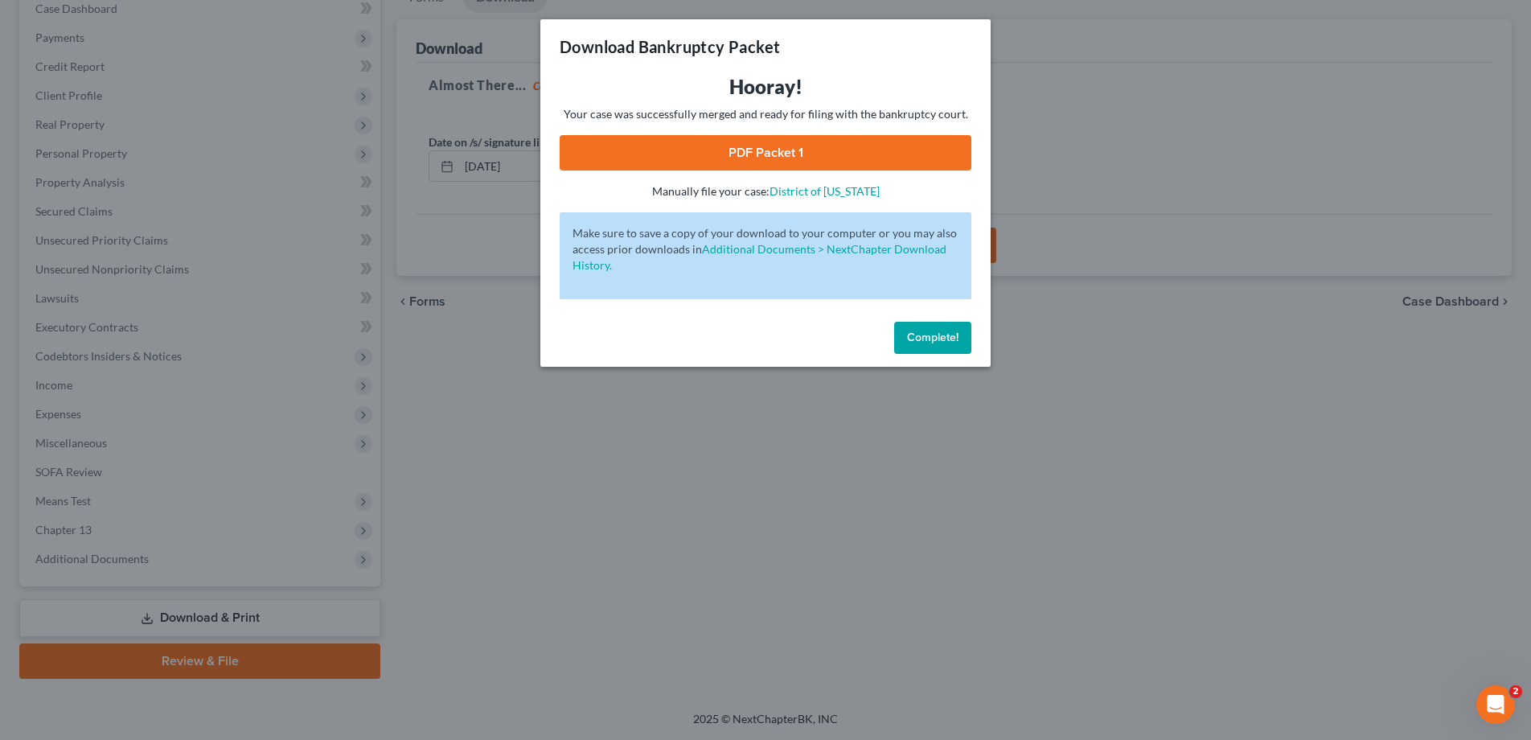
click at [682, 153] on link "PDF Packet 1" at bounding box center [766, 152] width 412 height 35
click at [763, 157] on link "PDF Packet 1" at bounding box center [766, 152] width 412 height 35
click at [930, 335] on span "Complete!" at bounding box center [932, 337] width 51 height 14
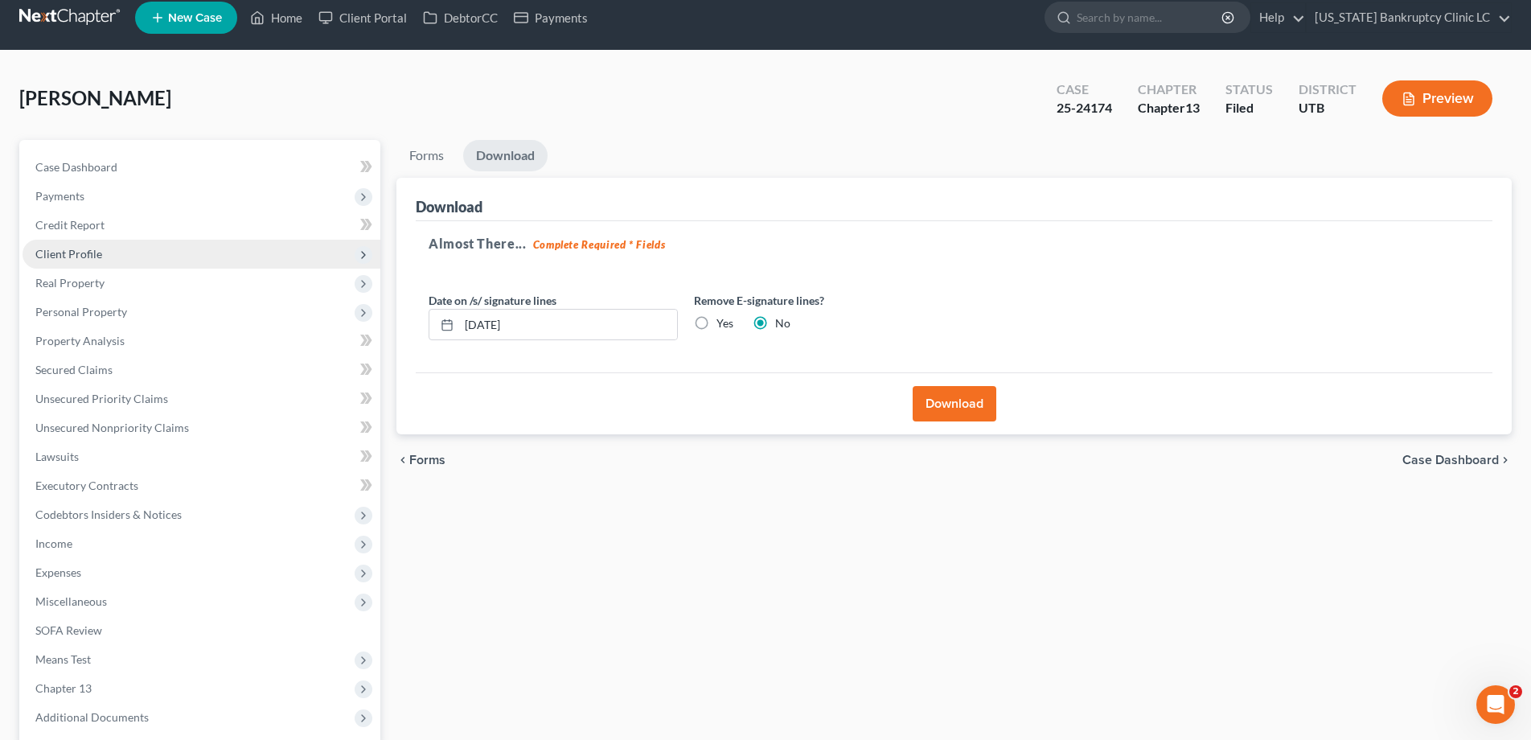
scroll to position [0, 0]
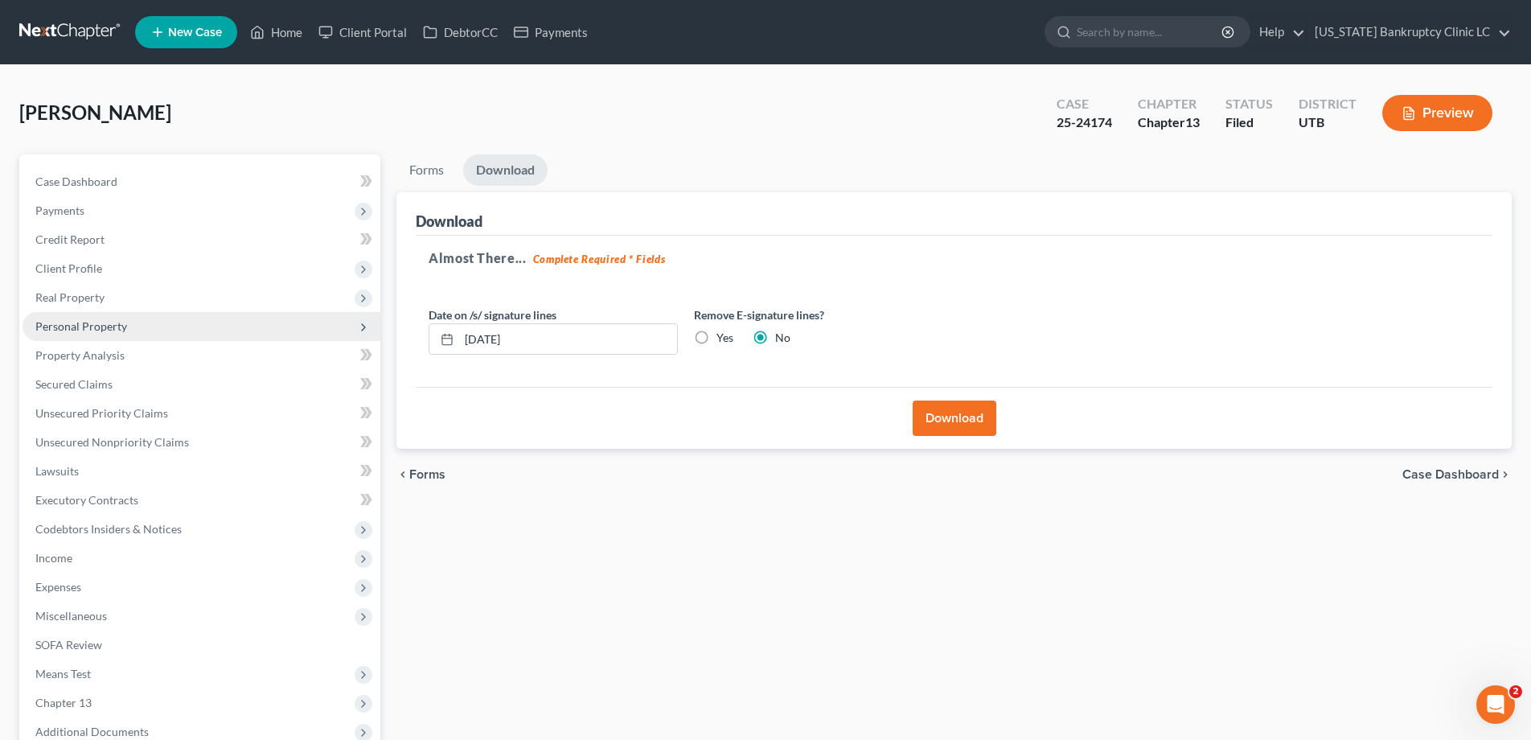
click at [96, 322] on span "Personal Property" at bounding box center [81, 326] width 92 height 14
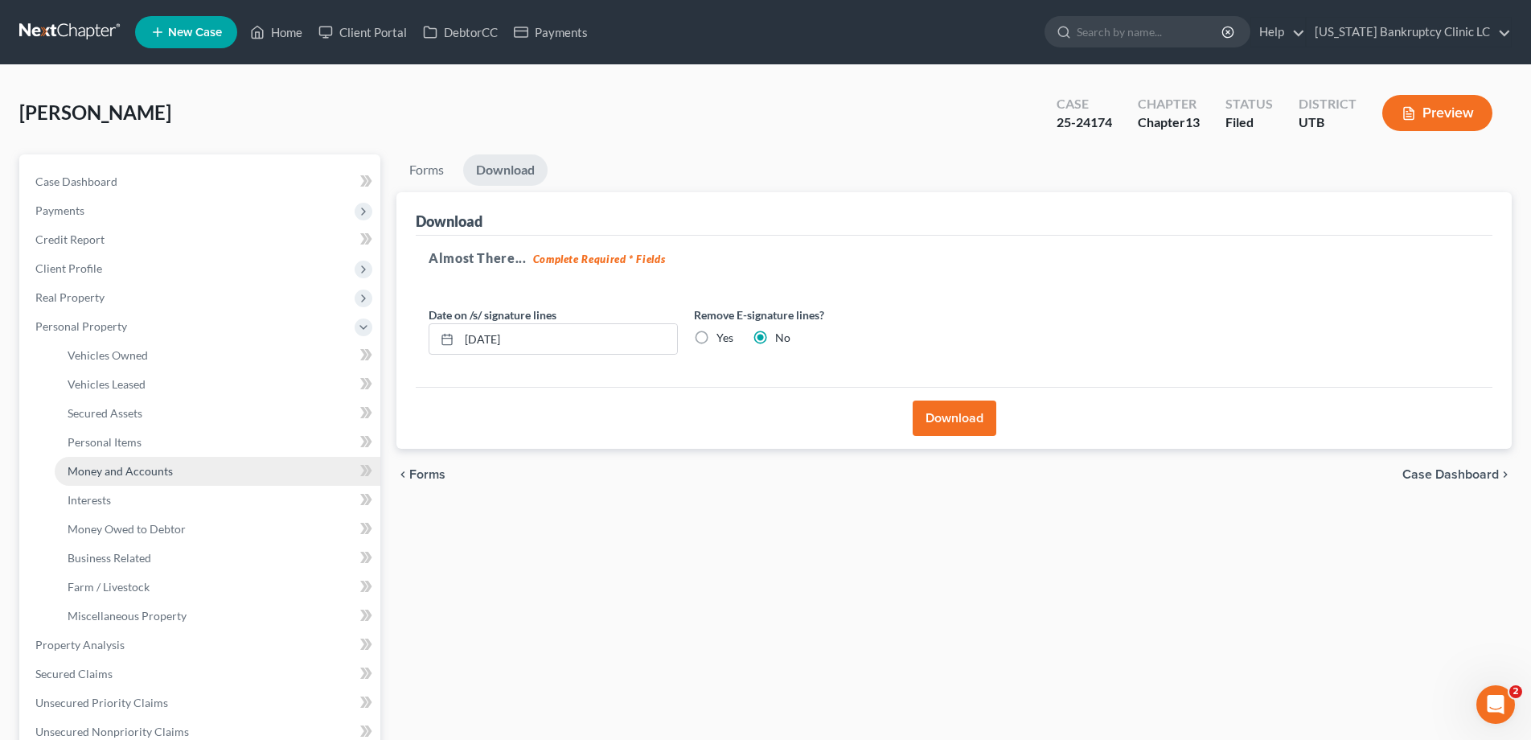
click at [127, 470] on span "Money and Accounts" at bounding box center [120, 471] width 105 height 14
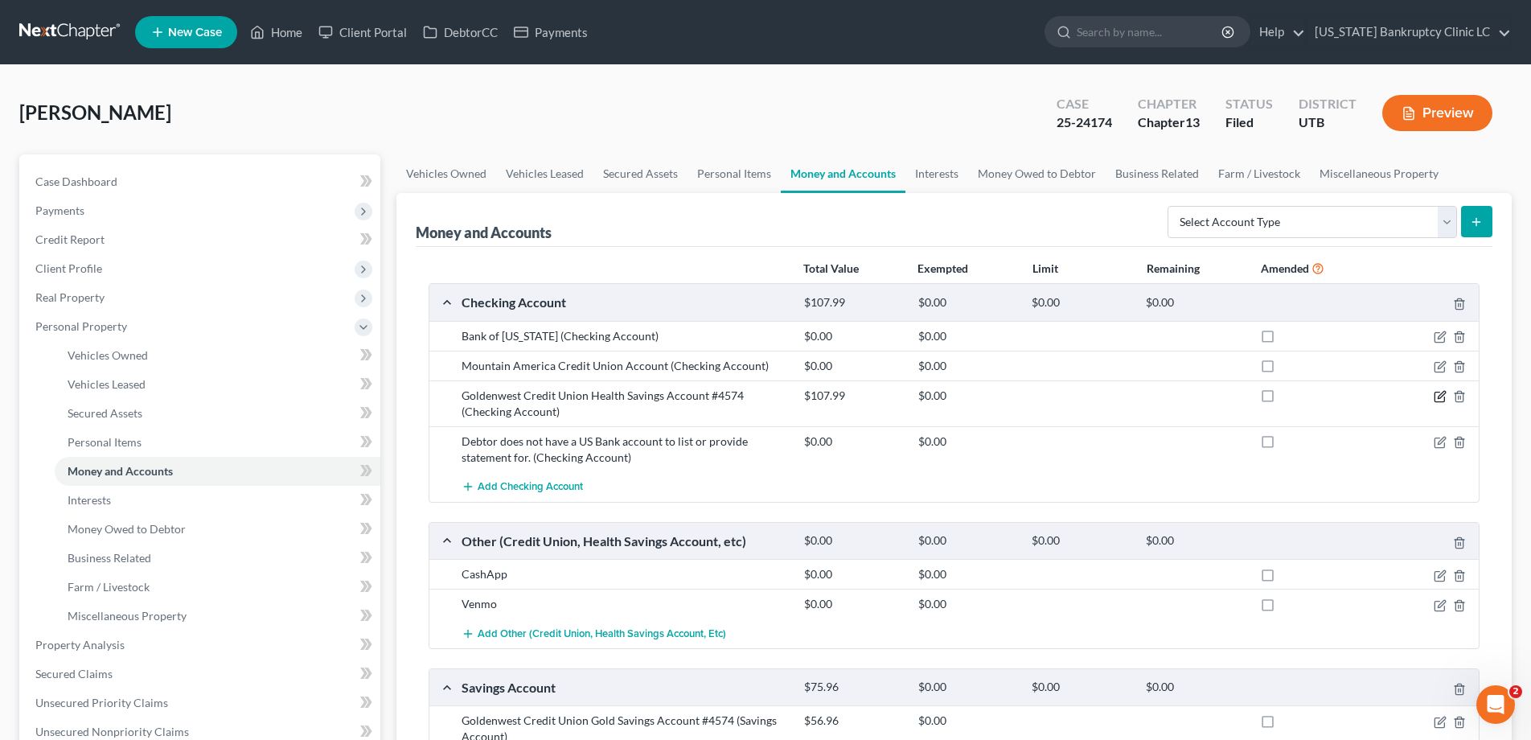
click at [1438, 396] on icon "button" at bounding box center [1441, 394] width 7 height 7
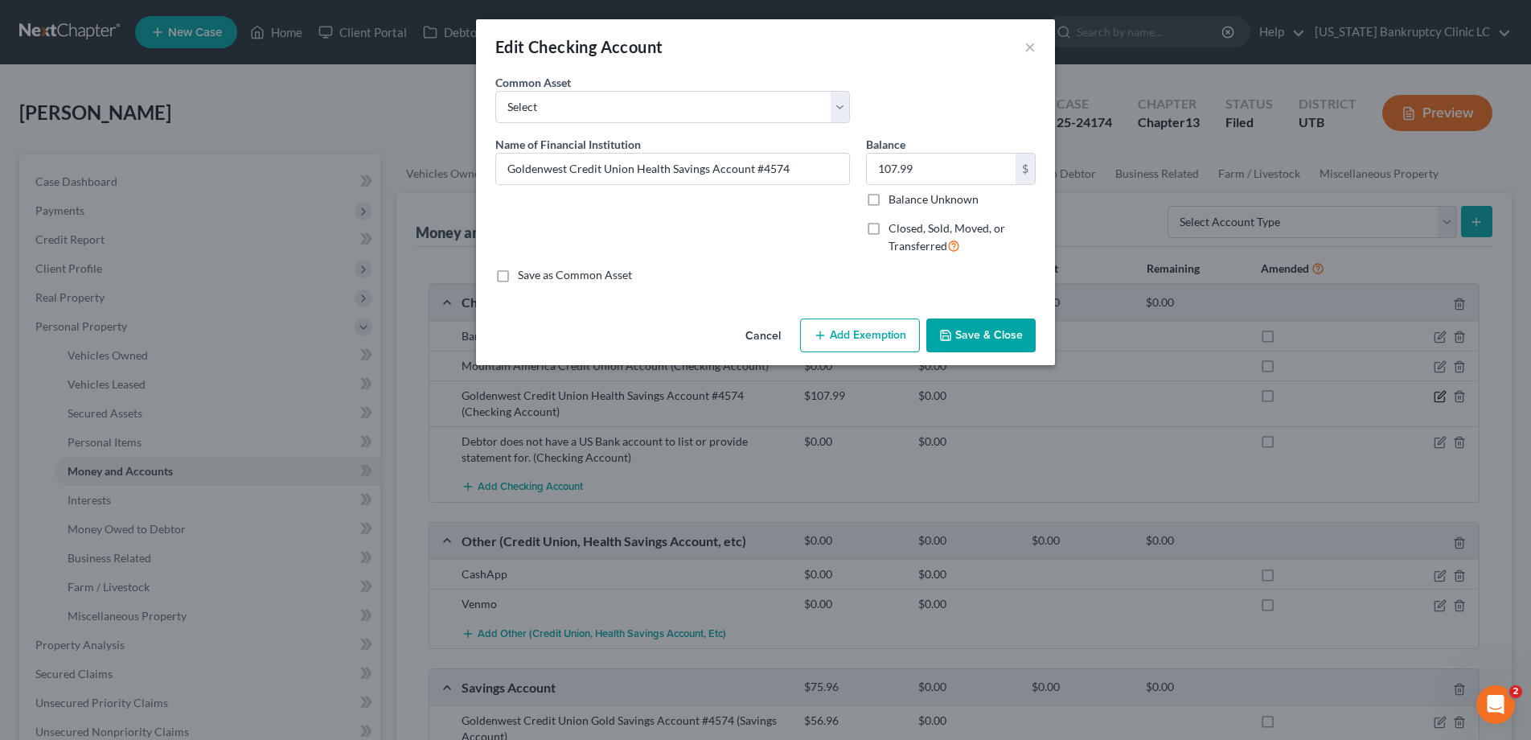
click at [1436, 396] on div "Edit Checking Account × An exemption set must first be selected from the Filing…" at bounding box center [765, 370] width 1531 height 740
click at [664, 169] on input "Goldenwest Credit Union Health Savings Account #4574" at bounding box center [672, 169] width 353 height 31
click at [705, 170] on input "Goldenwest Credit Union Health Savings Account #4574" at bounding box center [672, 169] width 353 height 31
type input "Goldenwest Credit Union Account #4574"
click at [950, 324] on button "Save & Close" at bounding box center [980, 335] width 109 height 34
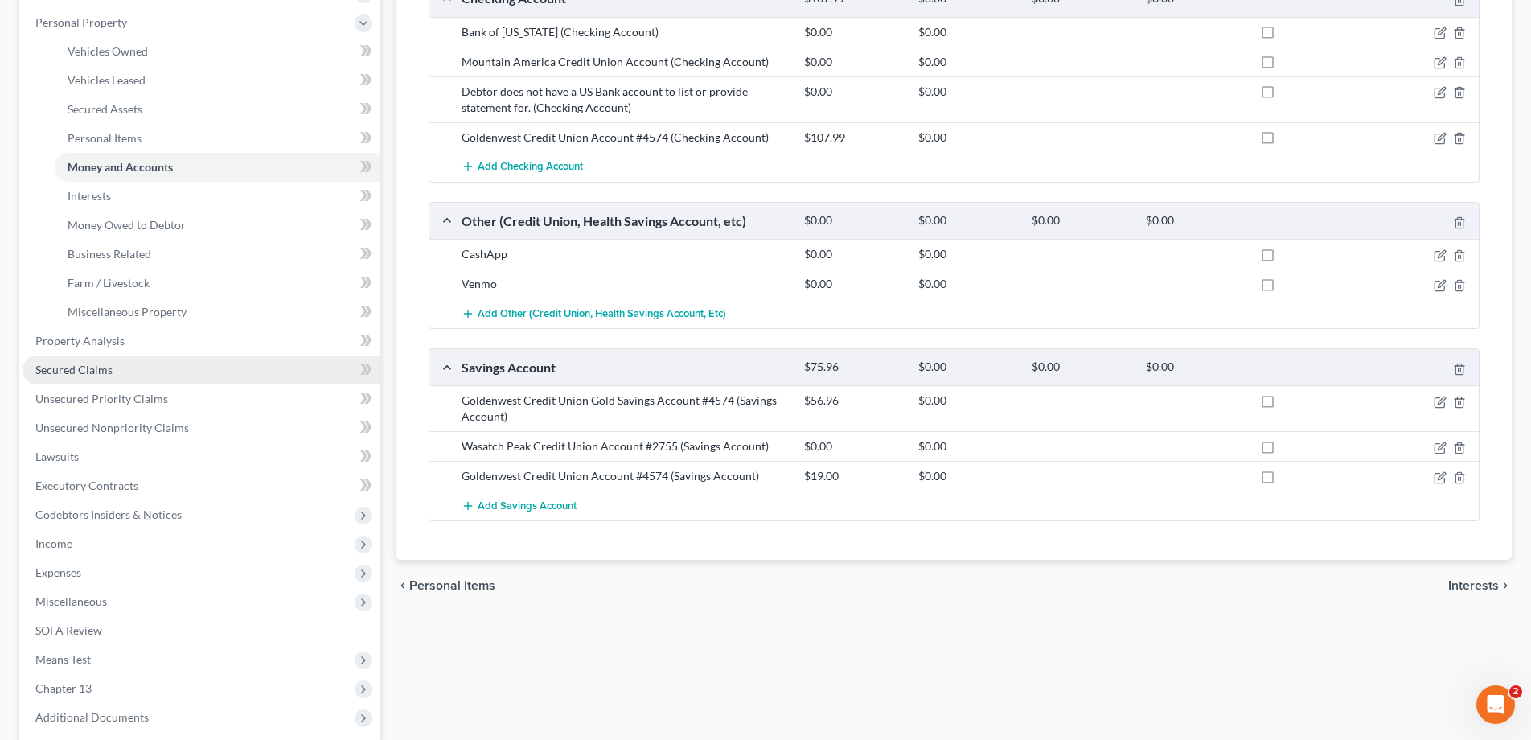
scroll to position [462, 0]
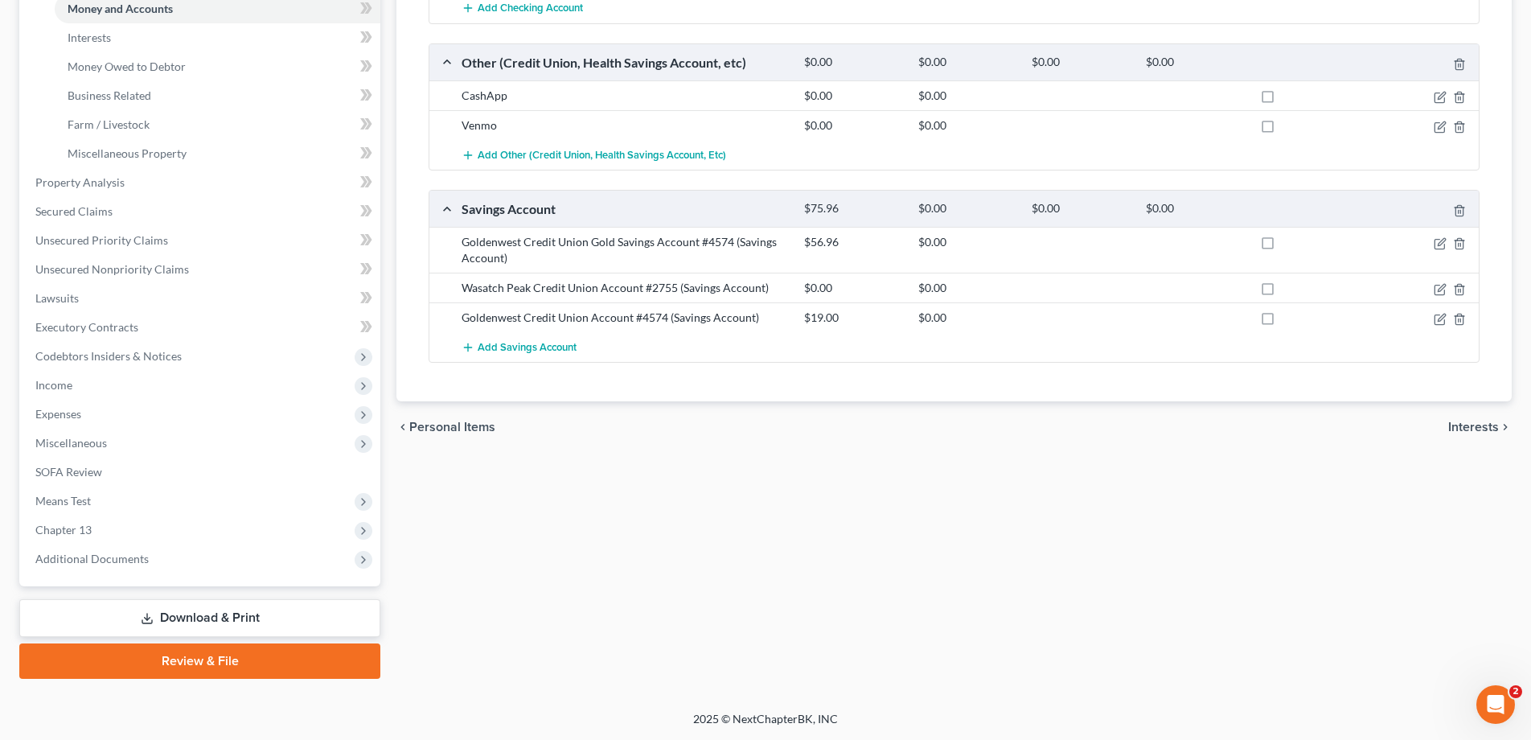
click at [167, 615] on link "Download & Print" at bounding box center [199, 618] width 361 height 38
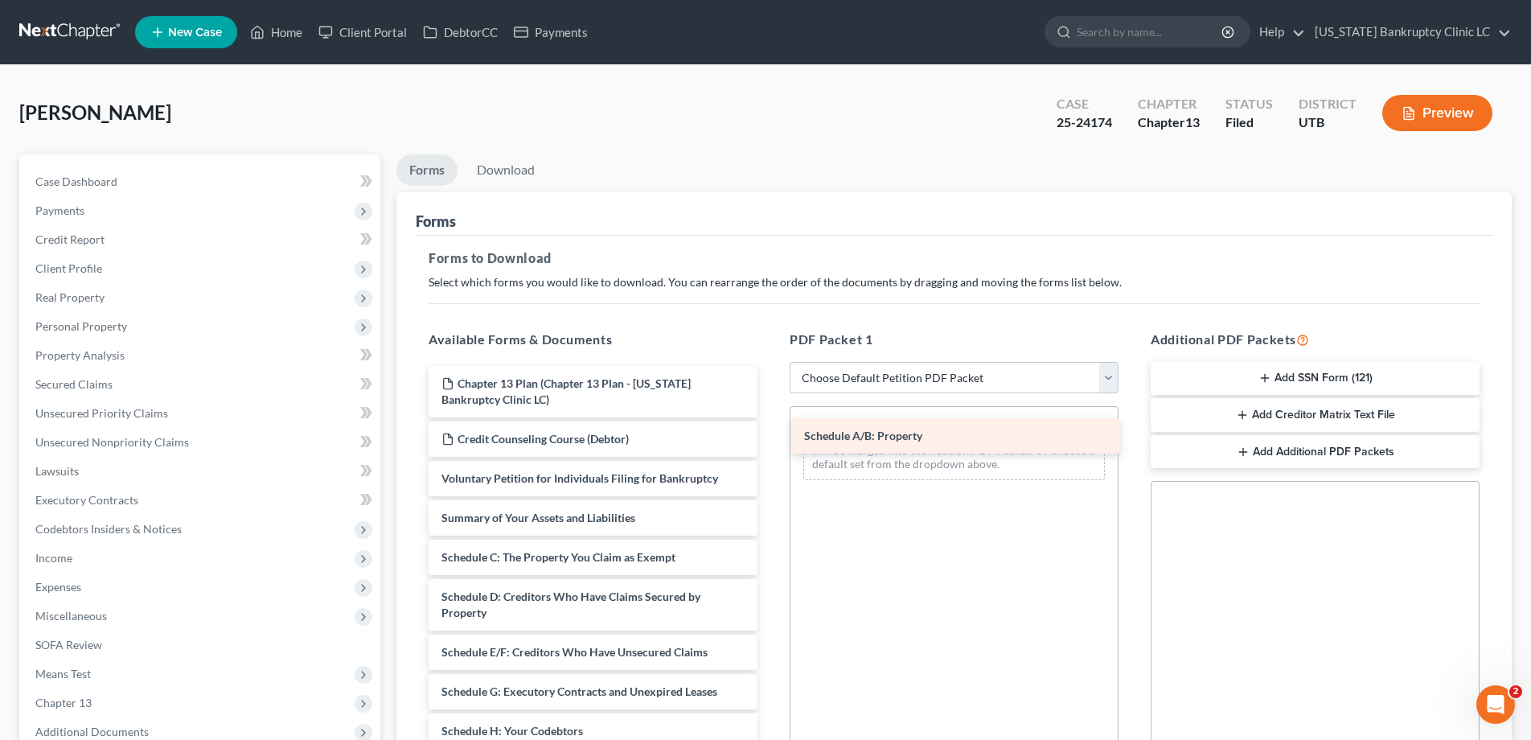
drag, startPoint x: 482, startPoint y: 558, endPoint x: 844, endPoint y: 440, distance: 381.4
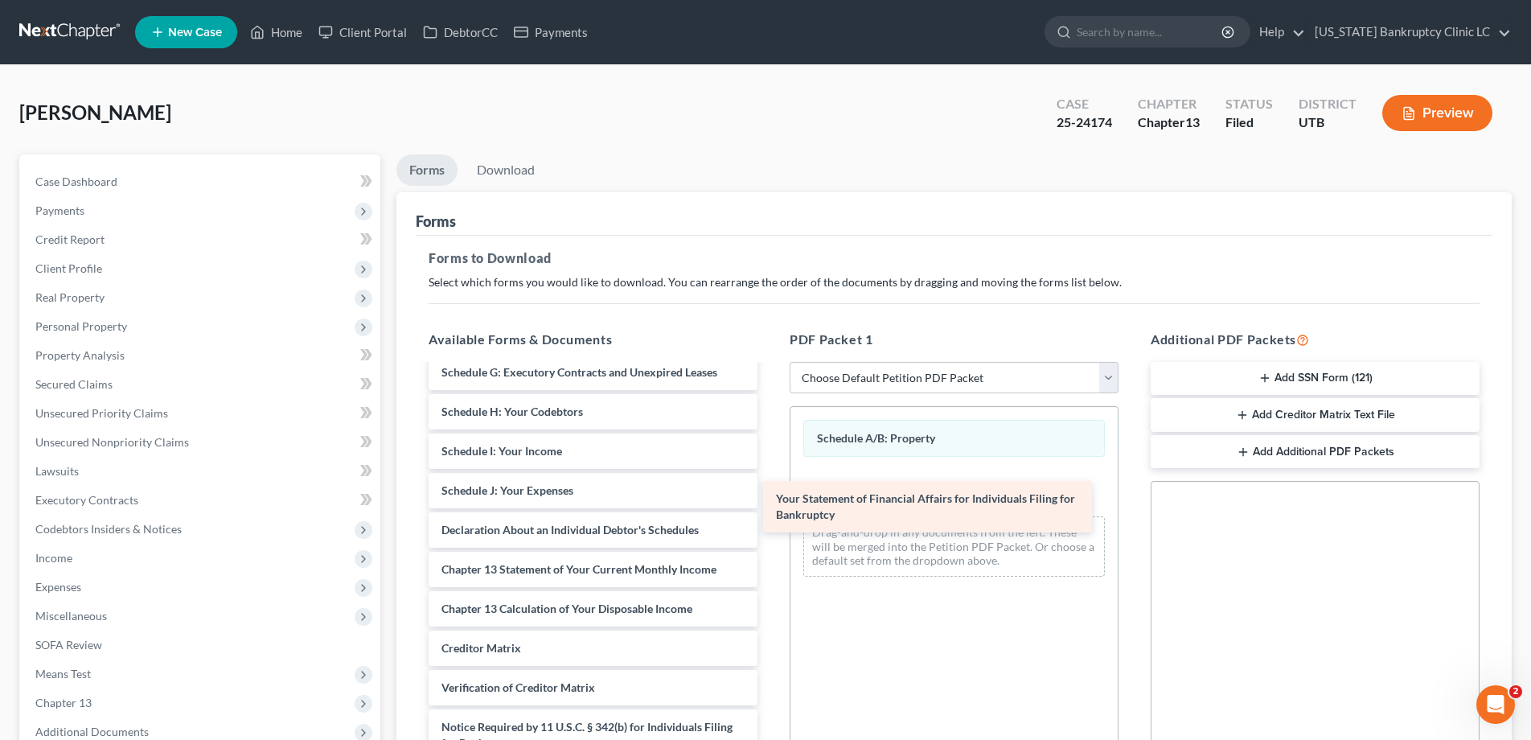
scroll to position [319, 0]
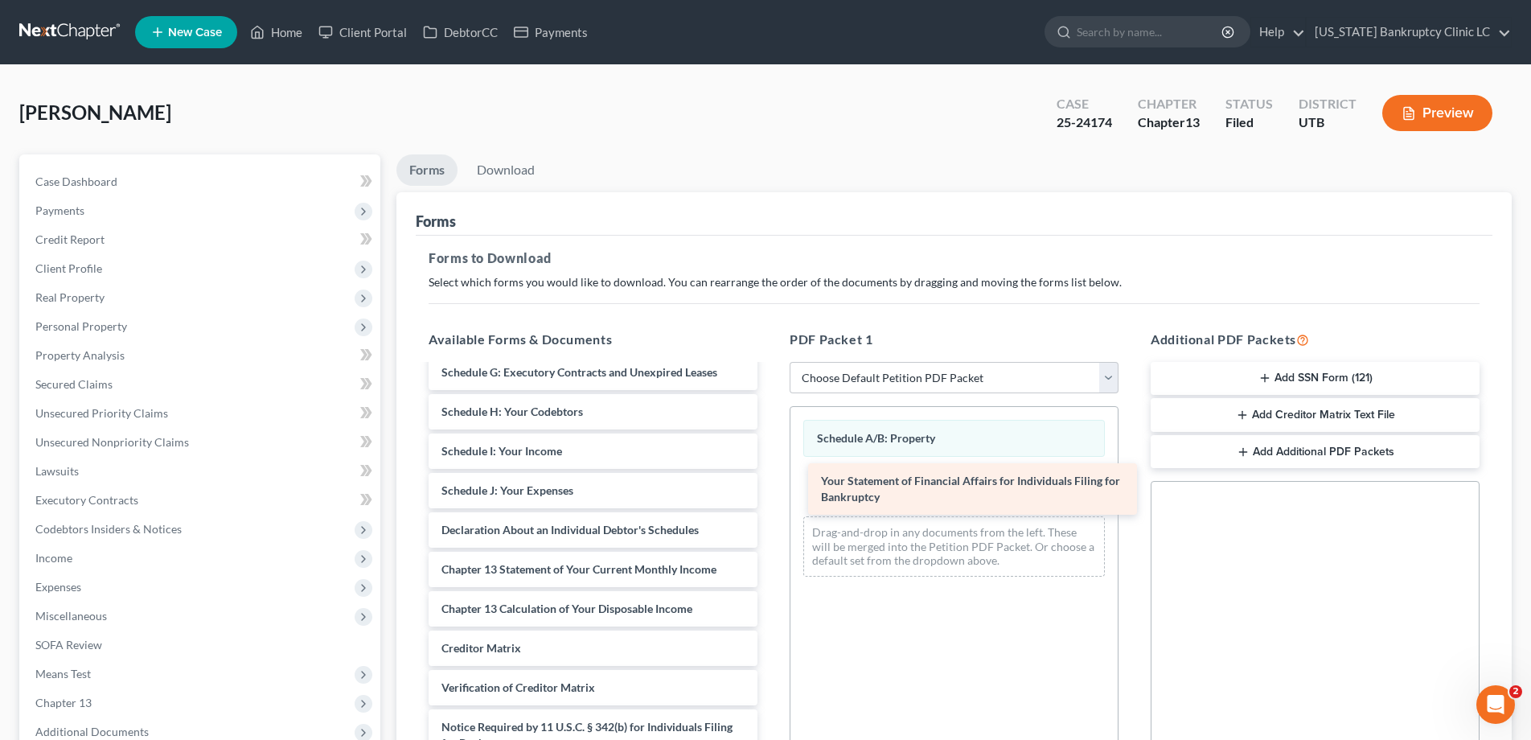
drag, startPoint x: 468, startPoint y: 519, endPoint x: 844, endPoint y: 485, distance: 377.8
click at [770, 485] on div "Your Statement of Financial Affairs for Individuals Filing for Bankruptcy Chapt…" at bounding box center [593, 423] width 355 height 753
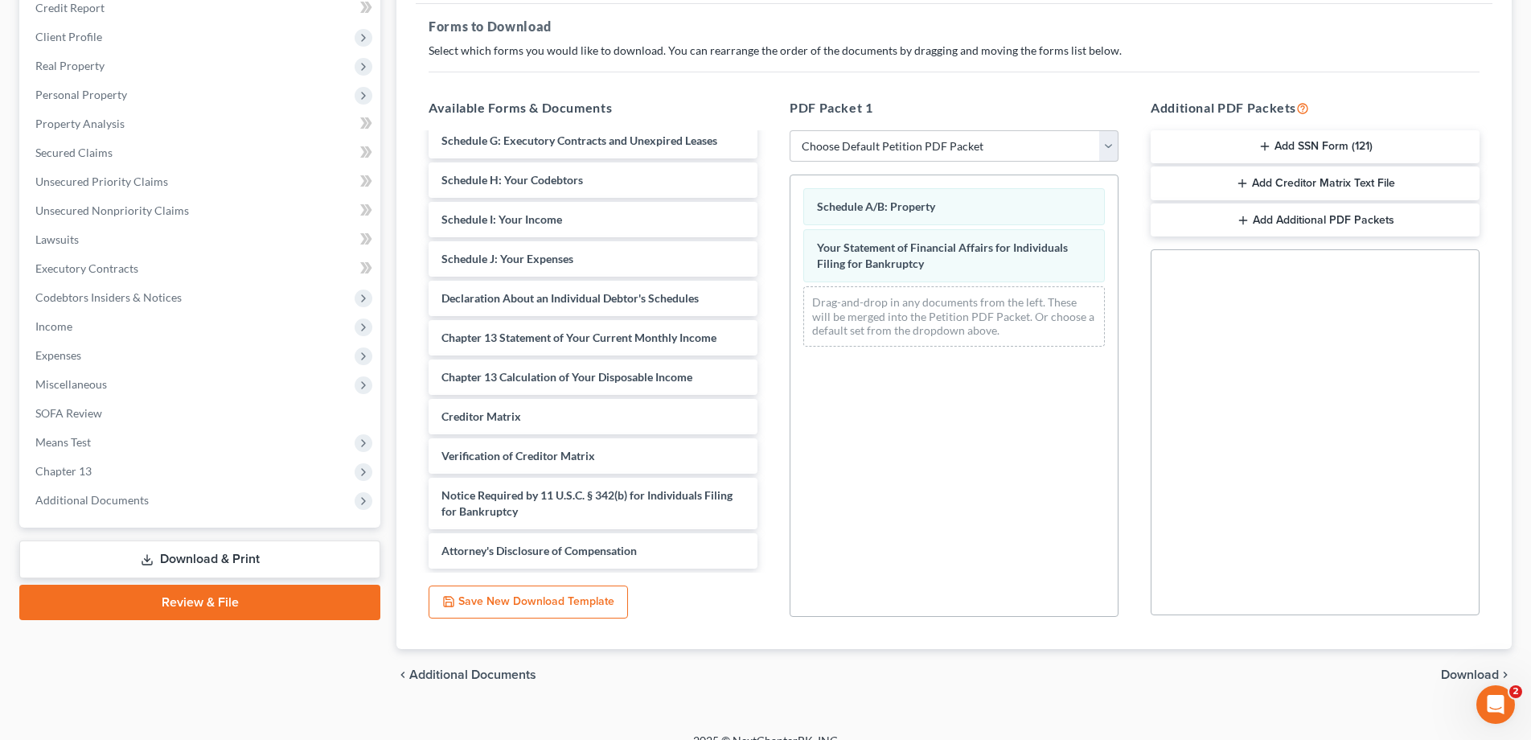
scroll to position [253, 0]
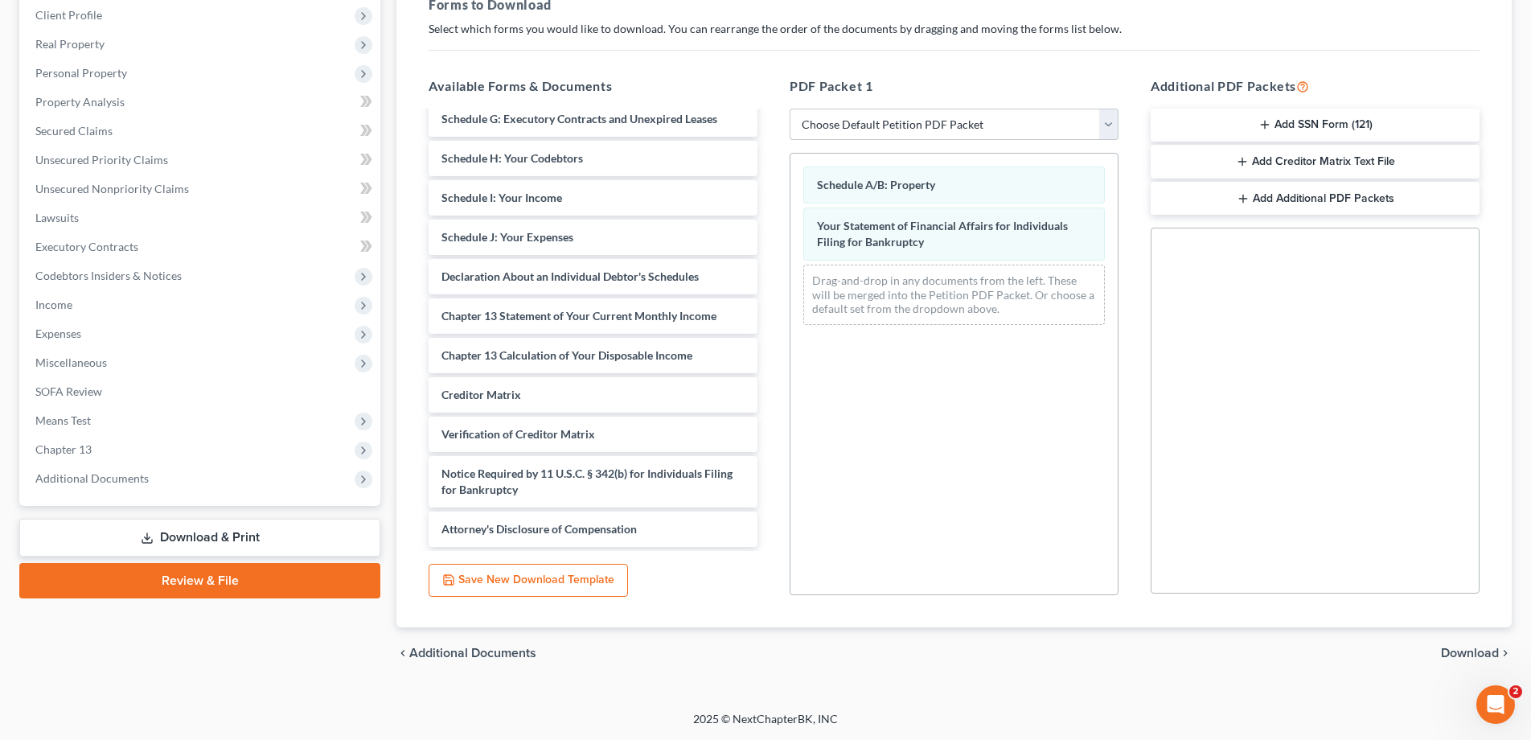
click at [1451, 652] on span "Download" at bounding box center [1470, 652] width 58 height 13
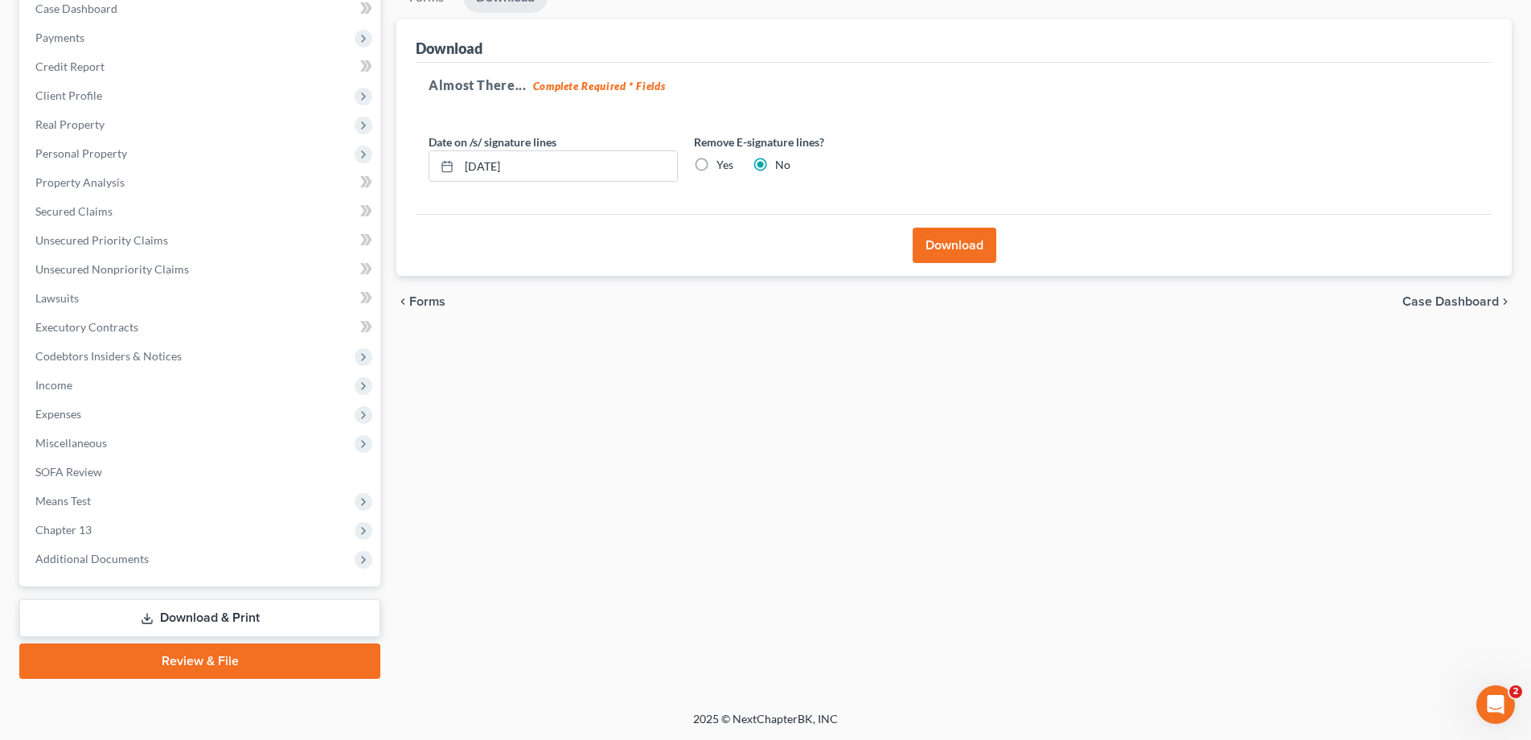
click at [961, 254] on button "Download" at bounding box center [955, 245] width 84 height 35
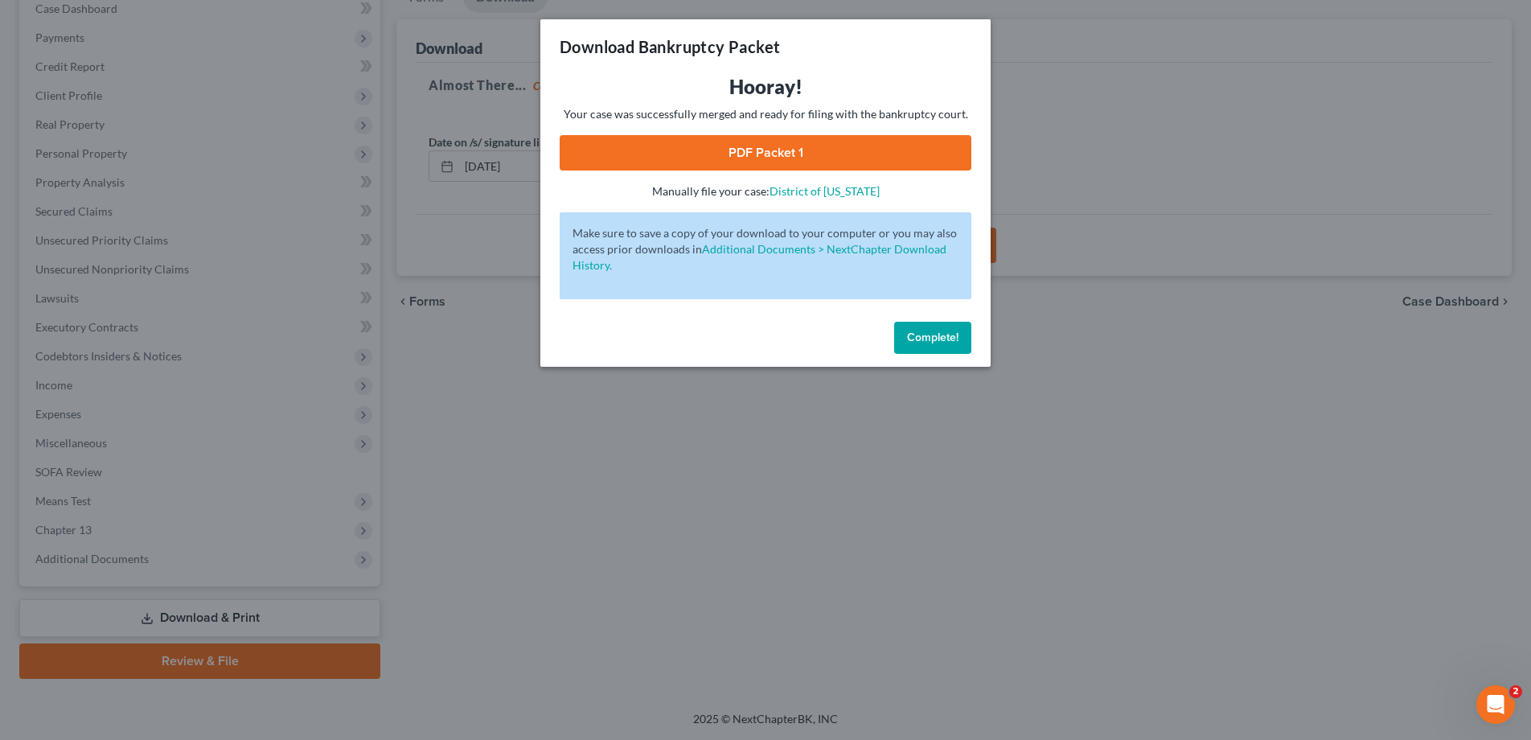
click at [771, 153] on link "PDF Packet 1" at bounding box center [766, 152] width 412 height 35
click at [919, 341] on span "Complete!" at bounding box center [932, 337] width 51 height 14
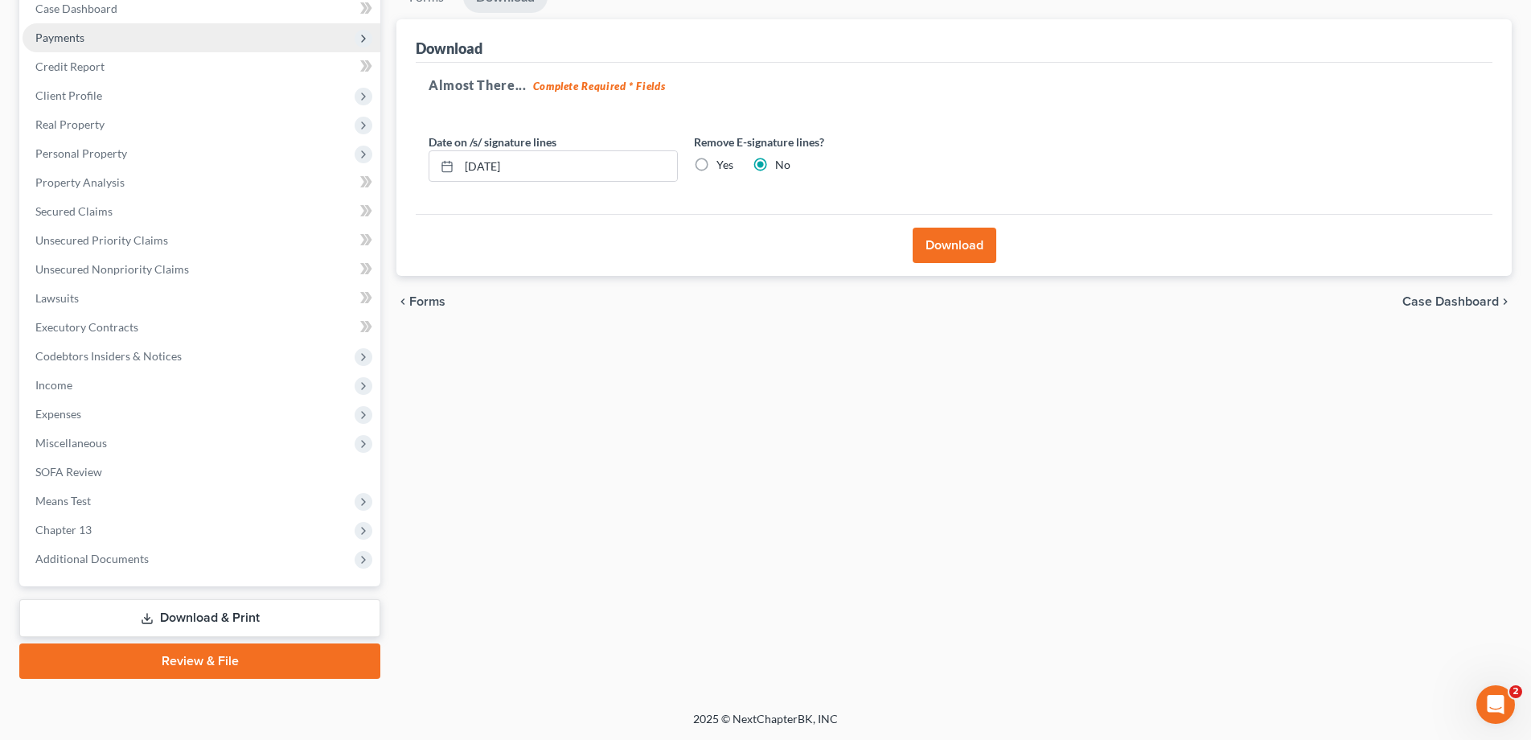
scroll to position [0, 0]
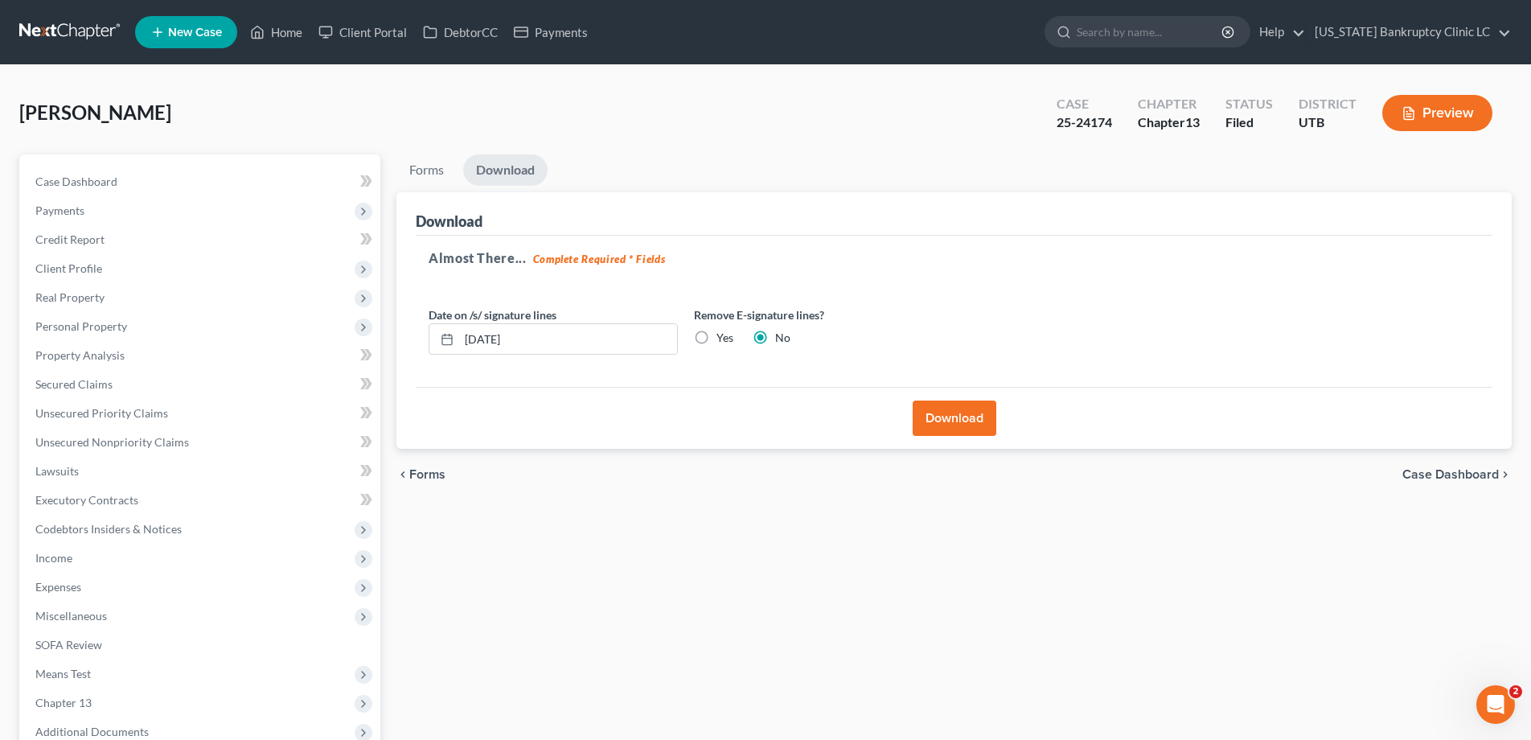
click at [59, 32] on link at bounding box center [70, 32] width 103 height 29
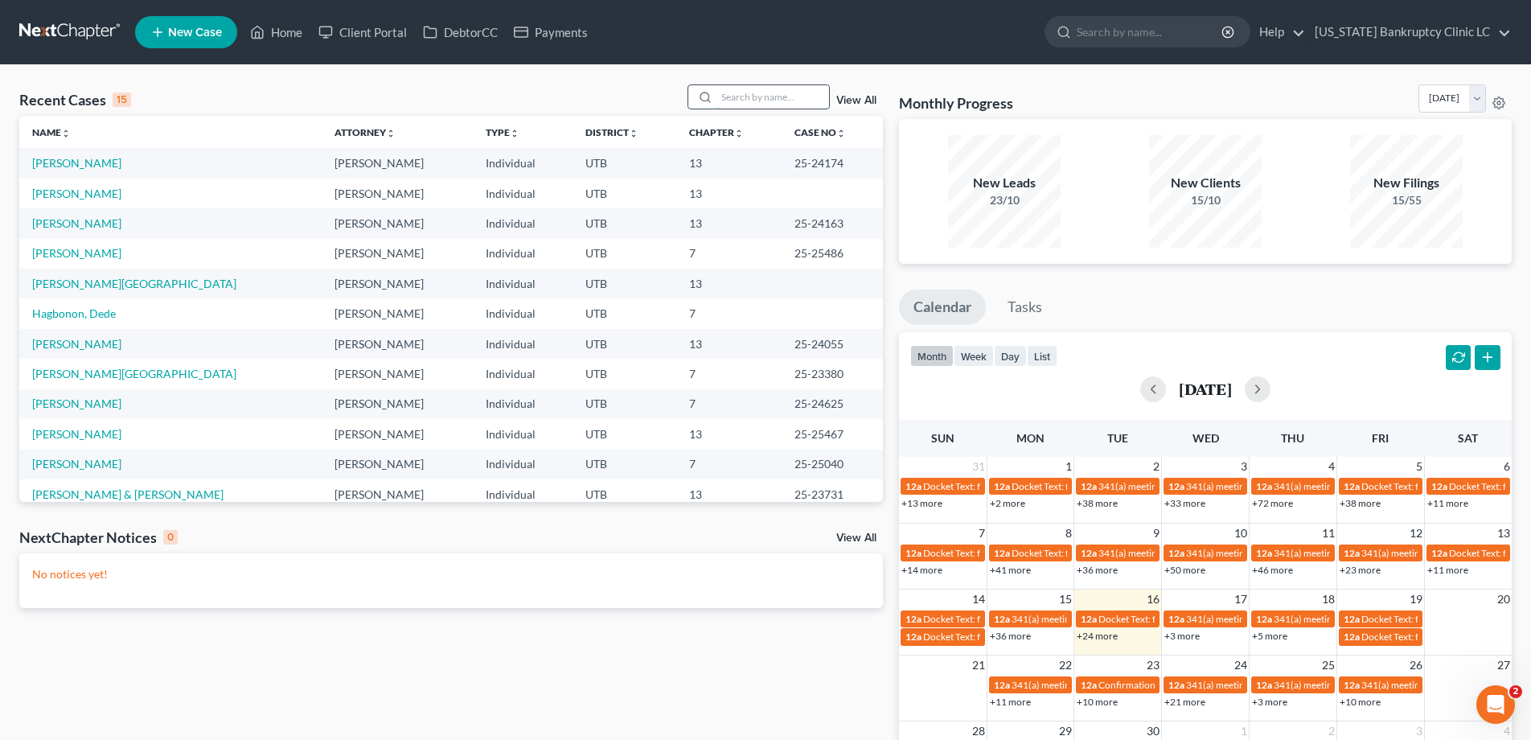
click at [753, 98] on input "search" at bounding box center [772, 96] width 113 height 23
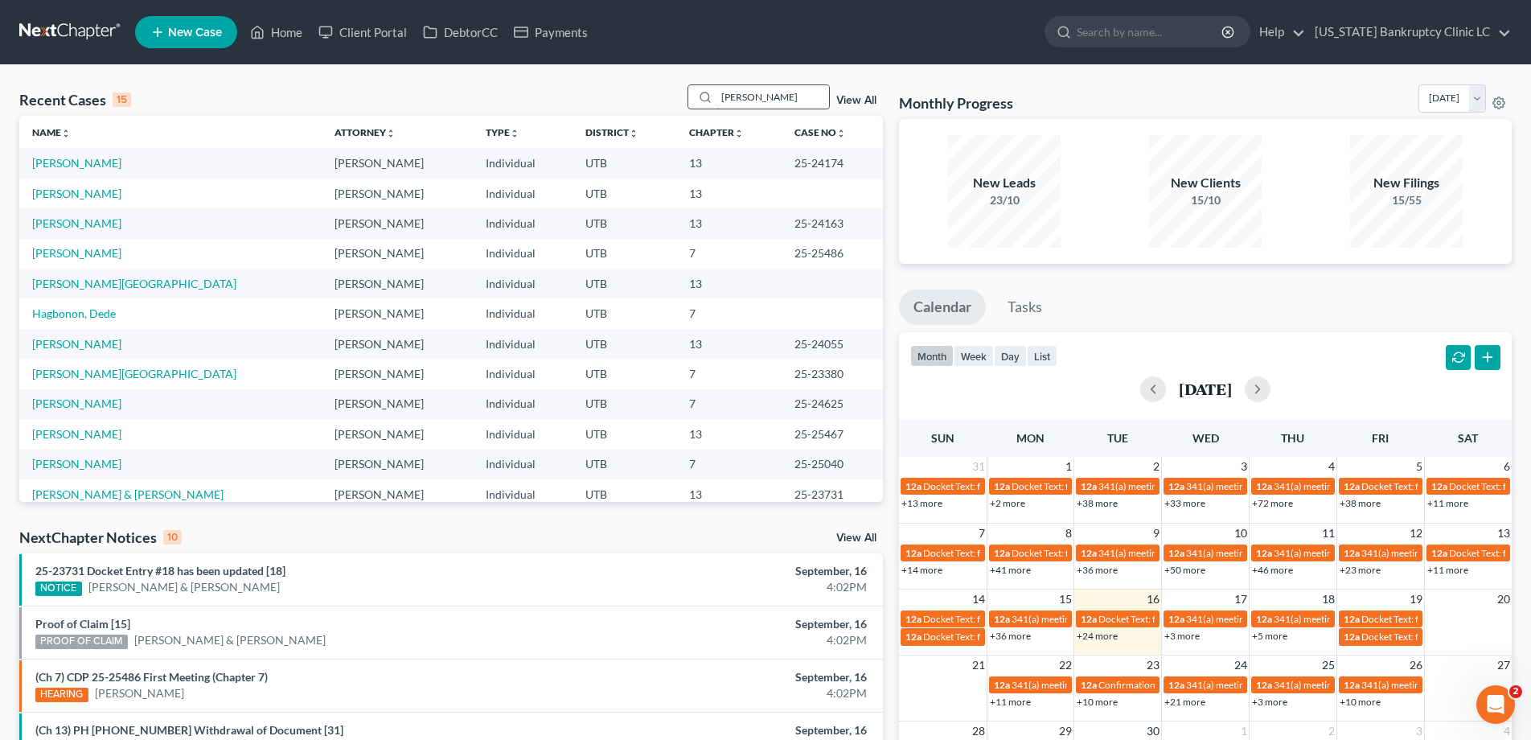
type input "[PERSON_NAME]"
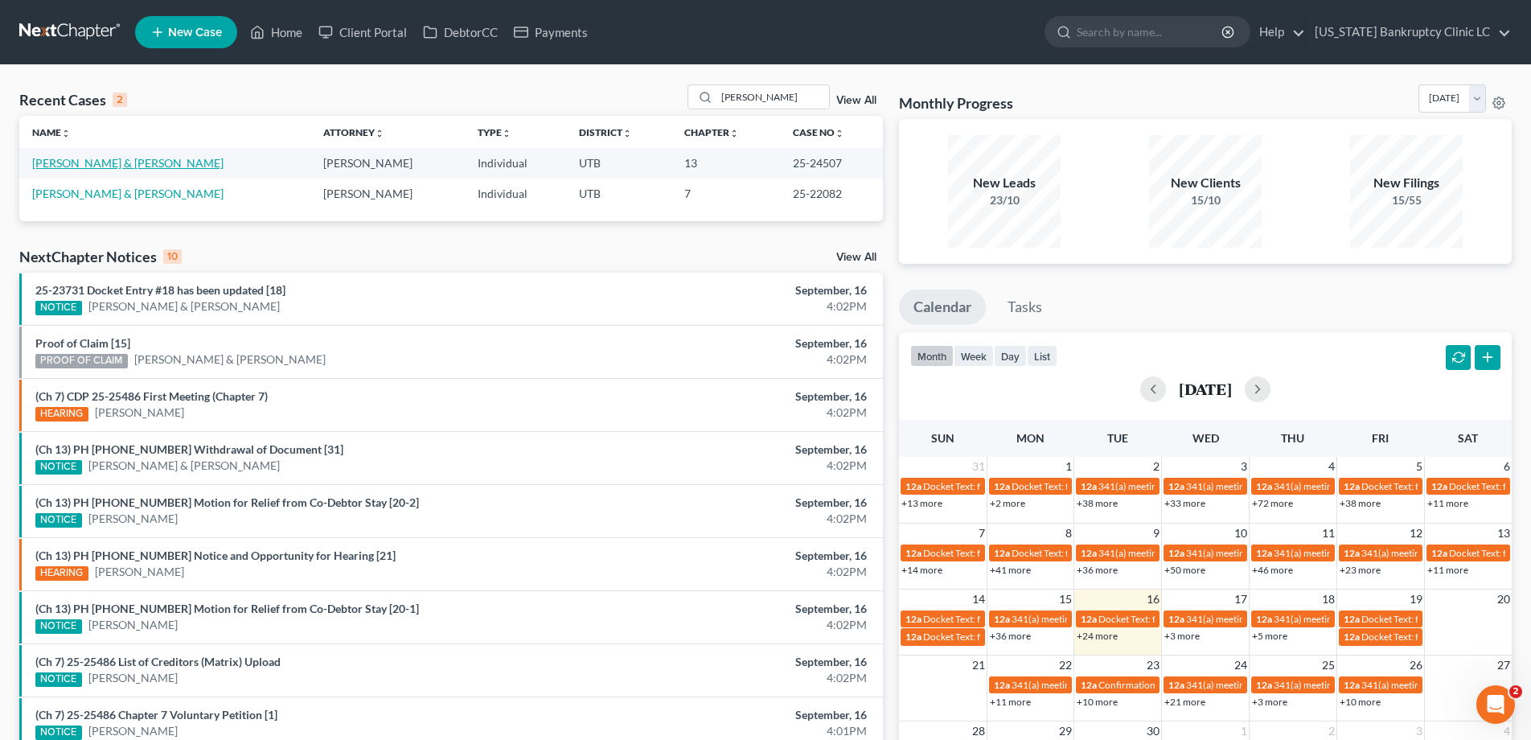
click at [124, 159] on link "[PERSON_NAME] & [PERSON_NAME]" at bounding box center [127, 163] width 191 height 14
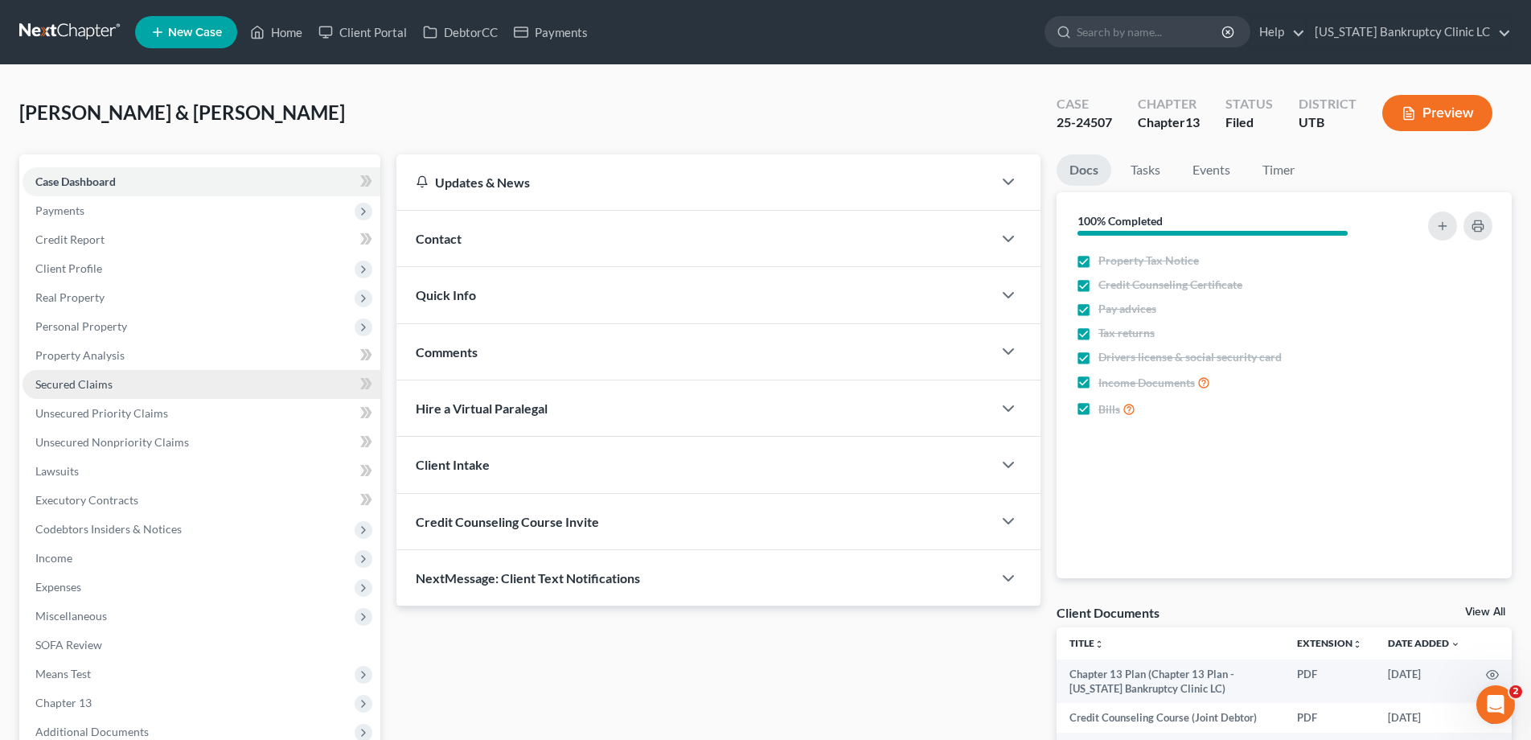
click at [72, 383] on span "Secured Claims" at bounding box center [73, 384] width 77 height 14
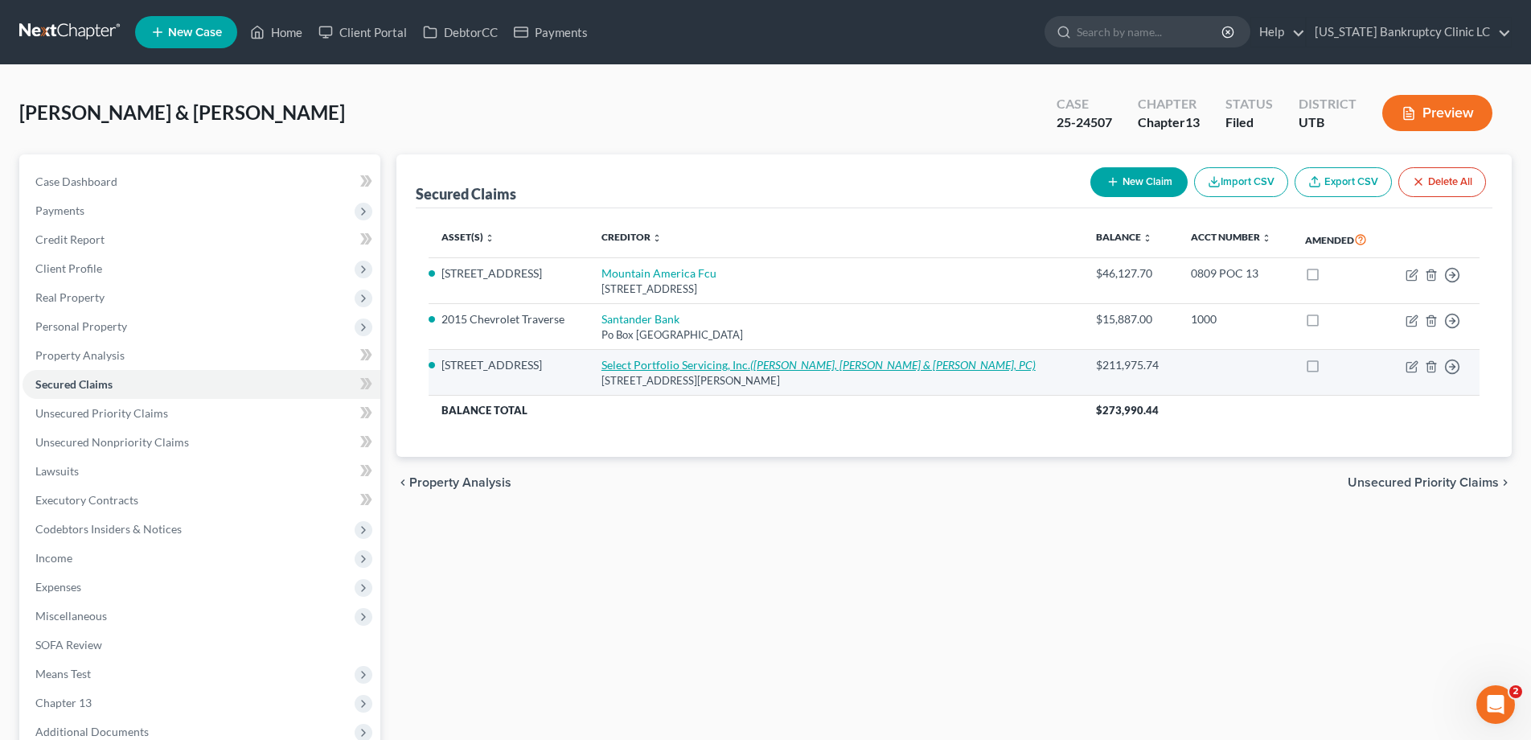
click at [654, 366] on link "Select Portfolio Servicing, Inc. ([PERSON_NAME], [PERSON_NAME] & [PERSON_NAME],…" at bounding box center [818, 365] width 434 height 14
select select "46"
select select "2"
select select "0"
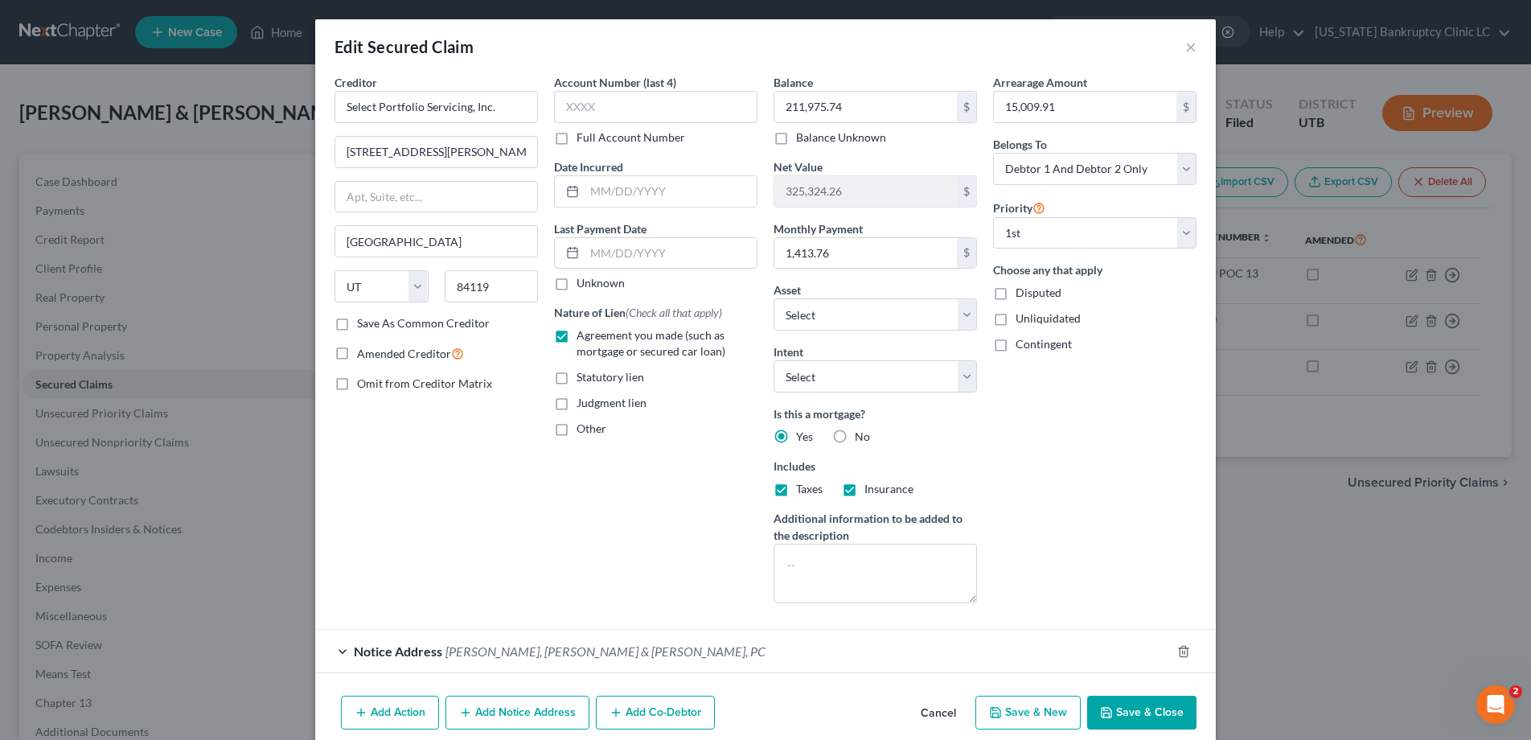
click at [576, 136] on label "Full Account Number" at bounding box center [630, 137] width 109 height 16
click at [583, 136] on input "Full Account Number" at bounding box center [588, 134] width 10 height 10
click at [580, 106] on input "text" at bounding box center [655, 107] width 203 height 32
type input "POC 15"
type input "218,606.21"
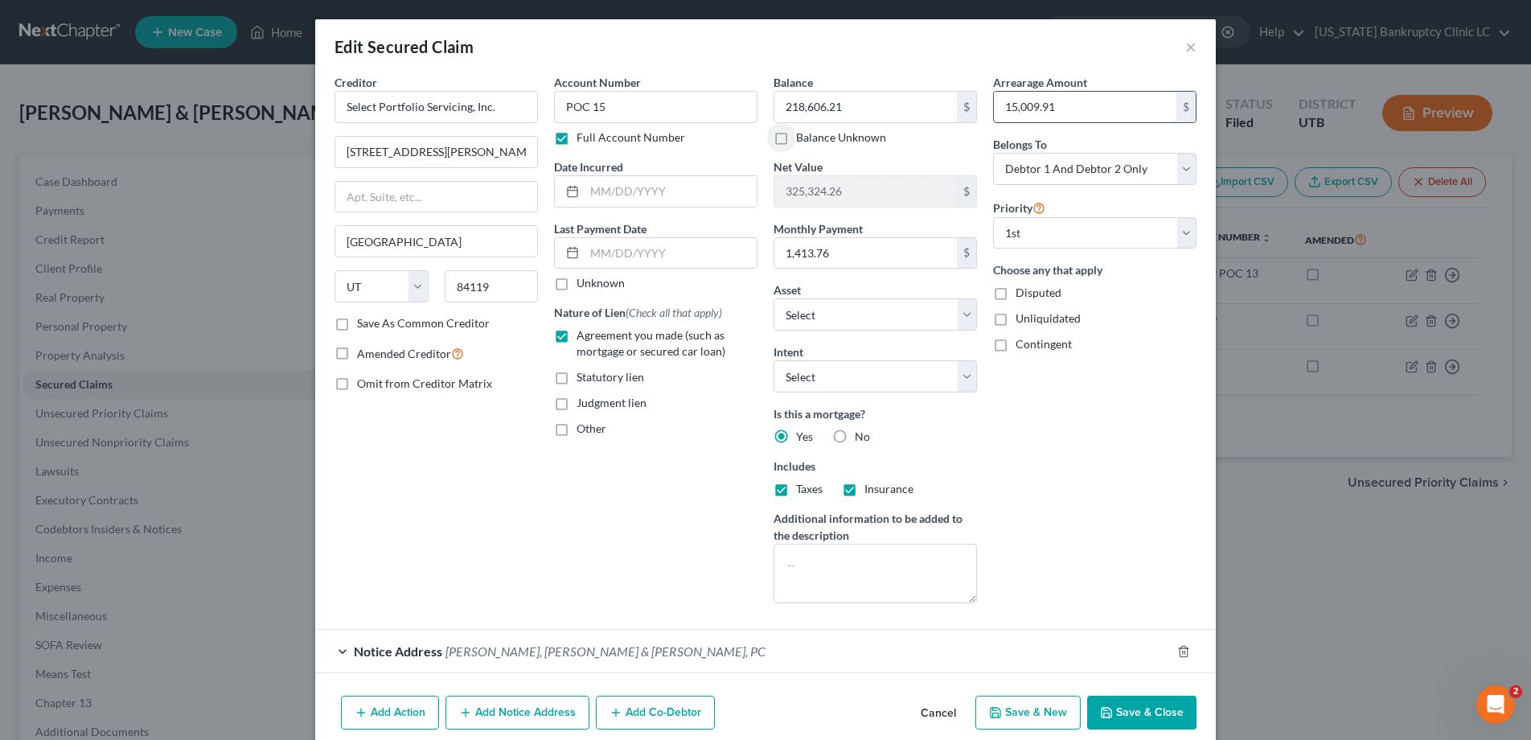
click at [1071, 107] on input "15,009.91" at bounding box center [1085, 107] width 183 height 31
type input "13,643.66"
click at [1122, 709] on button "Save & Close" at bounding box center [1141, 712] width 109 height 34
